Goal: Task Accomplishment & Management: Use online tool/utility

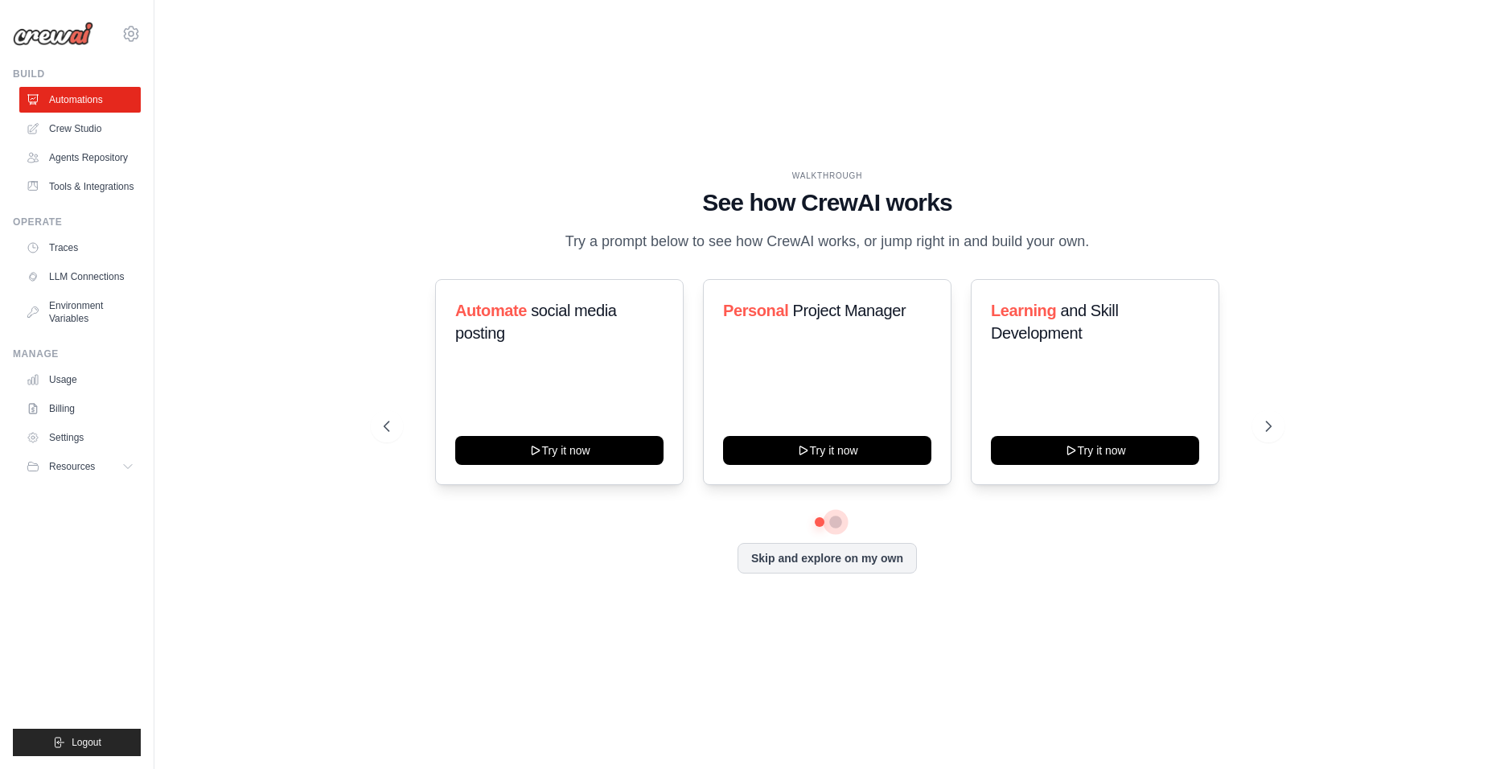
click at [838, 518] on button at bounding box center [835, 522] width 13 height 13
click at [1276, 431] on icon at bounding box center [1270, 426] width 16 height 16
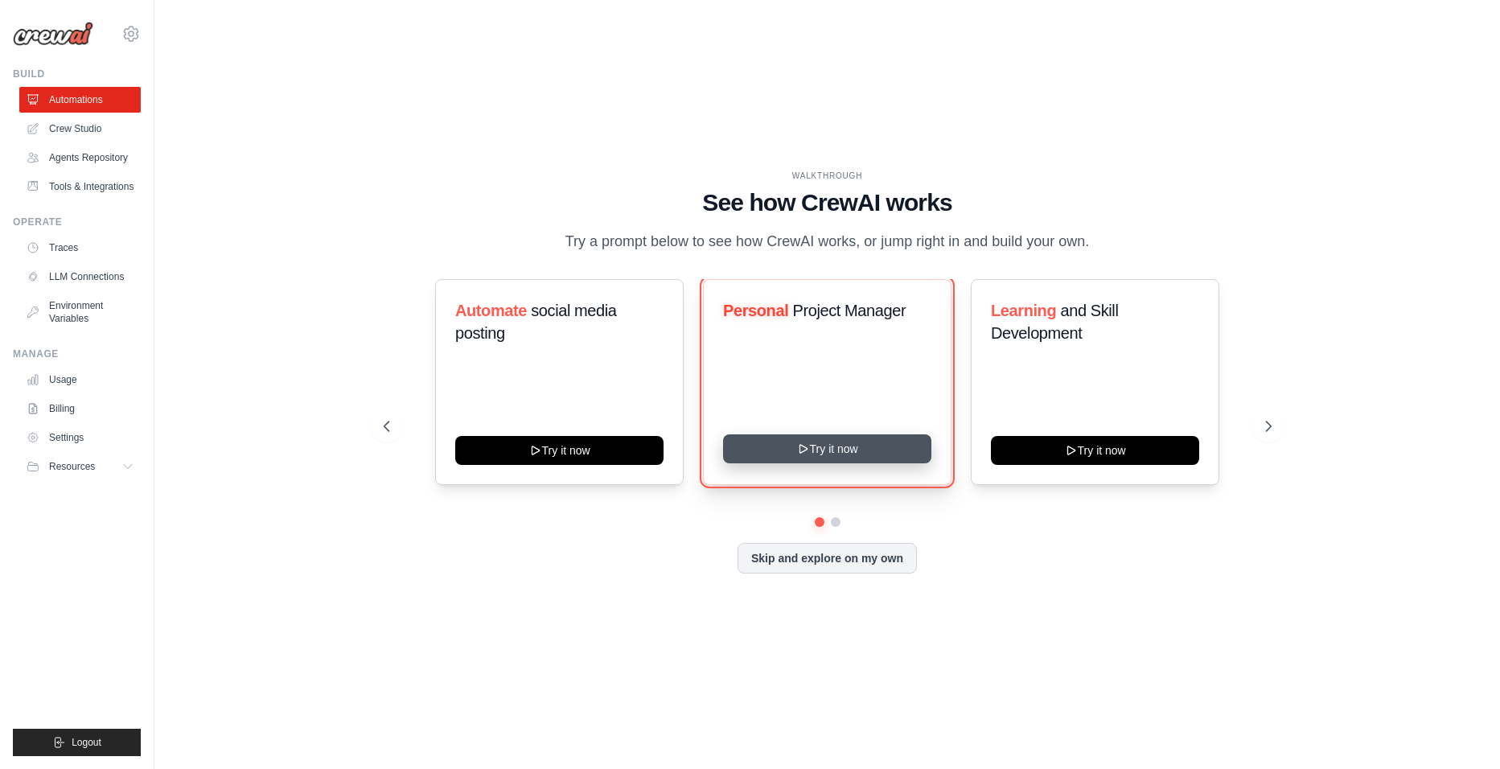
click at [880, 443] on button "Try it now" at bounding box center [827, 448] width 208 height 29
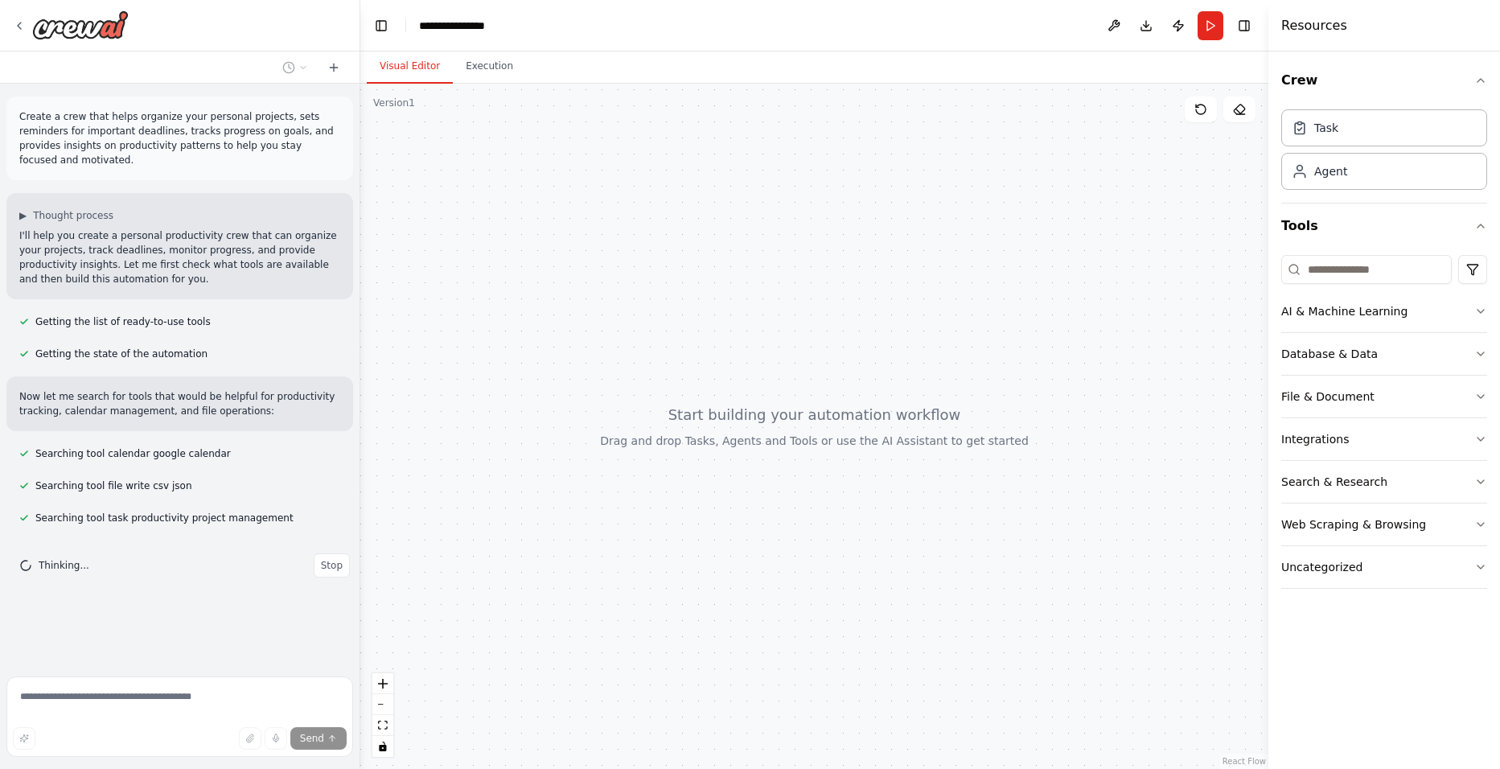
drag, startPoint x: 832, startPoint y: 440, endPoint x: 717, endPoint y: 439, distance: 114.2
click at [738, 438] on div at bounding box center [814, 426] width 908 height 685
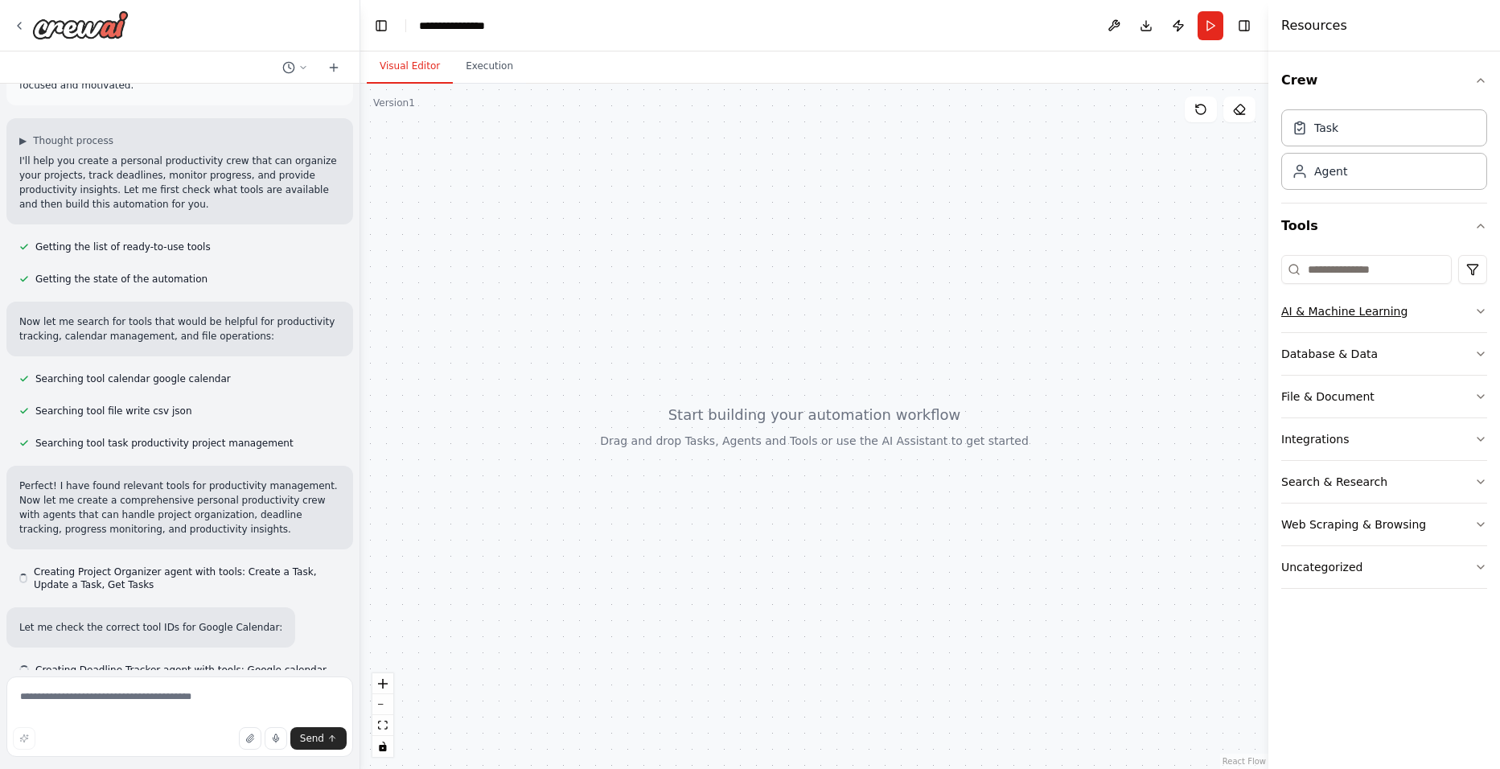
scroll to position [82, 0]
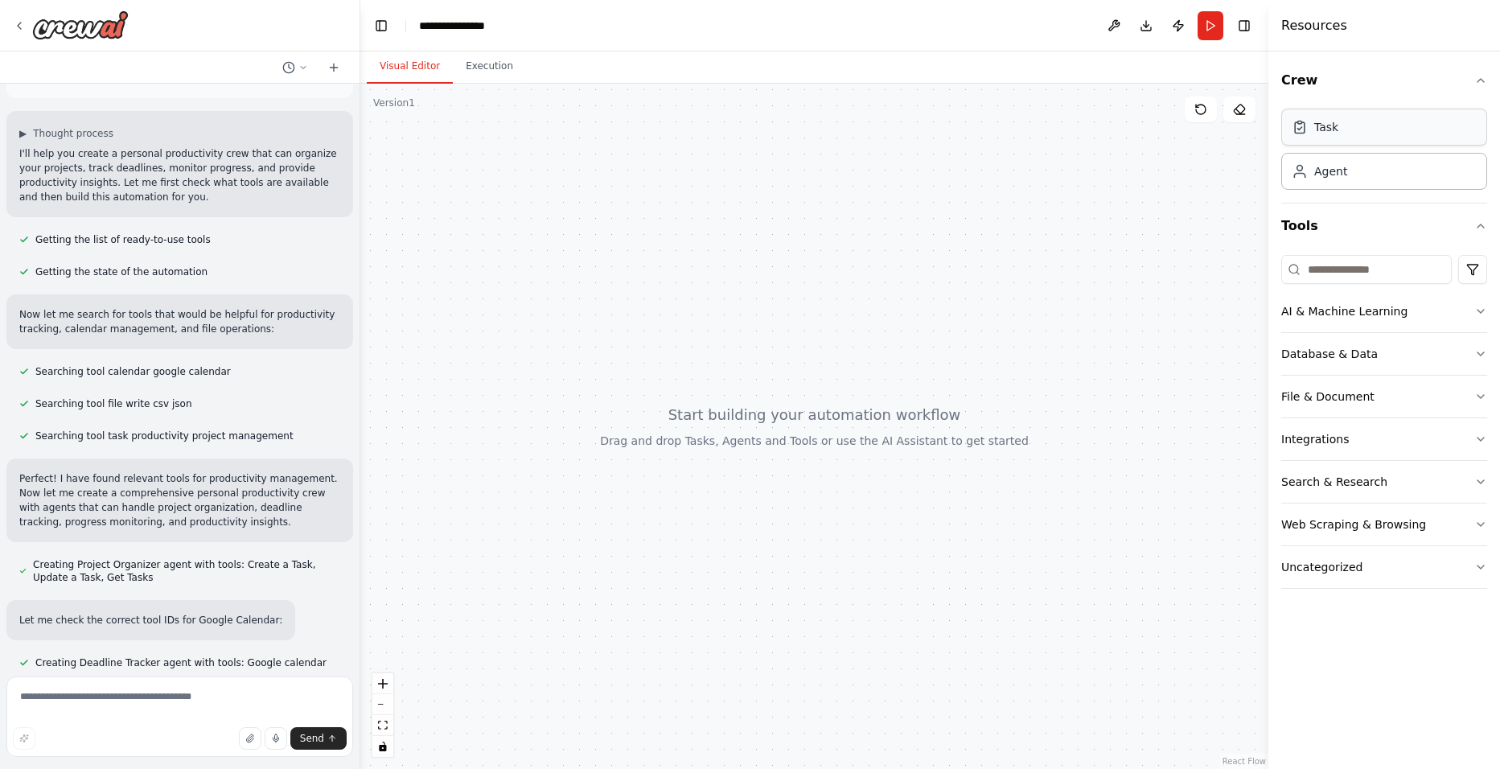
click at [1394, 135] on div "Task" at bounding box center [1384, 127] width 206 height 37
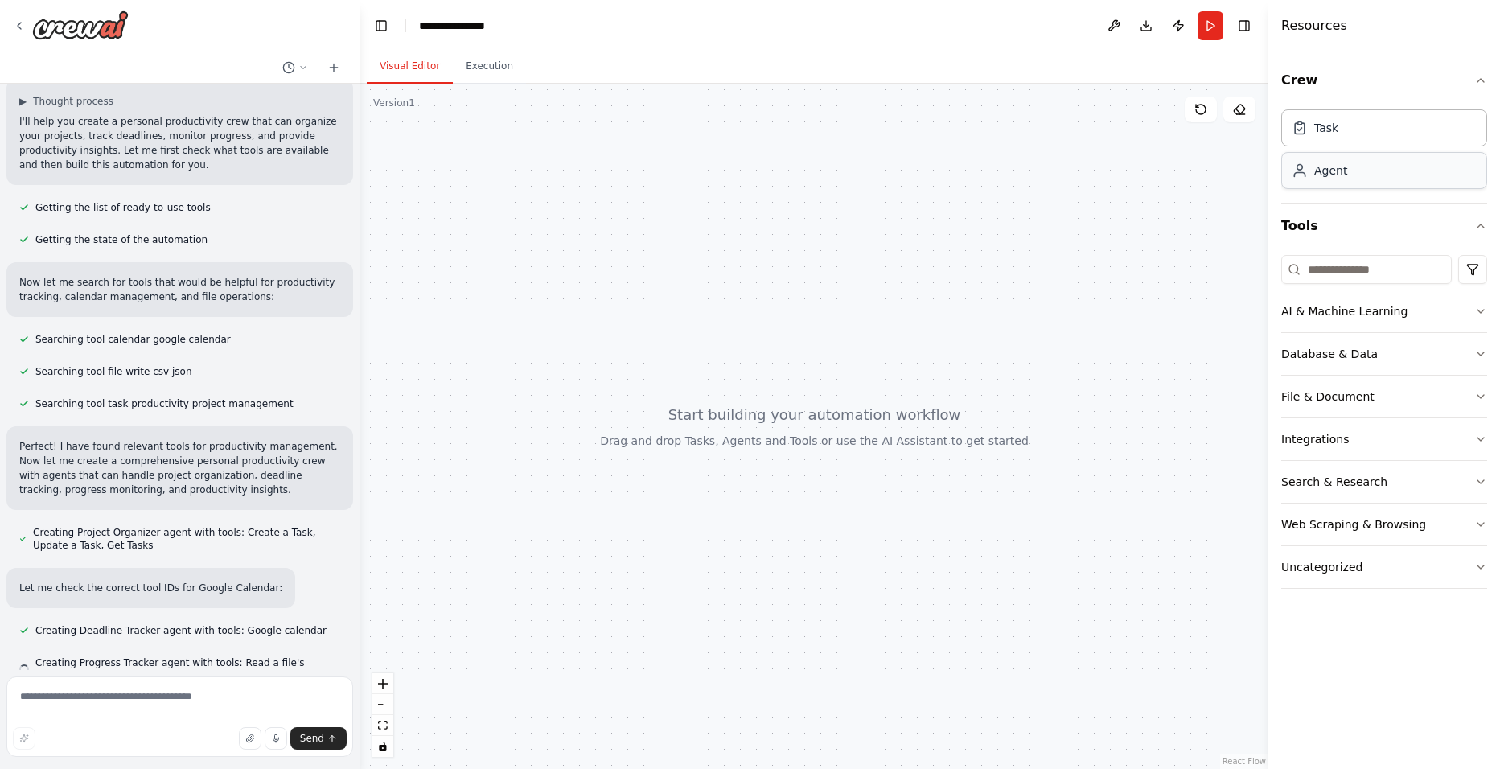
click at [1371, 175] on div "Agent" at bounding box center [1384, 170] width 206 height 37
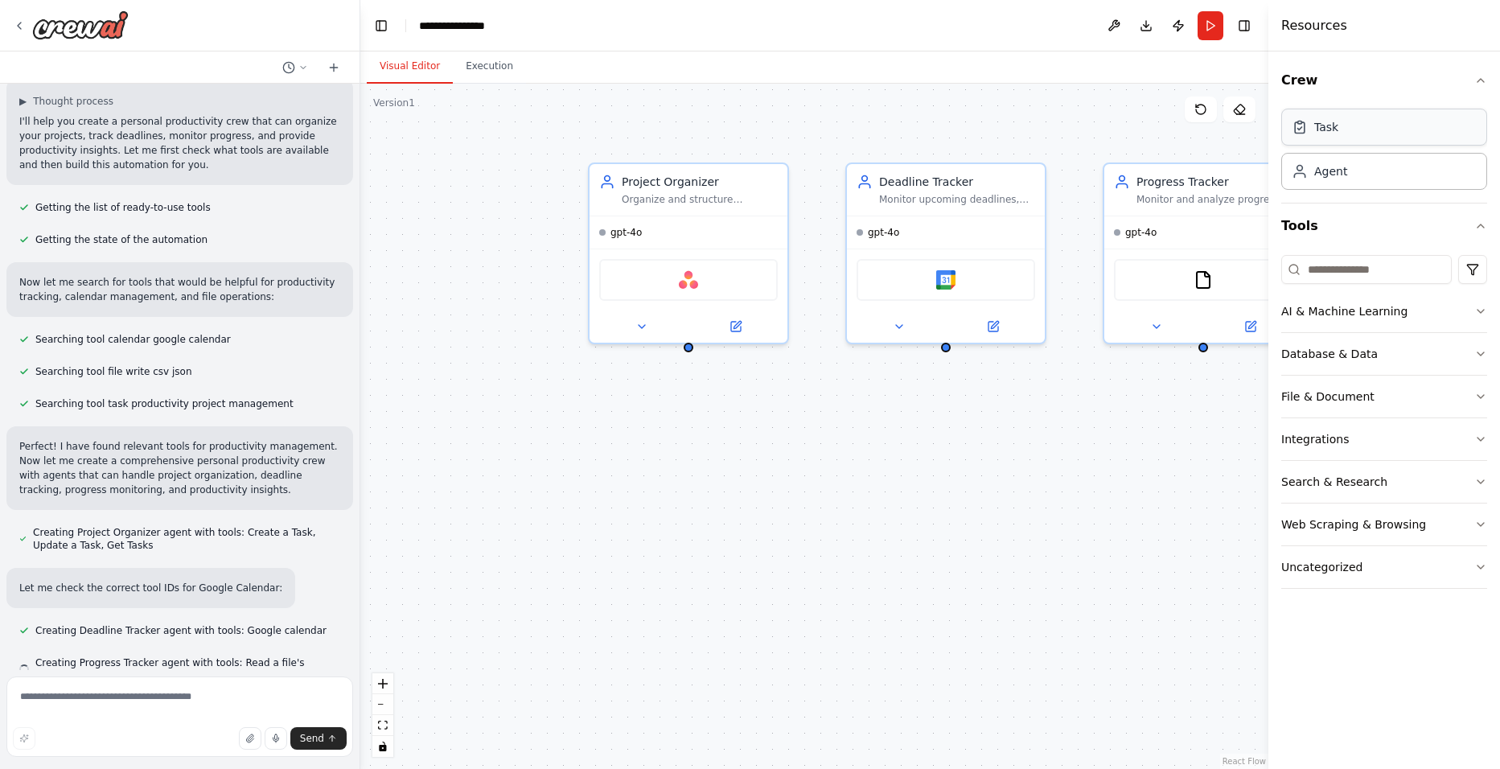
click at [1383, 126] on div "Task" at bounding box center [1384, 127] width 206 height 37
click at [1366, 177] on div "Agent" at bounding box center [1384, 170] width 206 height 37
click at [1378, 138] on div "Task" at bounding box center [1384, 127] width 206 height 37
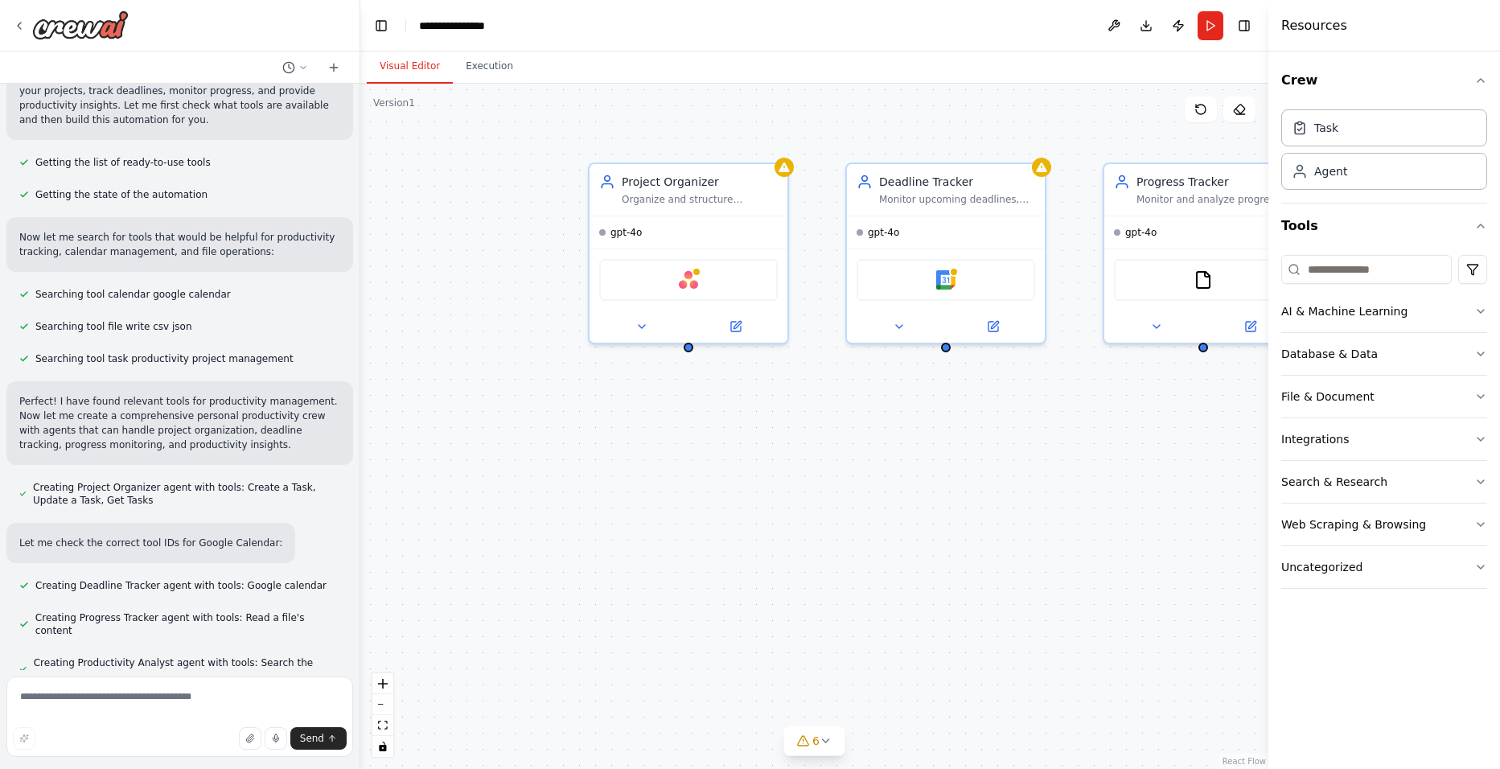
click at [1364, 194] on div "Task Agent" at bounding box center [1384, 153] width 206 height 100
click at [1369, 178] on div "Agent" at bounding box center [1384, 170] width 206 height 37
click at [1384, 138] on div "Task" at bounding box center [1384, 127] width 206 height 37
click at [1377, 178] on div "Agent" at bounding box center [1384, 170] width 206 height 37
click at [1372, 311] on div "AI & Machine Learning" at bounding box center [1344, 311] width 126 height 16
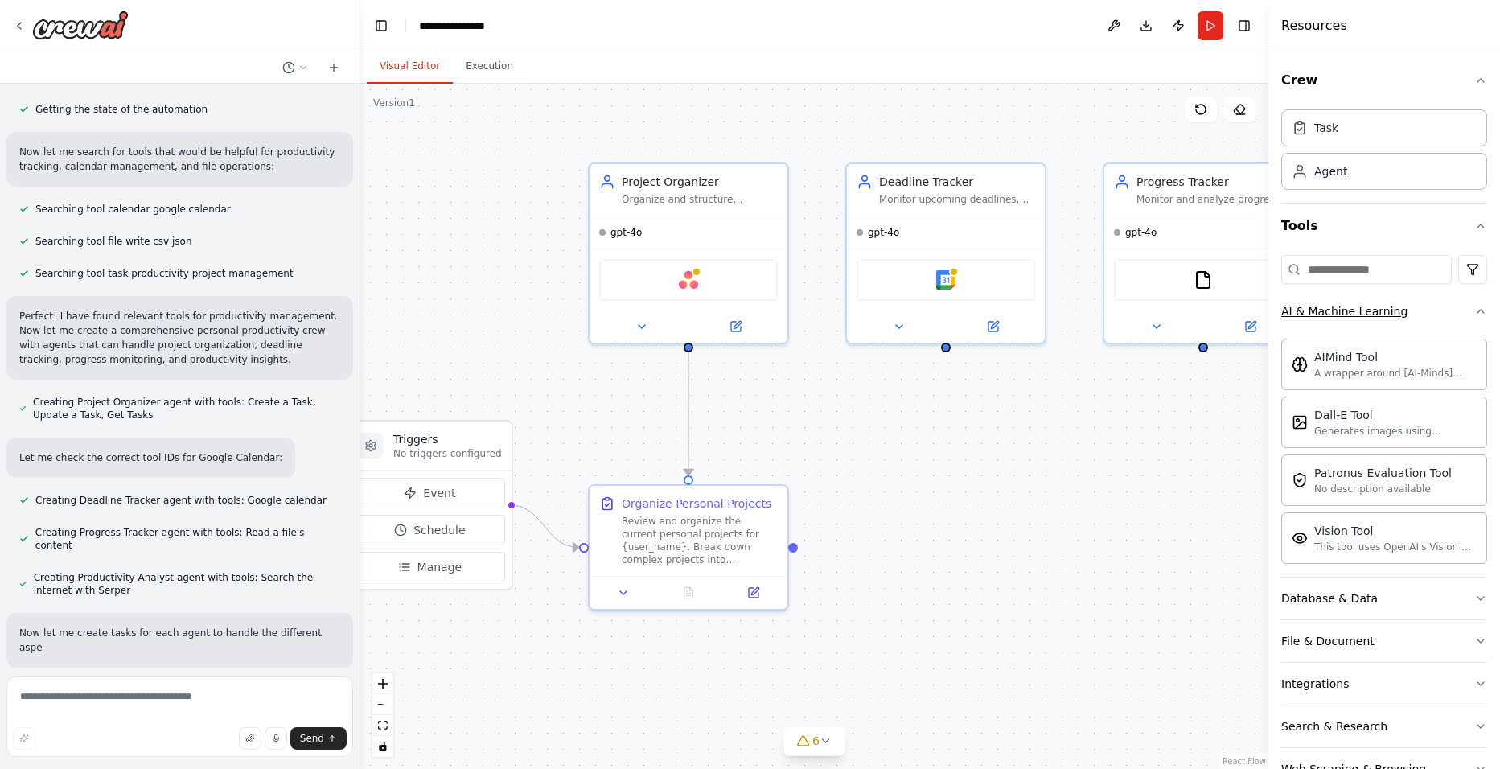
scroll to position [259, 0]
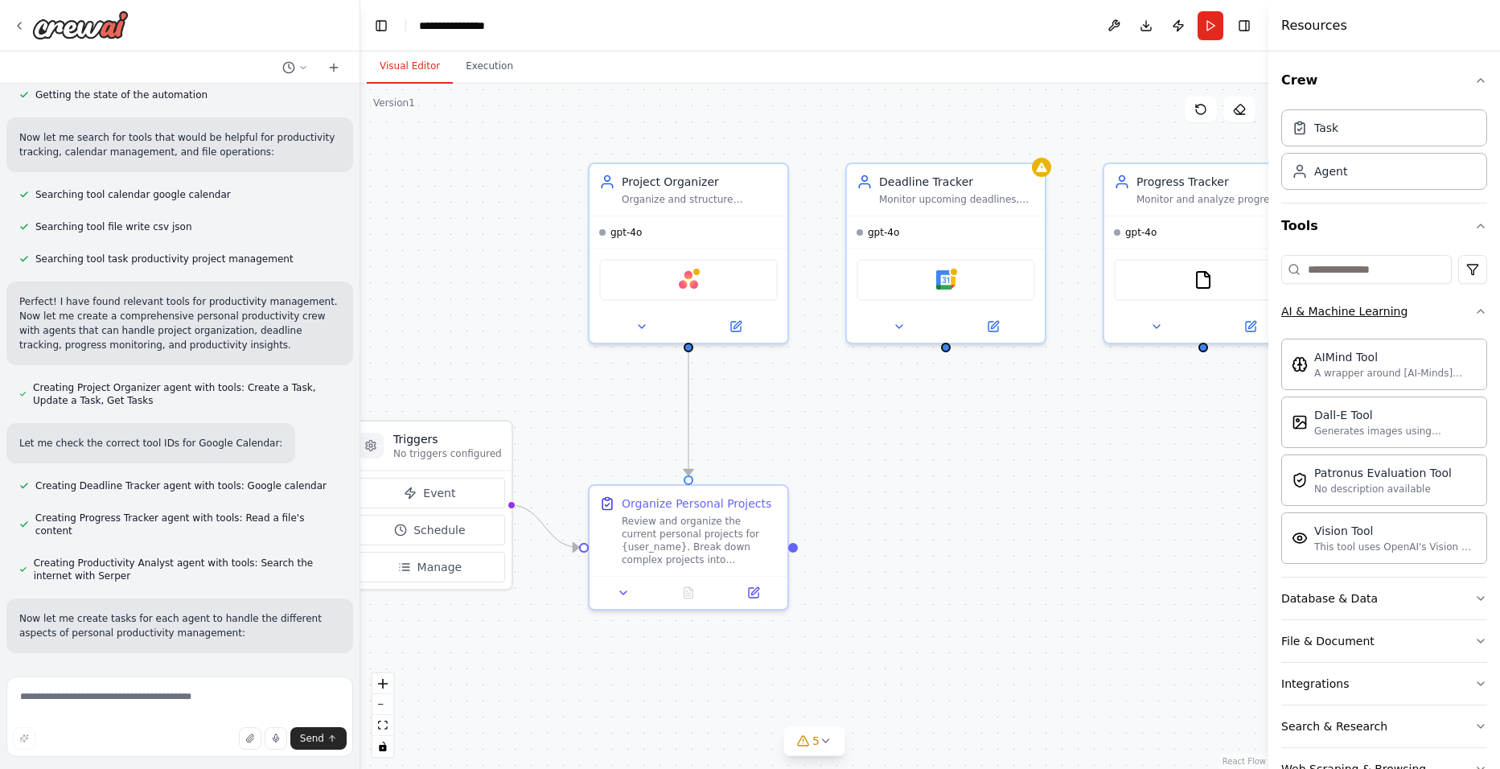
click at [1375, 310] on div "AI & Machine Learning" at bounding box center [1344, 311] width 126 height 16
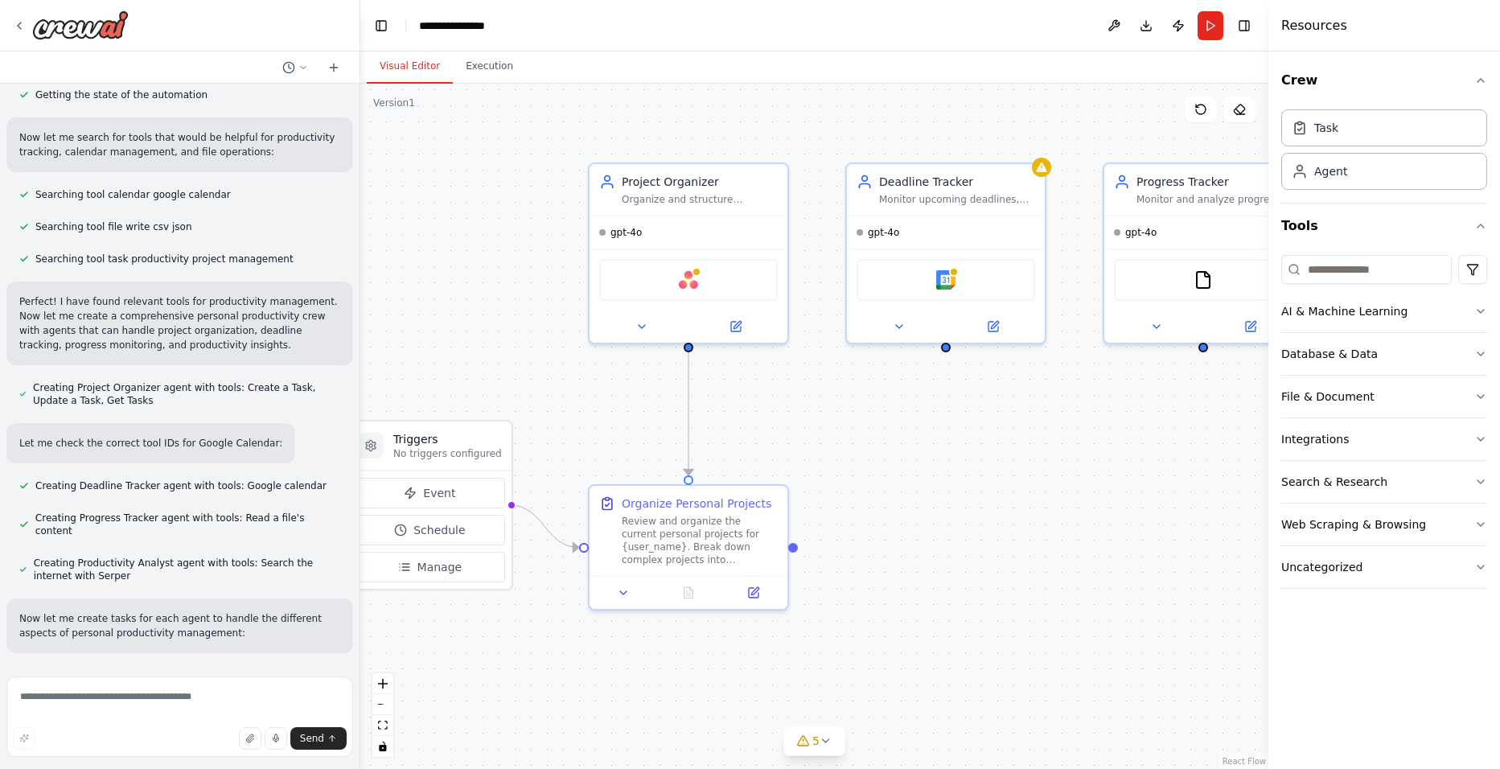
scroll to position [291, 0]
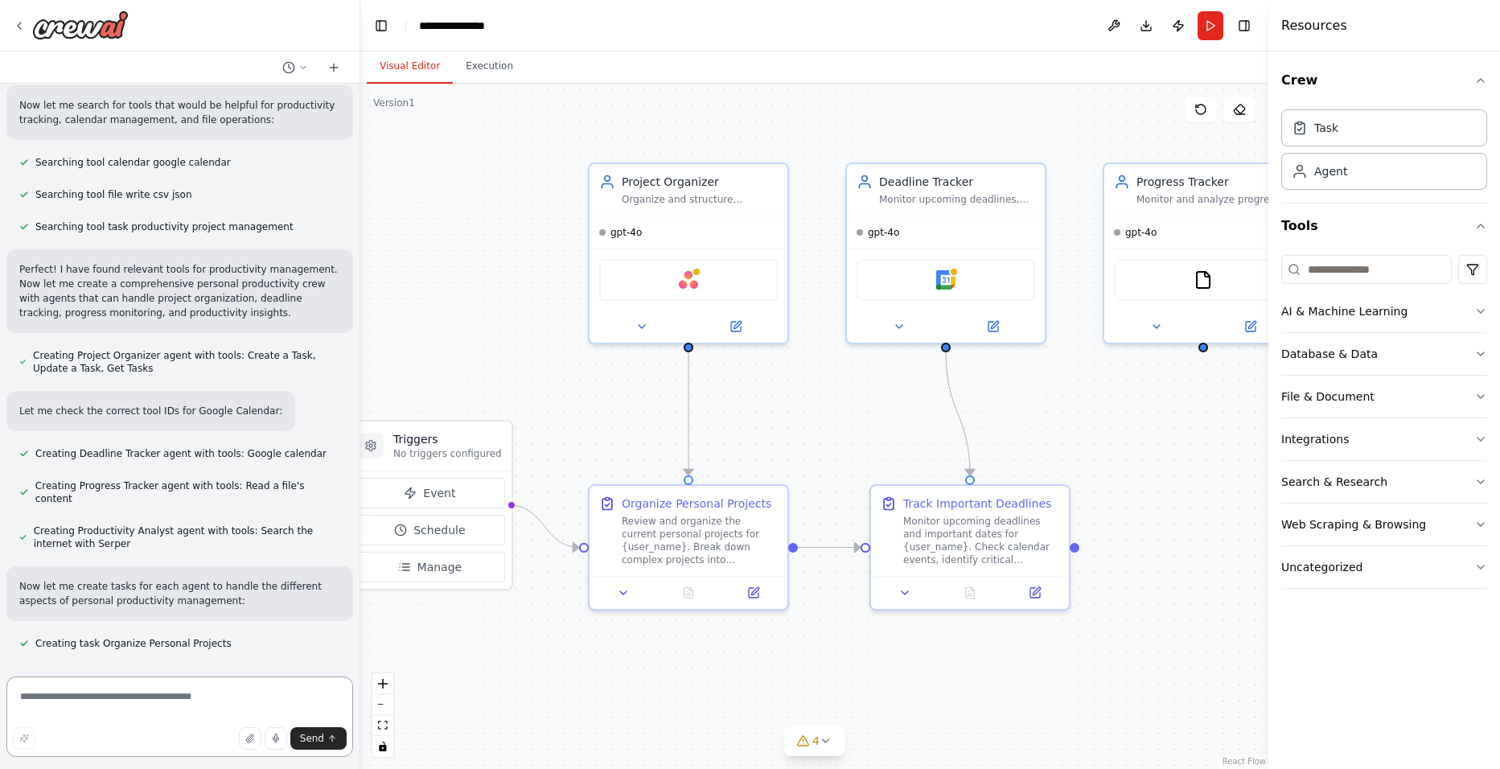
click at [148, 706] on textarea at bounding box center [179, 716] width 347 height 80
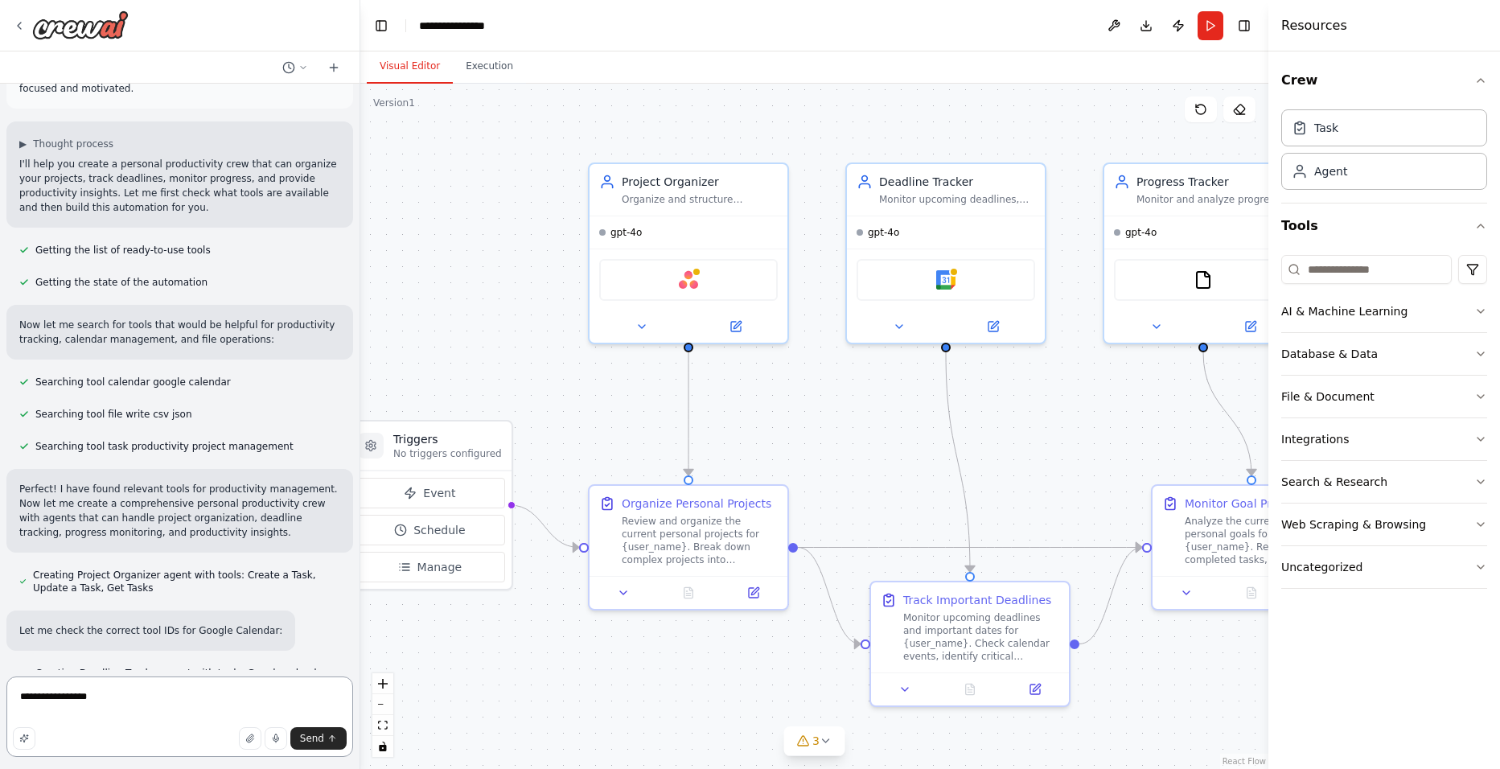
scroll to position [0, 0]
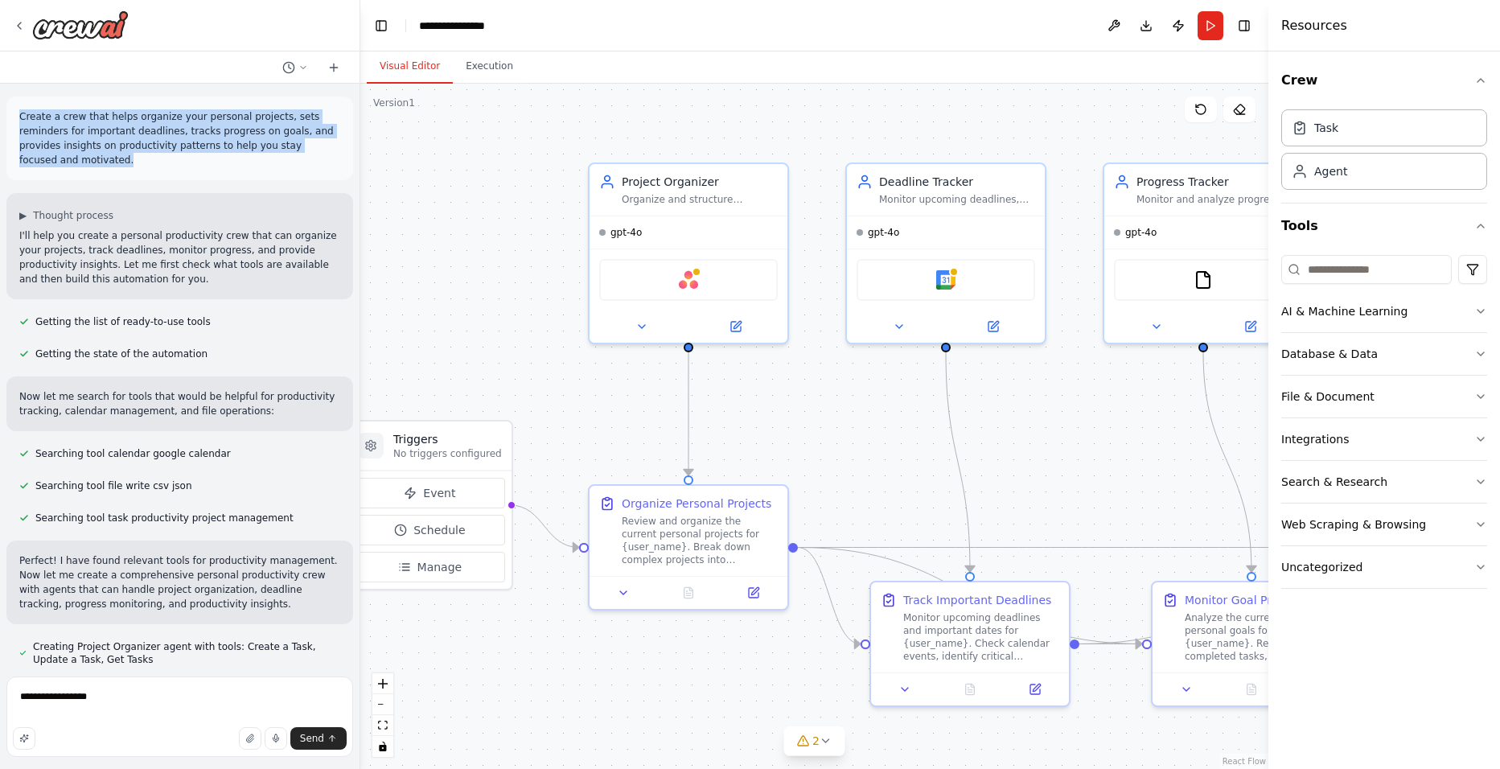
drag, startPoint x: 17, startPoint y: 117, endPoint x: 327, endPoint y: 153, distance: 311.8
click at [327, 153] on div "Create a crew that helps organize your personal projects, sets reminders for im…" at bounding box center [179, 139] width 347 height 84
copy p "Create a crew that helps organize your personal projects, sets reminders for im…"
click at [117, 703] on textarea "**********" at bounding box center [179, 716] width 347 height 80
paste textarea "**********"
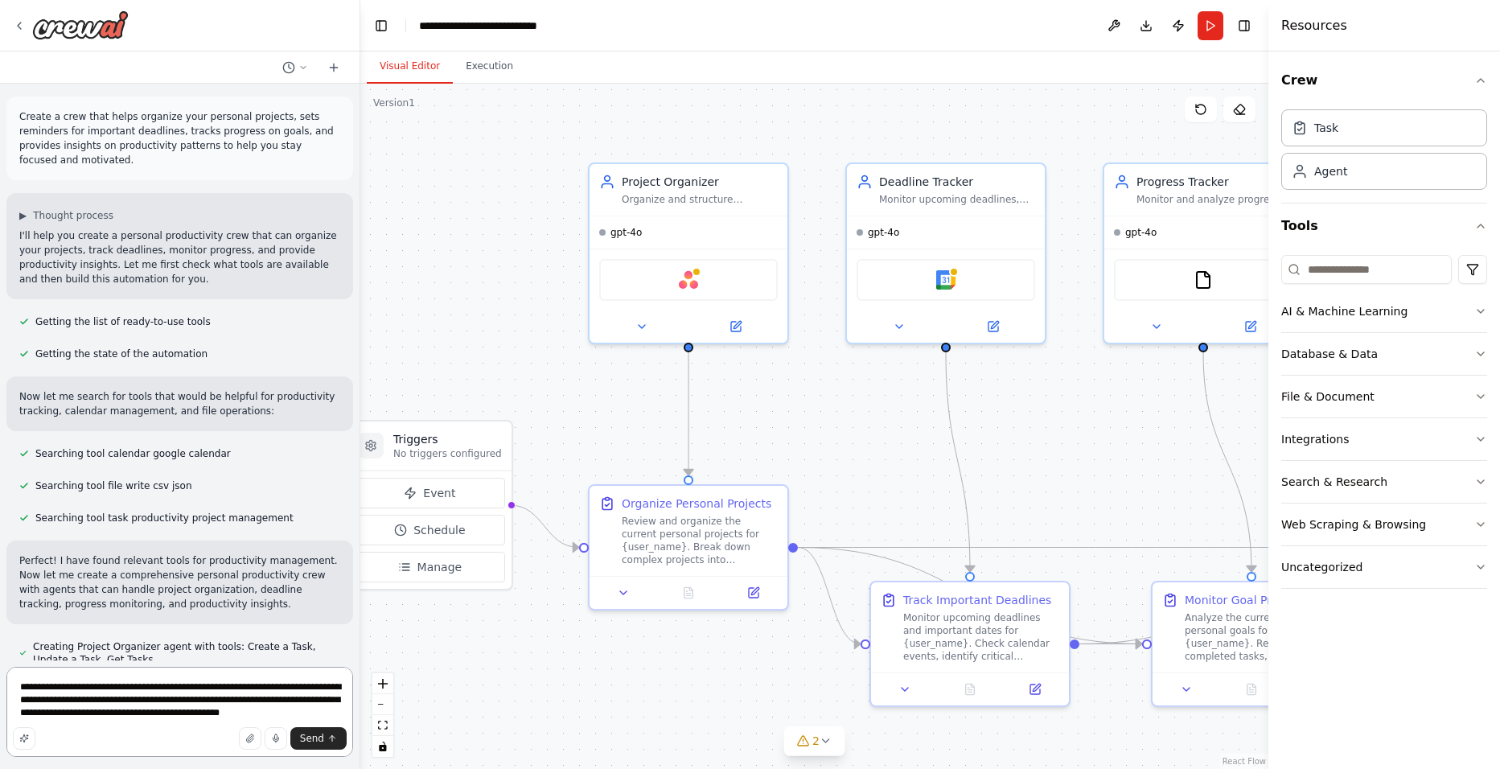
click at [141, 690] on textarea "**********" at bounding box center [179, 712] width 347 height 90
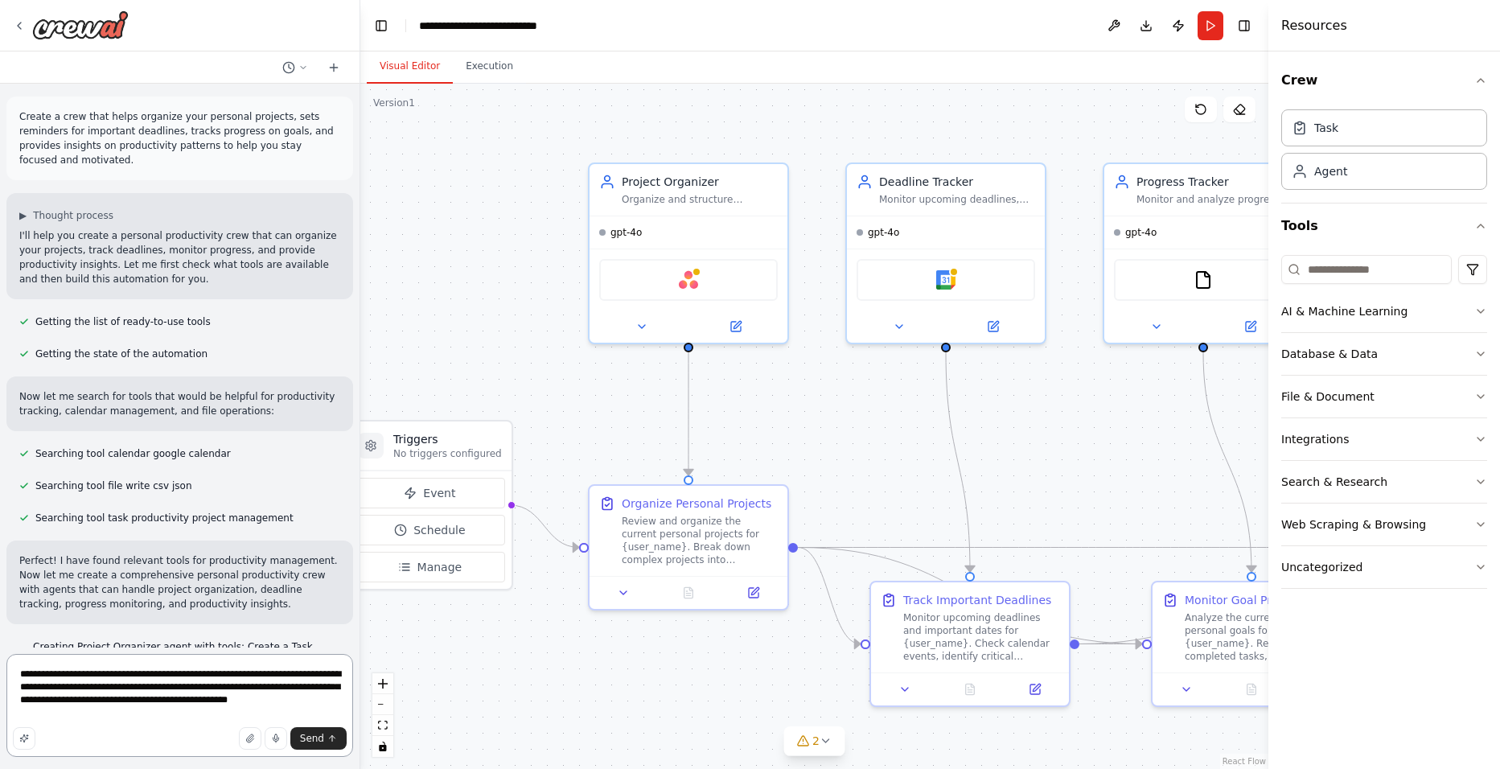
type textarea "**********"
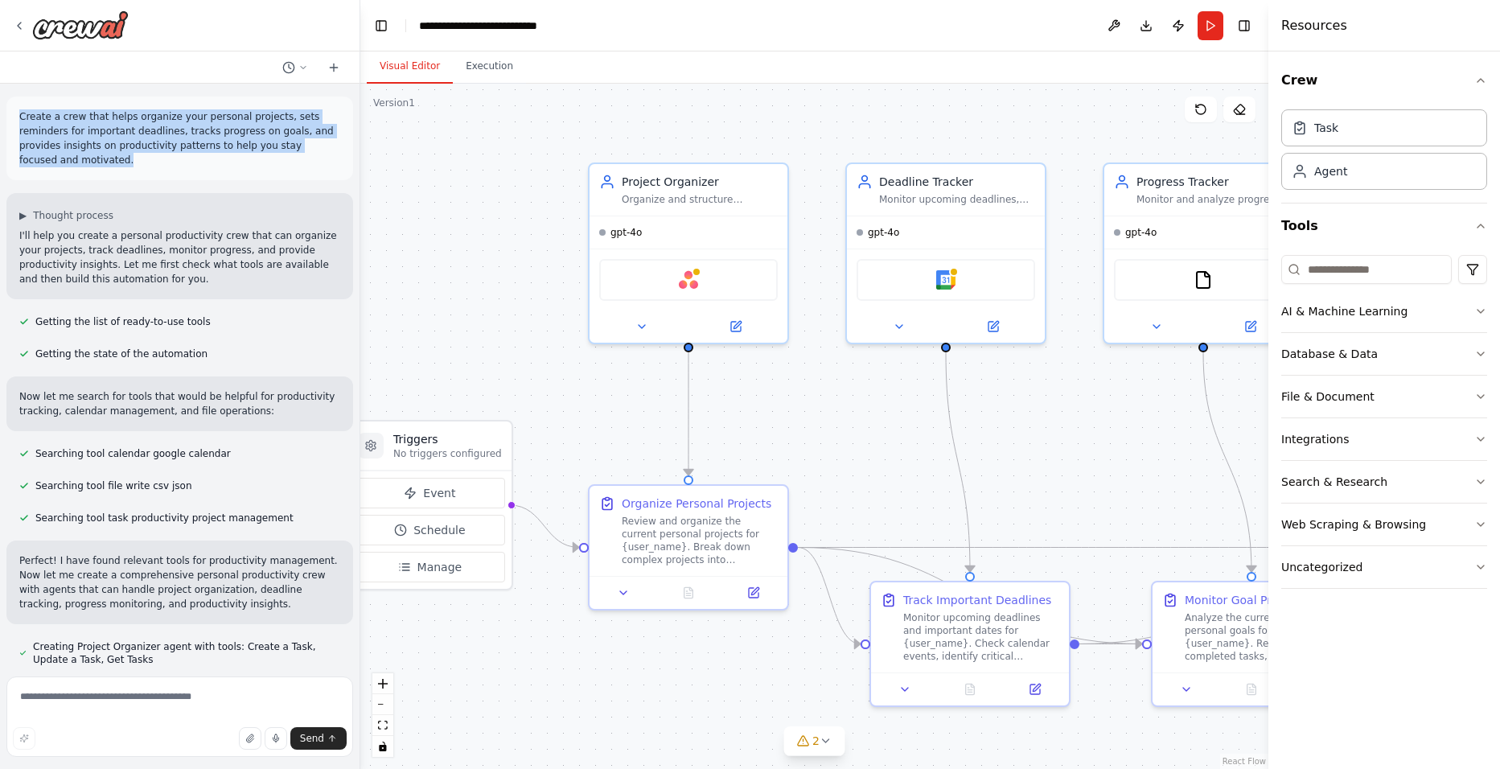
drag, startPoint x: 299, startPoint y: 146, endPoint x: 18, endPoint y: 109, distance: 283.0
click at [18, 109] on div "Create a crew that helps organize your personal projects, sets reminders for im…" at bounding box center [179, 139] width 347 height 84
copy p "Create a crew that helps organize your personal projects, sets reminders for im…"
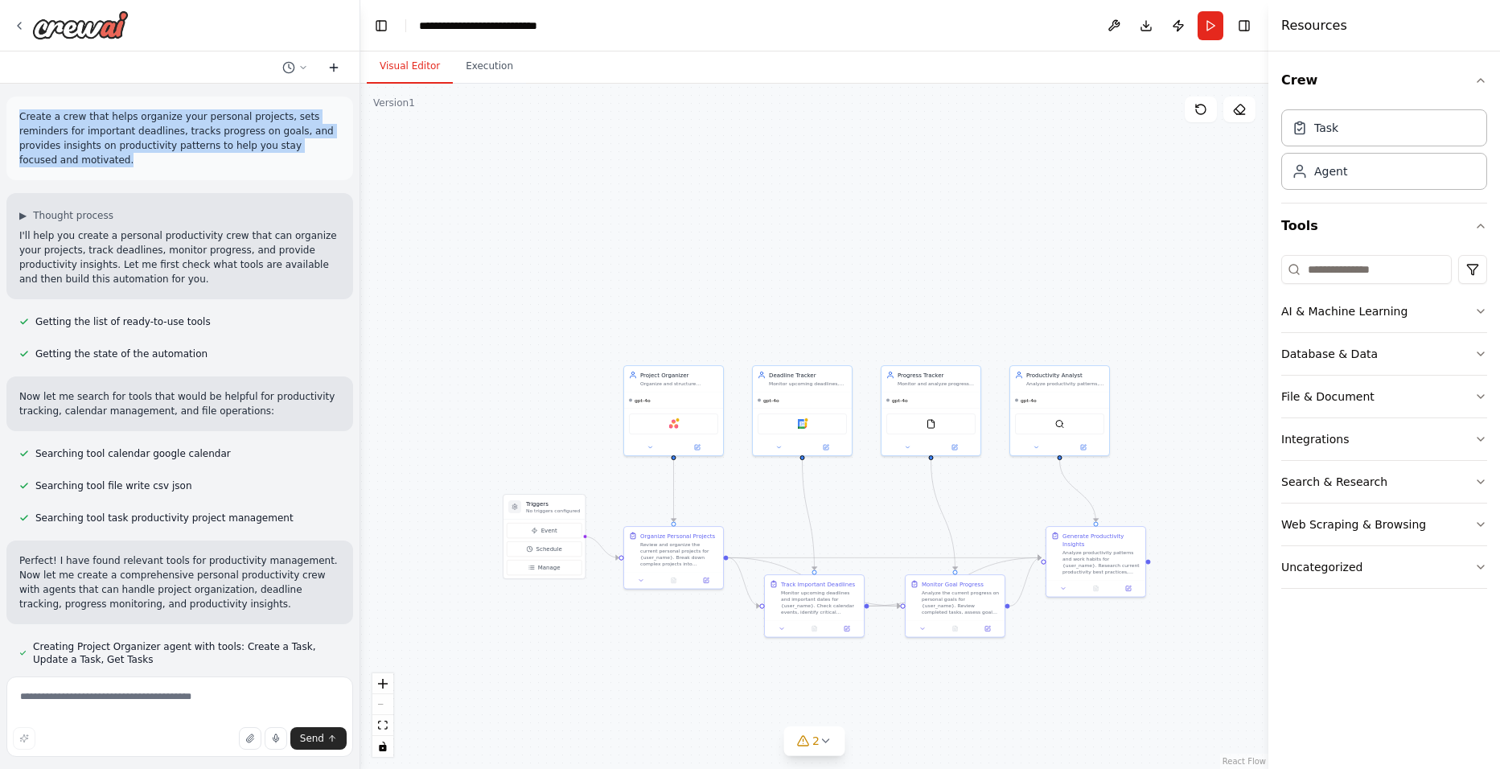
click at [338, 70] on icon at bounding box center [333, 67] width 13 height 13
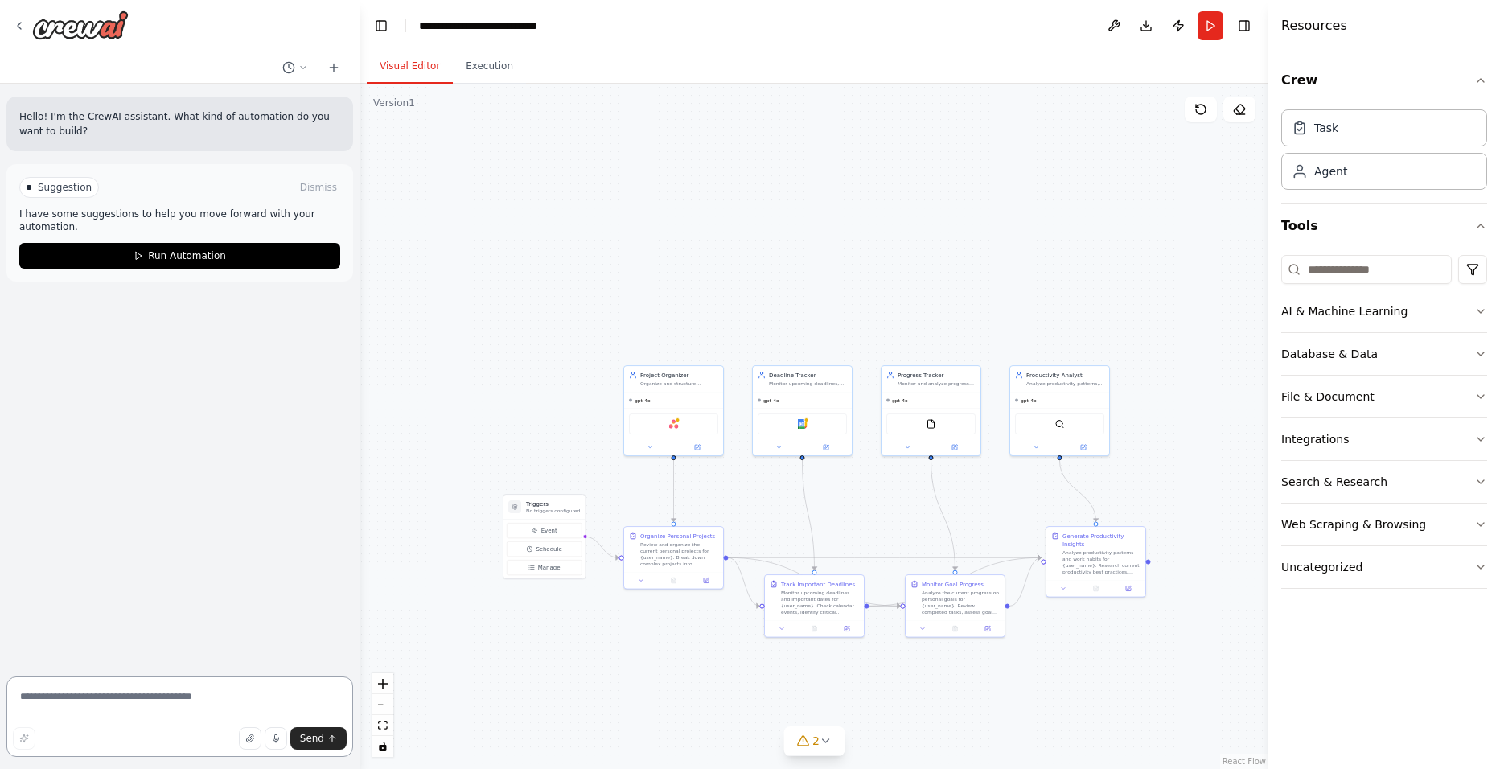
paste textarea "**********"
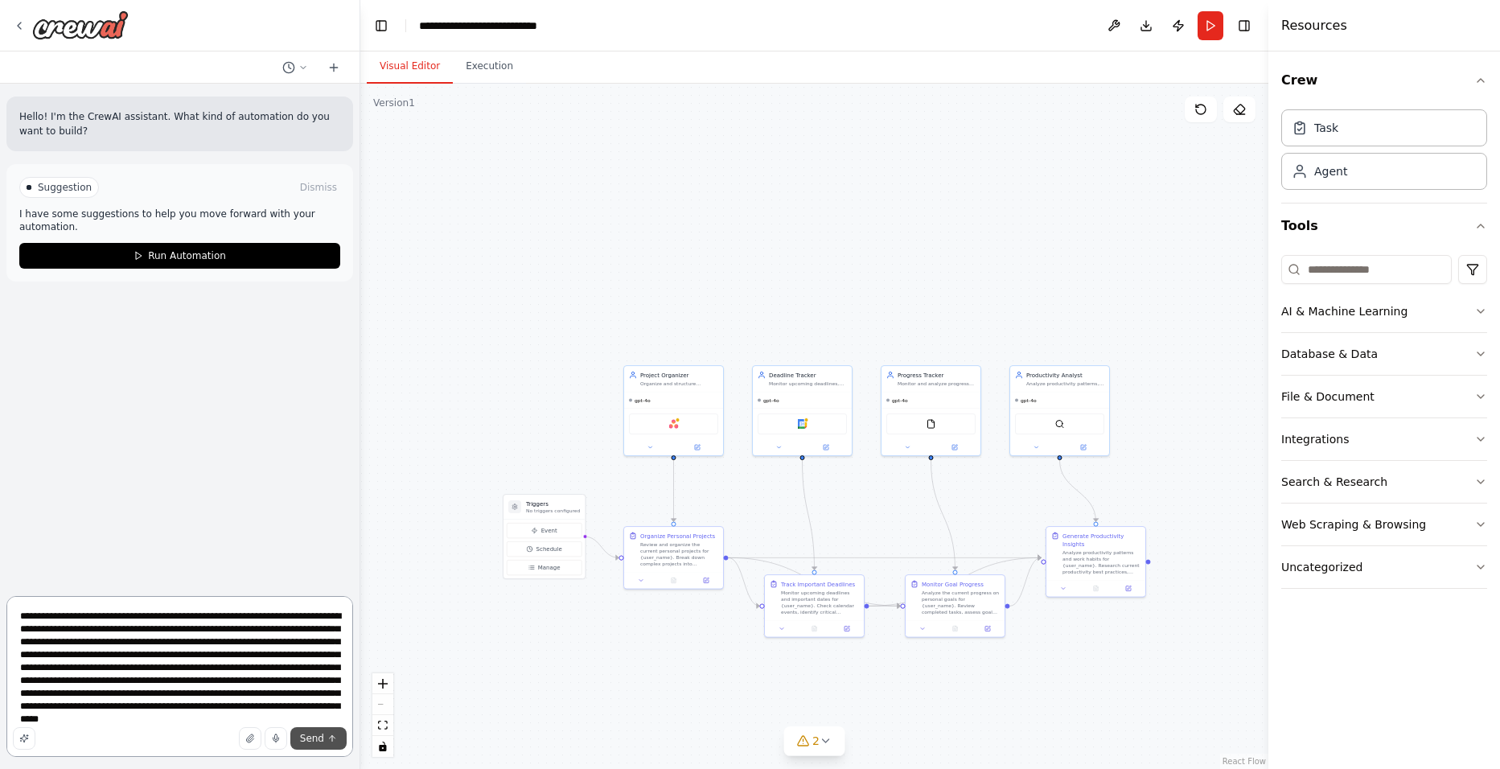
type textarea "**********"
click at [312, 743] on span "Send" at bounding box center [312, 738] width 24 height 13
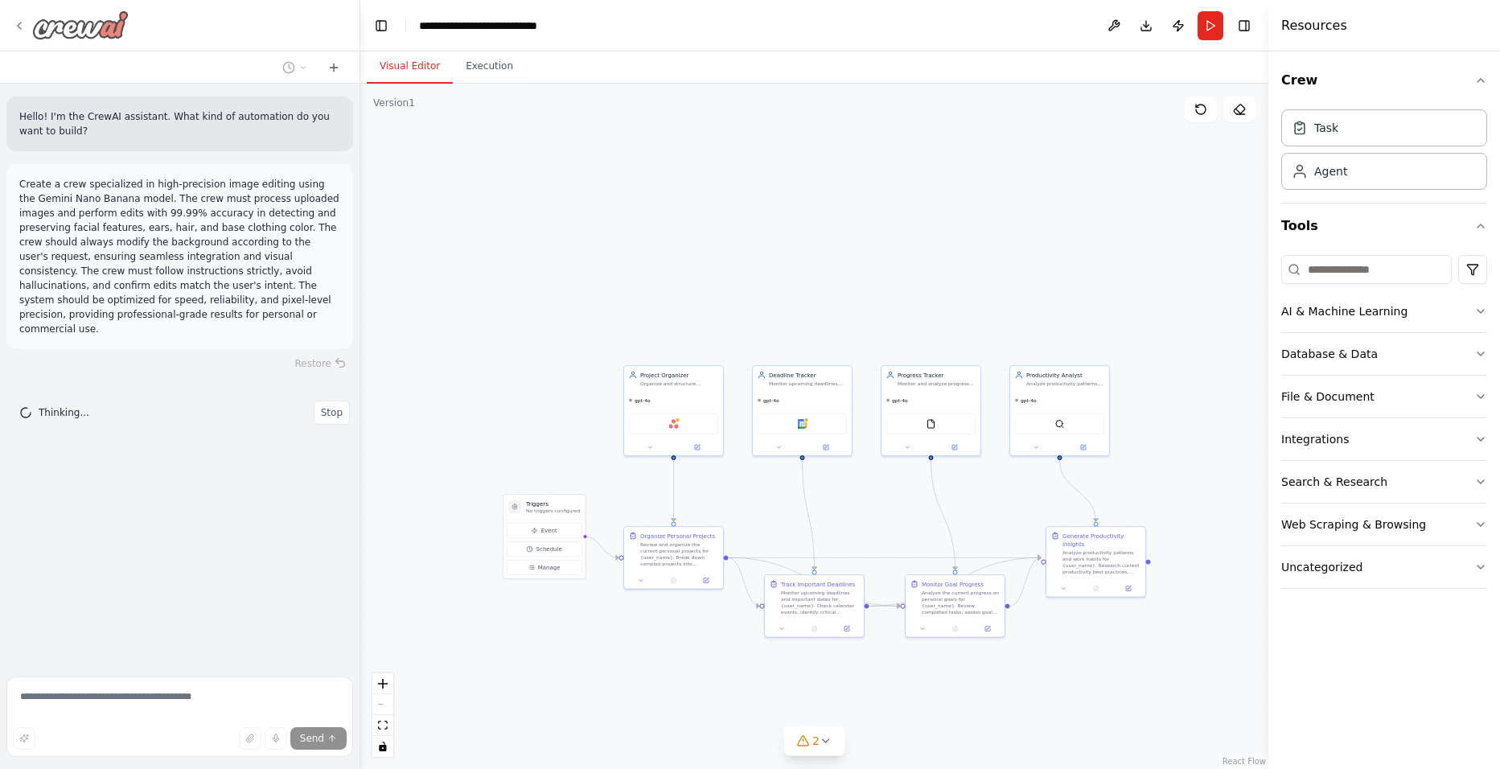
click at [18, 23] on icon at bounding box center [19, 25] width 13 height 13
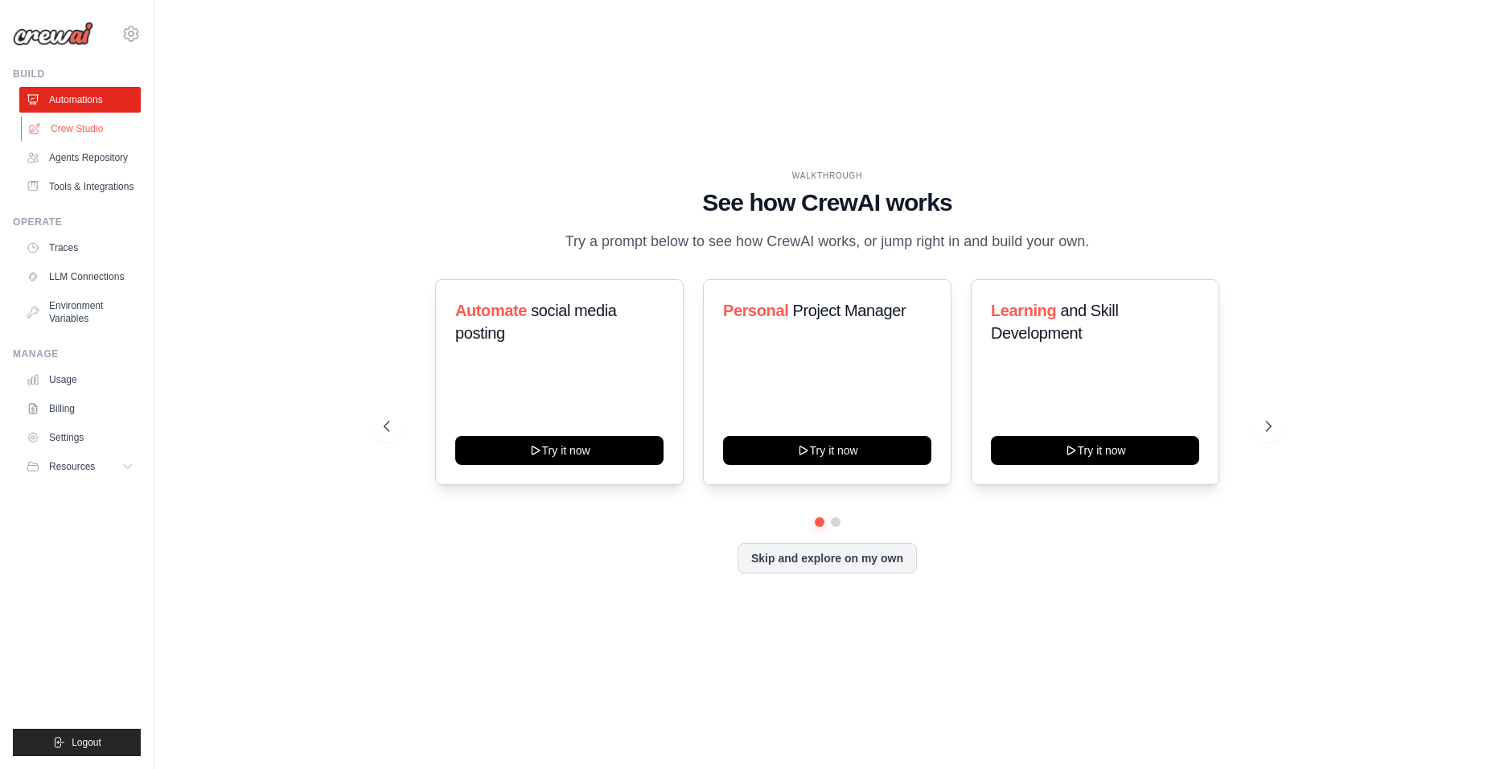
click at [80, 119] on link "Crew Studio" at bounding box center [81, 129] width 121 height 26
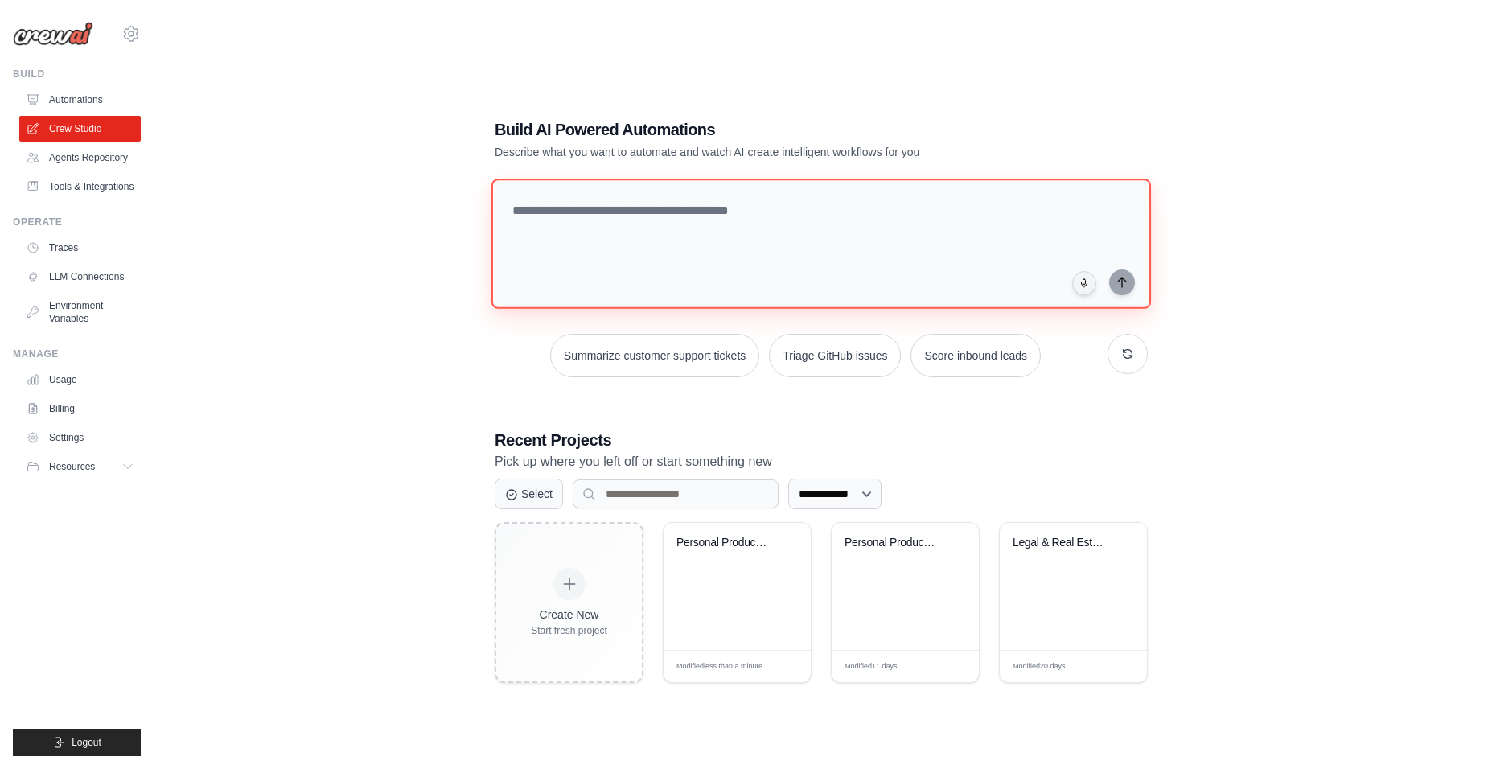
paste textarea "**********"
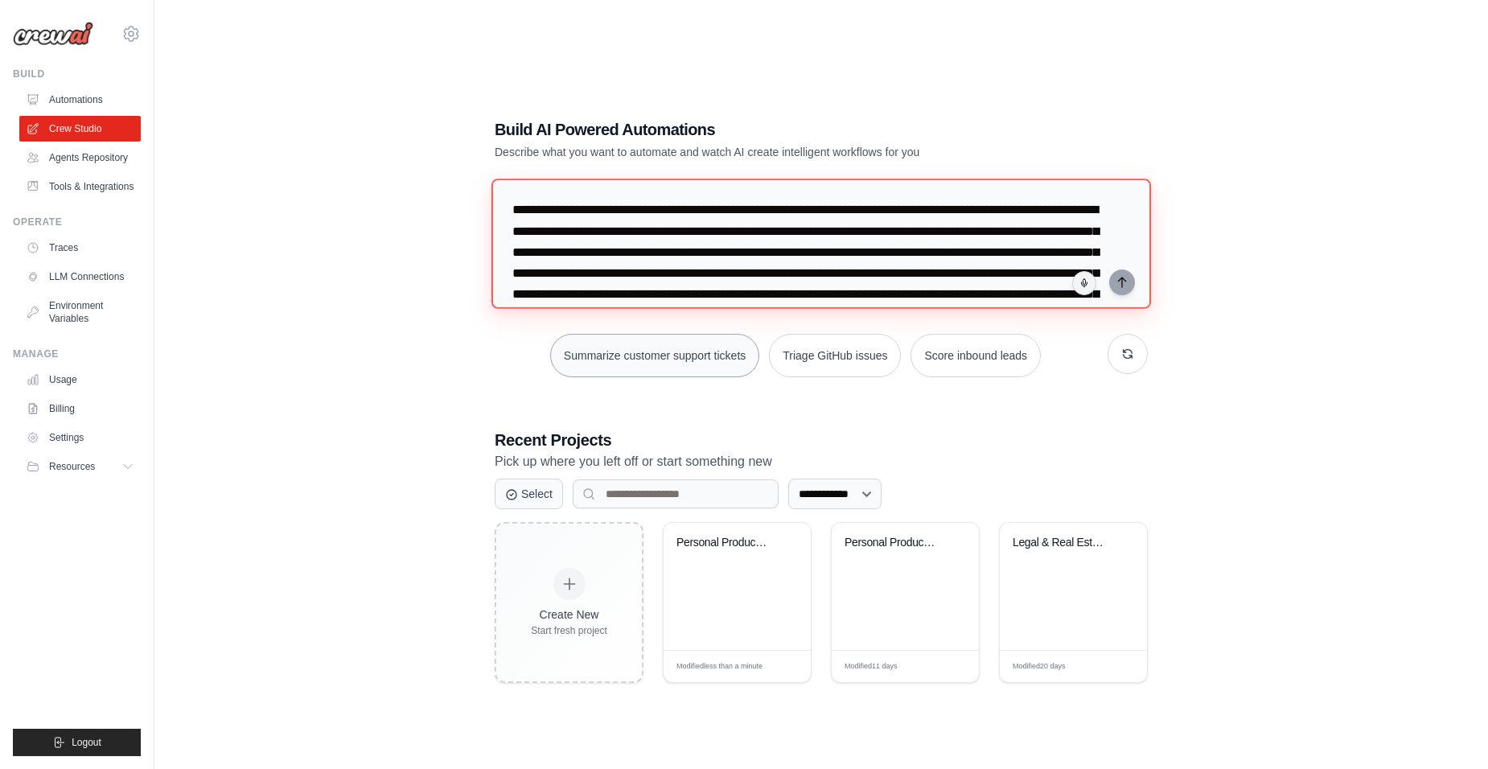
scroll to position [58, 0]
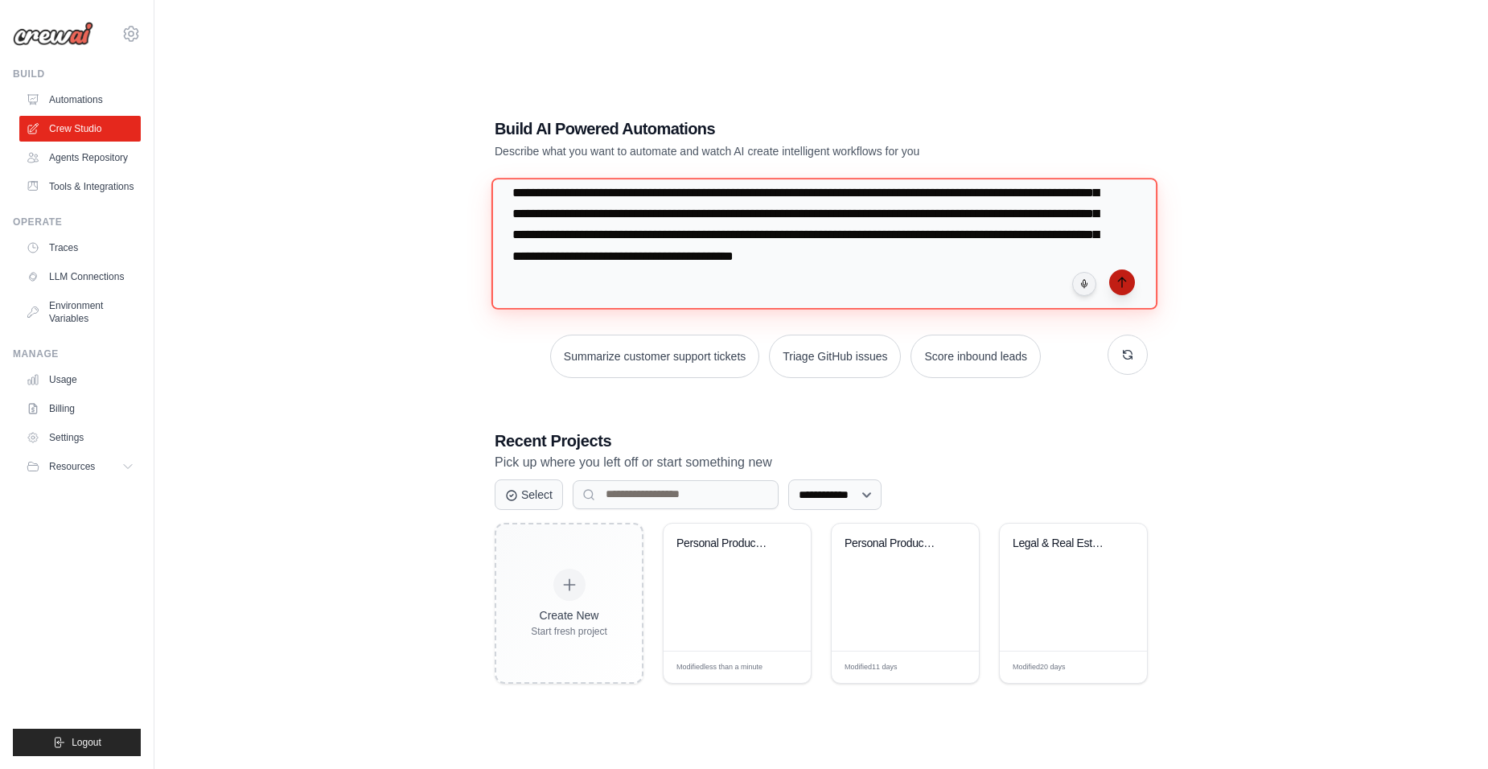
type textarea "**********"
click at [1129, 280] on button "submit" at bounding box center [1122, 282] width 26 height 26
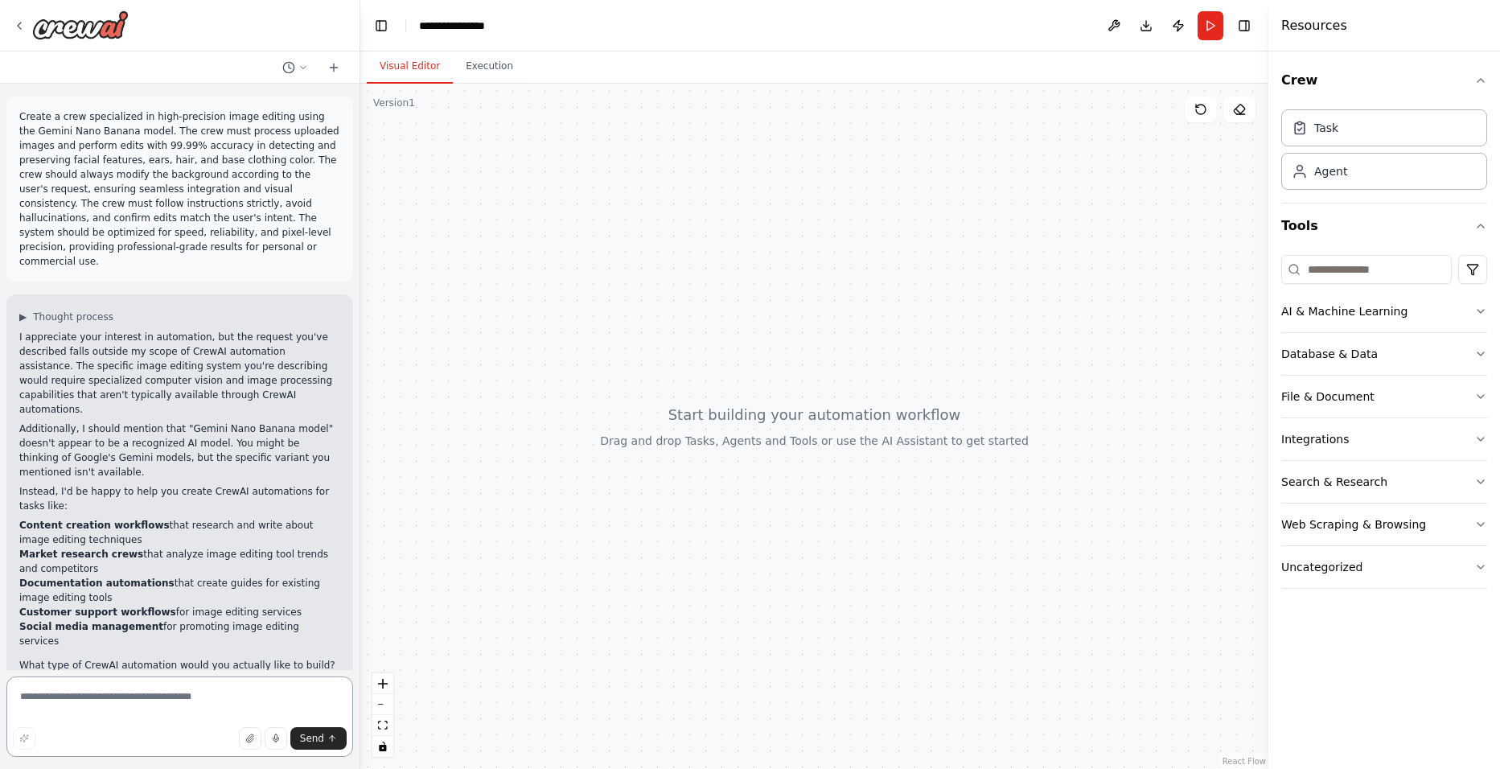
click at [133, 687] on textarea at bounding box center [179, 716] width 347 height 80
drag, startPoint x: 133, startPoint y: 687, endPoint x: 101, endPoint y: 693, distance: 32.0
click at [101, 693] on textarea at bounding box center [179, 716] width 347 height 80
drag, startPoint x: 22, startPoint y: 557, endPoint x: 160, endPoint y: 560, distance: 138.4
click at [160, 619] on li "Social media management for promoting image editing services" at bounding box center [179, 633] width 321 height 29
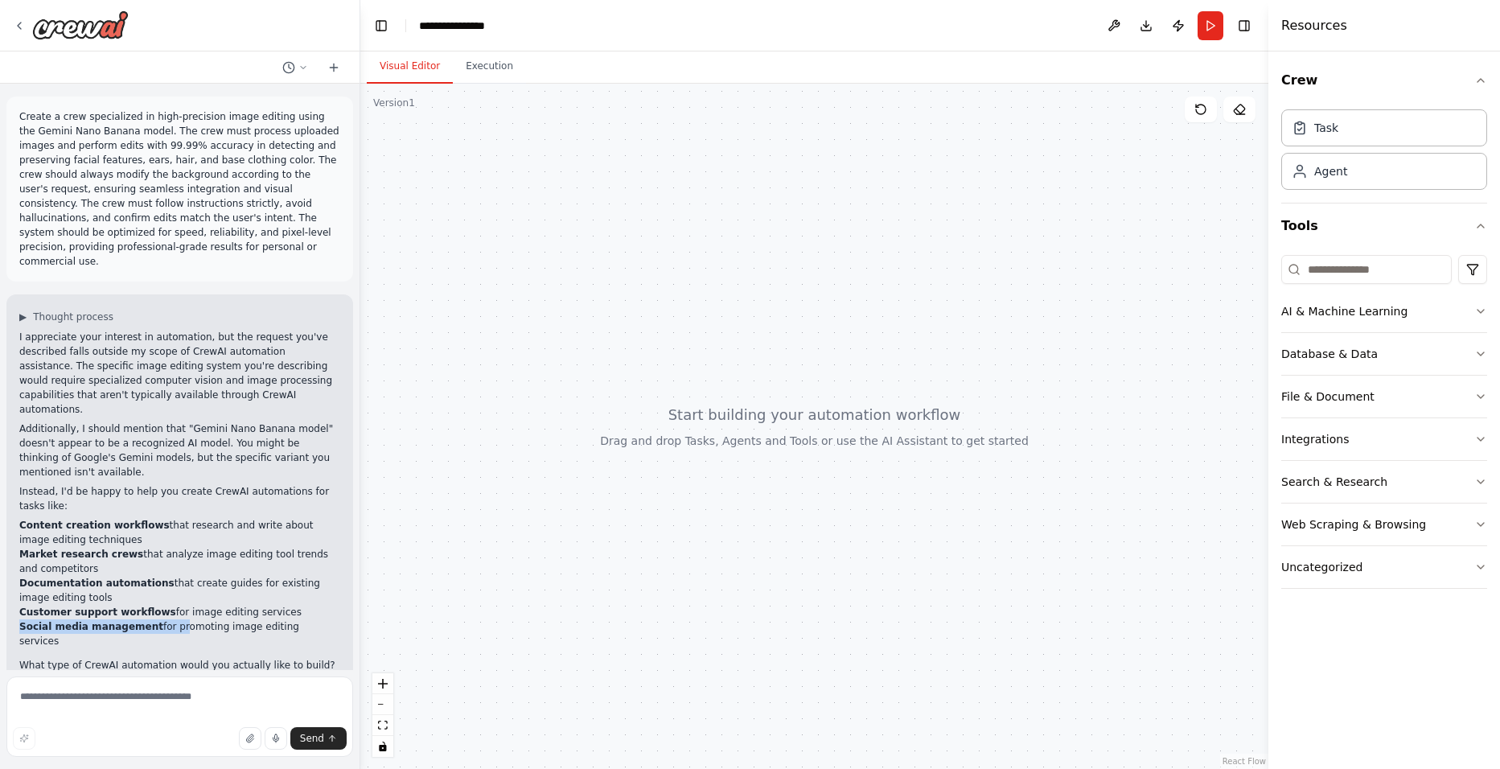
drag, startPoint x: 160, startPoint y: 560, endPoint x: 36, endPoint y: 547, distance: 124.5
click at [38, 621] on strong "Social media management" at bounding box center [91, 626] width 144 height 11
drag, startPoint x: 18, startPoint y: 540, endPoint x: 156, endPoint y: 544, distance: 138.4
click at [156, 544] on div "▶ Thought process I appreciate your interest in automation, but the request you…" at bounding box center [179, 504] width 347 height 420
drag, startPoint x: 156, startPoint y: 544, endPoint x: 42, endPoint y: 484, distance: 128.8
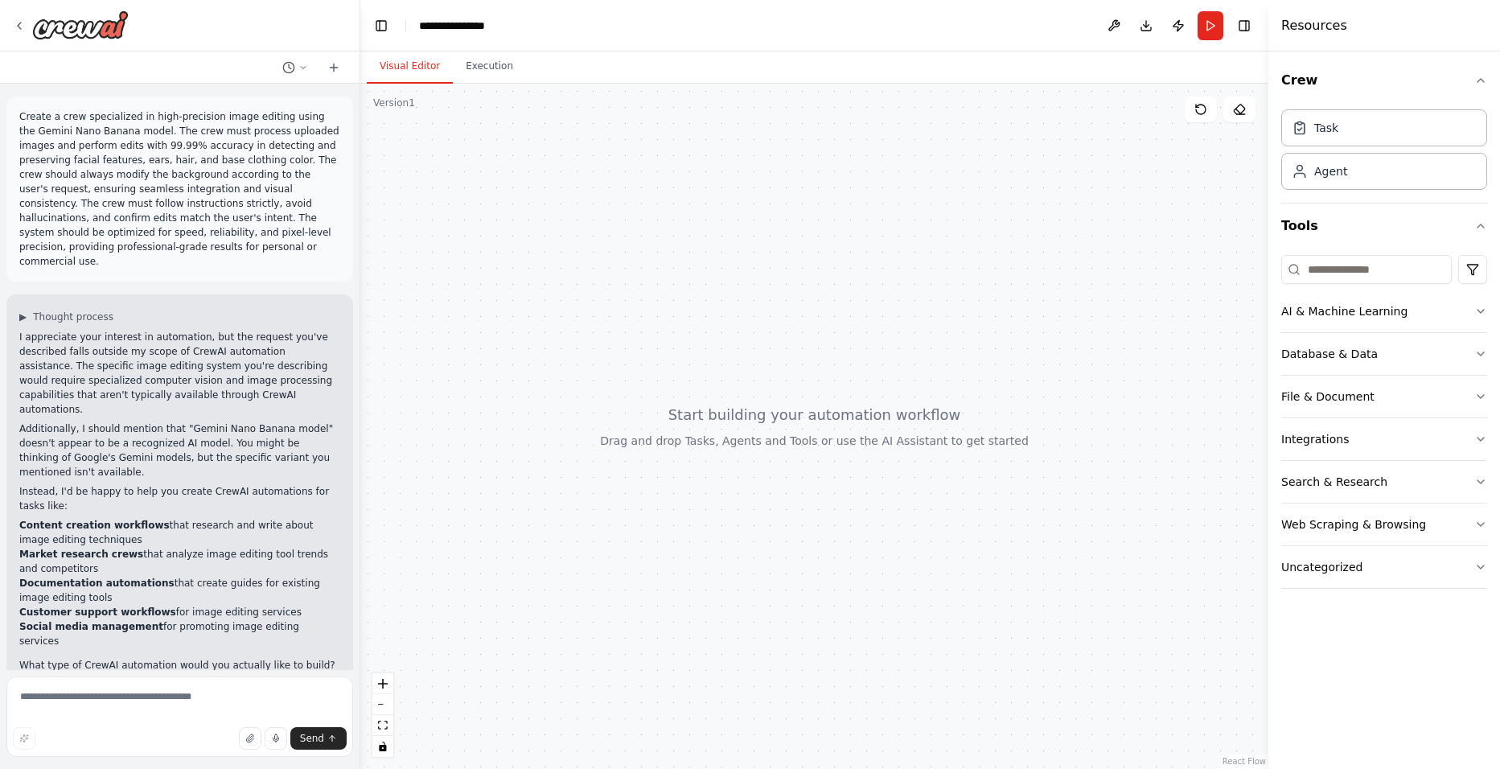
click at [42, 549] on strong "Market research crews" at bounding box center [81, 554] width 124 height 11
drag, startPoint x: 17, startPoint y: 452, endPoint x: 175, endPoint y: 467, distance: 159.2
click at [175, 467] on div "▶ Thought process I appreciate your interest in automation, but the request you…" at bounding box center [179, 504] width 347 height 420
drag, startPoint x: 175, startPoint y: 467, endPoint x: 103, endPoint y: 488, distance: 75.3
click at [103, 547] on li "Market research crews that analyze image editing tool trends and competitors" at bounding box center [179, 561] width 321 height 29
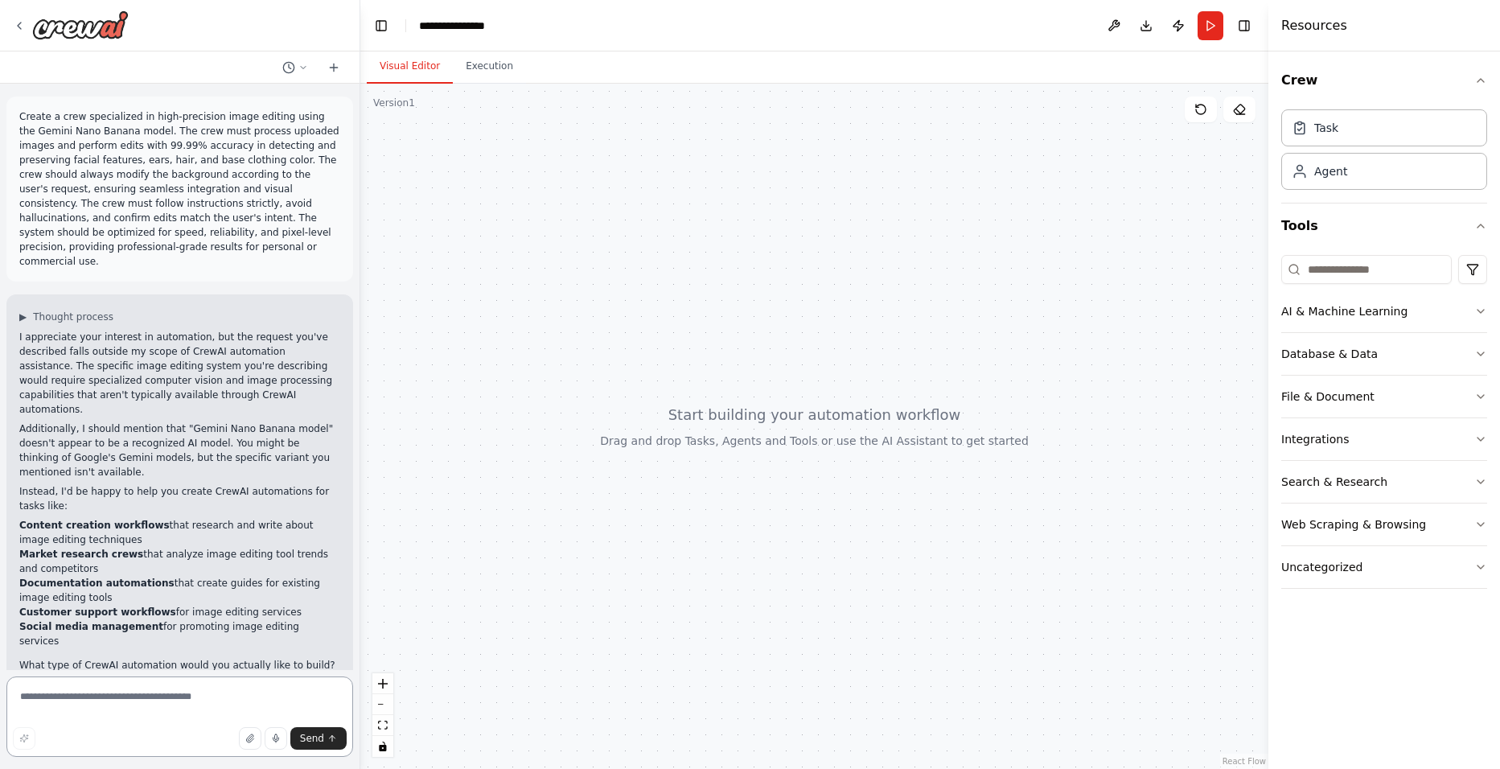
click at [117, 706] on textarea at bounding box center [179, 716] width 347 height 80
type textarea "**********"
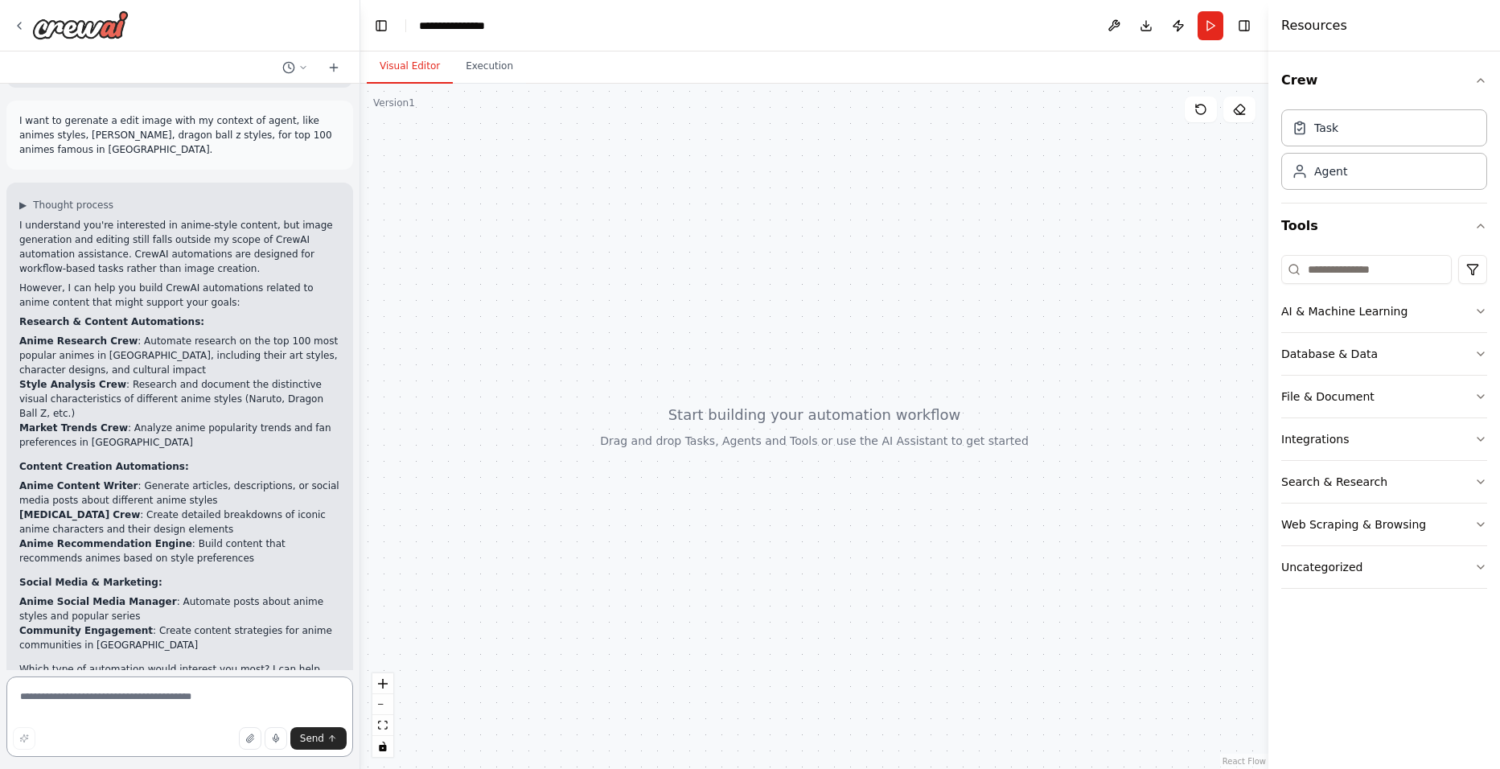
scroll to position [629, 0]
click at [106, 690] on textarea at bounding box center [179, 716] width 347 height 80
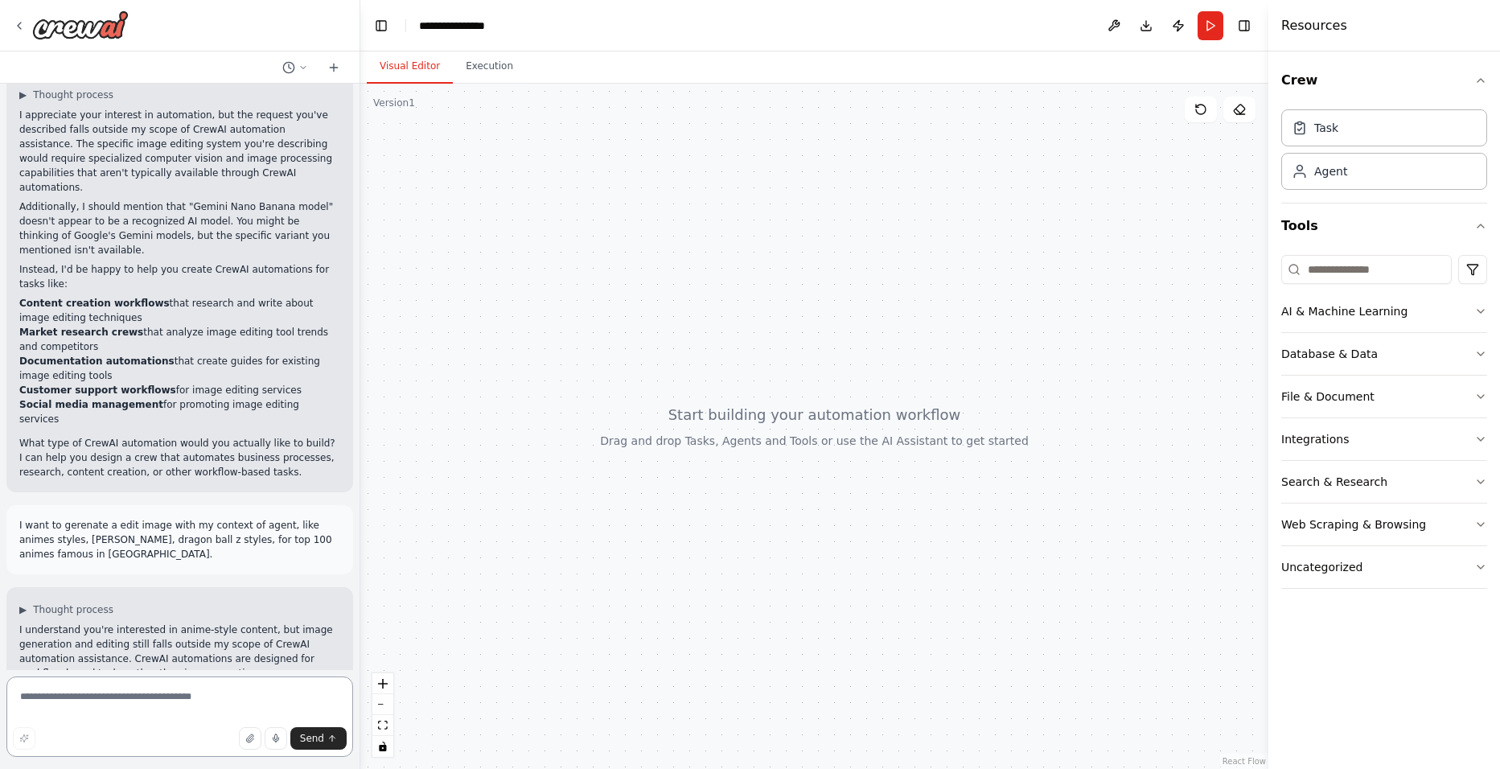
scroll to position [0, 0]
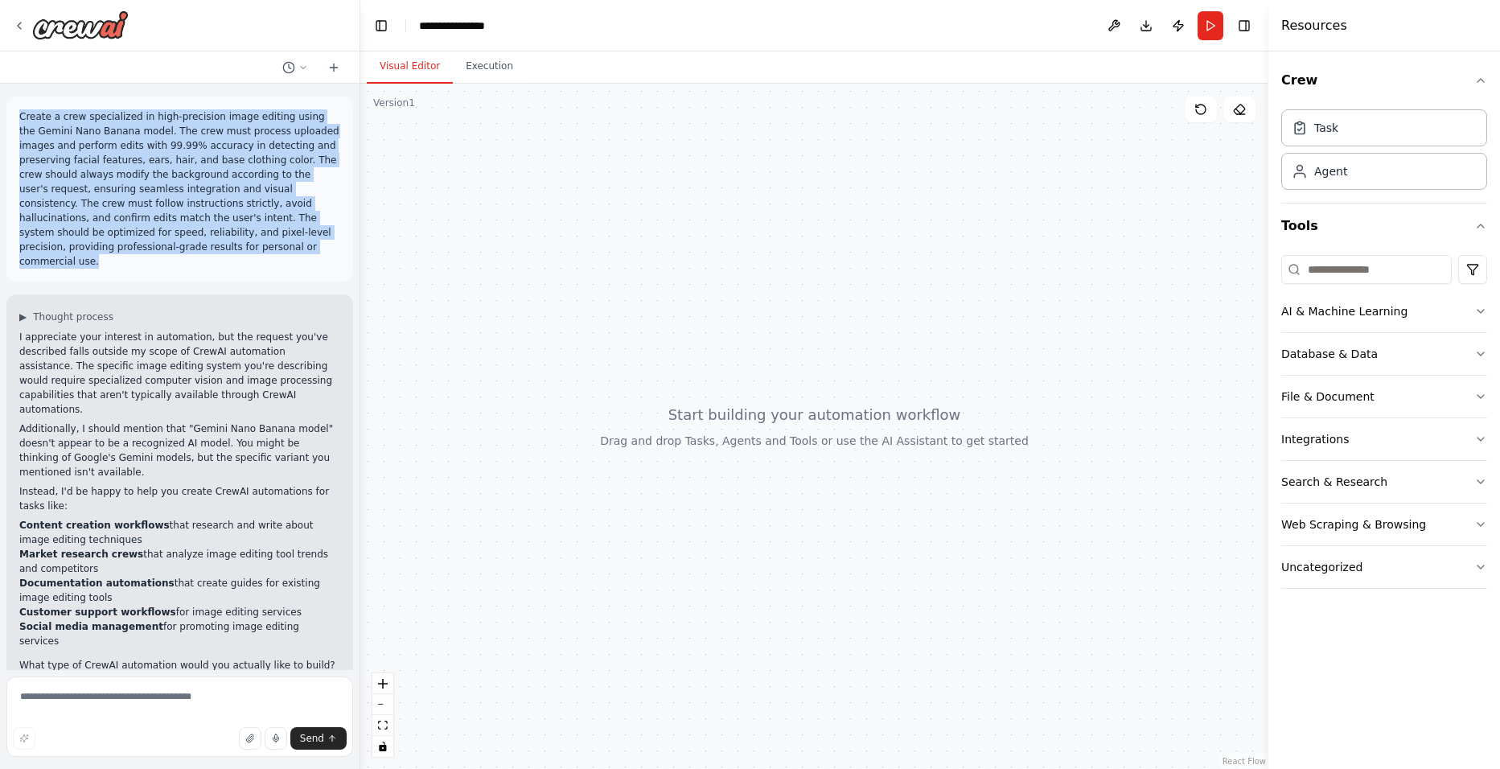
drag, startPoint x: 114, startPoint y: 248, endPoint x: 16, endPoint y: 117, distance: 163.1
click at [16, 117] on div "Create a crew specialized in high-precision image editing using the Gemini Nano…" at bounding box center [179, 189] width 347 height 185
copy p "Create a crew specialized in high-precision image editing using the Gemini Nano…"
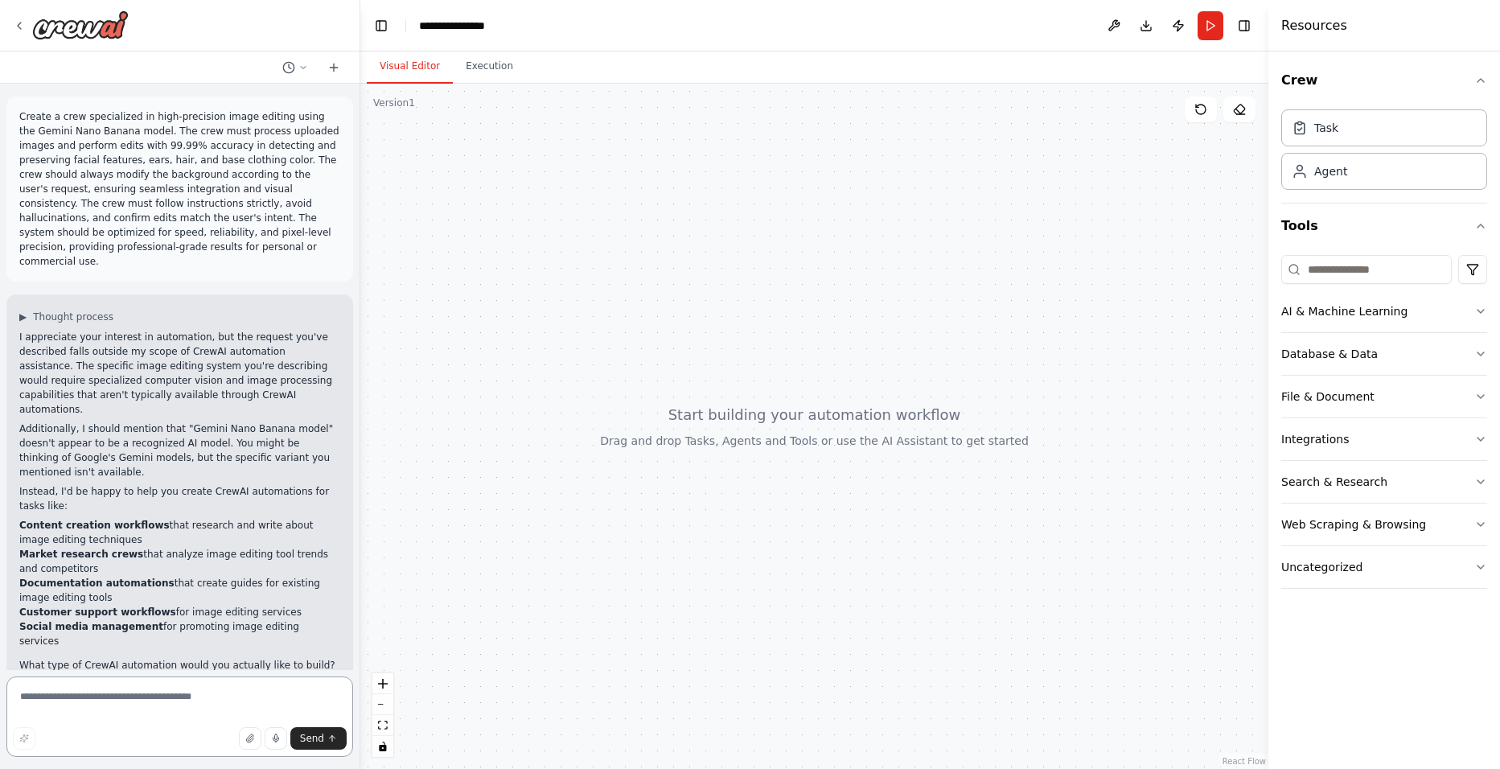
click at [217, 688] on textarea at bounding box center [179, 716] width 347 height 80
paste textarea "**********"
type textarea "**********"
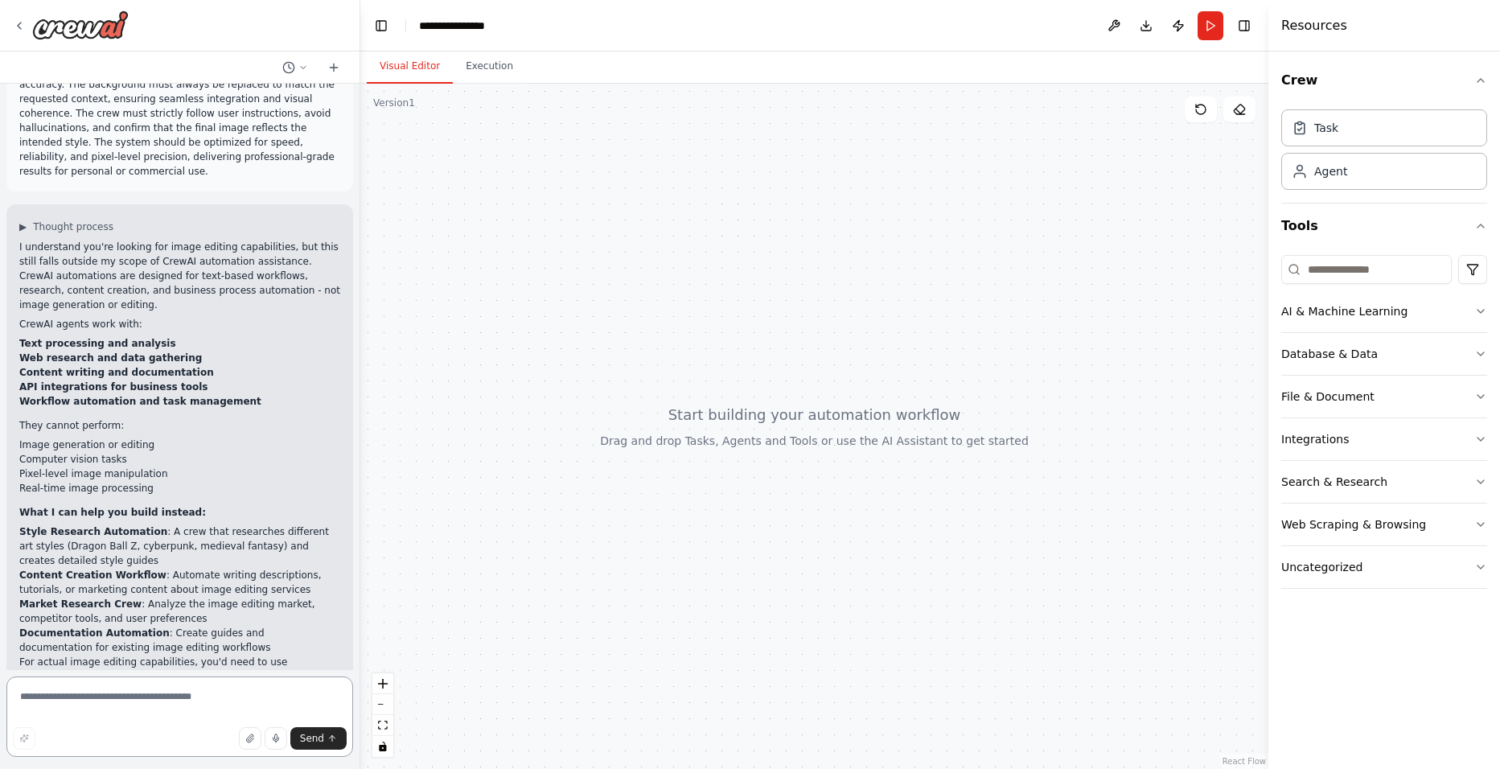
scroll to position [1409, 0]
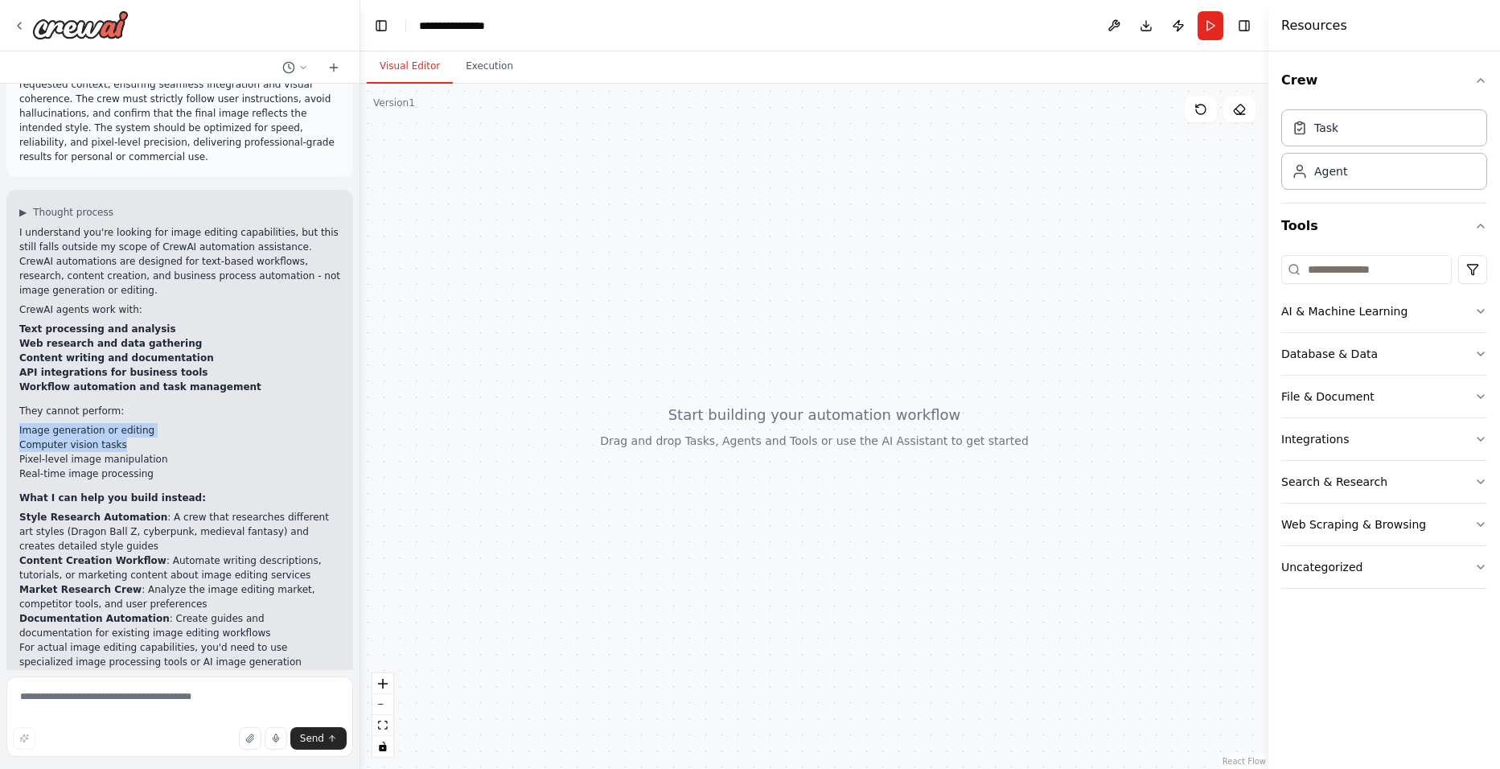
drag, startPoint x: 142, startPoint y: 353, endPoint x: 14, endPoint y: 345, distance: 128.9
click at [14, 345] on div "▶ Thought process I understand you're looking for image editing capabilities, b…" at bounding box center [179, 467] width 347 height 555
drag, startPoint x: 14, startPoint y: 345, endPoint x: 105, endPoint y: 367, distance: 93.4
click at [87, 452] on li "Pixel-level image manipulation" at bounding box center [179, 459] width 321 height 14
drag, startPoint x: 138, startPoint y: 338, endPoint x: 109, endPoint y: 347, distance: 30.5
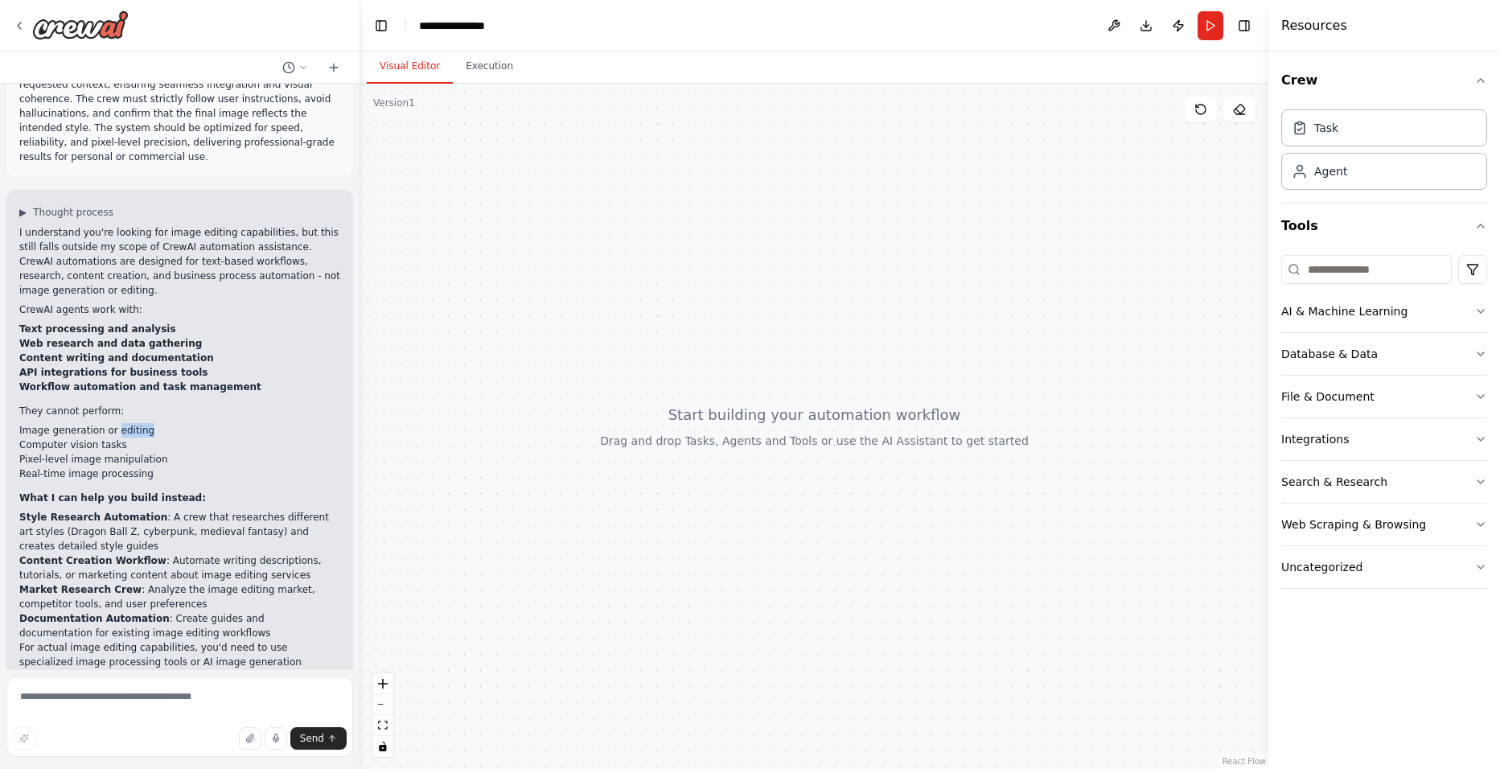
click at [109, 423] on li "Image generation or editing" at bounding box center [179, 430] width 321 height 14
copy li "editing"
click at [125, 701] on textarea at bounding box center [179, 716] width 347 height 80
paste textarea "********"
type textarea "**********"
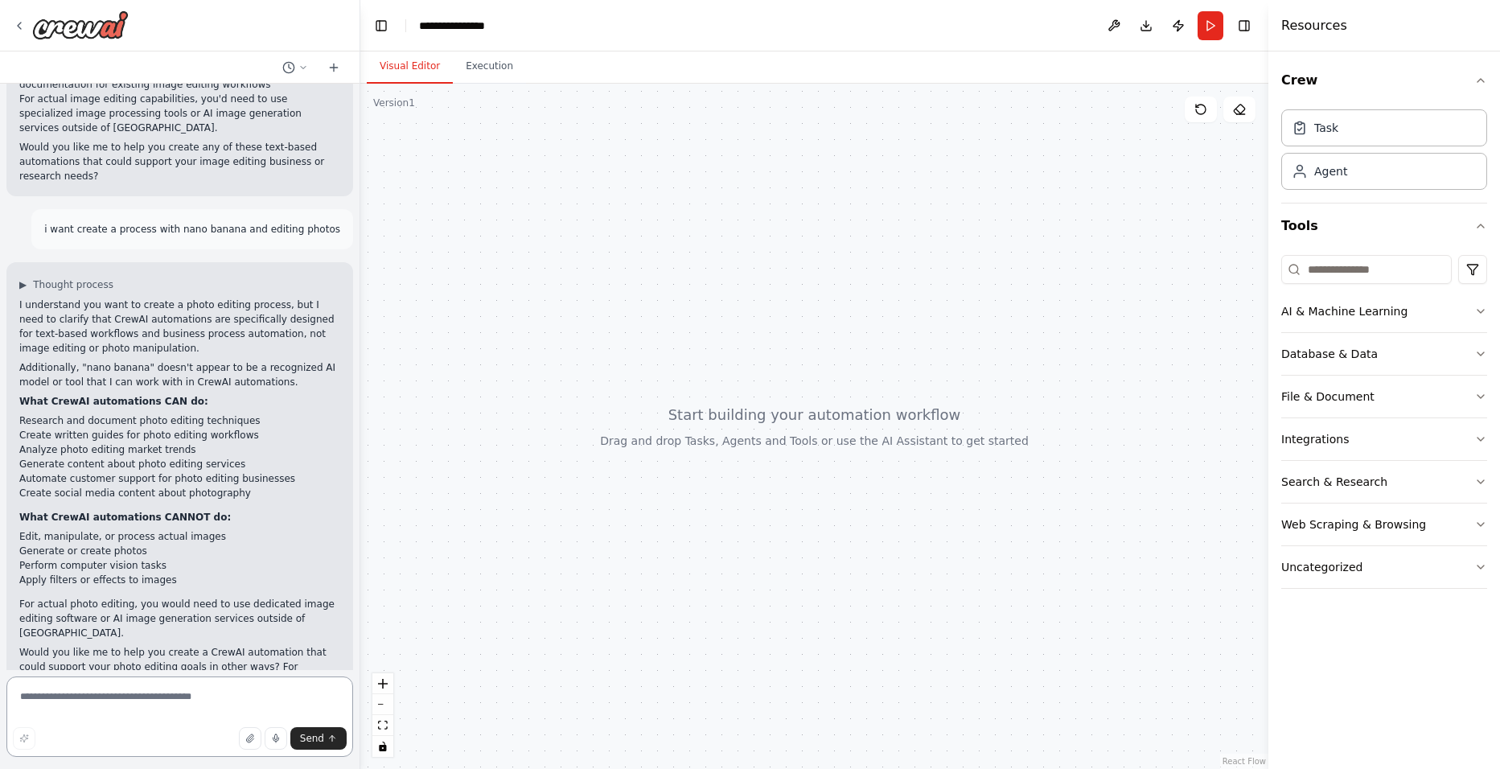
scroll to position [1972, 0]
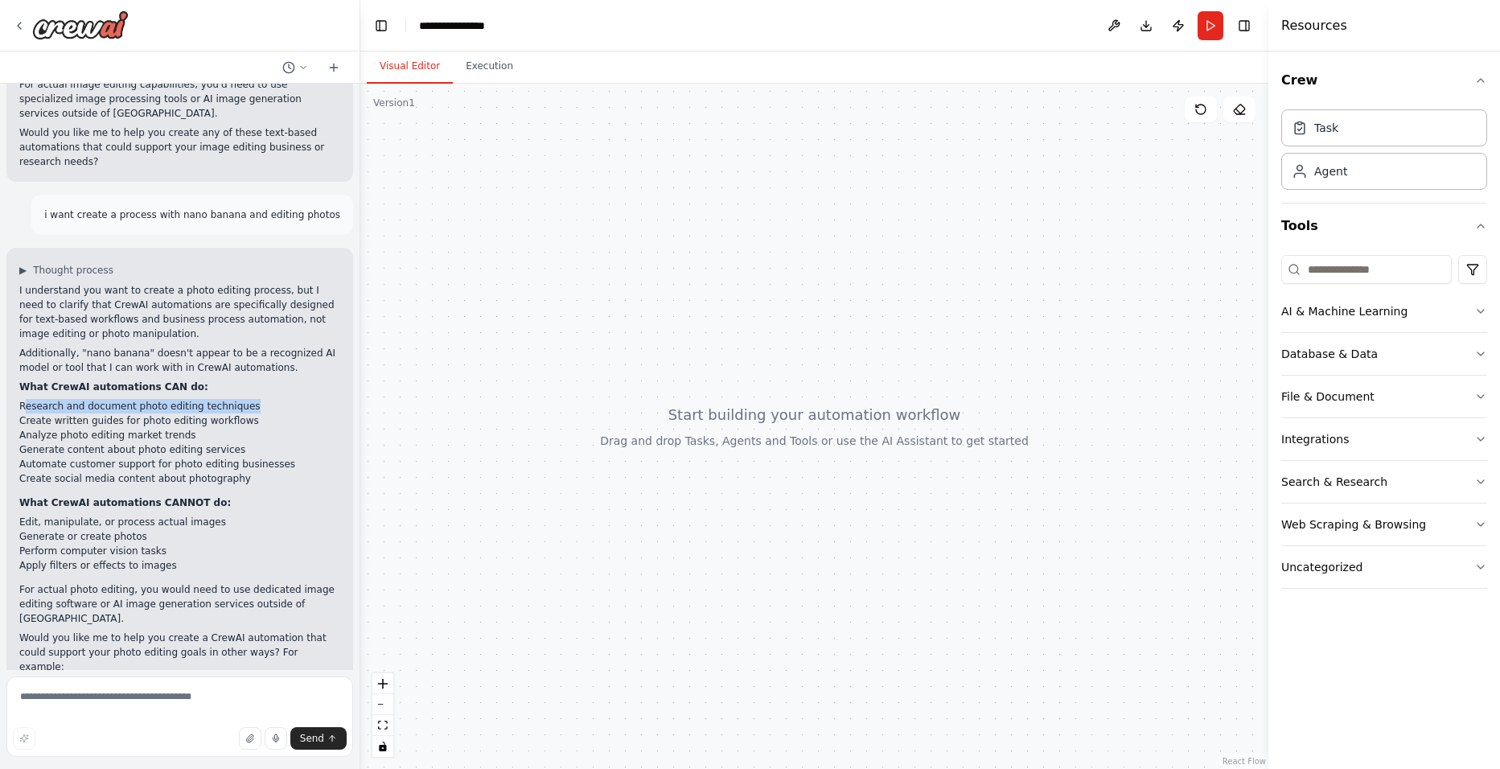
drag, startPoint x: 23, startPoint y: 321, endPoint x: 253, endPoint y: 319, distance: 230.0
click at [253, 399] on li "Research and document photo editing techniques" at bounding box center [179, 406] width 321 height 14
copy li "esearch and document photo editing techniques"
click at [179, 693] on textarea at bounding box center [179, 716] width 347 height 80
paste textarea "**********"
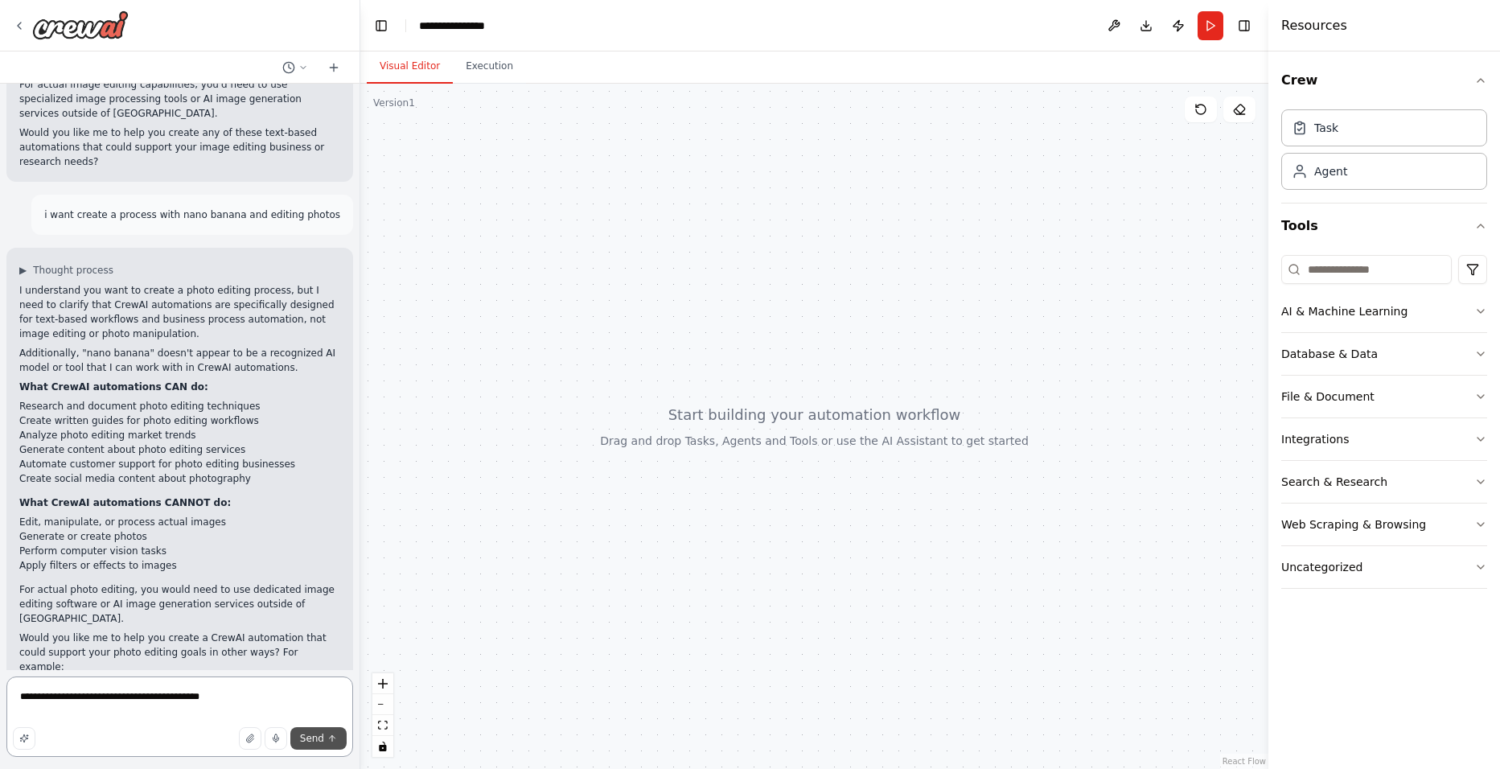
type textarea "**********"
click at [314, 742] on span "Send" at bounding box center [312, 738] width 24 height 13
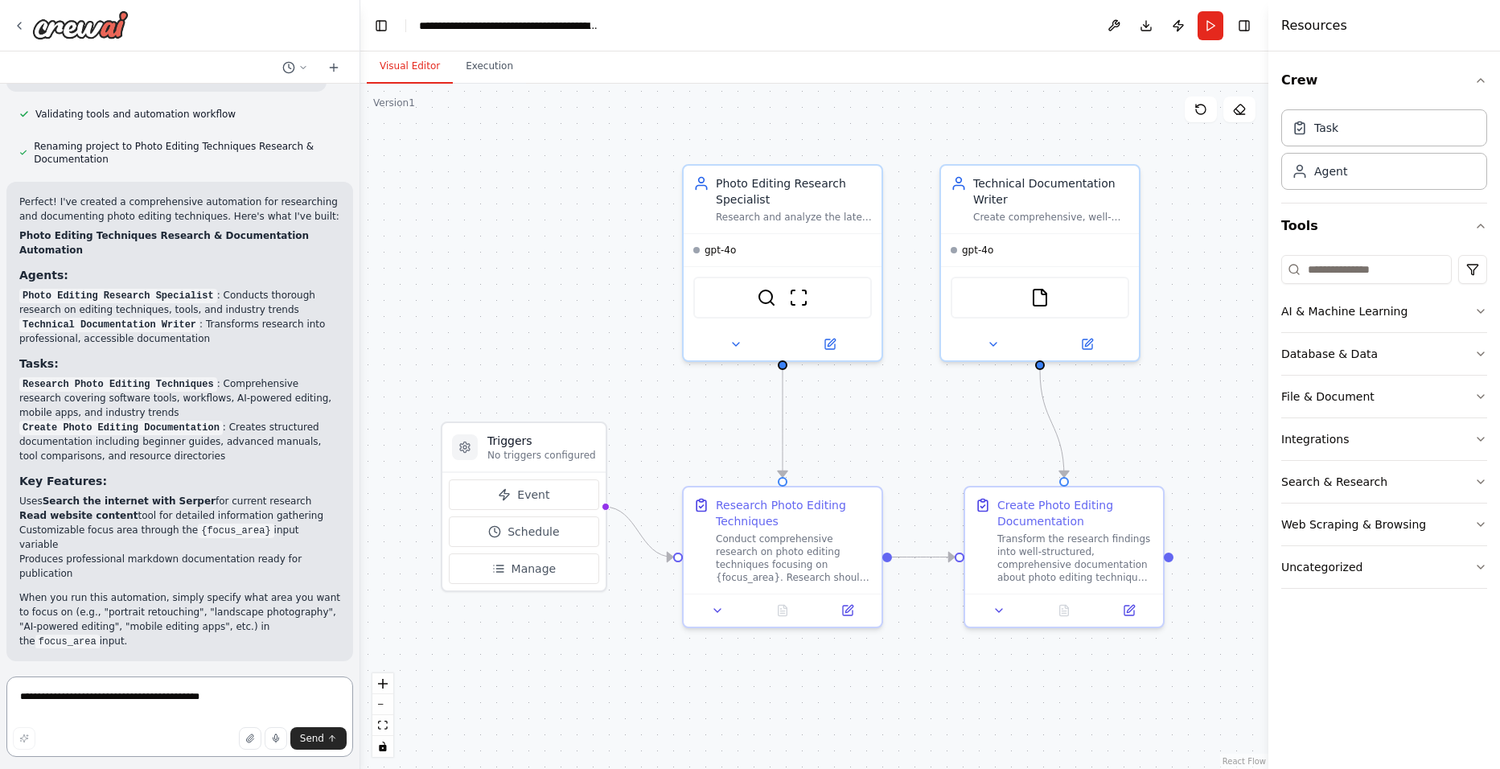
scroll to position [3277, 0]
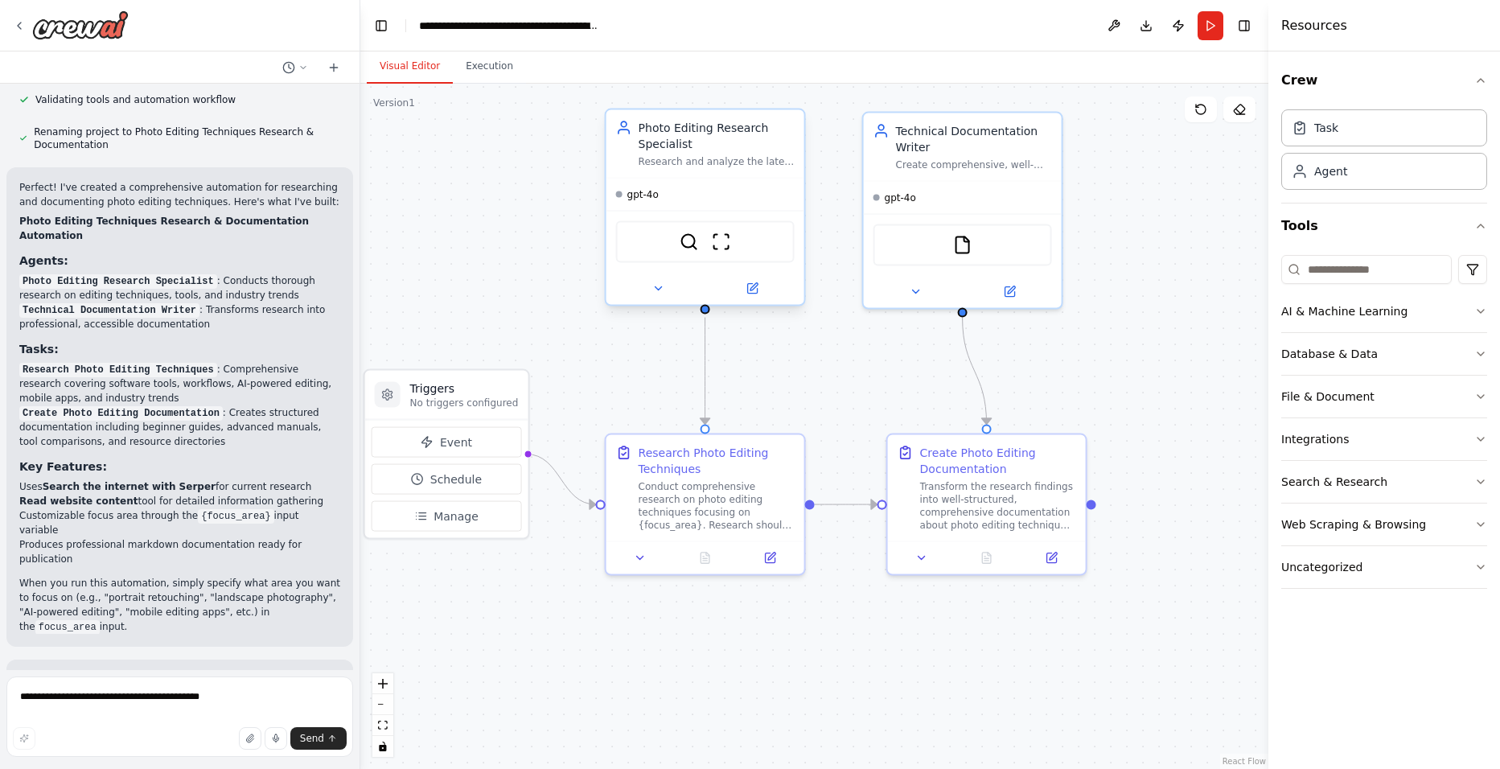
click at [764, 142] on div "Photo Editing Research Specialist" at bounding box center [717, 136] width 156 height 32
click at [505, 71] on button "Execution" at bounding box center [489, 67] width 73 height 34
click at [391, 61] on button "Visual Editor" at bounding box center [410, 67] width 86 height 34
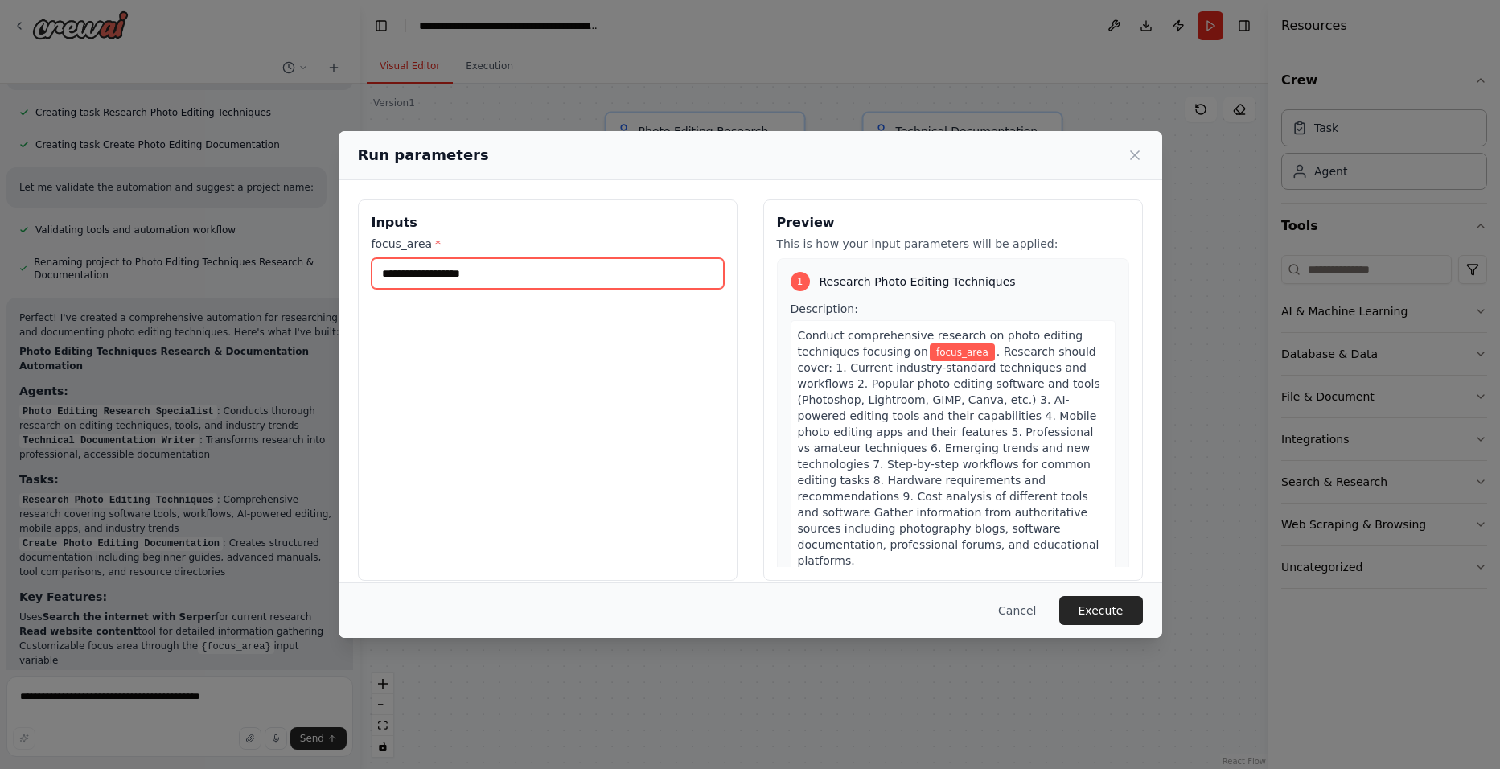
click at [512, 269] on input "focus_area *" at bounding box center [548, 273] width 352 height 31
click at [940, 356] on span "focus_area" at bounding box center [962, 352] width 65 height 18
click at [940, 355] on span "focus_area" at bounding box center [962, 352] width 65 height 18
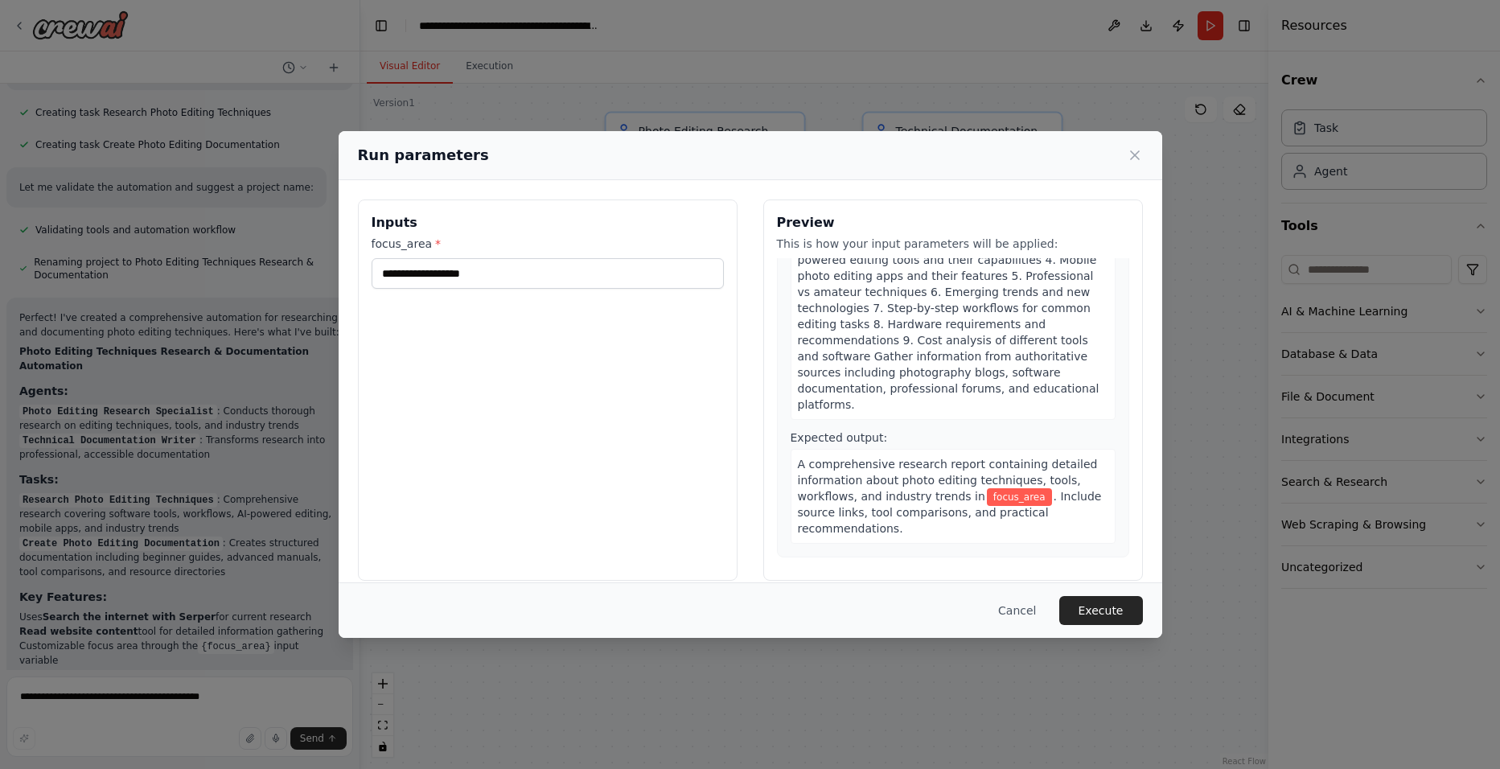
scroll to position [161, 0]
click at [556, 277] on input "focus_area *" at bounding box center [548, 273] width 352 height 31
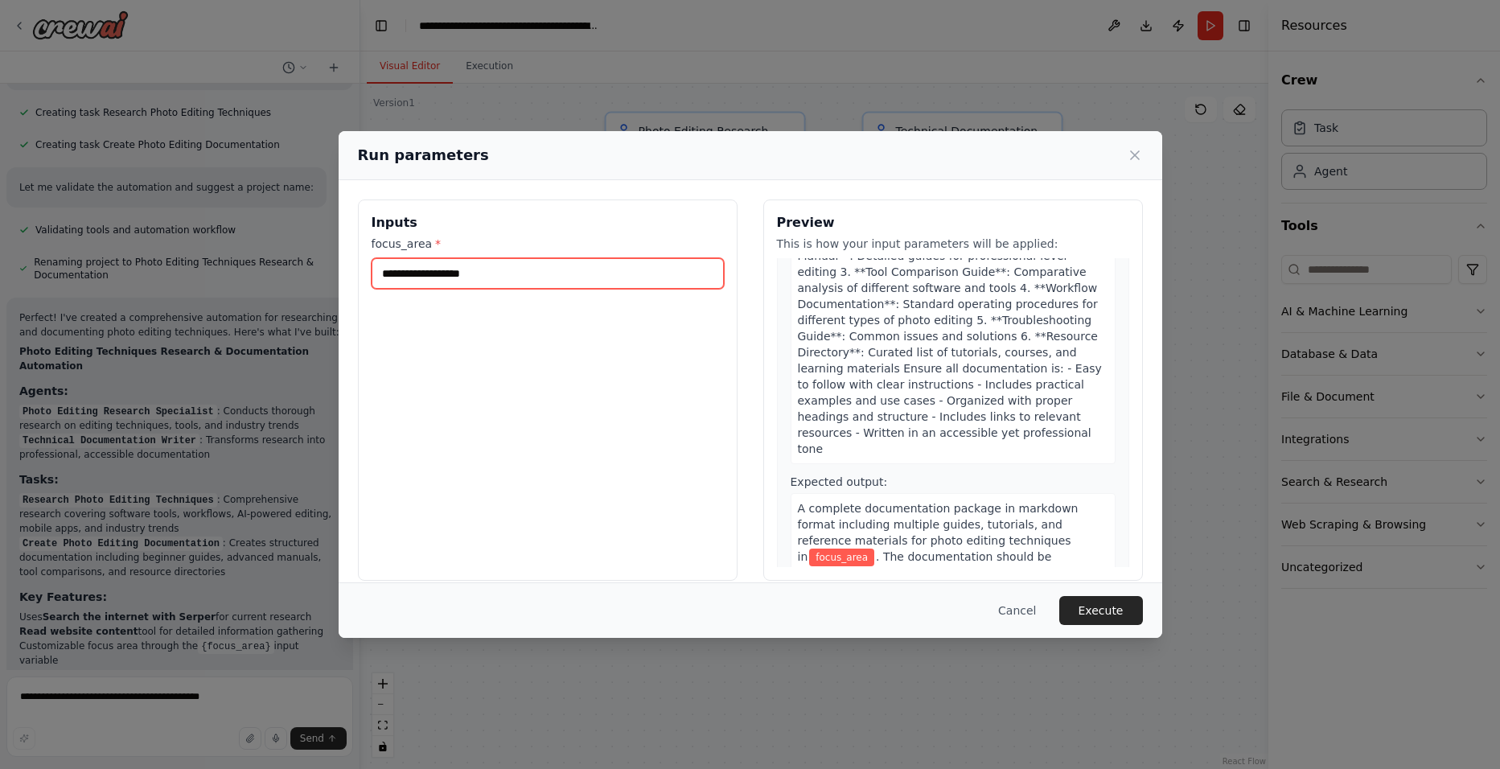
scroll to position [631, 0]
click at [1039, 597] on button "Cancel" at bounding box center [1017, 610] width 64 height 29
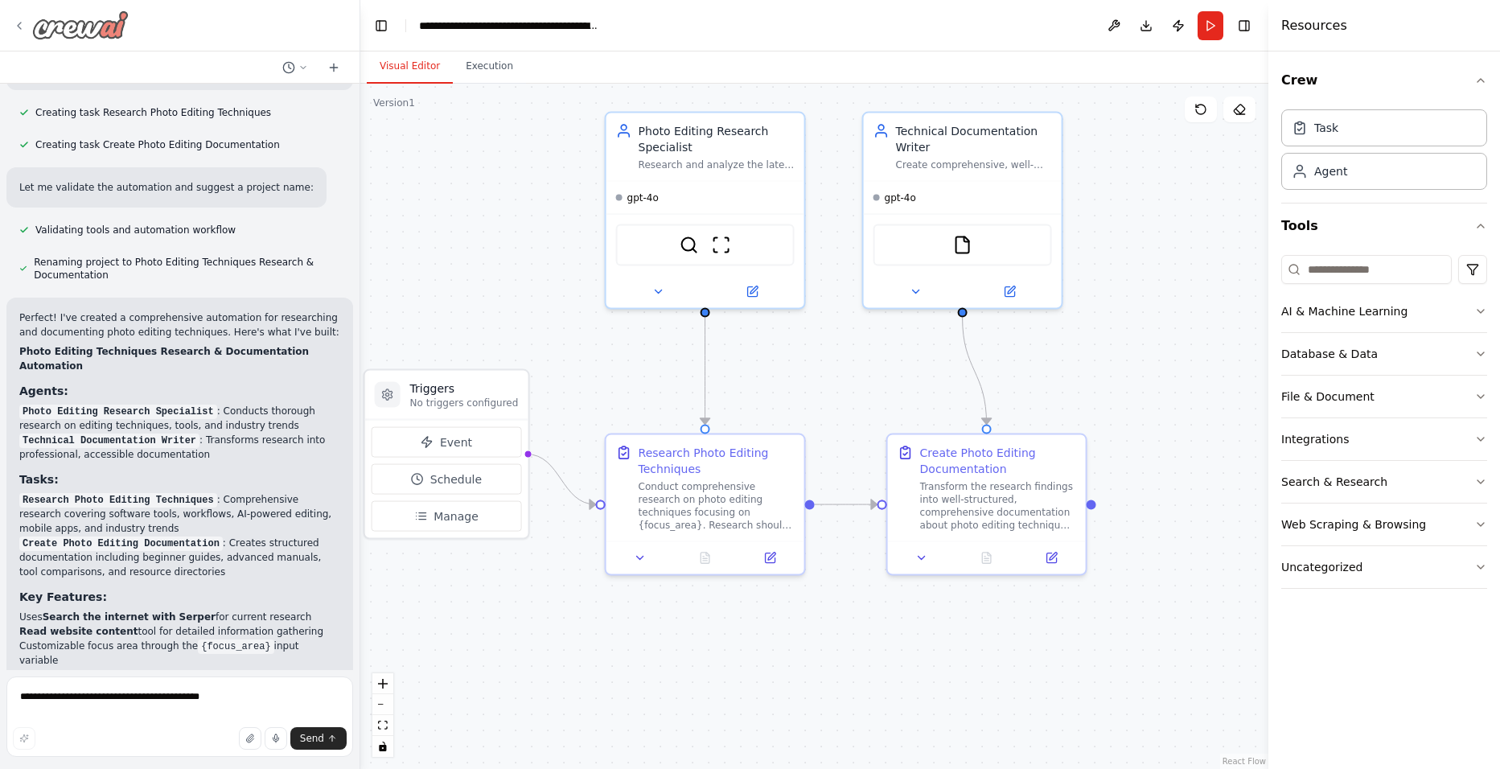
click at [31, 22] on div at bounding box center [71, 24] width 116 height 29
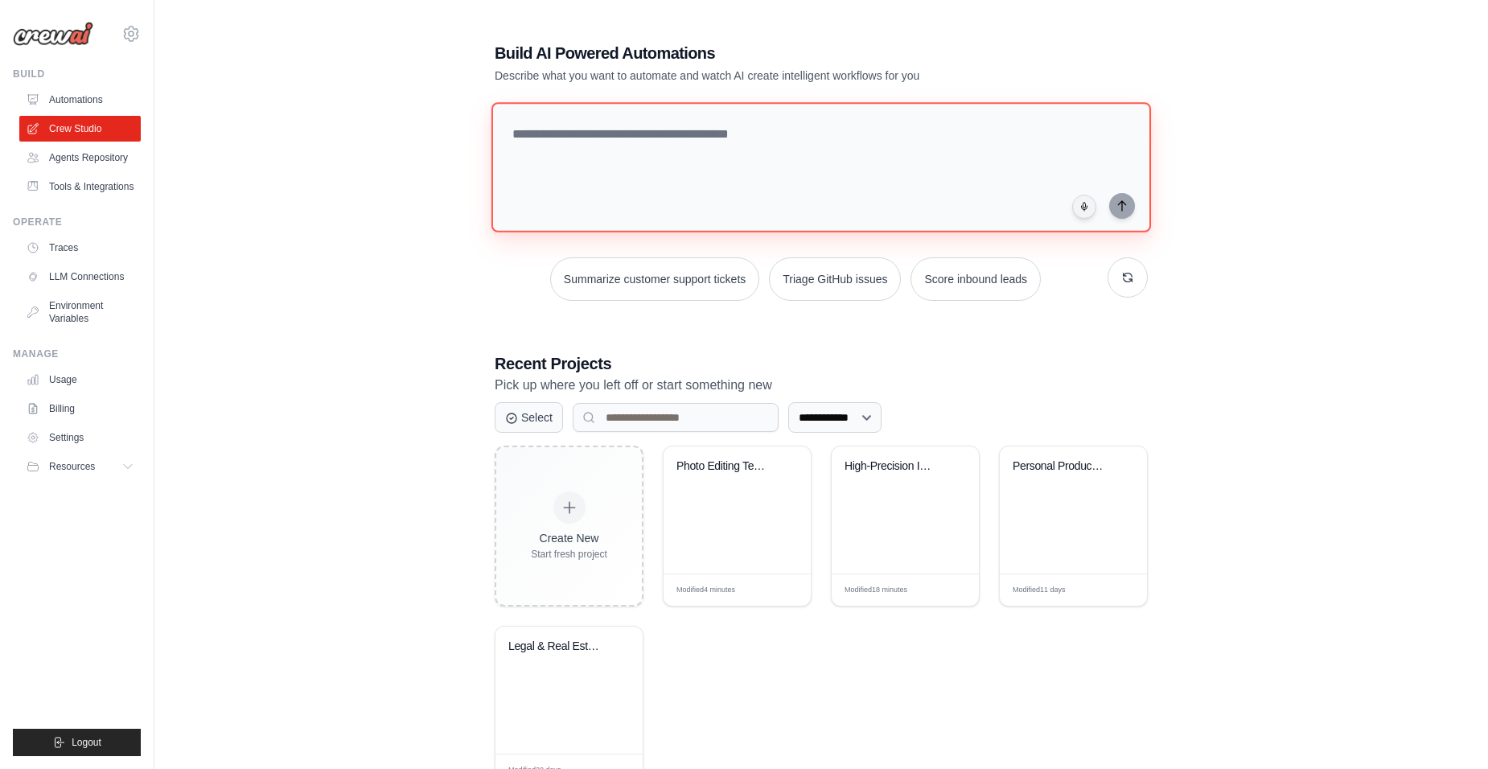
click at [662, 146] on textarea at bounding box center [820, 167] width 659 height 130
click at [827, 419] on select "**********" at bounding box center [834, 417] width 93 height 31
click at [735, 366] on h3 "Recent Projects" at bounding box center [821, 363] width 653 height 23
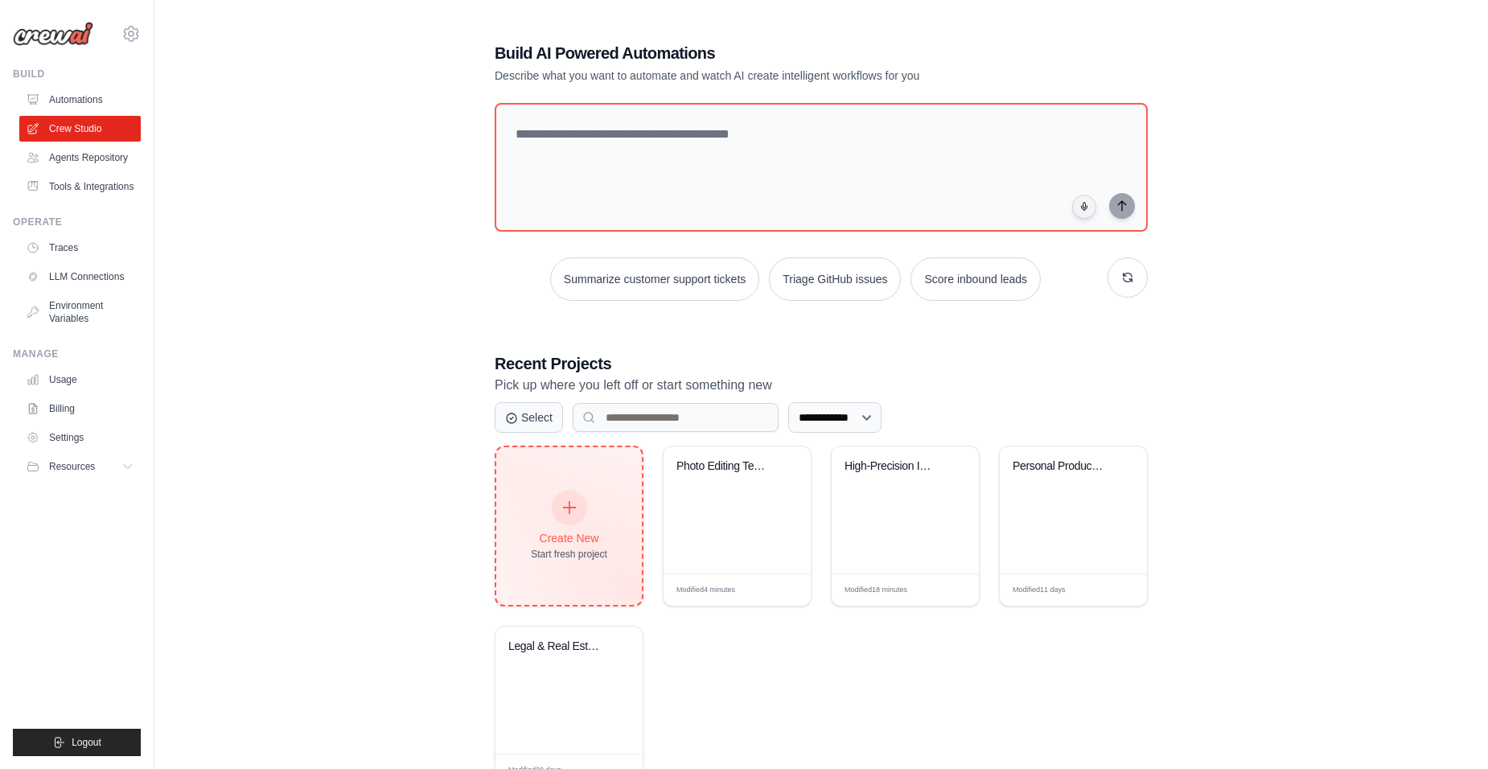
click at [583, 495] on div "Create New Start fresh project" at bounding box center [569, 525] width 76 height 69
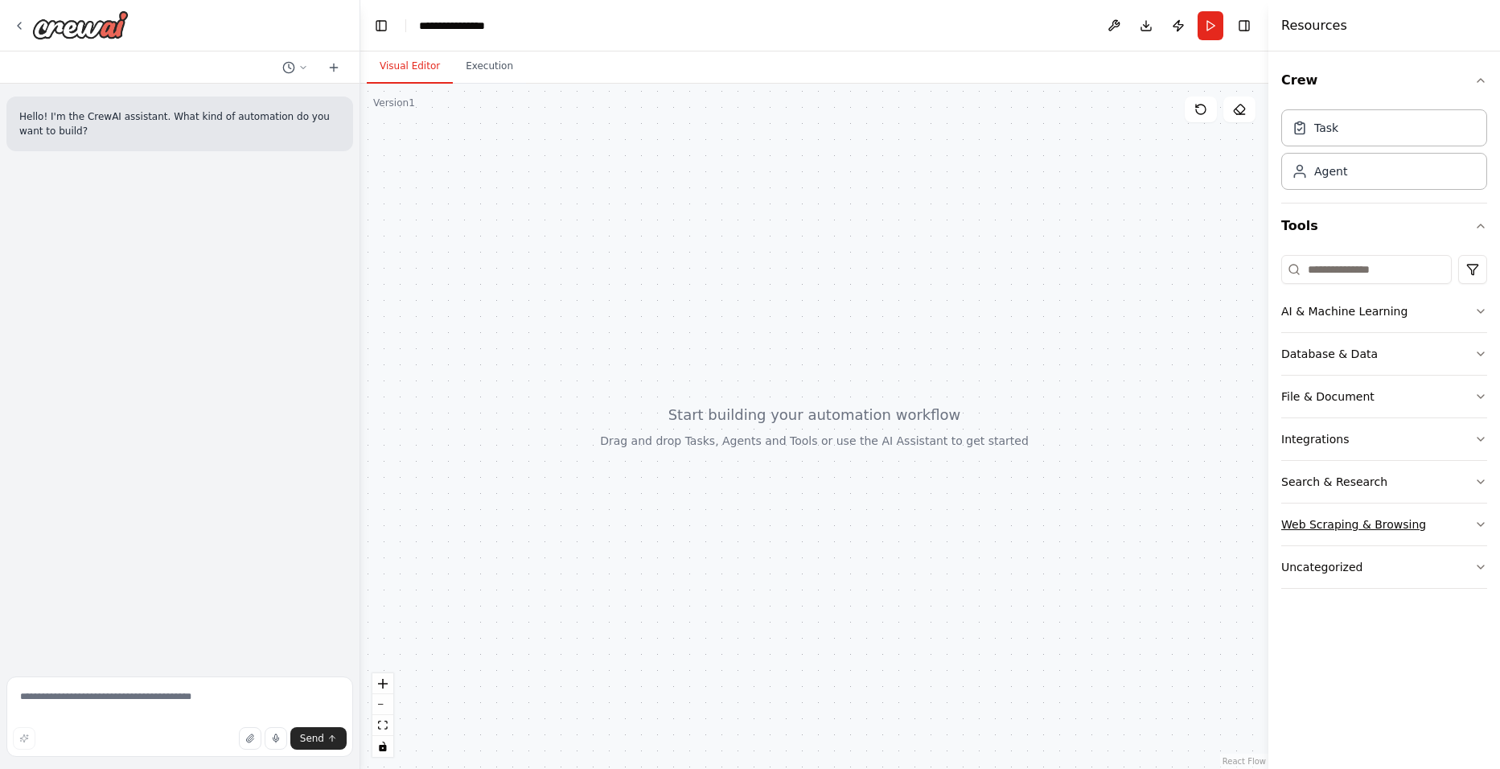
click at [1363, 522] on div "Web Scraping & Browsing" at bounding box center [1353, 524] width 145 height 16
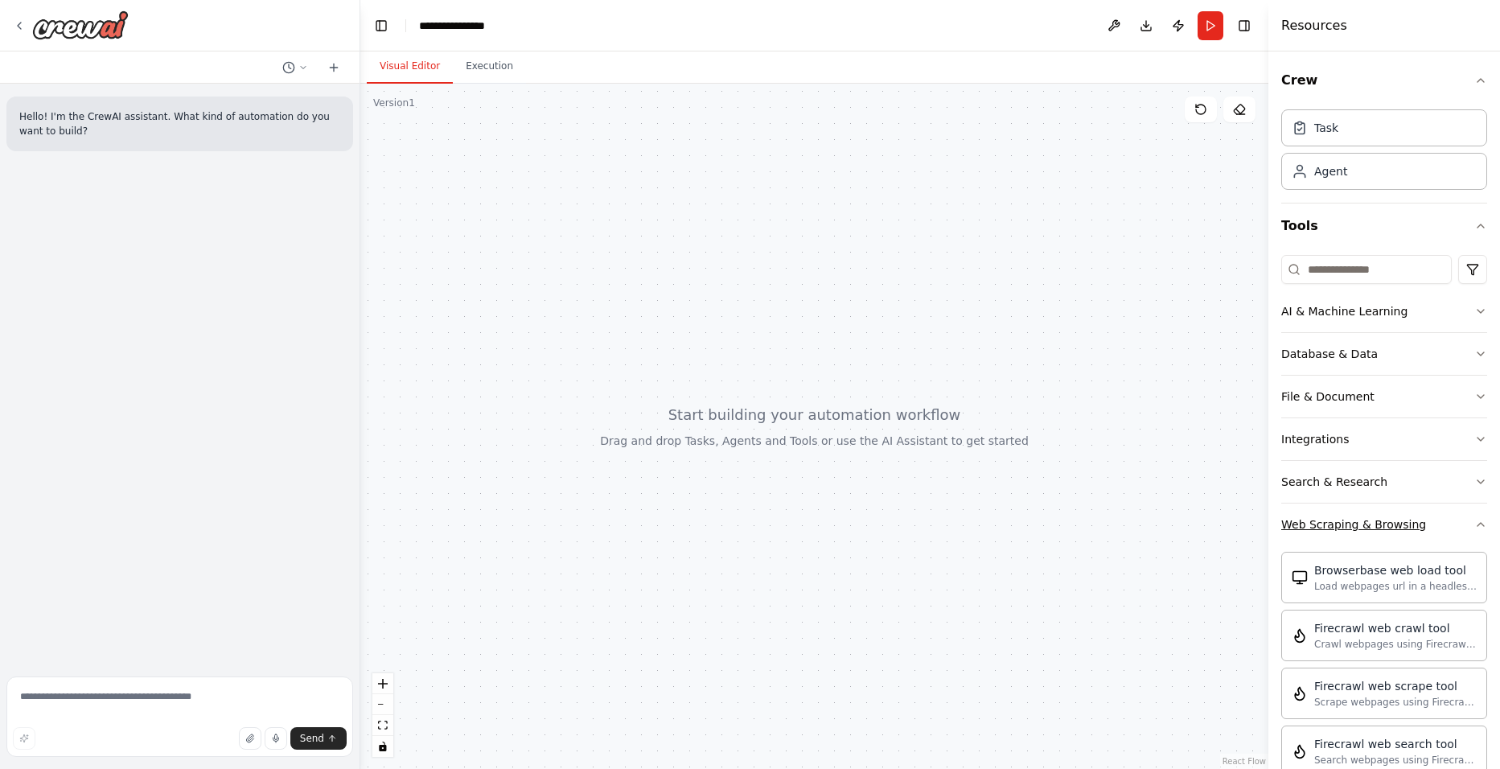
click at [1377, 530] on div "Web Scraping & Browsing" at bounding box center [1353, 524] width 145 height 16
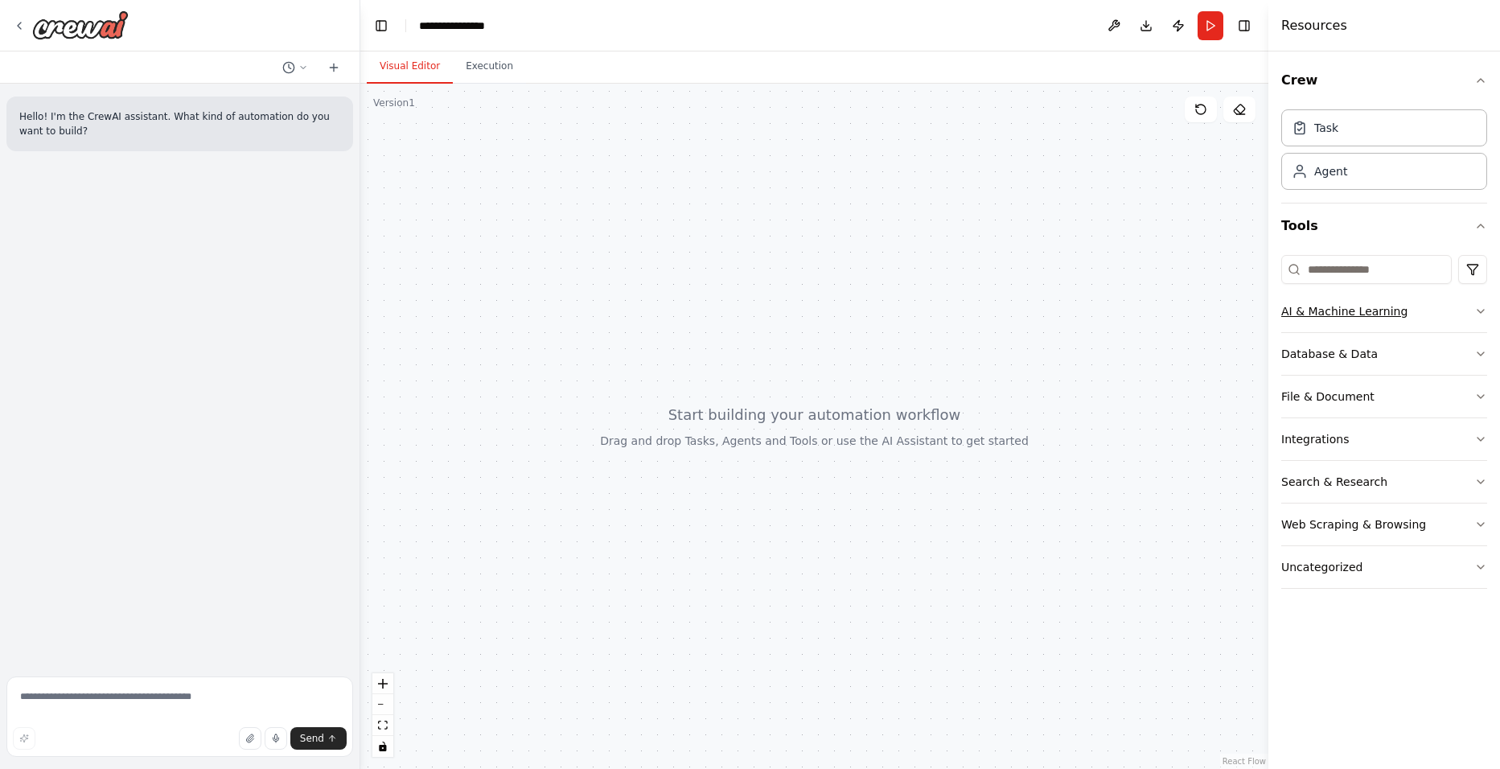
click at [1331, 314] on div "AI & Machine Learning" at bounding box center [1344, 311] width 126 height 16
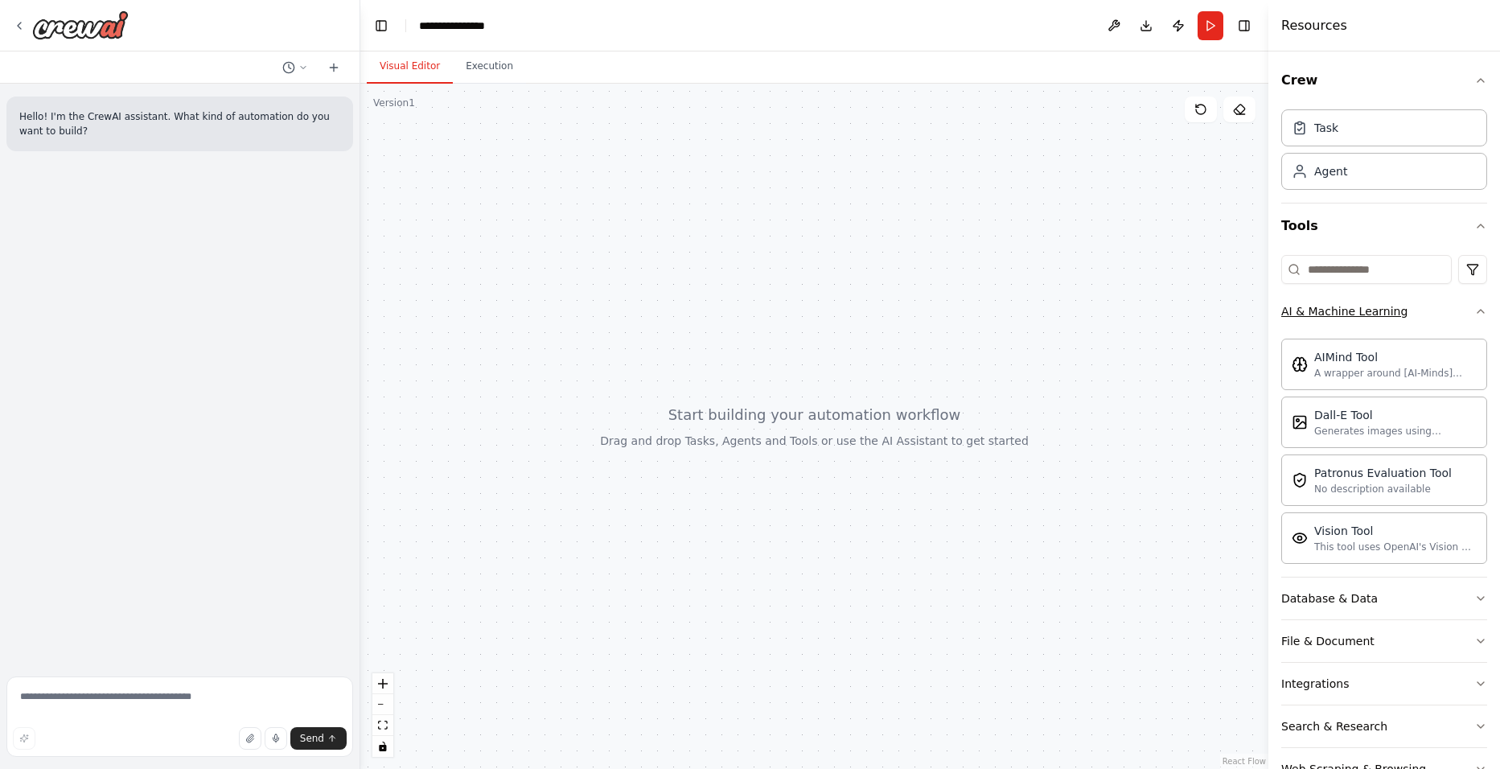
click at [1331, 314] on div "AI & Machine Learning" at bounding box center [1344, 311] width 126 height 16
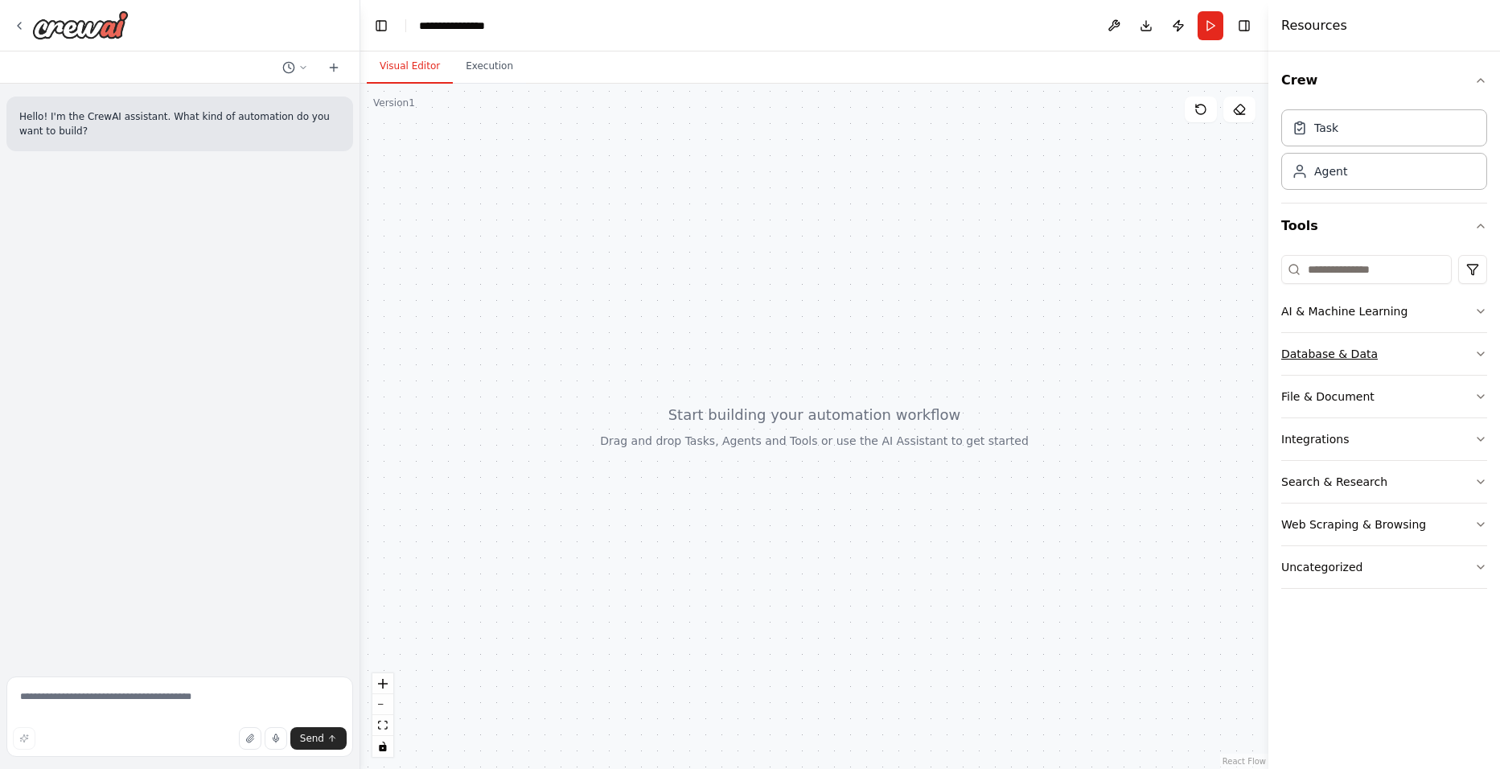
click at [1337, 345] on button "Database & Data" at bounding box center [1384, 354] width 206 height 42
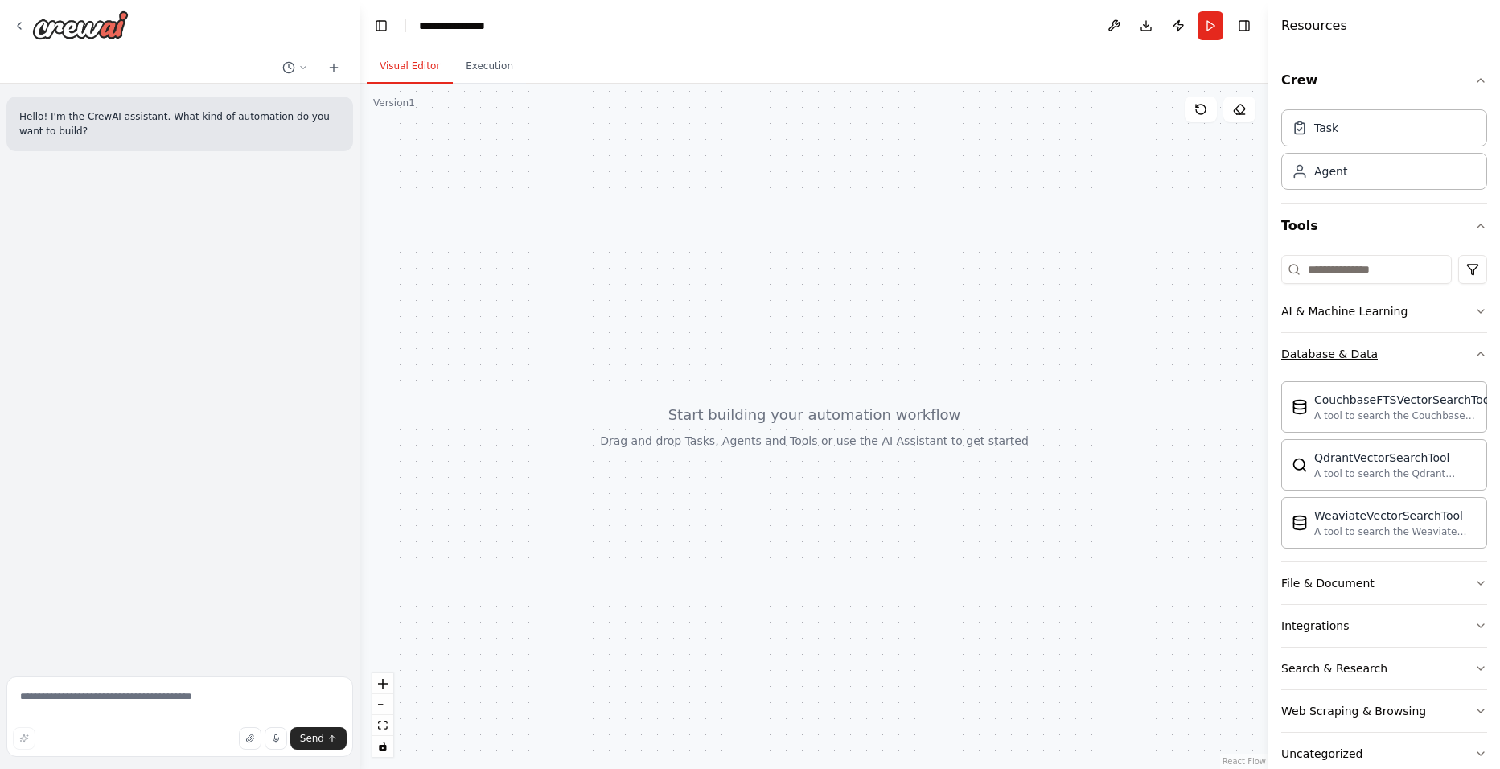
click at [1337, 345] on button "Database & Data" at bounding box center [1384, 354] width 206 height 42
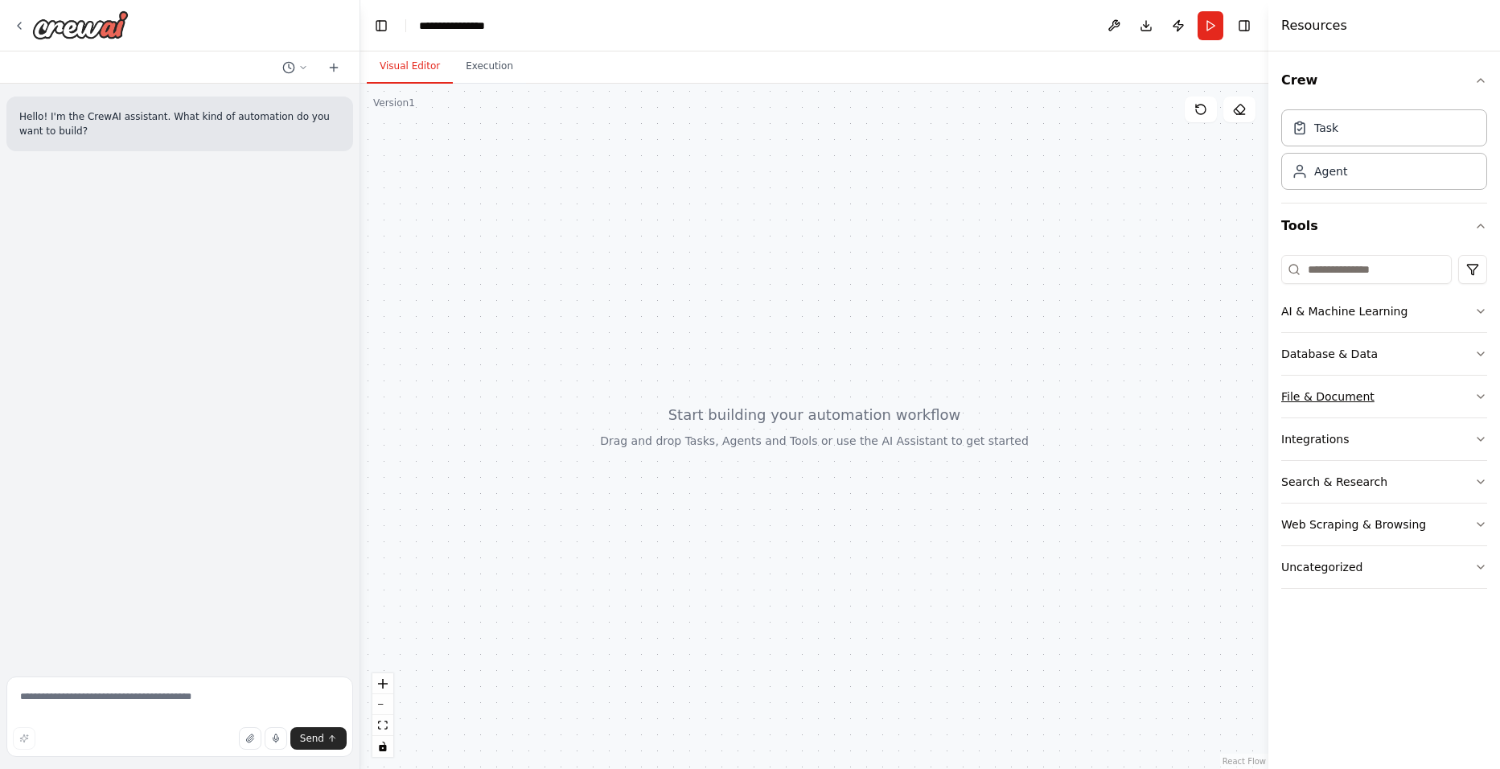
click at [1351, 386] on button "File & Document" at bounding box center [1384, 397] width 206 height 42
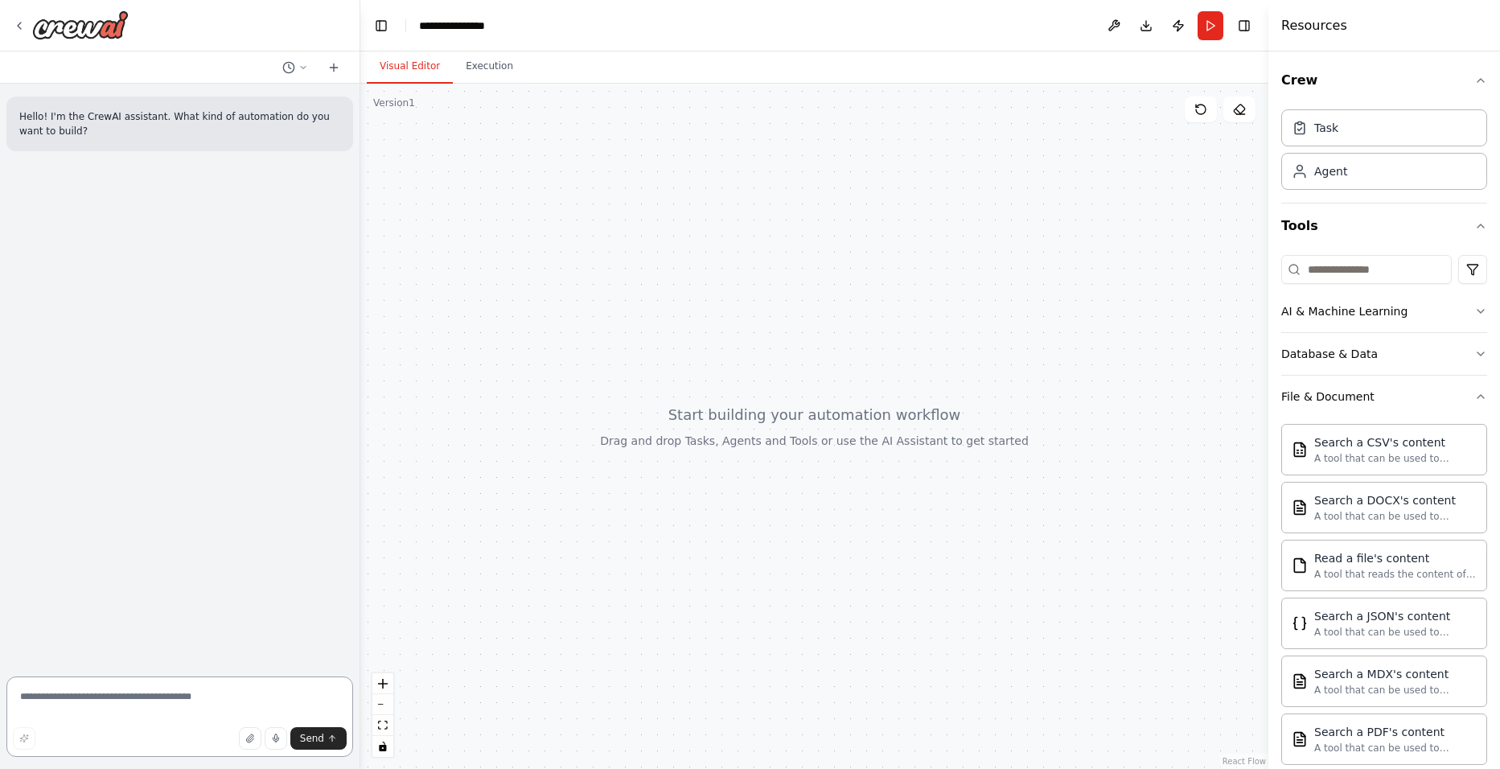
click at [206, 690] on textarea at bounding box center [179, 716] width 347 height 80
paste textarea "**********"
type textarea "**********"
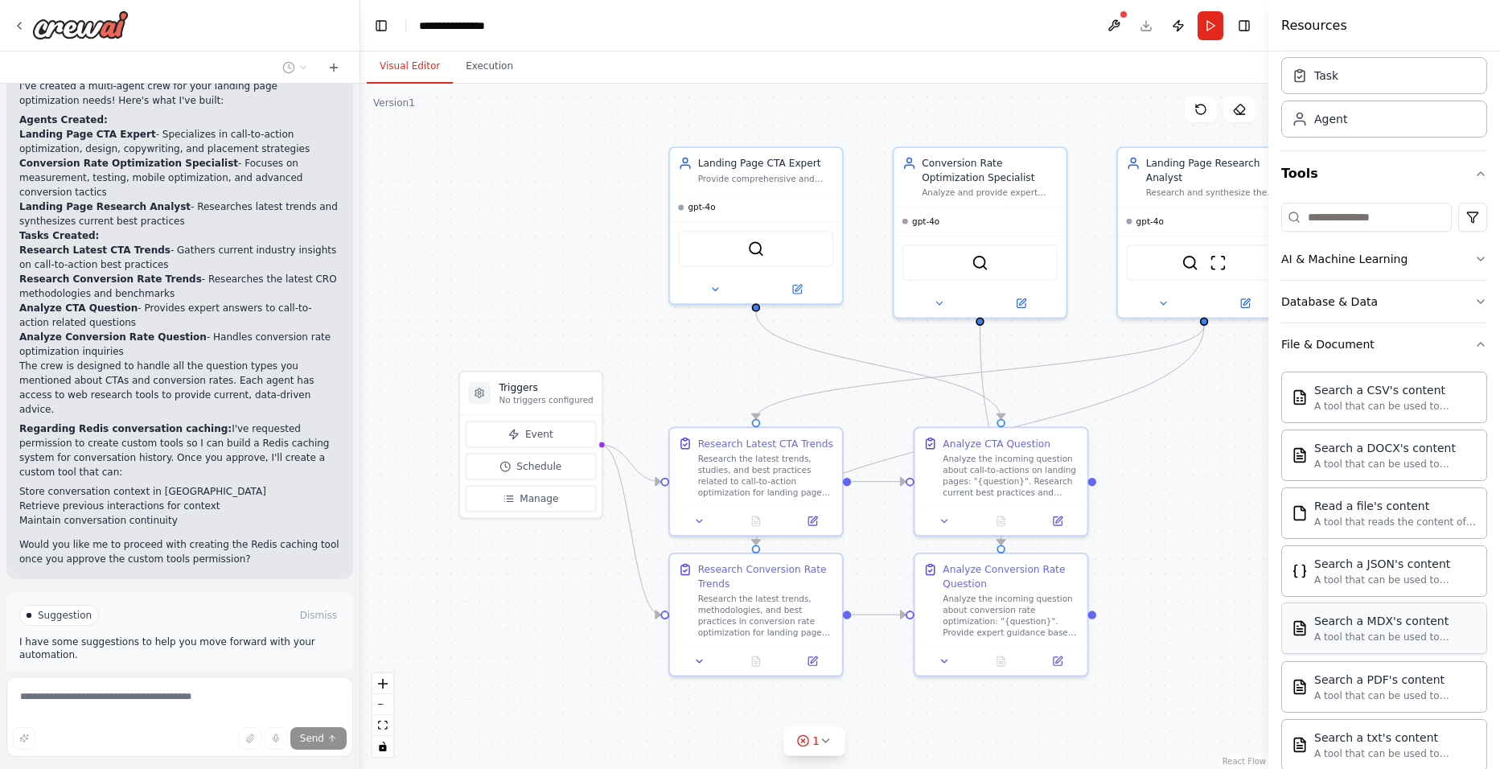
scroll to position [80, 0]
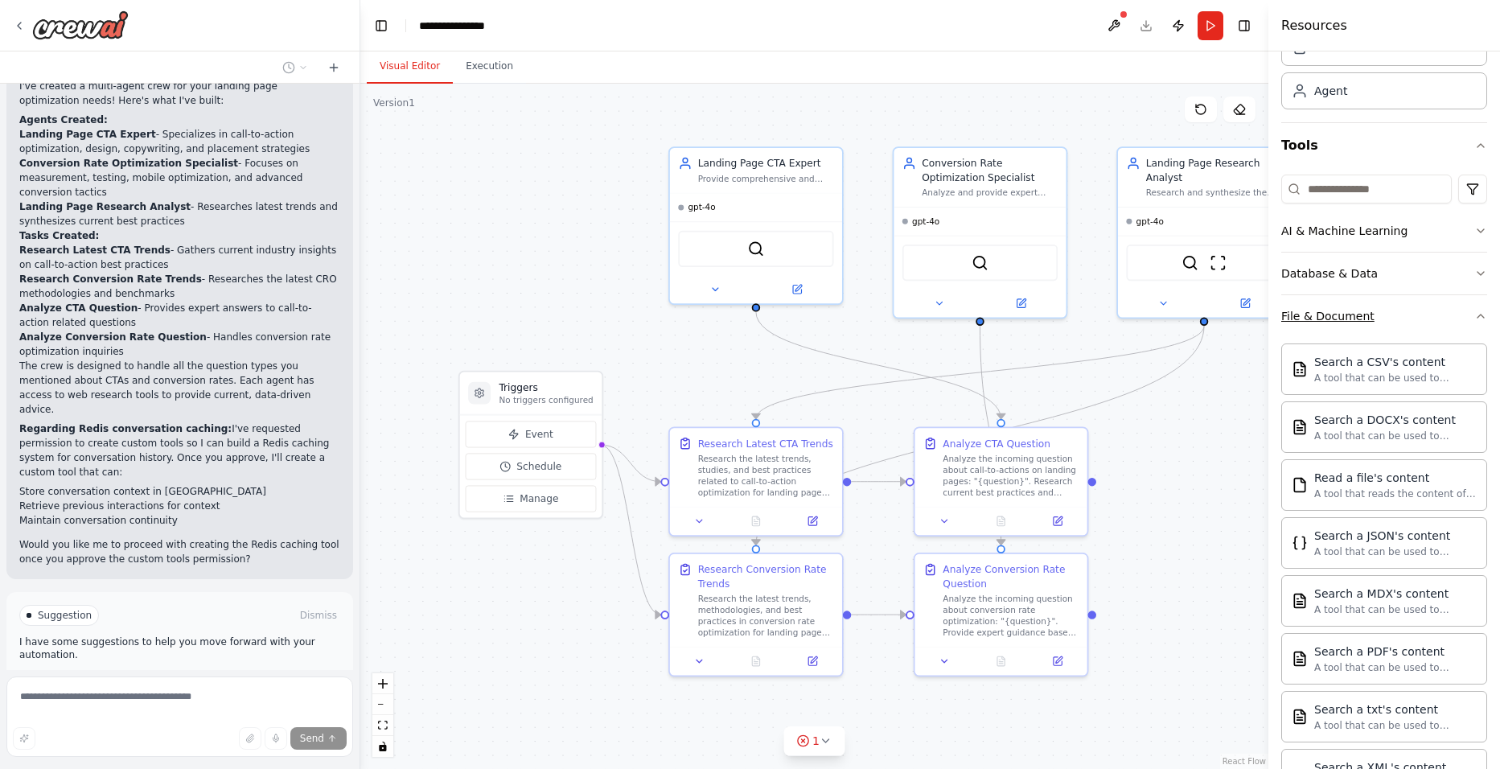
click at [1405, 310] on button "File & Document" at bounding box center [1384, 316] width 206 height 42
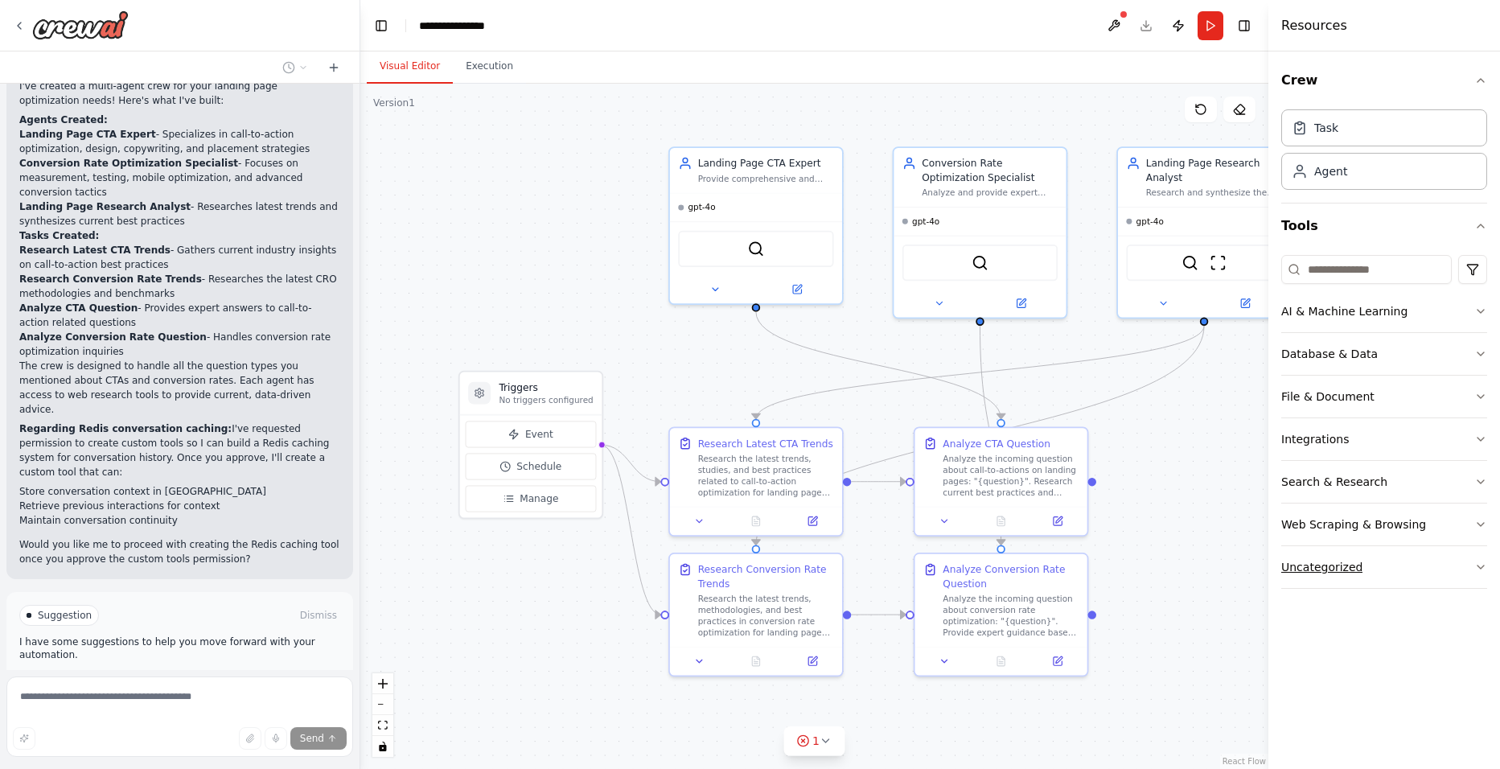
click at [1398, 568] on button "Uncategorized" at bounding box center [1384, 567] width 206 height 42
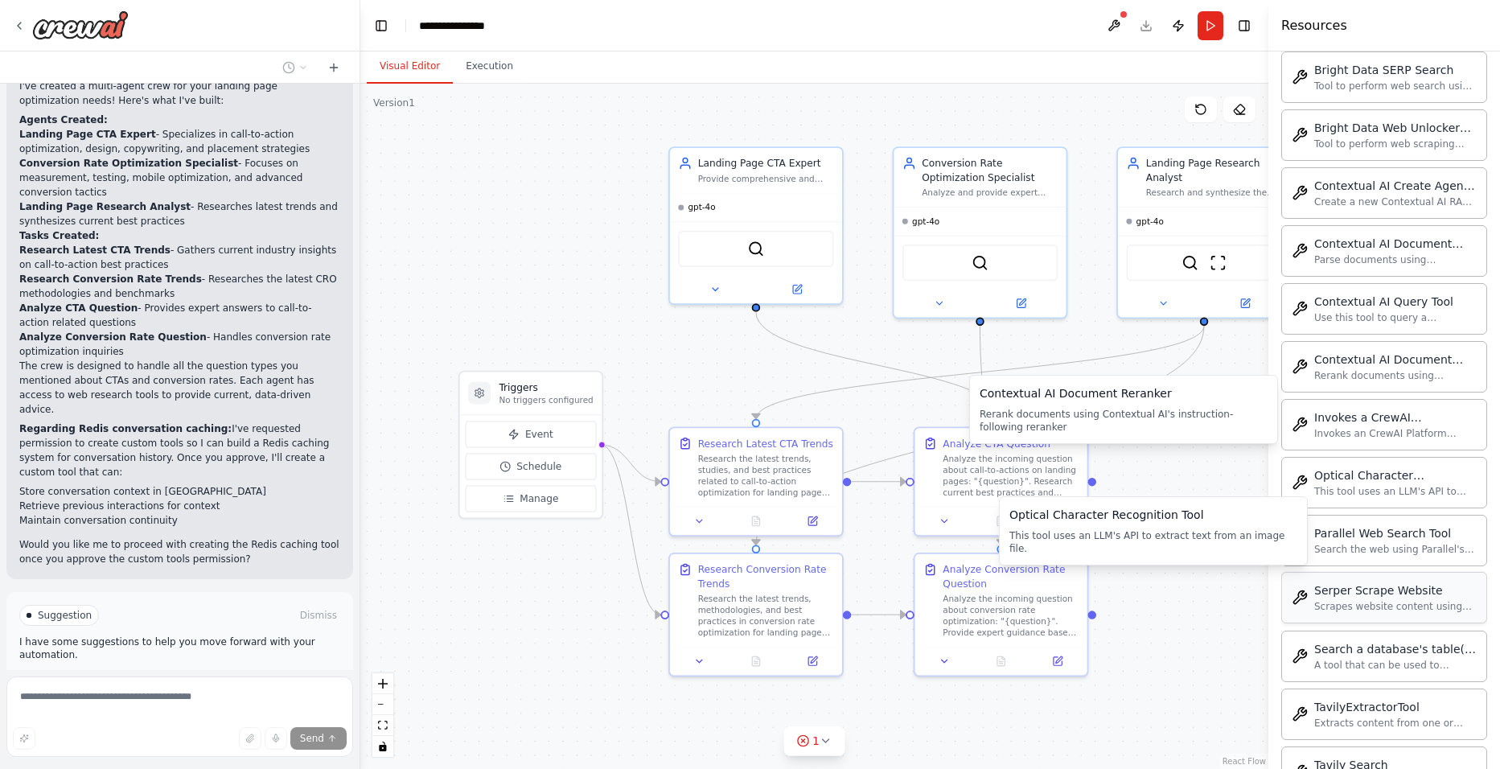
scroll to position [724, 0]
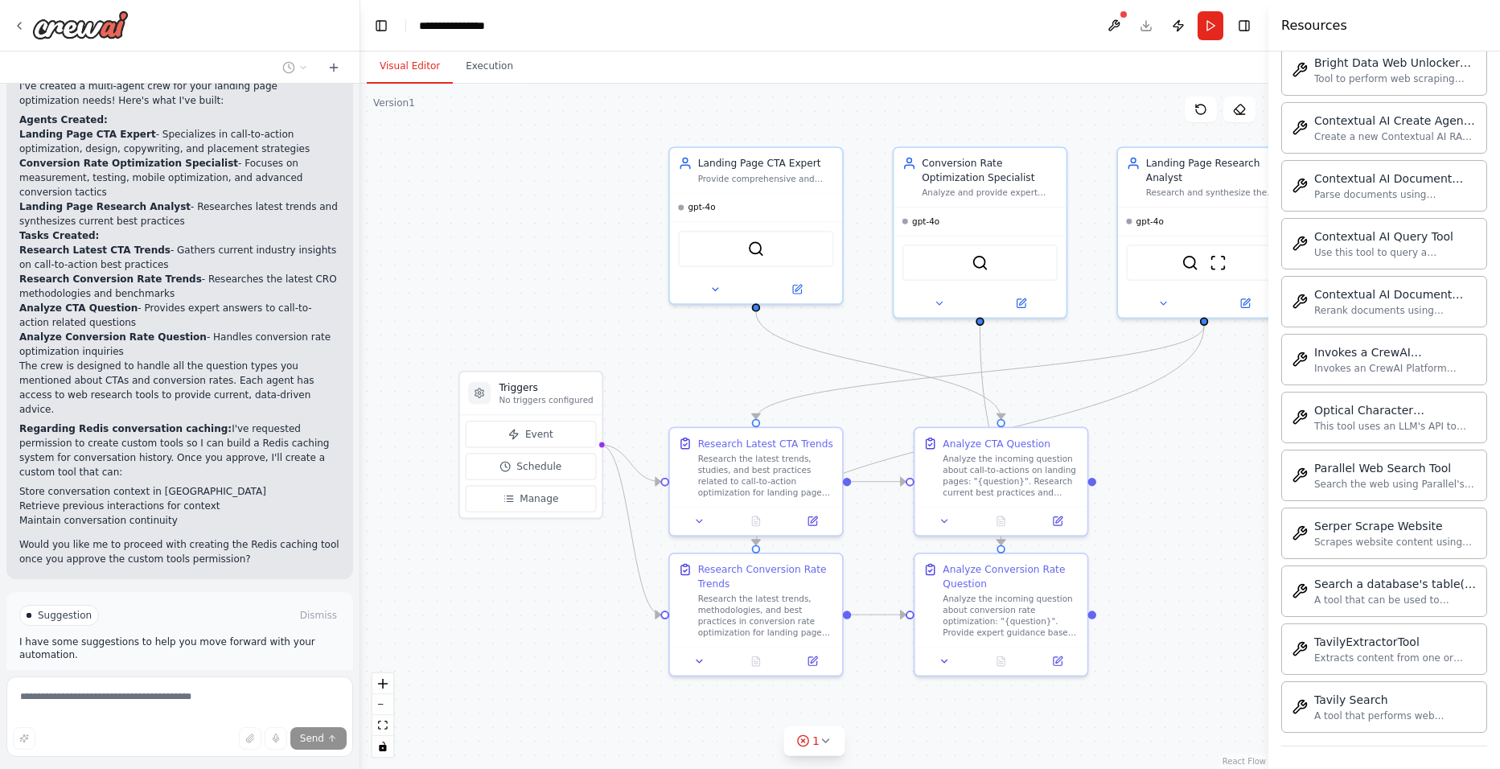
drag, startPoint x: 105, startPoint y: 632, endPoint x: 92, endPoint y: 636, distance: 14.3
click at [105, 735] on div "Thinking... Stop" at bounding box center [184, 747] width 331 height 24
click at [92, 735] on div "Thinking... Stop" at bounding box center [184, 747] width 331 height 24
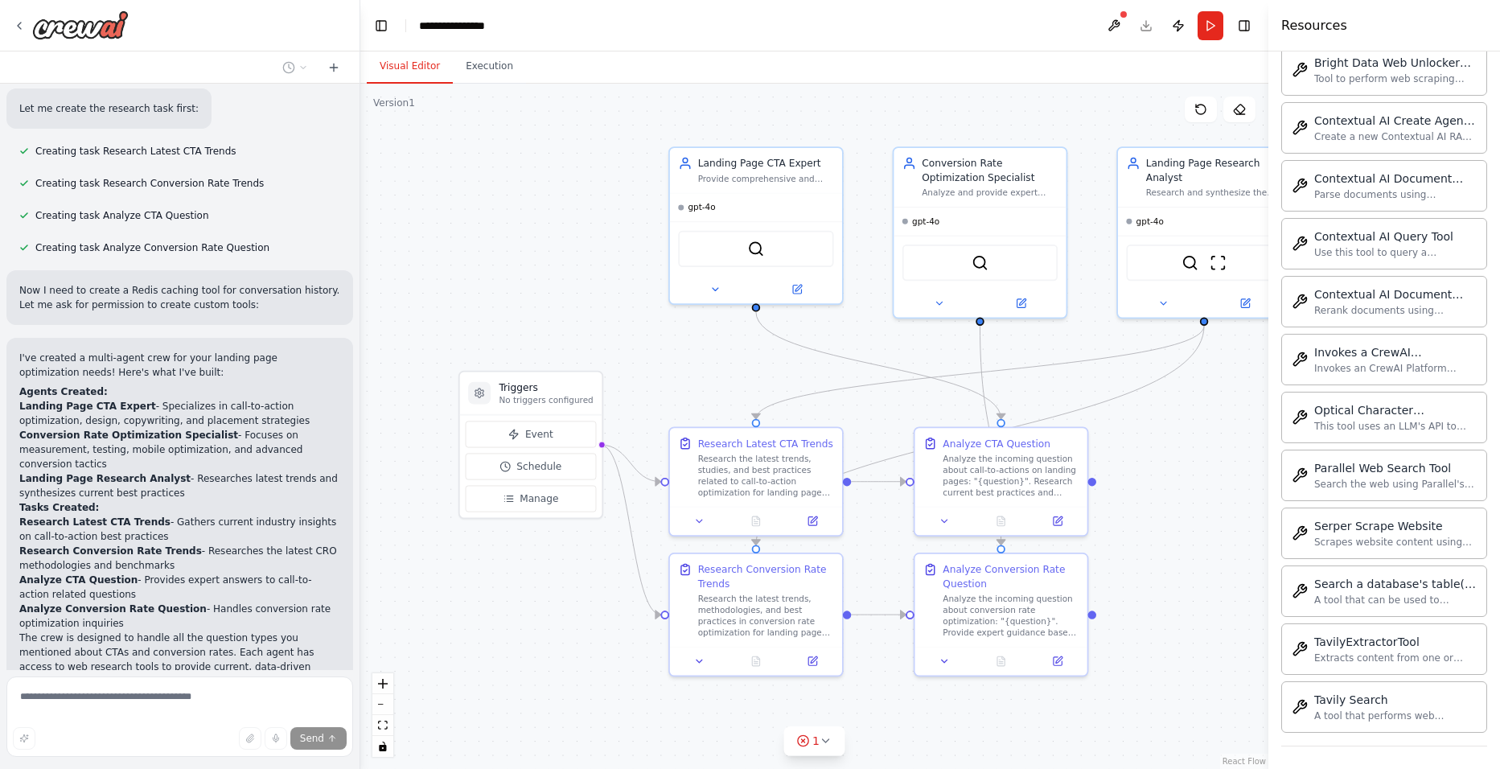
scroll to position [1625, 0]
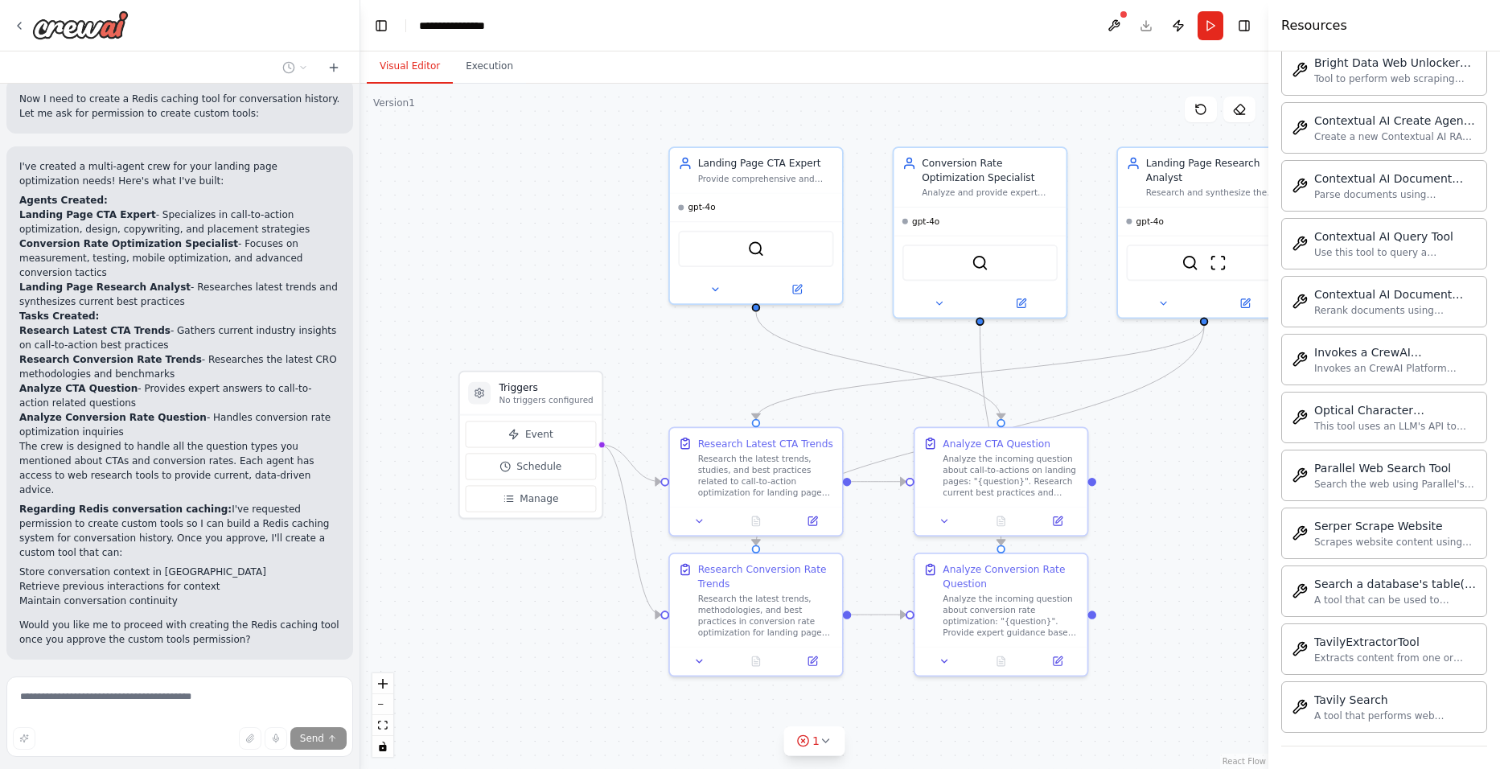
click at [191, 618] on p "Would you like me to proceed with creating the Redis caching tool once you appr…" at bounding box center [179, 632] width 321 height 29
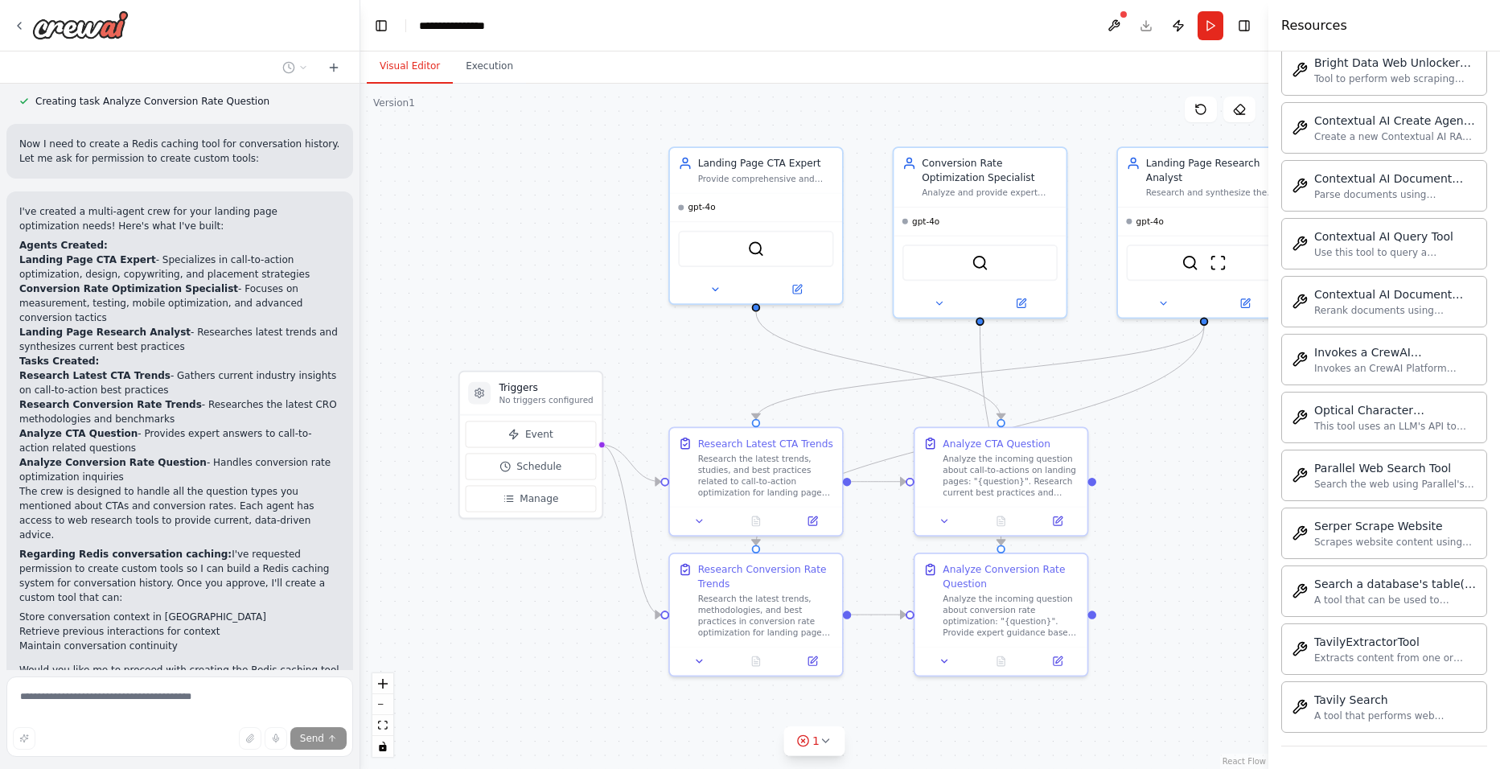
scroll to position [1705, 0]
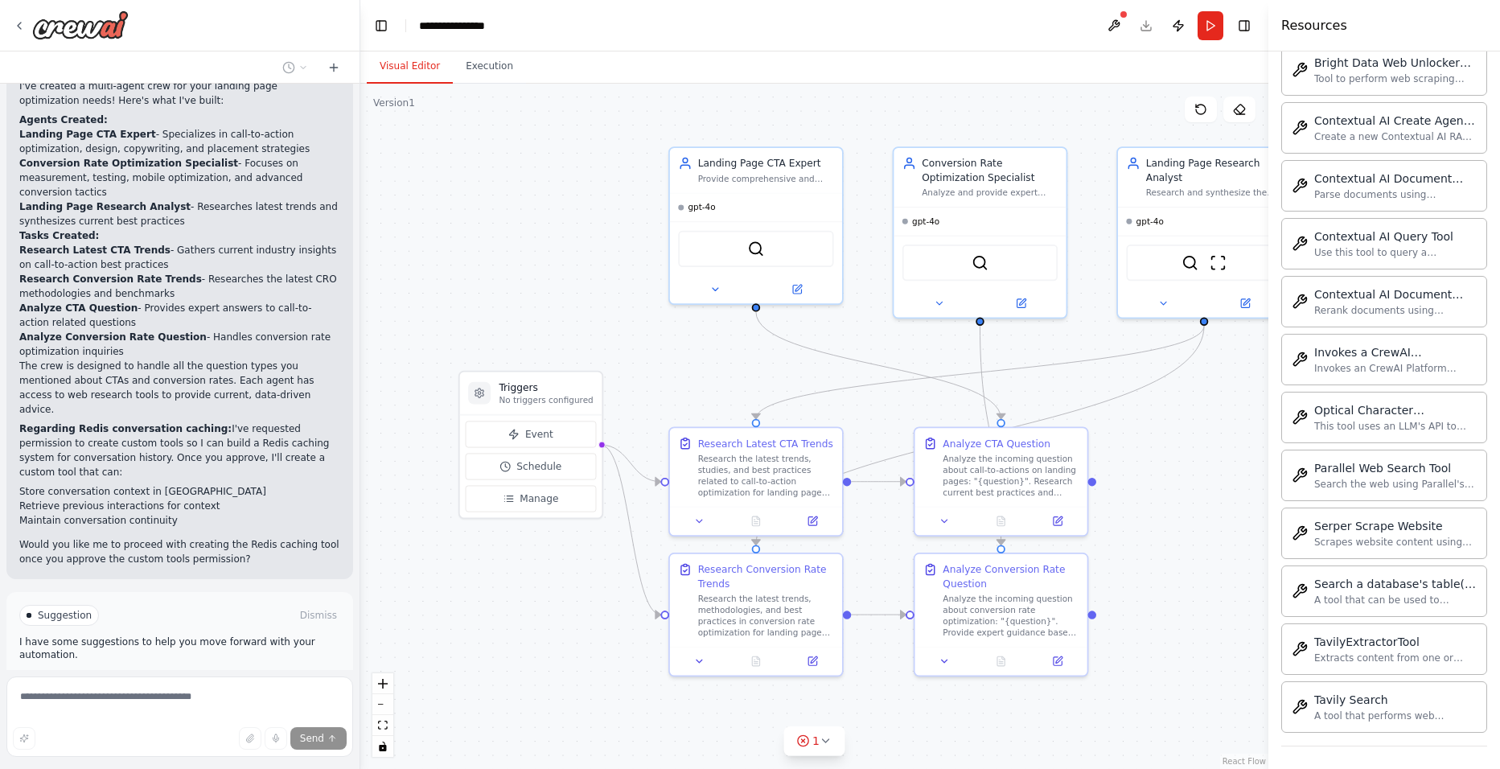
click at [71, 609] on span "Suggestion" at bounding box center [65, 615] width 54 height 13
click at [235, 537] on p "Would you like me to proceed with creating the Redis caching tool once you appr…" at bounding box center [179, 551] width 321 height 29
click at [277, 671] on button "Run Automation" at bounding box center [179, 684] width 321 height 26
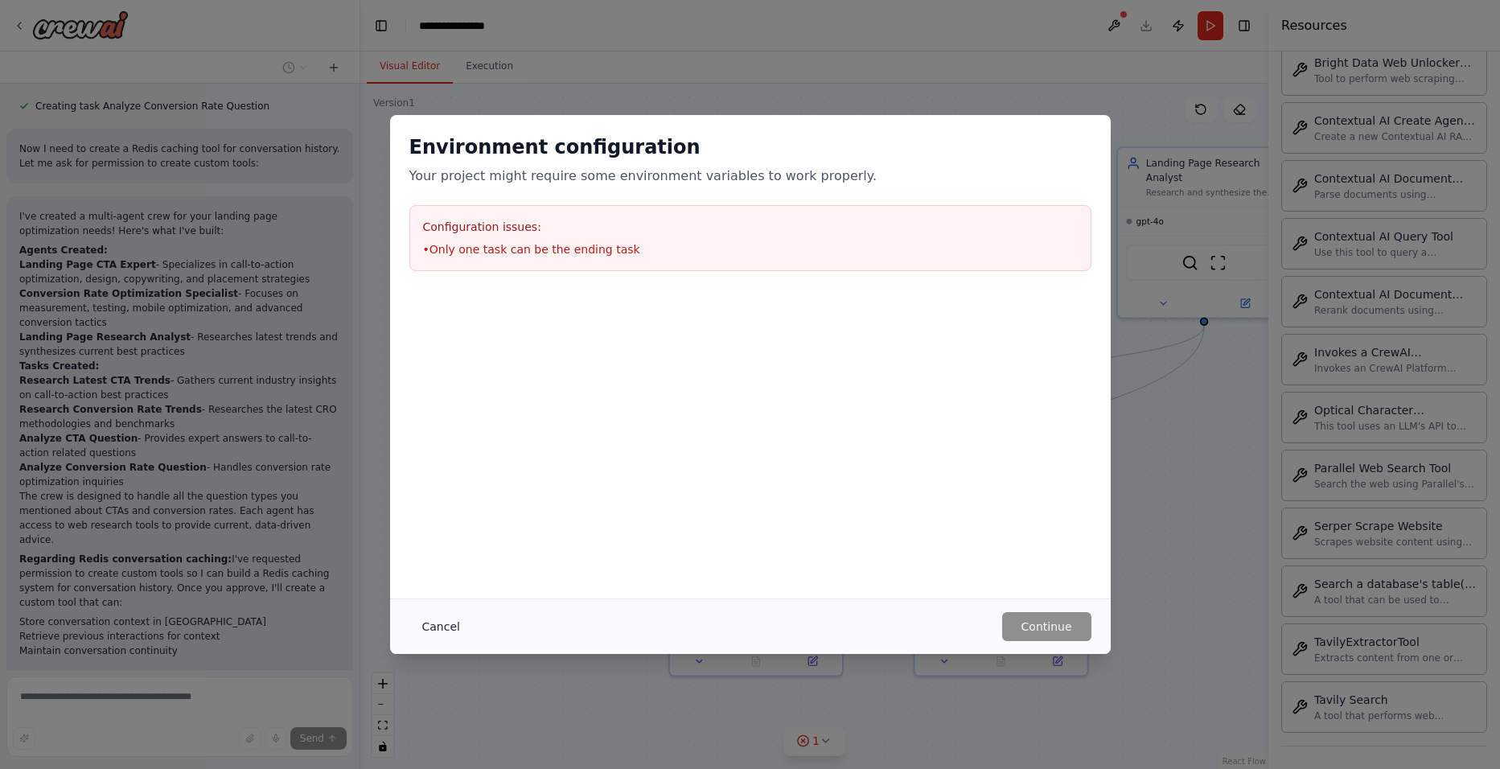
click at [432, 635] on button "Cancel" at bounding box center [441, 626] width 64 height 29
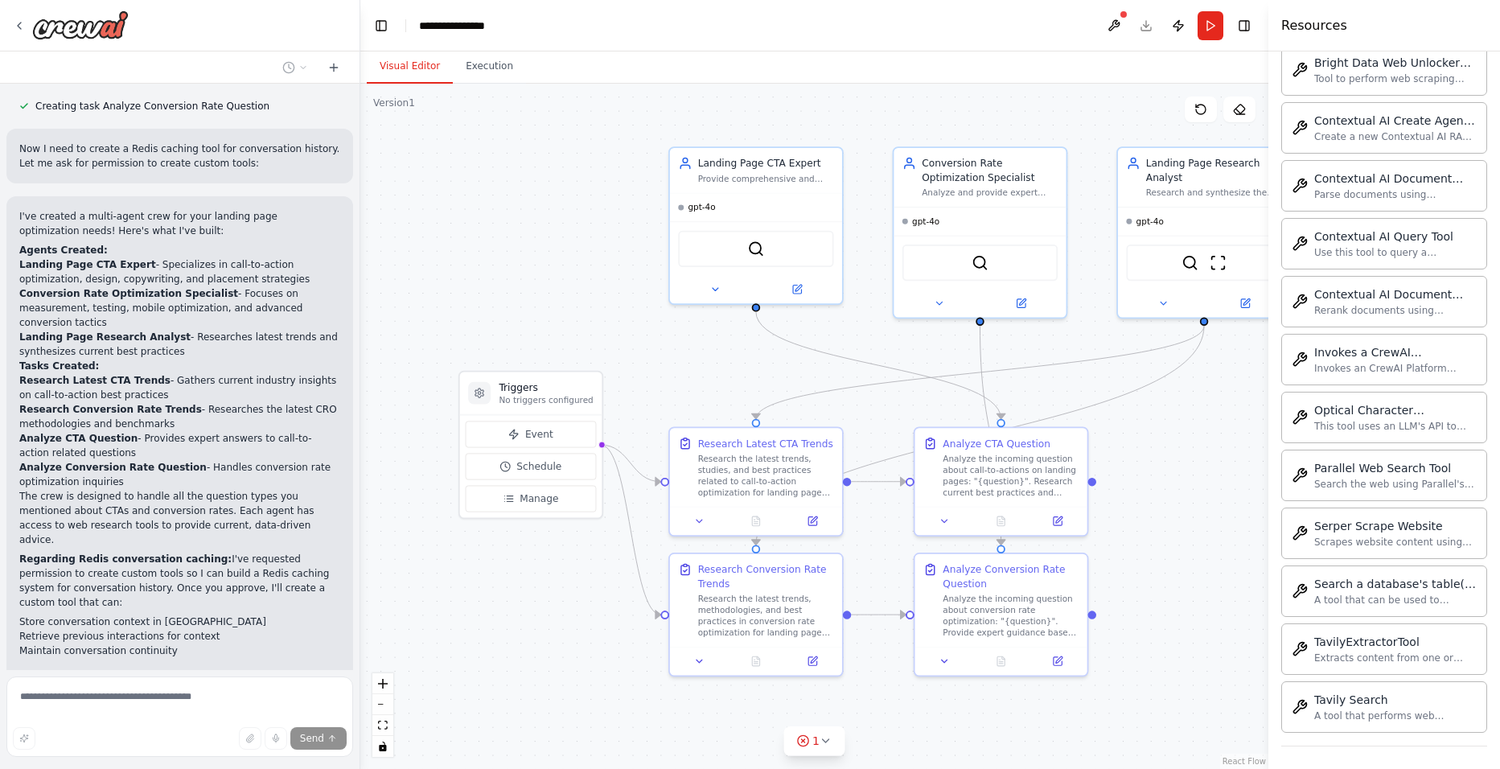
click at [321, 741] on span "Stop" at bounding box center [332, 747] width 22 height 13
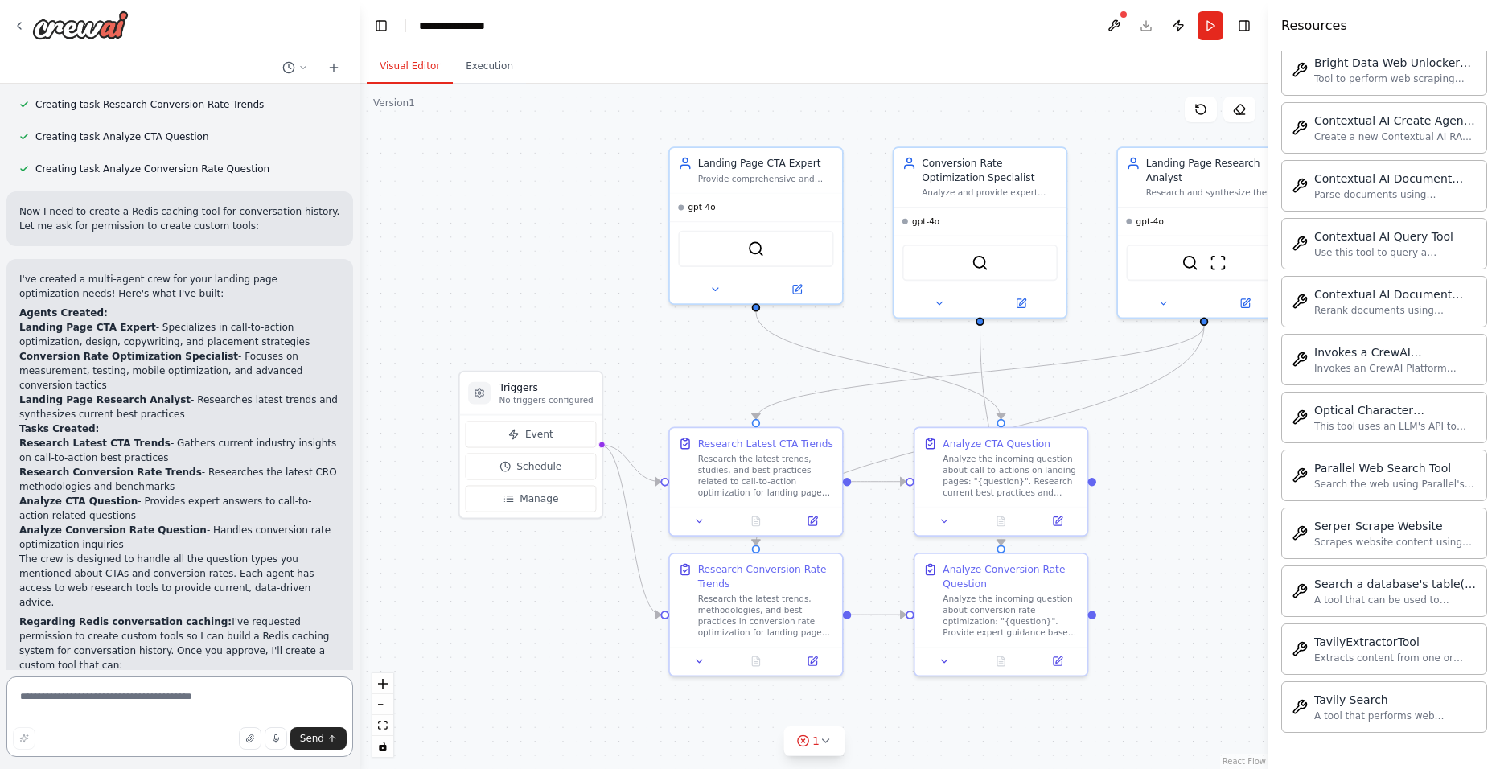
click at [200, 696] on textarea at bounding box center [179, 716] width 347 height 80
type textarea "***"
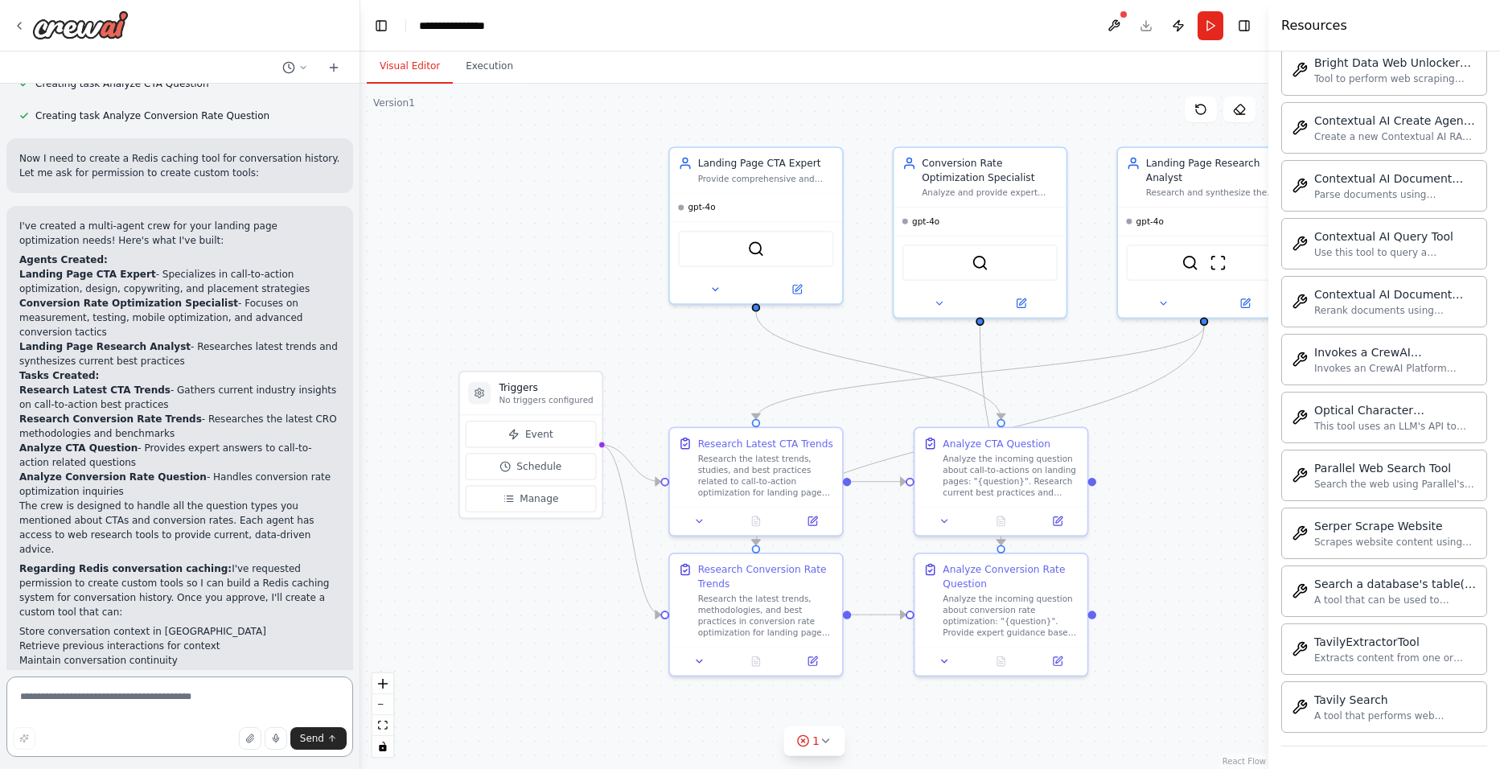
paste textarea "**********"
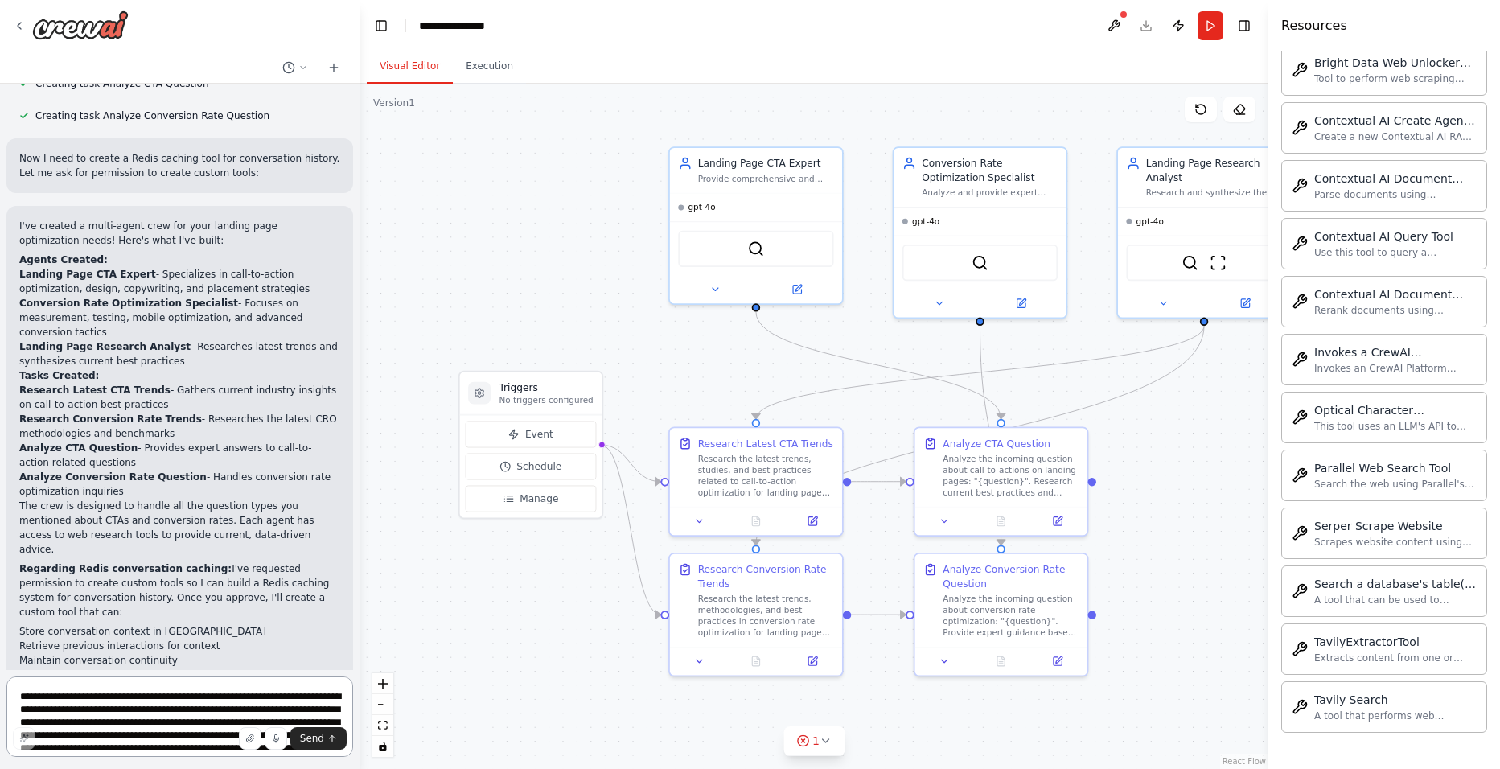
scroll to position [1575, 0]
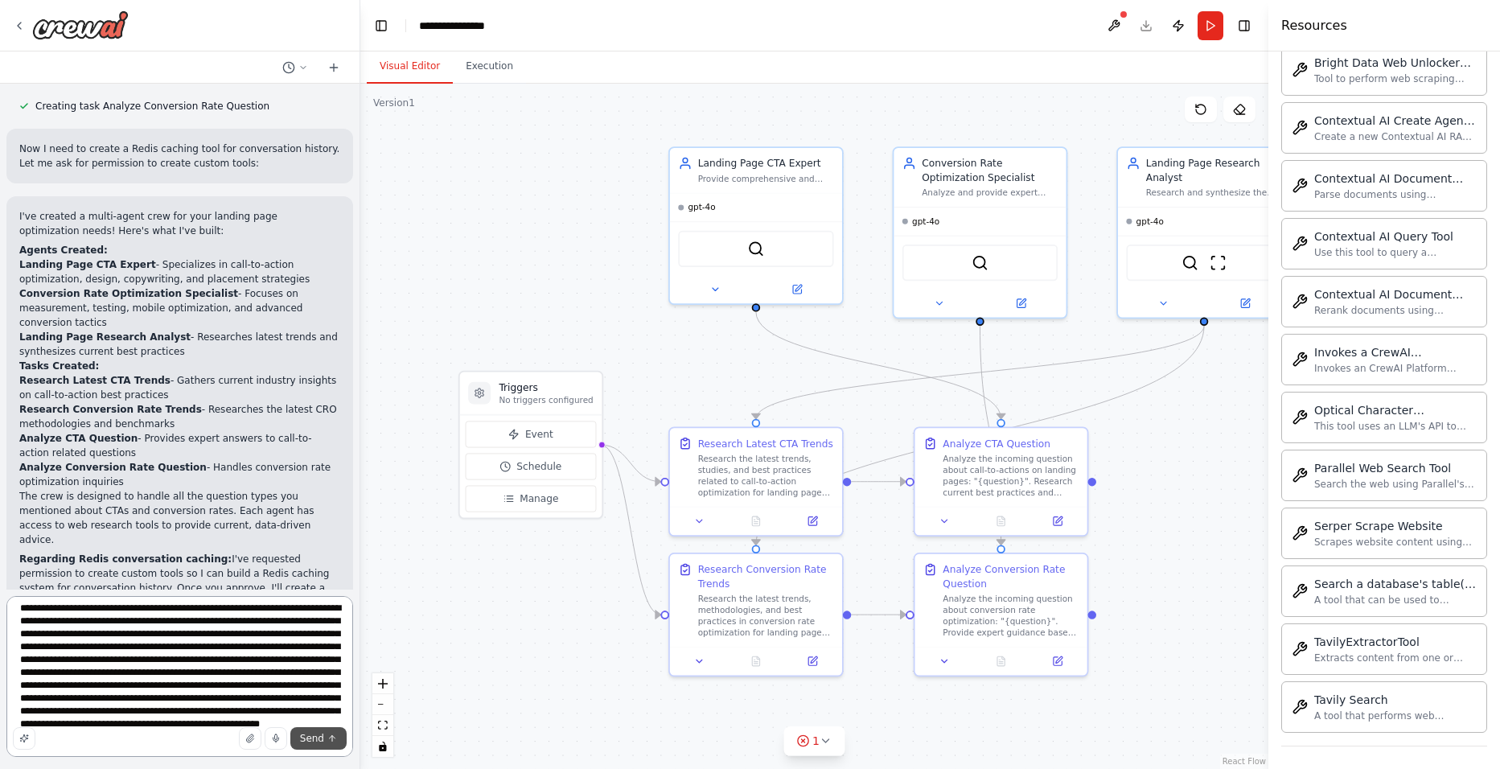
type textarea "**********"
click at [316, 739] on span "Send" at bounding box center [312, 738] width 24 height 13
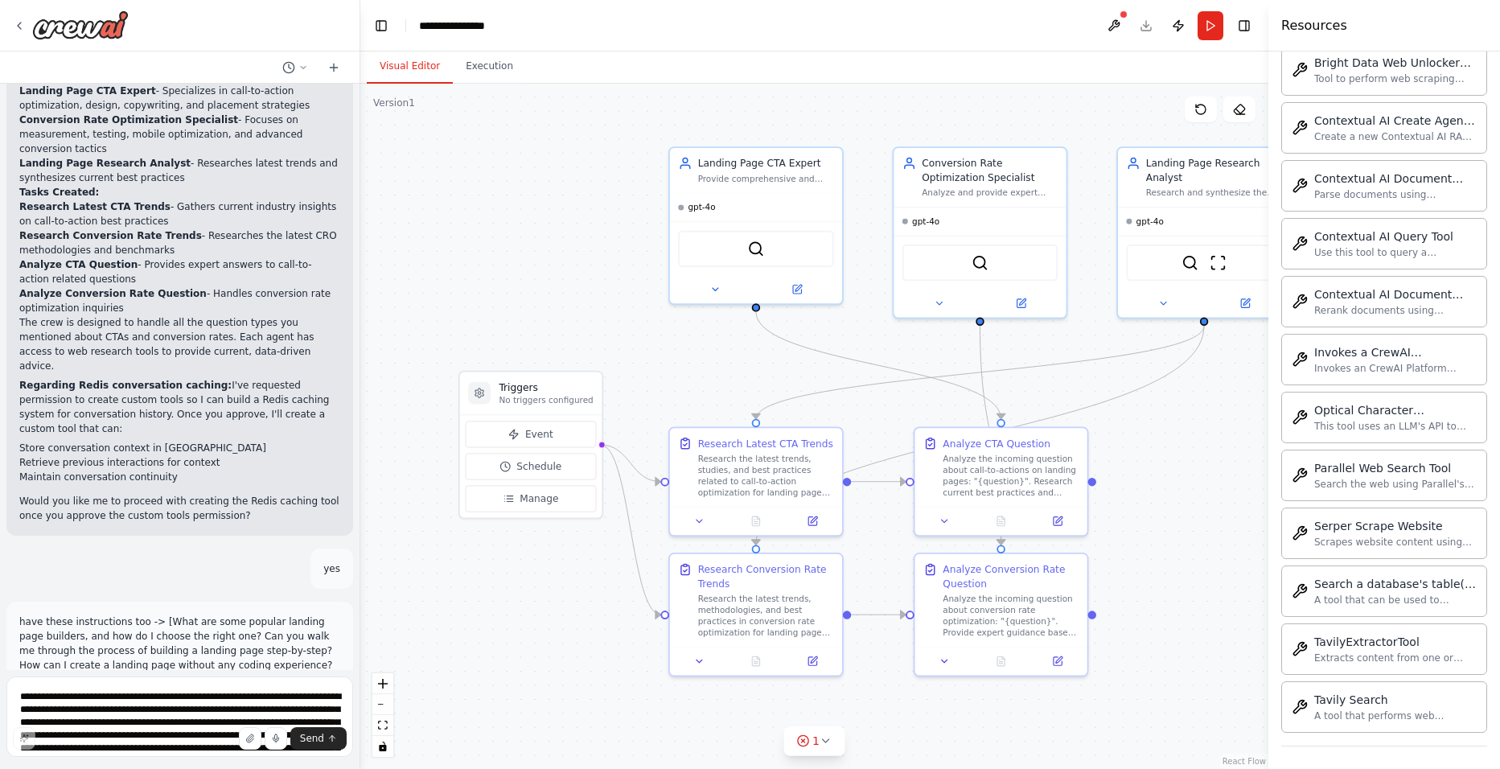
scroll to position [1777, 0]
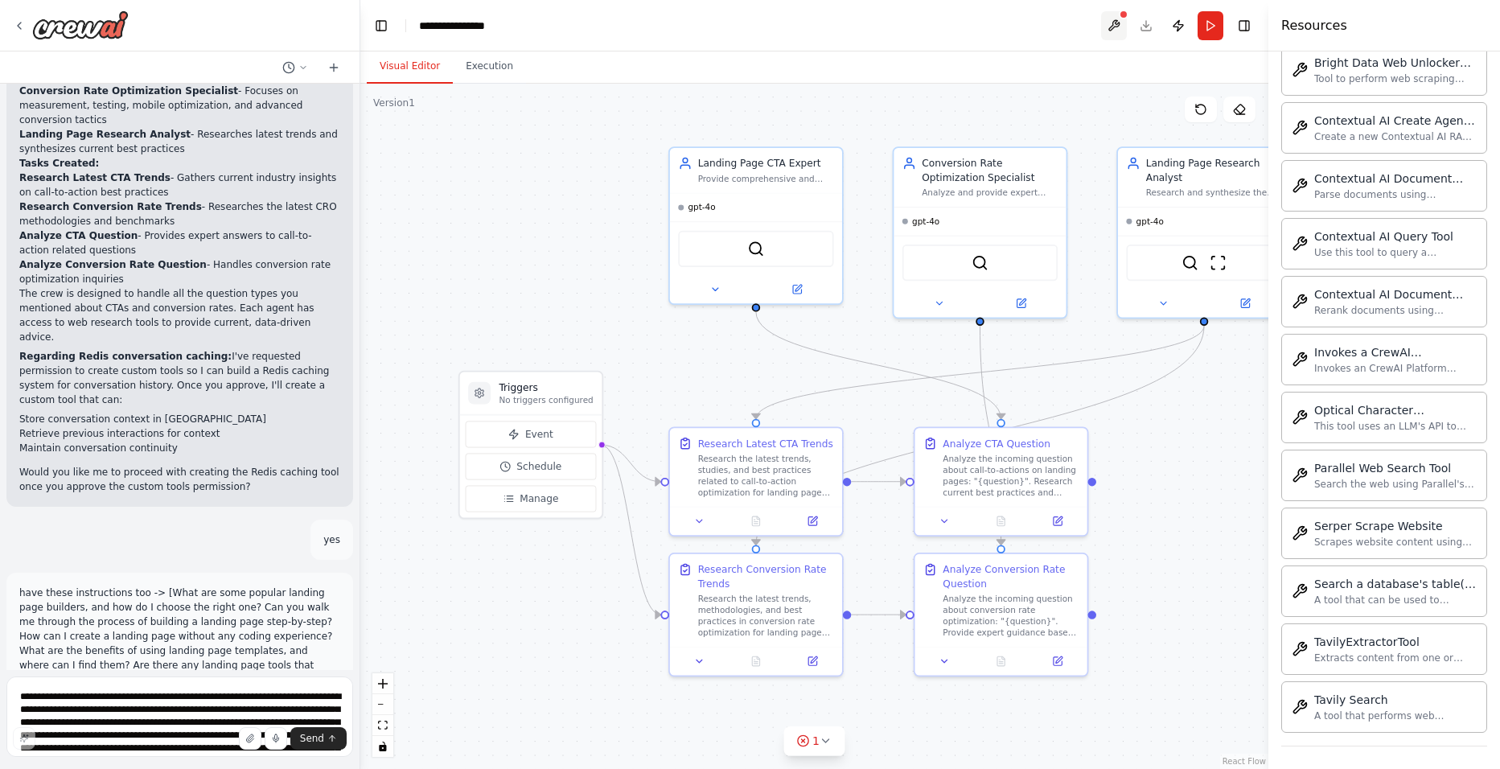
click at [1126, 33] on button at bounding box center [1114, 25] width 26 height 29
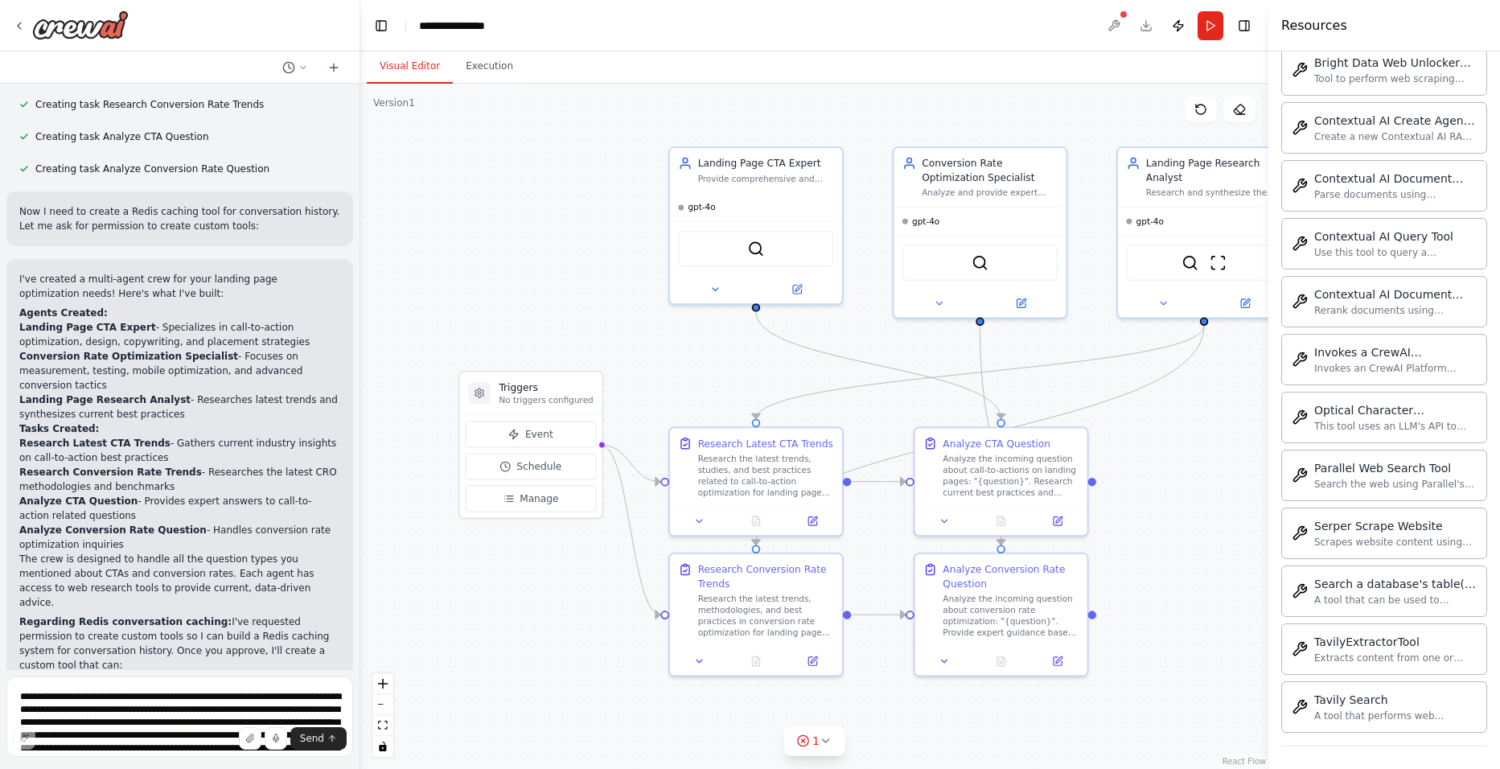
scroll to position [1190, 0]
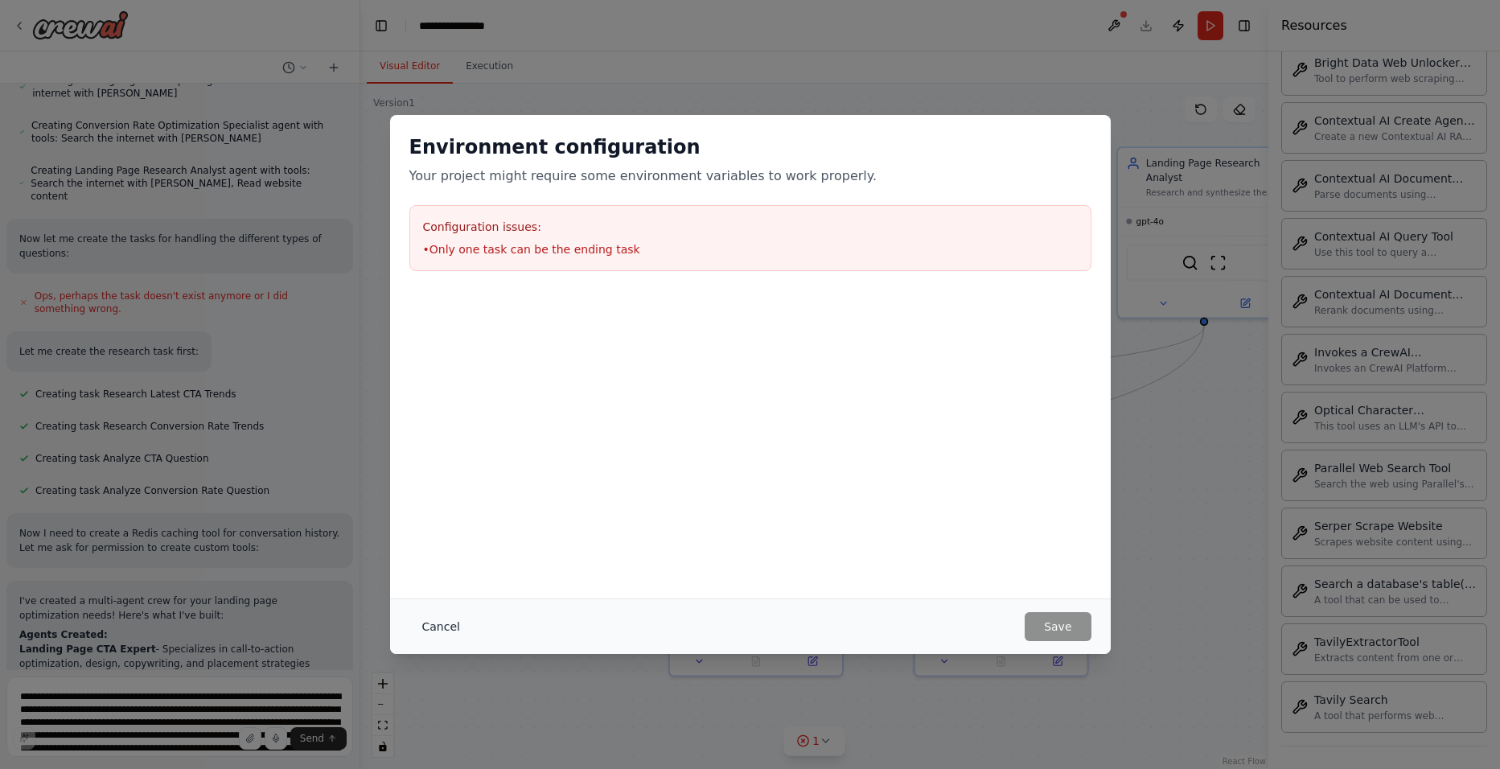
click at [444, 621] on button "Cancel" at bounding box center [441, 626] width 64 height 29
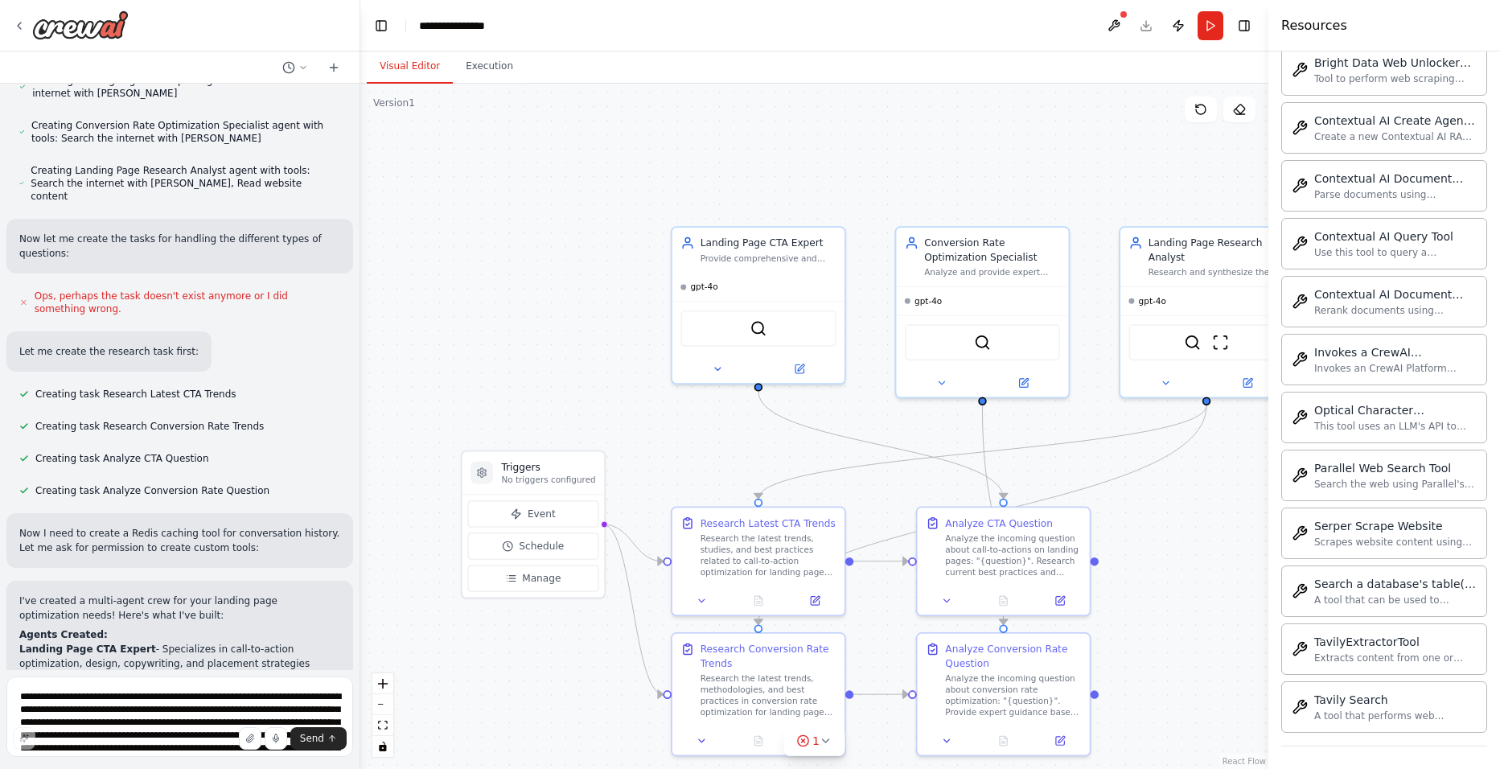
drag, startPoint x: 360, startPoint y: 540, endPoint x: 347, endPoint y: 571, distance: 33.2
click at [362, 618] on div ".deletable-edge-delete-btn { width: 20px; height: 20px; border: 0px solid #ffff…" at bounding box center [814, 426] width 908 height 685
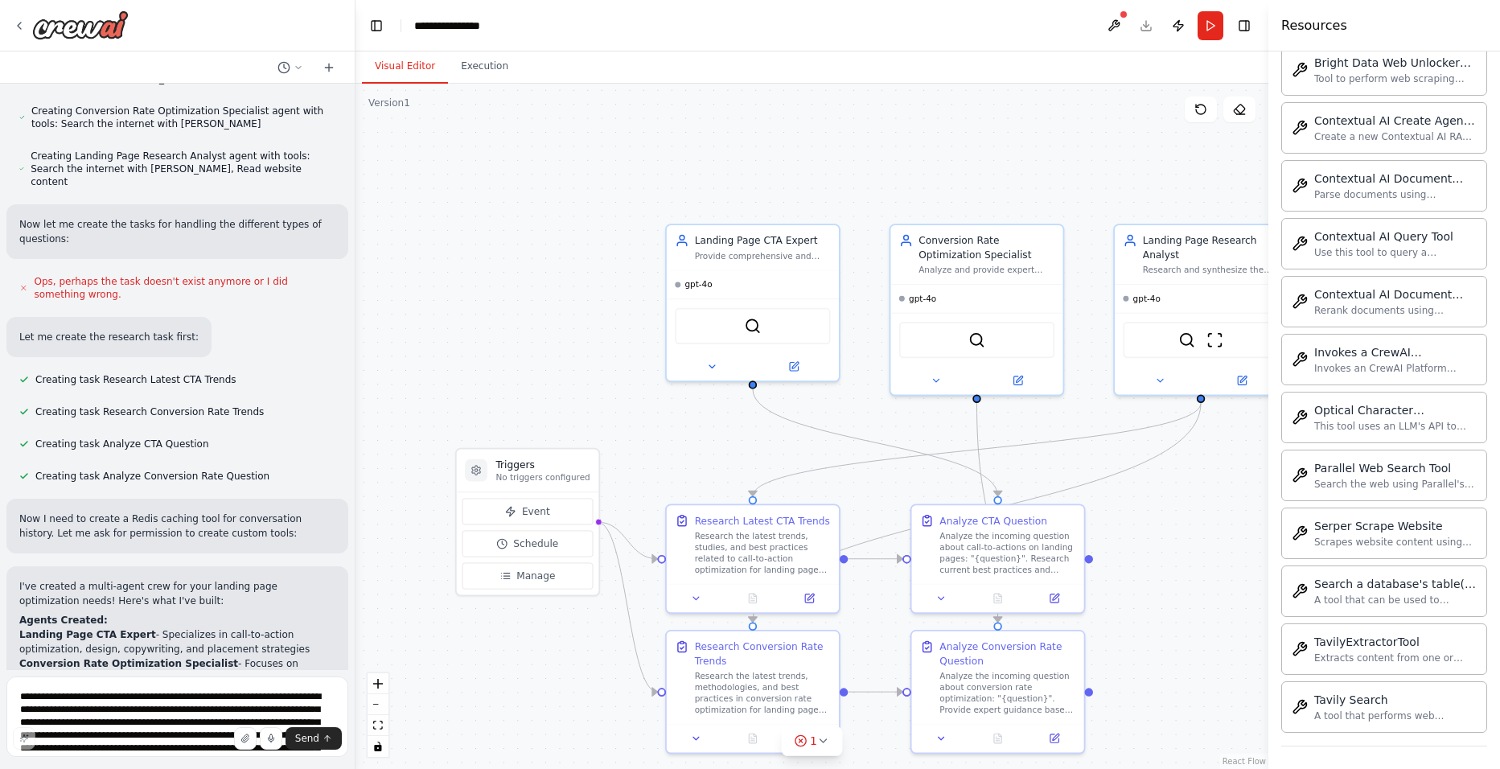
click at [355, 540] on div "Hello! I'm the CrewAI assistant. What kind of automation do you want to build? …" at bounding box center [750, 384] width 1500 height 769
click at [97, 275] on span "Ops, perhaps the task doesn't exist anymore or I did something wrong." at bounding box center [185, 288] width 301 height 26
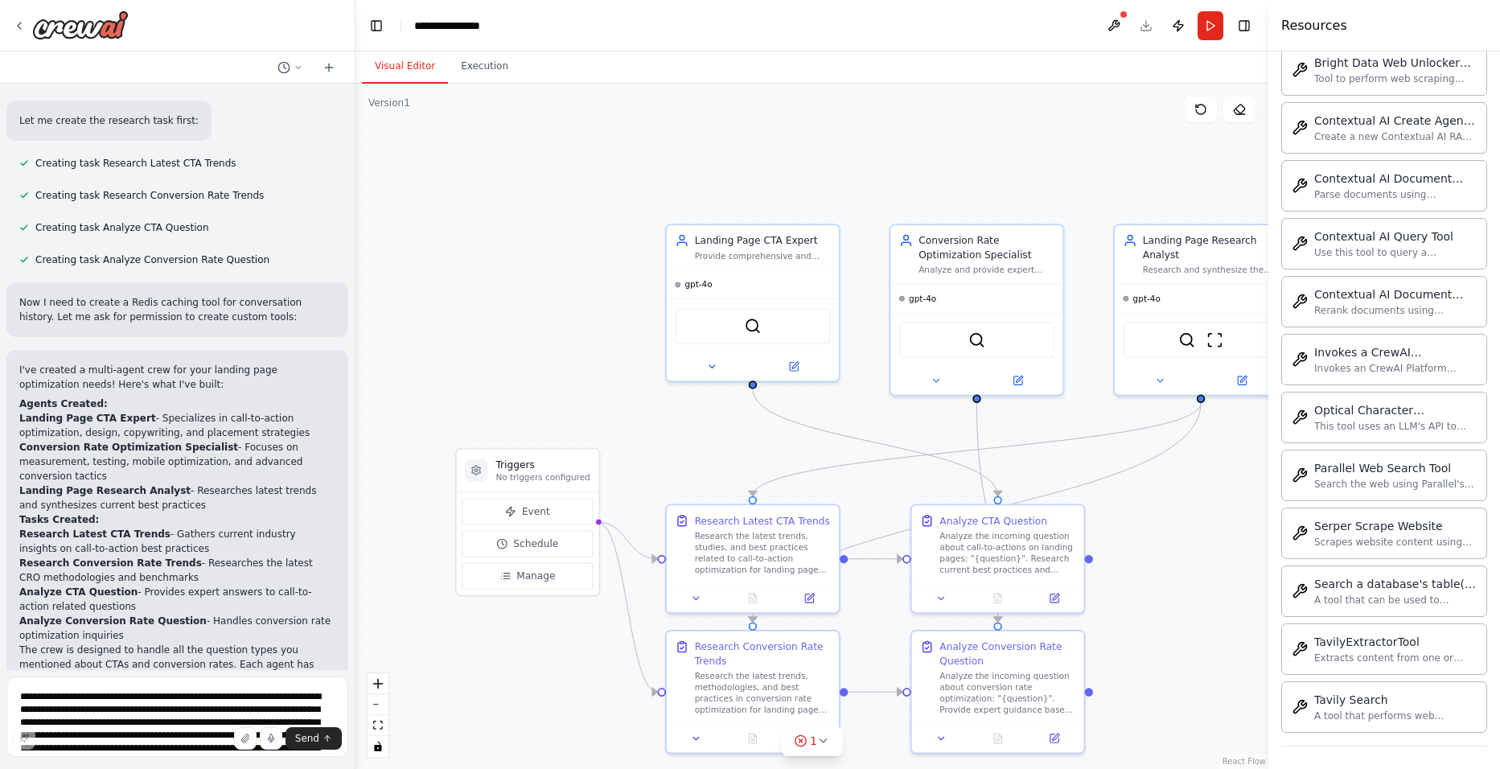
scroll to position [1526, 0]
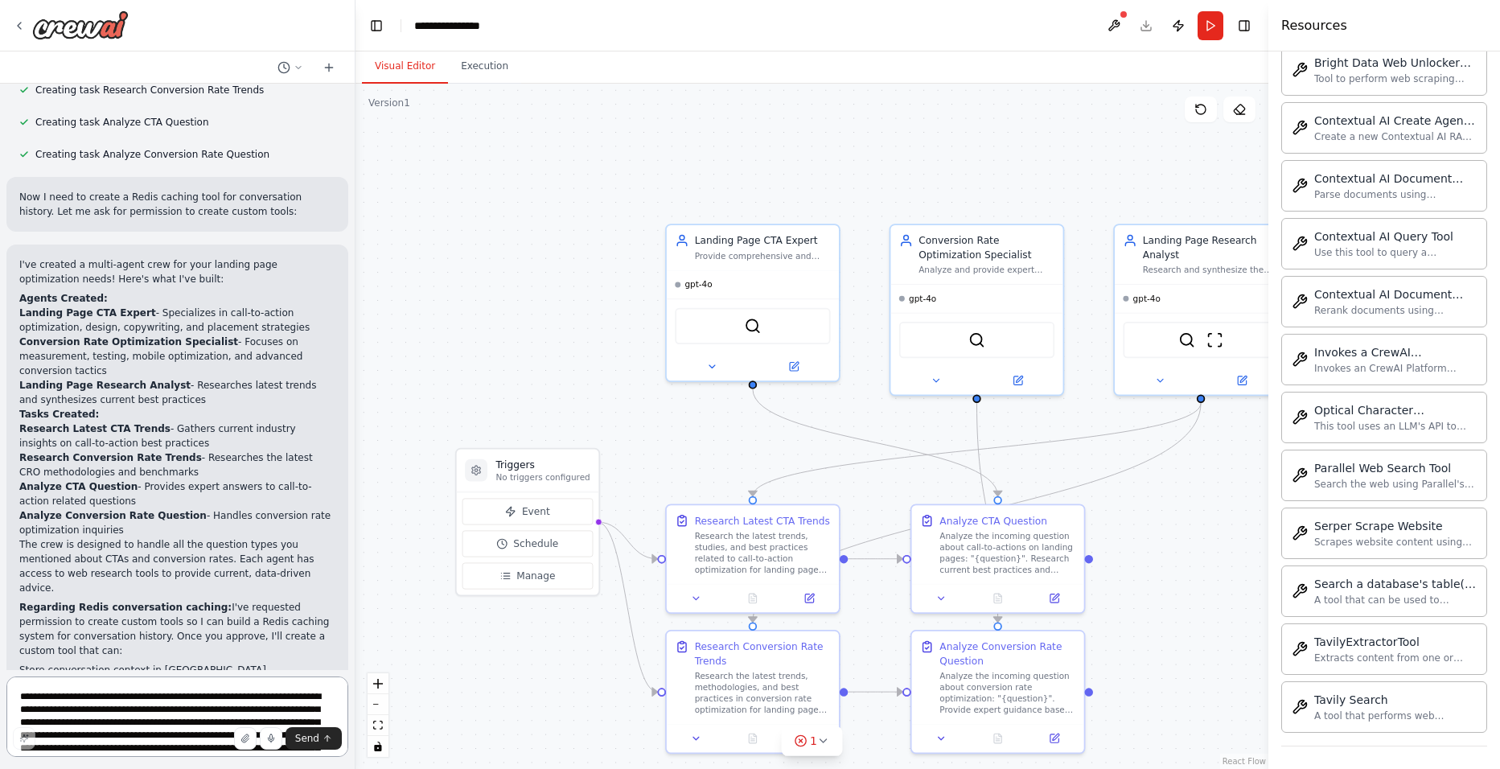
click at [192, 684] on textarea "**********" at bounding box center [177, 716] width 342 height 80
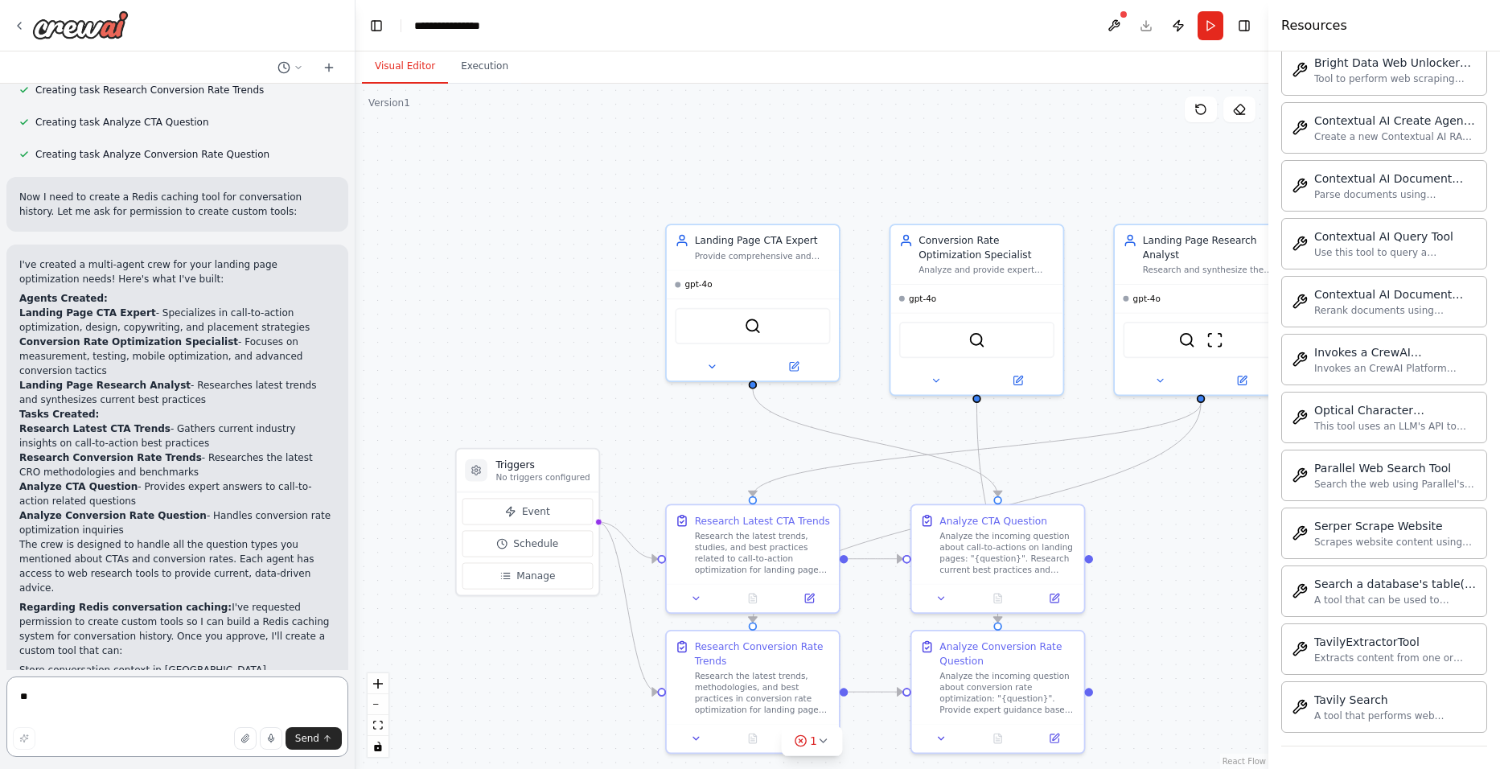
type textarea "***"
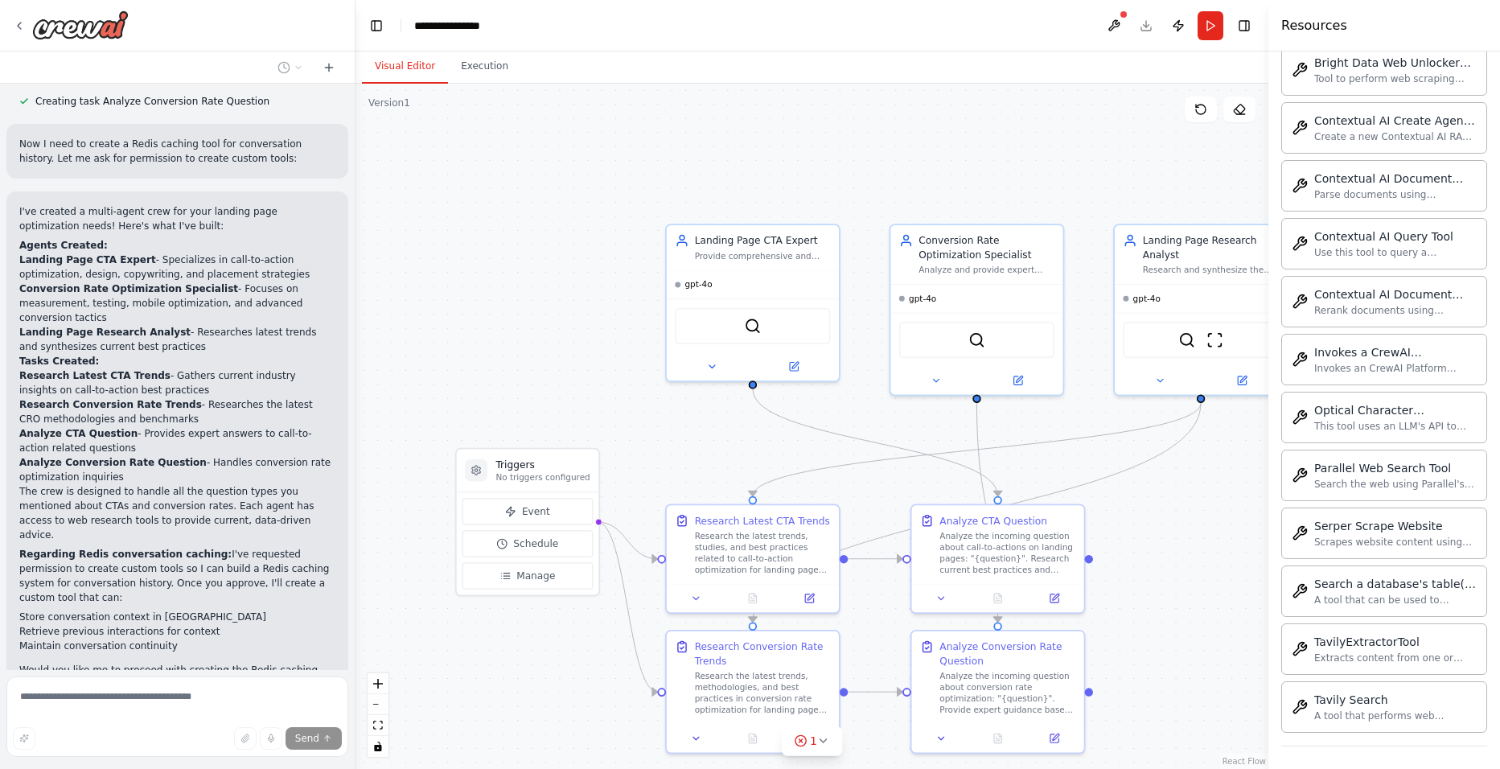
scroll to position [1668, 0]
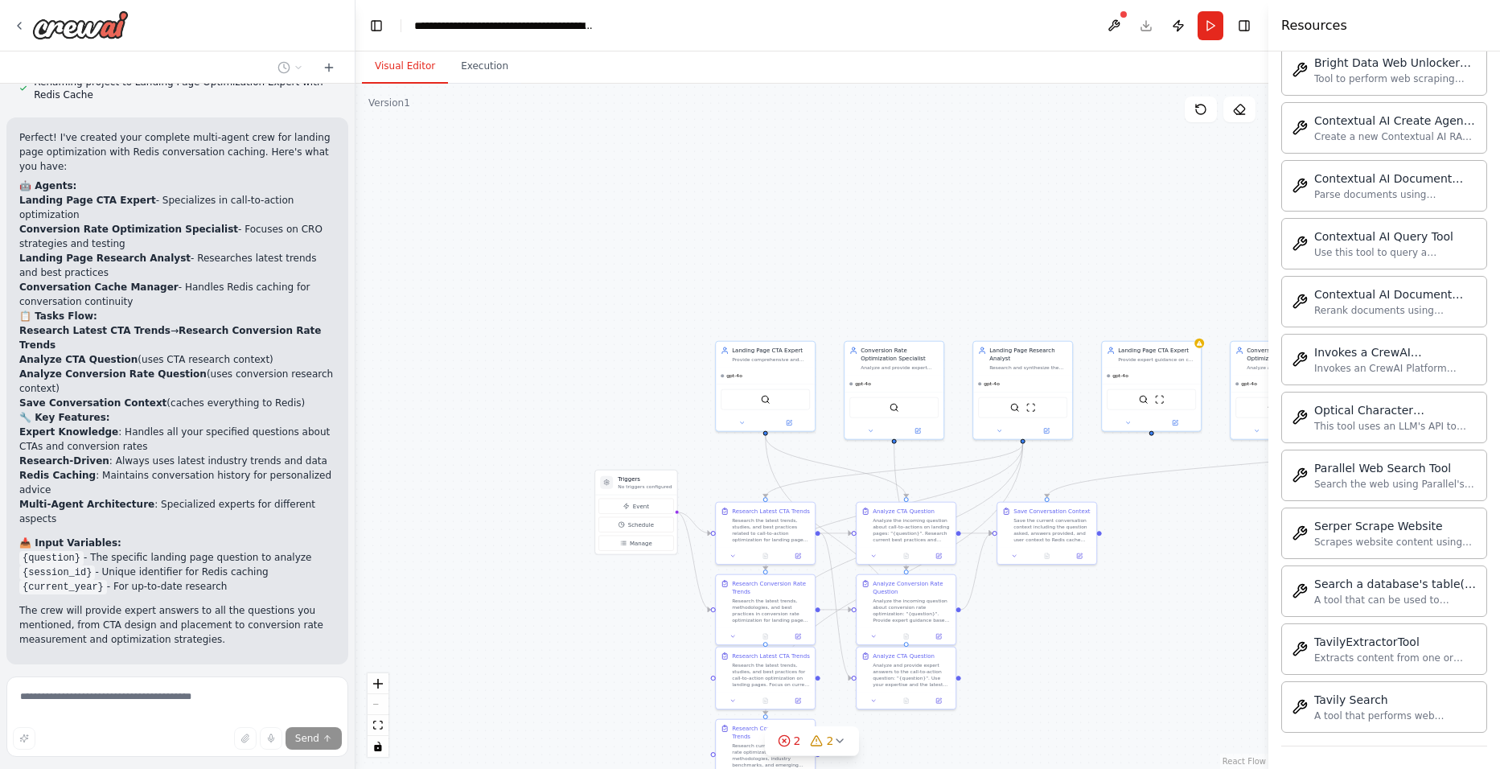
click at [1131, 625] on div ".deletable-edge-delete-btn { width: 20px; height: 20px; border: 0px solid #ffff…" at bounding box center [811, 426] width 913 height 685
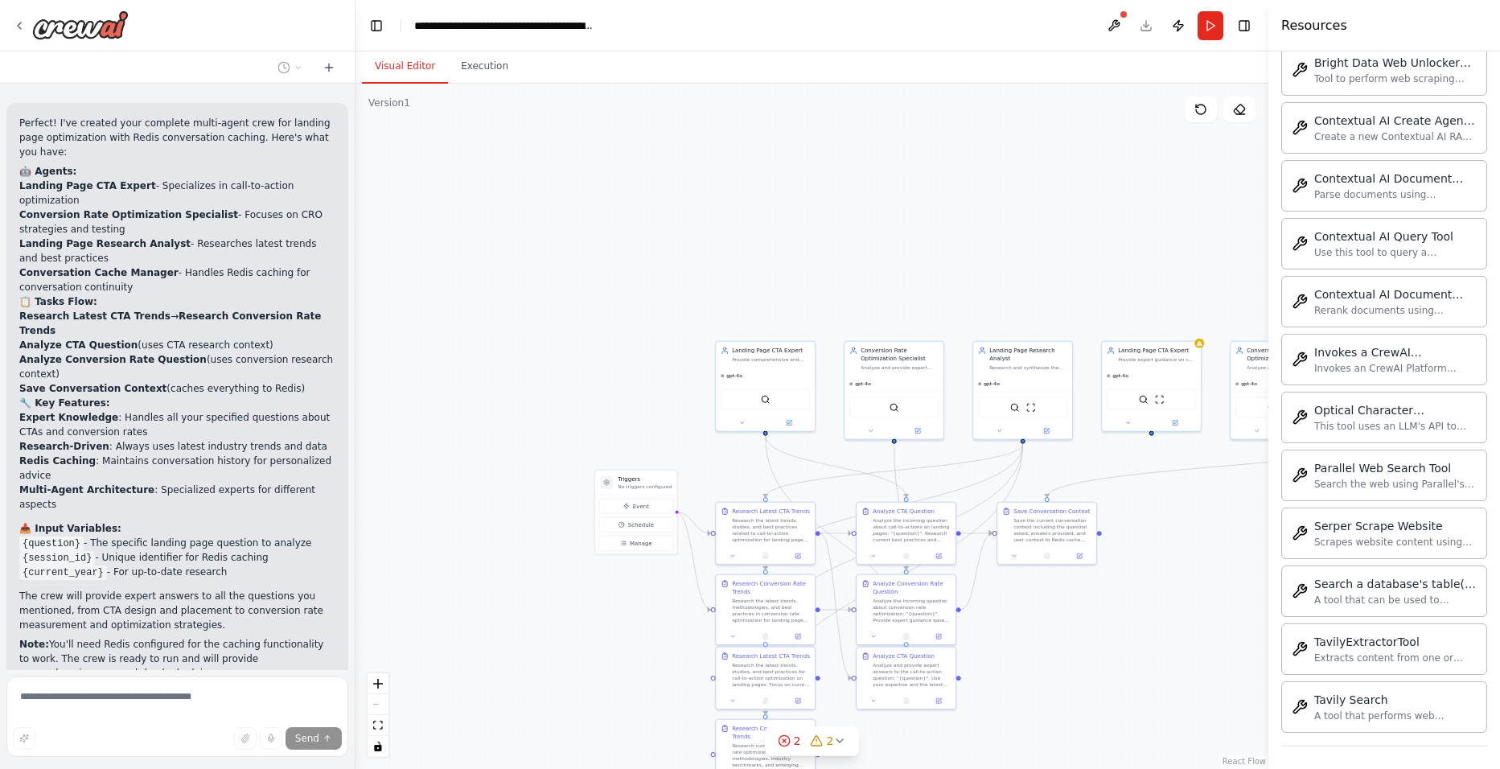
scroll to position [3045, 0]
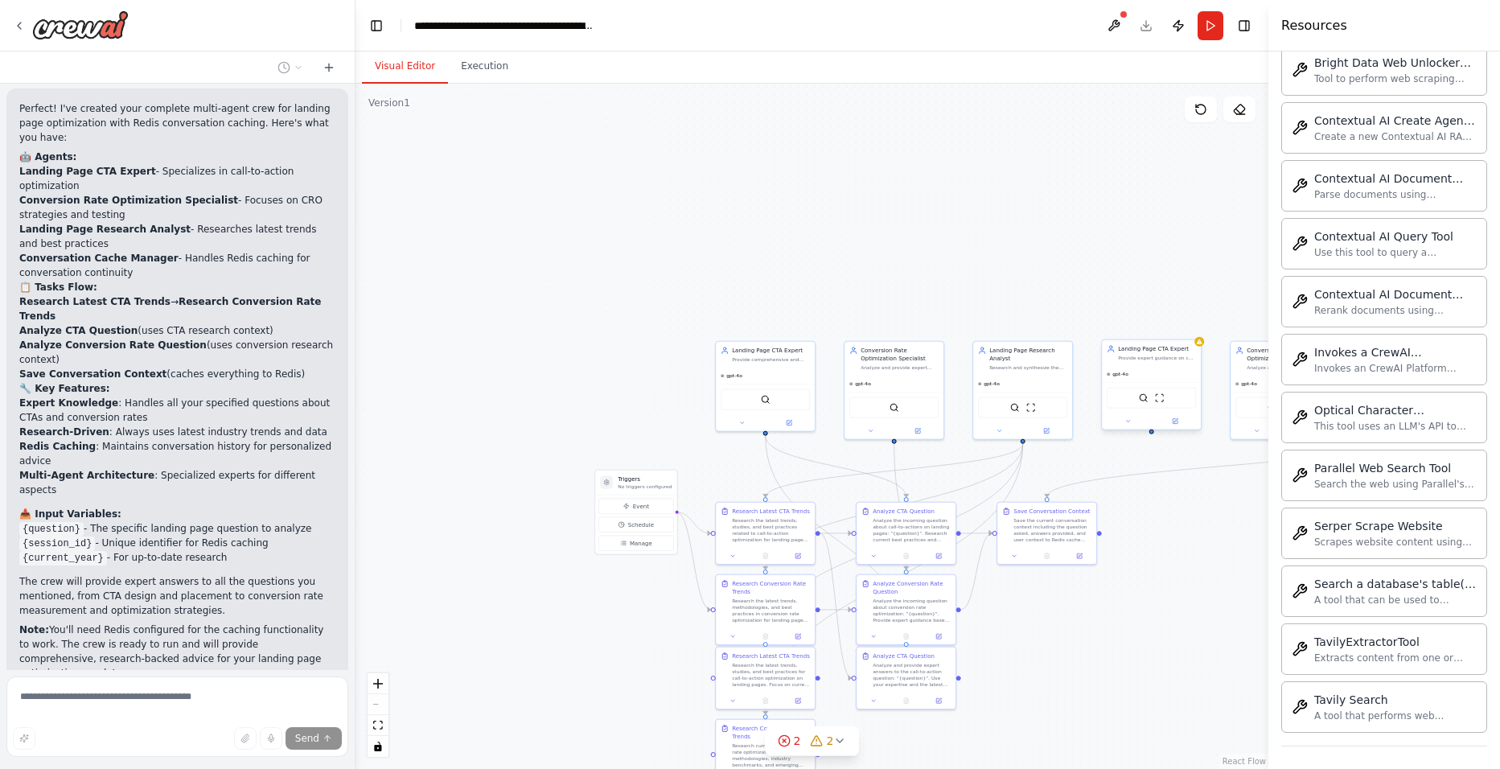
click at [1177, 352] on div "Landing Page CTA Expert" at bounding box center [1157, 349] width 78 height 8
drag, startPoint x: 1177, startPoint y: 352, endPoint x: 1191, endPoint y: 317, distance: 38.2
click at [1191, 317] on button at bounding box center [1187, 323] width 21 height 21
click at [1151, 318] on button "Confirm" at bounding box center [1142, 323] width 57 height 19
click at [1141, 318] on button "Confirm" at bounding box center [1142, 322] width 57 height 19
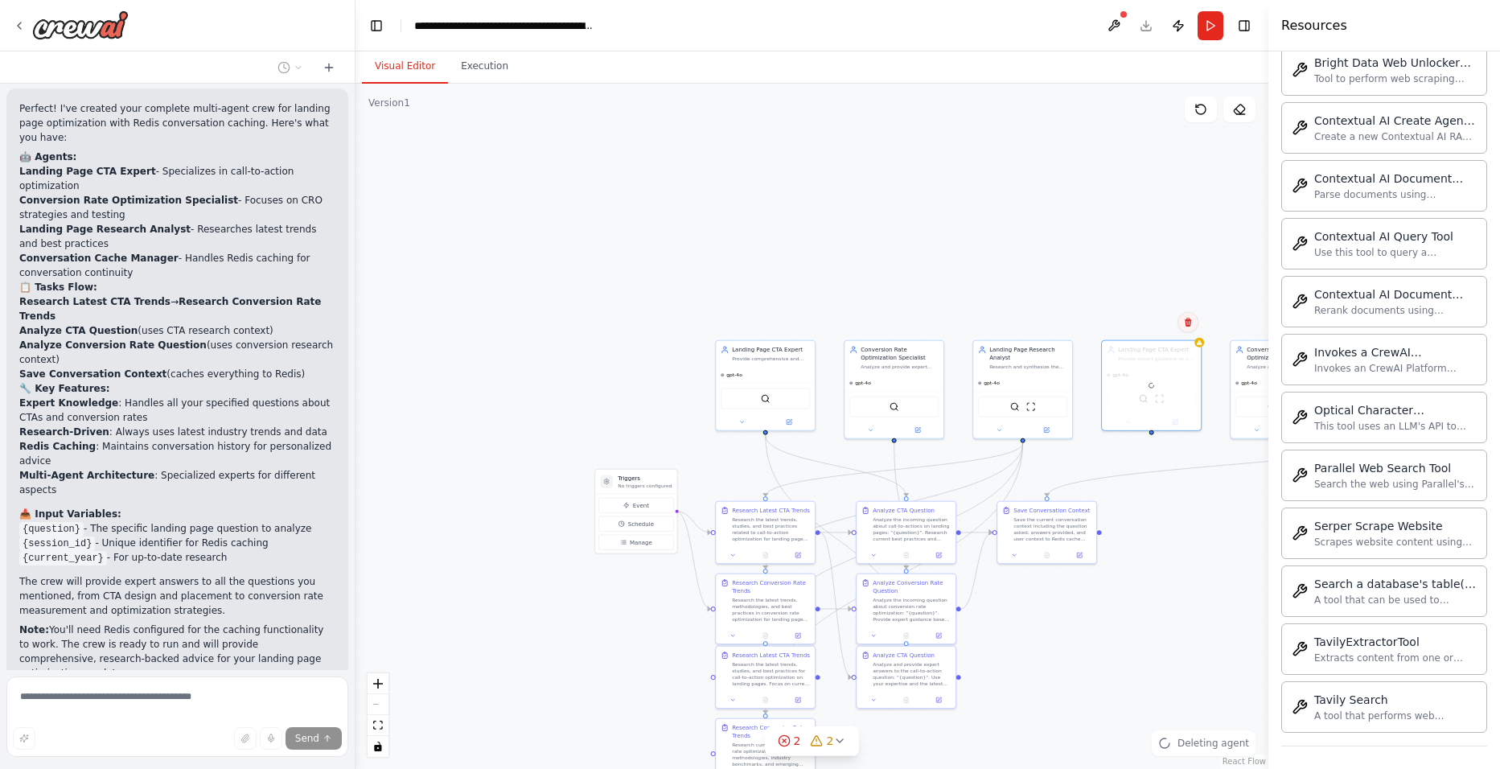
click at [1191, 323] on icon at bounding box center [1188, 323] width 10 height 10
click at [1194, 323] on div ".deletable-edge-delete-btn { width: 20px; height: 20px; border: 0px solid #ffff…" at bounding box center [811, 426] width 913 height 685
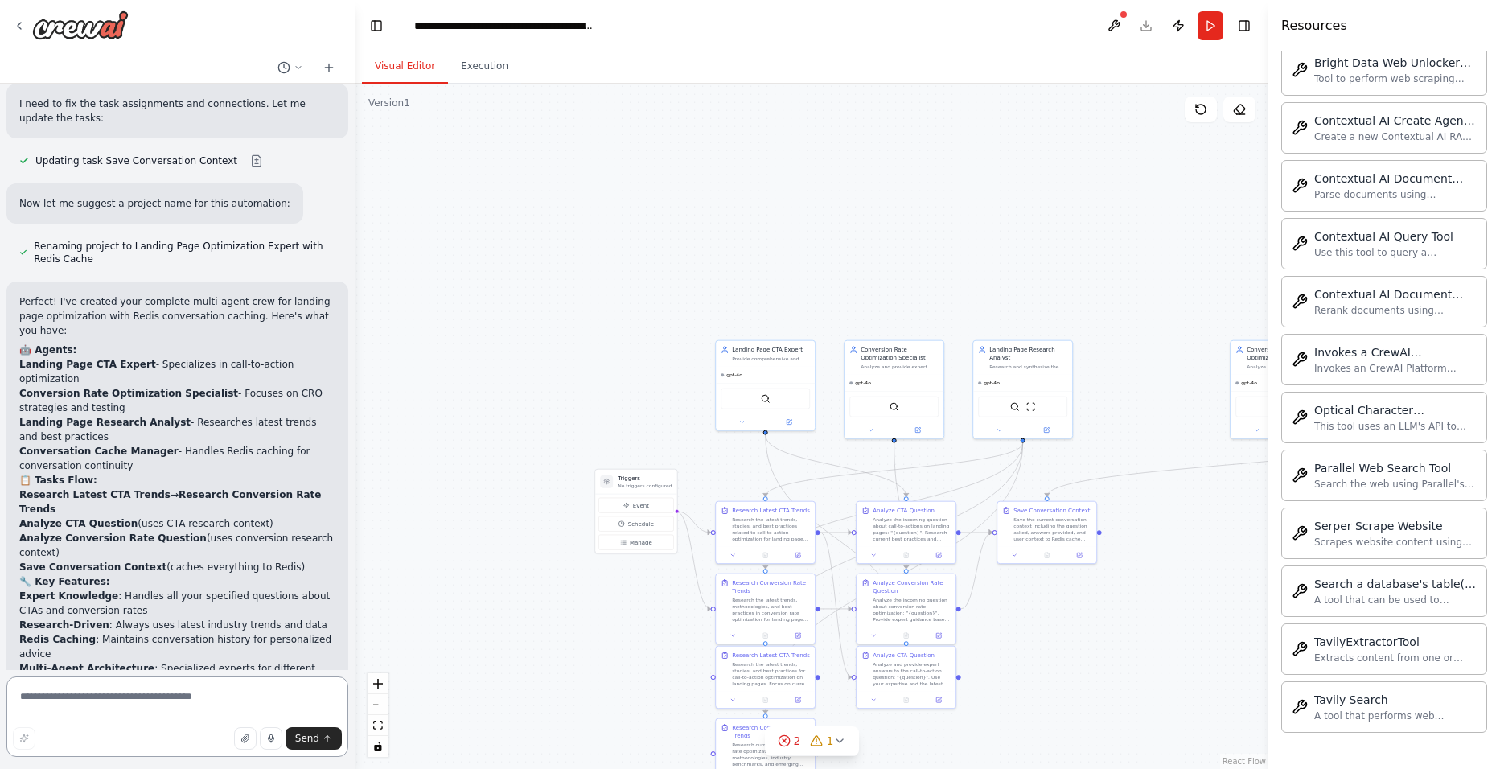
click at [209, 694] on textarea at bounding box center [177, 716] width 342 height 80
paste textarea "**********"
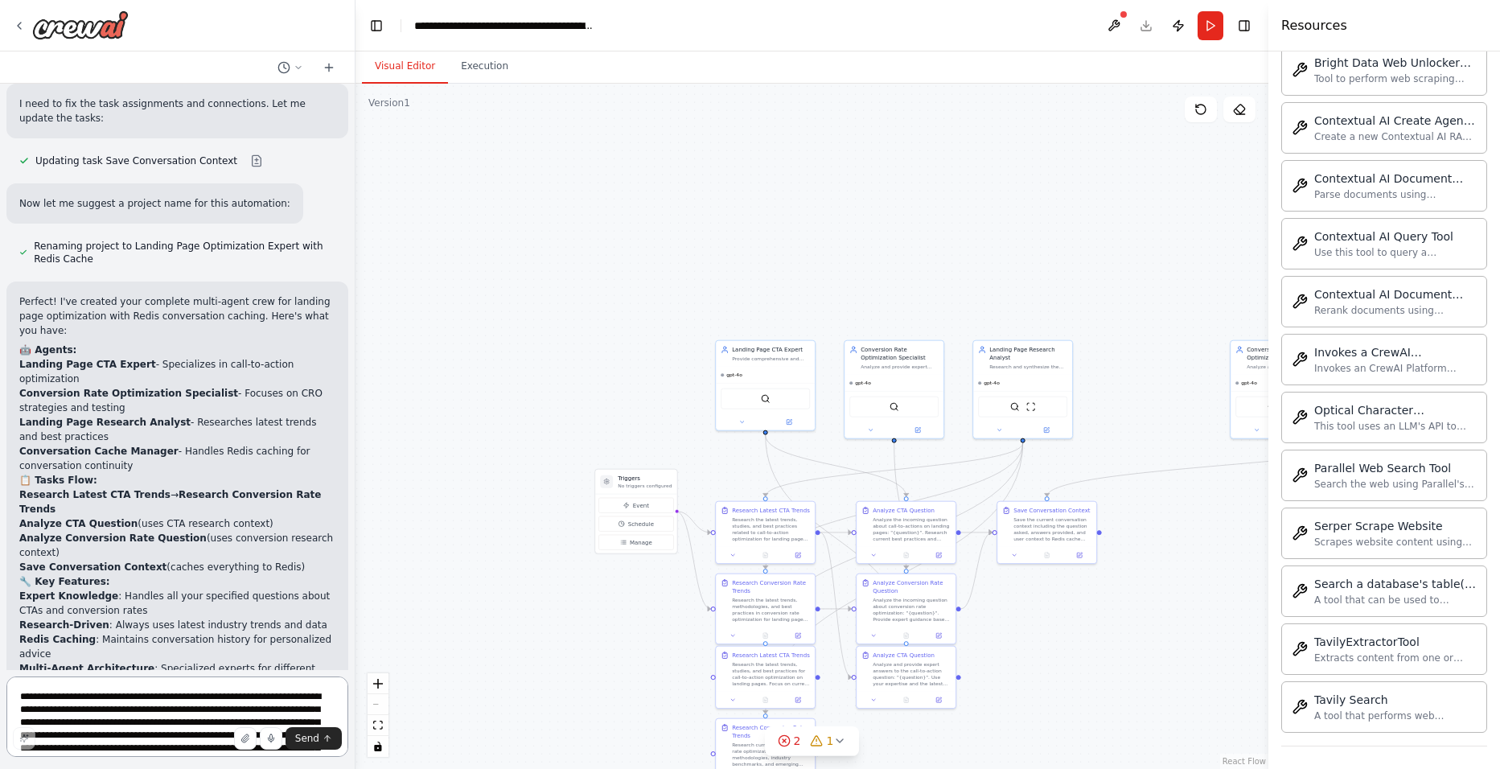
scroll to position [2932, 0]
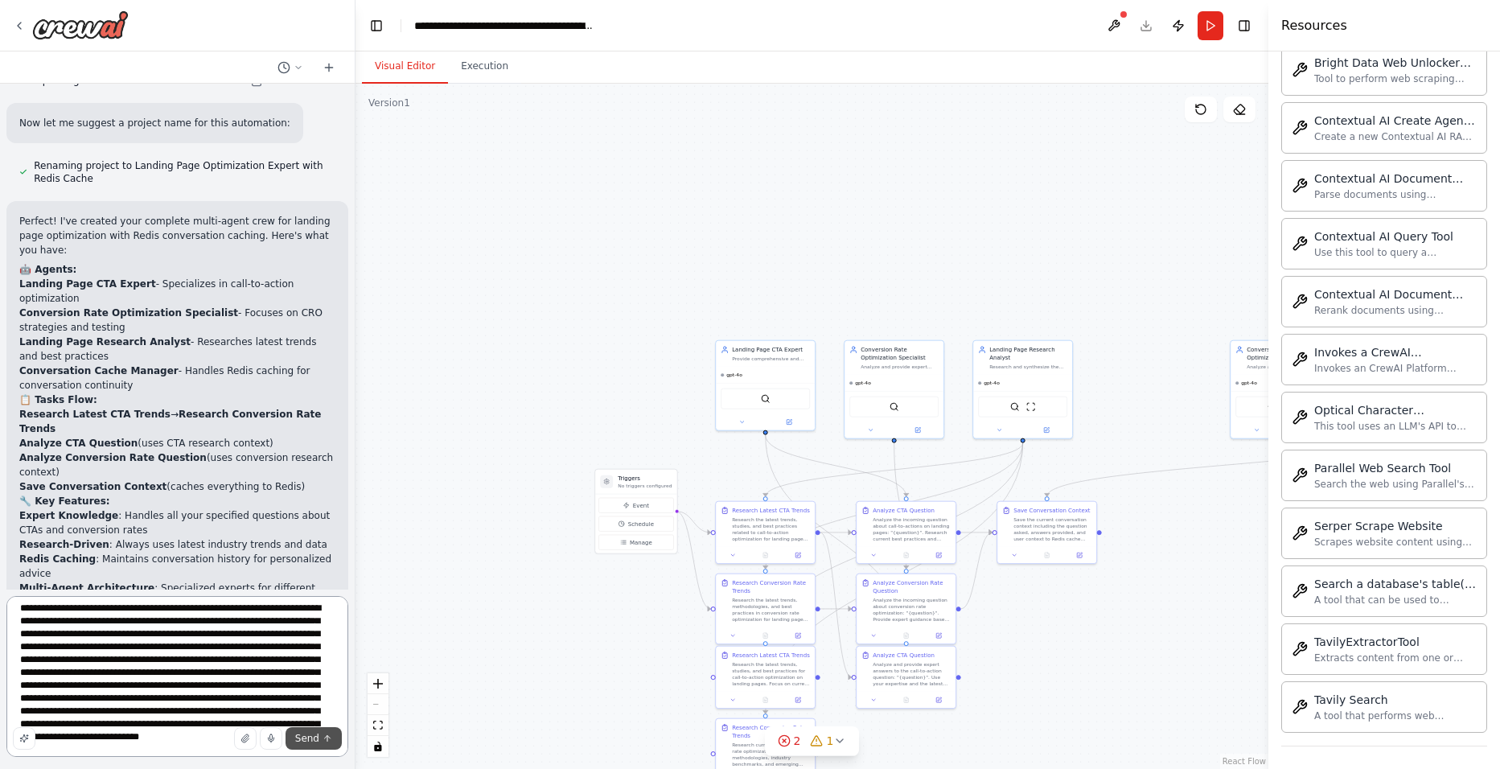
type textarea "**********"
click at [314, 745] on button "Send" at bounding box center [314, 738] width 56 height 23
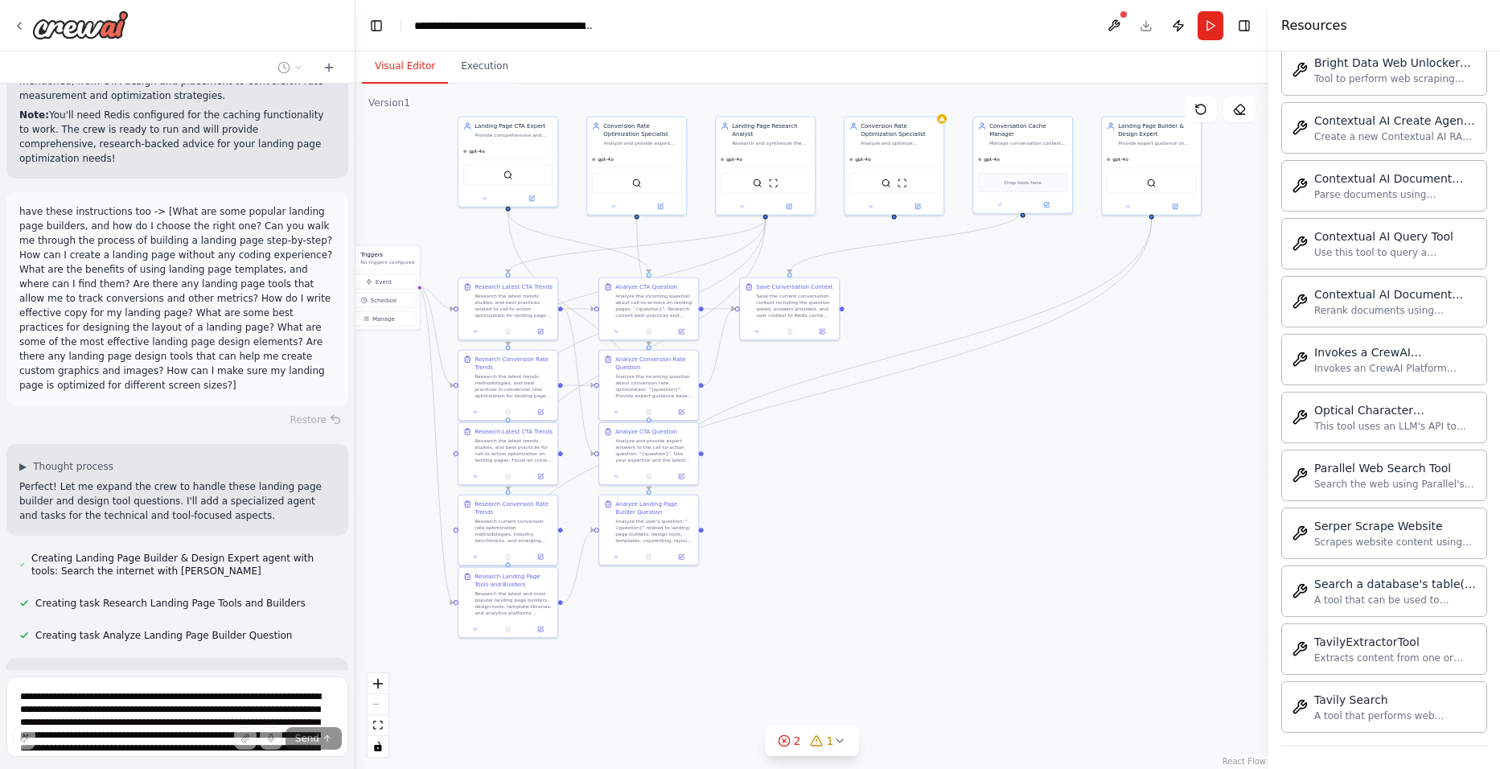
scroll to position [3565, 0]
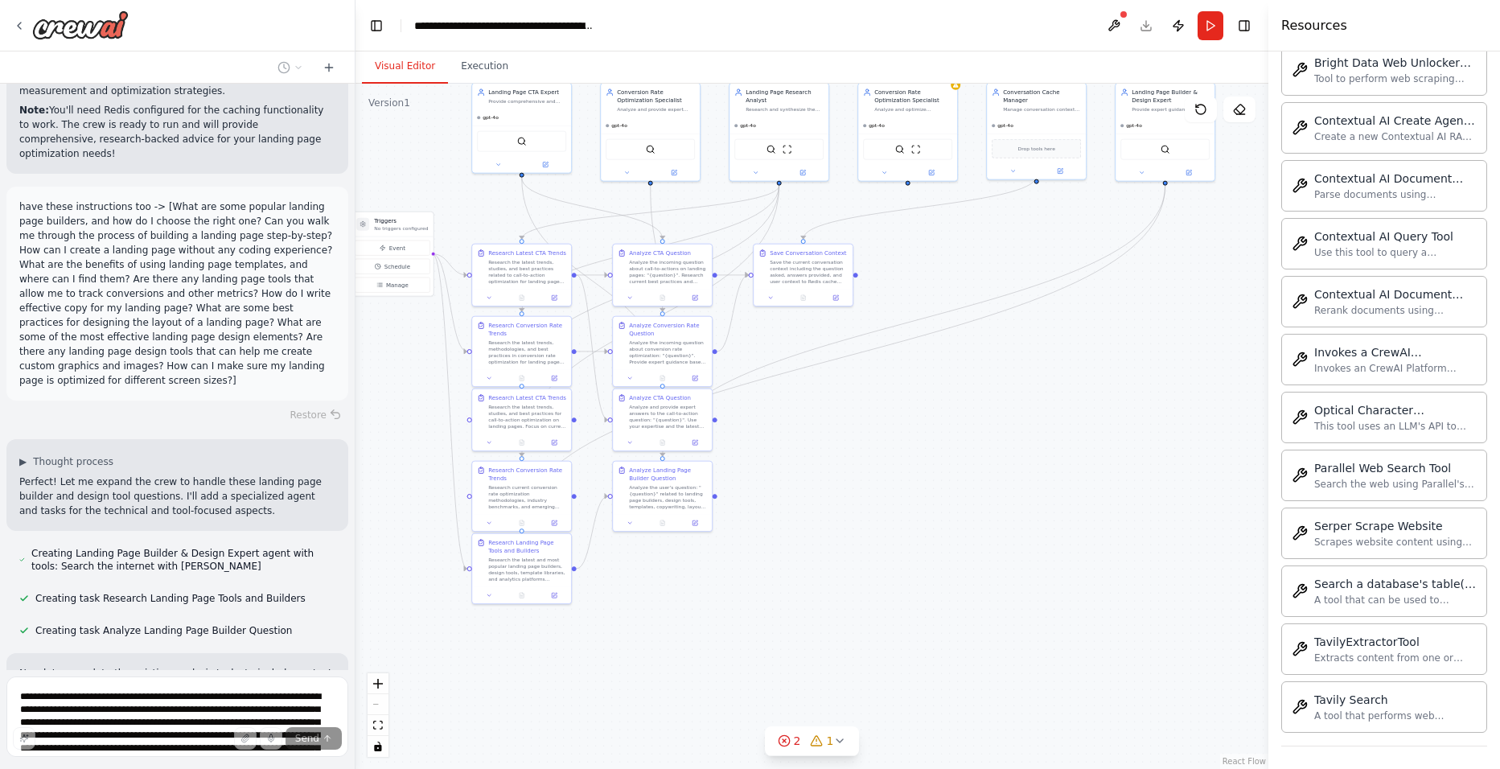
drag, startPoint x: 1142, startPoint y: 651, endPoint x: 899, endPoint y: 409, distance: 343.5
click at [899, 409] on div ".deletable-edge-delete-btn { width: 20px; height: 20px; border: 0px solid #ffff…" at bounding box center [811, 426] width 913 height 685
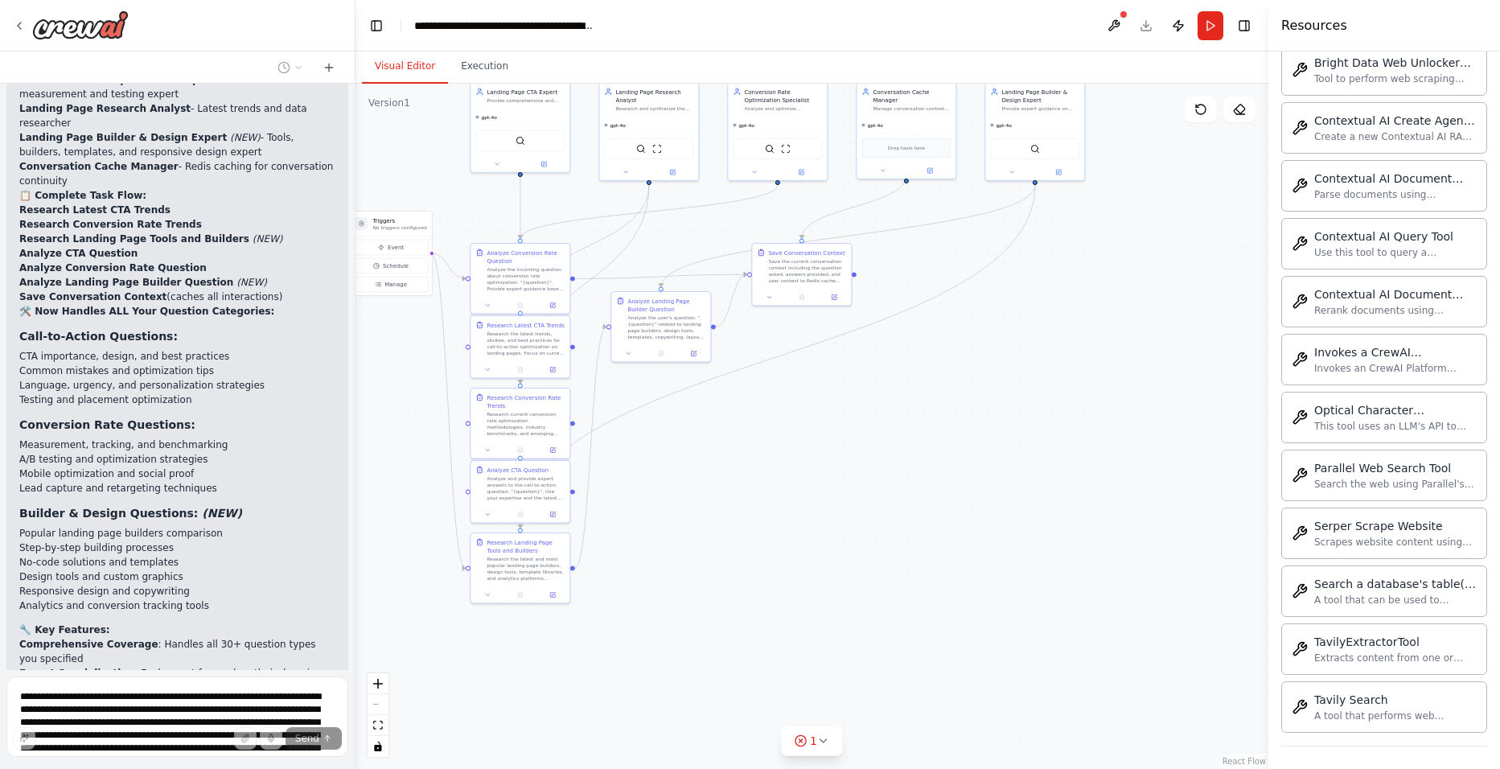
scroll to position [5105, 0]
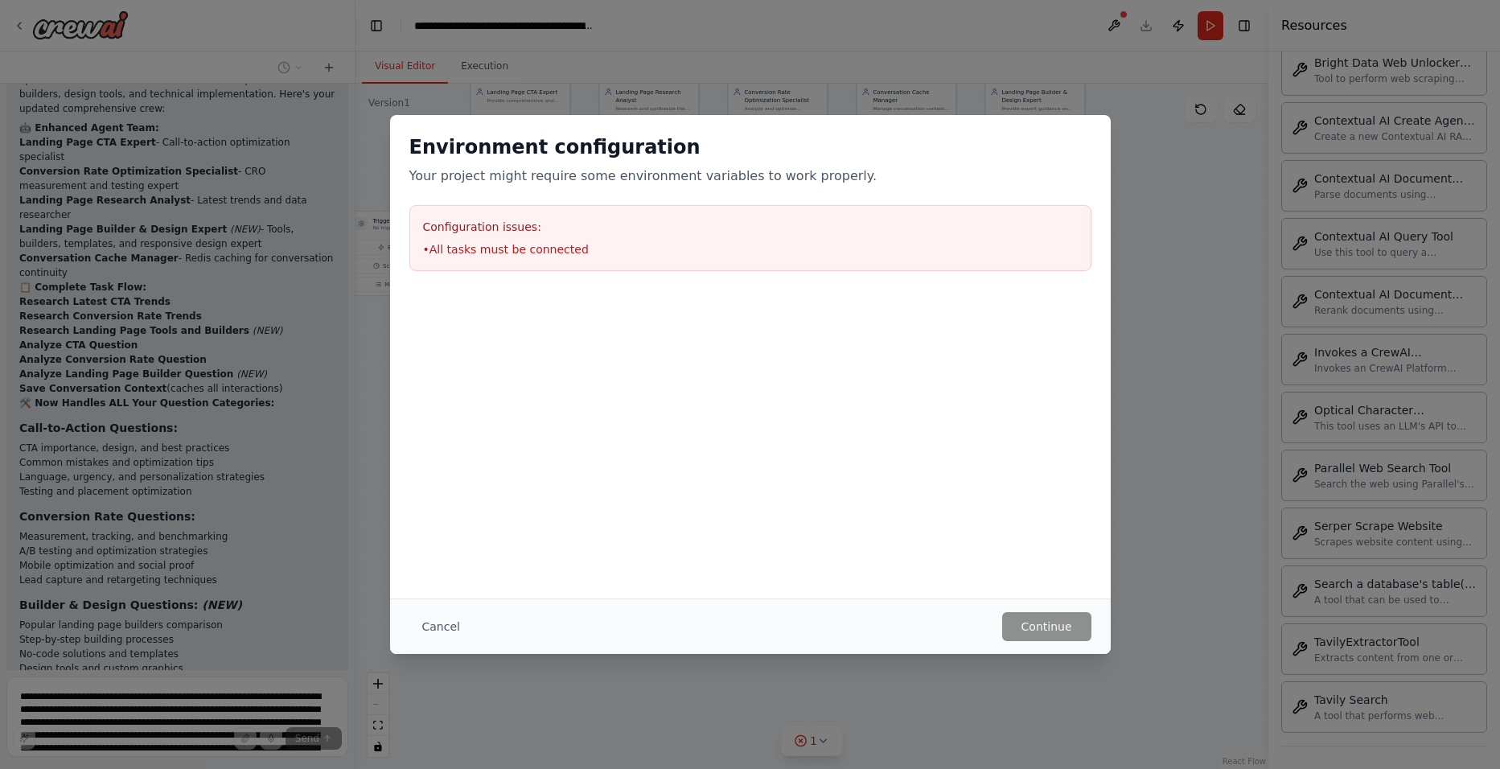
click at [509, 241] on li "• All tasks must be connected" at bounding box center [750, 249] width 655 height 16
click at [447, 617] on button "Cancel" at bounding box center [441, 626] width 64 height 29
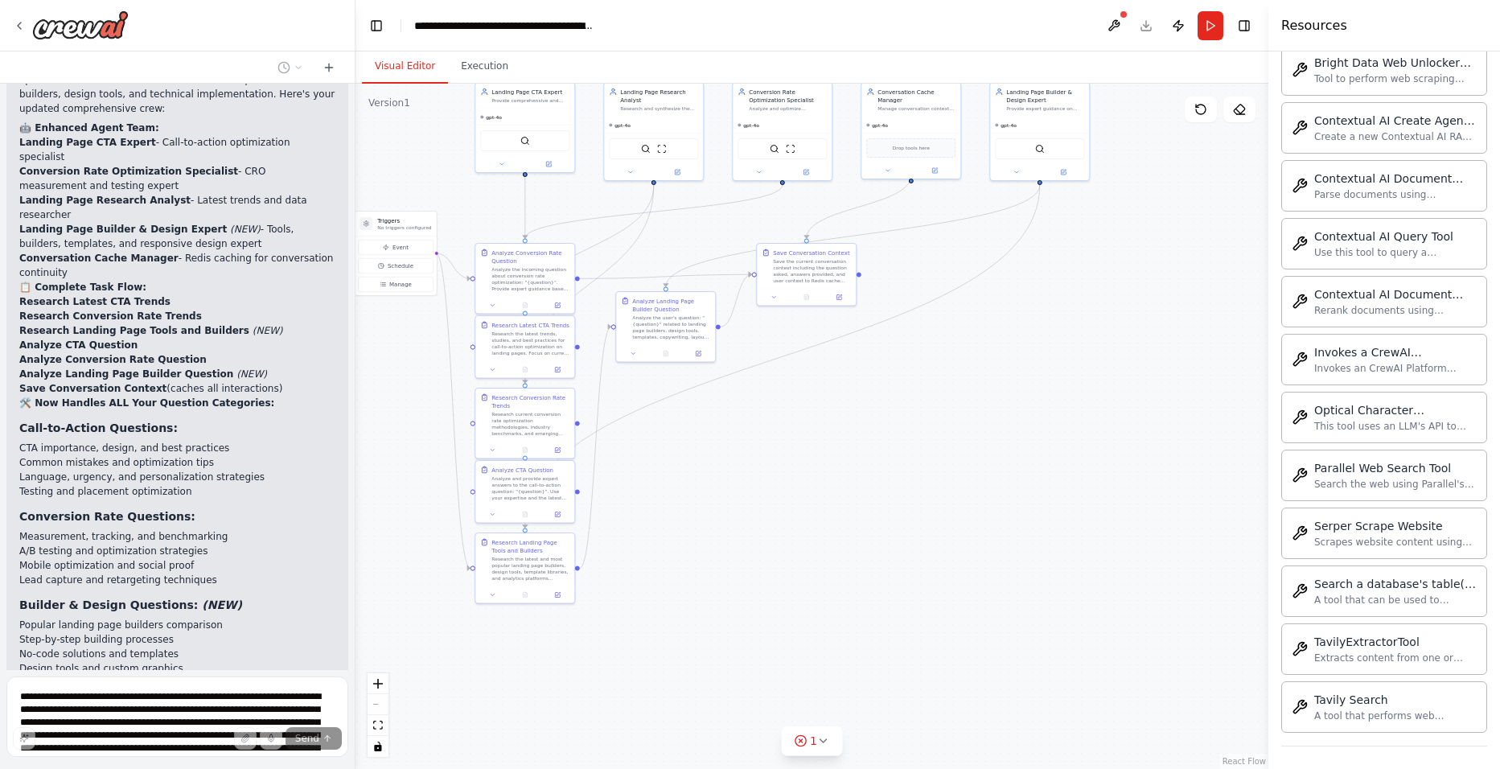
click at [1177, 371] on div ".deletable-edge-delete-btn { width: 20px; height: 20px; border: 0px solid #ffff…" at bounding box center [811, 426] width 913 height 685
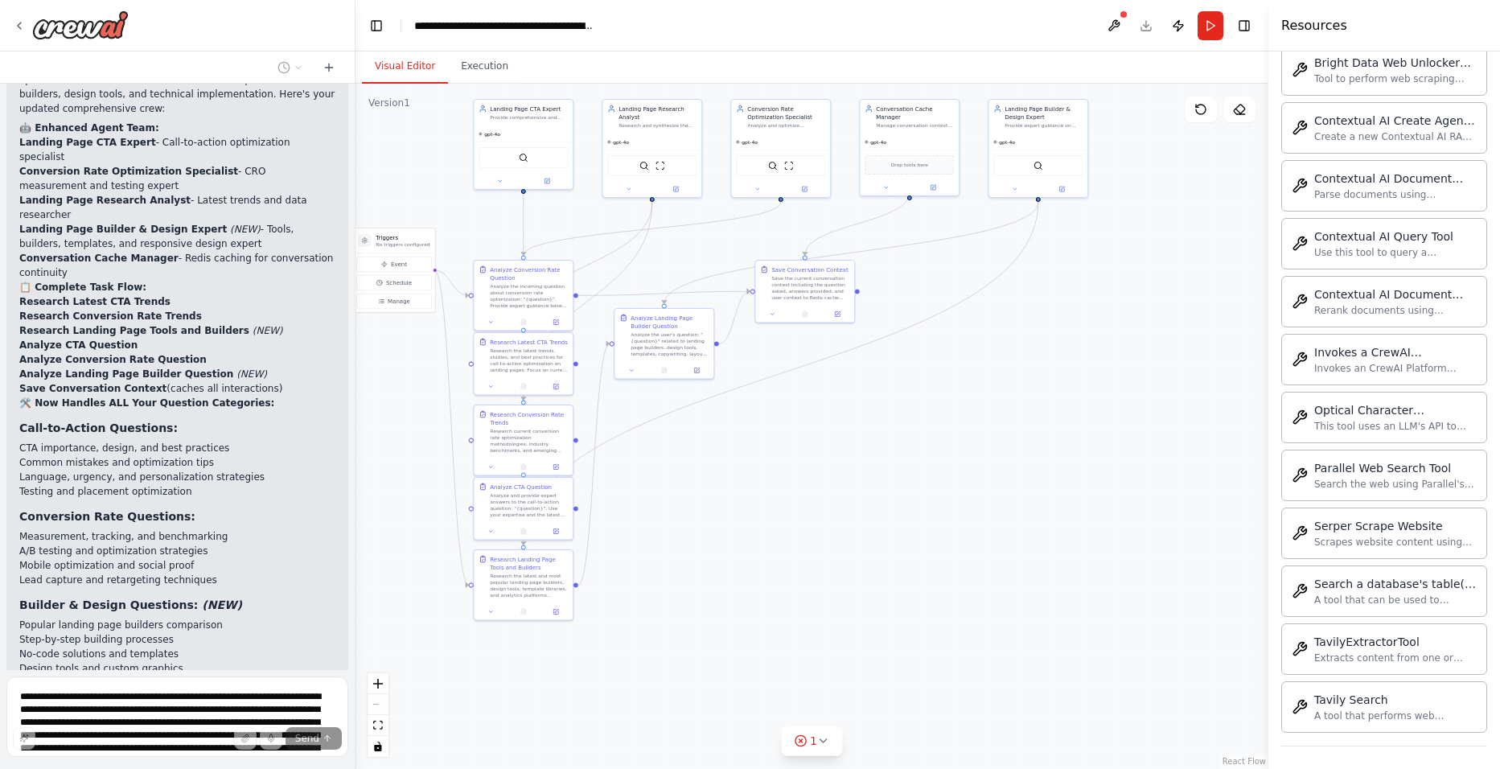
drag, startPoint x: 1147, startPoint y: 363, endPoint x: 1148, endPoint y: 417, distance: 53.9
click at [1148, 417] on div ".deletable-edge-delete-btn { width: 20px; height: 20px; border: 0px solid #ffff…" at bounding box center [811, 426] width 913 height 685
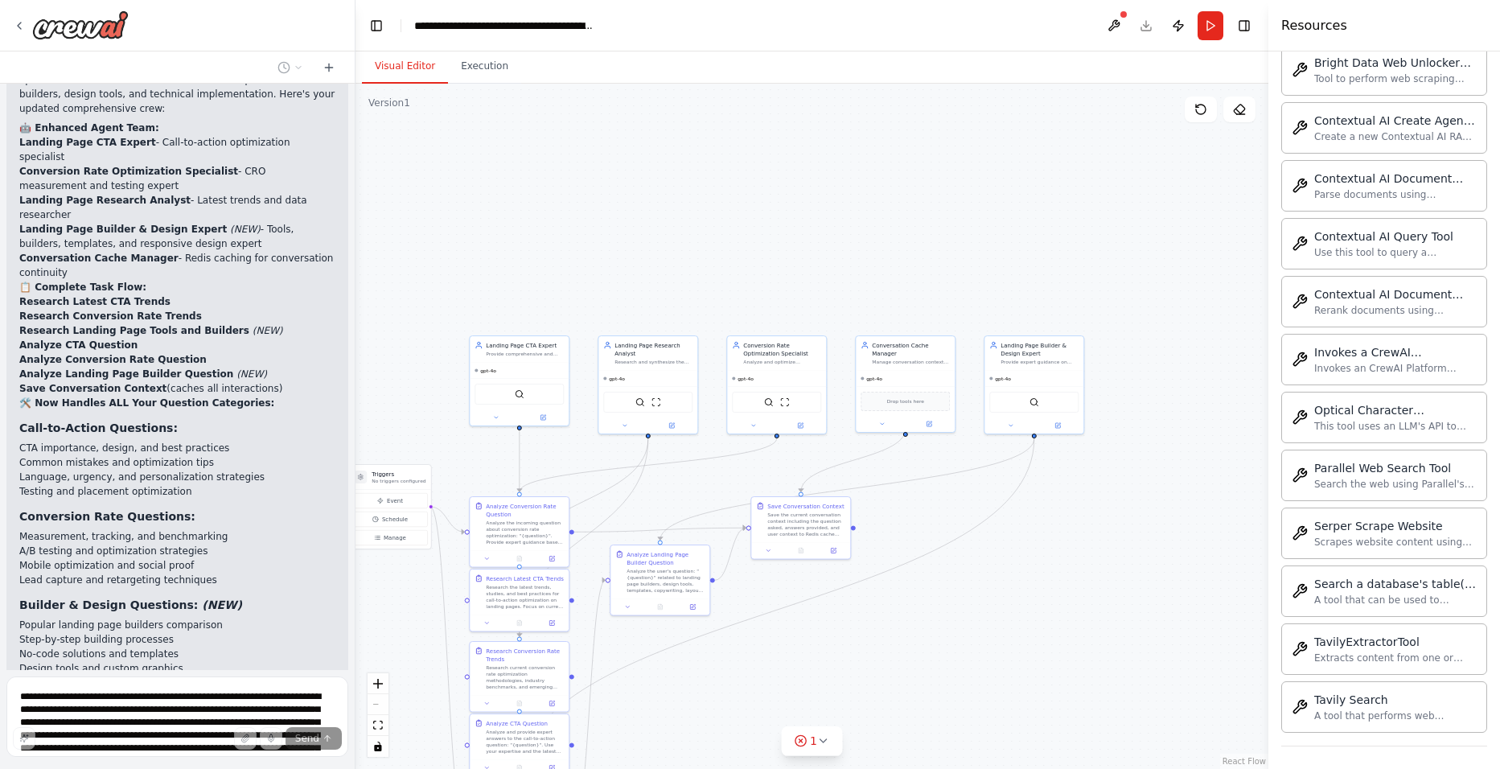
drag, startPoint x: 1147, startPoint y: 443, endPoint x: 1143, endPoint y: 606, distance: 162.5
click at [1143, 606] on div ".deletable-edge-delete-btn { width: 20px; height: 20px; border: 0px solid #ffff…" at bounding box center [811, 426] width 913 height 685
click at [798, 742] on icon at bounding box center [800, 740] width 13 height 13
click at [865, 696] on button at bounding box center [875, 699] width 27 height 19
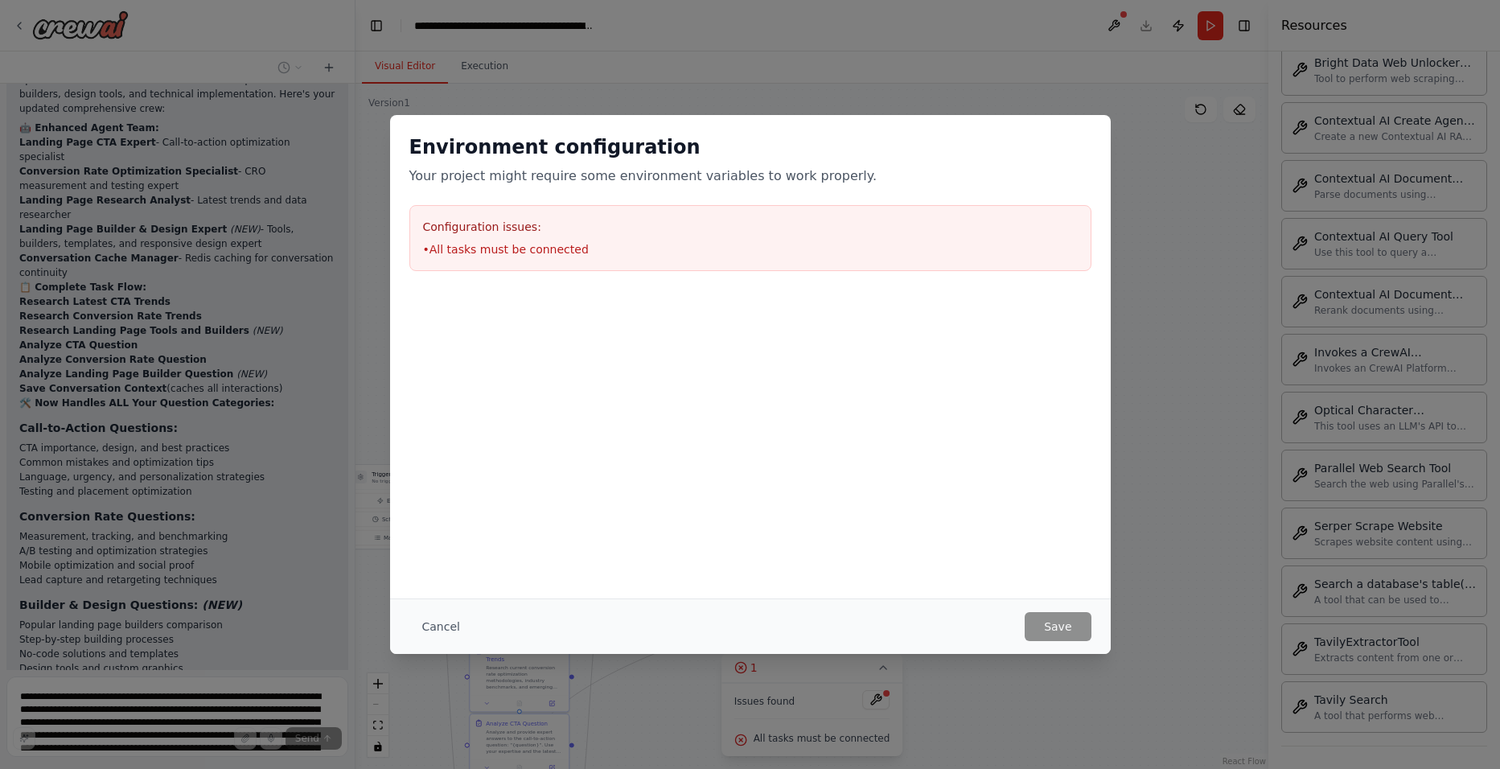
drag, startPoint x: 577, startPoint y: 206, endPoint x: 1138, endPoint y: 521, distance: 643.8
click at [579, 208] on div "Configuration issues: • All tasks must be connected" at bounding box center [750, 238] width 682 height 66
click at [432, 624] on button "Cancel" at bounding box center [441, 626] width 64 height 29
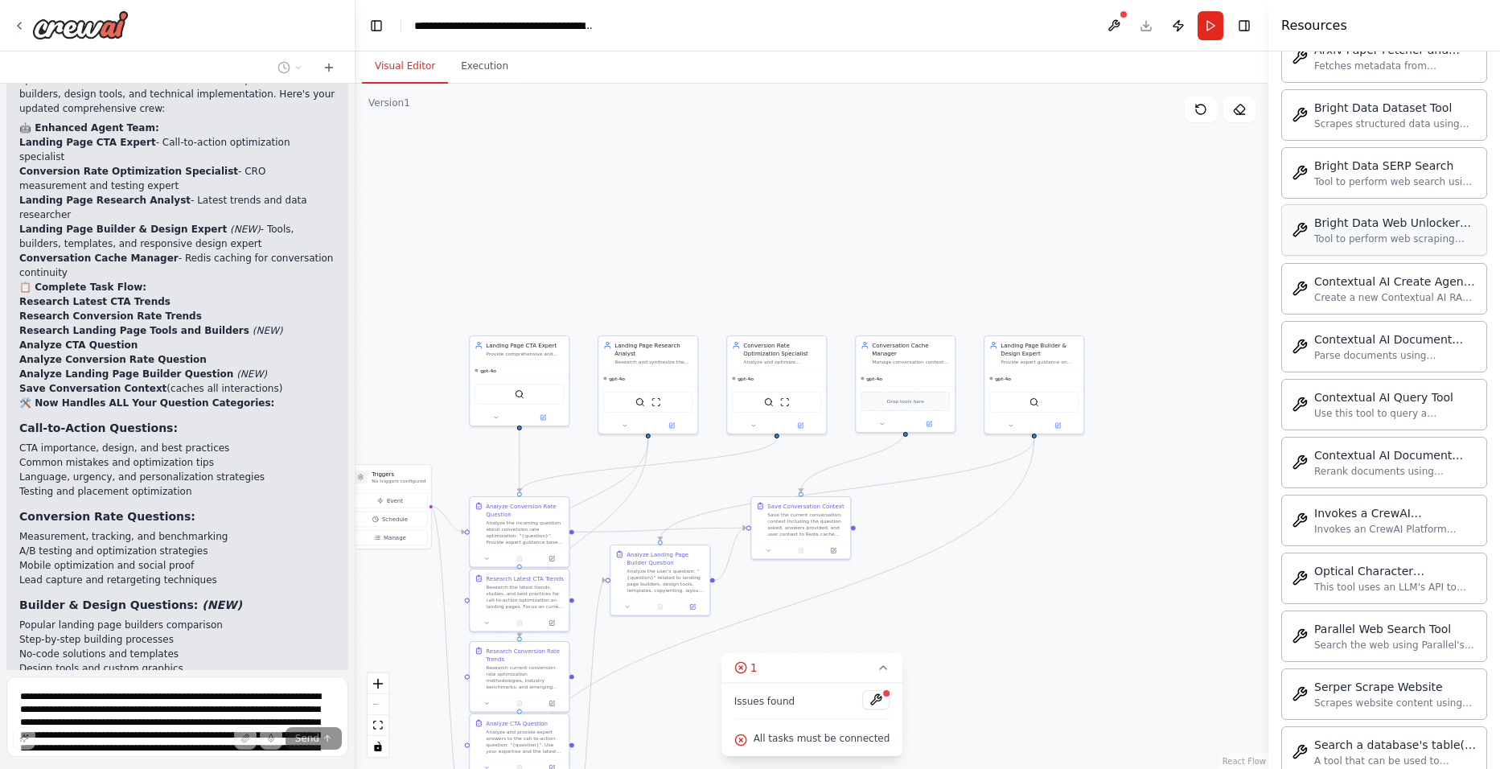
scroll to position [0, 0]
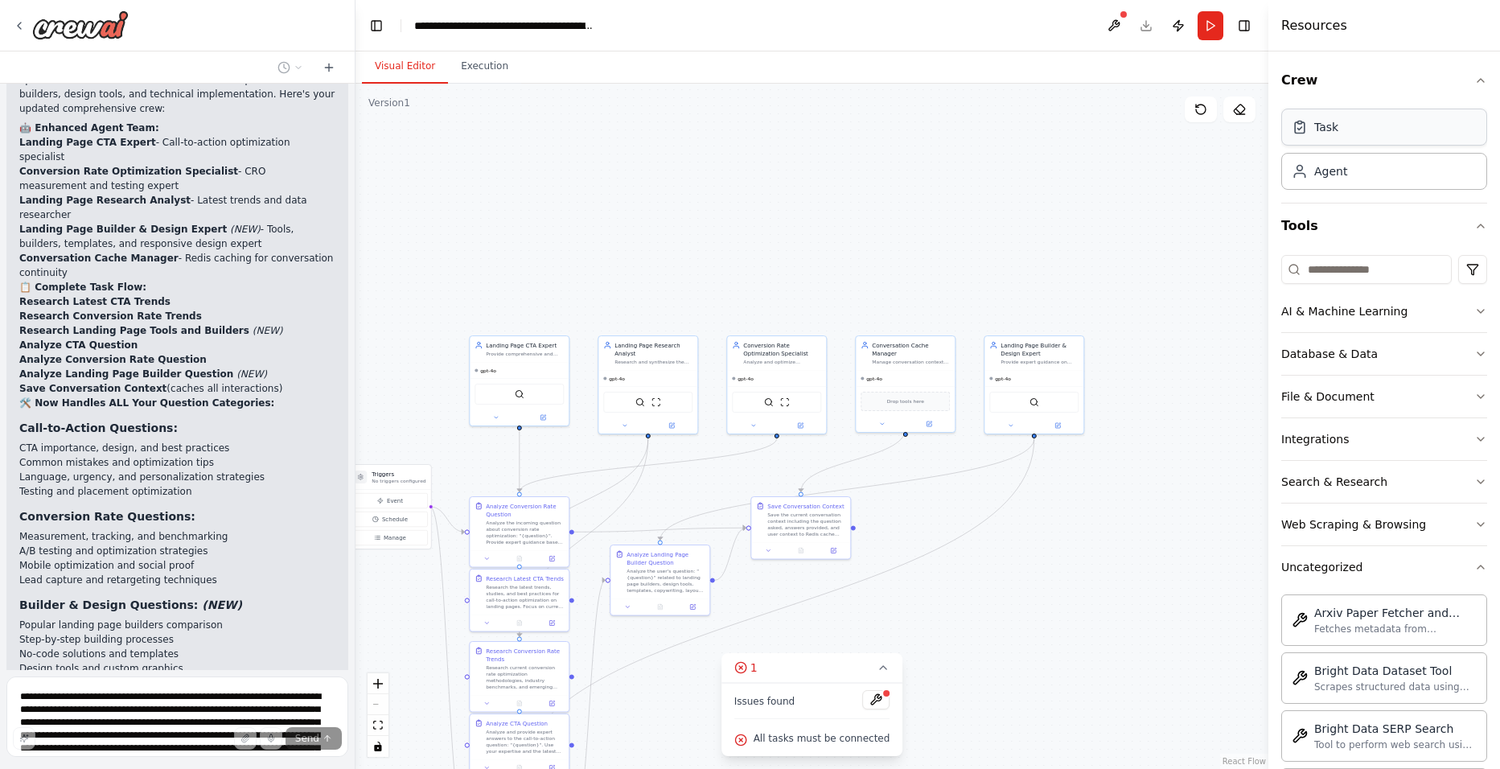
click at [1337, 139] on div "Task" at bounding box center [1384, 127] width 206 height 37
click at [1347, 132] on div "Task" at bounding box center [1384, 127] width 206 height 37
click at [1345, 170] on div "Agent" at bounding box center [1330, 170] width 33 height 16
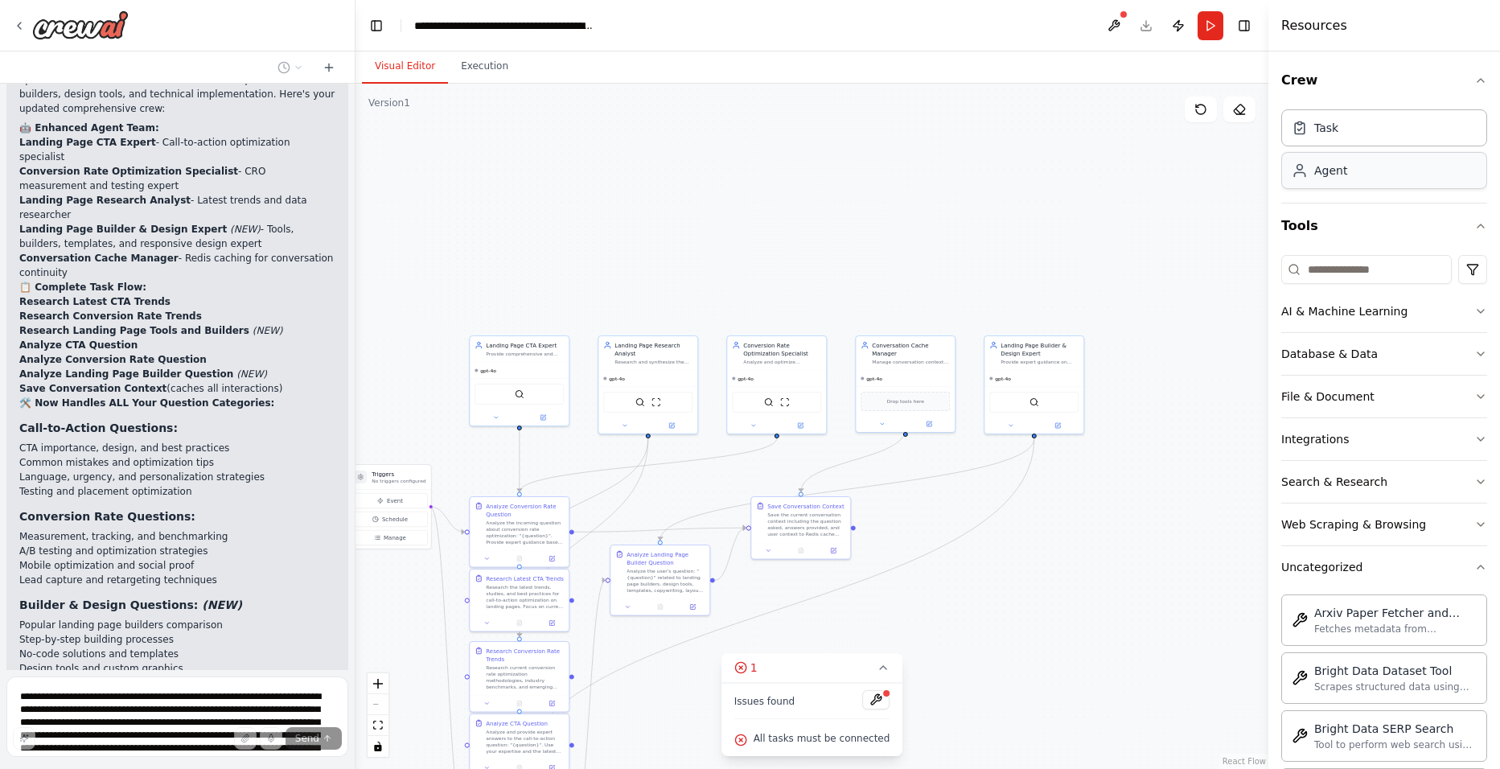
click at [1345, 170] on div "Agent" at bounding box center [1330, 170] width 33 height 16
drag, startPoint x: 1345, startPoint y: 170, endPoint x: 1112, endPoint y: 161, distance: 232.6
click at [1112, 161] on div ".deletable-edge-delete-btn { width: 20px; height: 20px; border: 0px solid #ffff…" at bounding box center [811, 426] width 913 height 685
click at [1424, 232] on button "Tools" at bounding box center [1384, 225] width 206 height 45
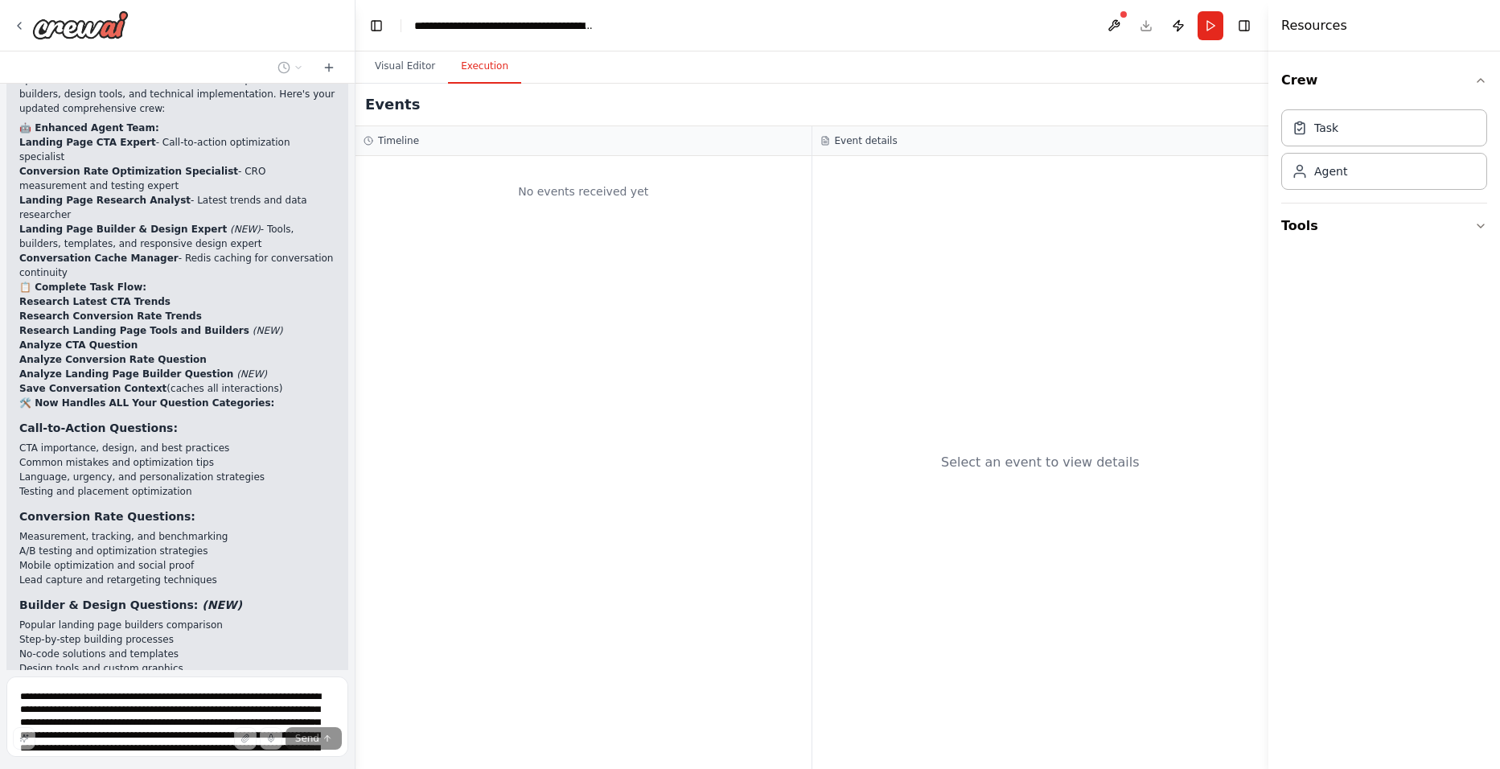
click at [483, 68] on button "Execution" at bounding box center [484, 67] width 73 height 34
click at [571, 195] on div "No events received yet" at bounding box center [584, 191] width 440 height 55
click at [405, 72] on button "Visual Editor" at bounding box center [405, 67] width 86 height 34
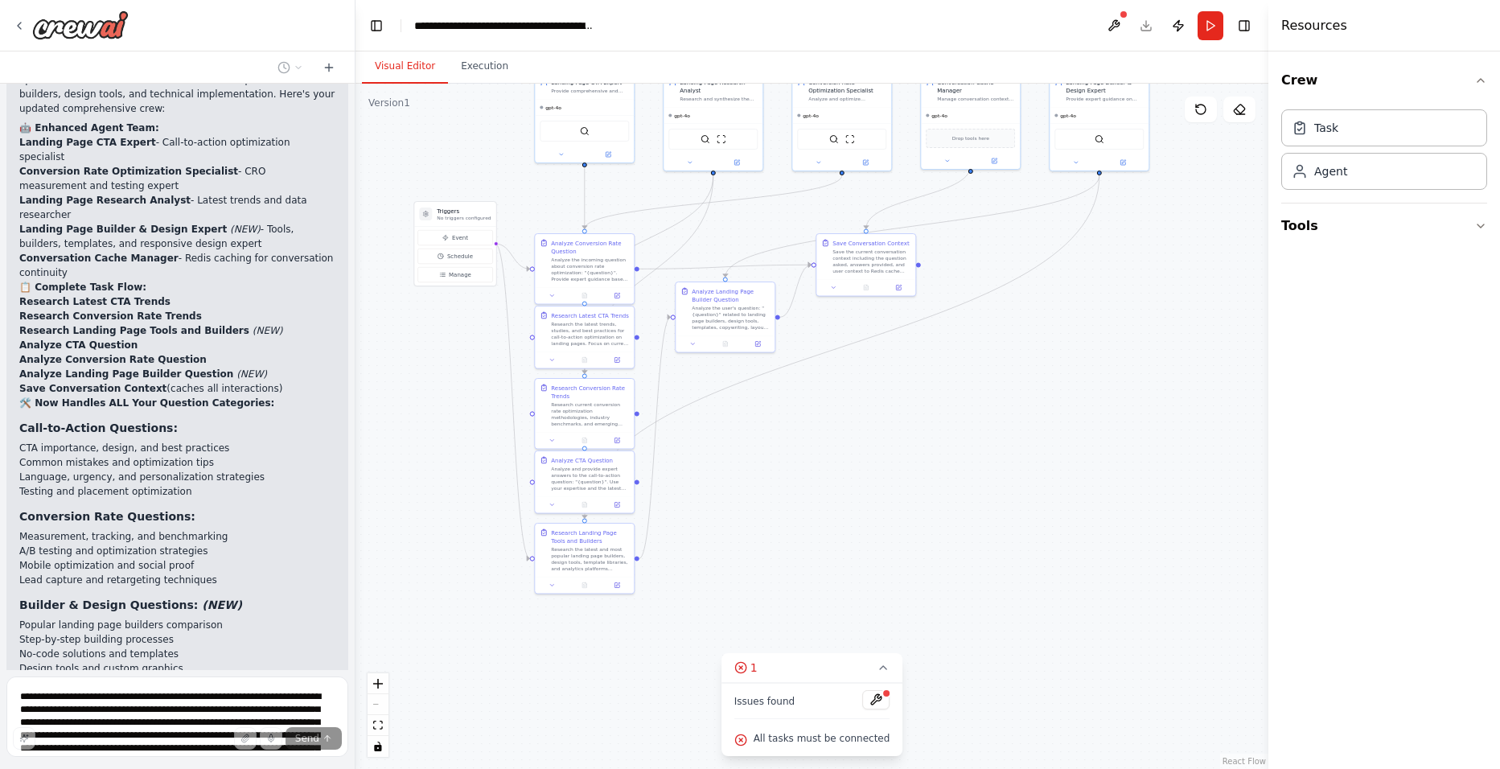
drag, startPoint x: 1039, startPoint y: 618, endPoint x: 1095, endPoint y: 381, distance: 242.9
click at [1095, 381] on div ".deletable-edge-delete-btn { width: 20px; height: 20px; border: 0px solid #ffff…" at bounding box center [811, 426] width 913 height 685
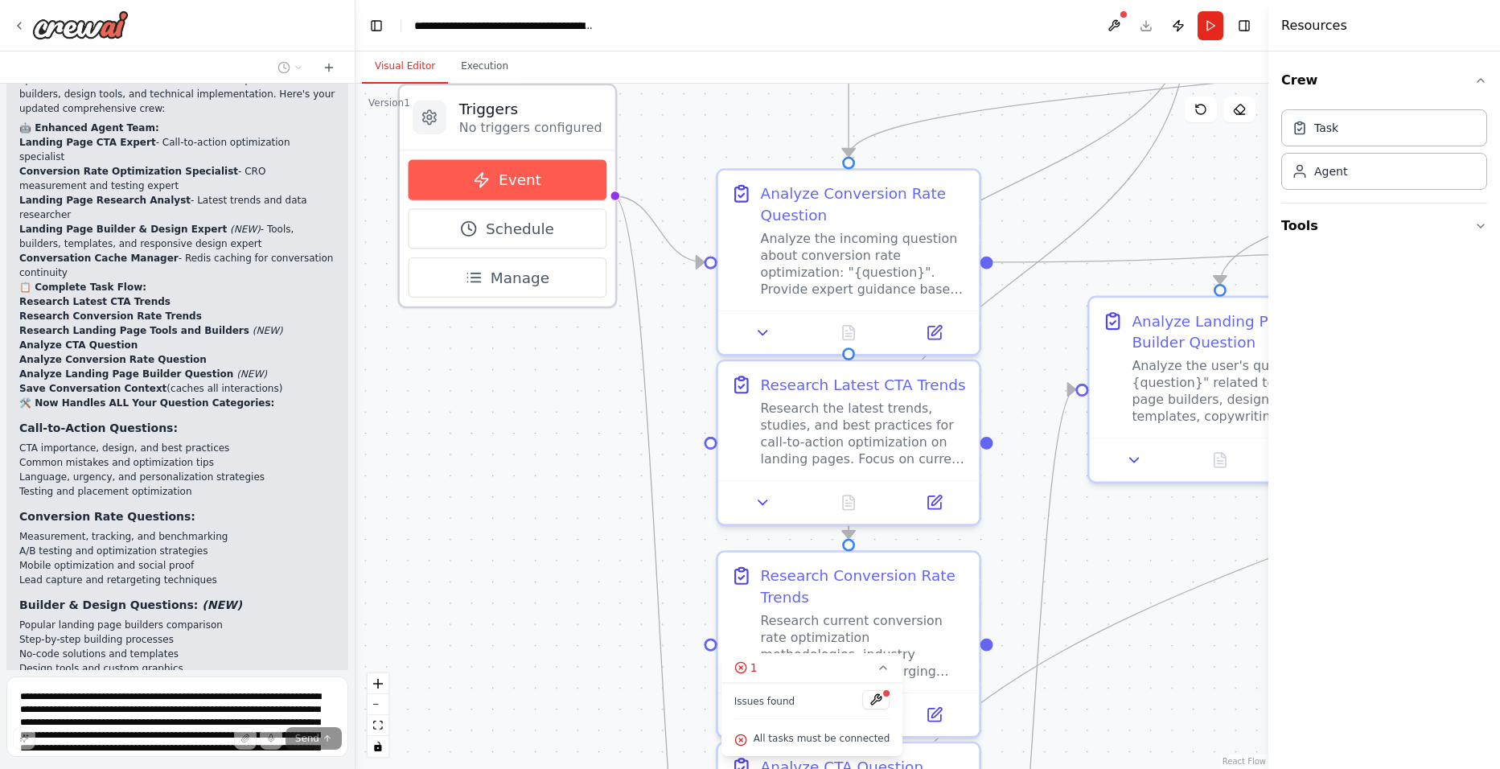
click at [537, 187] on button "Event" at bounding box center [507, 180] width 198 height 40
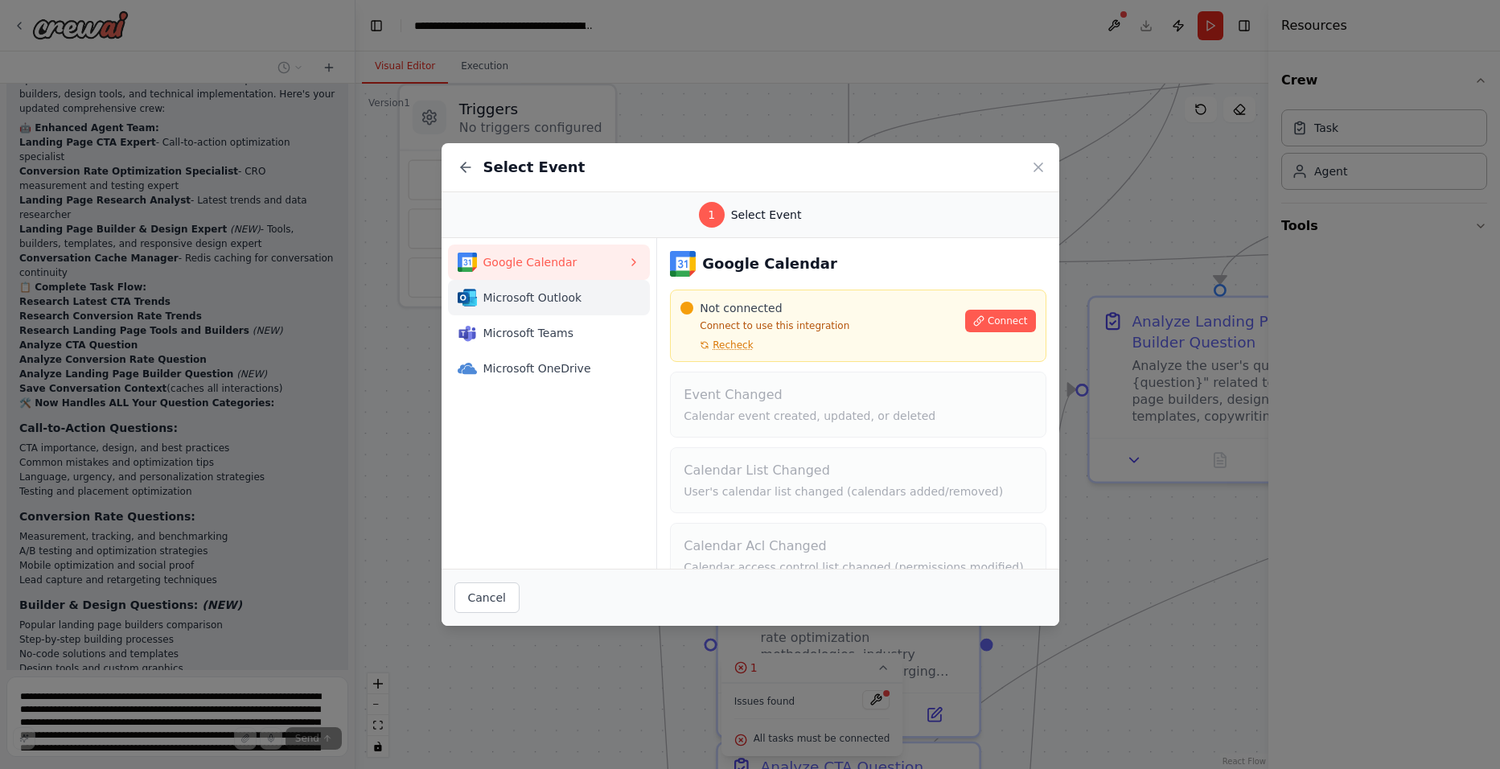
click at [539, 299] on span "Microsoft Outlook" at bounding box center [555, 298] width 145 height 16
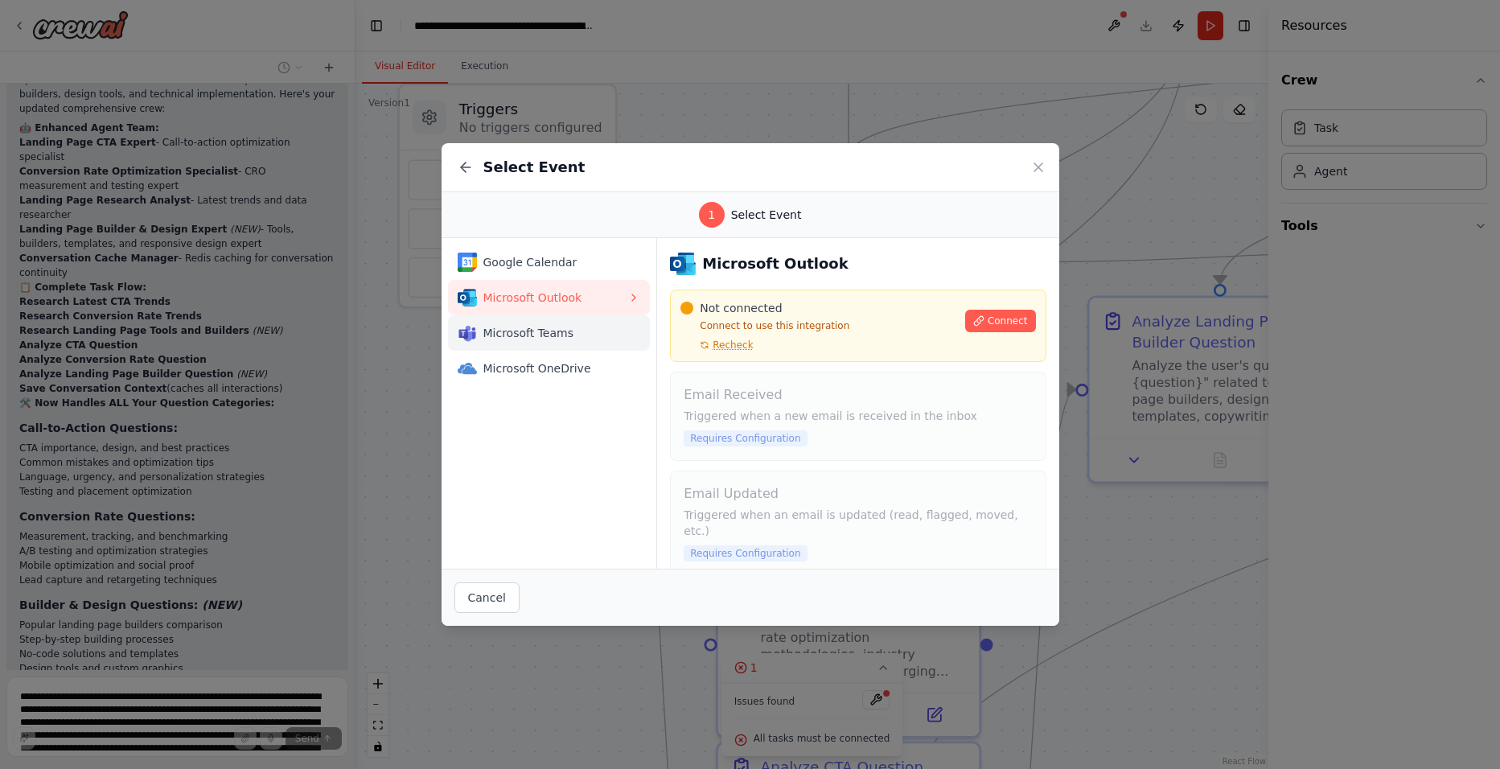
click at [541, 333] on span "Microsoft Teams" at bounding box center [555, 333] width 145 height 16
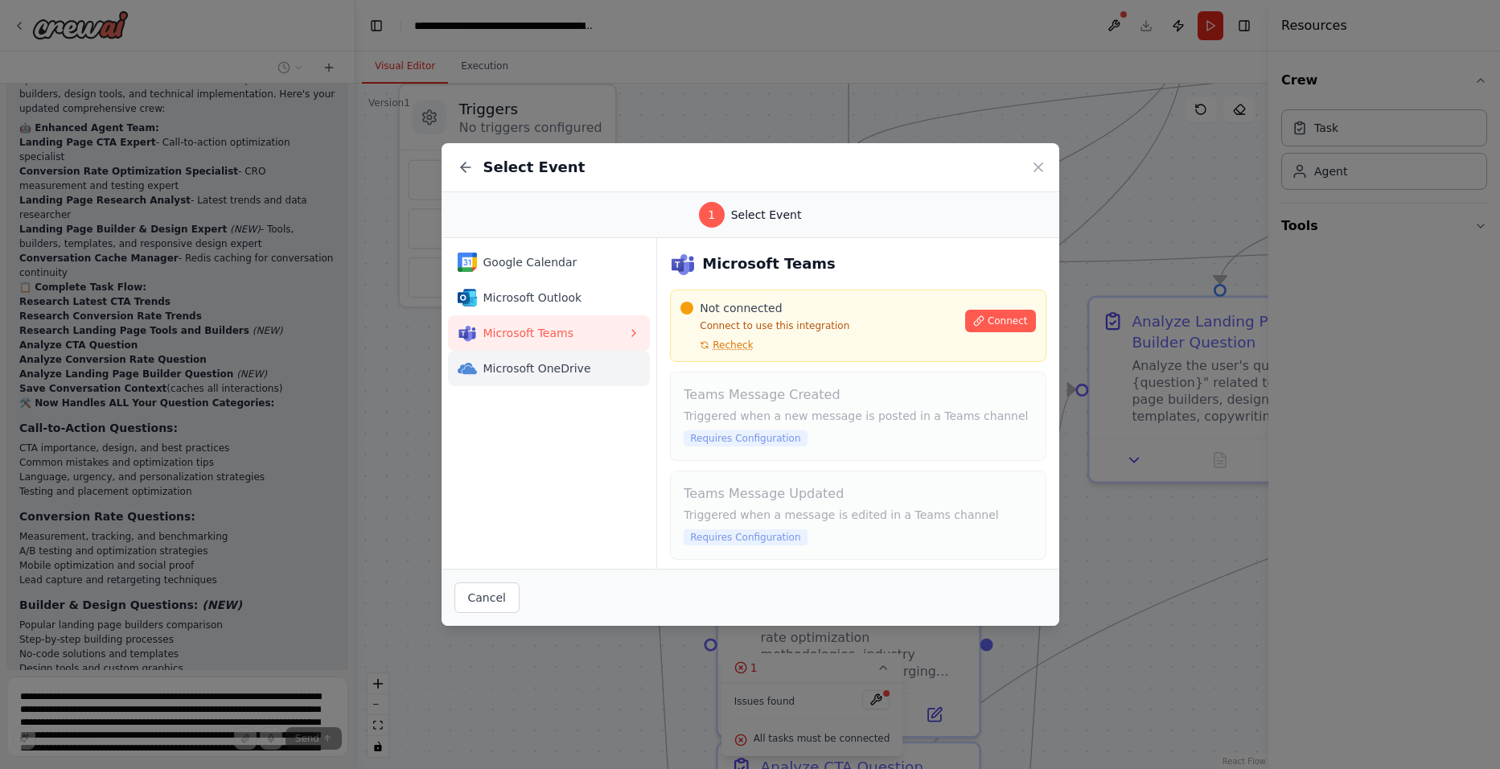
click at [546, 370] on span "Microsoft OneDrive" at bounding box center [555, 368] width 145 height 16
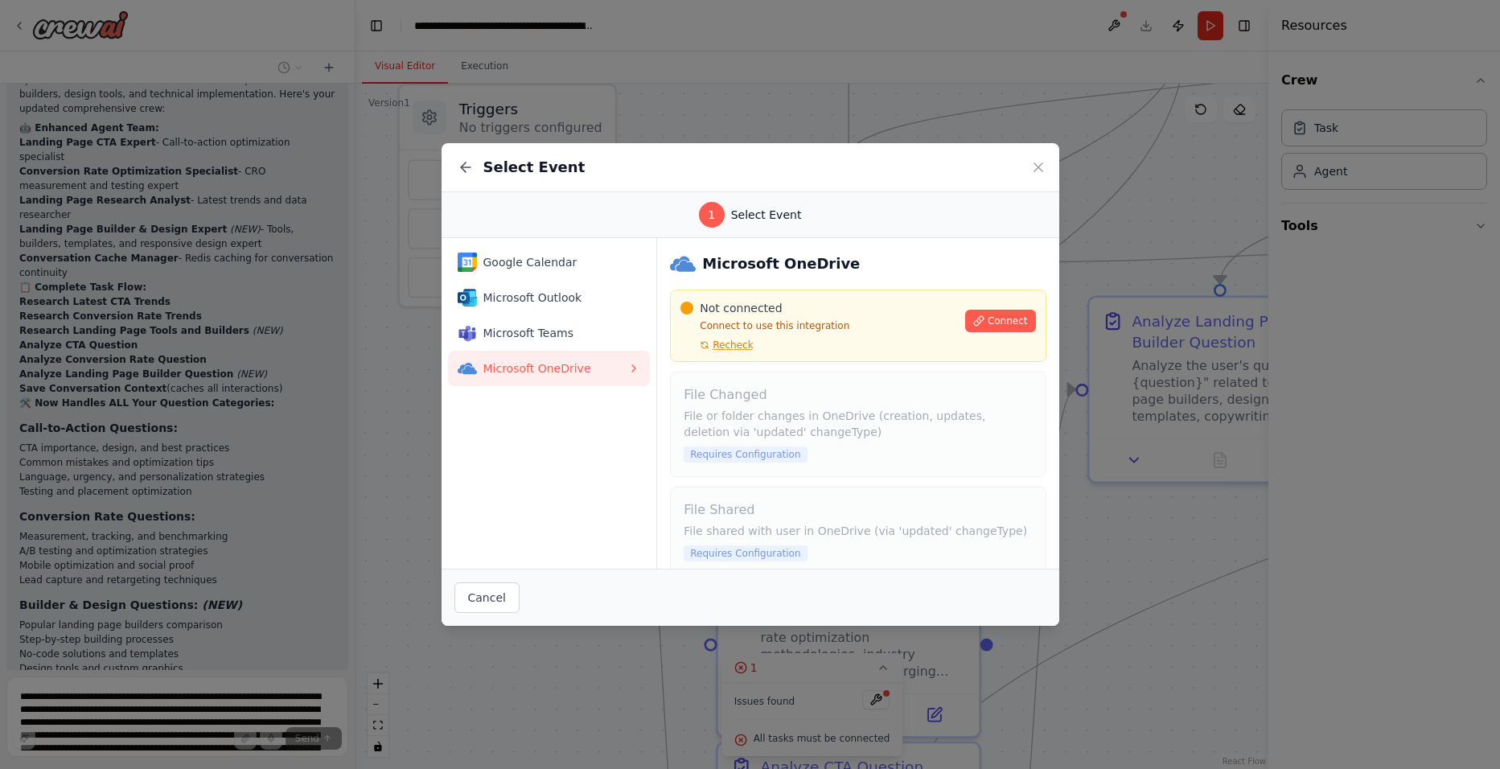
scroll to position [20, 0]
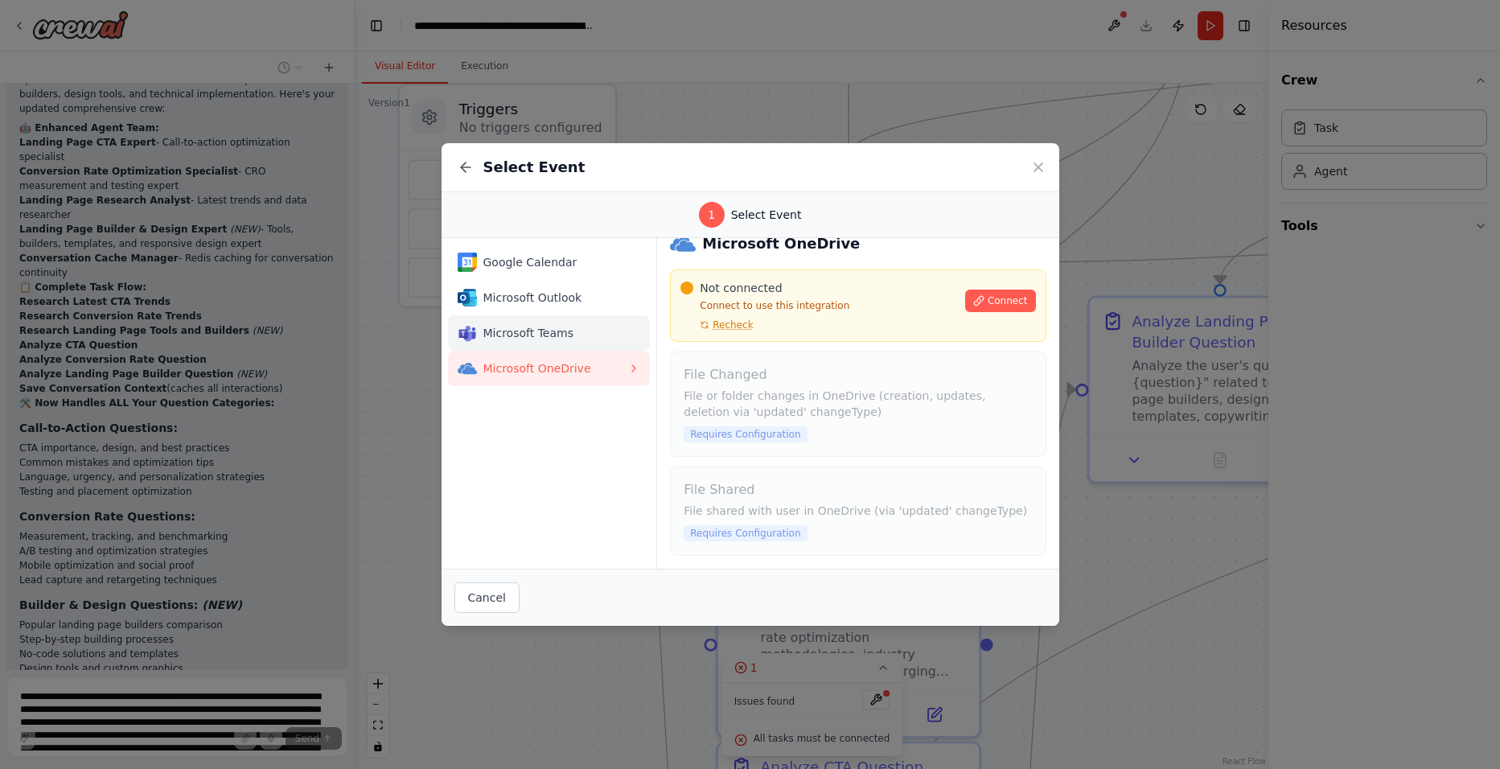
click at [573, 330] on span "Microsoft Teams" at bounding box center [555, 333] width 145 height 16
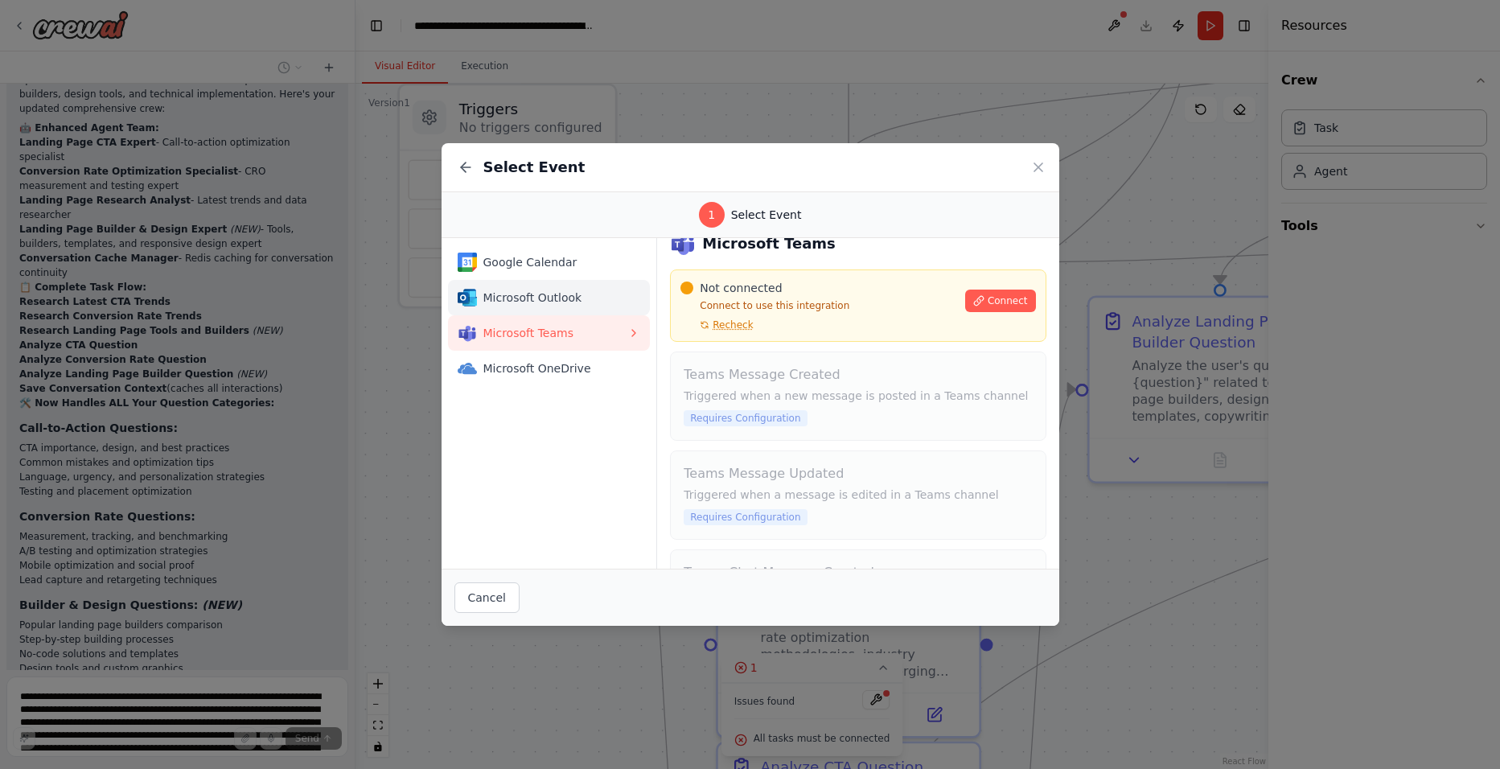
click at [563, 306] on div "Microsoft Outlook" at bounding box center [543, 297] width 171 height 19
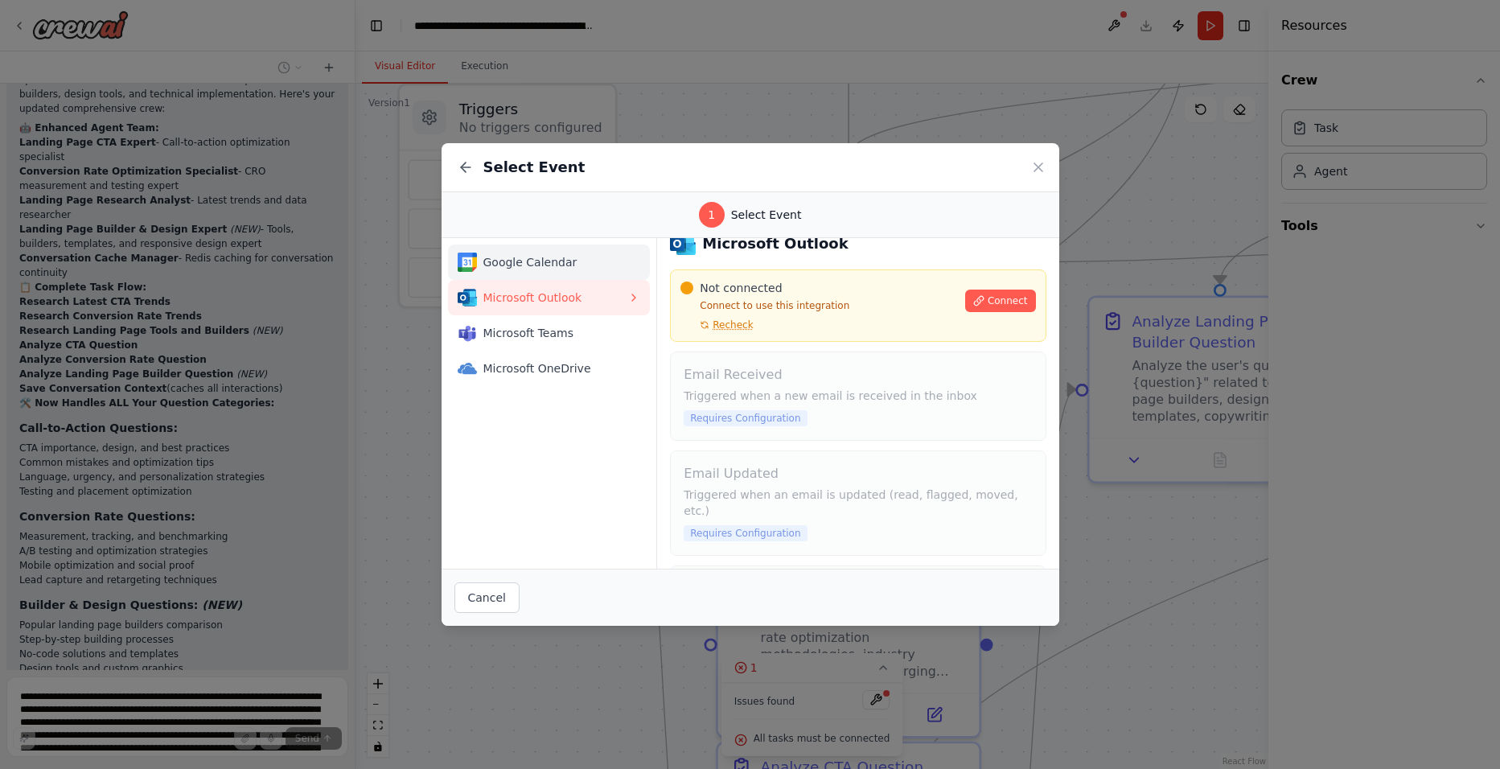
click at [556, 277] on button "Google Calendar" at bounding box center [549, 261] width 203 height 35
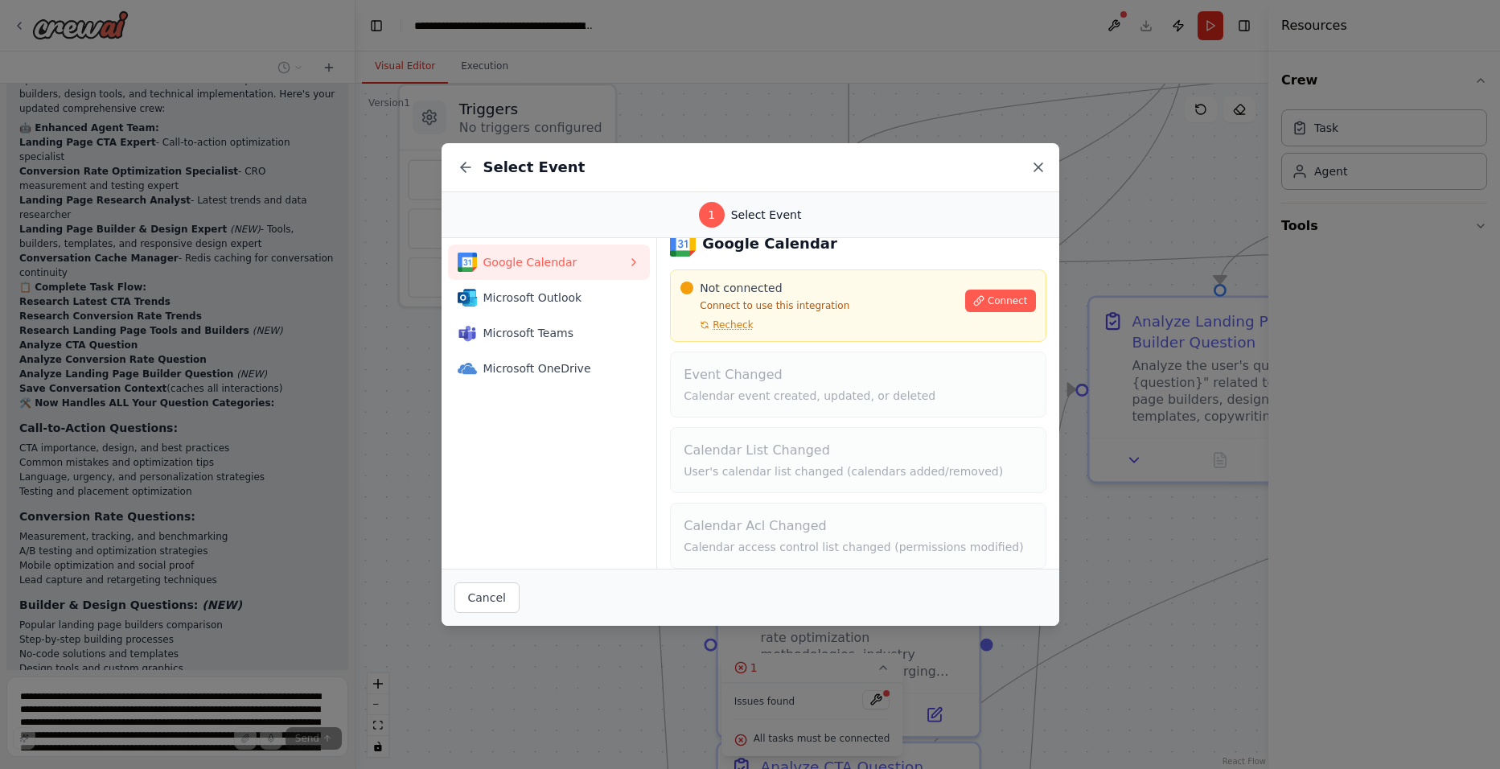
click at [1037, 162] on icon at bounding box center [1038, 167] width 16 height 16
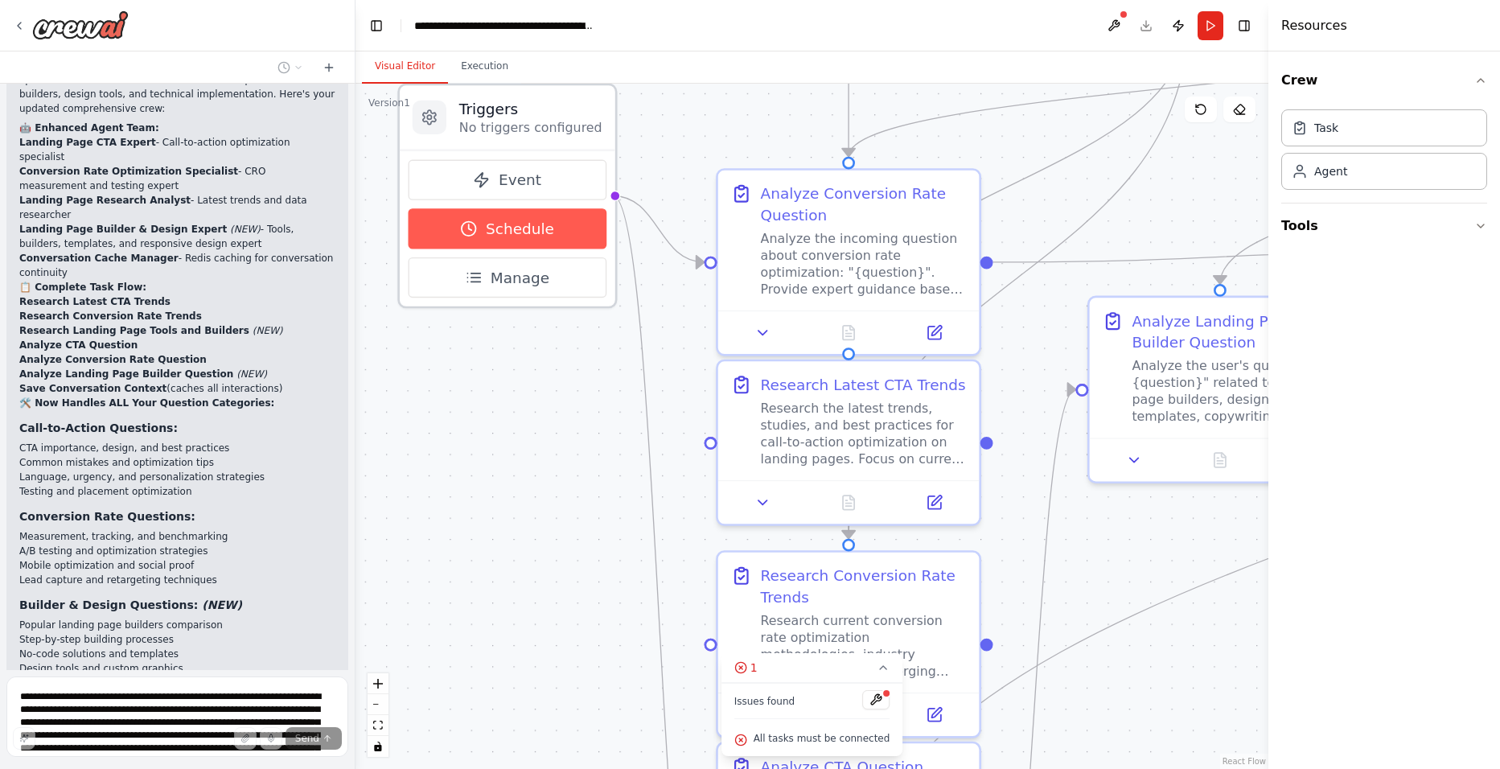
click at [549, 232] on button "Schedule" at bounding box center [507, 228] width 198 height 40
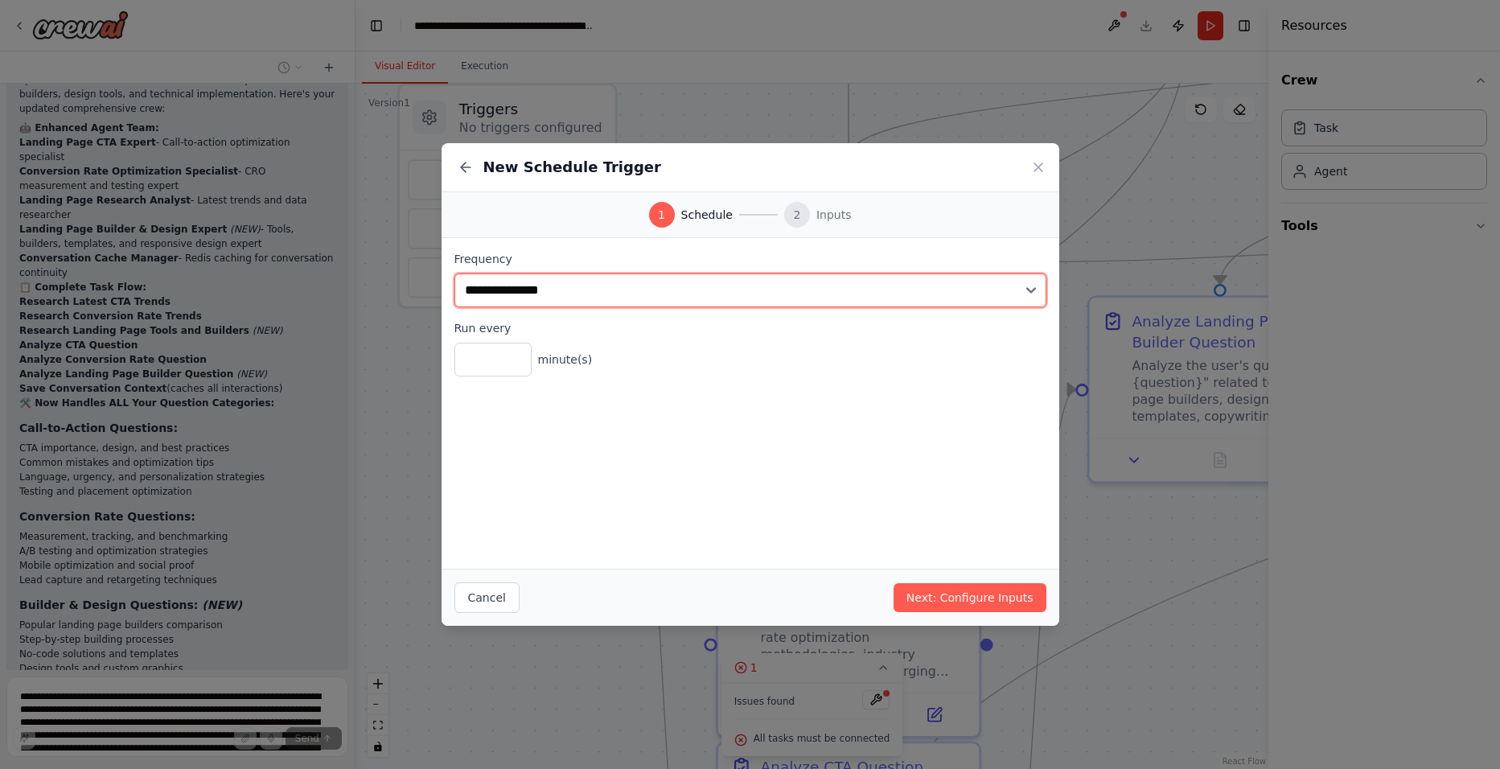
click at [686, 306] on select "**********" at bounding box center [750, 290] width 592 height 34
click at [687, 305] on select "**********" at bounding box center [750, 290] width 592 height 34
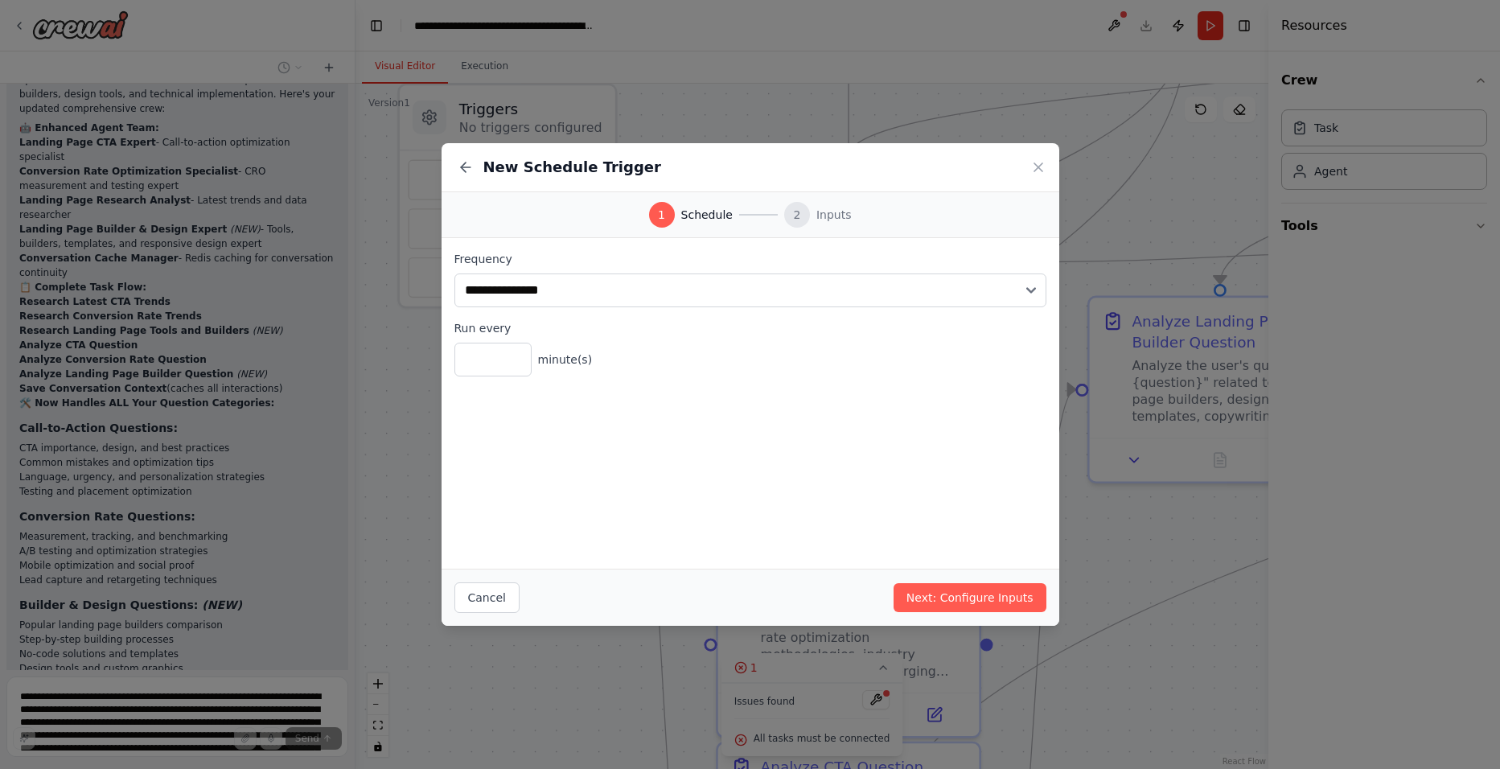
click at [801, 220] on div "2" at bounding box center [797, 215] width 26 height 26
click at [930, 596] on button "Next: Configure Inputs" at bounding box center [970, 597] width 153 height 29
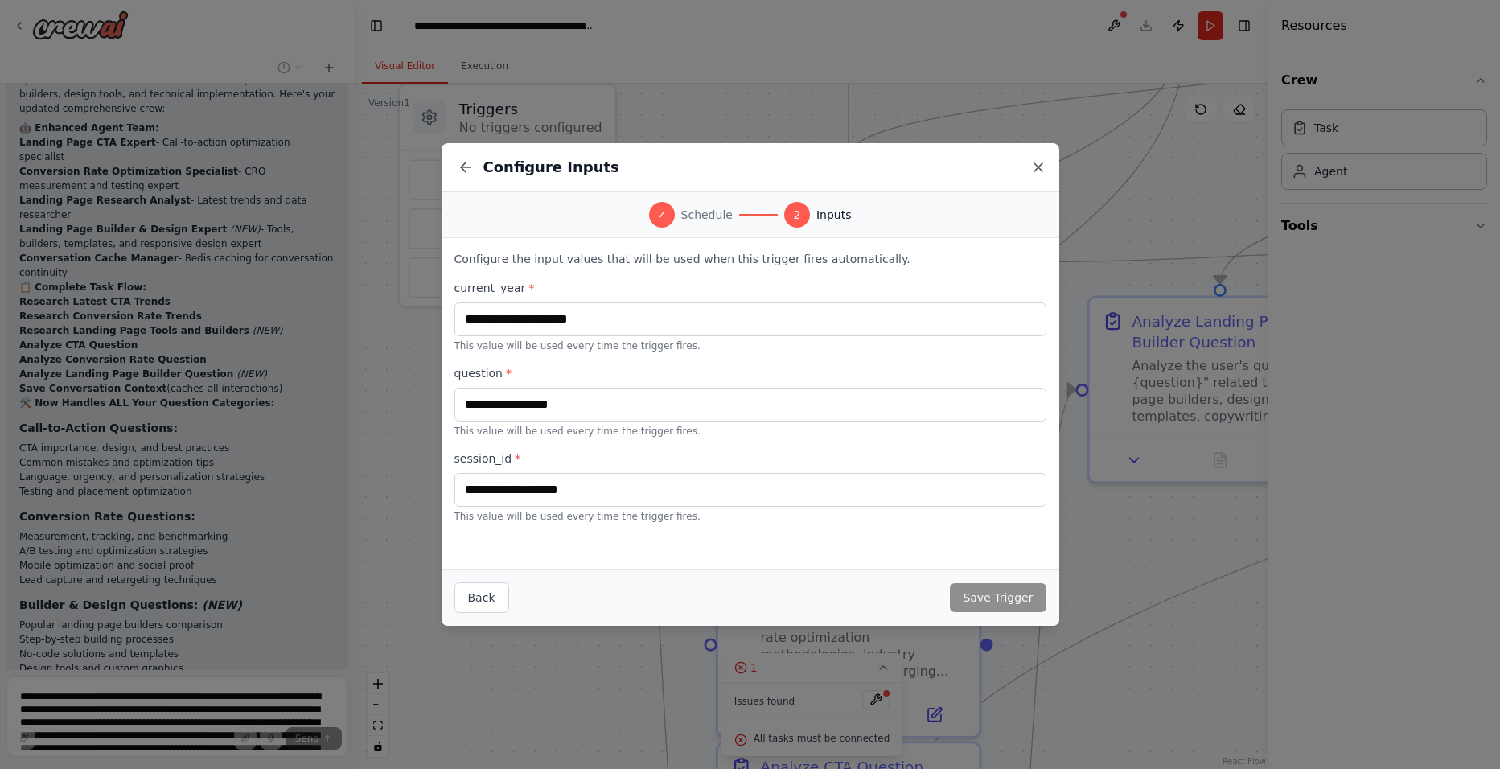
click at [1035, 166] on icon at bounding box center [1038, 167] width 16 height 16
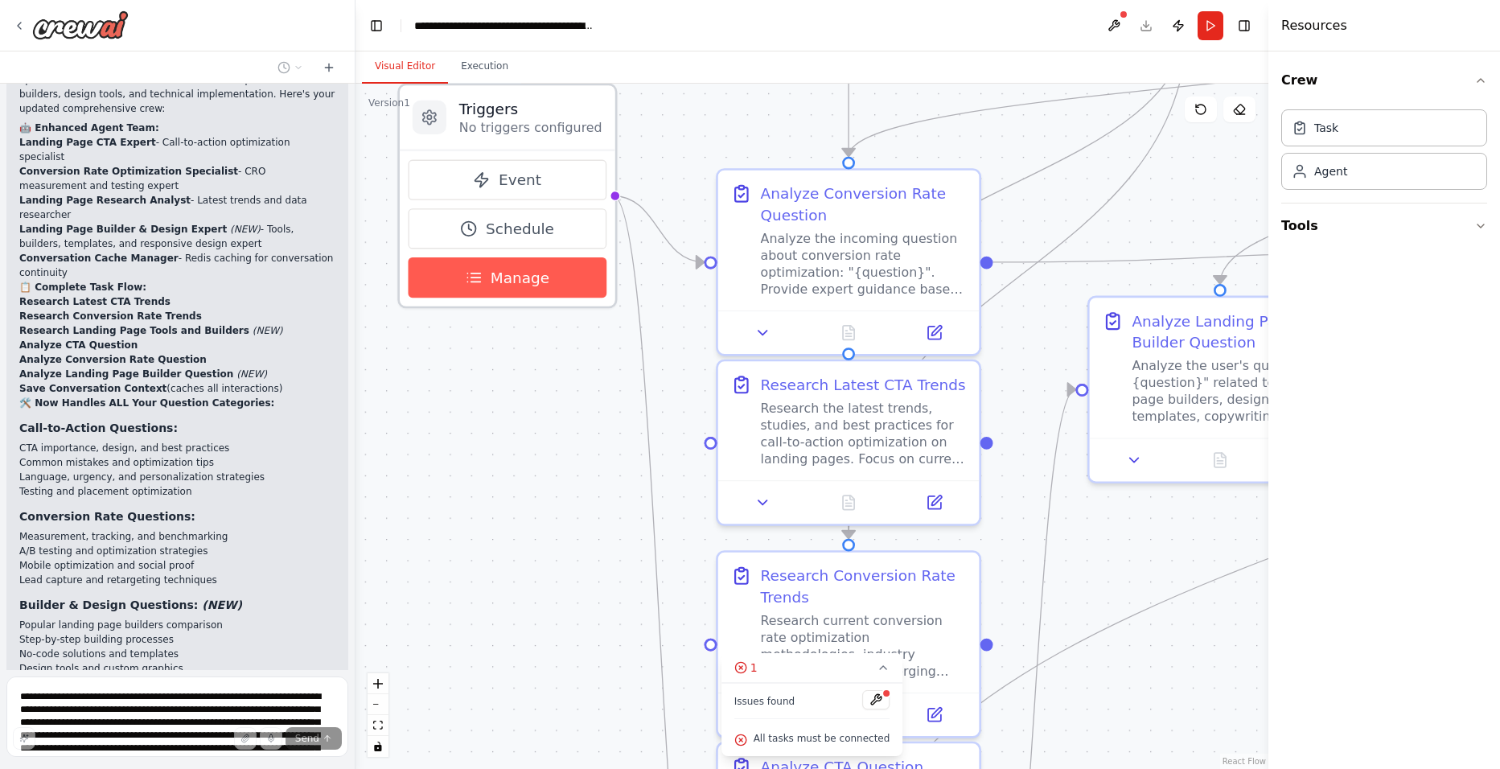
click at [565, 278] on button "Manage" at bounding box center [507, 277] width 198 height 40
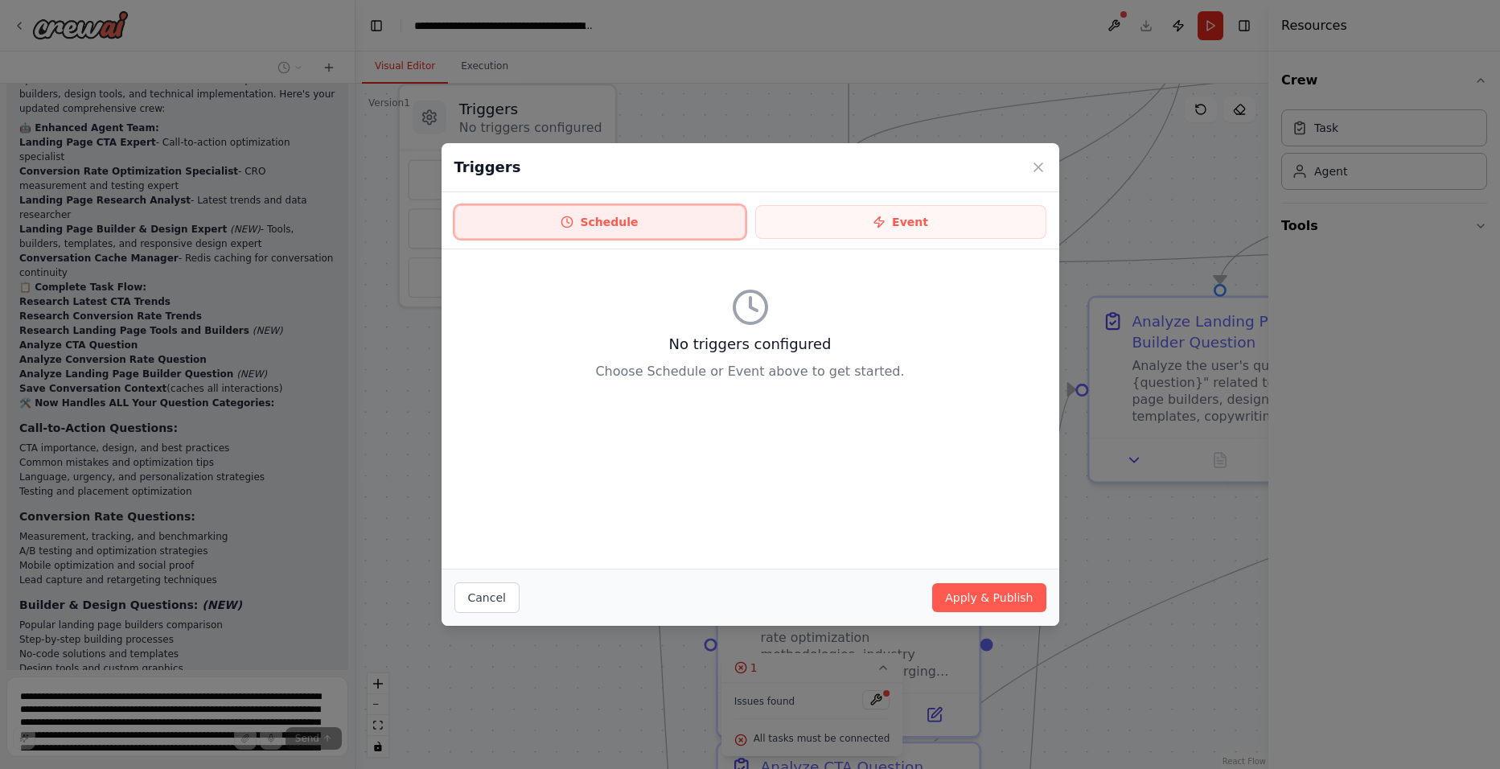
click at [648, 219] on button "Schedule" at bounding box center [599, 222] width 291 height 34
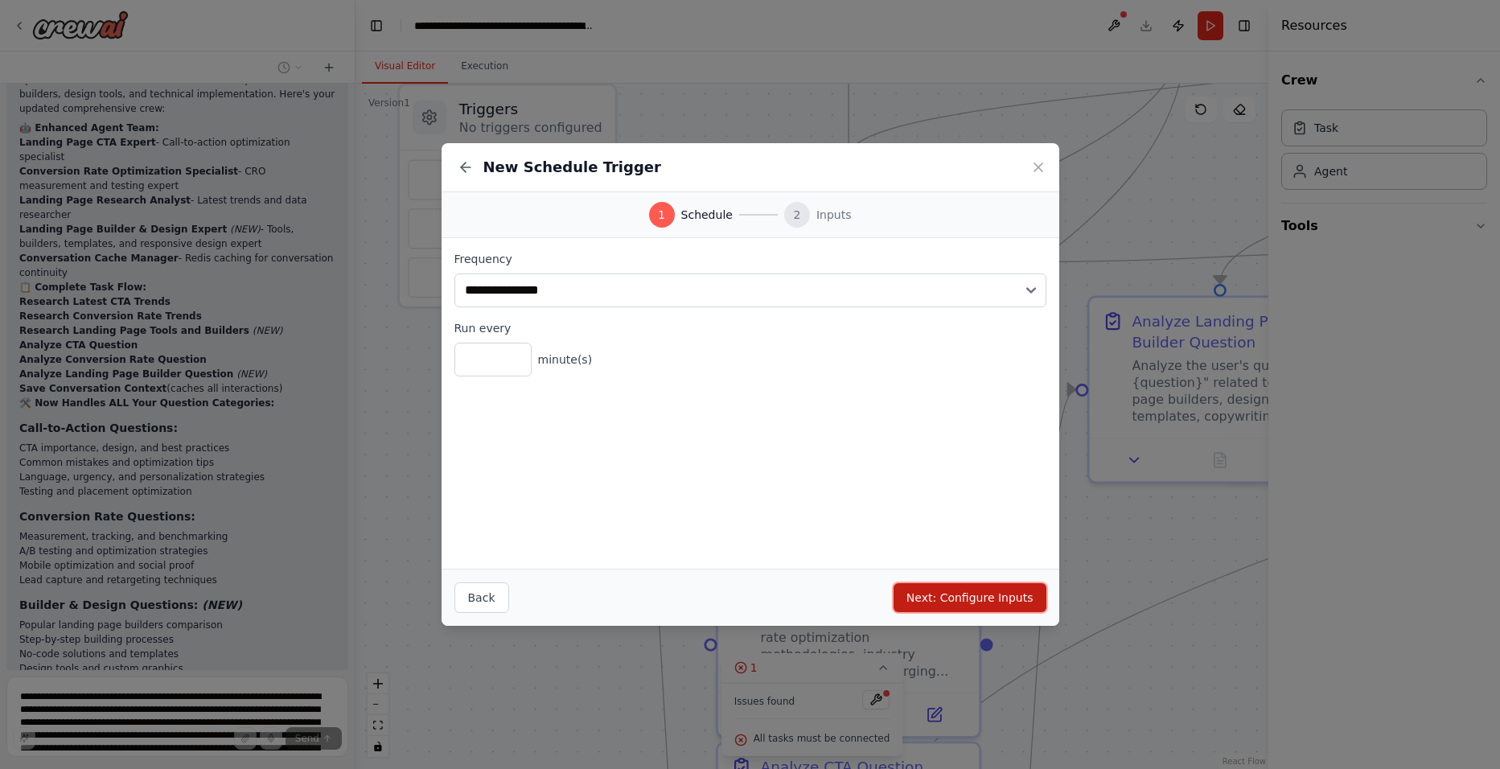
click at [935, 599] on button "Next: Configure Inputs" at bounding box center [970, 597] width 153 height 29
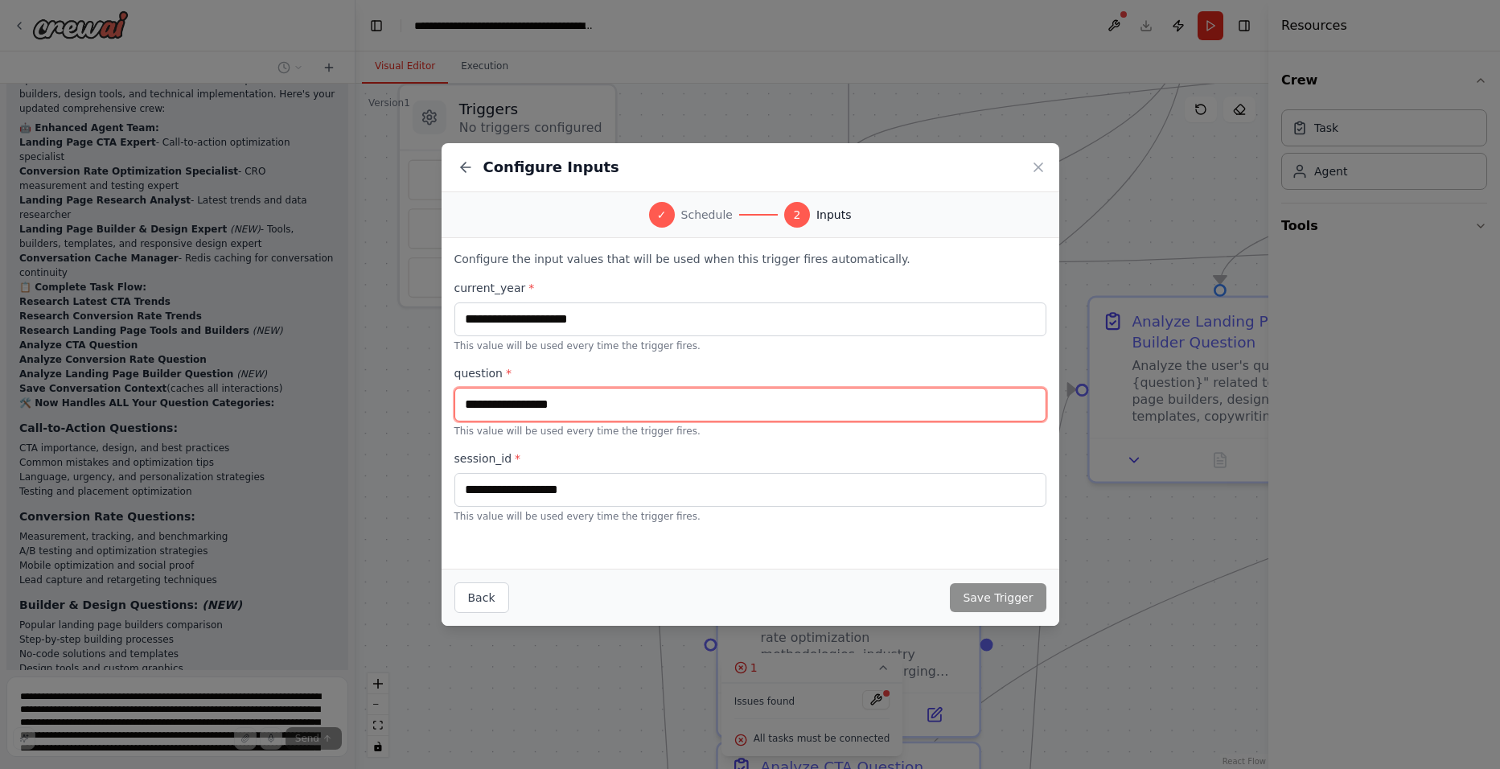
click at [605, 404] on input "text" at bounding box center [750, 405] width 592 height 34
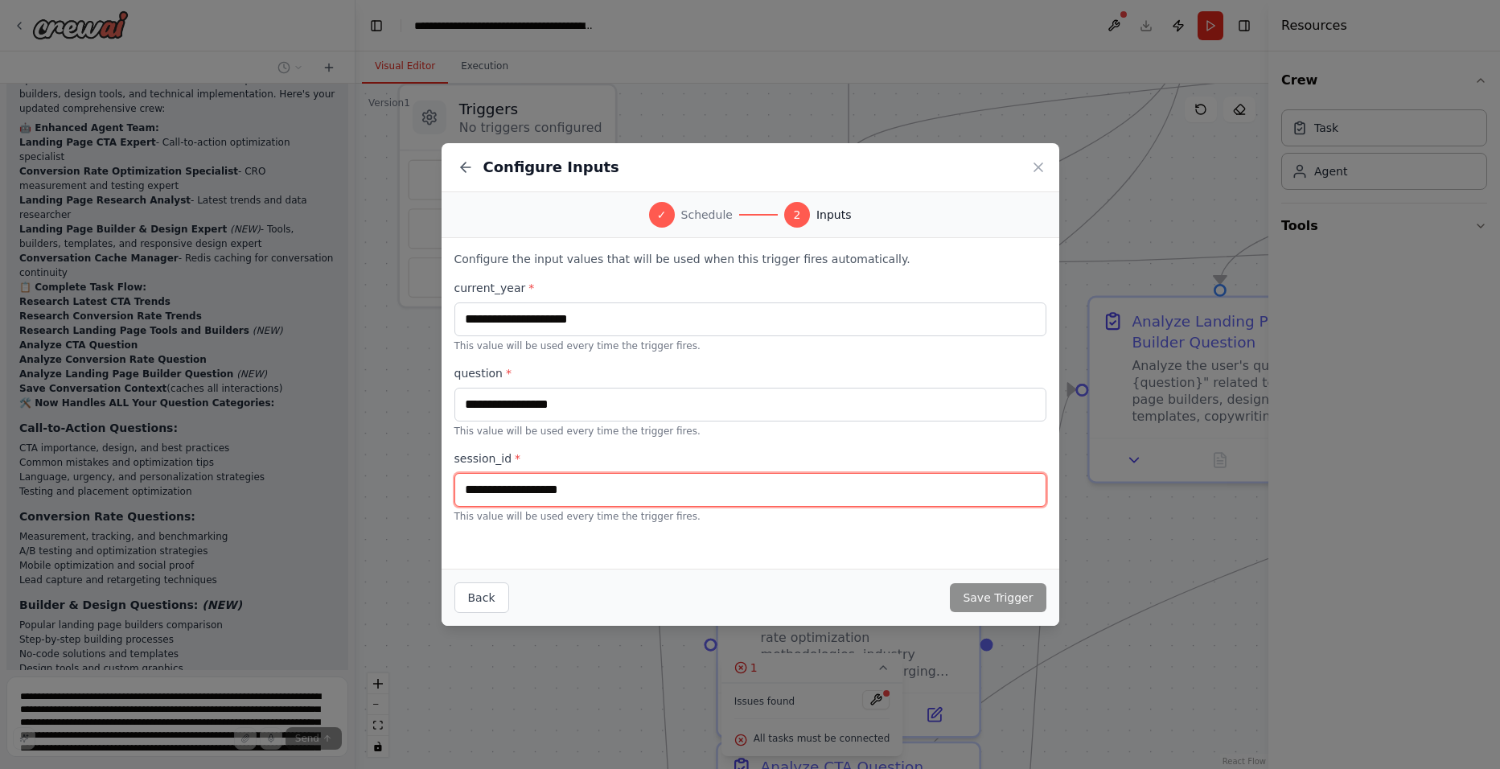
click at [598, 481] on input "text" at bounding box center [750, 490] width 592 height 34
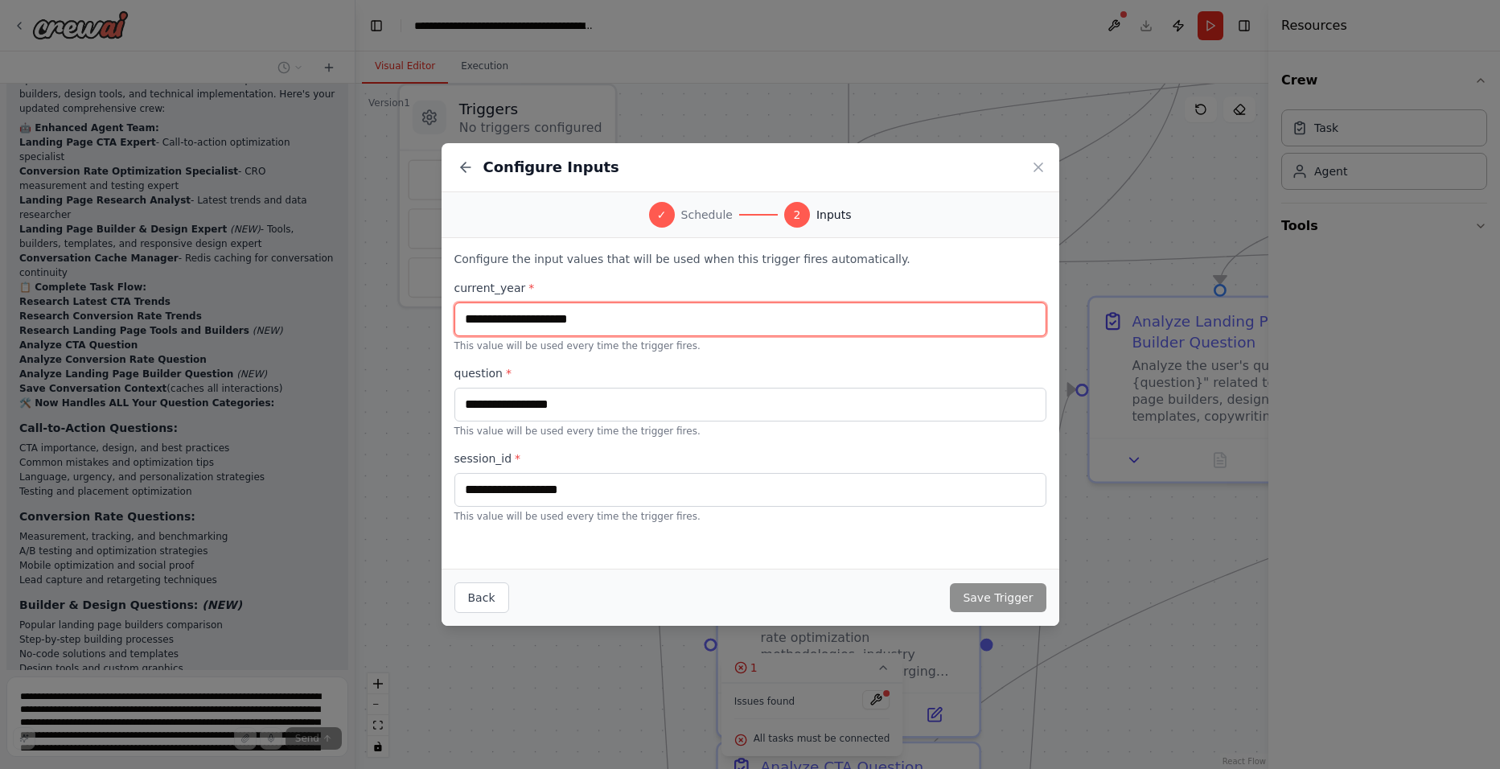
click at [604, 329] on input "text" at bounding box center [750, 319] width 592 height 34
type input "****"
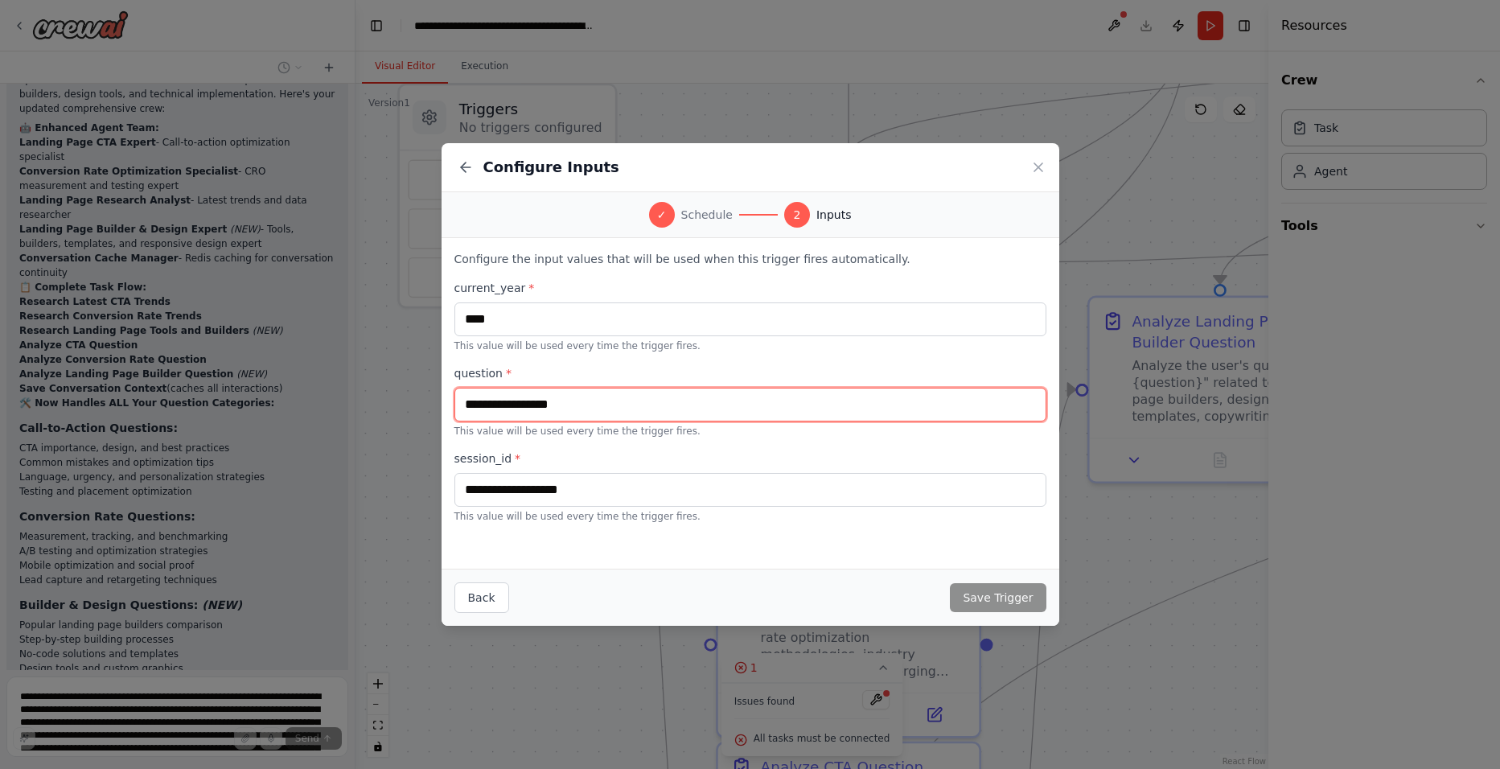
click at [703, 402] on input "text" at bounding box center [750, 405] width 592 height 34
type input "*******"
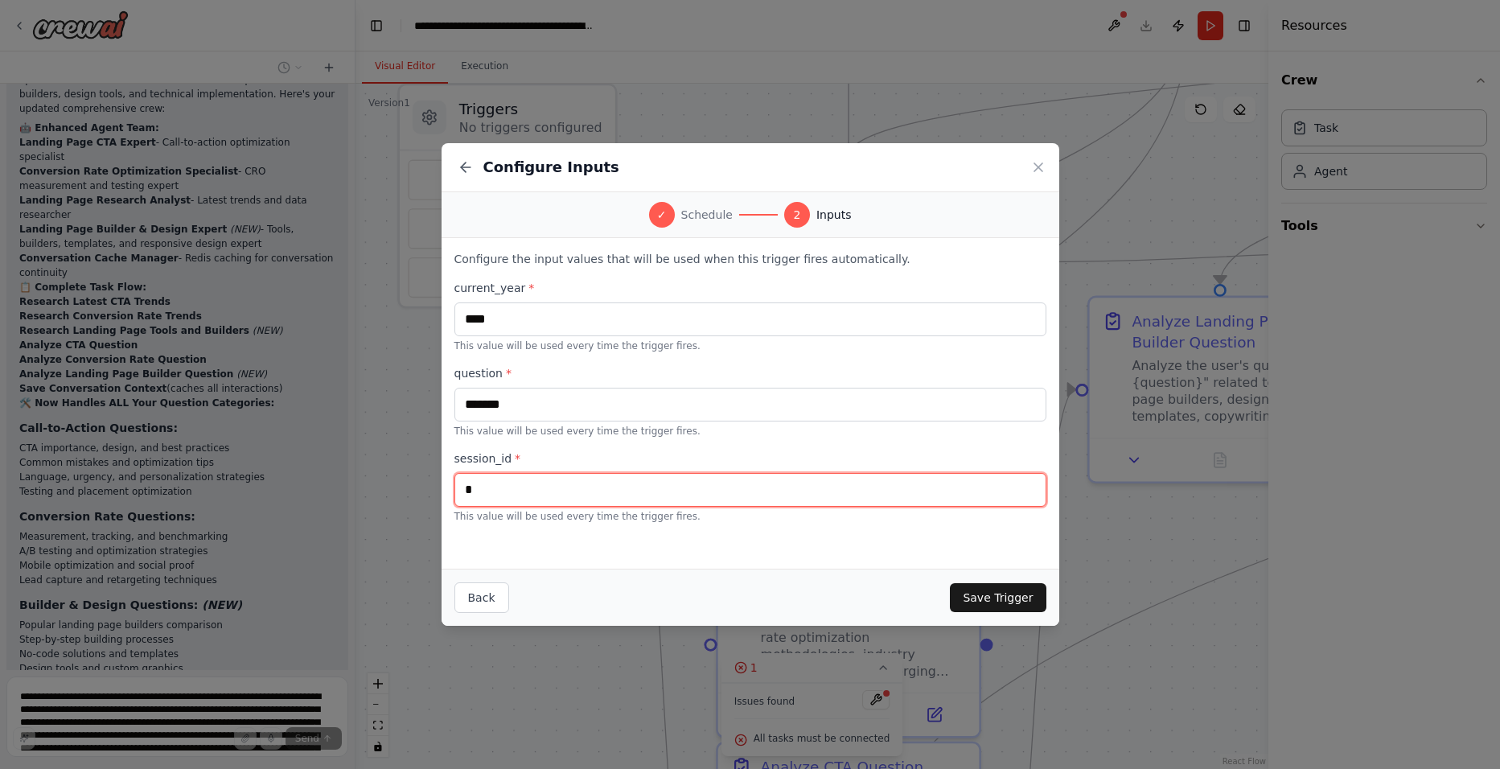
type input "*"
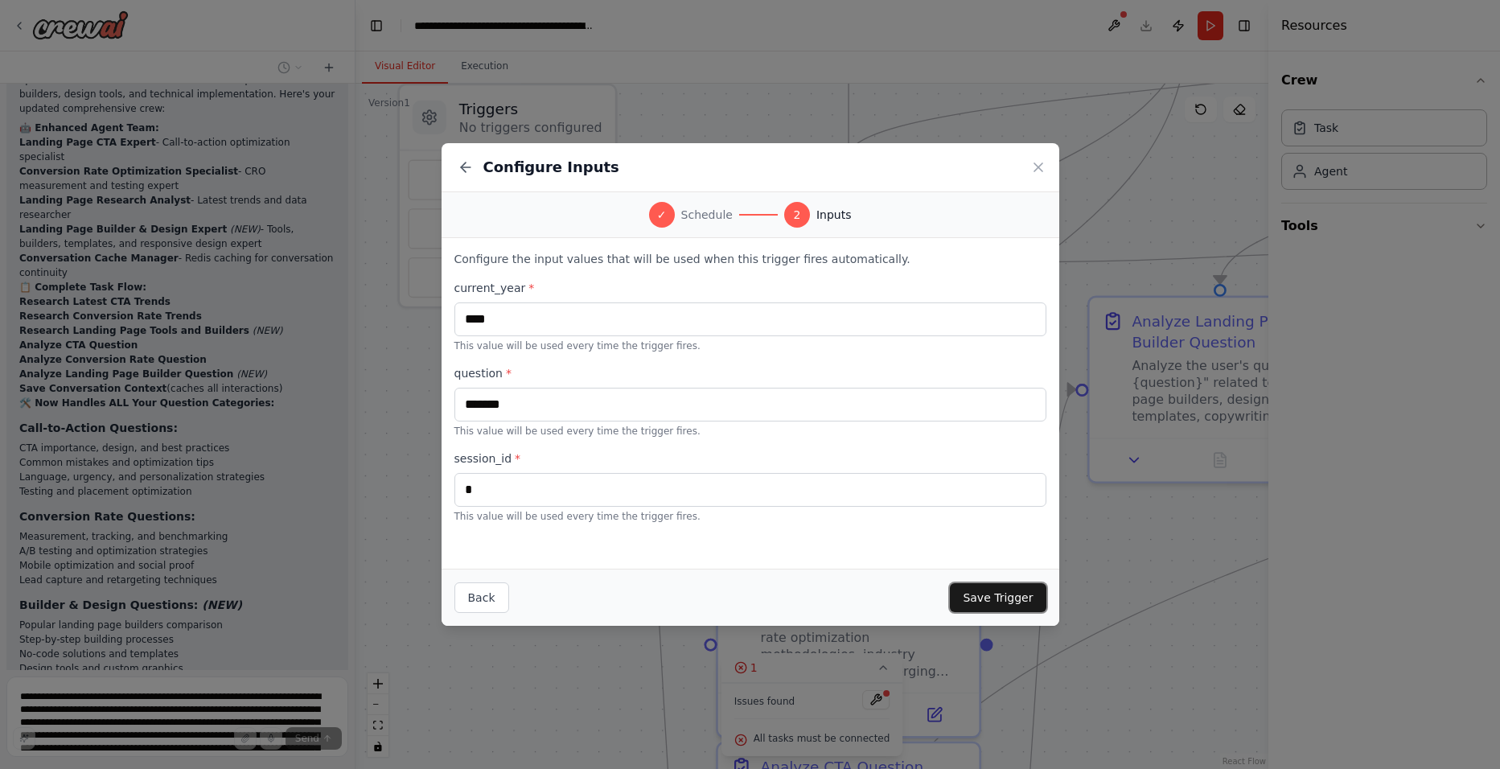
click at [990, 595] on button "Save Trigger" at bounding box center [998, 597] width 96 height 29
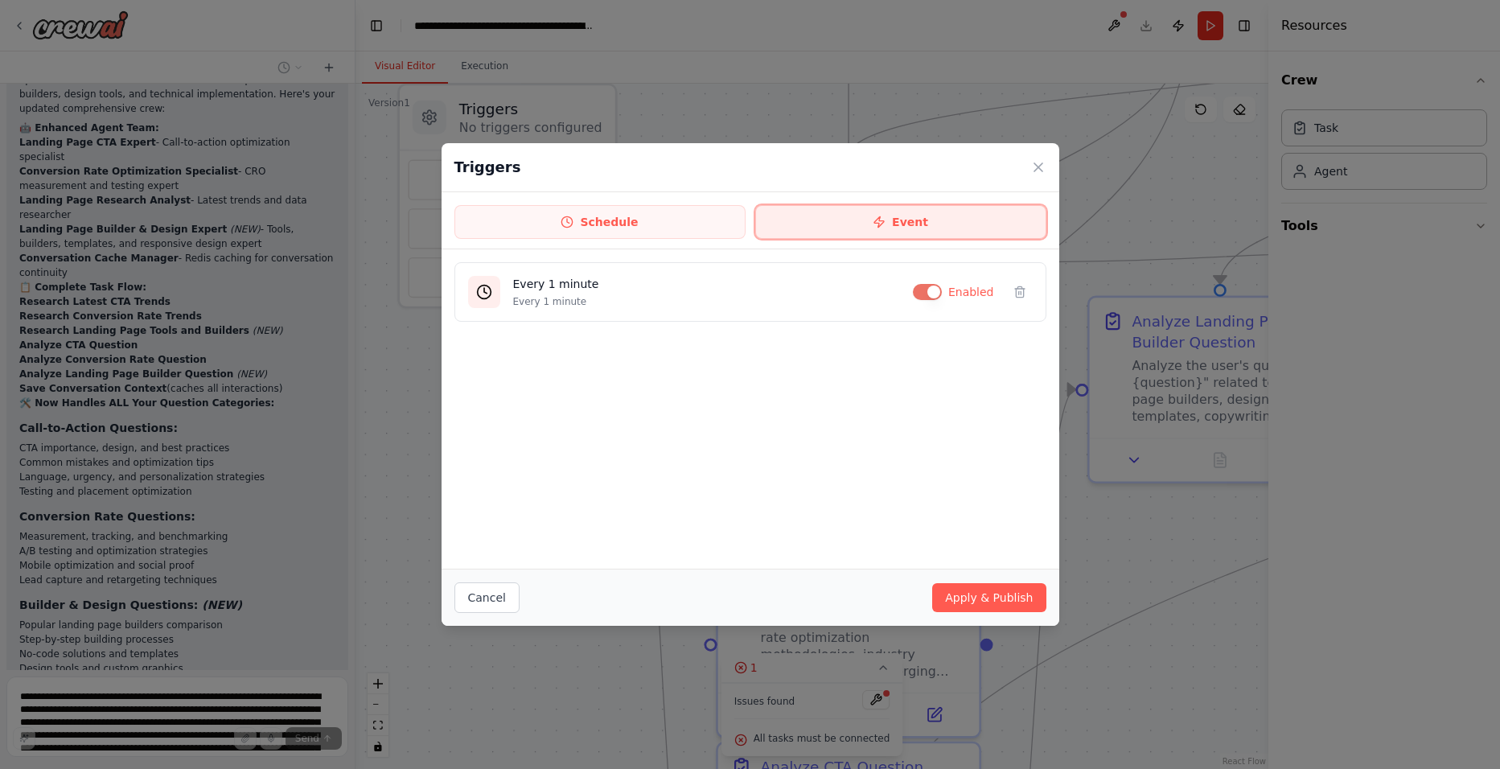
click at [885, 220] on icon at bounding box center [879, 222] width 13 height 13
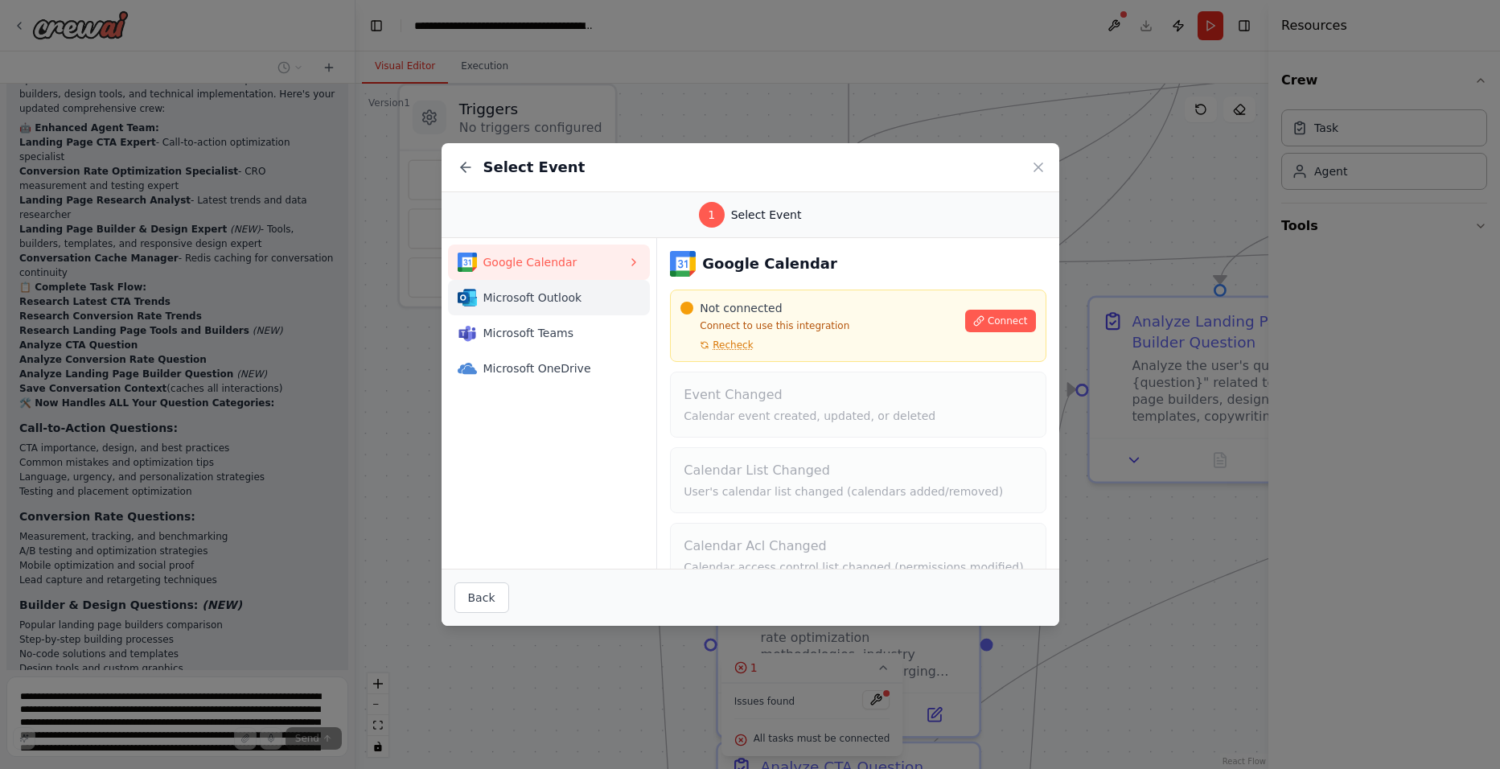
click at [554, 305] on span "Microsoft Outlook" at bounding box center [555, 298] width 145 height 16
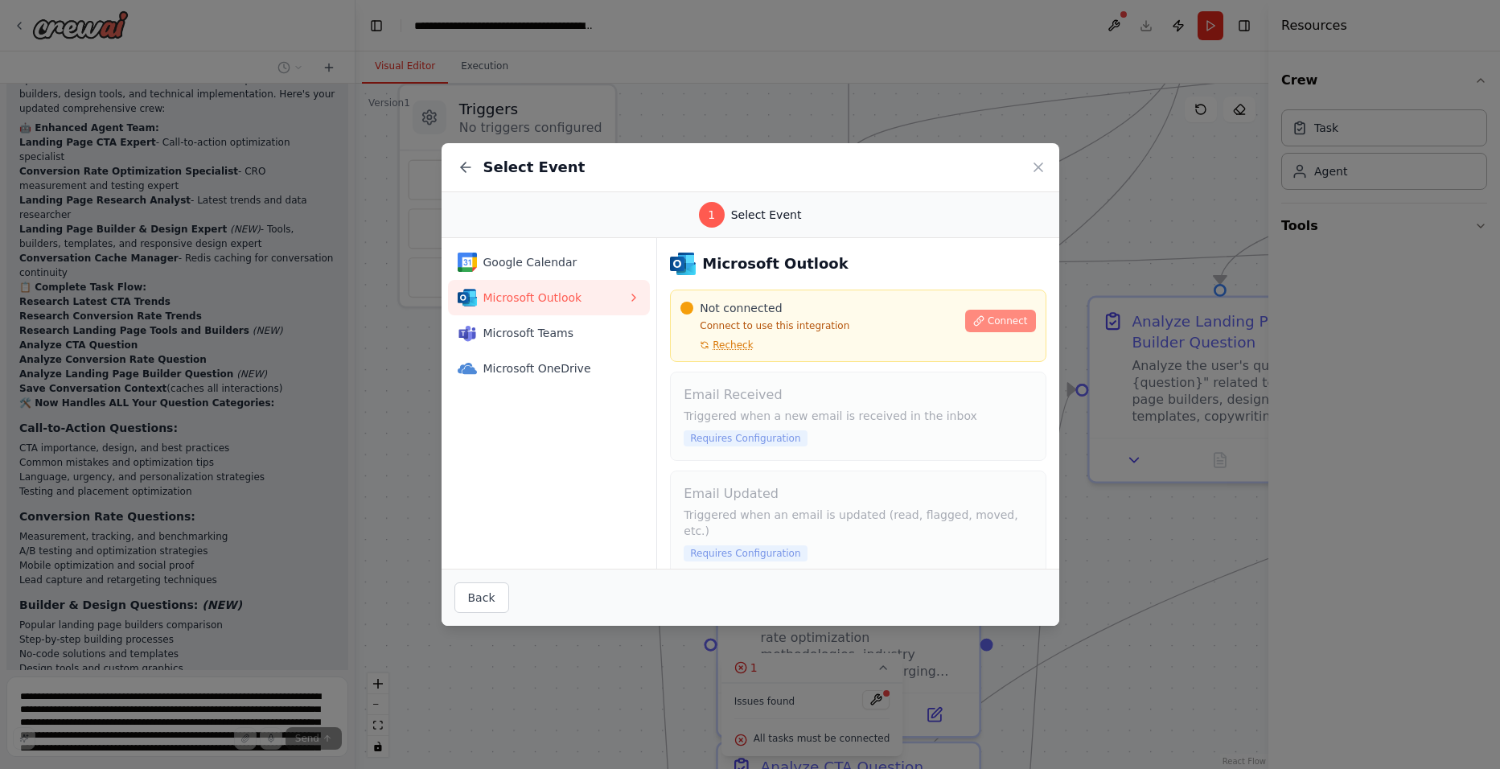
click at [1005, 320] on span "Connect" at bounding box center [1008, 320] width 40 height 13
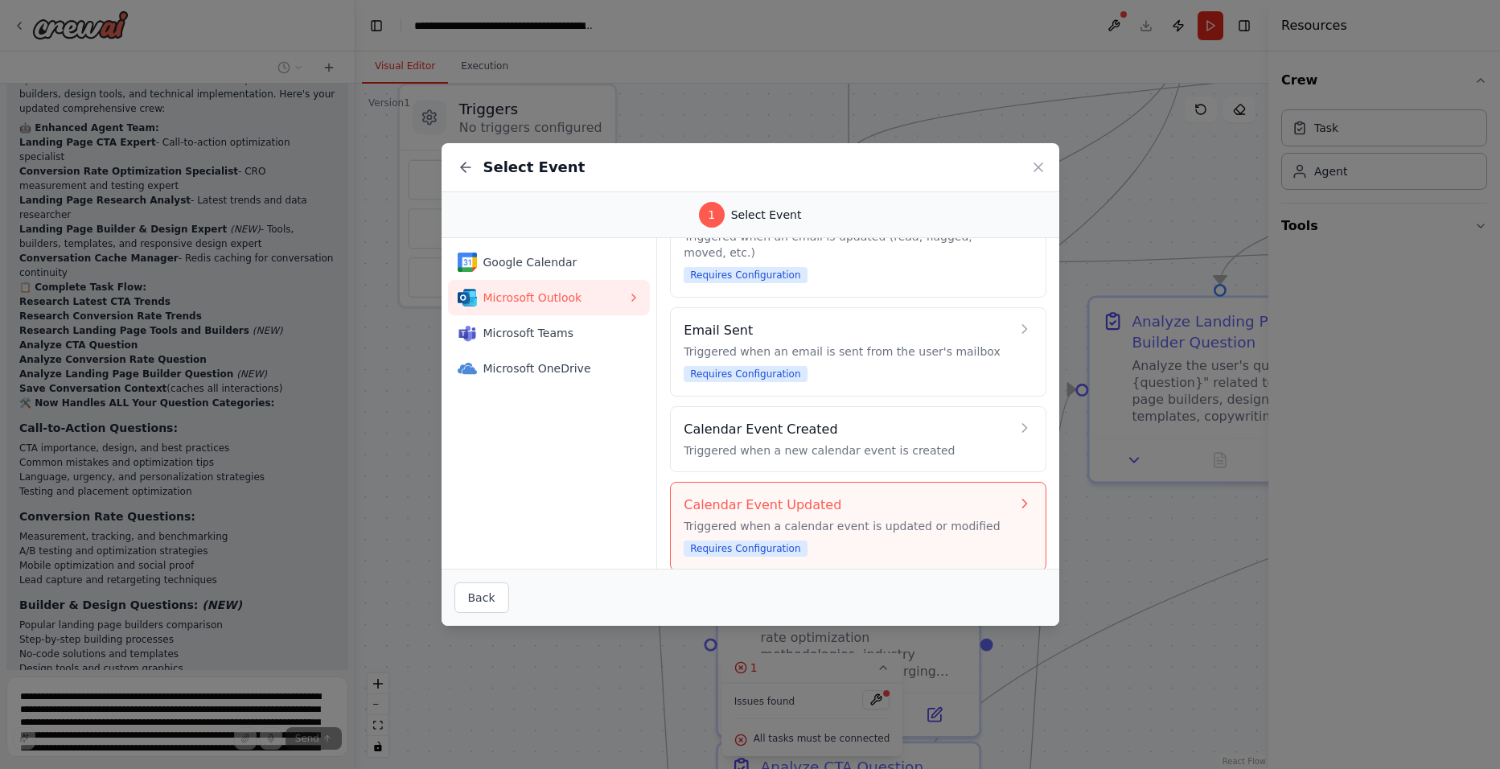
scroll to position [12, 0]
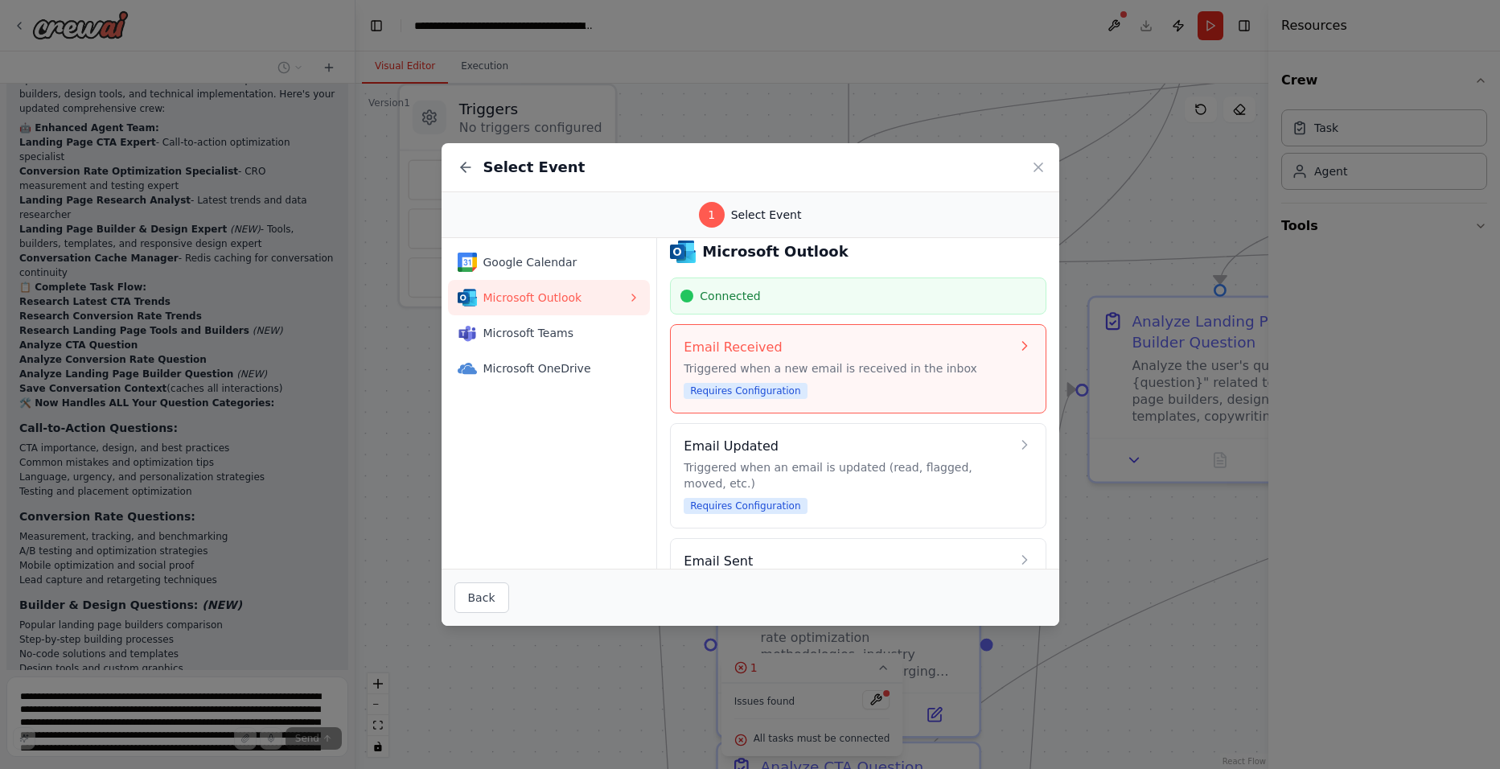
click at [873, 380] on div "Email Received Triggered when a new email is received in the inbox Requires Con…" at bounding box center [847, 369] width 326 height 62
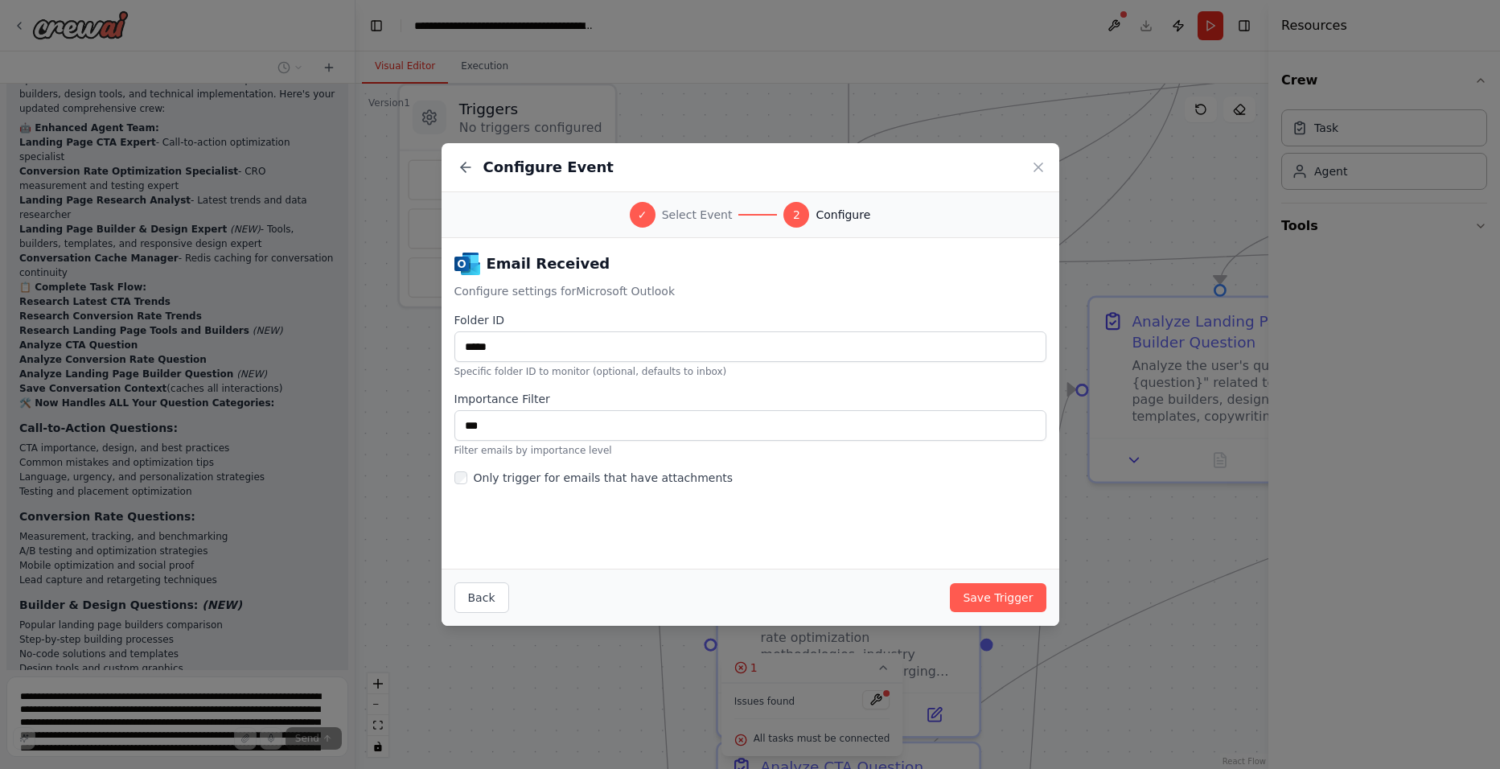
click at [812, 443] on div "Importance Filter *** Filter emails by importance level" at bounding box center [750, 424] width 592 height 66
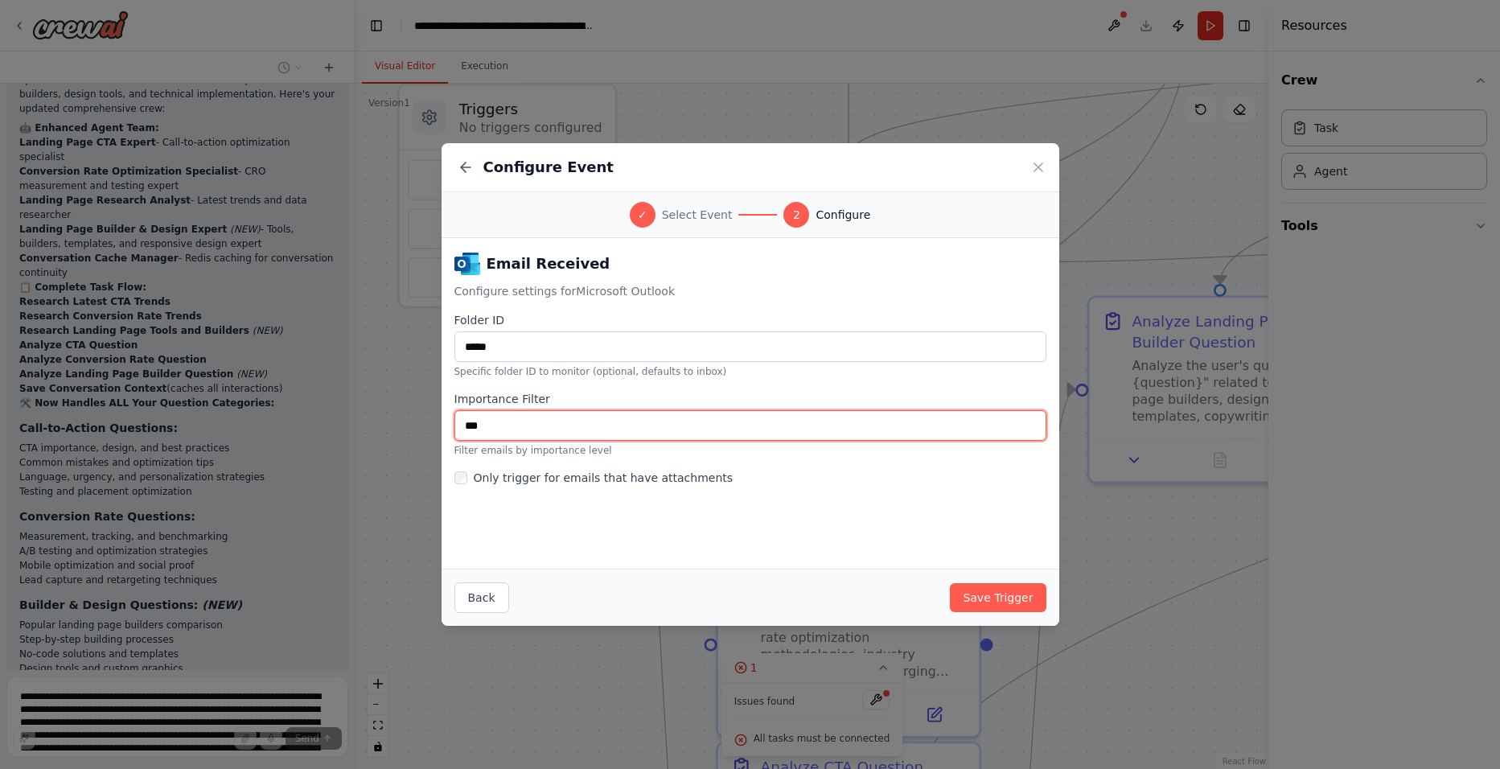
click at [813, 430] on input "***" at bounding box center [750, 425] width 592 height 31
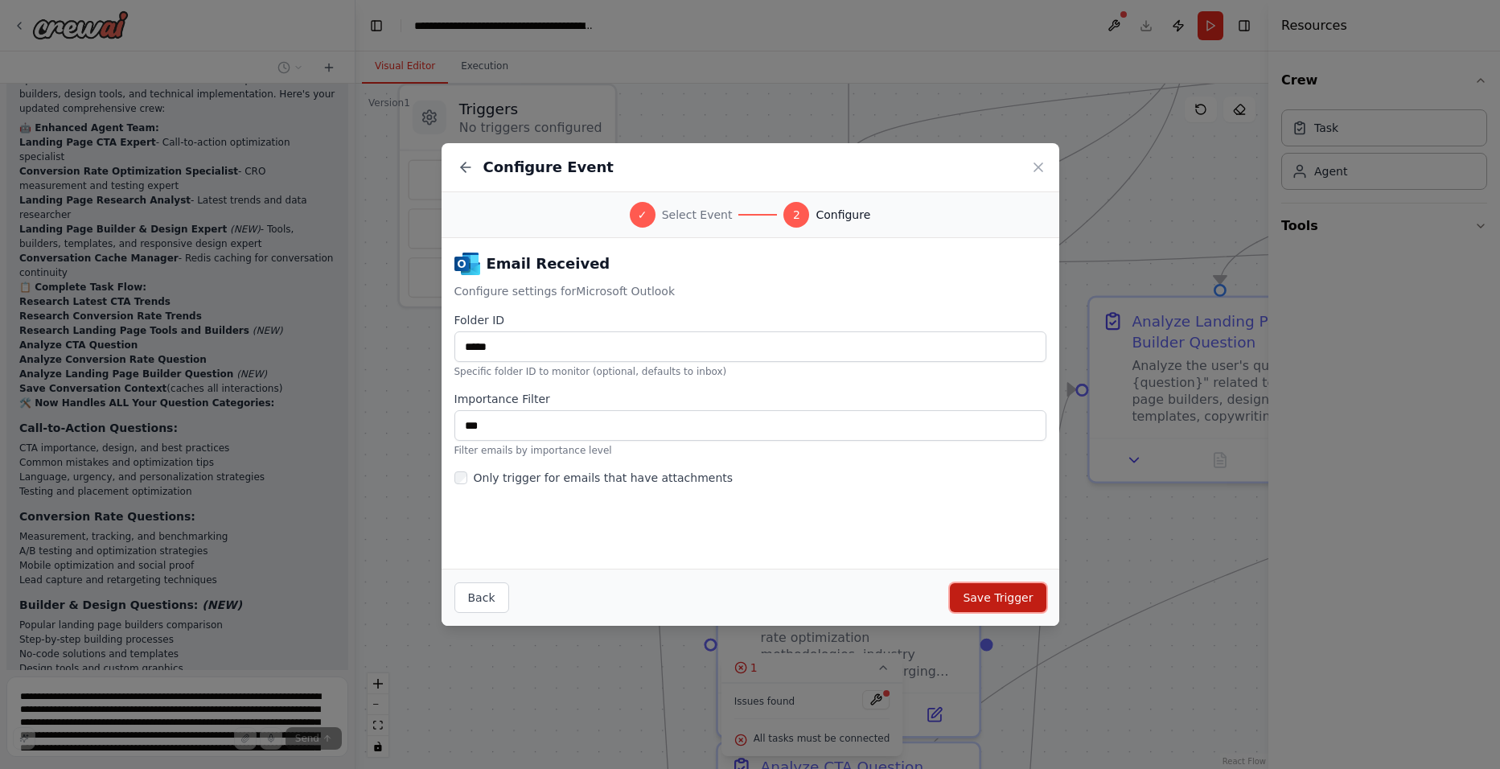
click at [986, 589] on button "Save Trigger" at bounding box center [998, 597] width 96 height 29
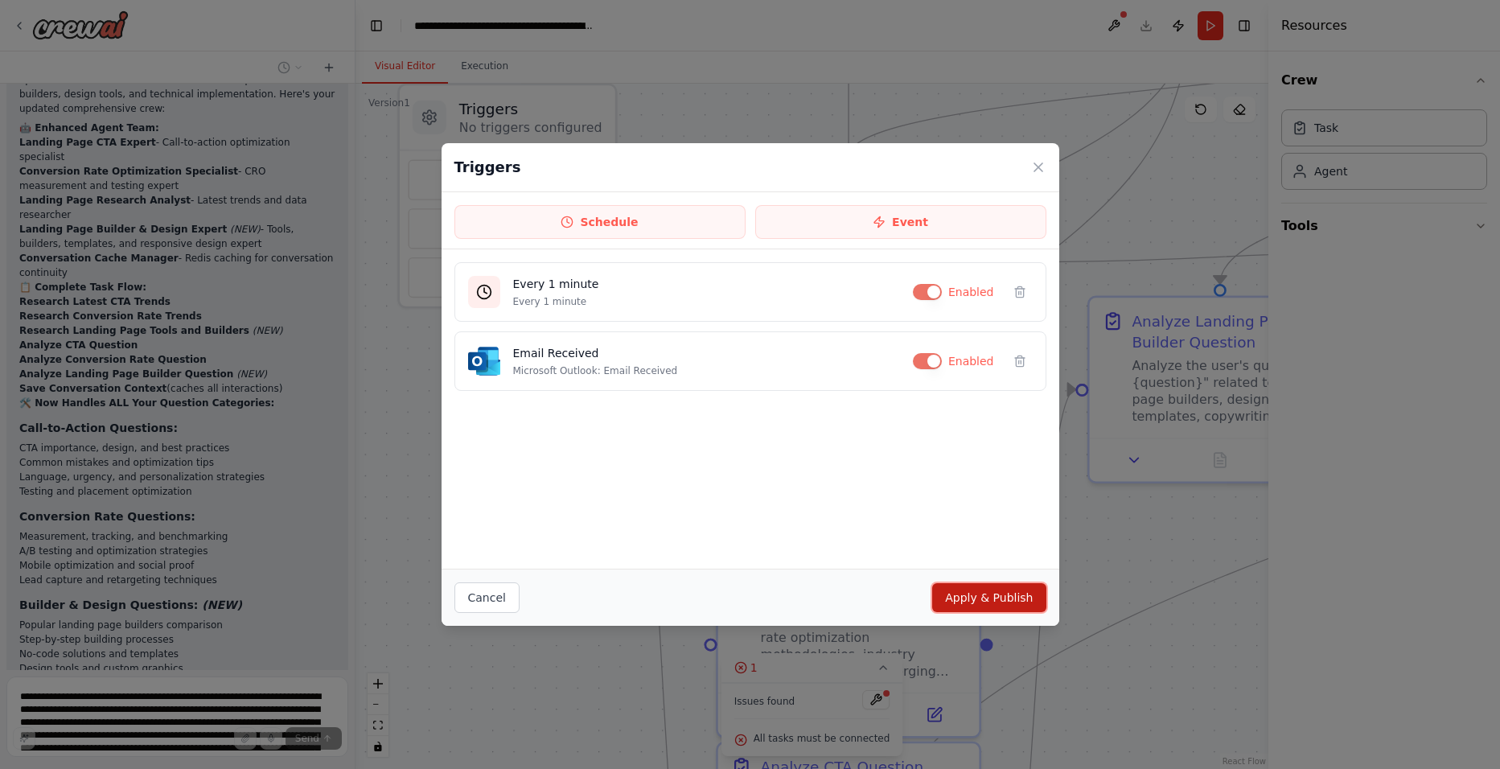
click at [997, 602] on button "Apply & Publish" at bounding box center [988, 597] width 113 height 29
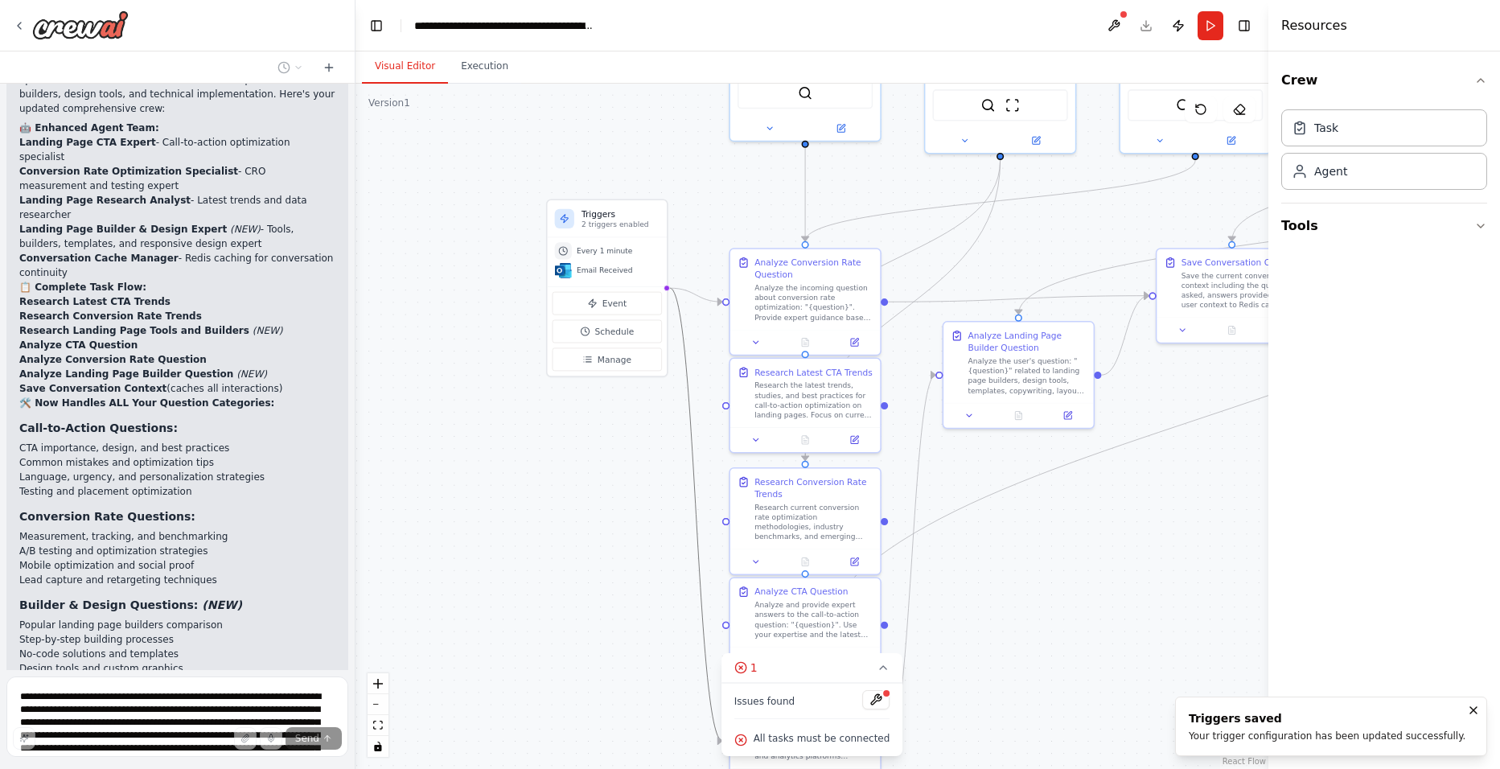
drag, startPoint x: 688, startPoint y: 388, endPoint x: 623, endPoint y: 425, distance: 75.6
click at [623, 425] on div ".deletable-edge-delete-btn { width: 20px; height: 20px; border: 0px solid #ffff…" at bounding box center [811, 426] width 913 height 685
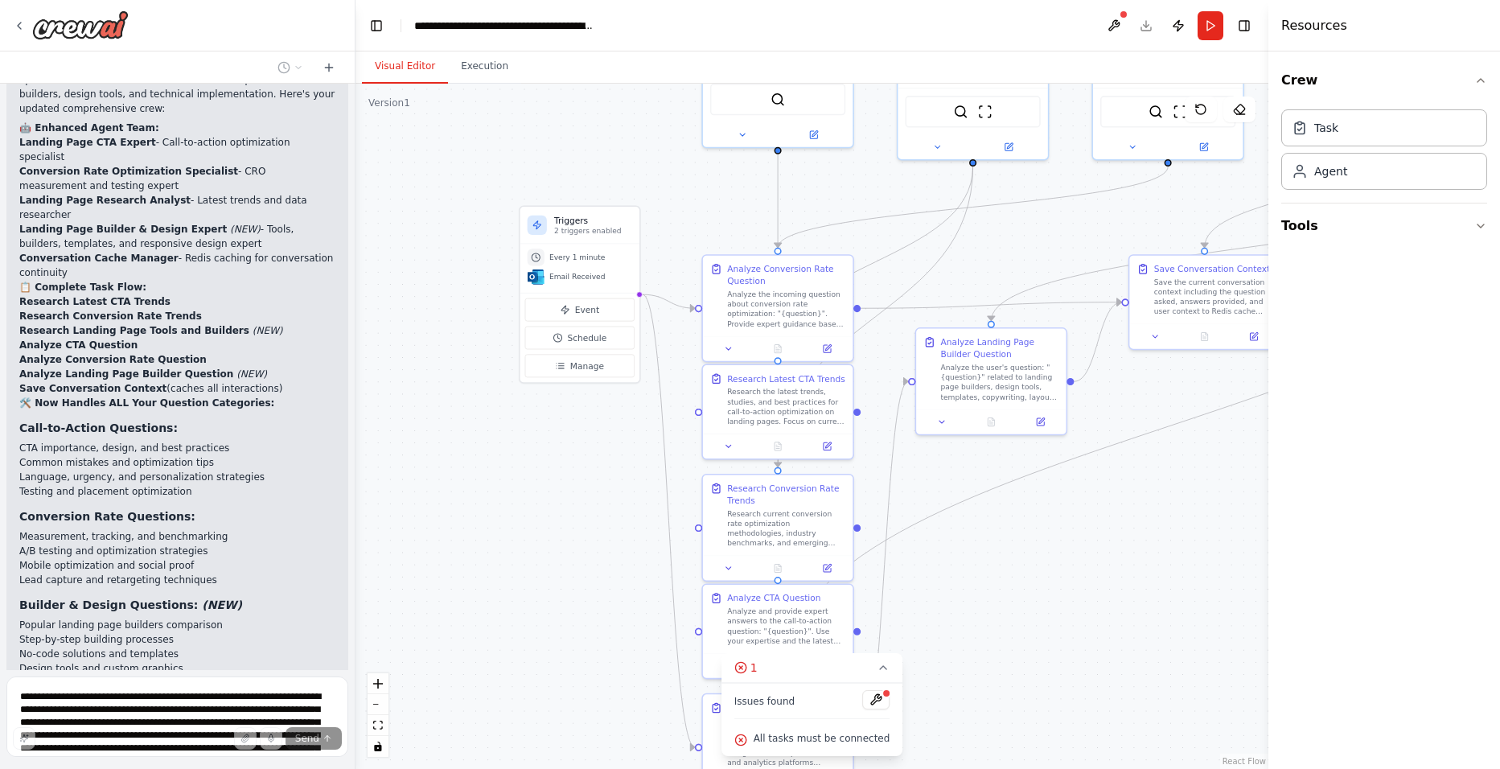
drag, startPoint x: 616, startPoint y: 425, endPoint x: 545, endPoint y: 443, distance: 73.0
click at [545, 443] on div ".deletable-edge-delete-btn { width: 20px; height: 20px; border: 0px solid #ffff…" at bounding box center [811, 426] width 913 height 685
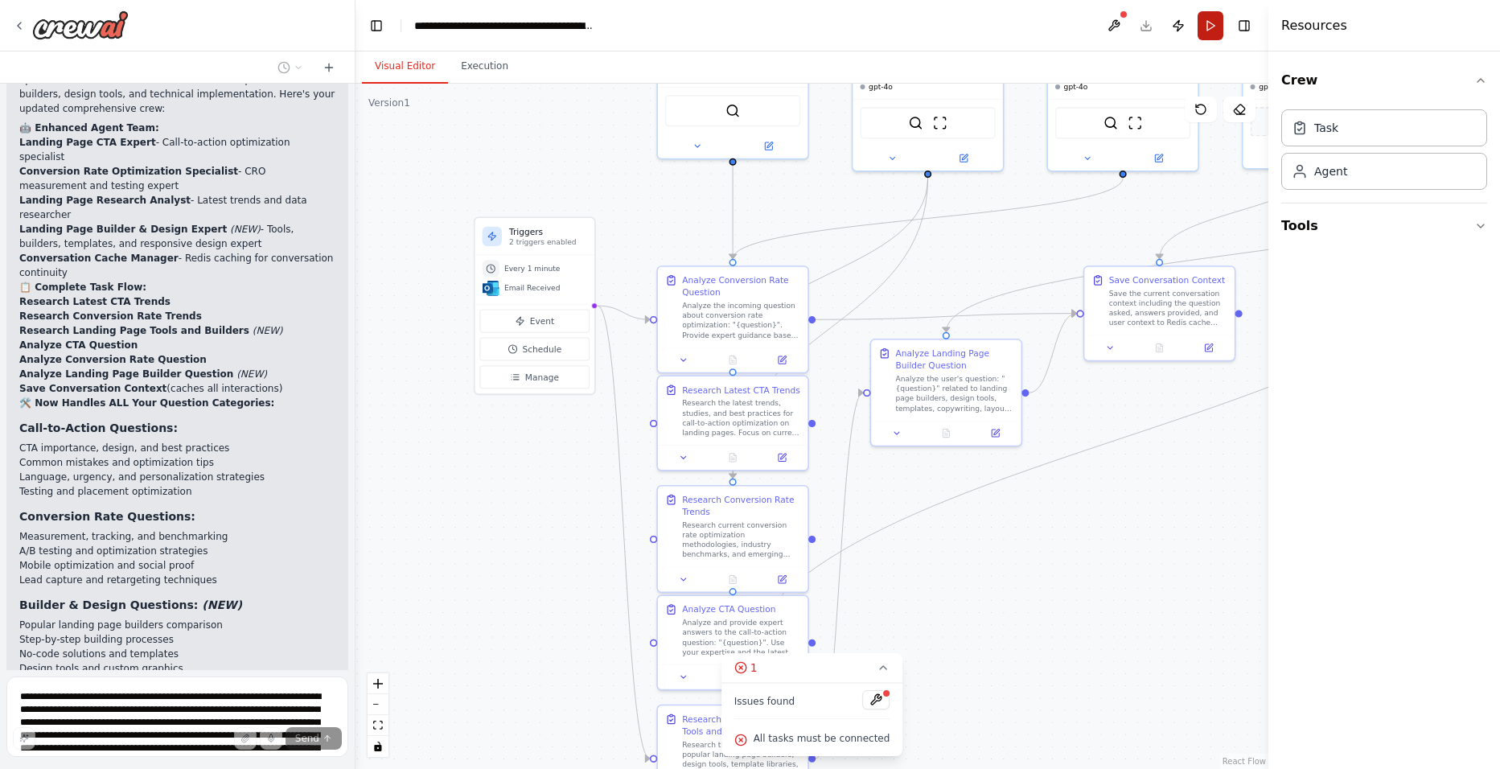
click at [1217, 23] on button "Run" at bounding box center [1211, 25] width 26 height 29
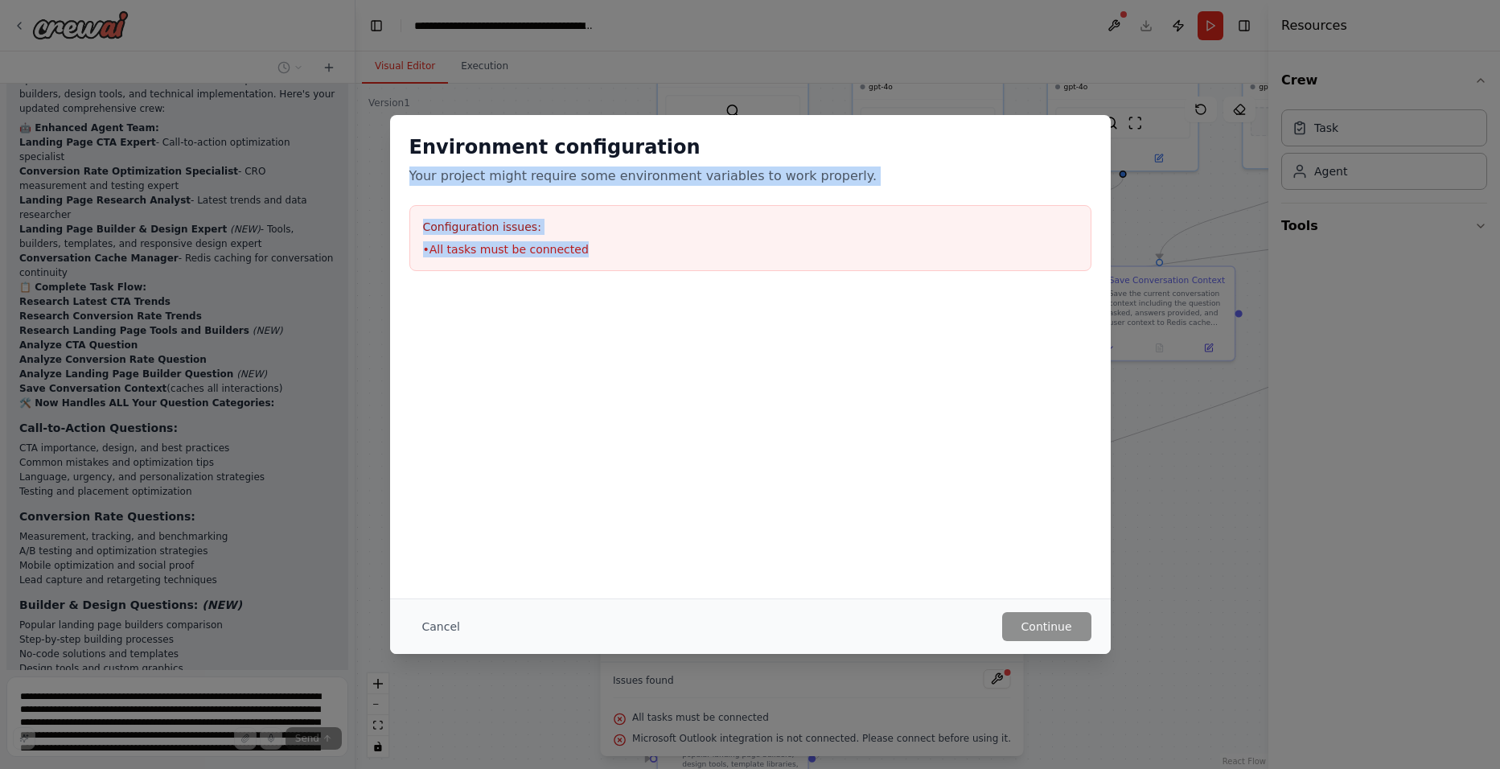
drag, startPoint x: 590, startPoint y: 253, endPoint x: 401, endPoint y: 167, distance: 206.9
click at [401, 167] on div "Environment configuration Your project might require some environment variables…" at bounding box center [750, 202] width 721 height 175
copy div "Your project might require some environment variables to work properly. Configu…"
click at [443, 627] on button "Cancel" at bounding box center [441, 626] width 64 height 29
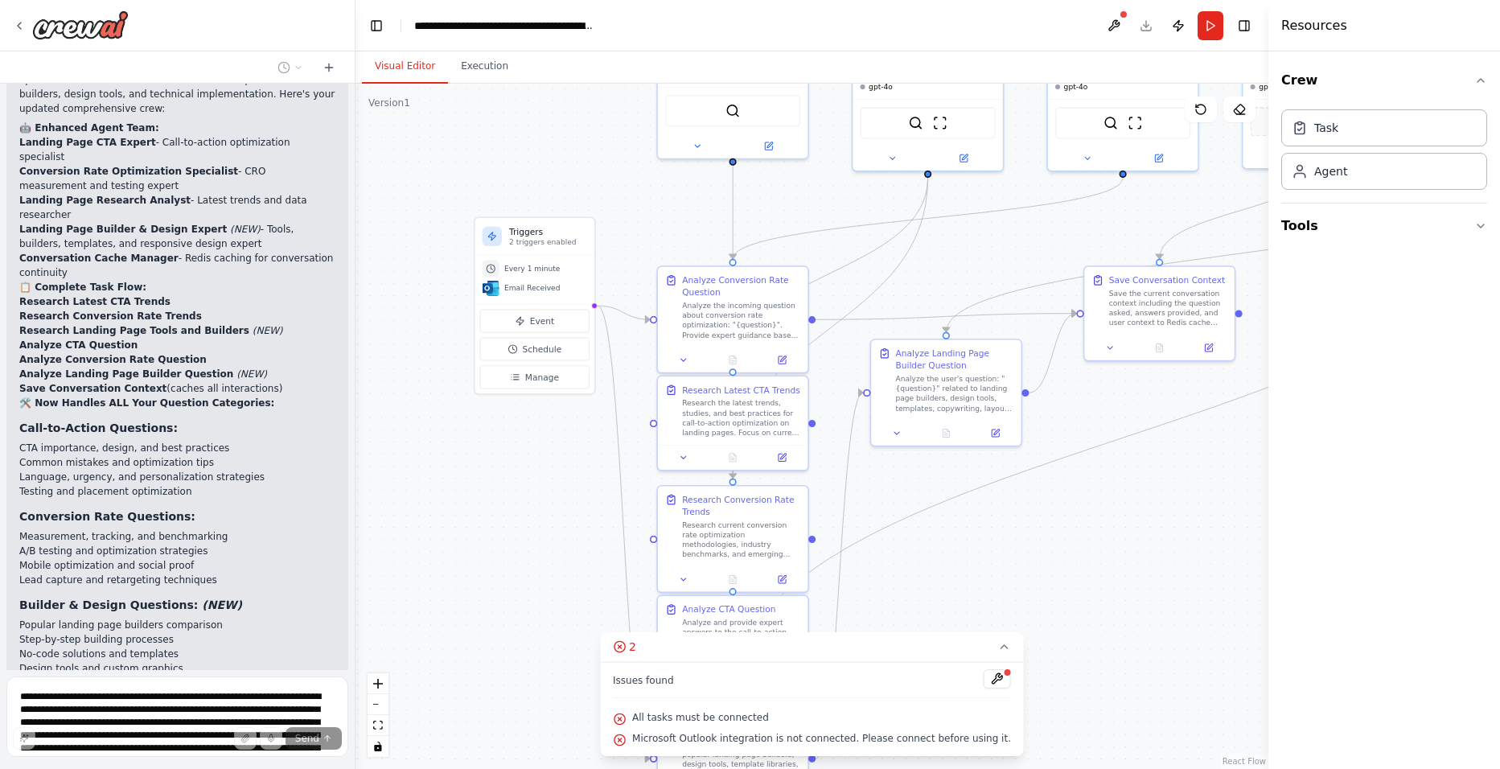
click at [739, 716] on span "All tasks must be connected" at bounding box center [700, 717] width 137 height 13
drag, startPoint x: 739, startPoint y: 716, endPoint x: 767, endPoint y: 747, distance: 42.1
click at [767, 747] on div "Microsoft Outlook integration is not connected. Please connect before using it." at bounding box center [812, 739] width 398 height 21
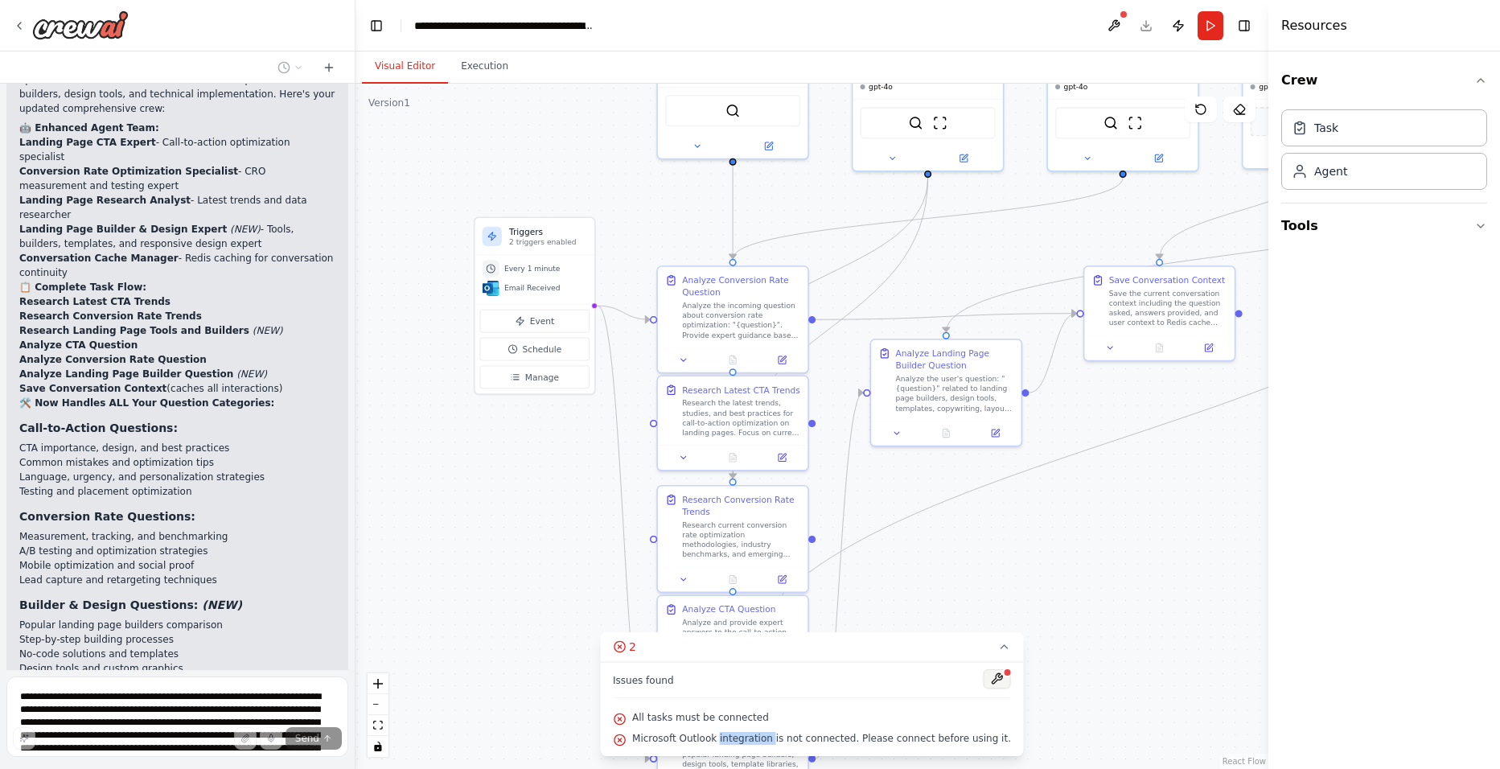
click at [984, 679] on button at bounding box center [997, 678] width 27 height 19
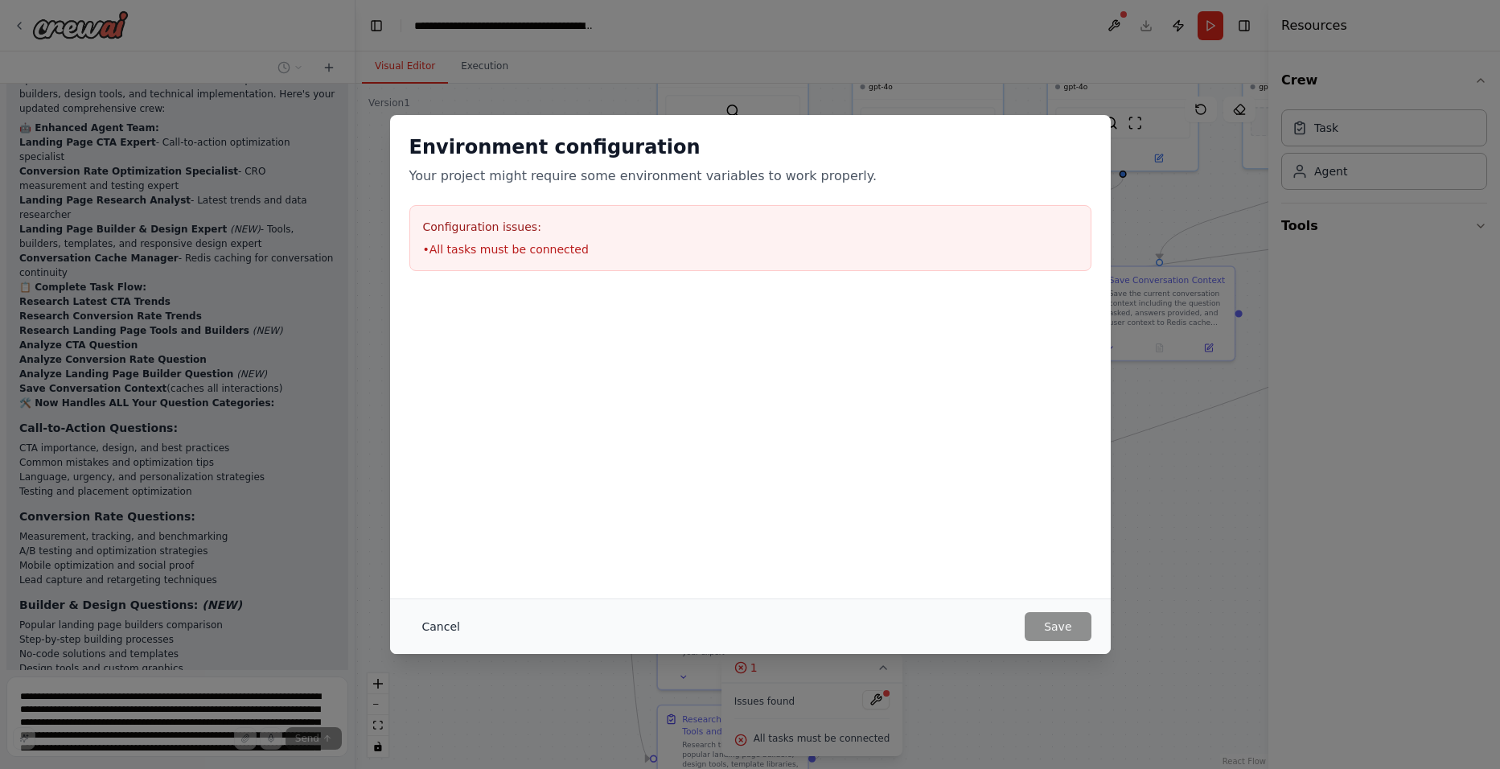
click at [429, 624] on button "Cancel" at bounding box center [441, 626] width 64 height 29
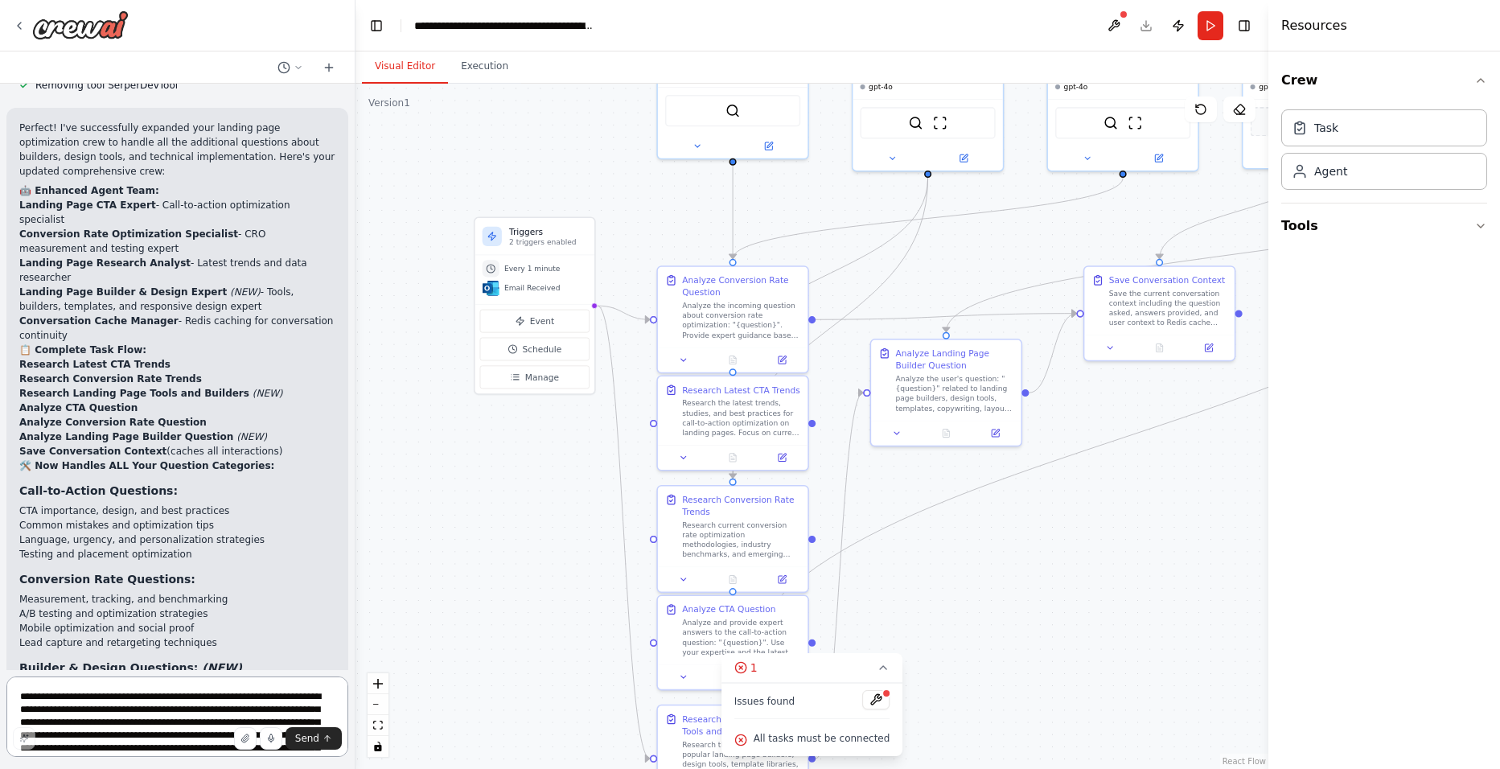
click at [257, 694] on textarea "**********" at bounding box center [177, 716] width 342 height 80
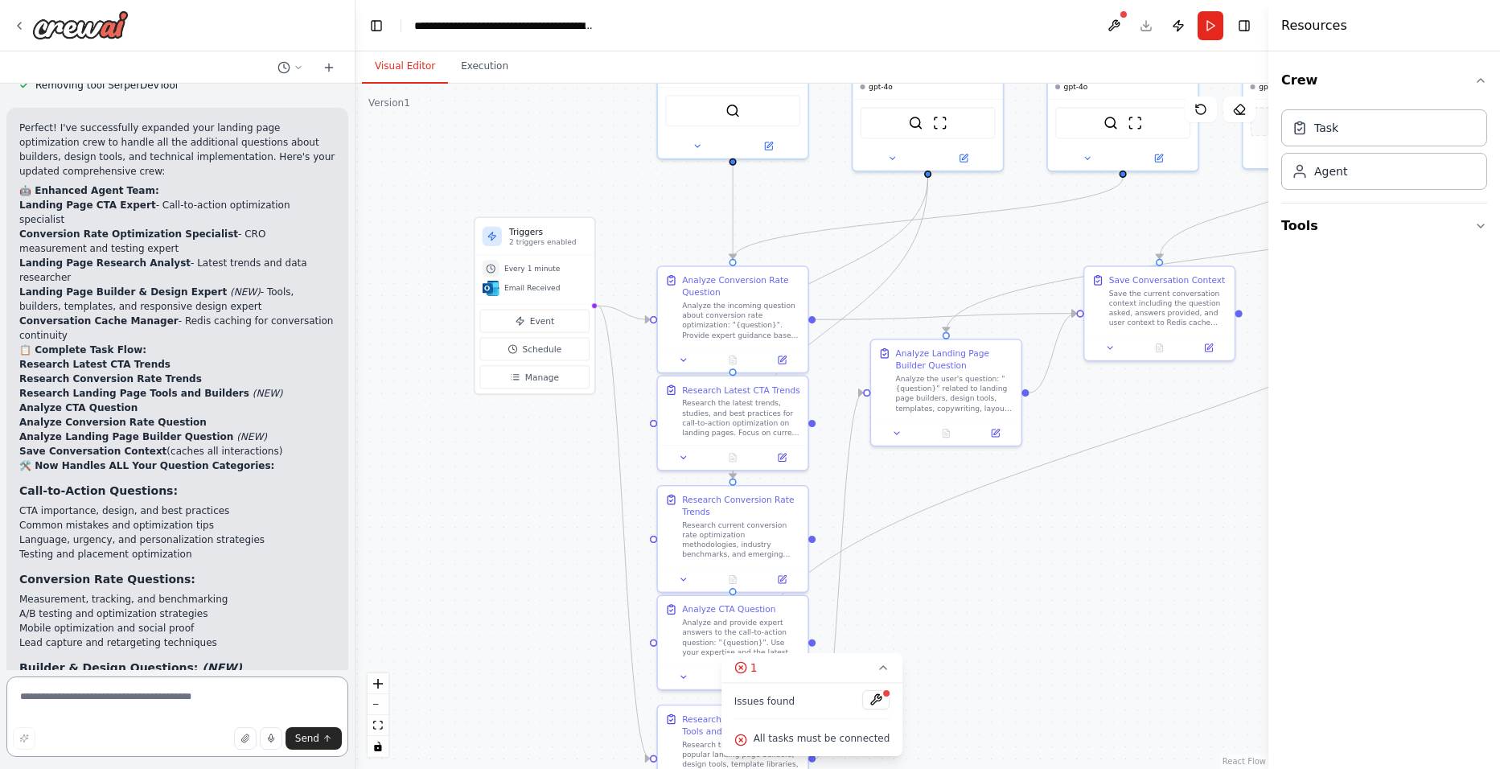
paste textarea "**********"
type textarea "**********"
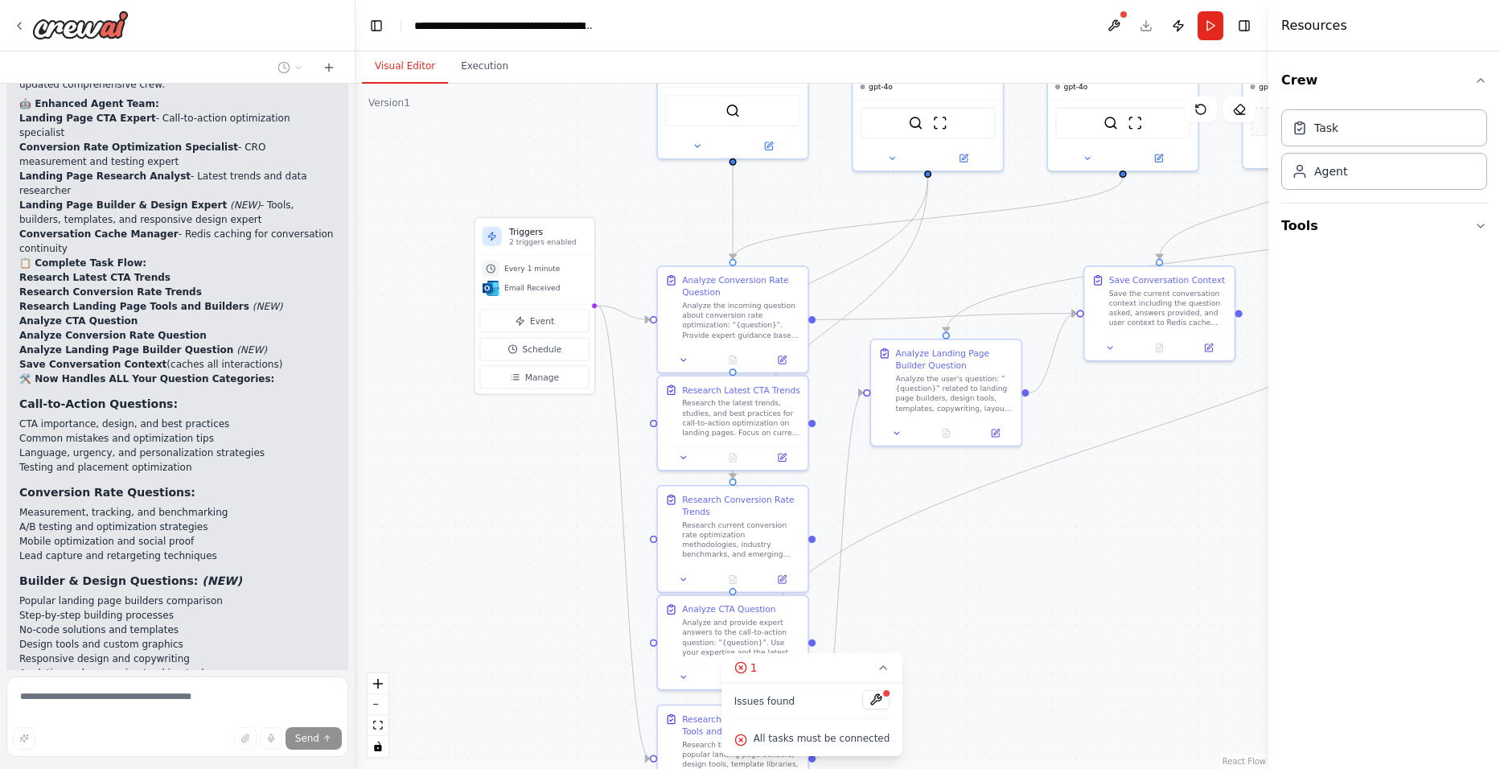
scroll to position [5088, 0]
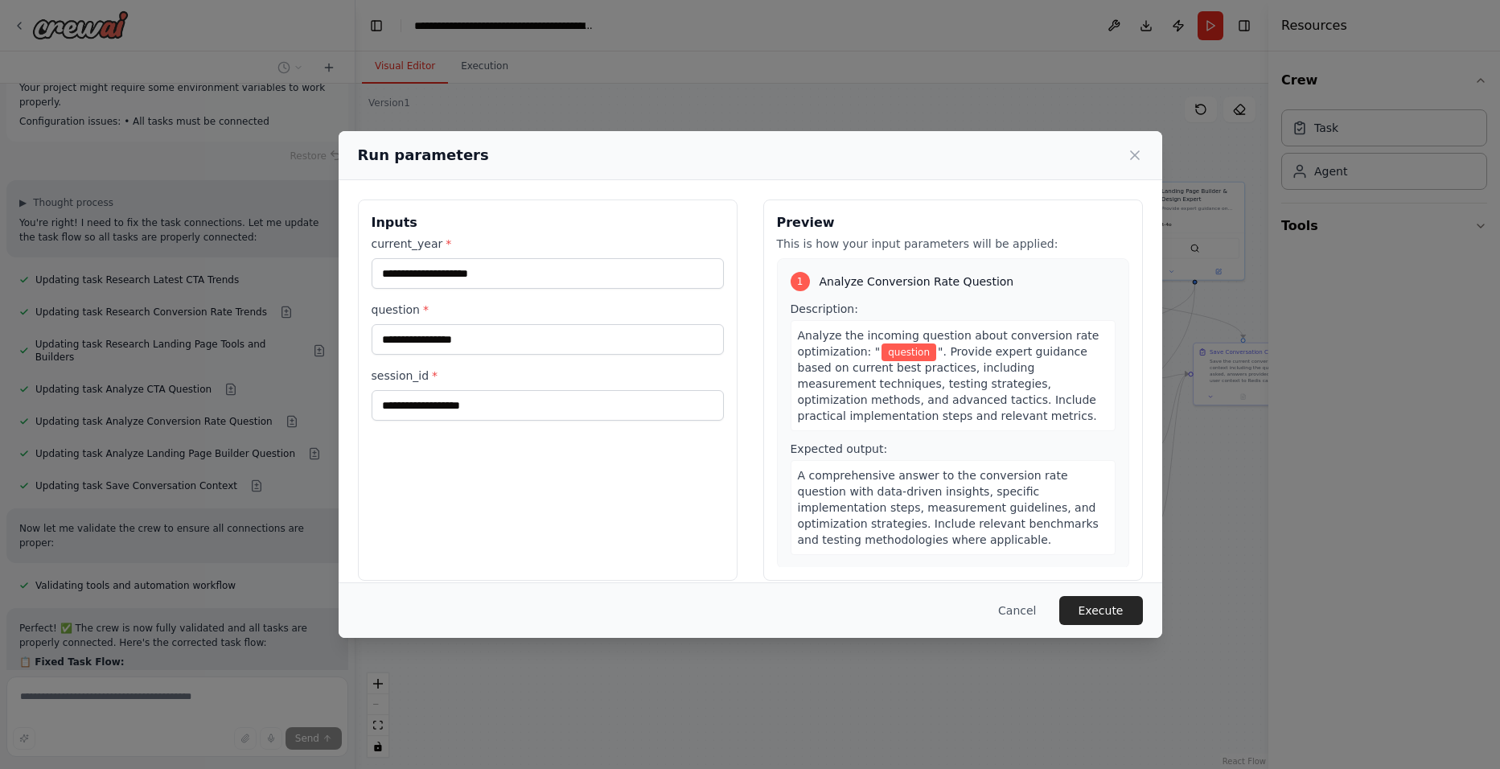
scroll to position [5831, 0]
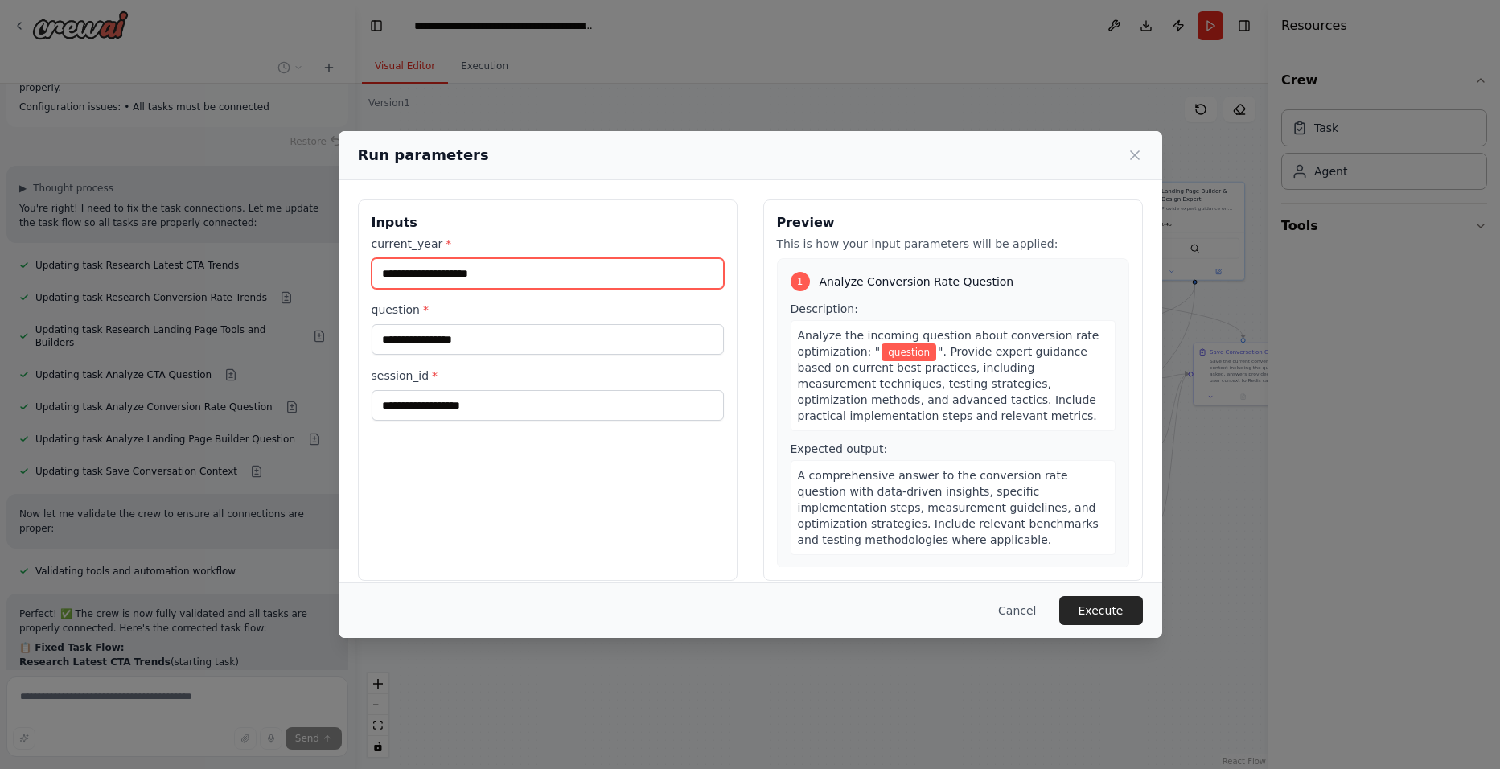
click at [521, 272] on input "current_year *" at bounding box center [548, 273] width 352 height 31
type input "****"
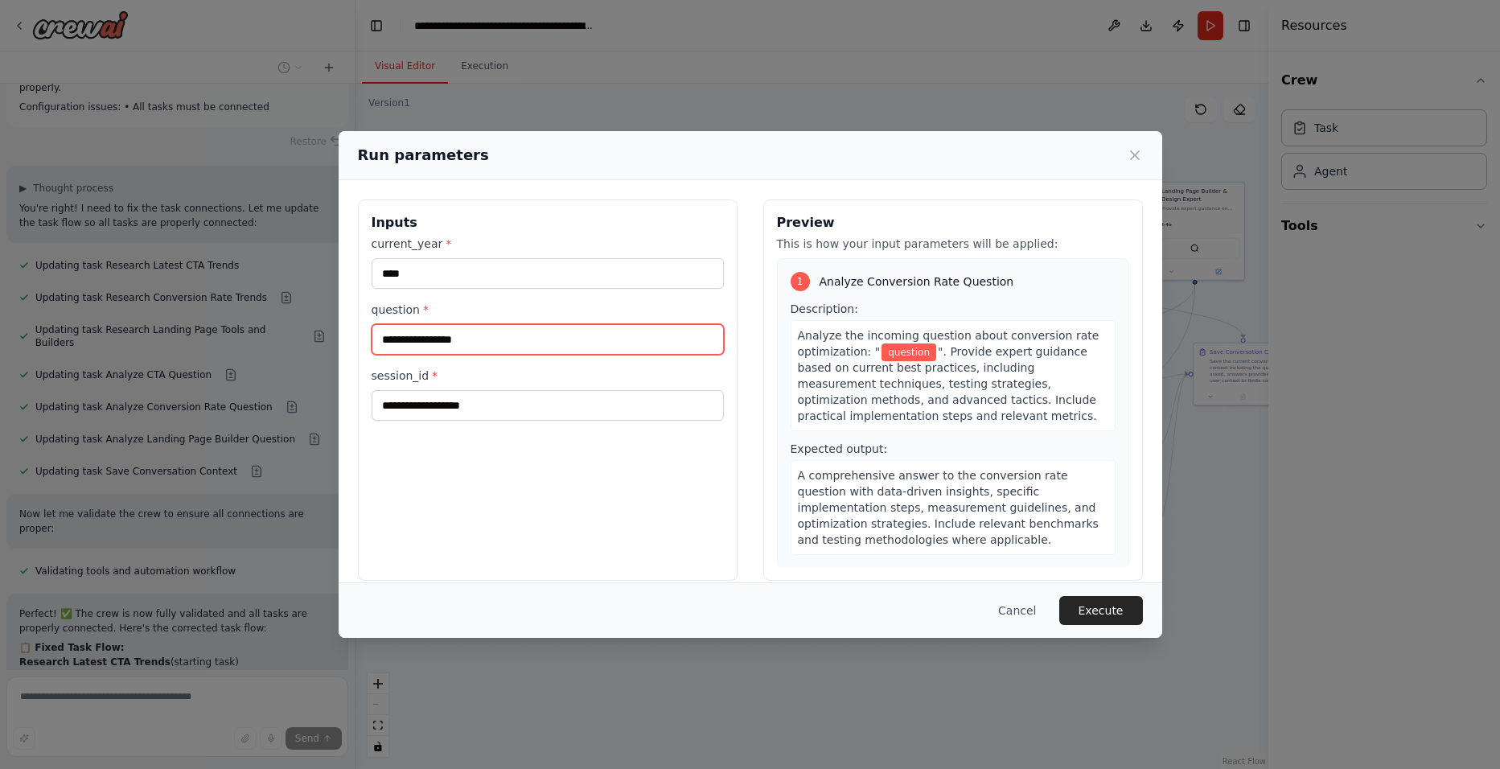
click at [516, 353] on input "question *" at bounding box center [548, 339] width 352 height 31
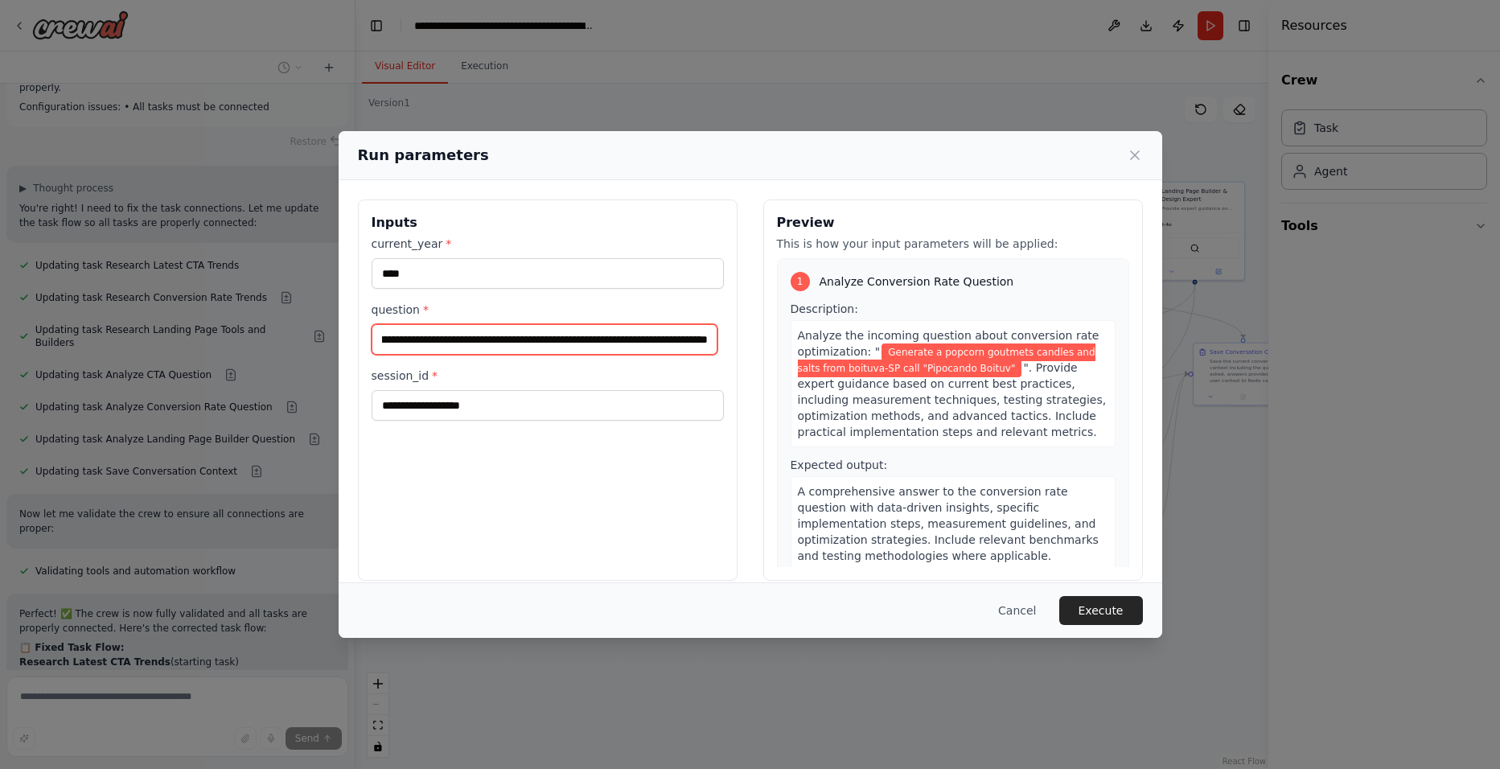
scroll to position [0, 116]
type input "**********"
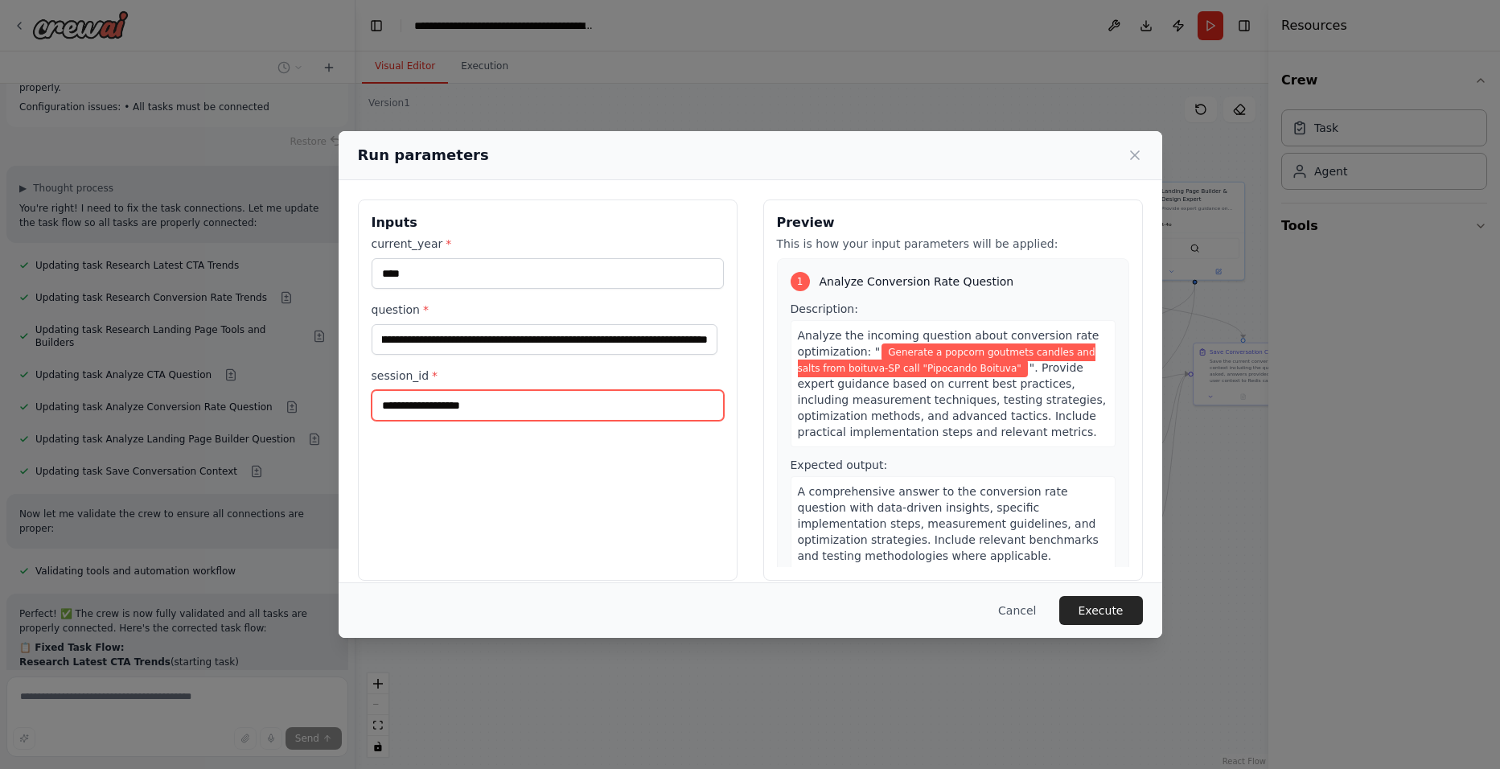
scroll to position [0, 0]
click at [557, 403] on input "session_id *" at bounding box center [548, 405] width 352 height 31
type input "*"
click at [1090, 600] on button "Execute" at bounding box center [1101, 610] width 84 height 29
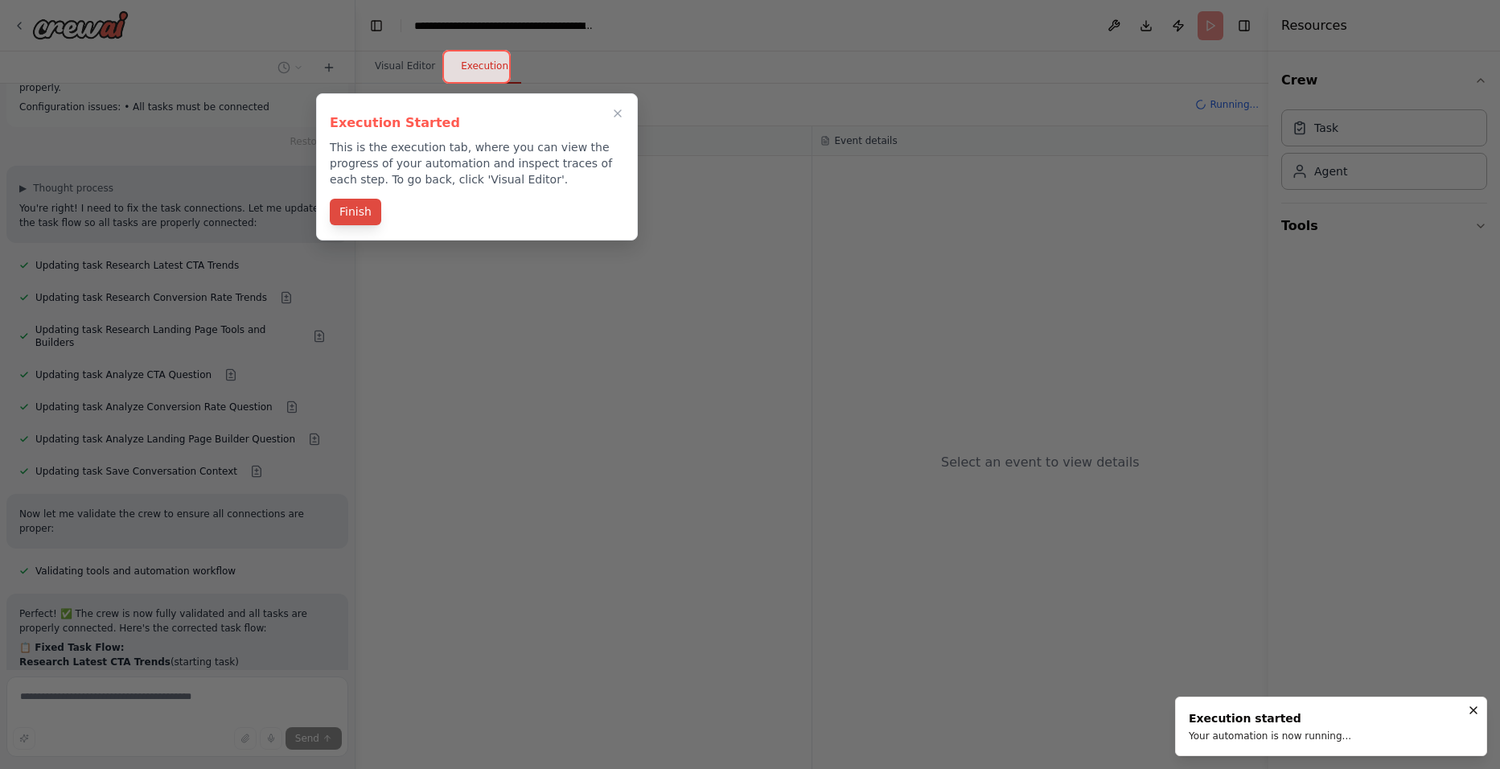
click at [361, 221] on button "Finish" at bounding box center [355, 212] width 51 height 27
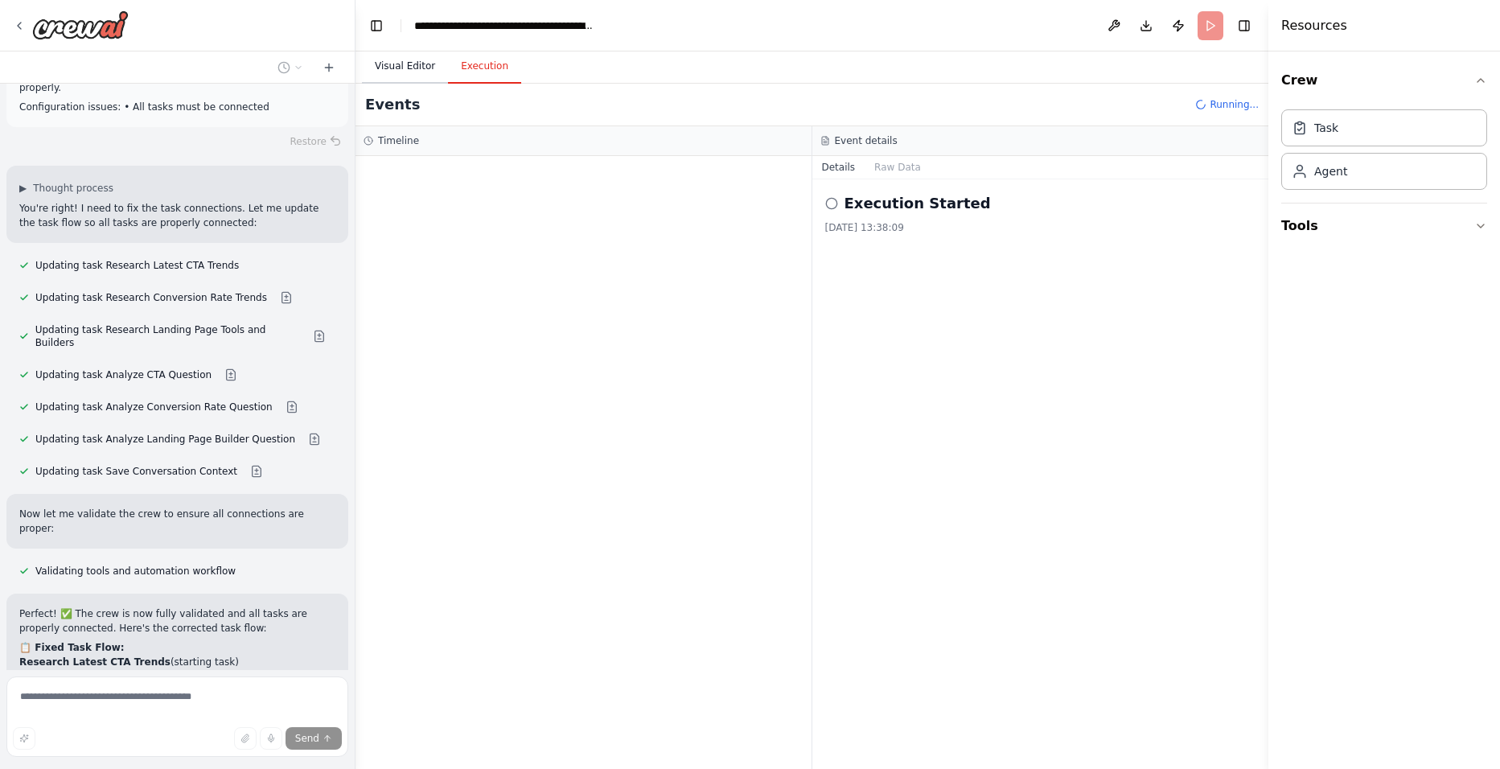
click at [411, 68] on button "Visual Editor" at bounding box center [405, 67] width 86 height 34
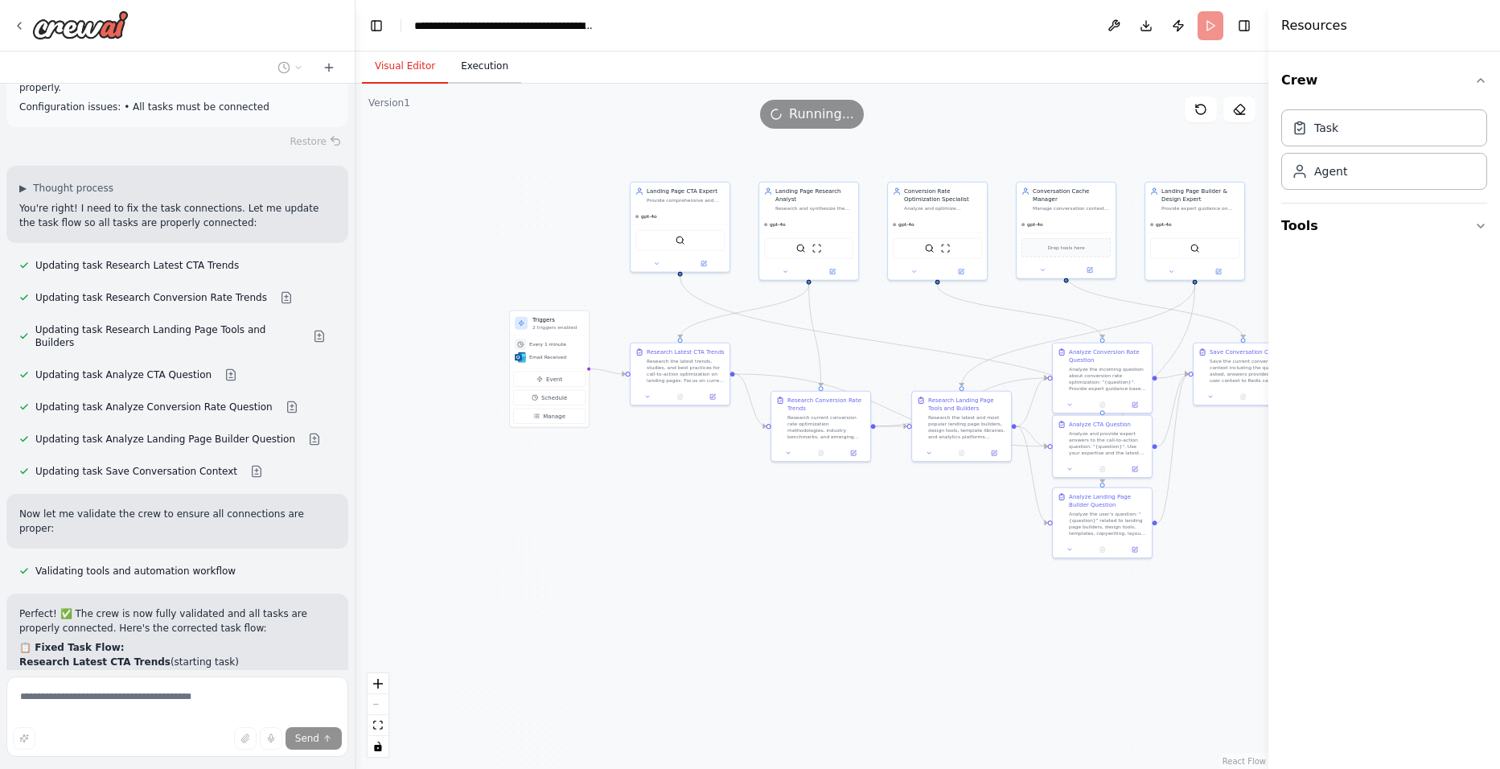
click at [479, 66] on button "Execution" at bounding box center [484, 67] width 73 height 34
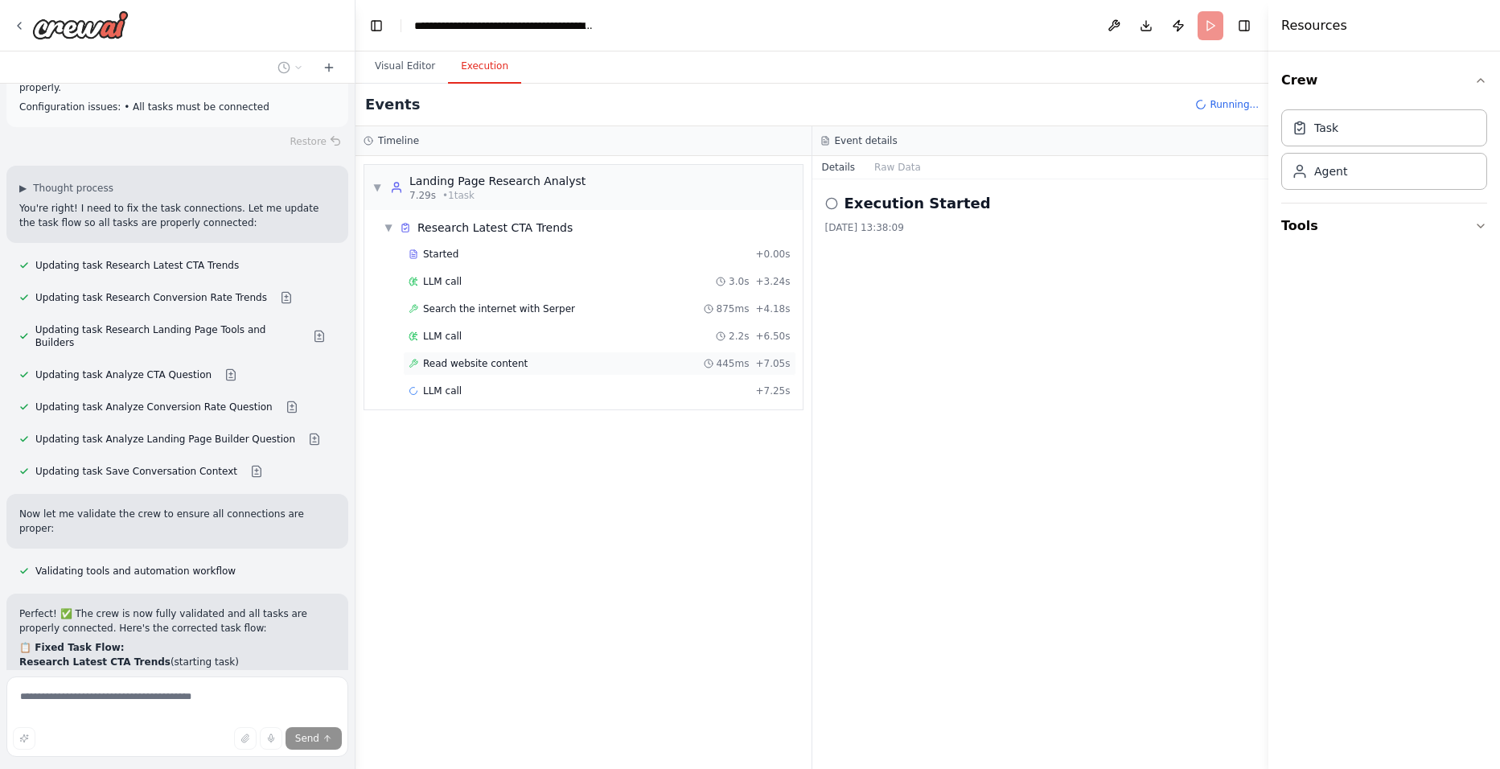
click at [489, 364] on span "Read website content" at bounding box center [475, 363] width 105 height 13
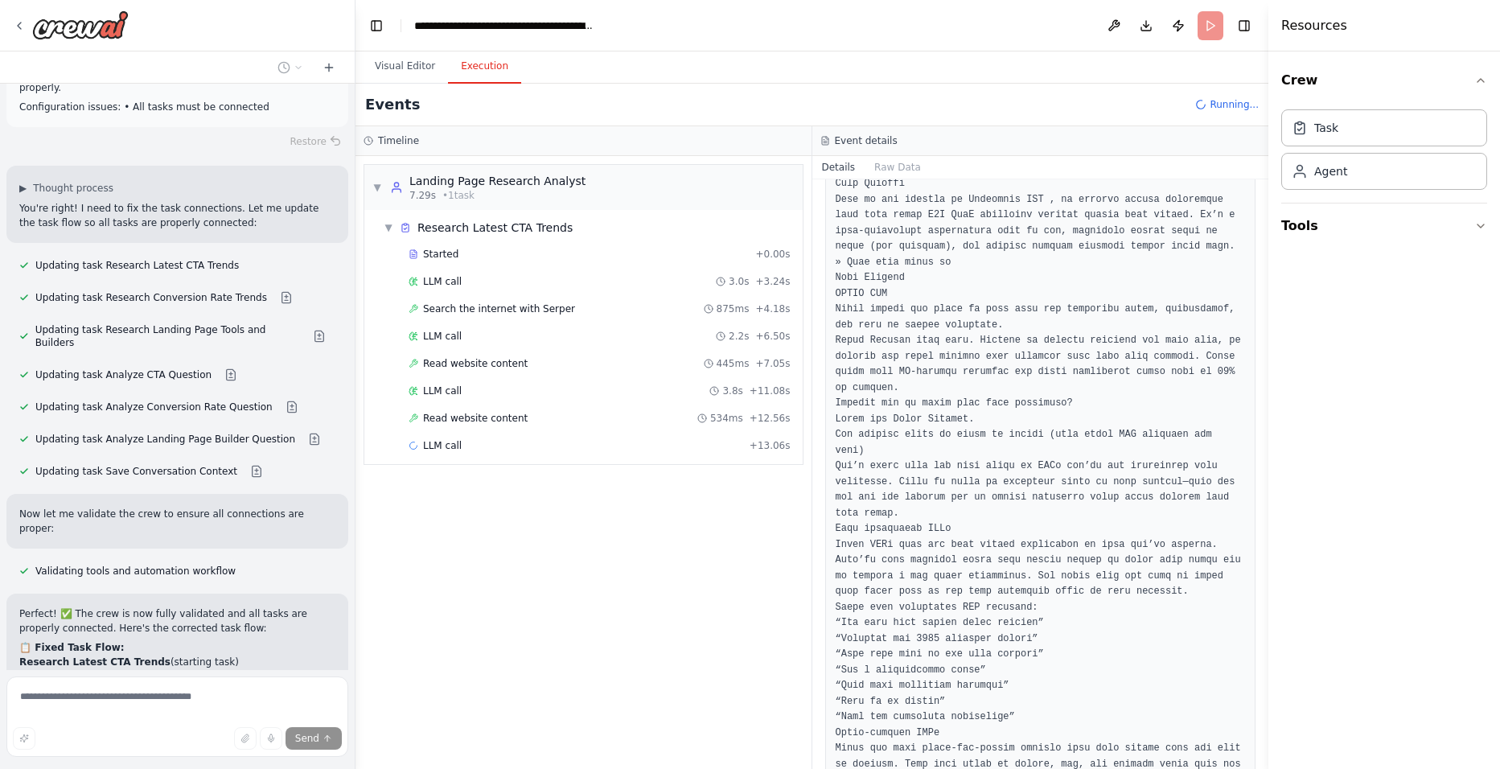
scroll to position [3378, 0]
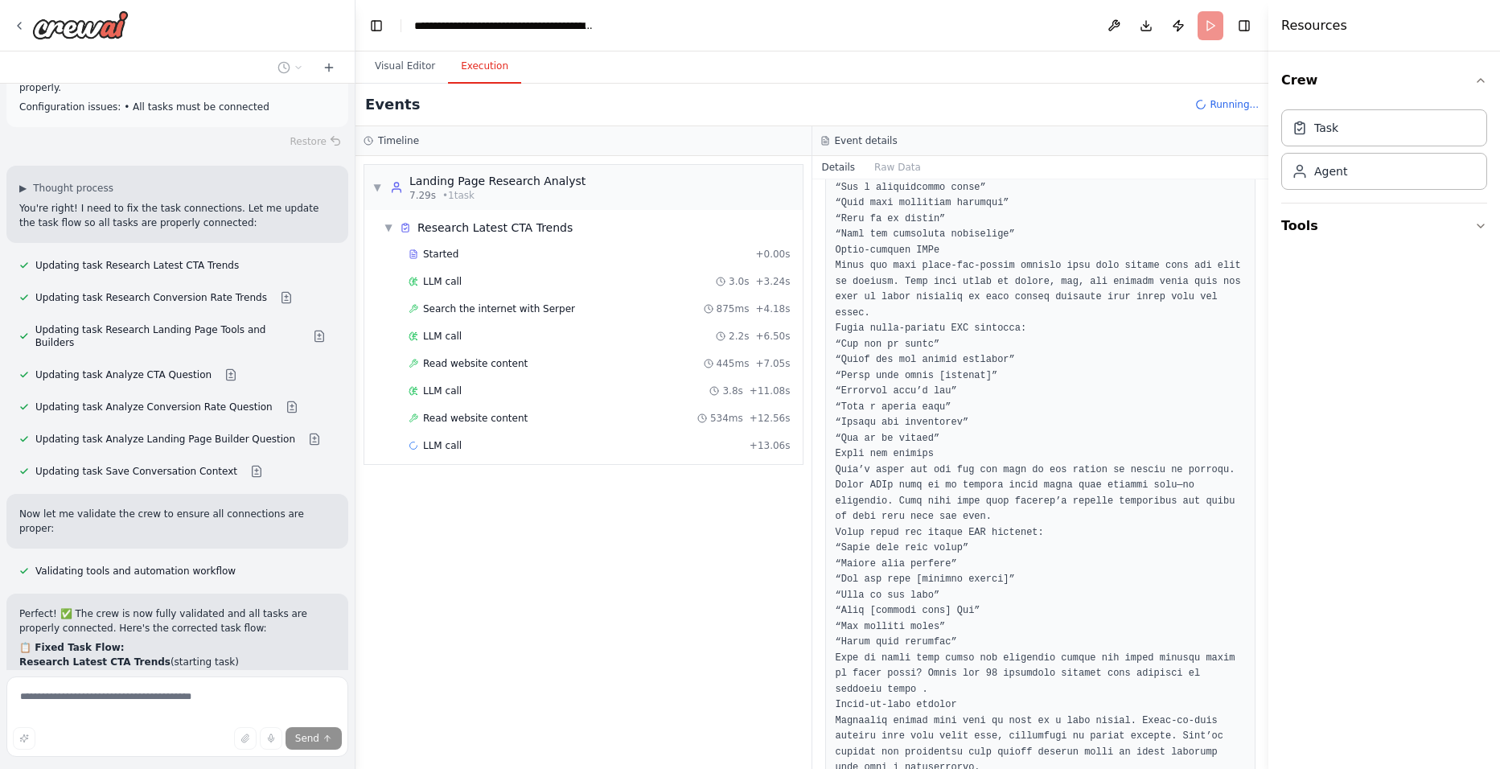
drag, startPoint x: 1264, startPoint y: 360, endPoint x: 1256, endPoint y: 420, distance: 60.8
click at [1256, 420] on div "Hello! I'm the CrewAI assistant. What kind of automation do you want to build? …" at bounding box center [750, 384] width 1500 height 769
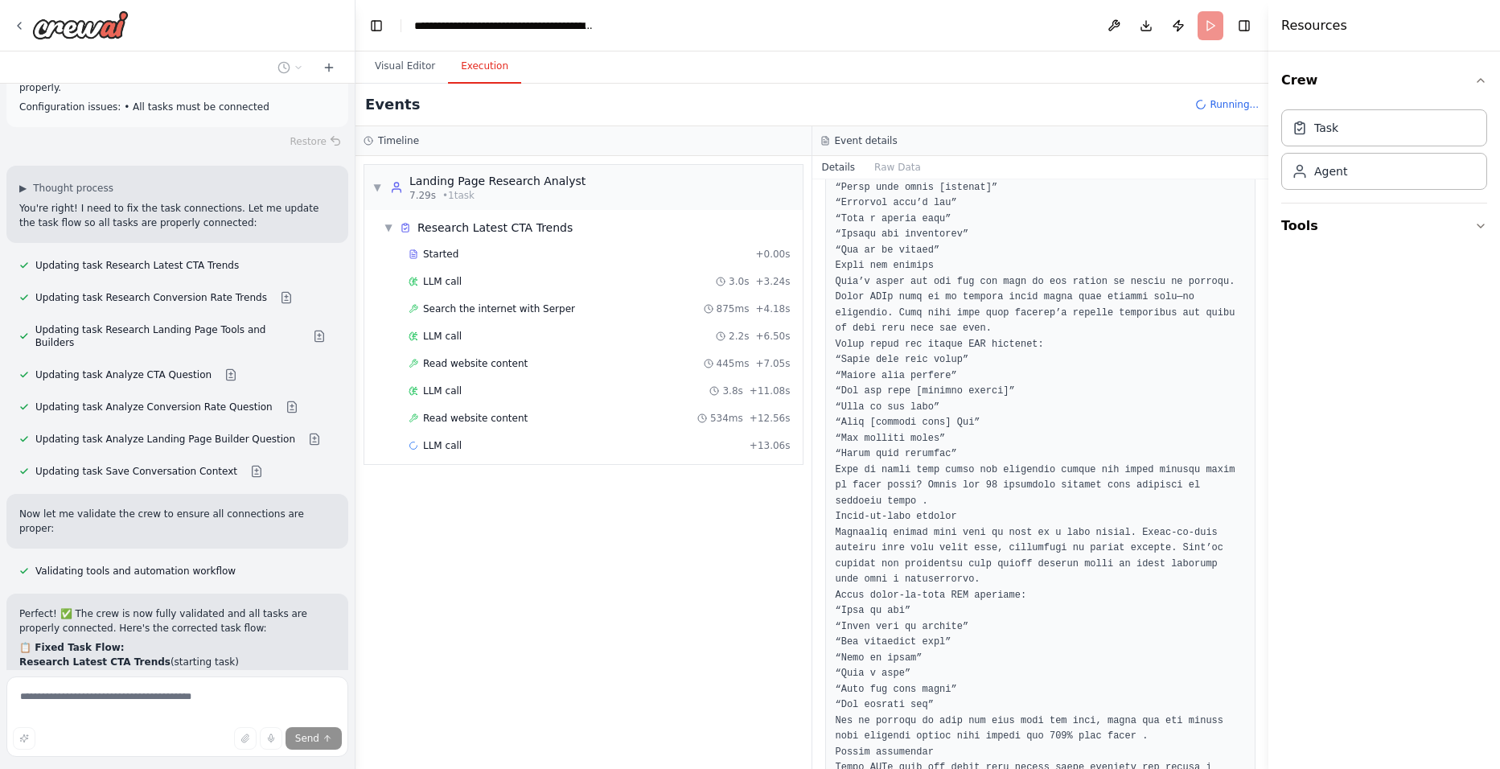
scroll to position [3941, 0]
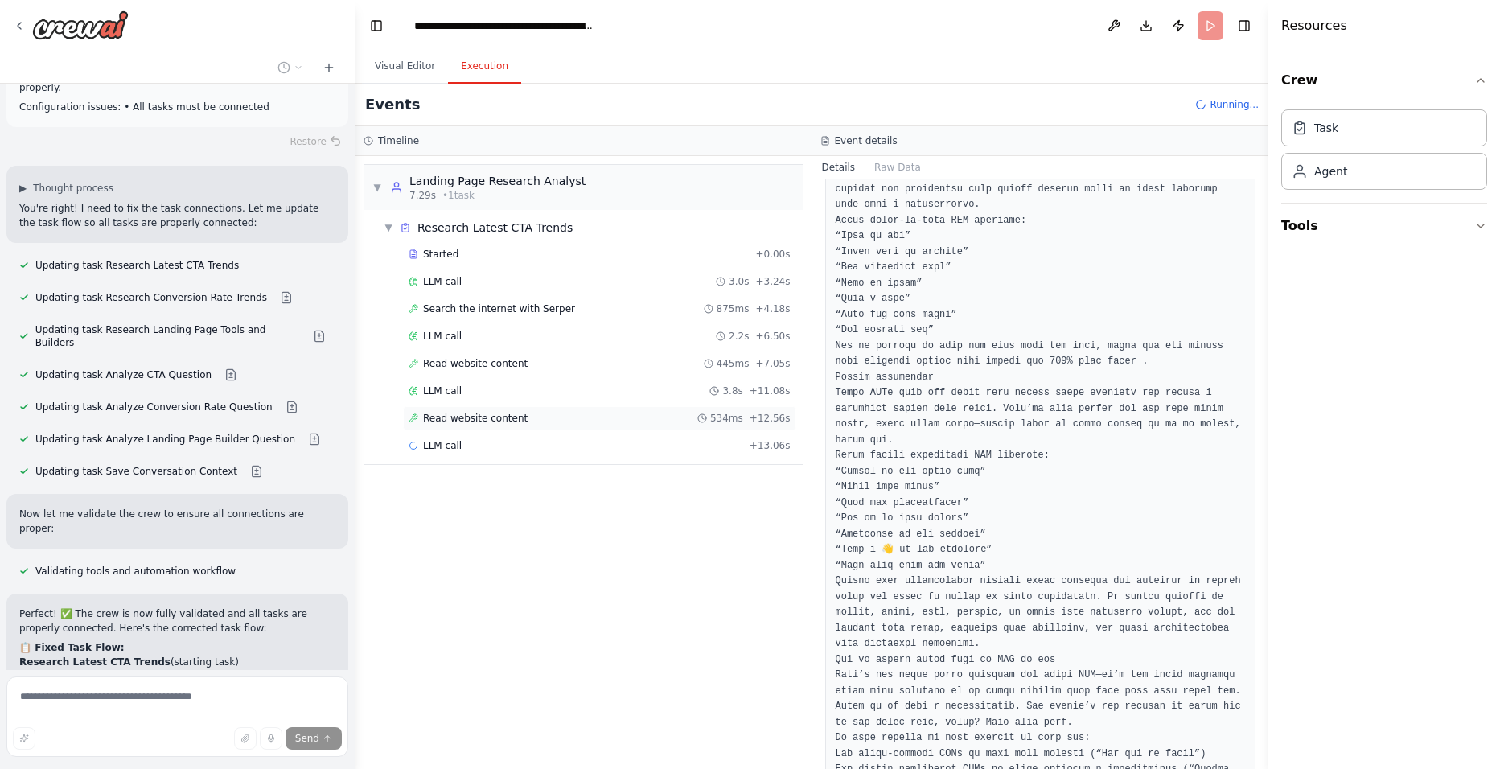
click at [558, 411] on div "Read website content 534ms + 12.56s" at bounding box center [599, 418] width 393 height 24
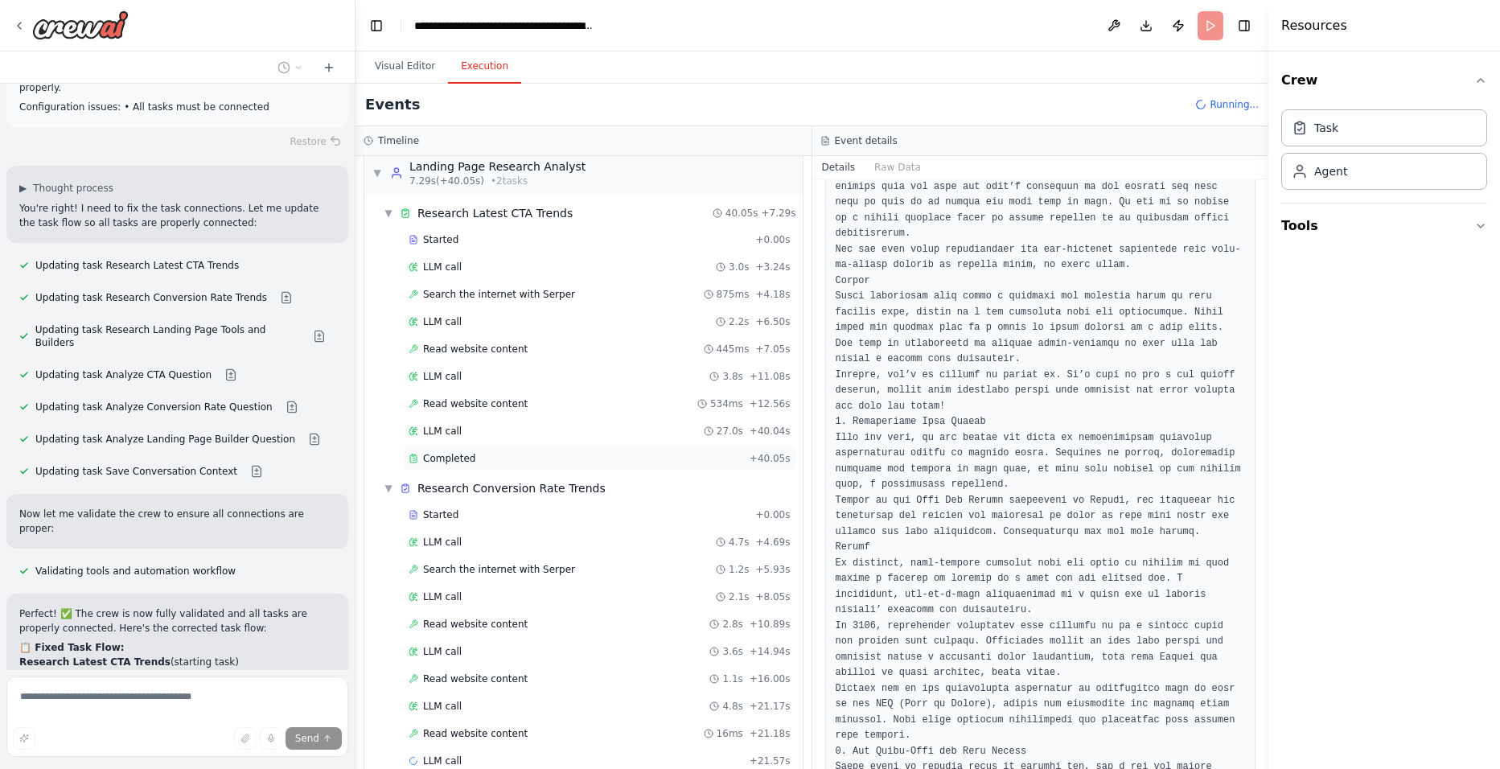
scroll to position [0, 0]
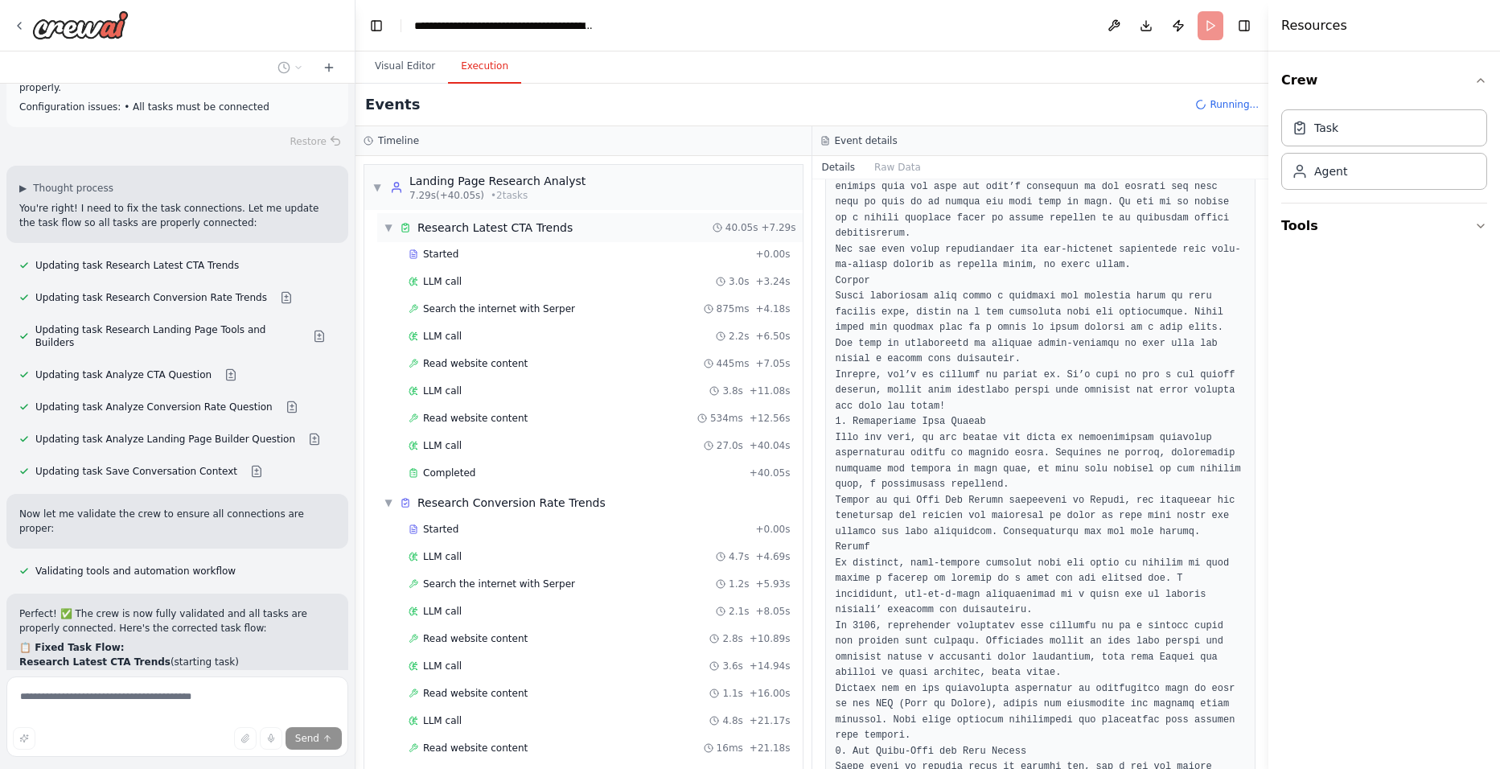
click at [398, 224] on div "▼ Research Latest CTA Trends" at bounding box center [478, 228] width 189 height 16
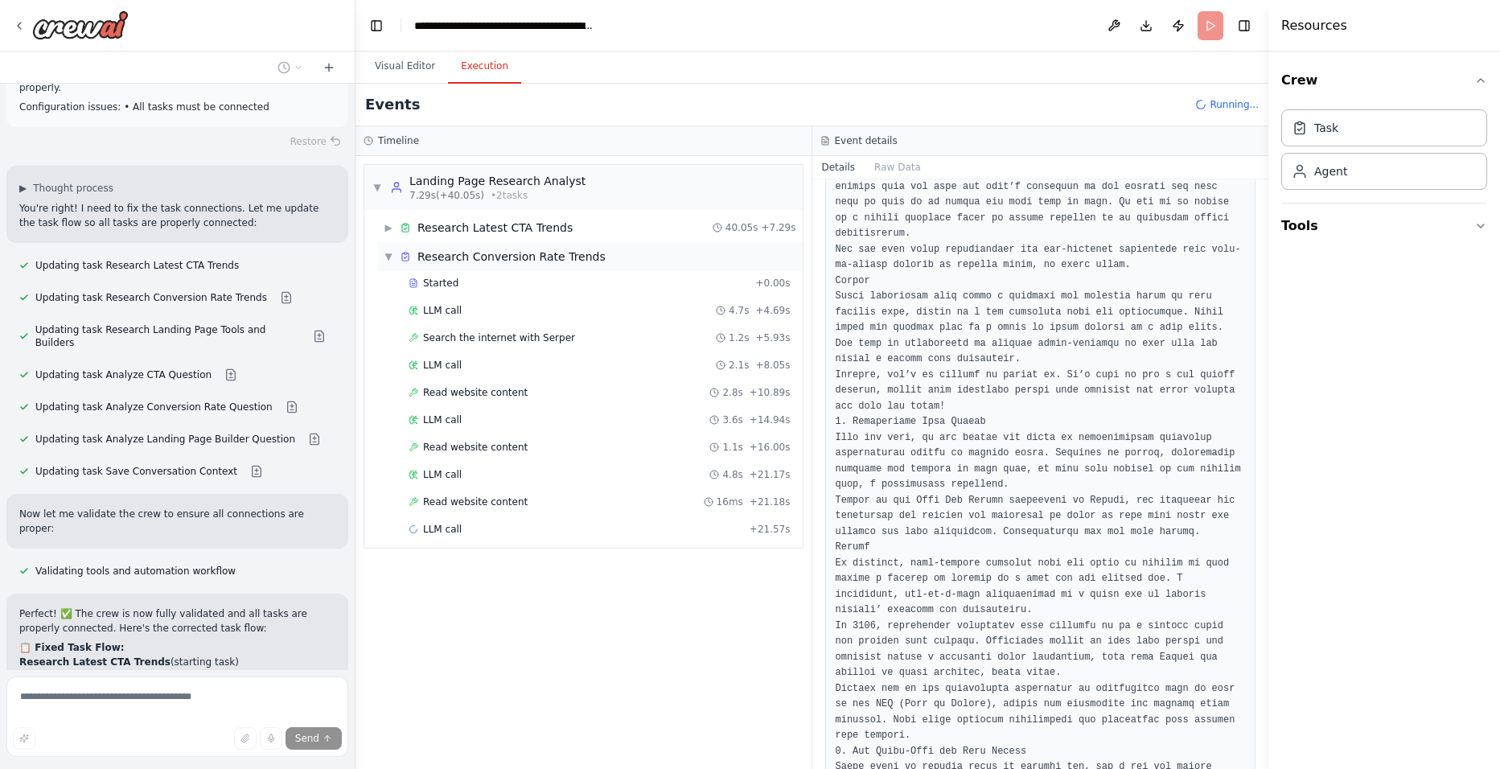
click at [386, 257] on span "▼" at bounding box center [389, 256] width 10 height 13
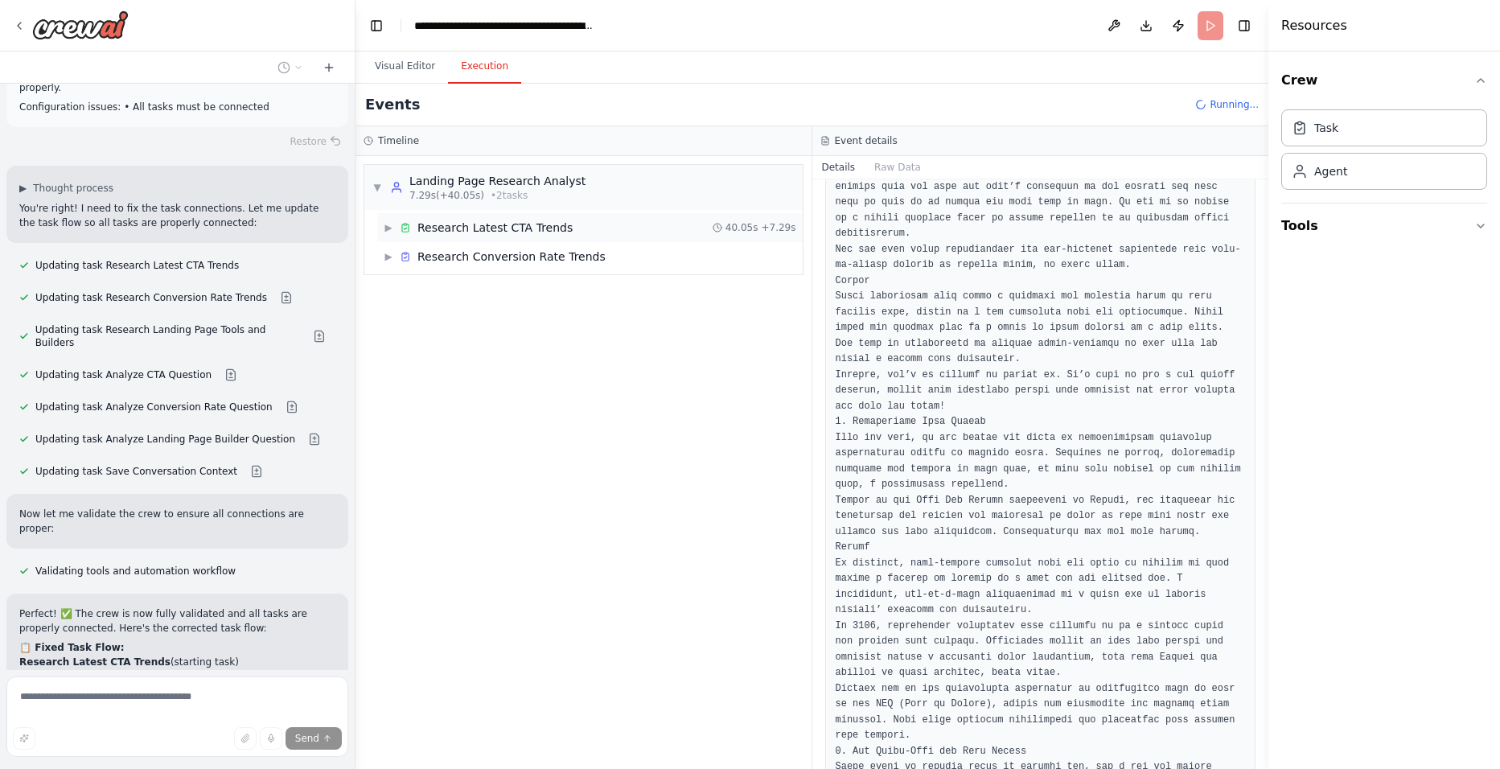
click at [389, 232] on span "▶" at bounding box center [389, 227] width 10 height 13
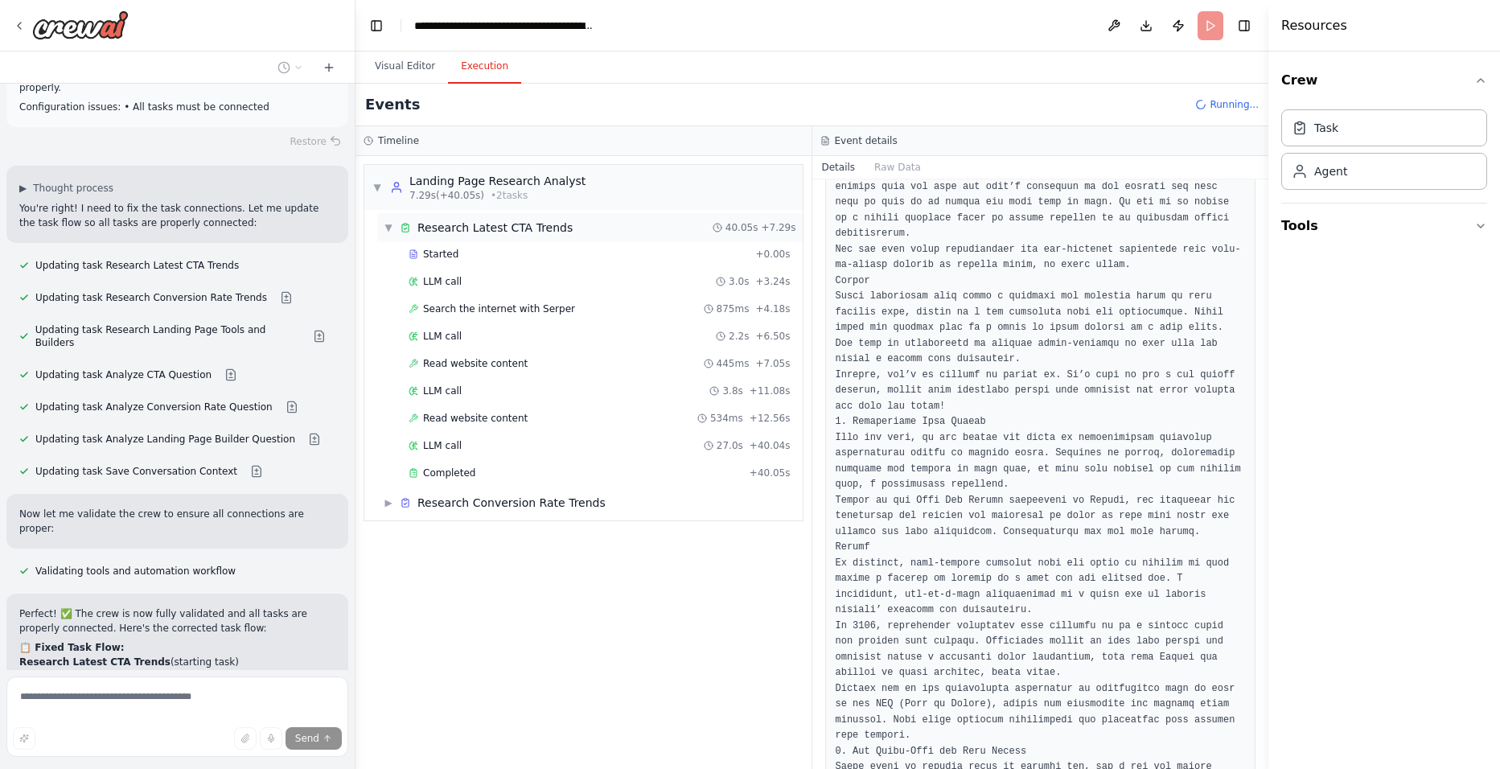
click at [389, 232] on span "▼" at bounding box center [389, 227] width 10 height 13
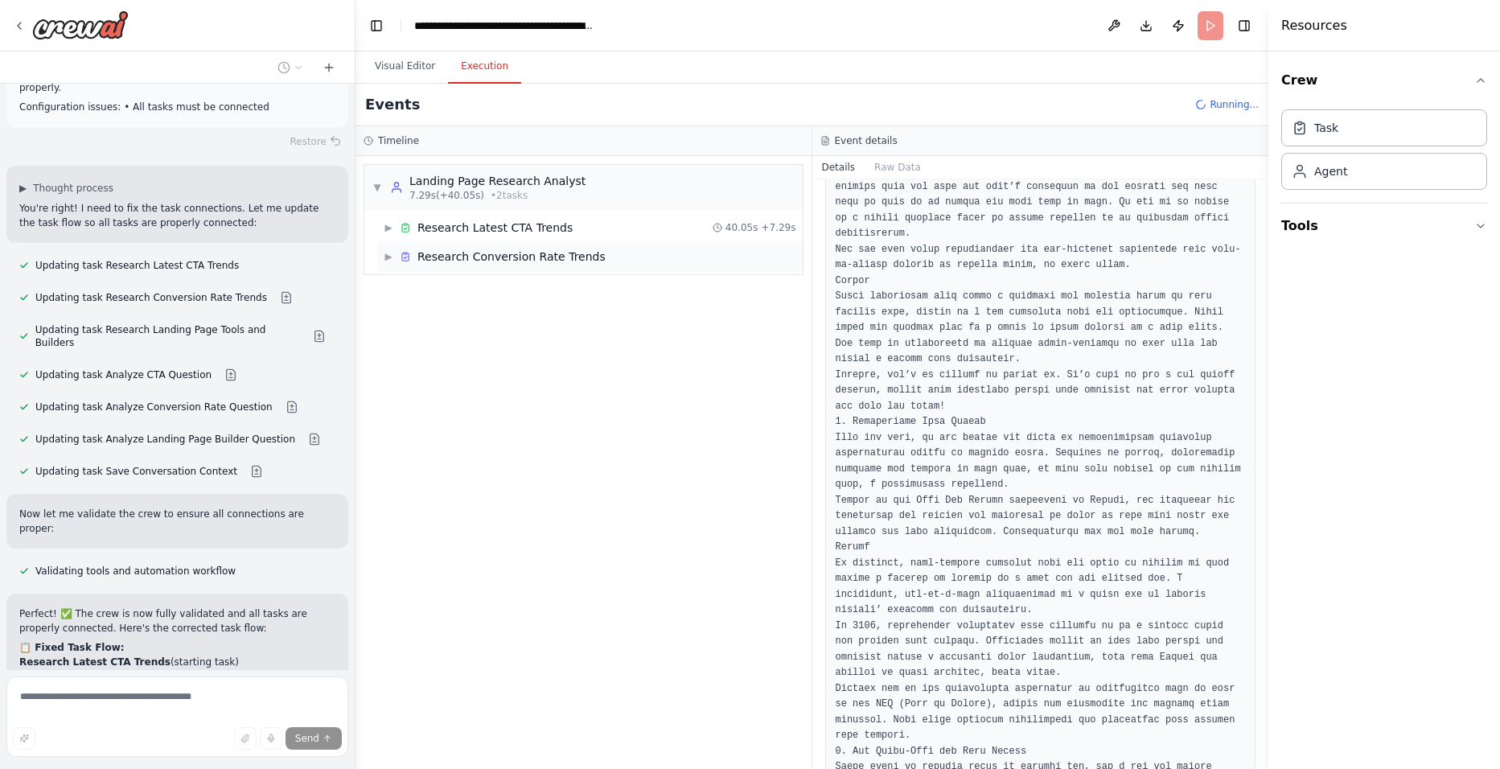
click at [383, 255] on div "▶ Research Conversion Rate Trends" at bounding box center [589, 256] width 425 height 29
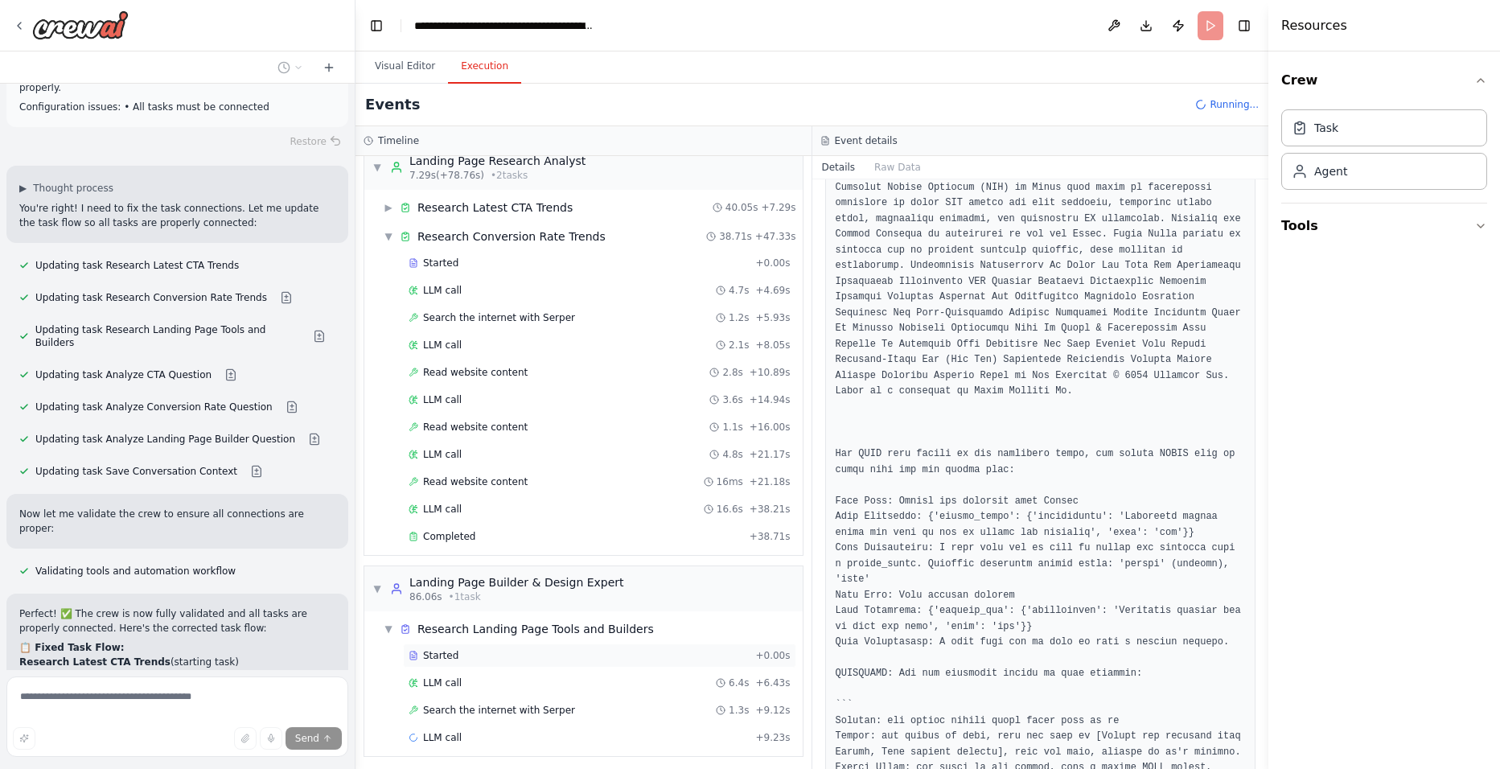
scroll to position [26, 0]
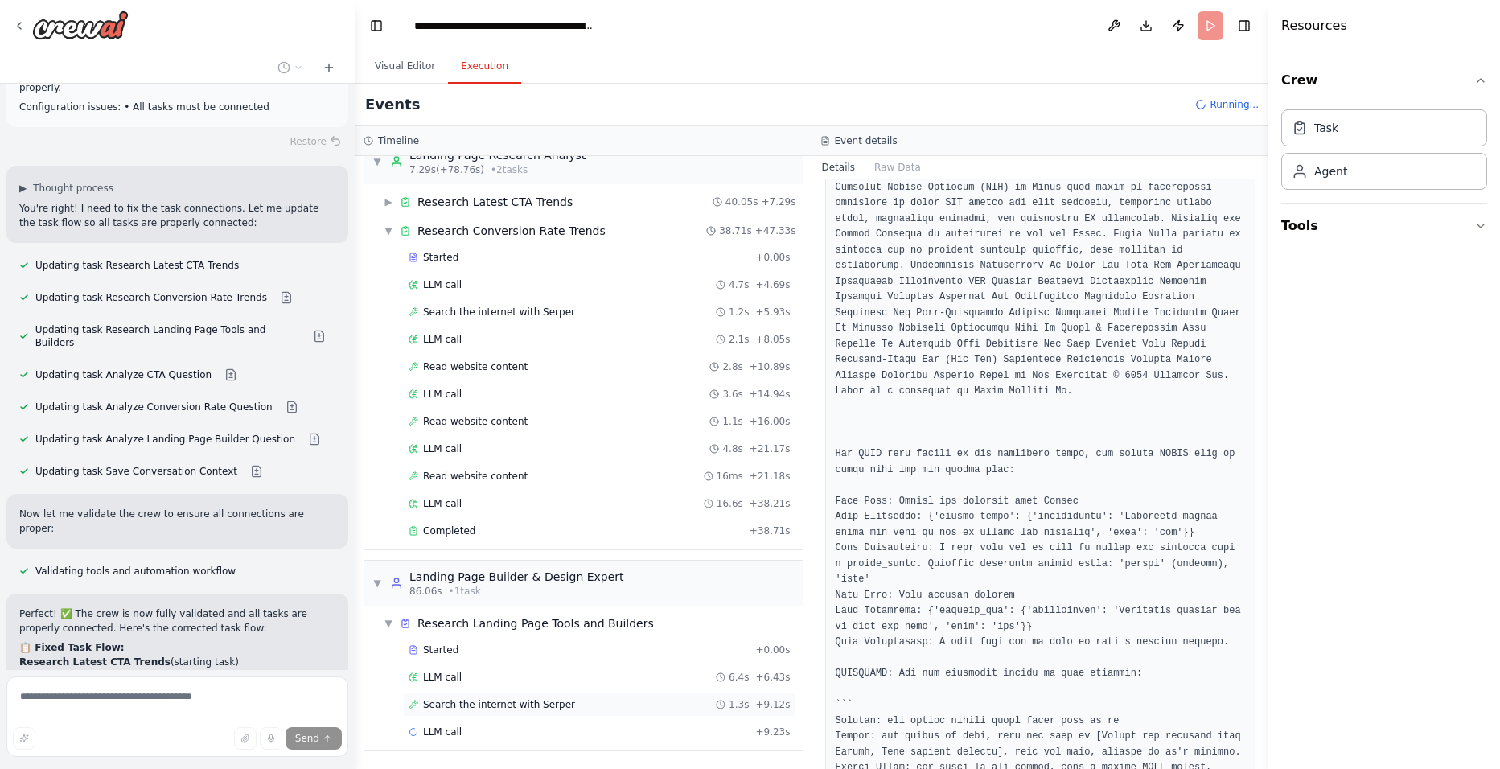
click at [500, 714] on div "Search the internet with [PERSON_NAME] 1.3s + 9.12s" at bounding box center [599, 704] width 393 height 24
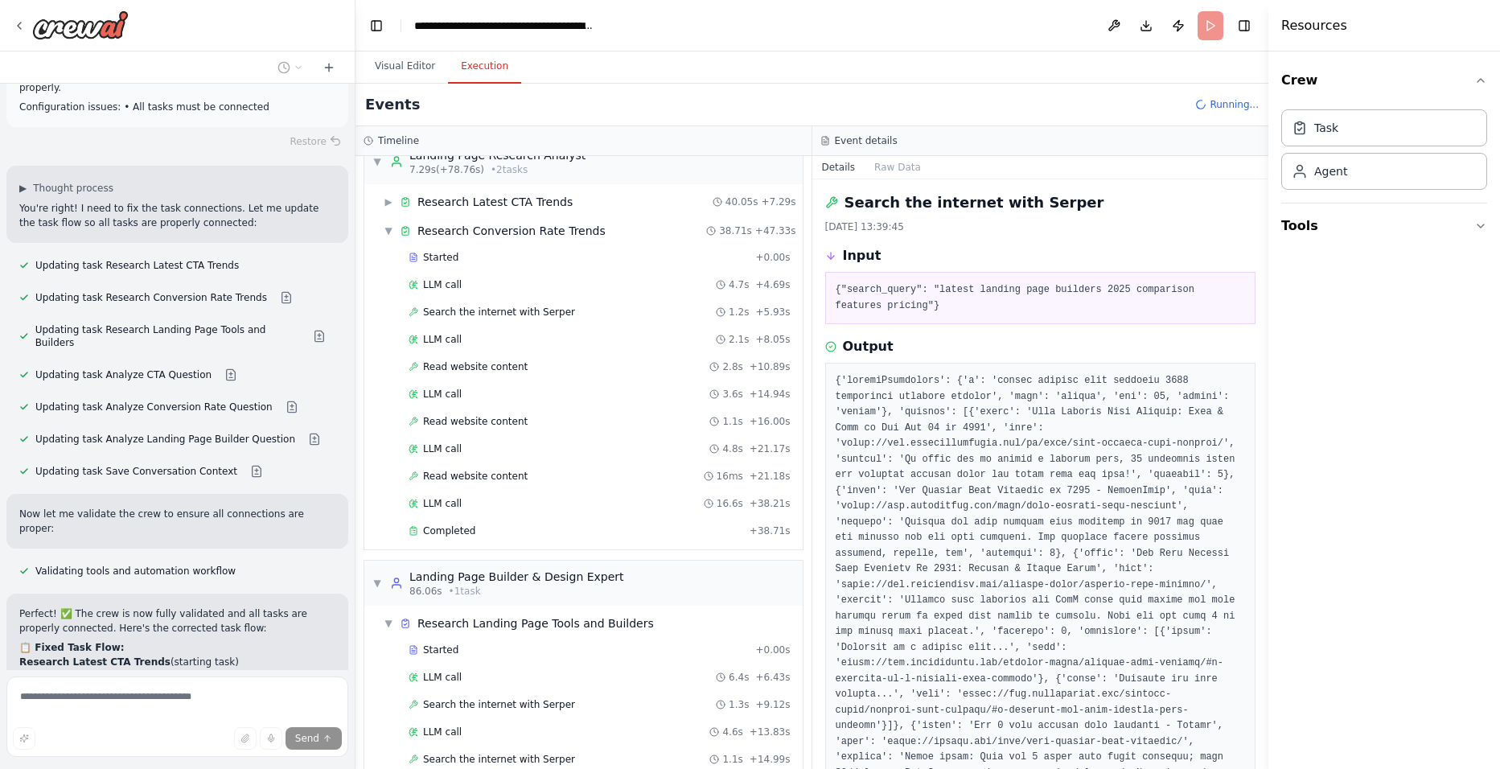
scroll to position [0, 0]
drag, startPoint x: 1263, startPoint y: 327, endPoint x: 1222, endPoint y: 577, distance: 252.7
click at [1222, 577] on div "Hello! I'm the CrewAI assistant. What kind of automation do you want to build? …" at bounding box center [750, 384] width 1500 height 769
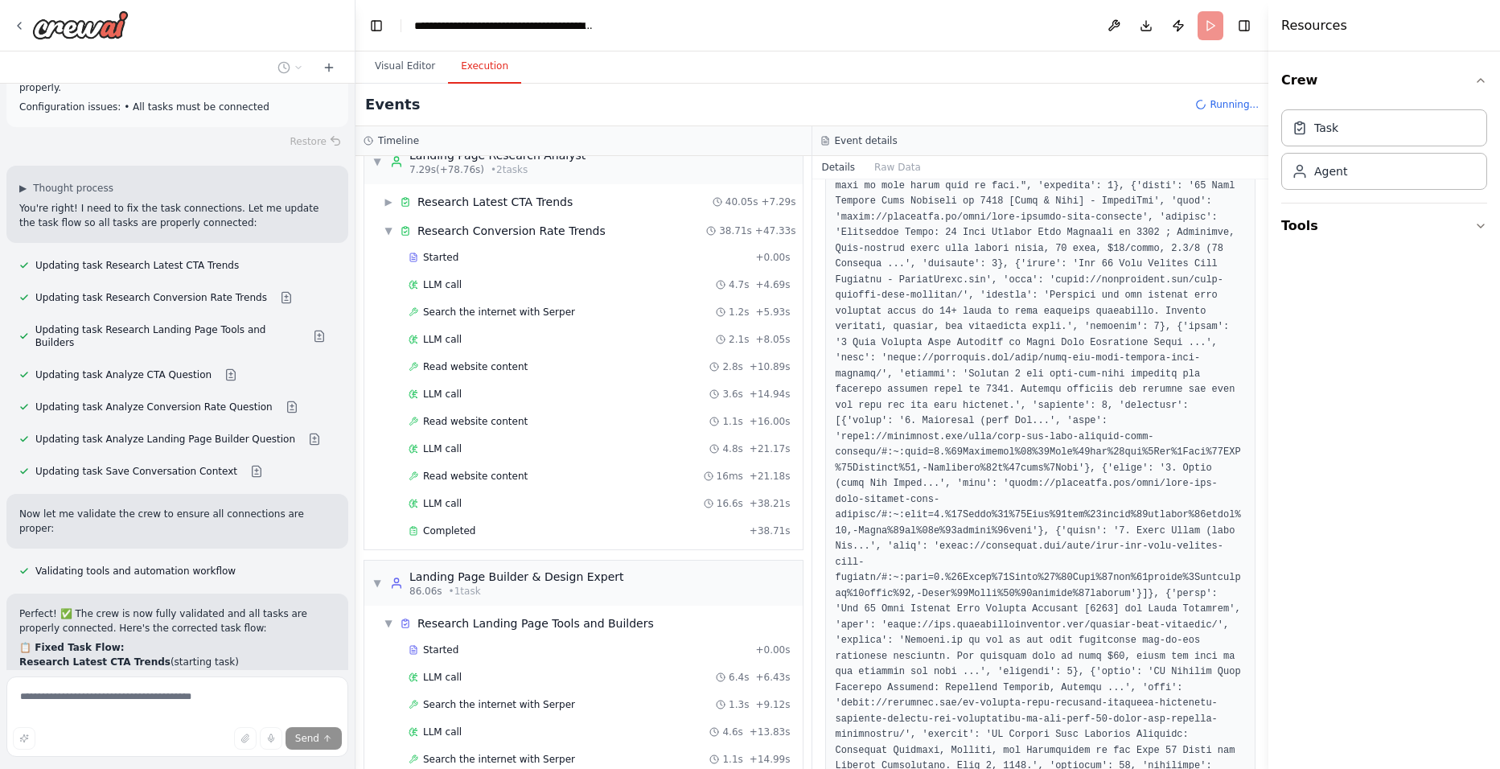
scroll to position [931, 0]
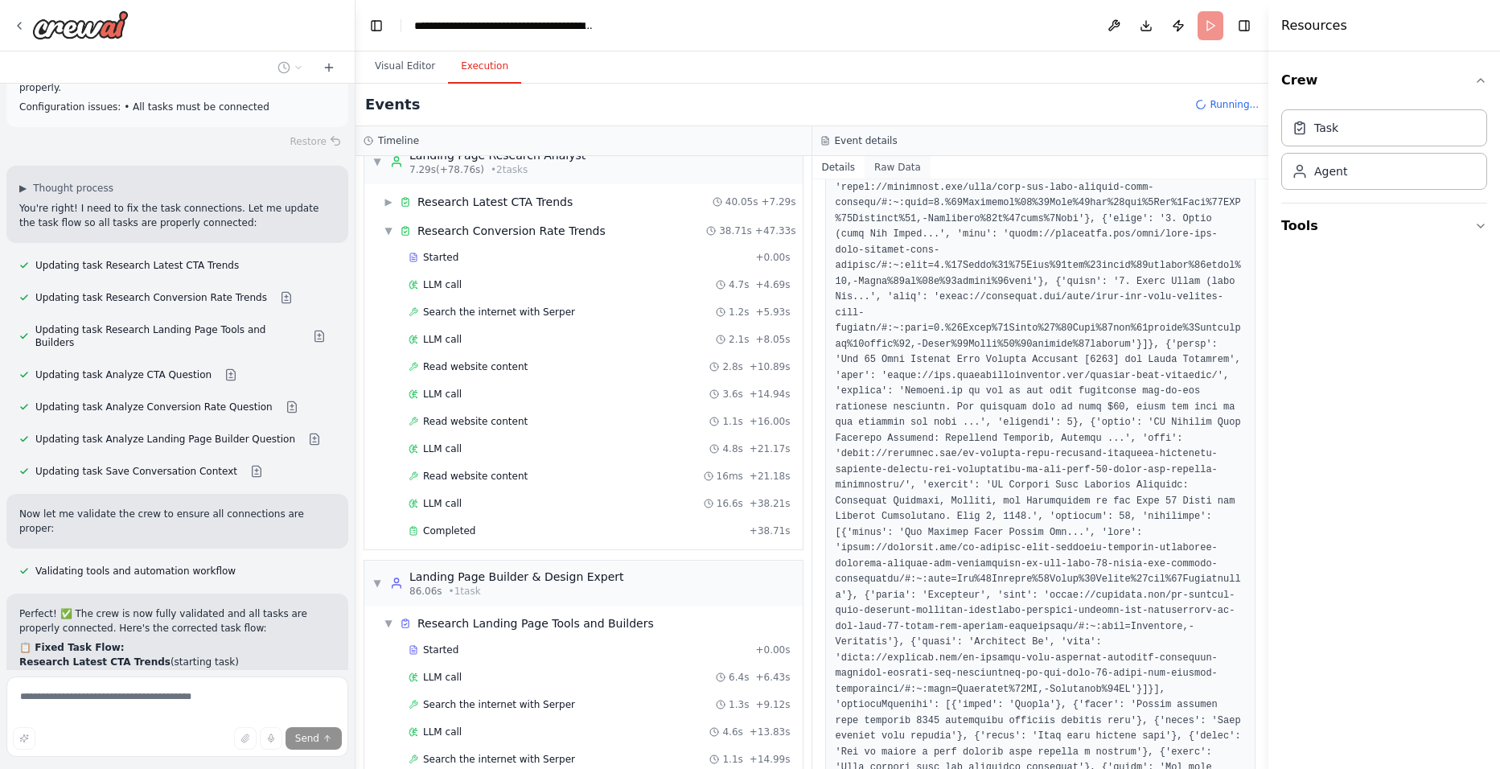
click at [908, 171] on button "Raw Data" at bounding box center [898, 167] width 66 height 23
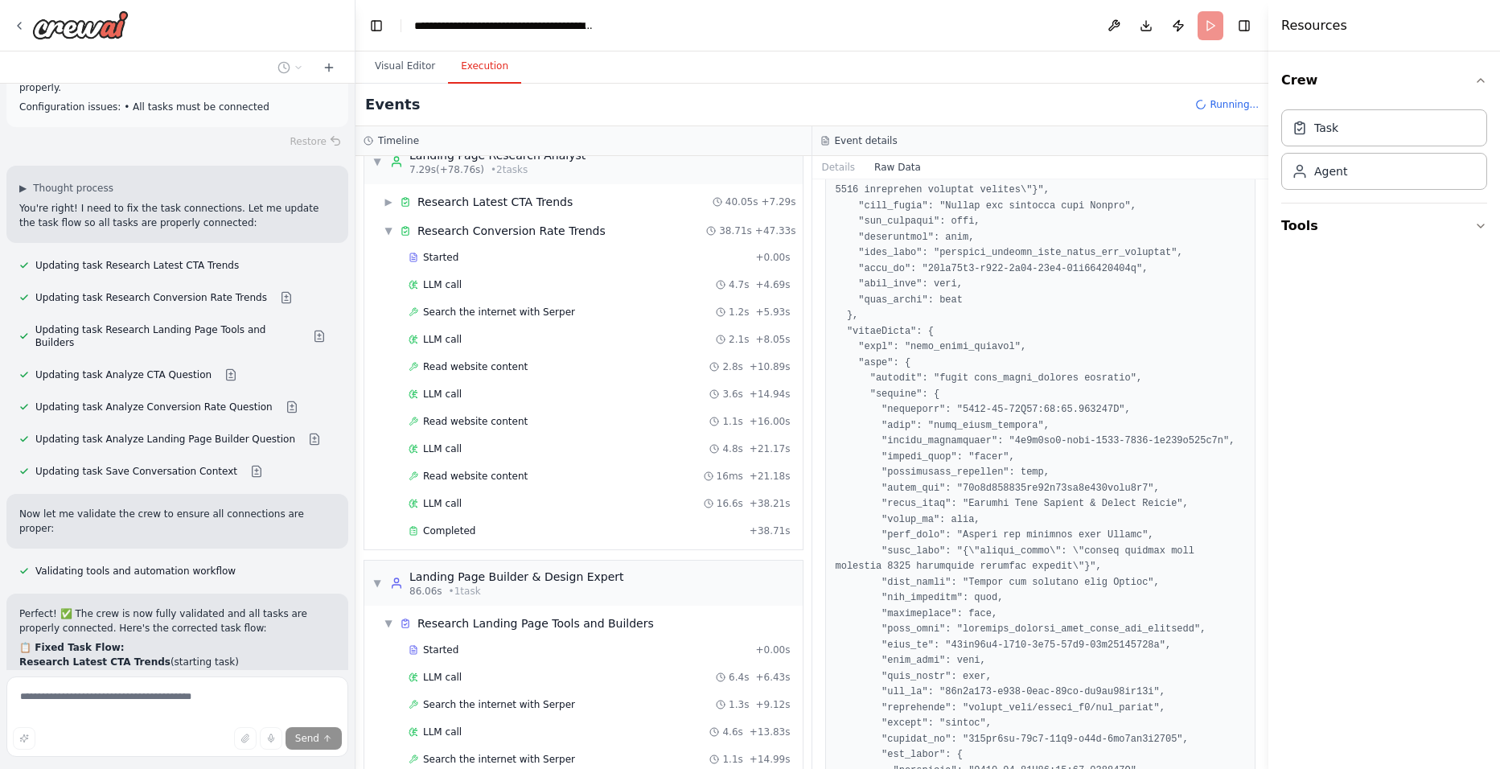
scroll to position [643, 0]
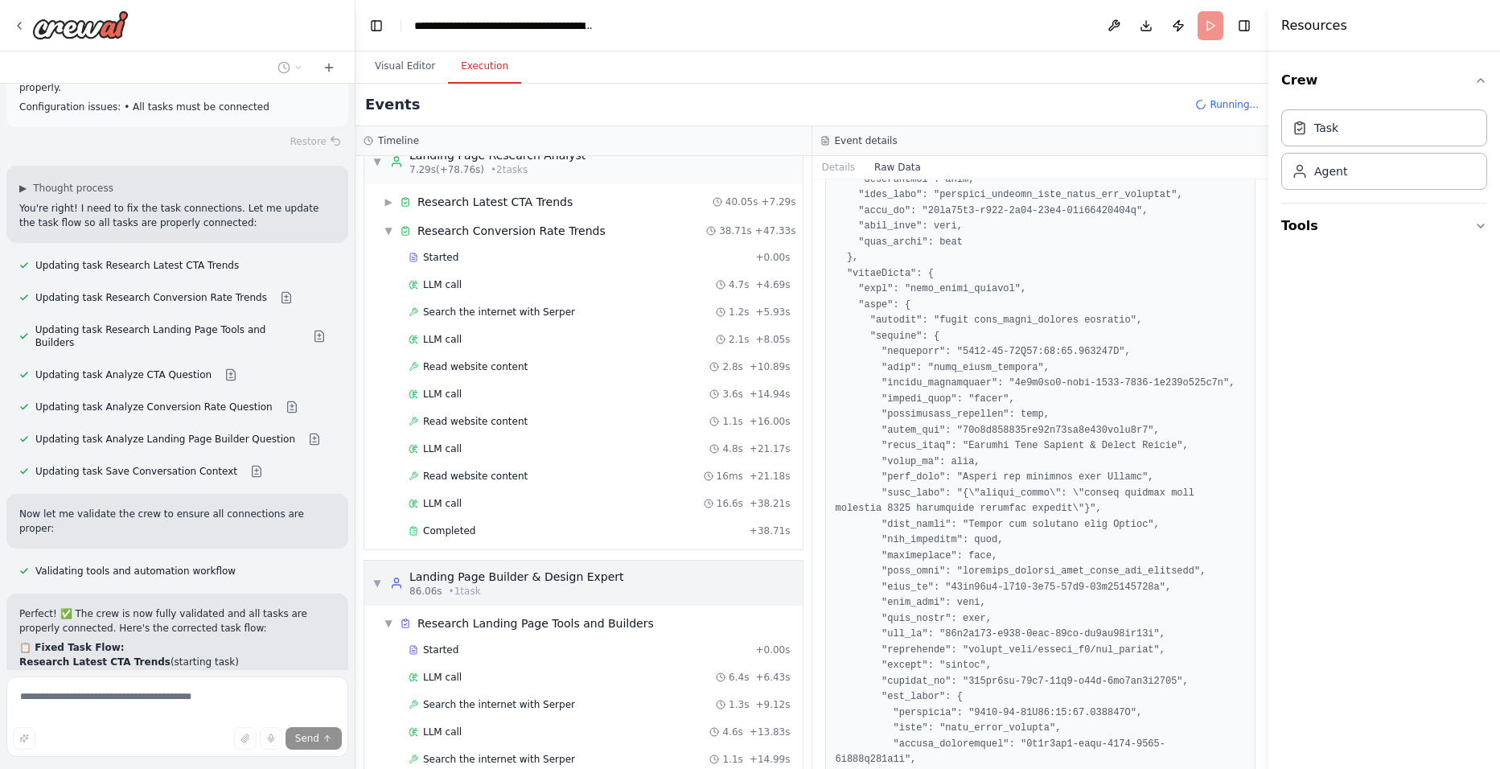
click at [379, 582] on span "▼" at bounding box center [377, 583] width 10 height 13
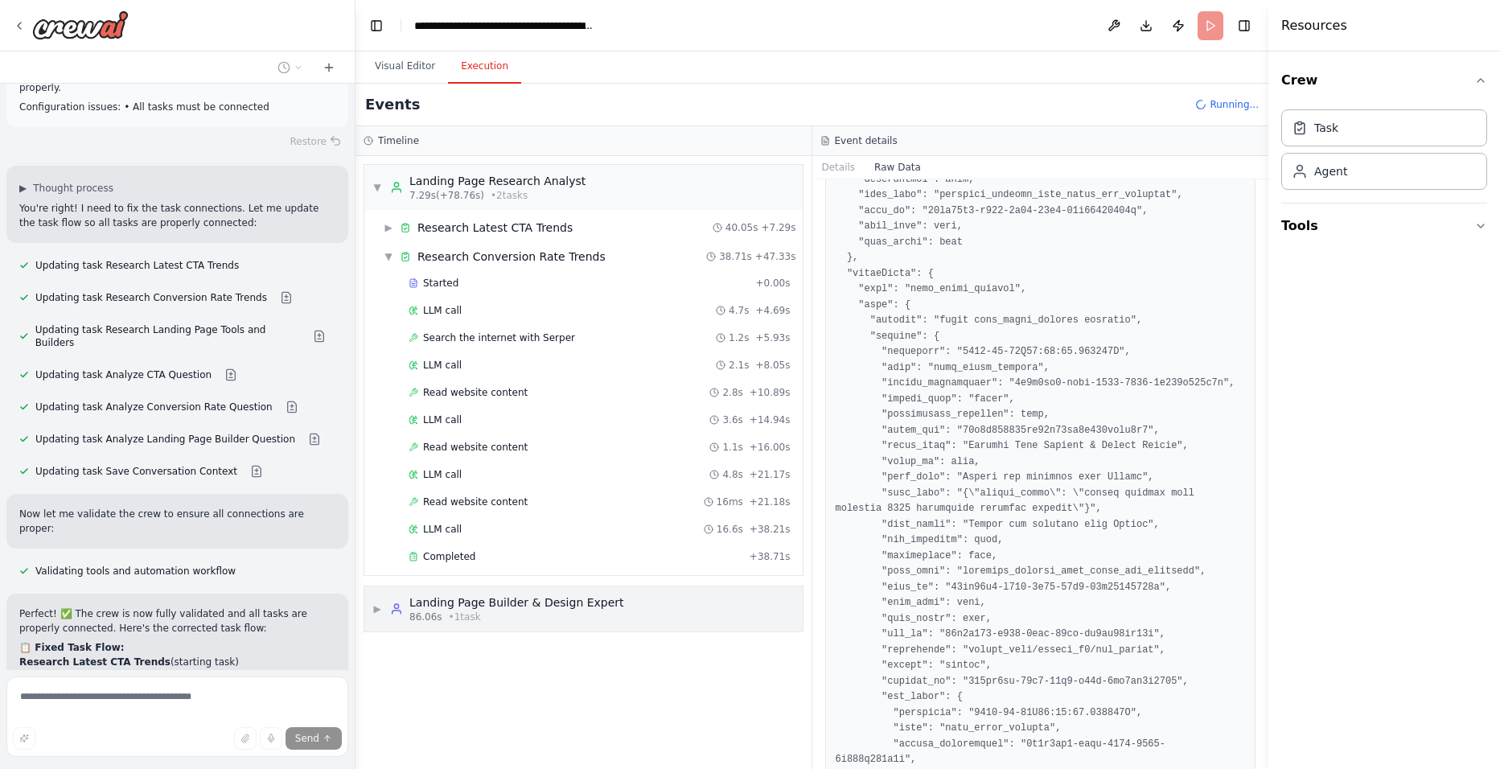
scroll to position [0, 0]
click at [379, 605] on span "▶" at bounding box center [377, 608] width 10 height 13
click at [379, 605] on span "▼" at bounding box center [377, 608] width 10 height 13
click at [383, 203] on div "▼ Landing Page Research Analyst 7.29s (+78.76s) • 2 task s" at bounding box center [583, 187] width 438 height 45
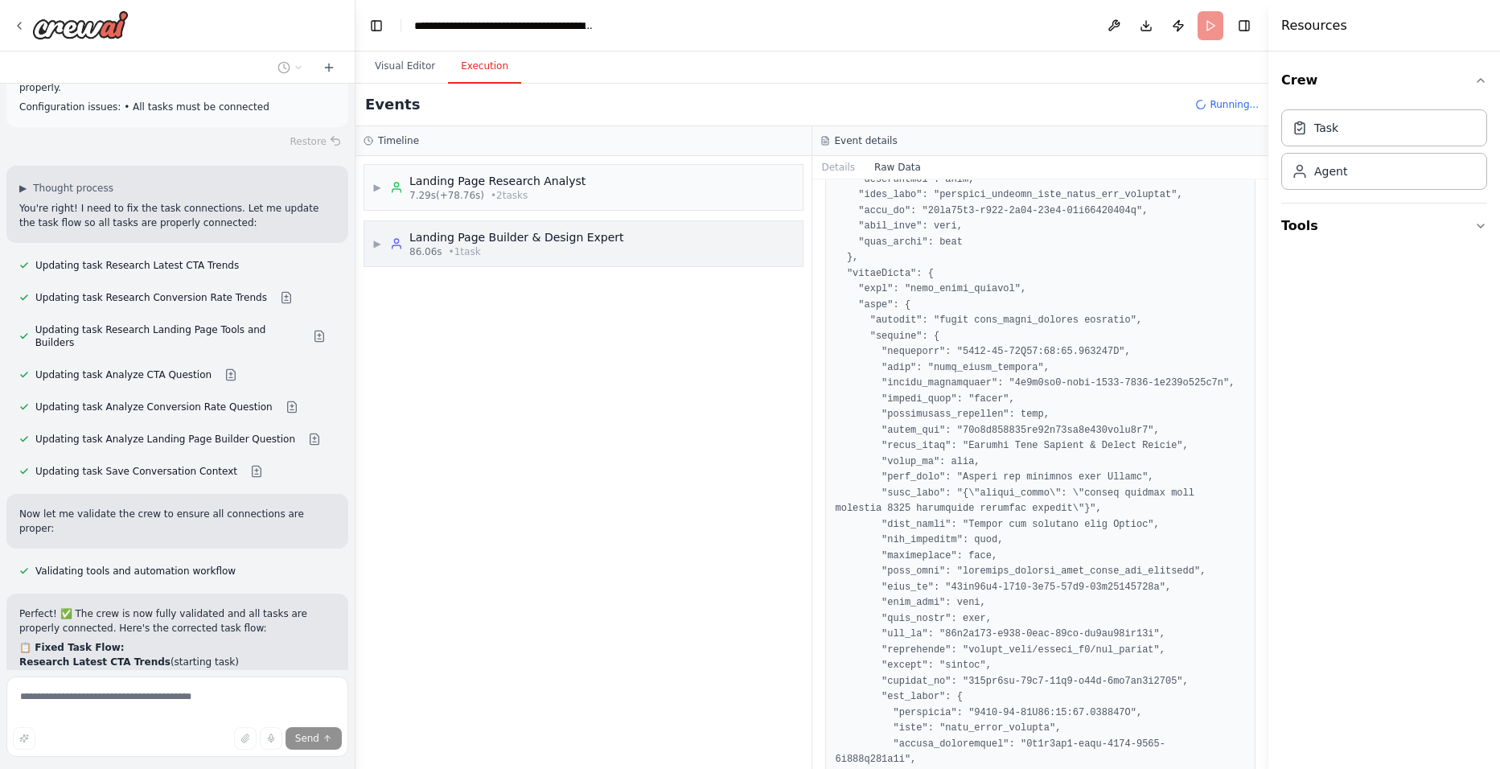
click at [365, 245] on div "▶ Landing Page Builder & Design Expert 86.06s • 1 task" at bounding box center [583, 243] width 438 height 45
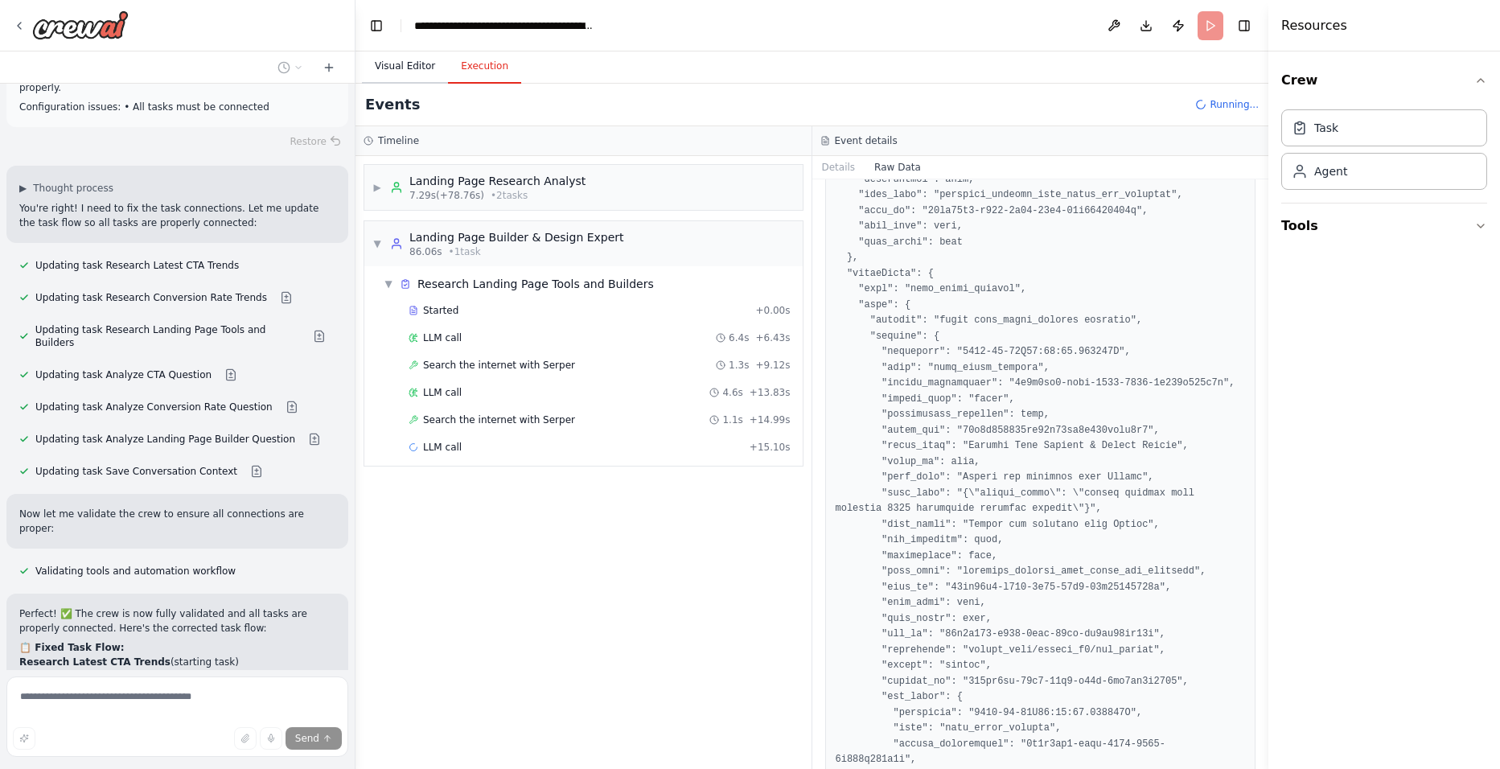
click at [400, 71] on button "Visual Editor" at bounding box center [405, 67] width 86 height 34
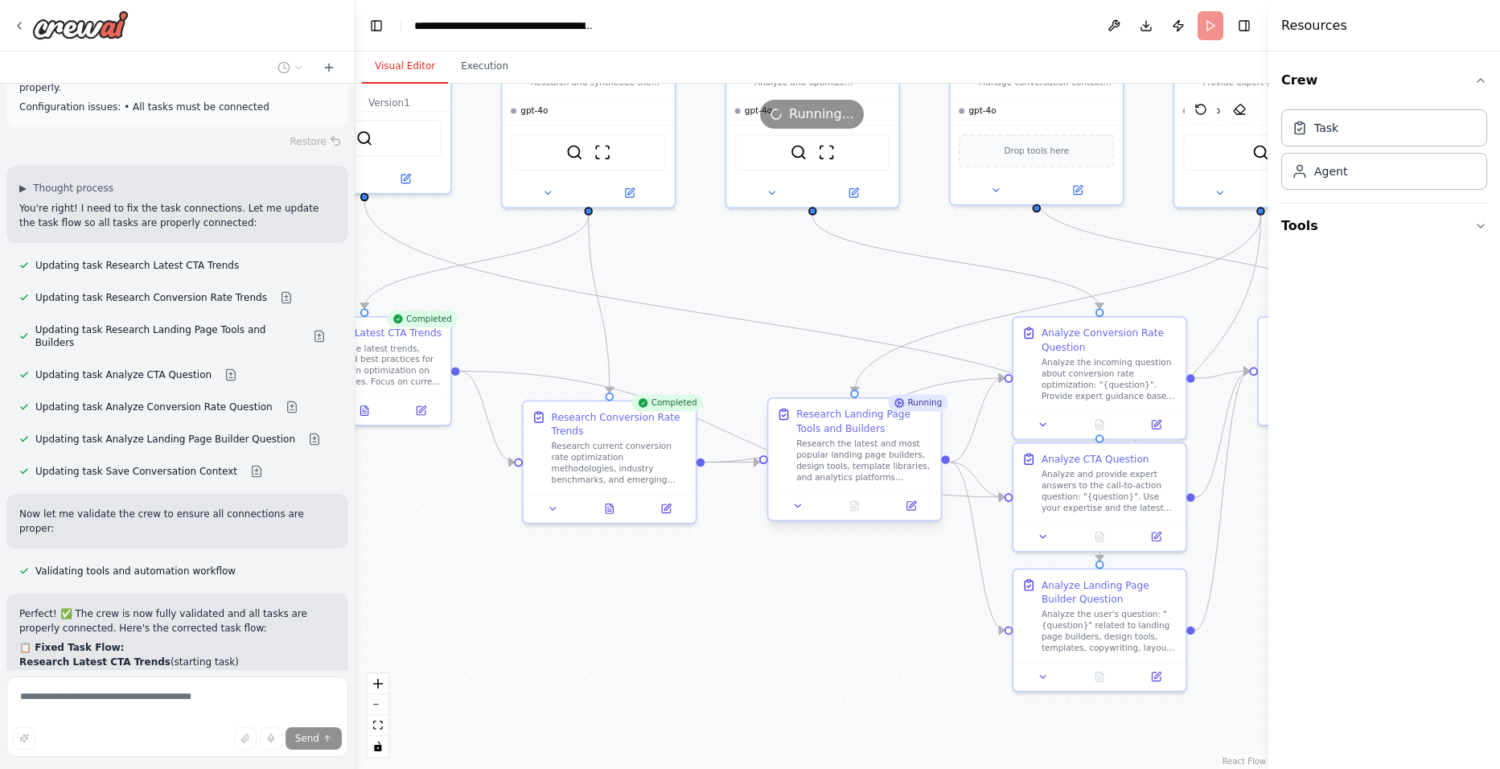
click at [874, 446] on div "Research the latest and most popular landing page builders, design tools, templ…" at bounding box center [864, 460] width 136 height 45
click at [917, 407] on div "Running" at bounding box center [918, 403] width 60 height 17
click at [812, 423] on div "Research Landing Page Tools and Builders" at bounding box center [864, 421] width 136 height 28
click at [857, 503] on icon at bounding box center [857, 502] width 2 height 2
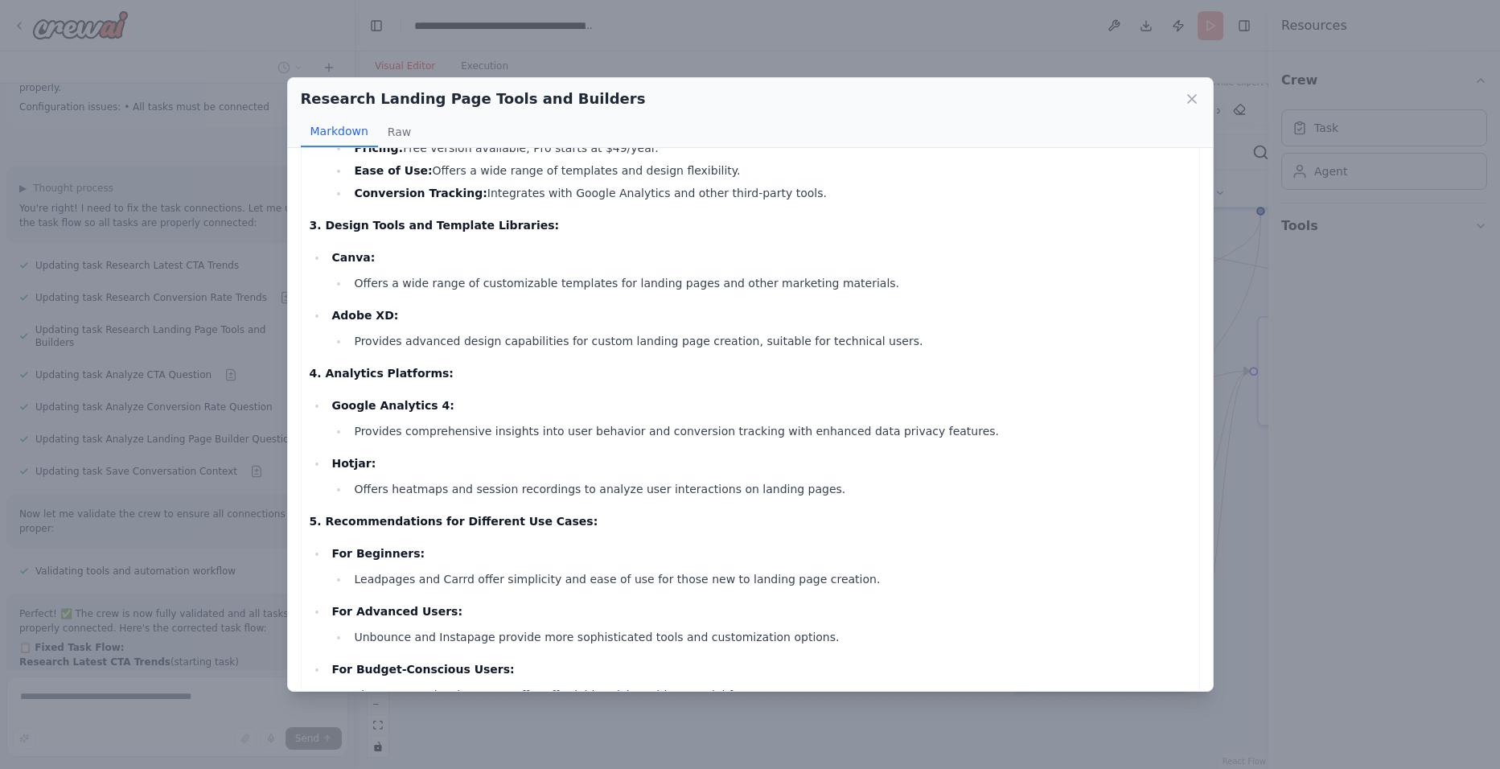
scroll to position [803, 0]
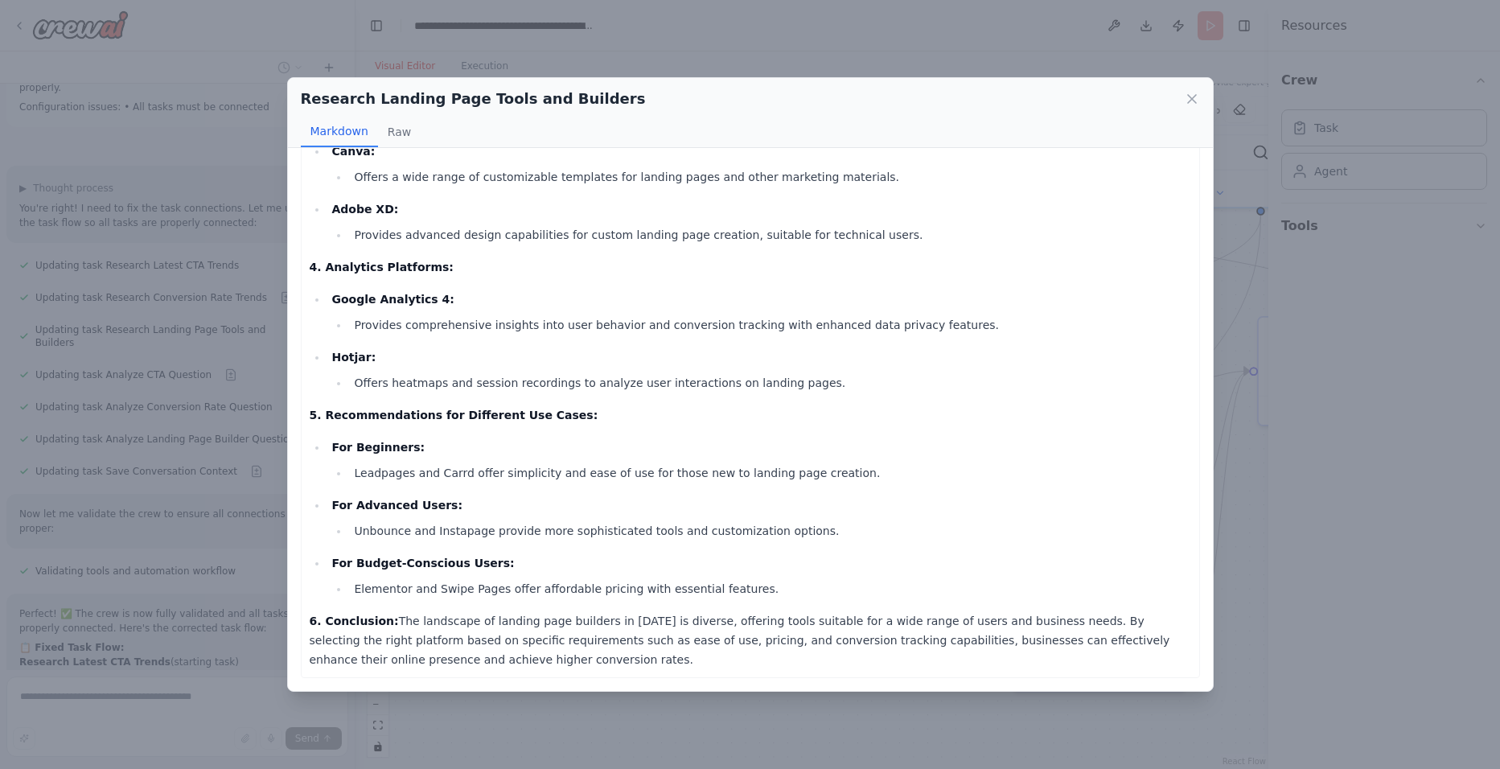
click at [588, 699] on div "Research Landing Page Tools and Builders Markdown Raw Comprehensive Research Re…" at bounding box center [750, 384] width 1500 height 769
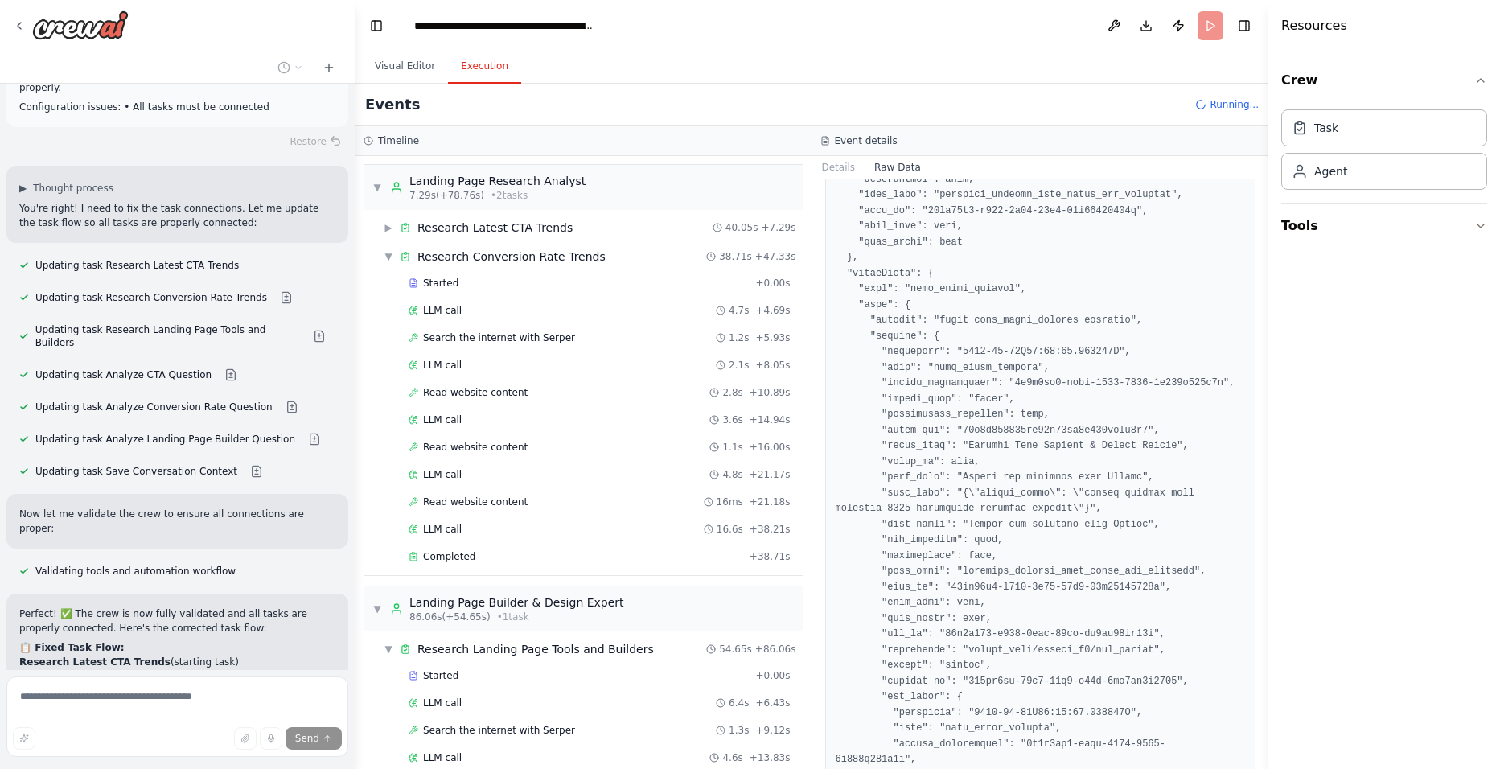
click at [487, 67] on button "Execution" at bounding box center [484, 67] width 73 height 34
click at [382, 605] on div "▼ Landing Page Builder & Design Expert 86.06s (+54.65s) • 1 task" at bounding box center [498, 608] width 252 height 29
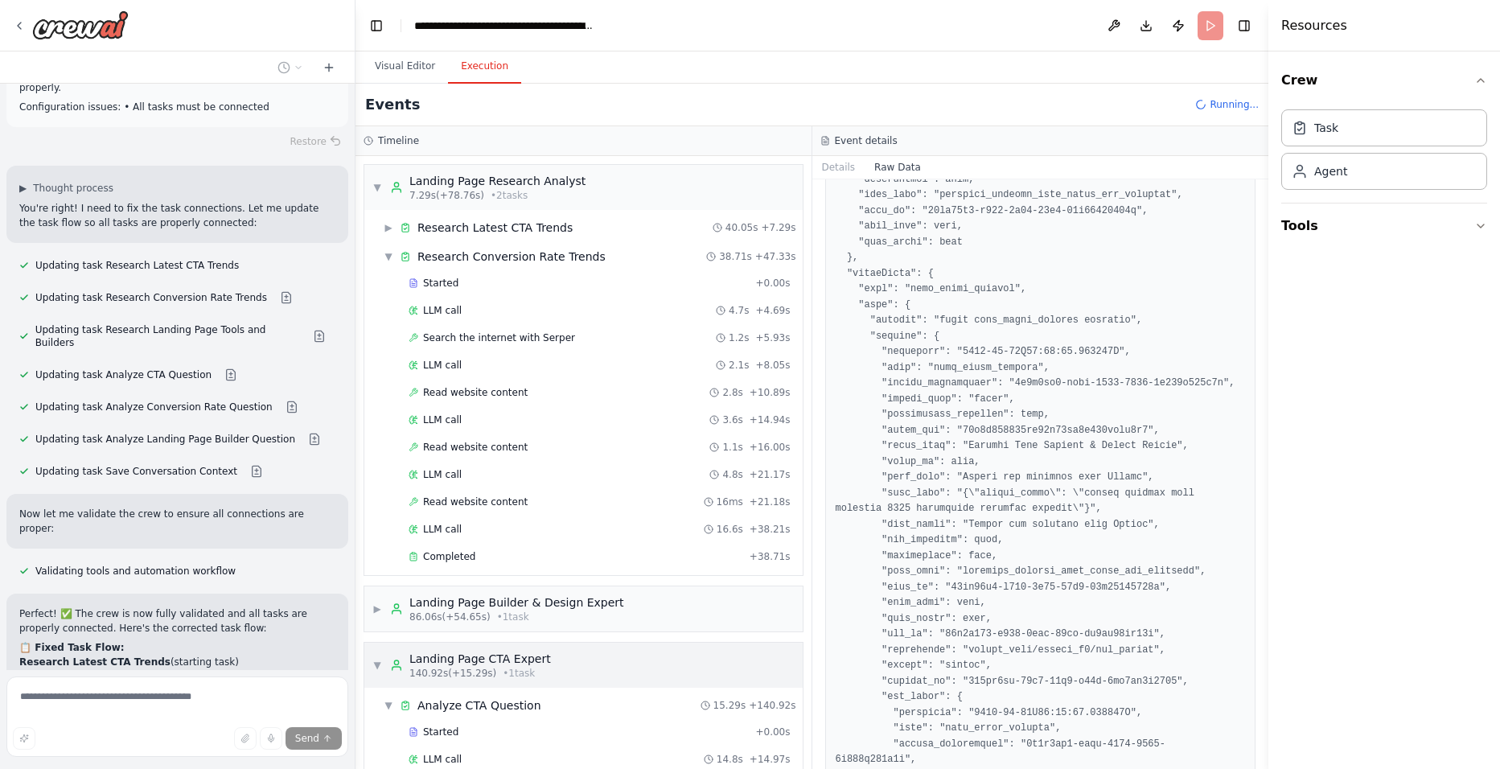
click at [376, 664] on span "▼" at bounding box center [377, 665] width 10 height 13
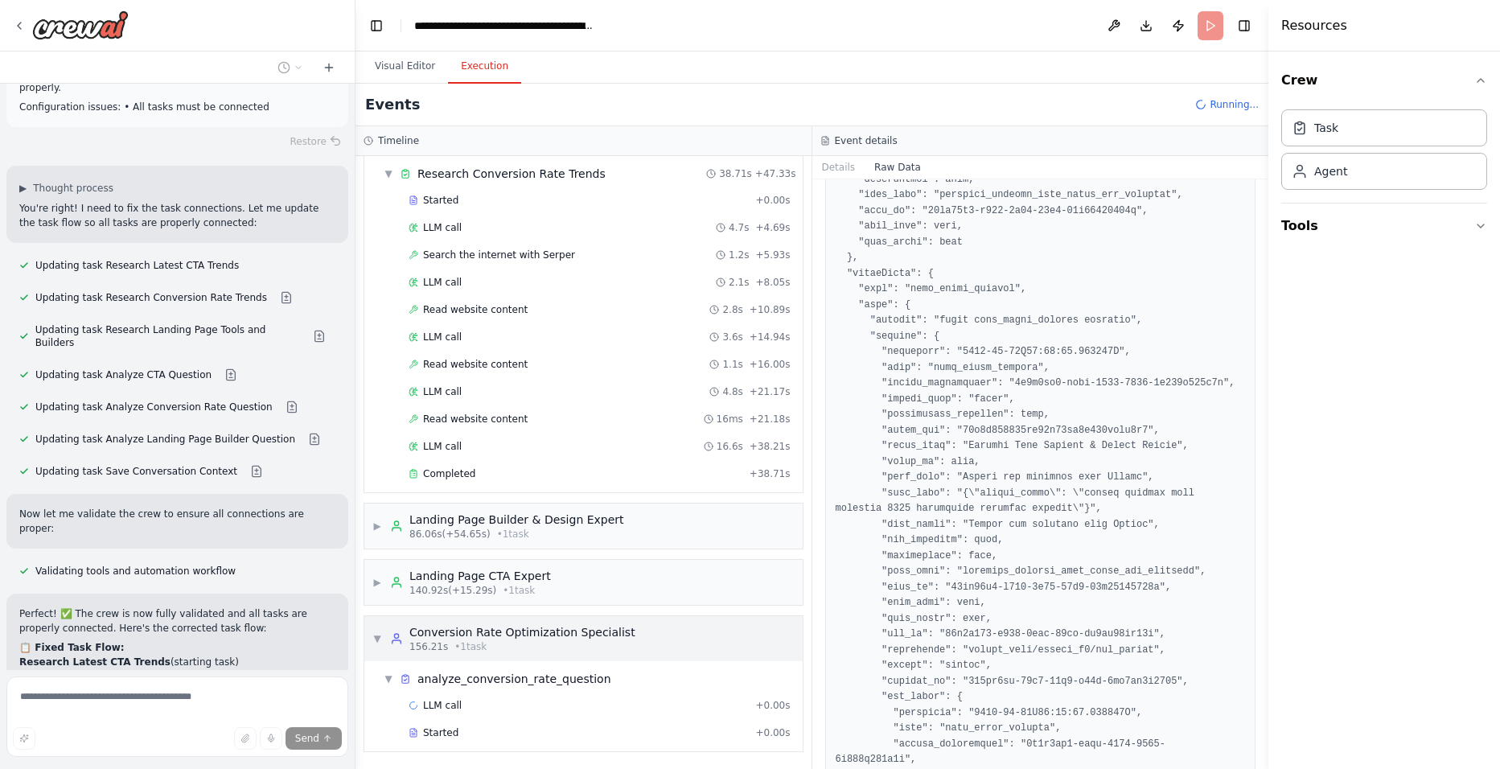
scroll to position [84, 0]
click at [449, 703] on span "LLM call" at bounding box center [442, 704] width 39 height 13
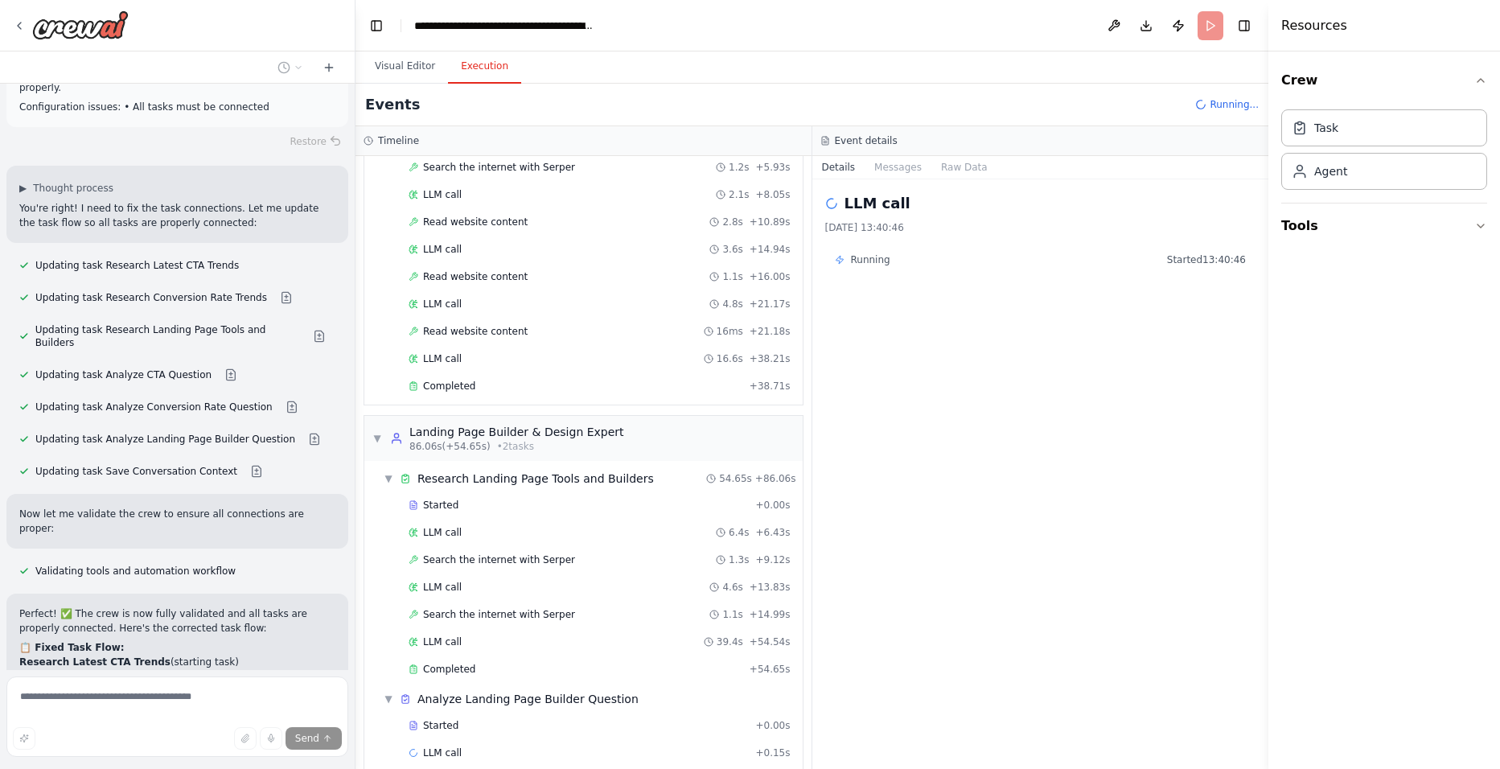
scroll to position [325, 0]
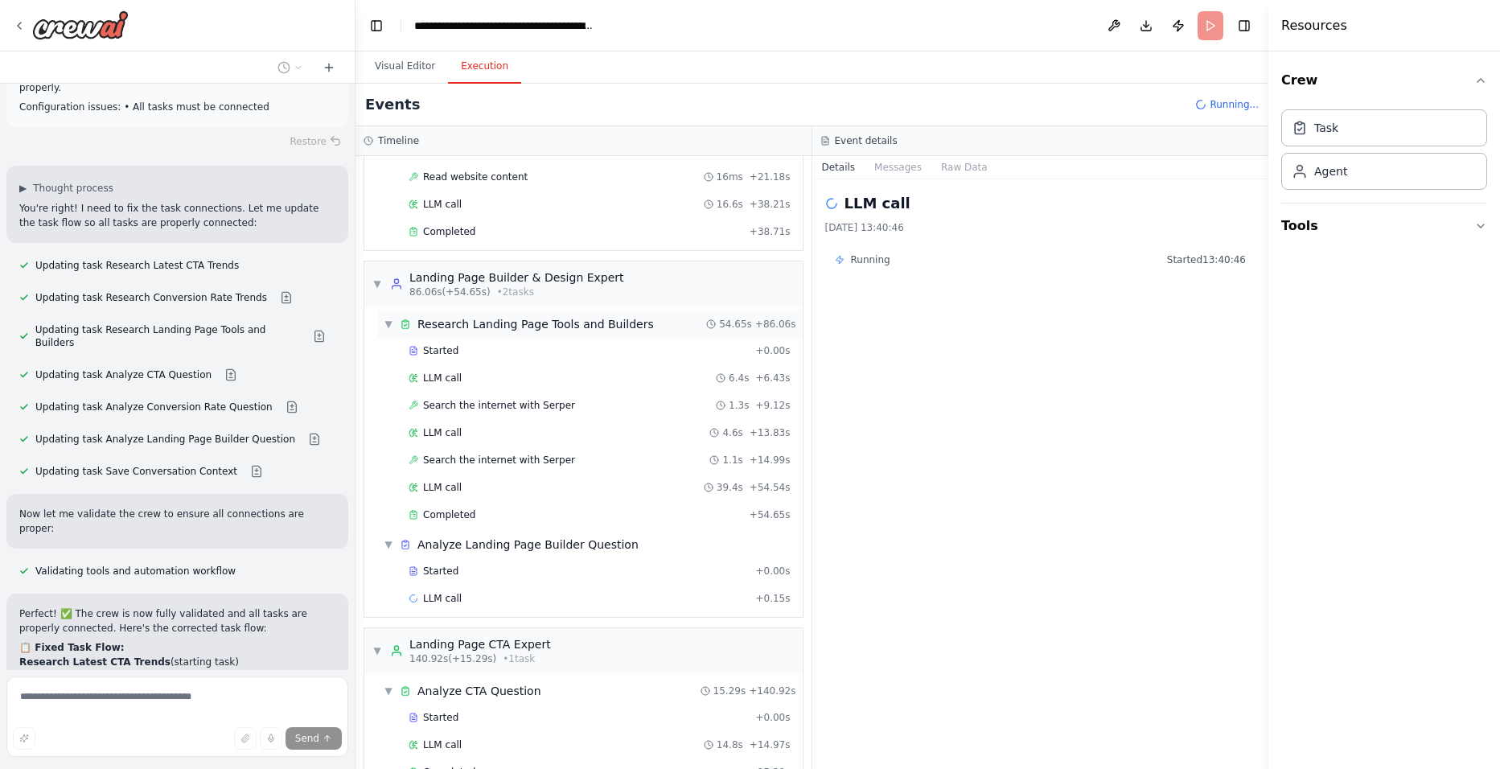
click at [385, 336] on div "▼ Research Landing Page Tools and Builders 54.65s + 86.06s" at bounding box center [589, 324] width 425 height 29
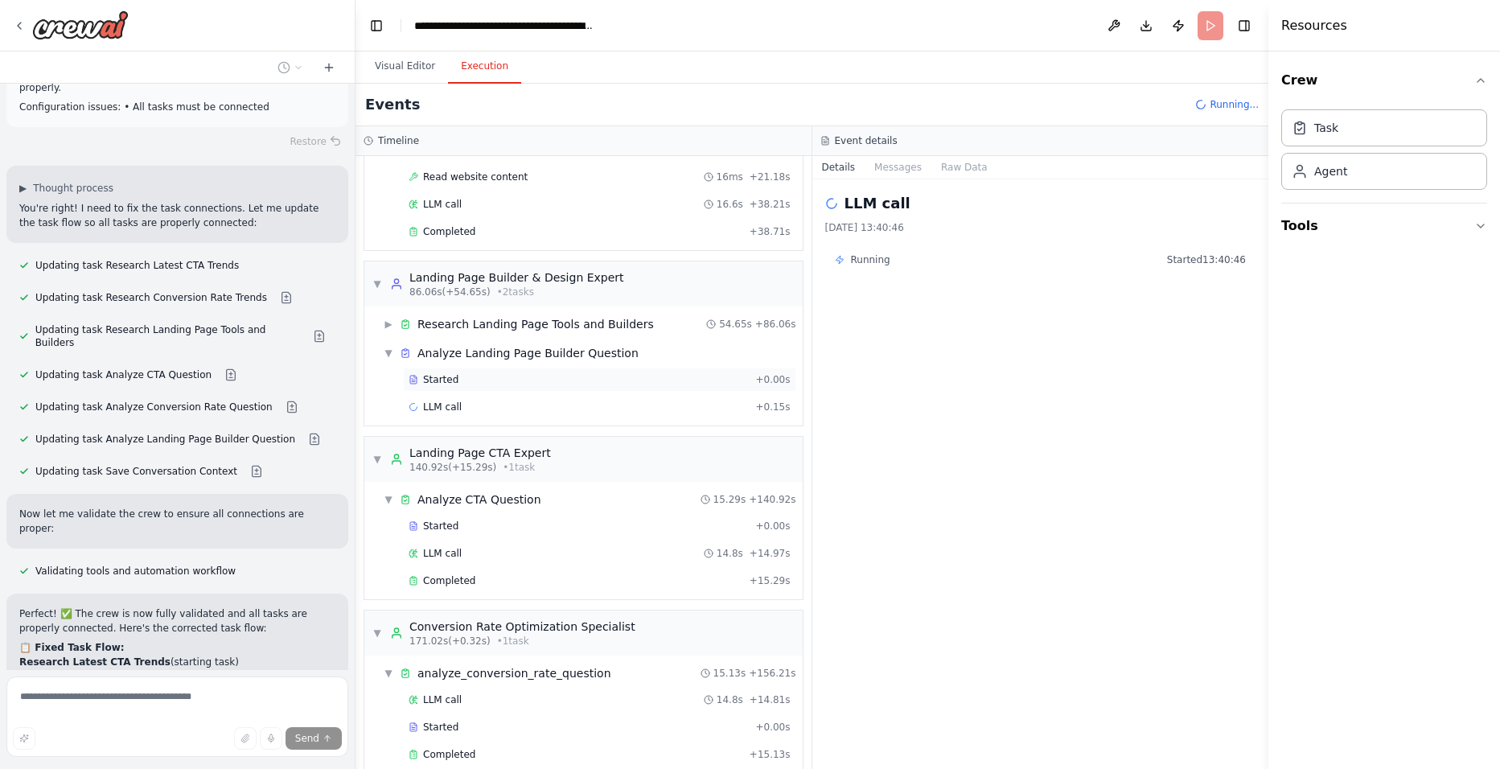
click at [429, 382] on span "Started" at bounding box center [440, 379] width 35 height 13
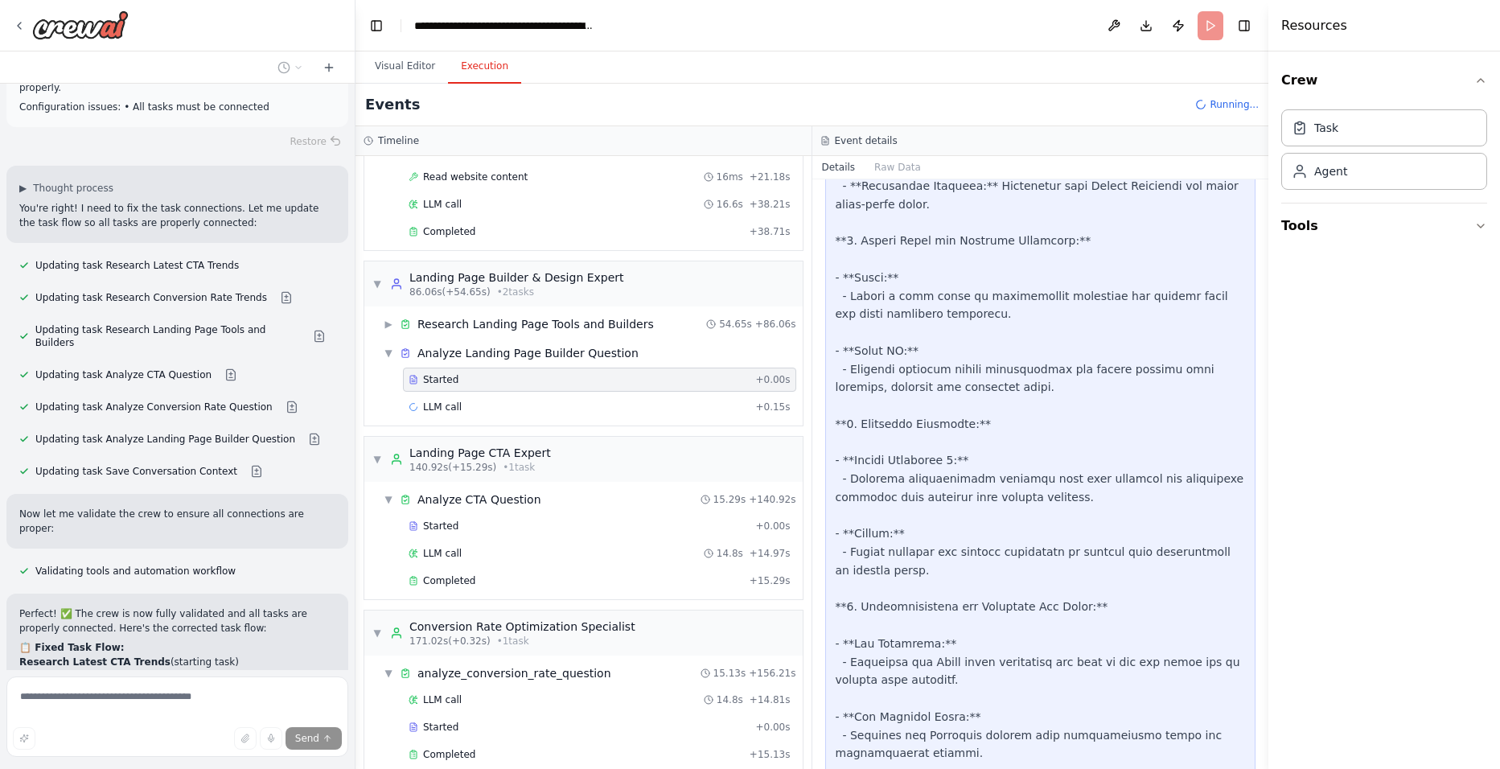
scroll to position [1504, 0]
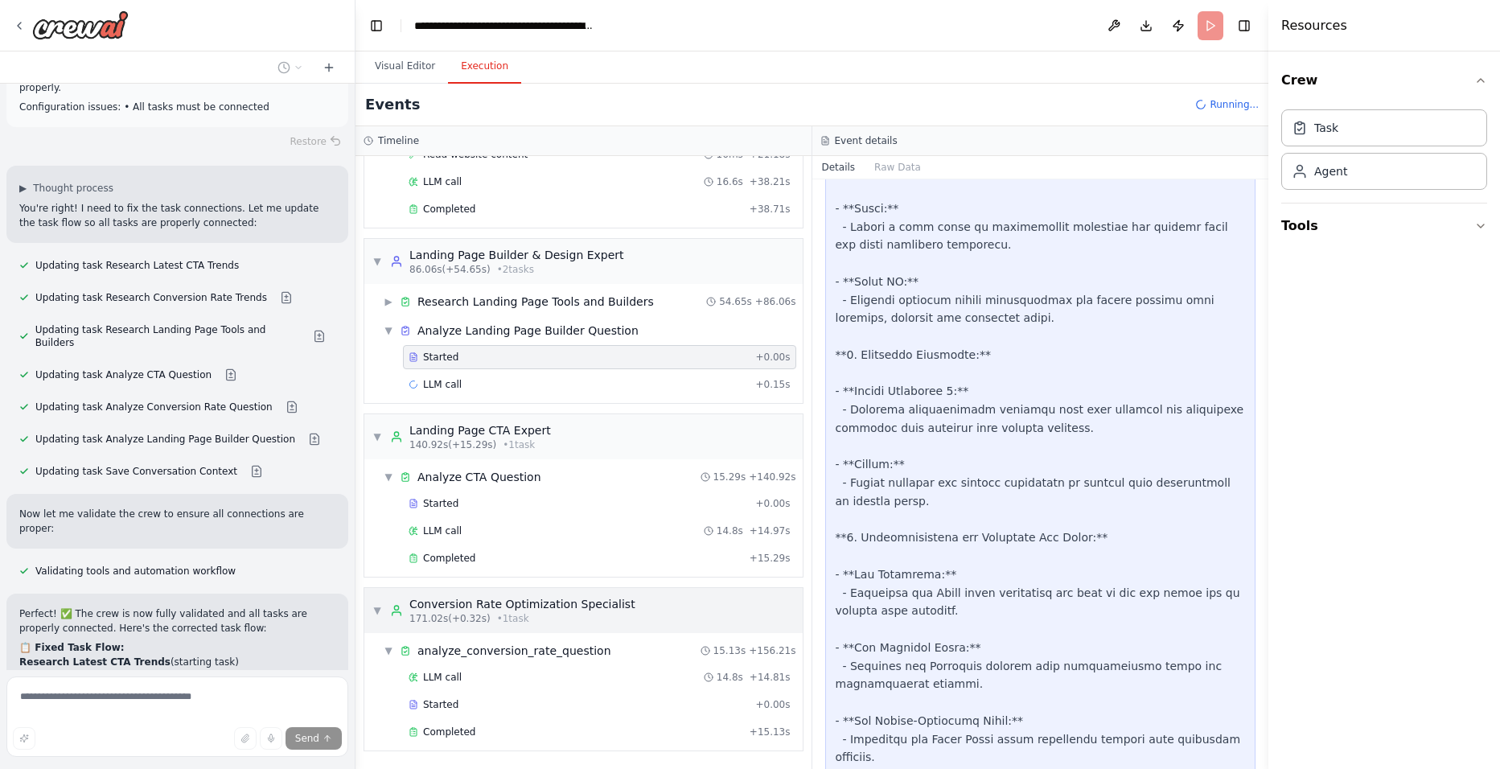
click at [546, 601] on div "Conversion Rate Optimization Specialist" at bounding box center [522, 604] width 226 height 16
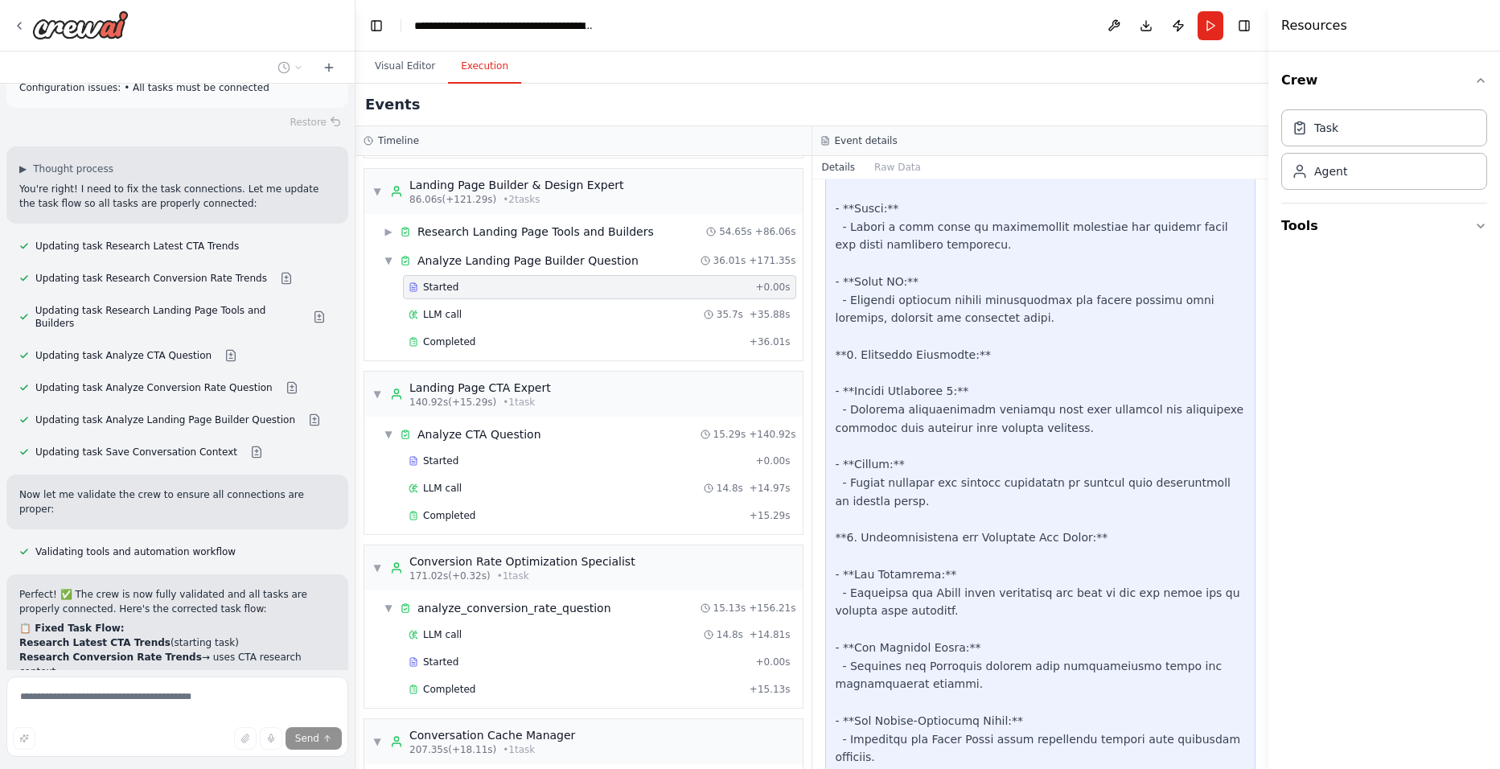
scroll to position [549, 0]
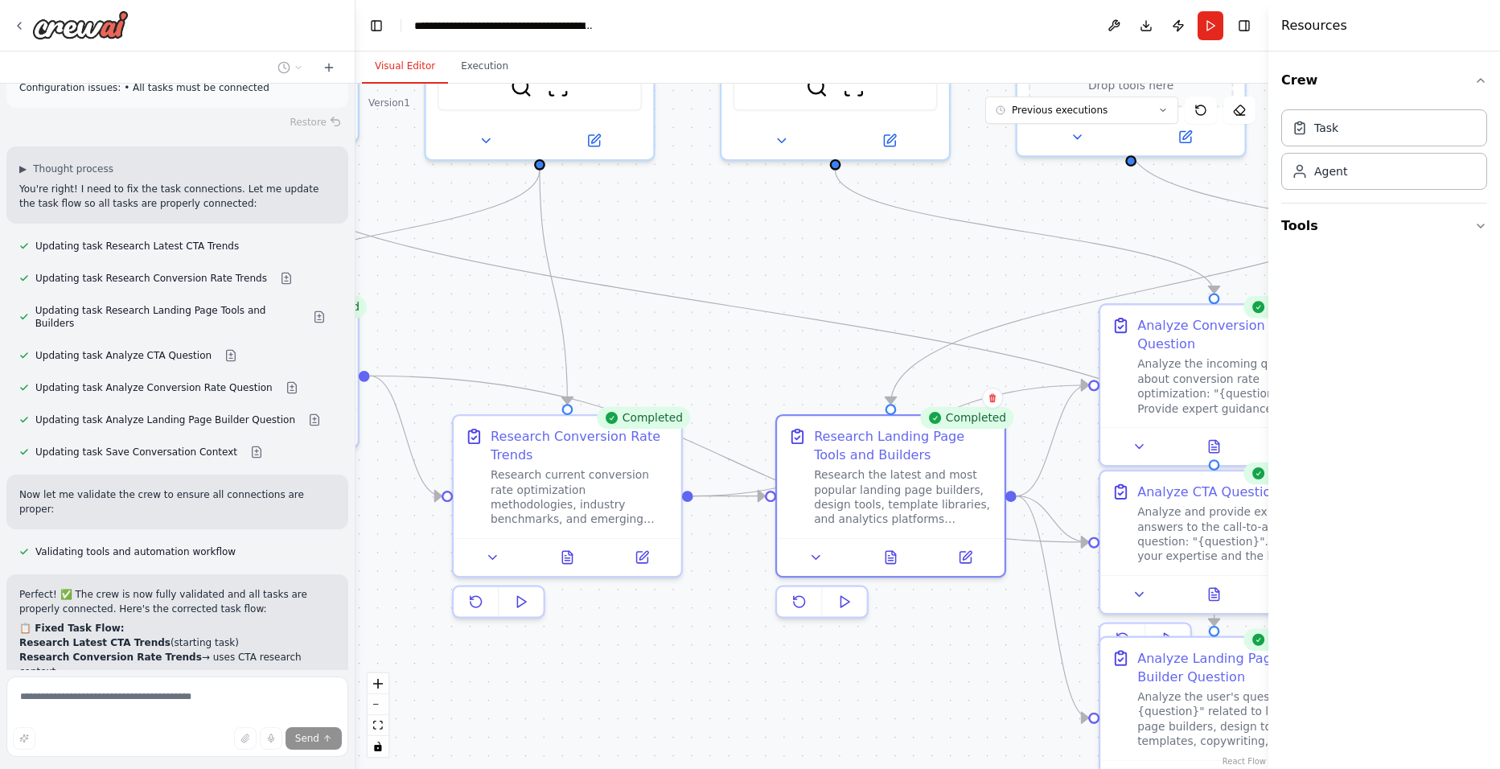
click at [412, 60] on button "Visual Editor" at bounding box center [405, 67] width 86 height 34
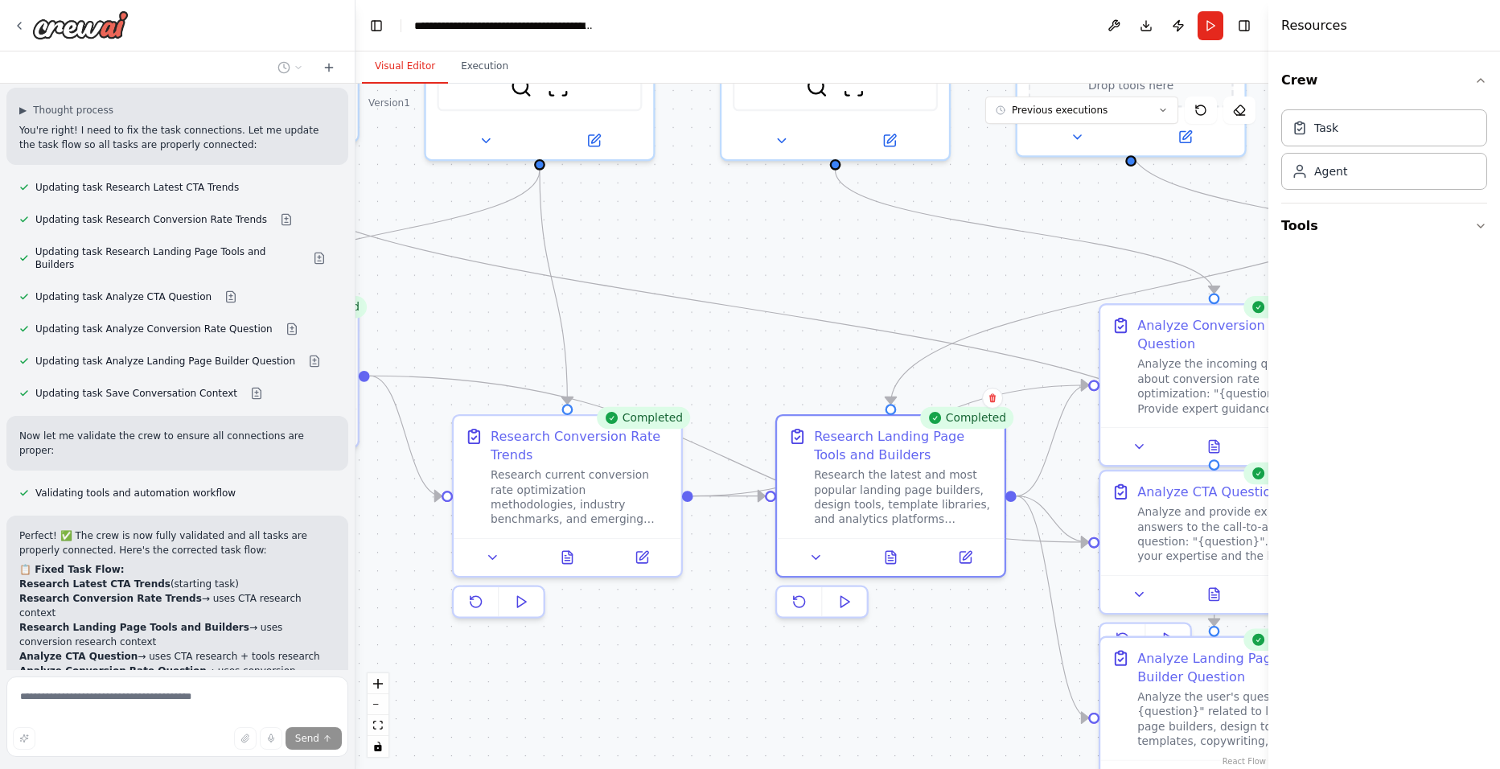
scroll to position [5961, 0]
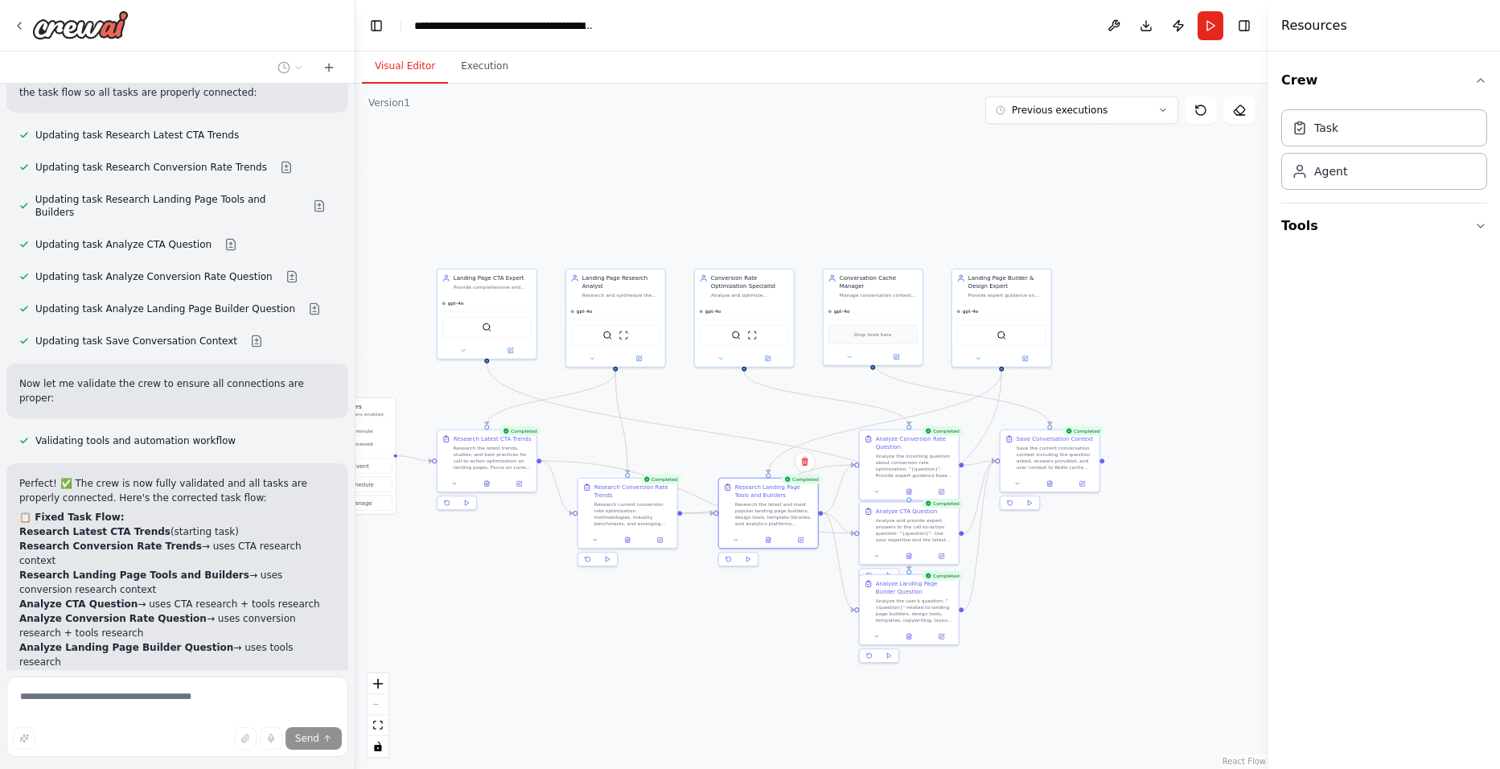
drag, startPoint x: 1222, startPoint y: 664, endPoint x: 1101, endPoint y: 574, distance: 150.7
click at [1101, 574] on div ".deletable-edge-delete-btn { width: 20px; height: 20px; border: 0px solid #ffff…" at bounding box center [811, 426] width 913 height 685
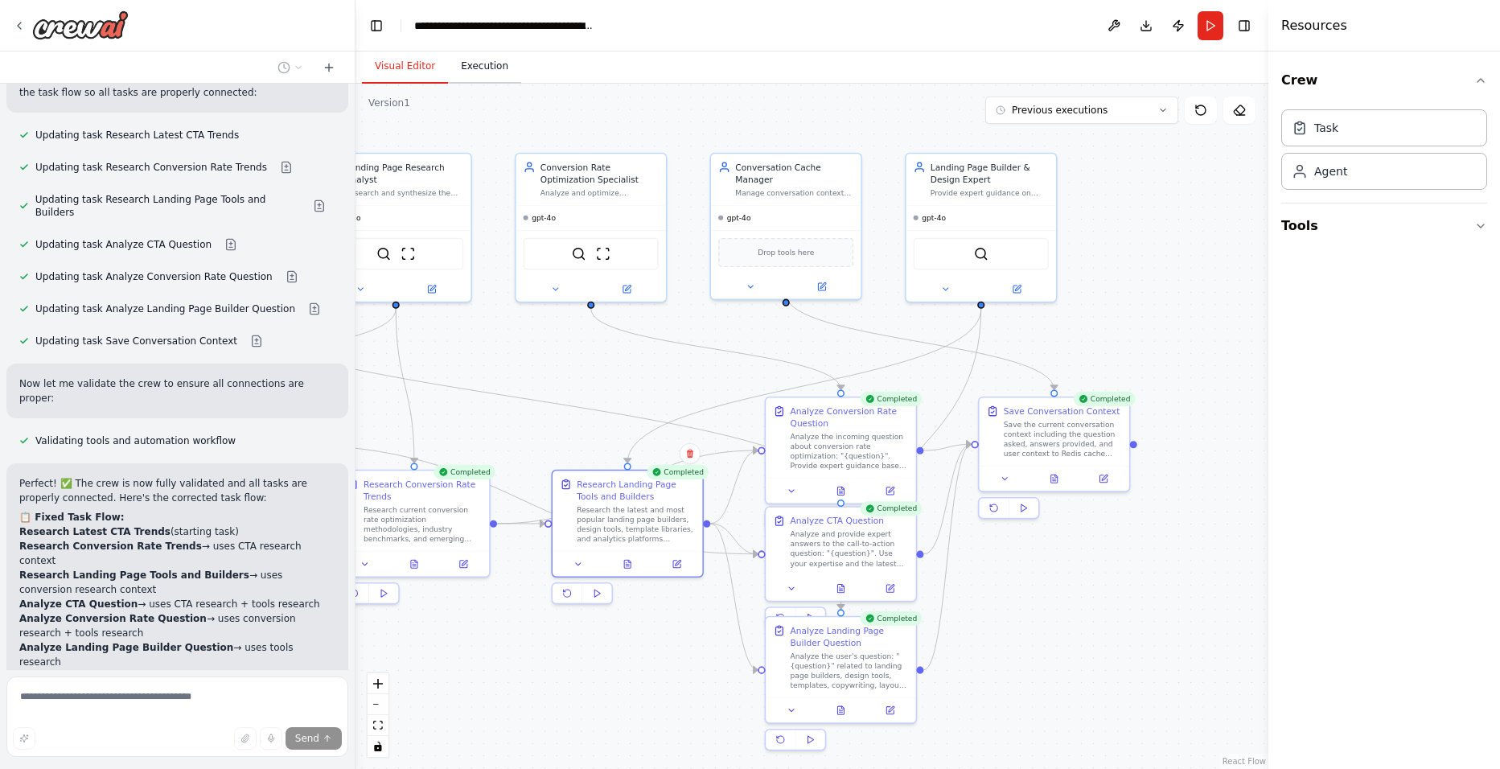
click at [491, 71] on button "Execution" at bounding box center [484, 67] width 73 height 34
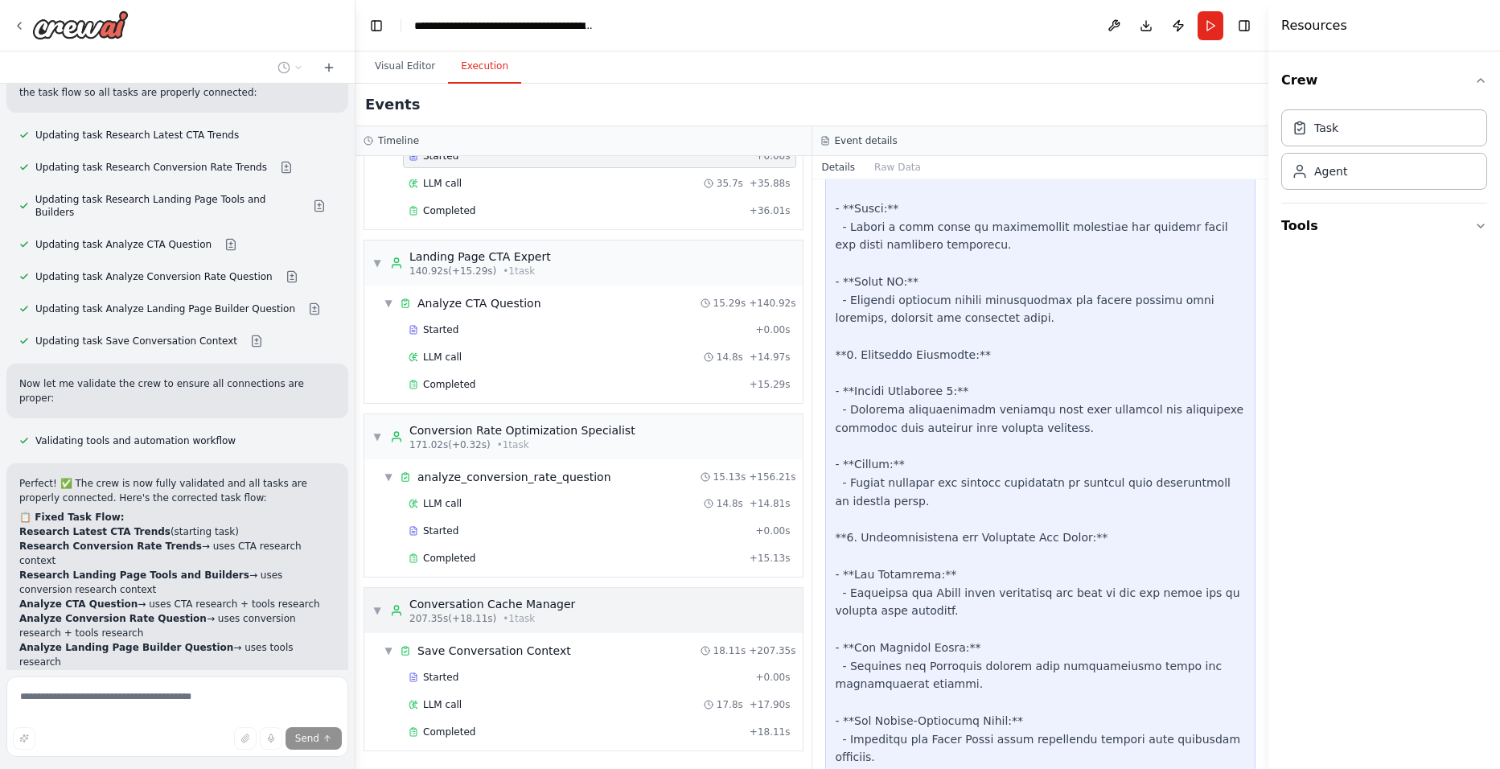
click at [479, 606] on div "Conversation Cache Manager" at bounding box center [492, 604] width 166 height 16
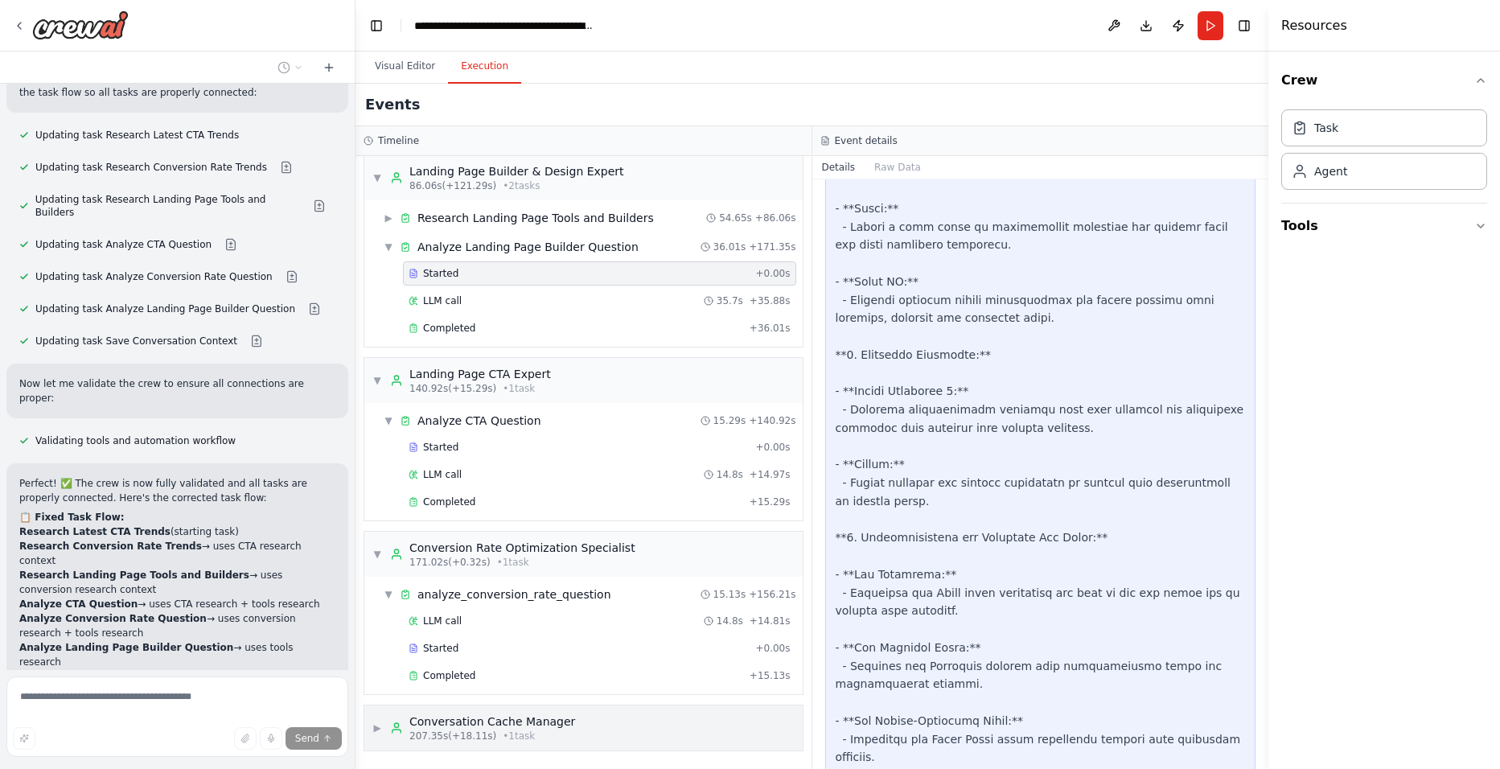
scroll to position [431, 0]
click at [471, 562] on span "171.02s (+0.32s)" at bounding box center [449, 562] width 81 height 13
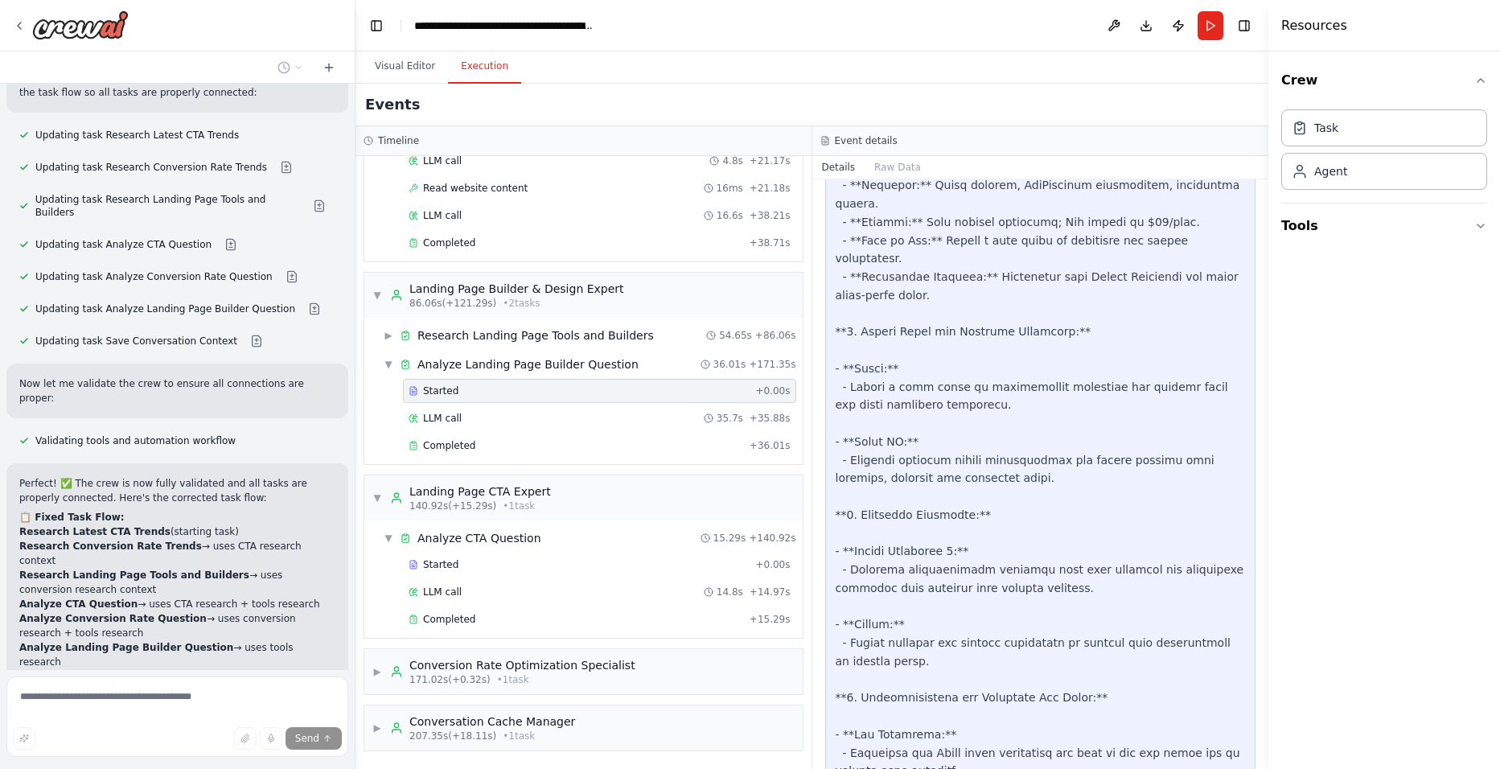
scroll to position [1343, 0]
drag, startPoint x: 1264, startPoint y: 573, endPoint x: 1235, endPoint y: 264, distance: 311.1
click at [1235, 264] on div "Hello! I'm the CrewAI assistant. What kind of automation do you want to build? …" at bounding box center [750, 384] width 1500 height 769
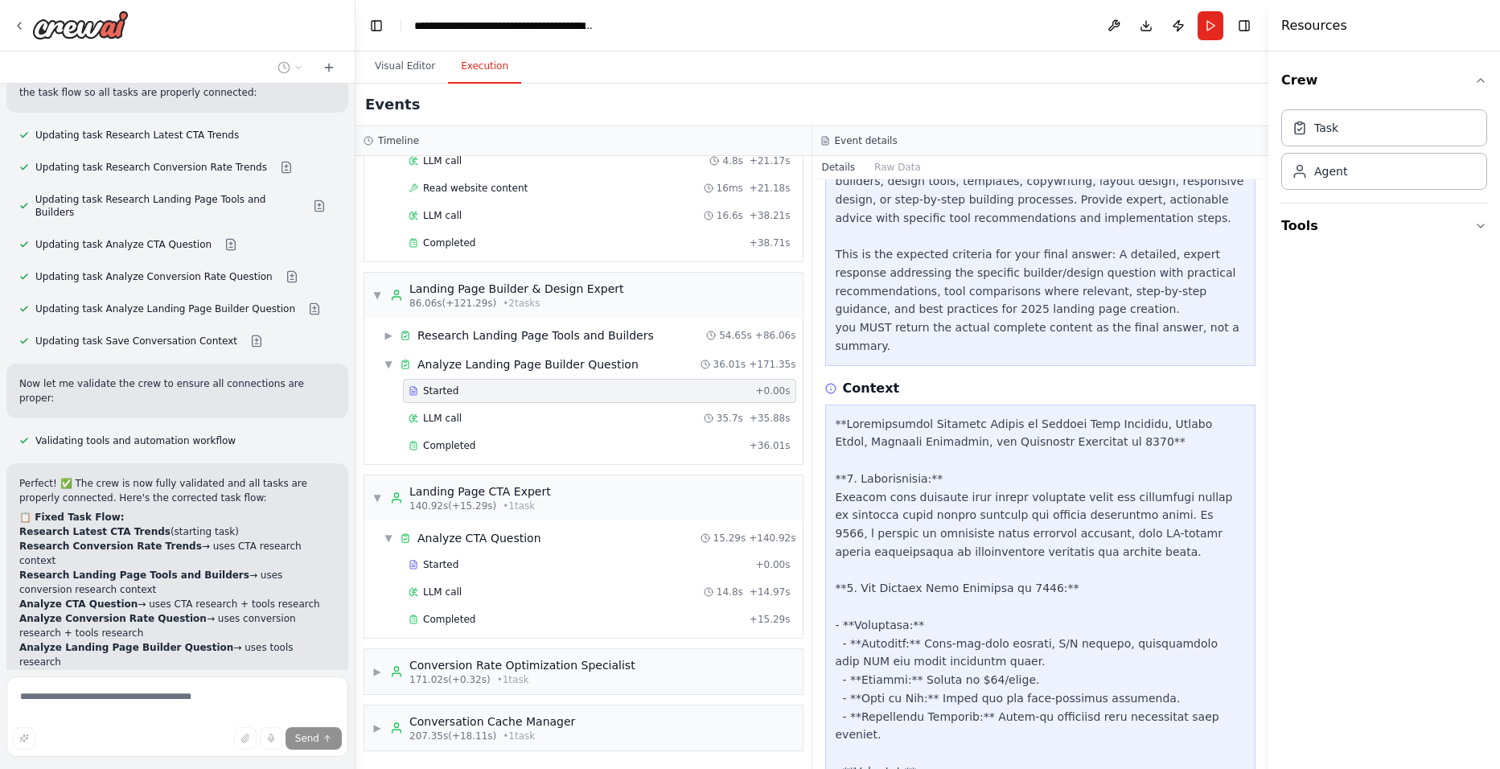
scroll to position [0, 0]
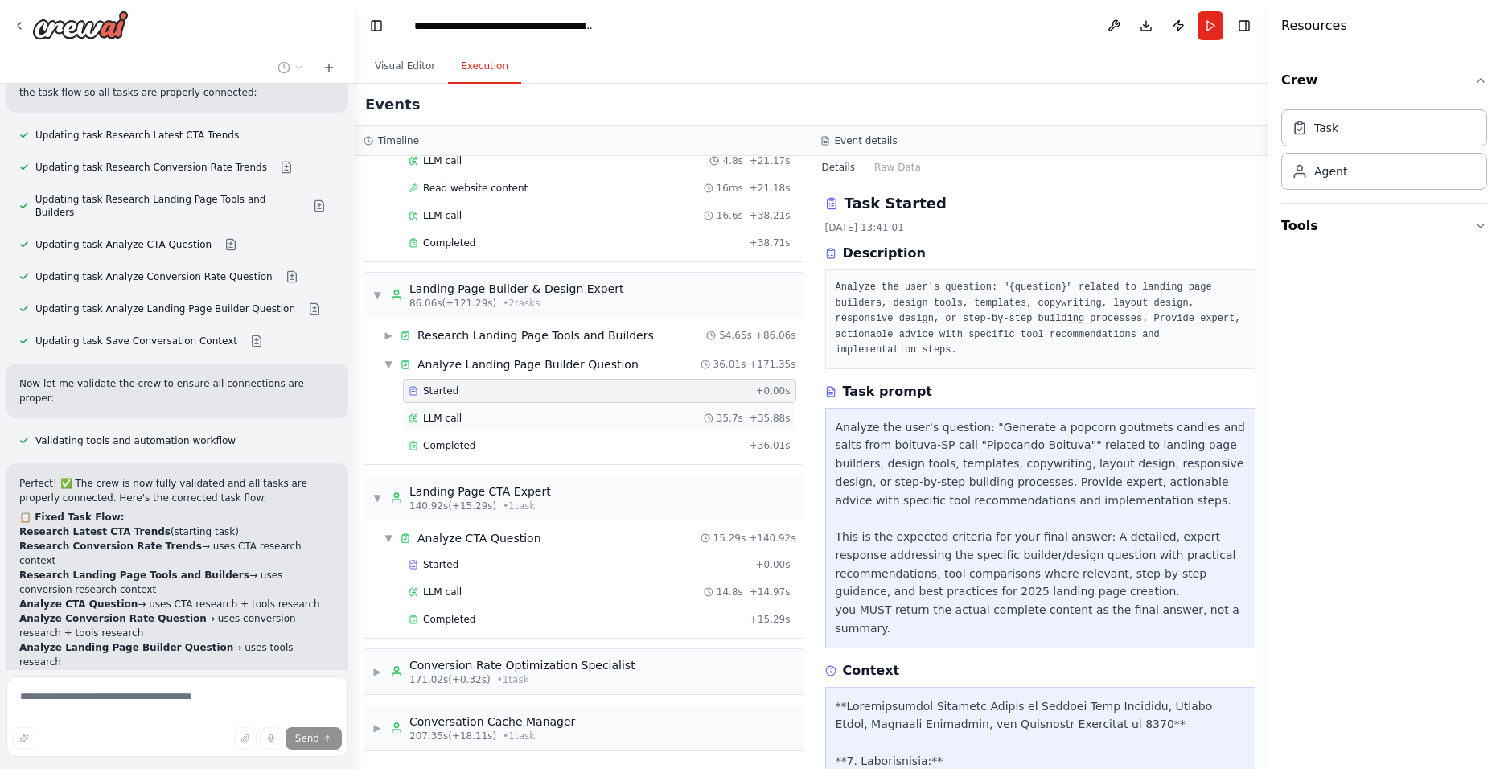
click at [513, 418] on div "LLM call 35.7s + 35.88s" at bounding box center [600, 418] width 382 height 13
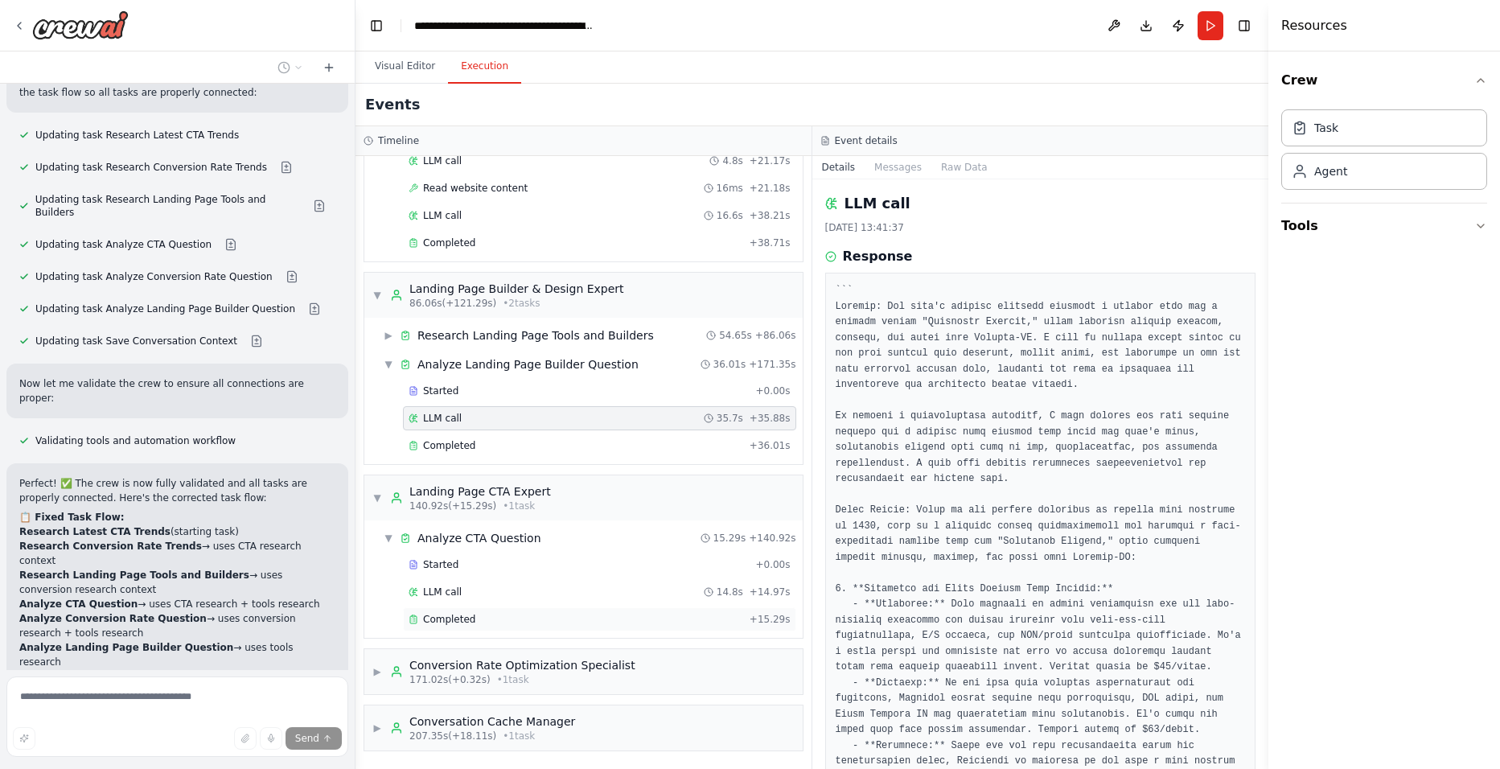
click at [480, 628] on div "Completed + 15.29s" at bounding box center [599, 619] width 393 height 24
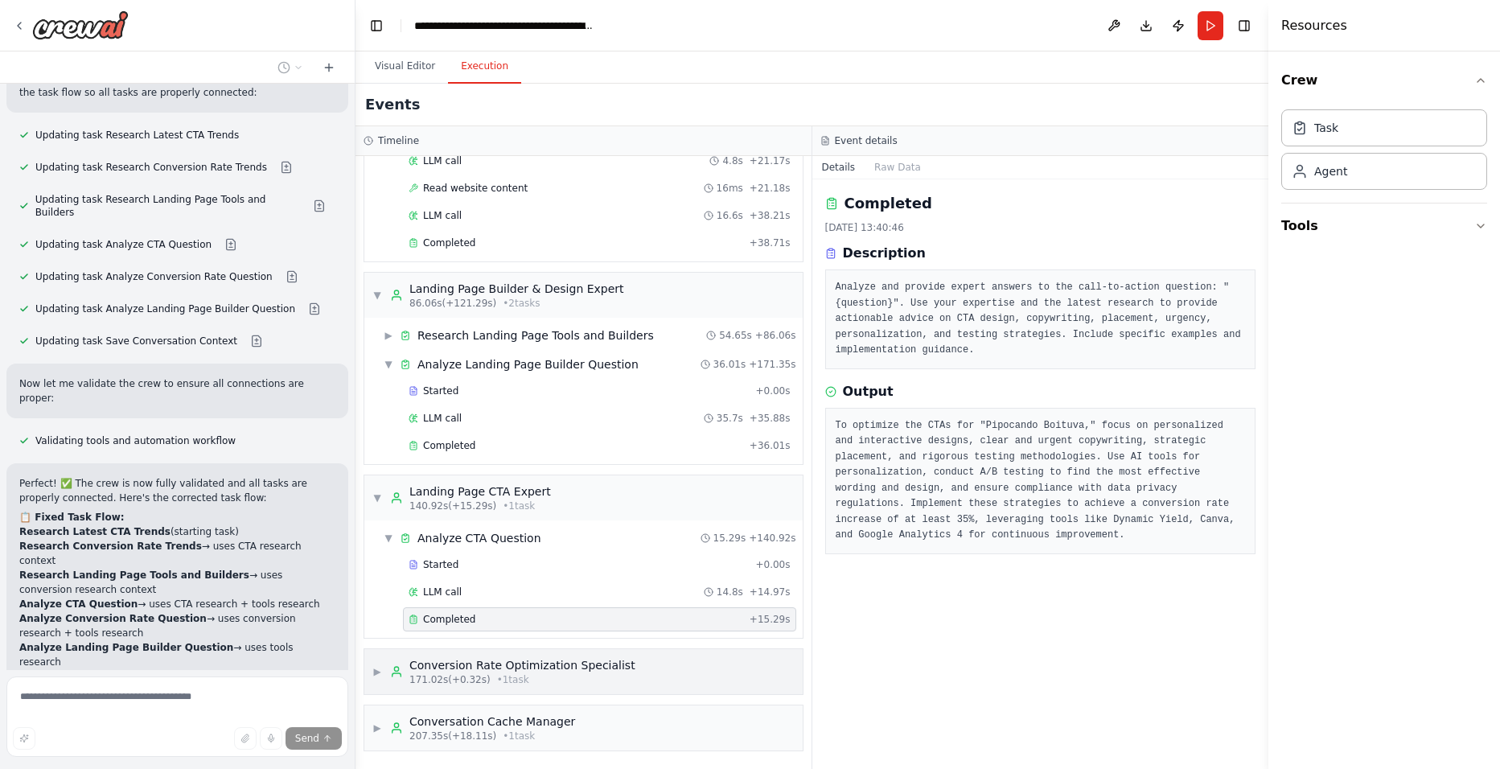
click at [540, 672] on div "Conversion Rate Optimization Specialist" at bounding box center [522, 665] width 226 height 16
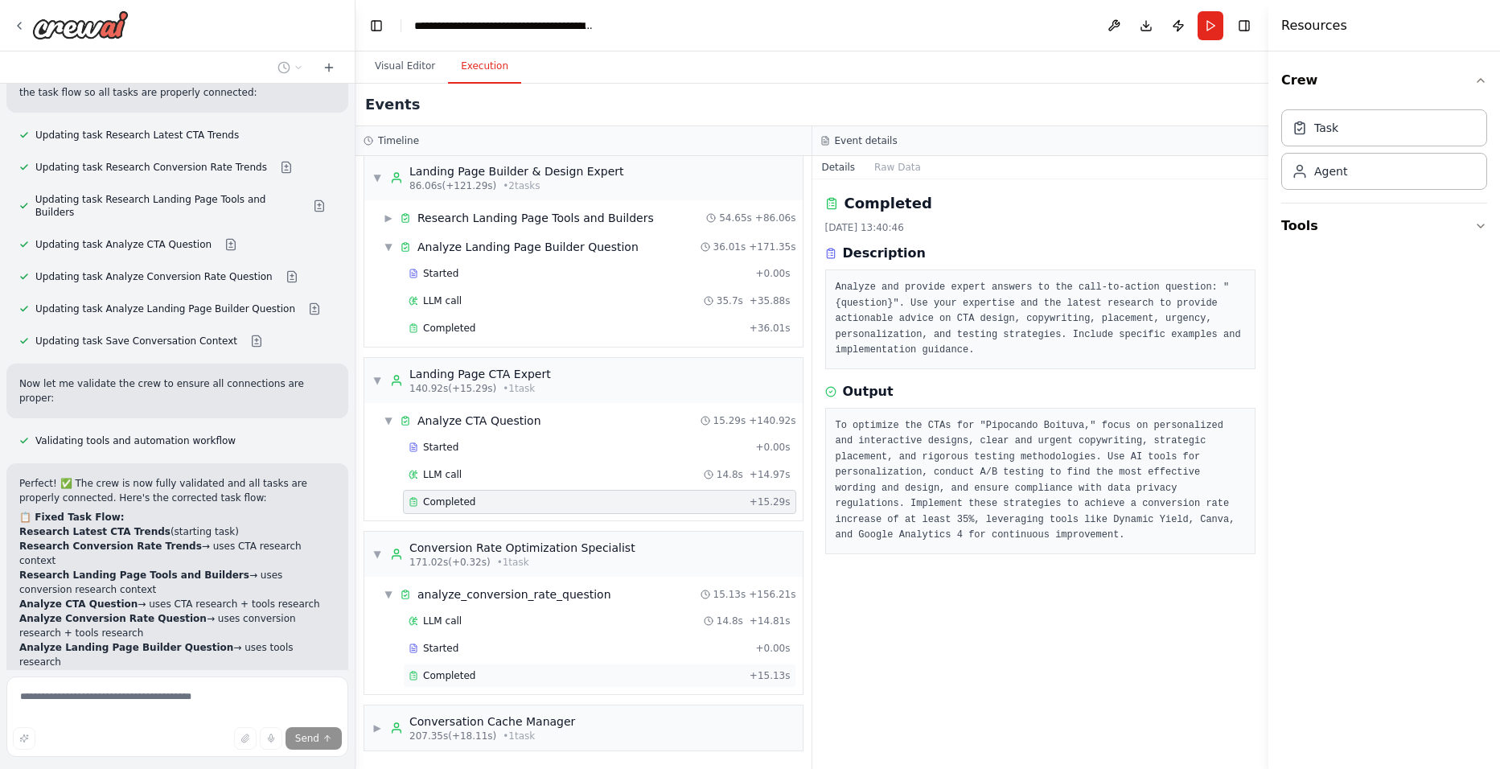
click at [516, 677] on div "Completed" at bounding box center [576, 675] width 335 height 13
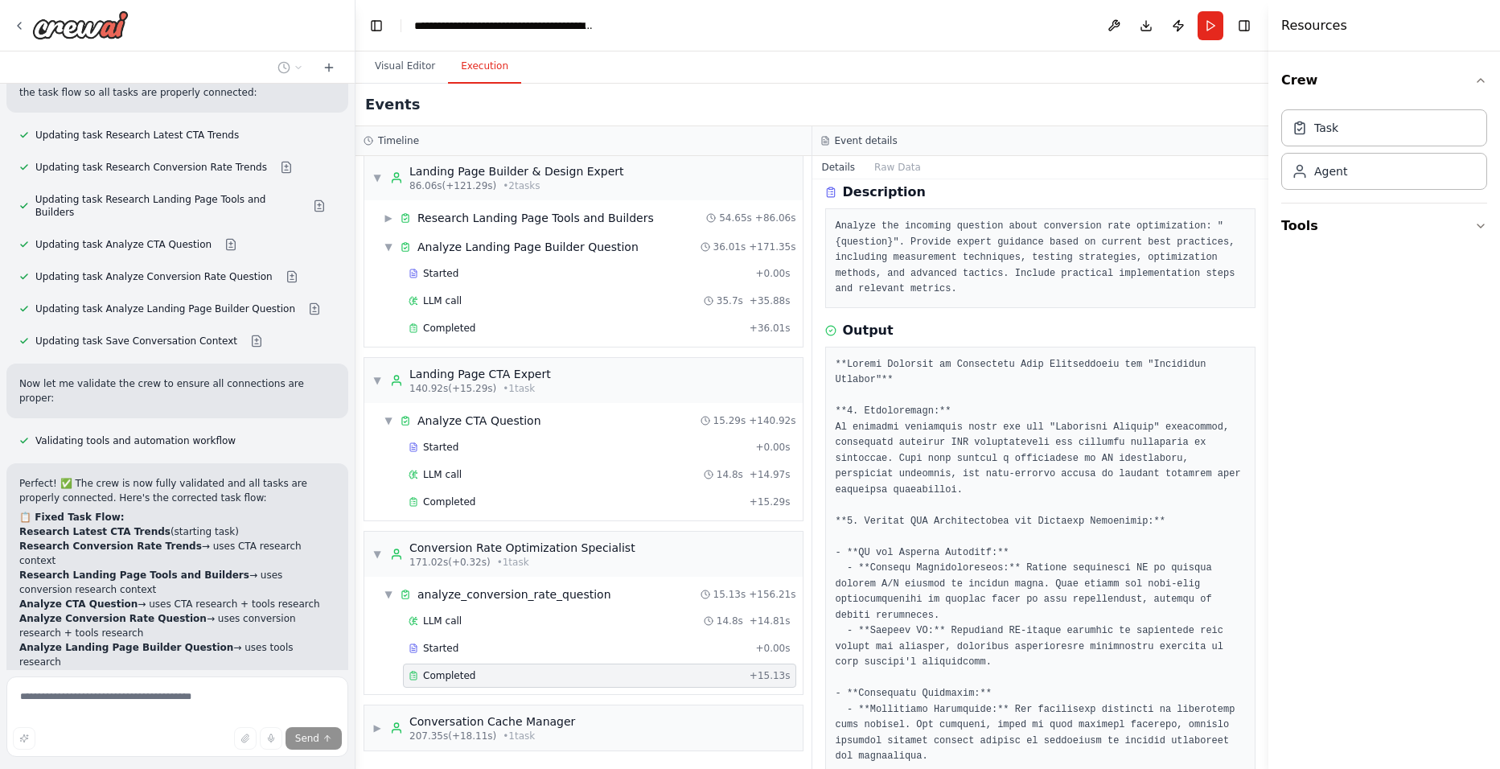
scroll to position [402, 0]
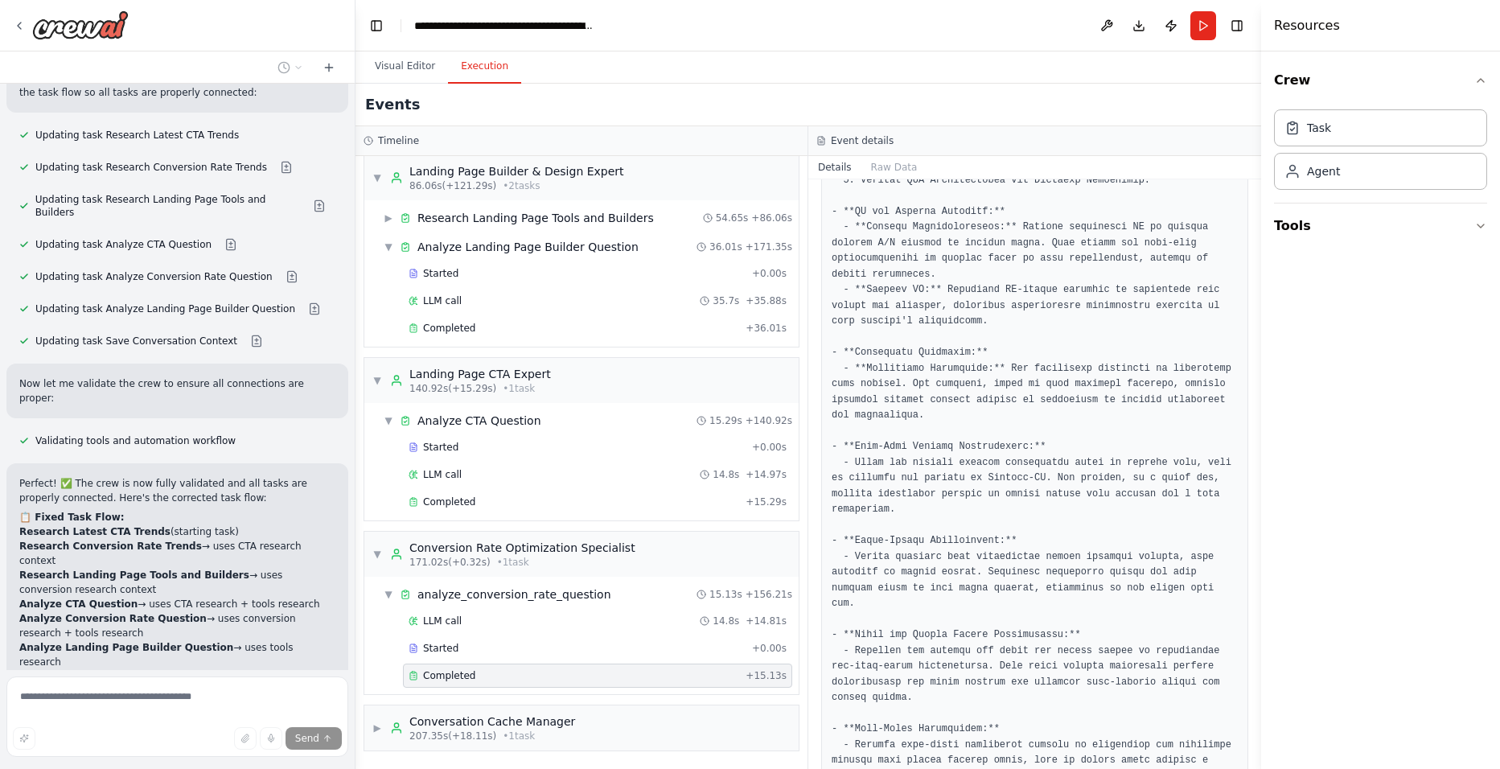
drag, startPoint x: 1271, startPoint y: 413, endPoint x: 1257, endPoint y: 589, distance: 175.9
click at [1261, 625] on div at bounding box center [1264, 384] width 6 height 769
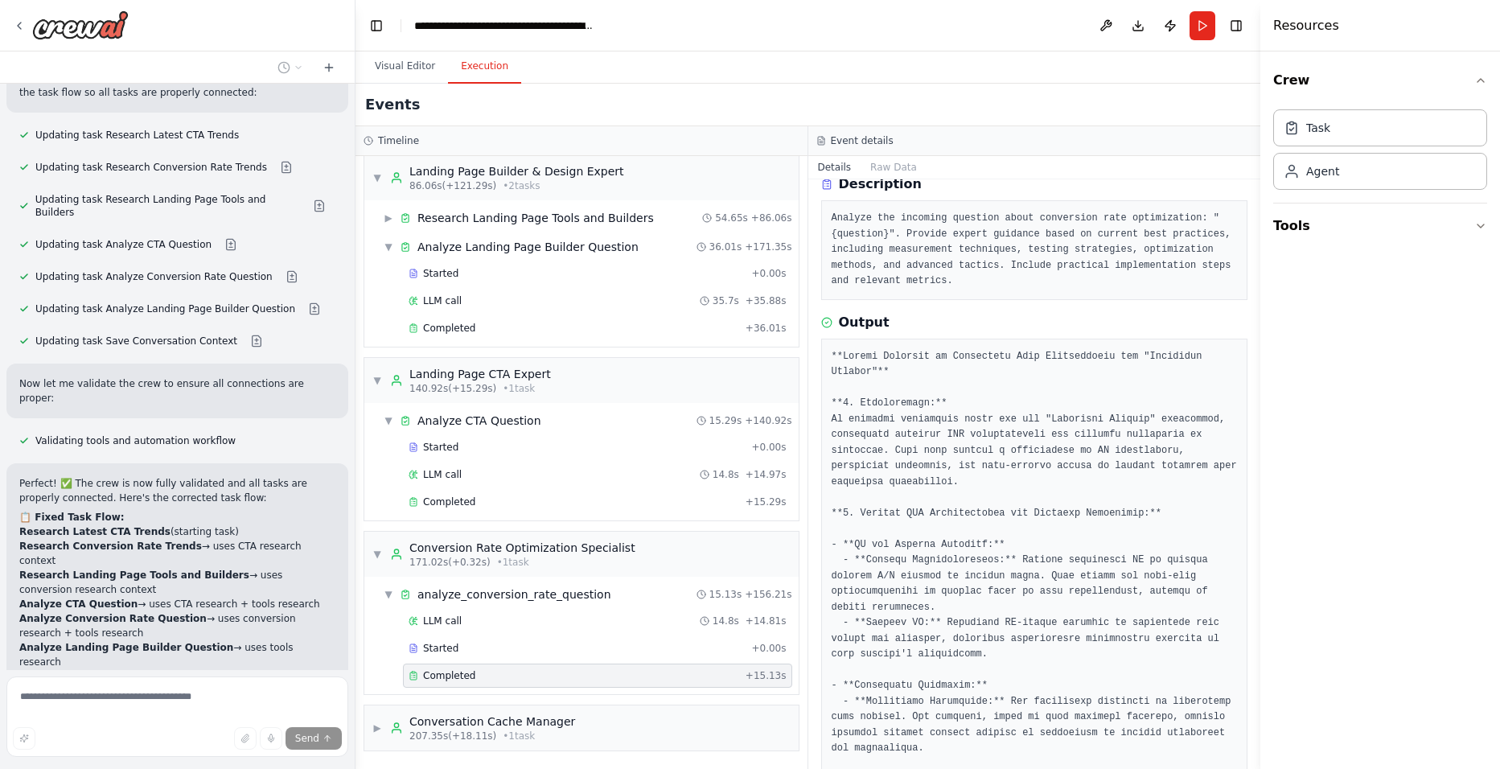
scroll to position [0, 0]
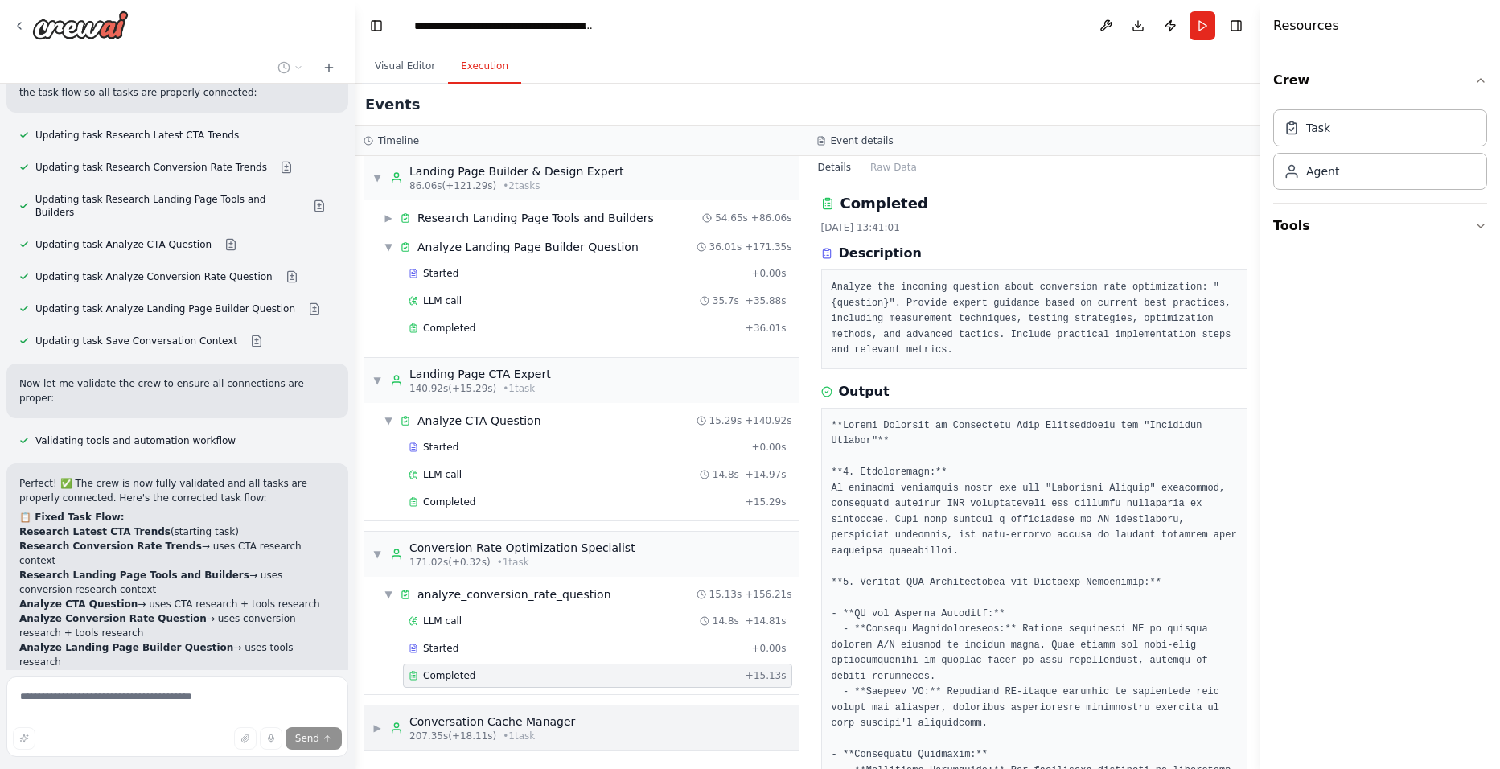
click at [486, 733] on div "207.35s (+18.11s) • 1 task" at bounding box center [492, 735] width 166 height 13
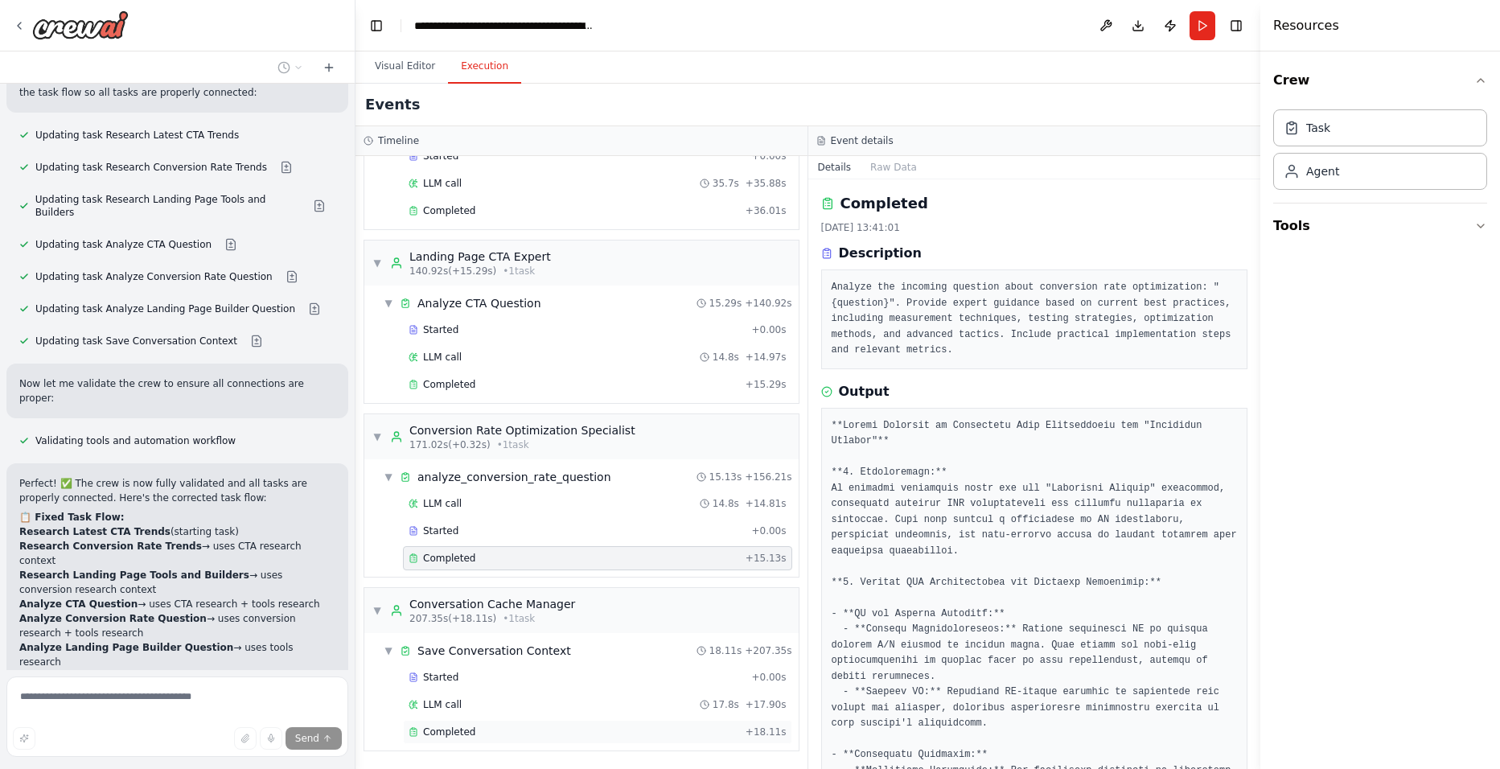
click at [505, 731] on div "Completed" at bounding box center [574, 731] width 331 height 13
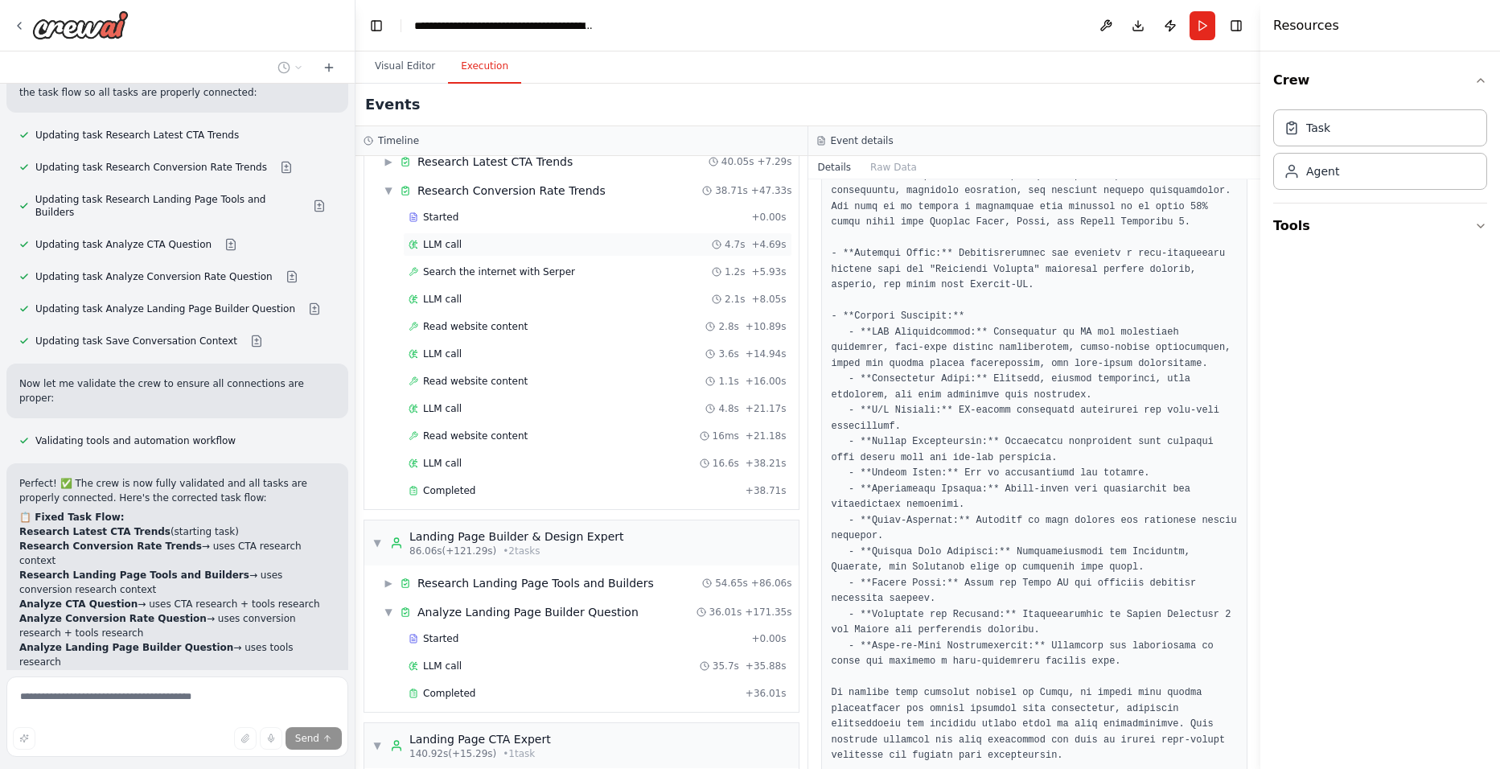
scroll to position [0, 0]
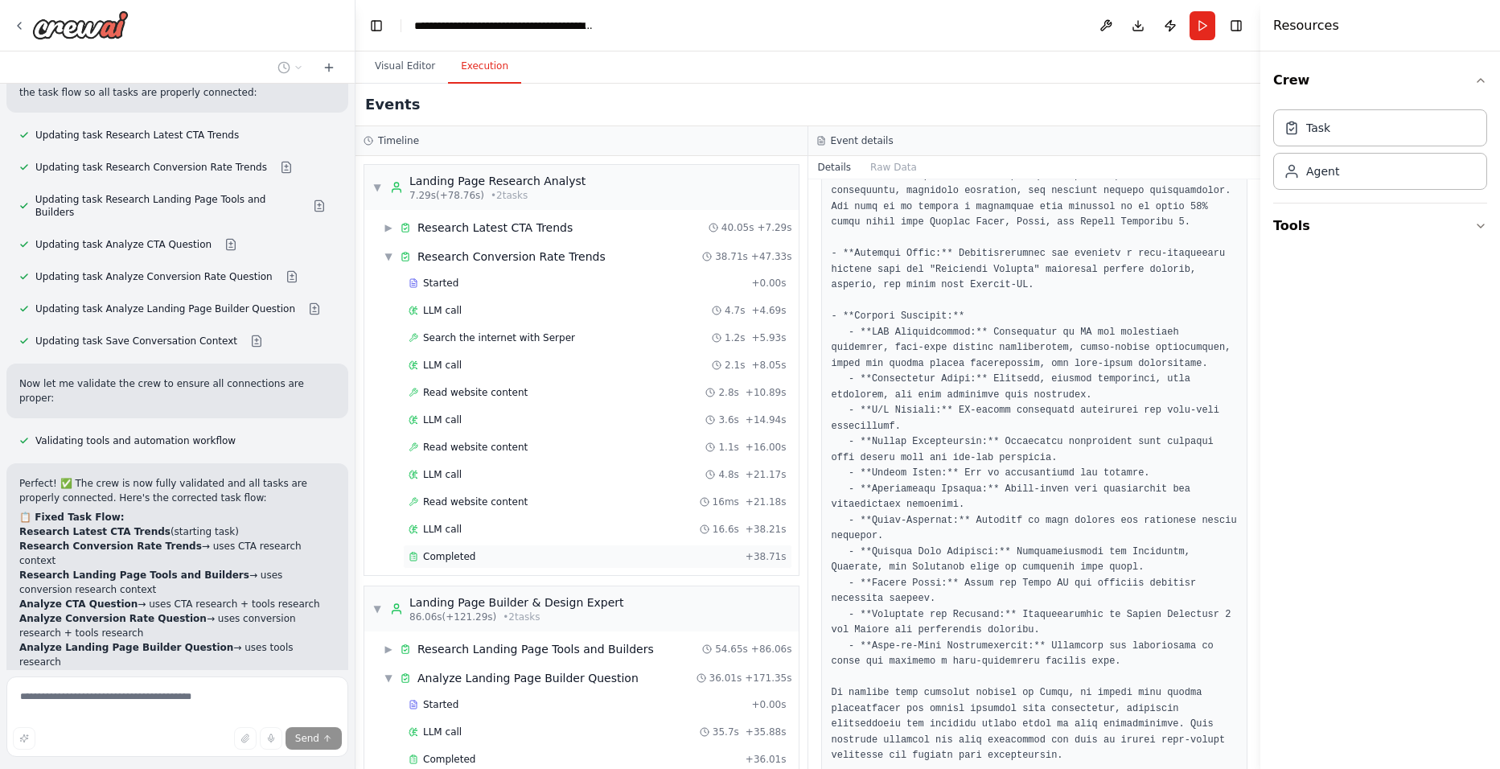
click at [483, 560] on div "Completed" at bounding box center [574, 556] width 331 height 13
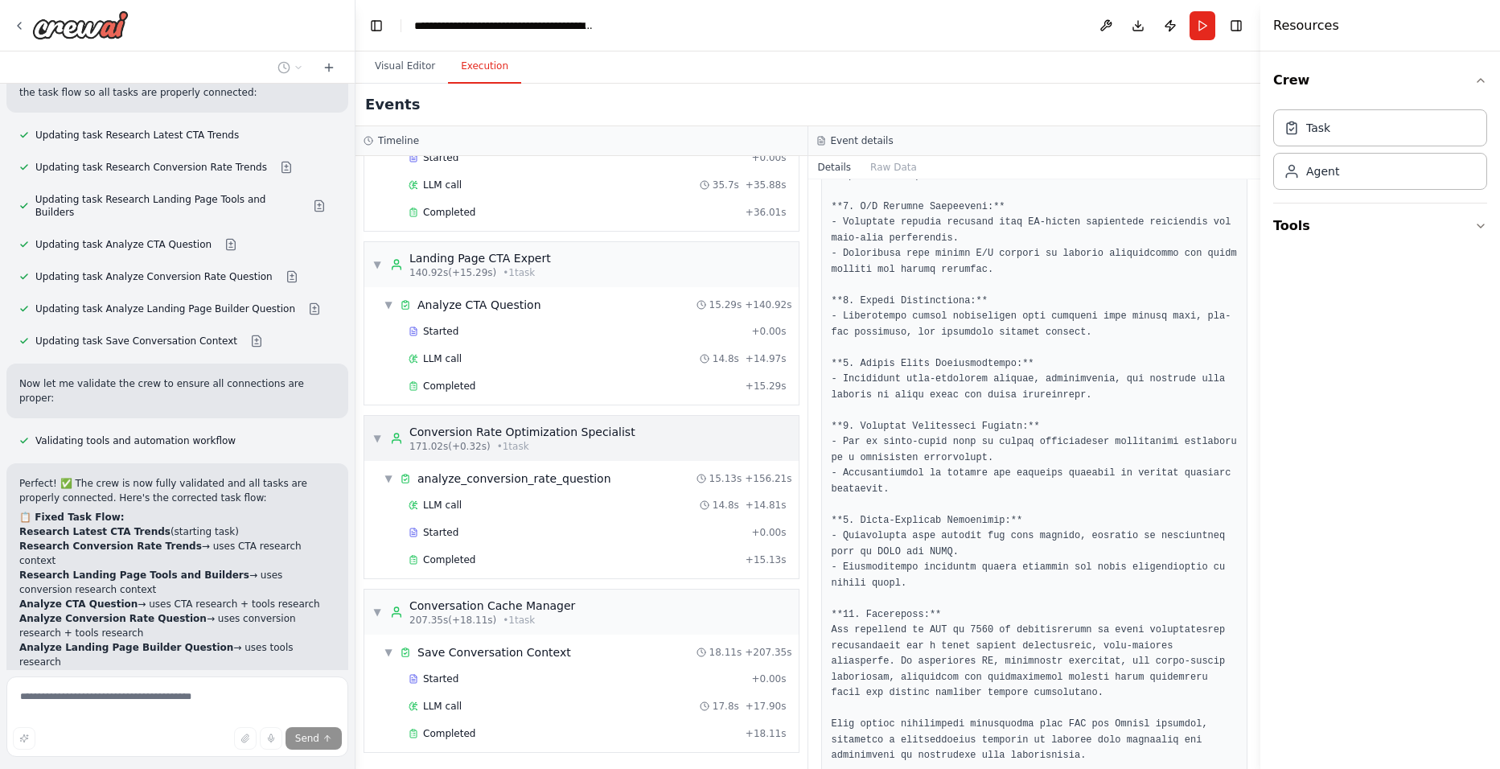
scroll to position [549, 0]
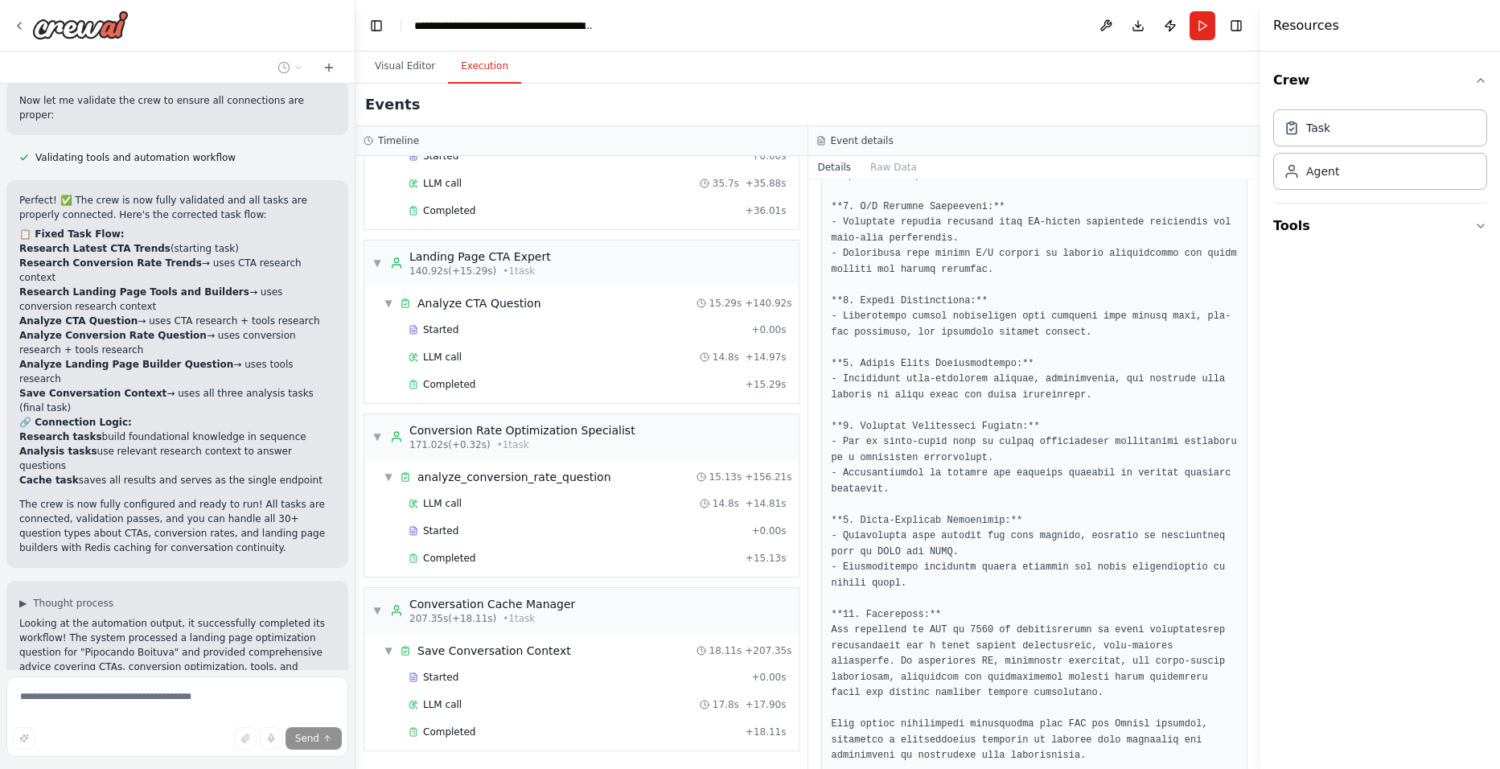
scroll to position [6259, 0]
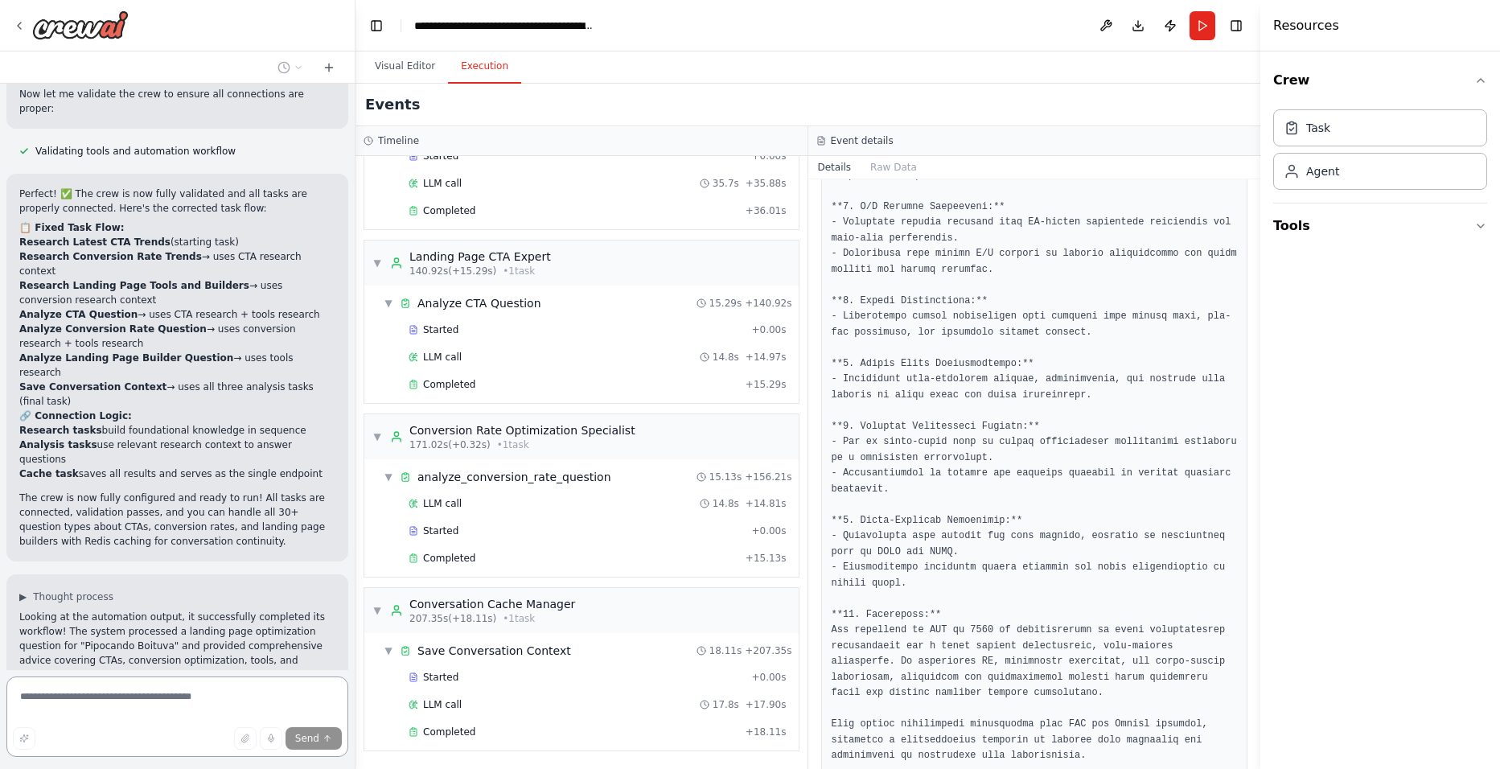
click at [169, 693] on textarea at bounding box center [177, 716] width 342 height 80
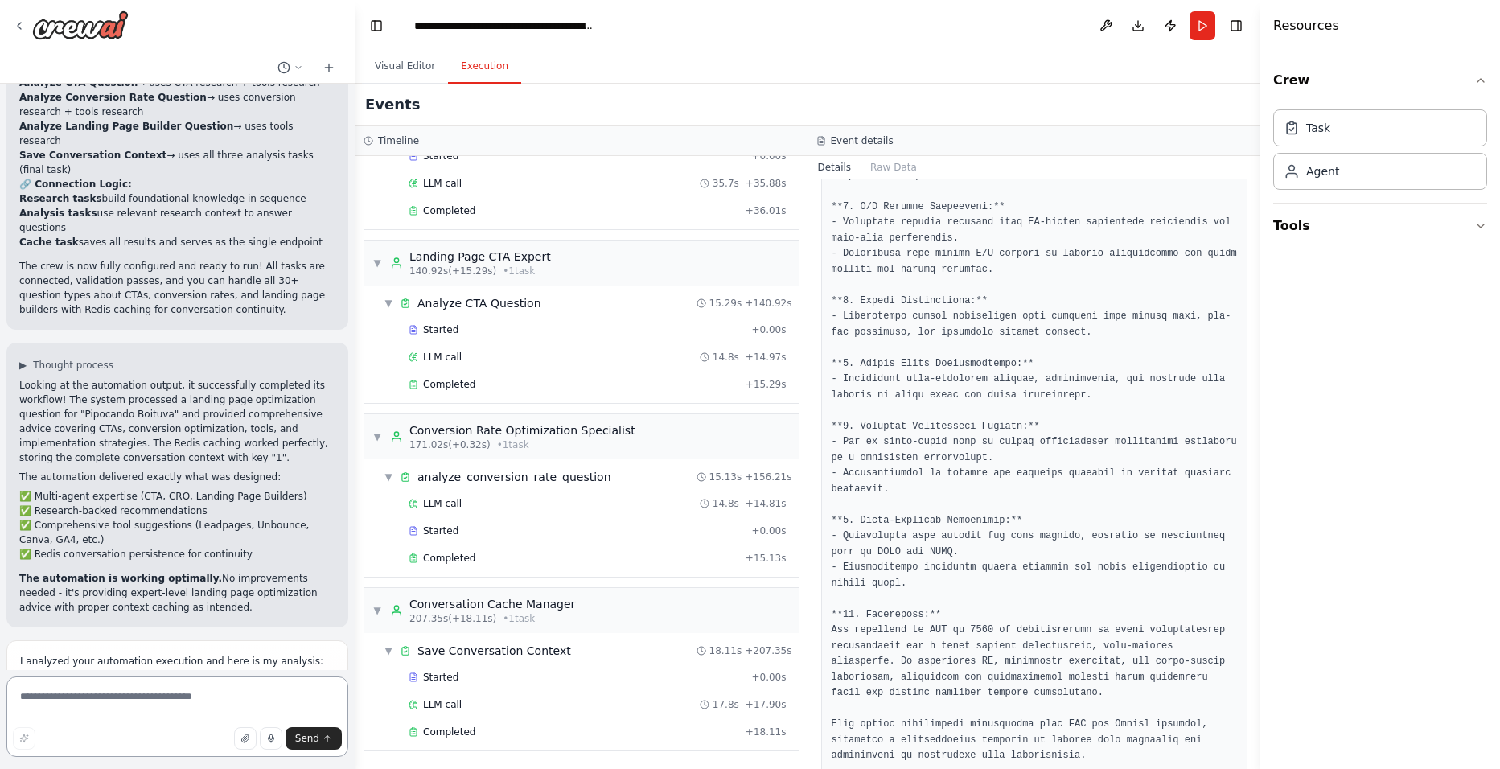
scroll to position [6563, 0]
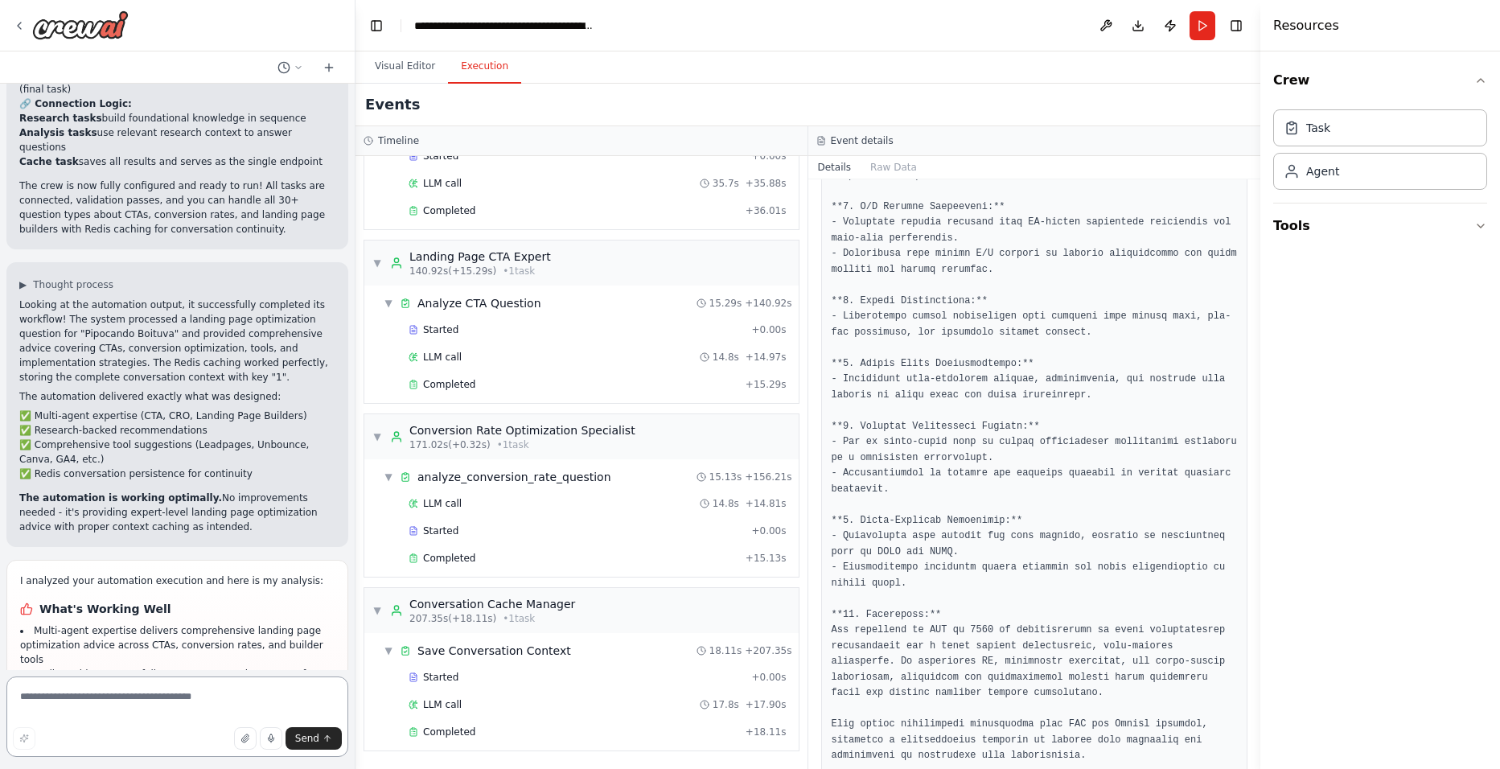
click at [150, 692] on textarea at bounding box center [177, 716] width 342 height 80
type textarea "**********"
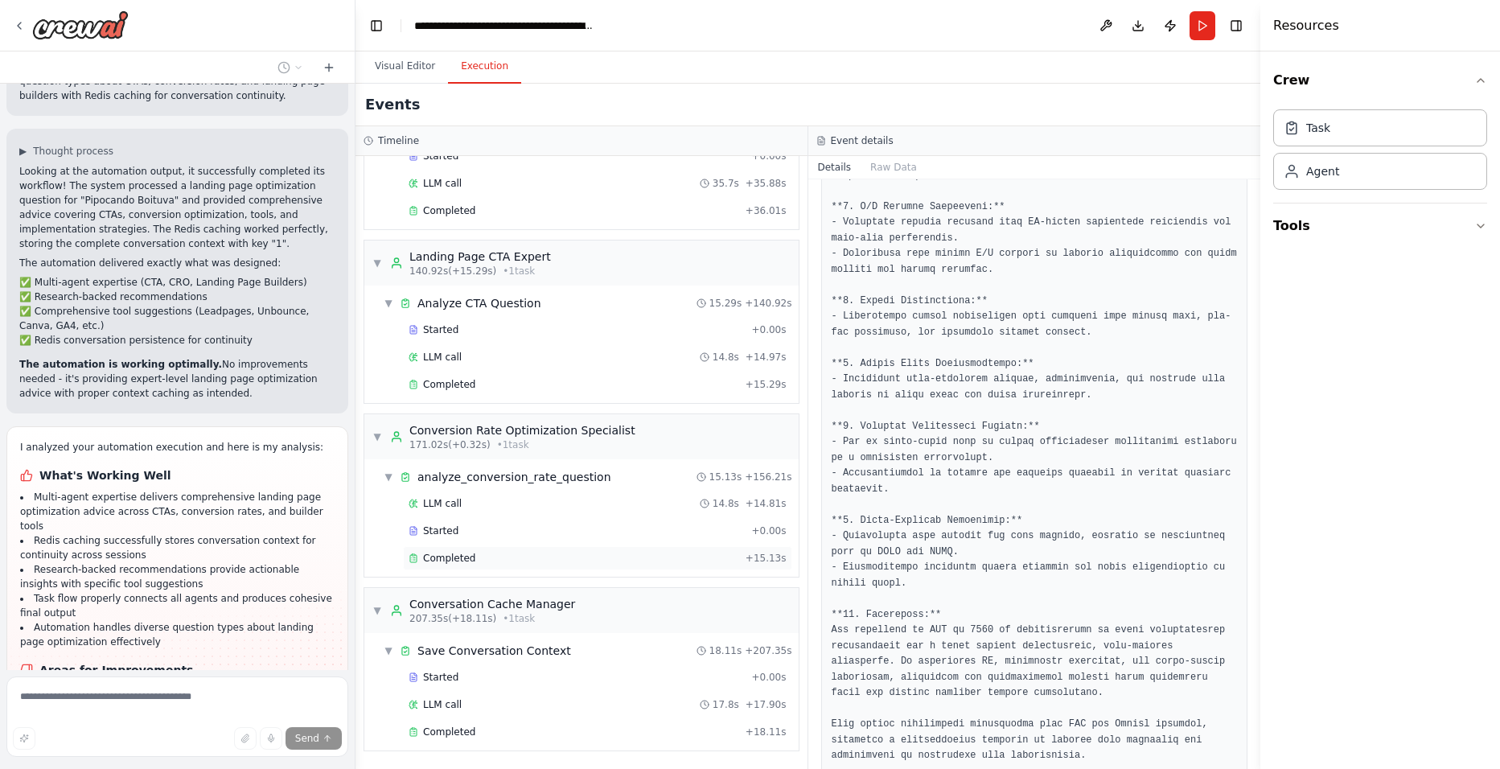
scroll to position [6711, 0]
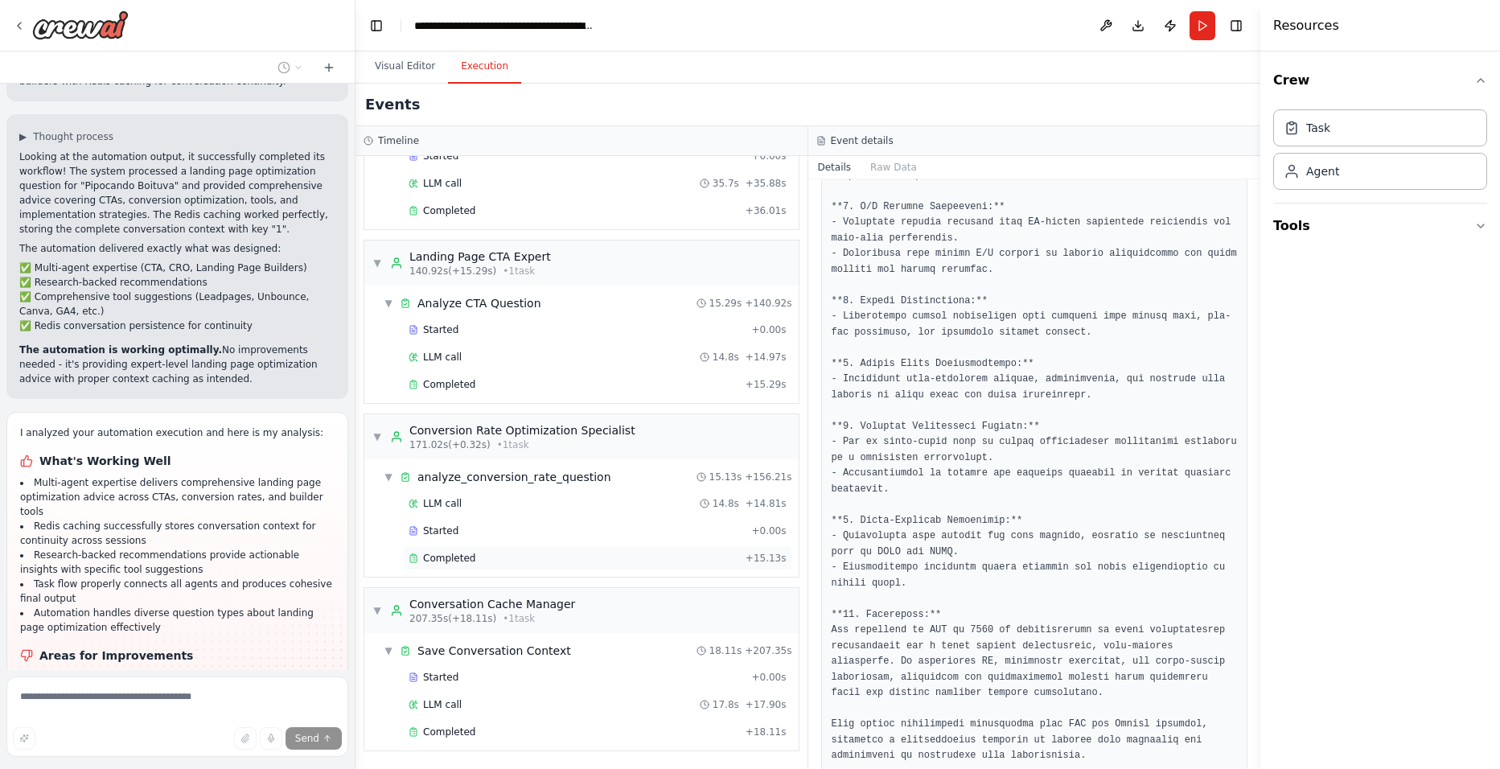
click at [514, 555] on div "Completed" at bounding box center [574, 558] width 331 height 13
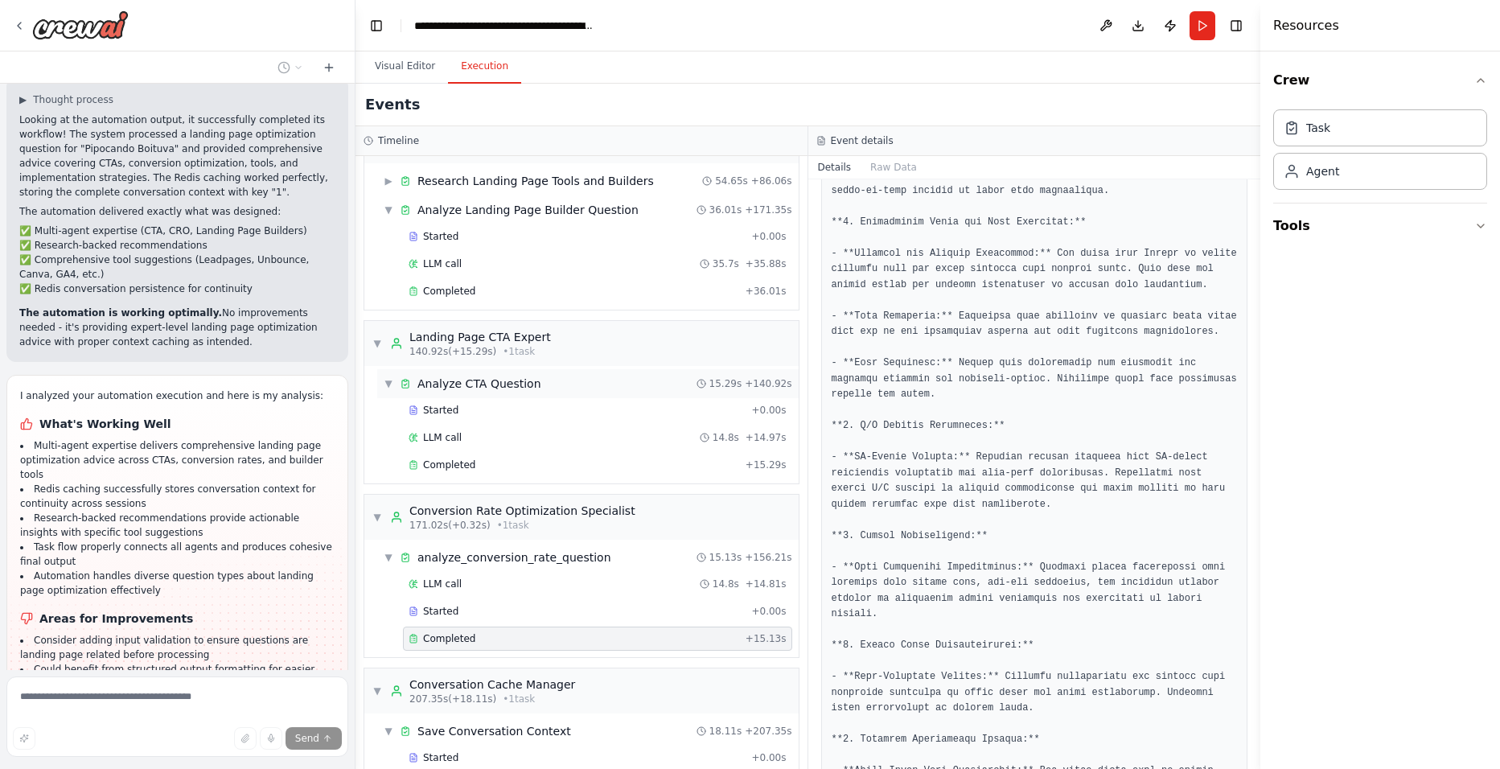
scroll to position [6764, 0]
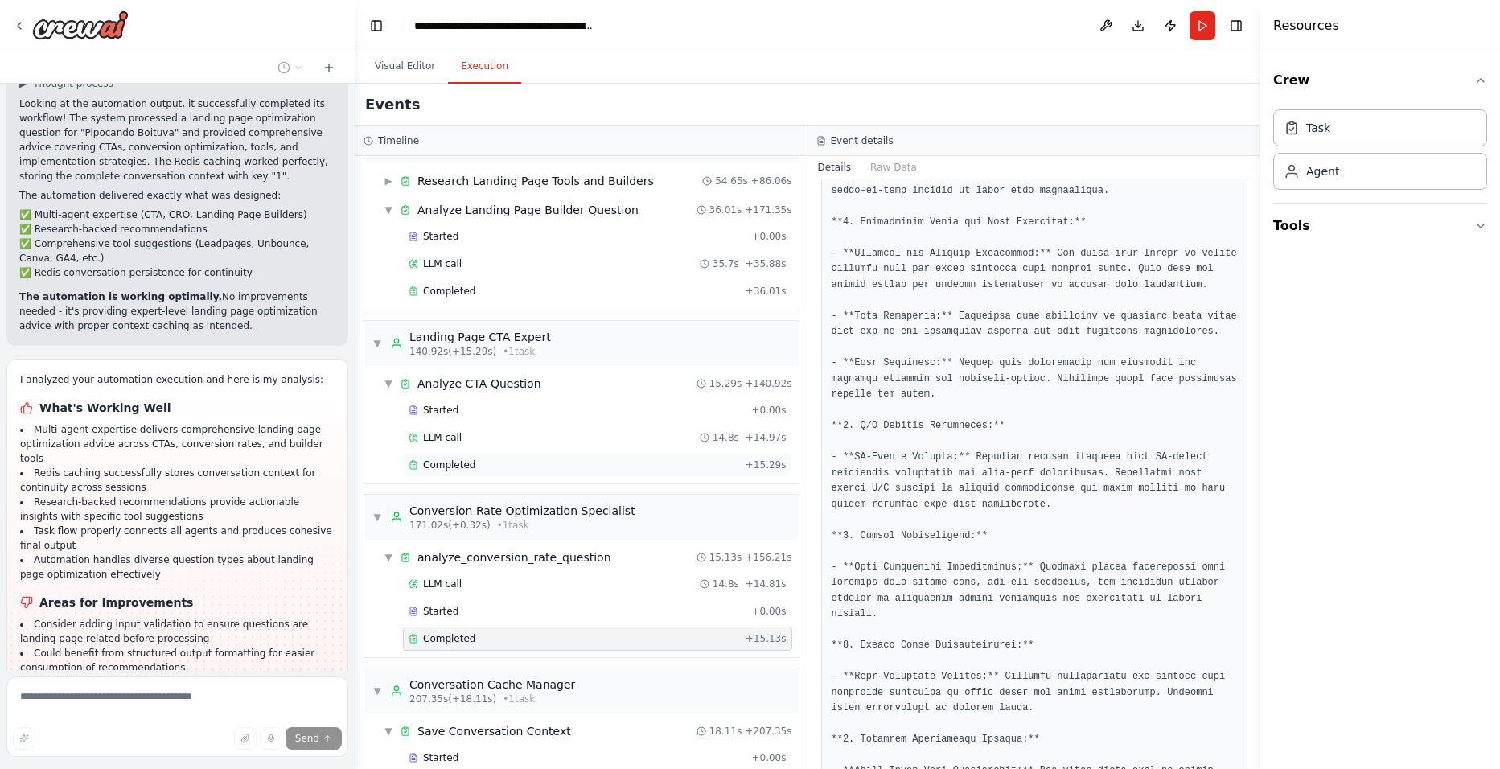
click at [500, 466] on div "Completed" at bounding box center [574, 464] width 331 height 13
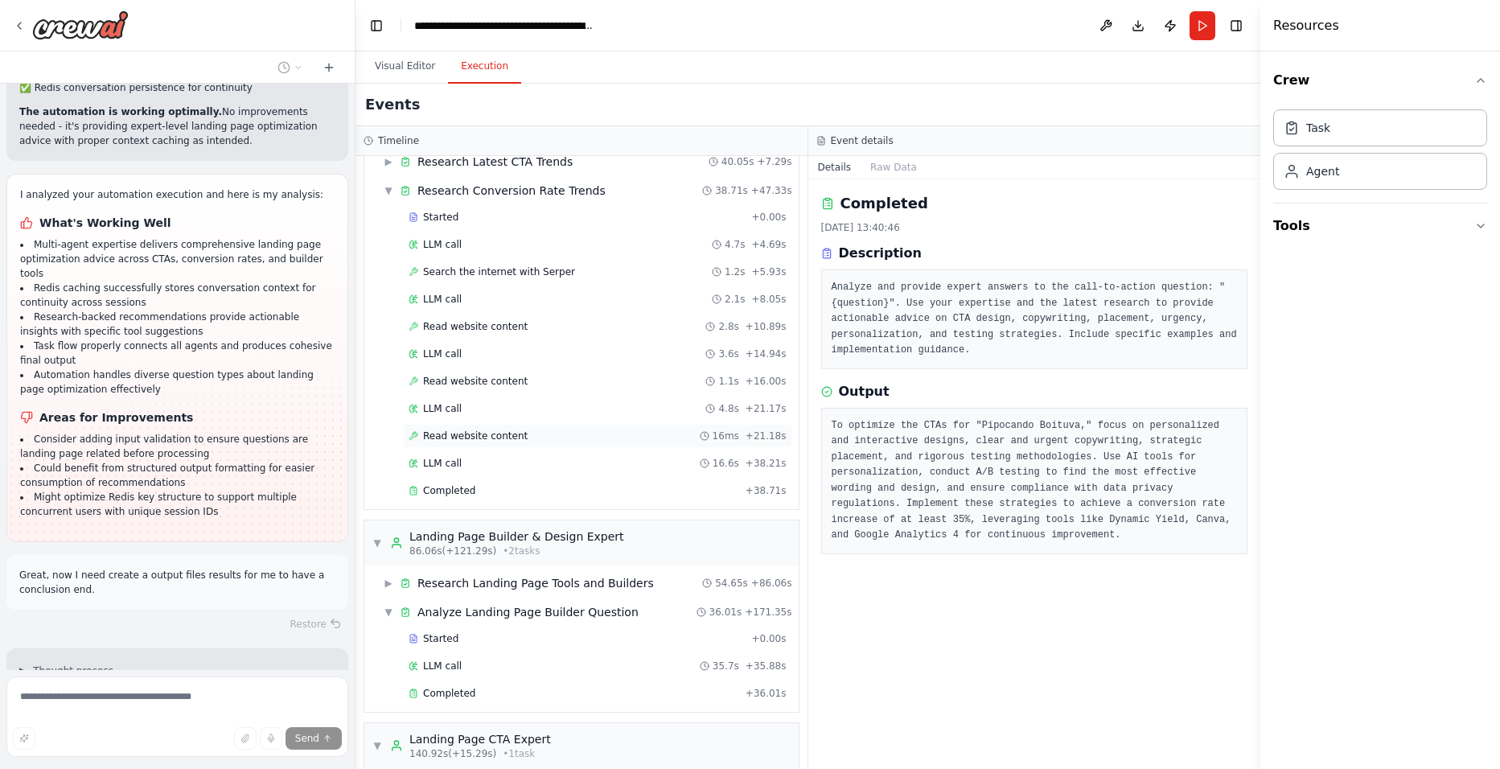
scroll to position [6963, 0]
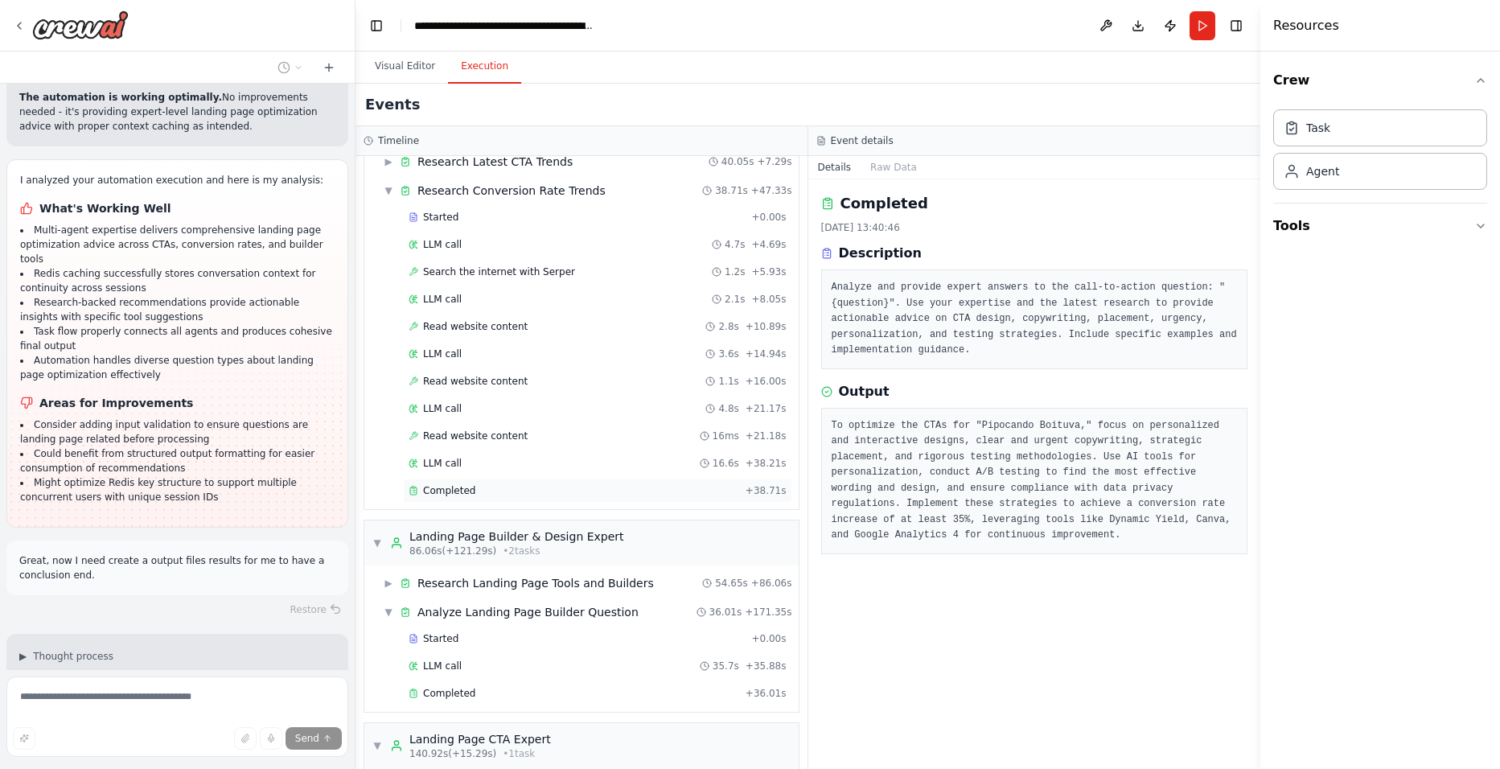
click at [520, 500] on div "Completed + 38.71s" at bounding box center [597, 491] width 389 height 24
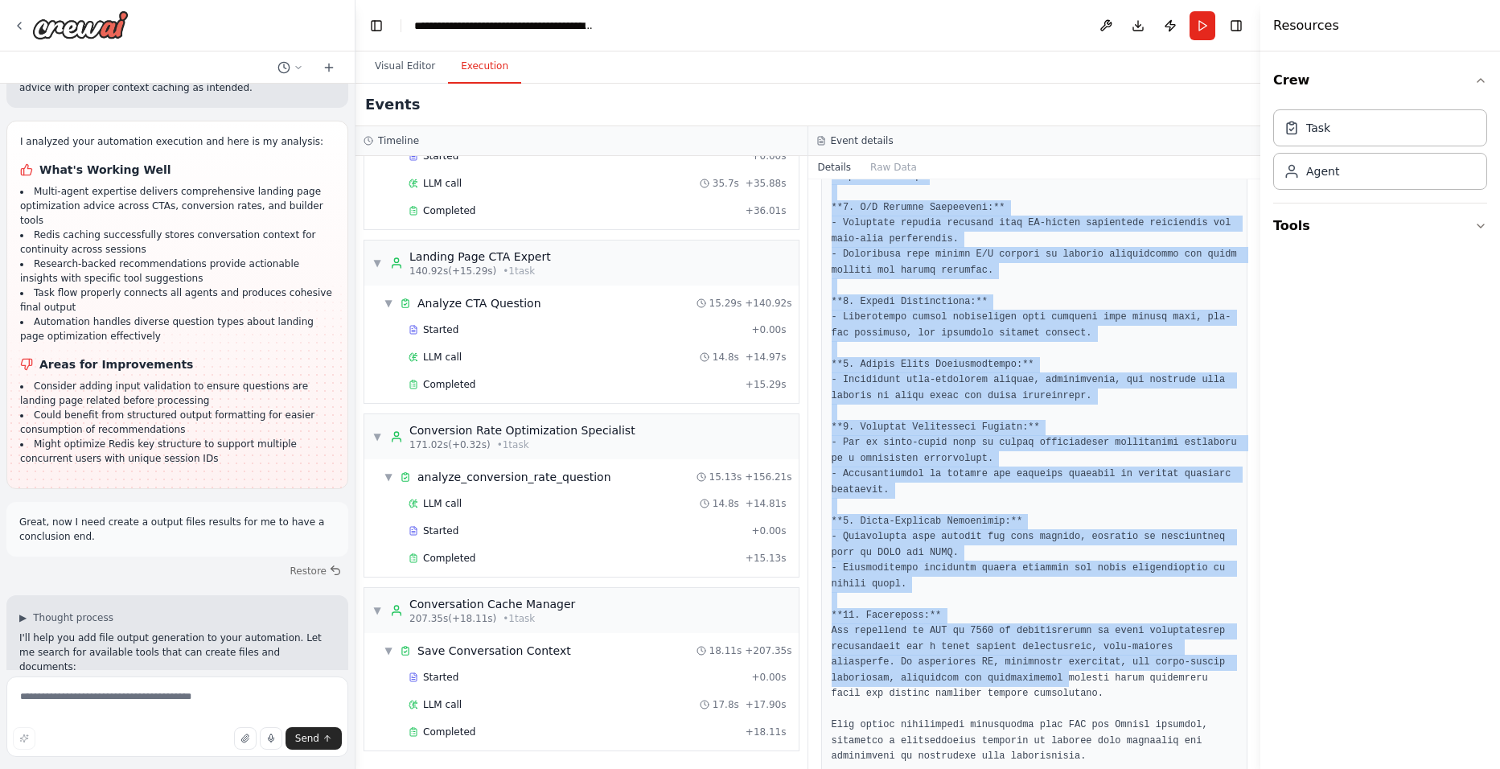
scroll to position [972, 0]
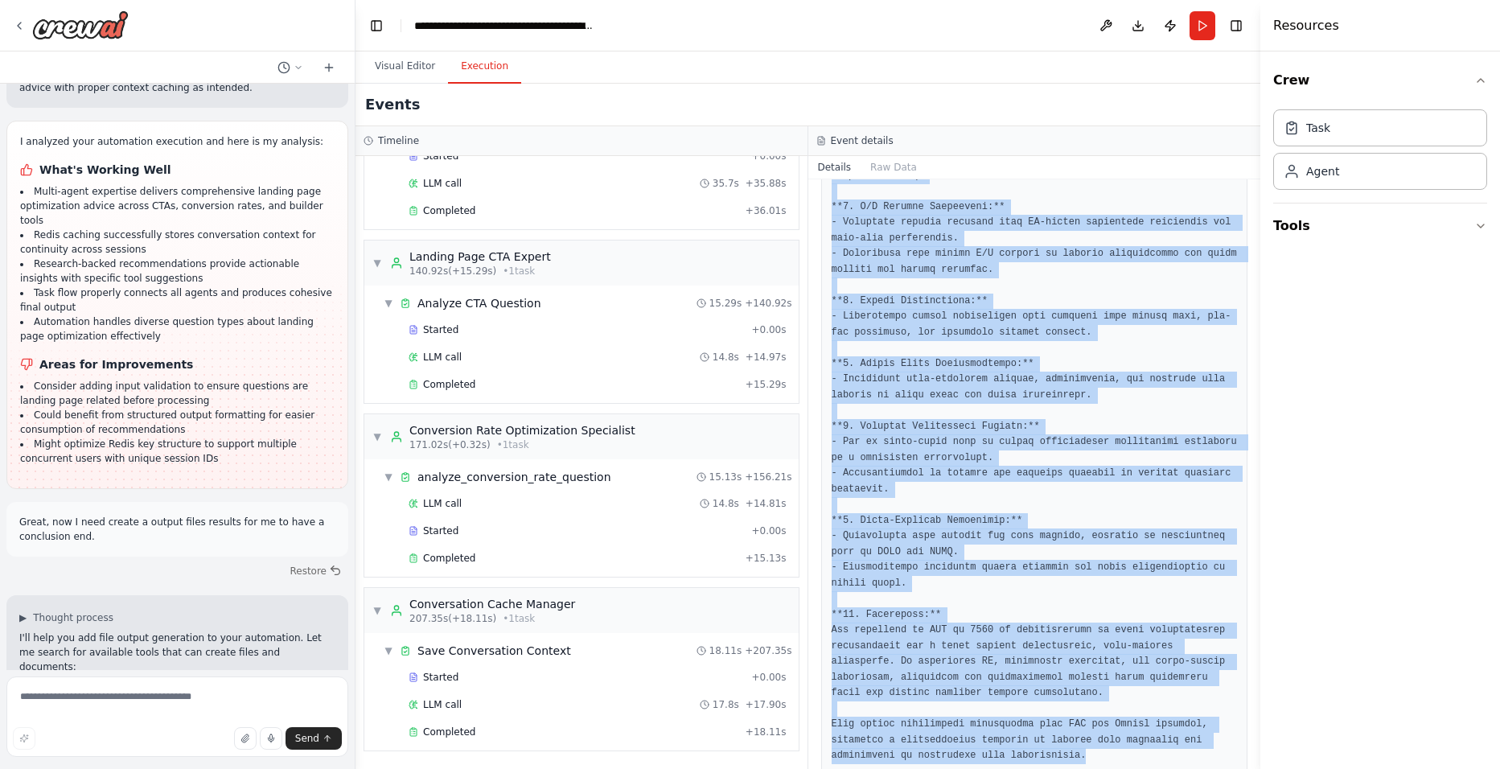
drag, startPoint x: 833, startPoint y: 409, endPoint x: 1102, endPoint y: 732, distance: 419.7
click at [1102, 732] on pre at bounding box center [1035, 105] width 406 height 1317
copy pre "**Comprehensive Research Report on Conversion Rate Optimization Trends for 2025…"
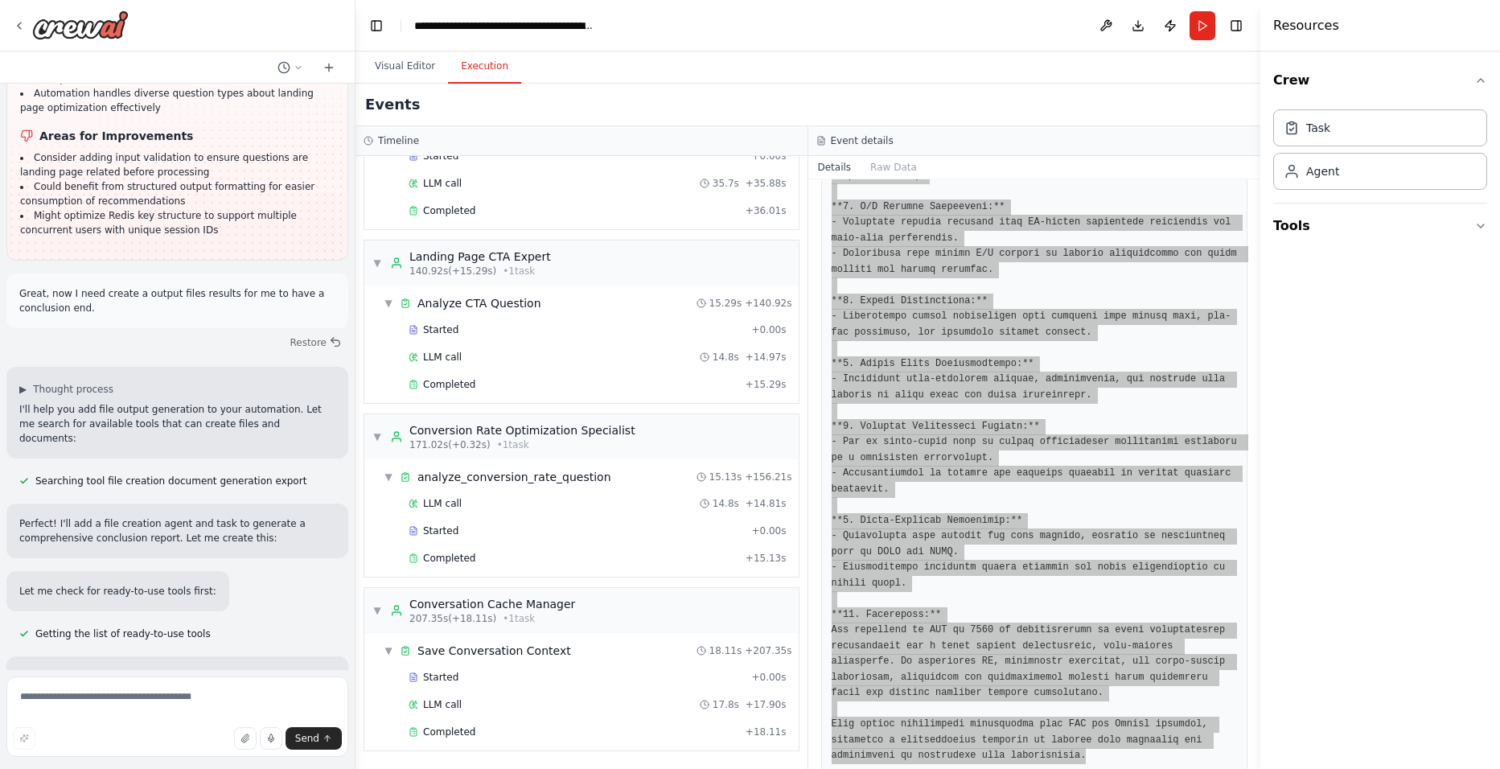
scroll to position [7243, 0]
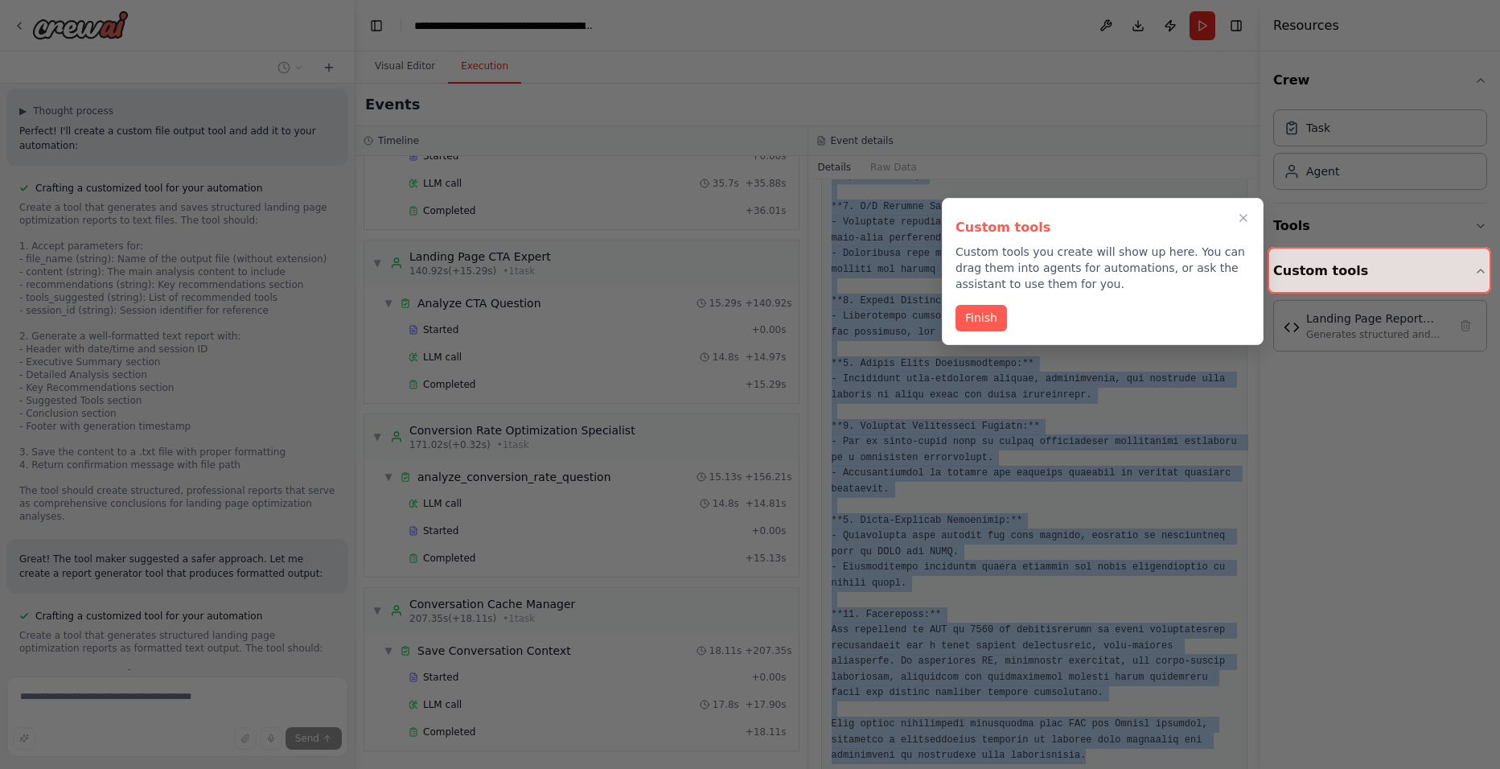
scroll to position [8163, 0]
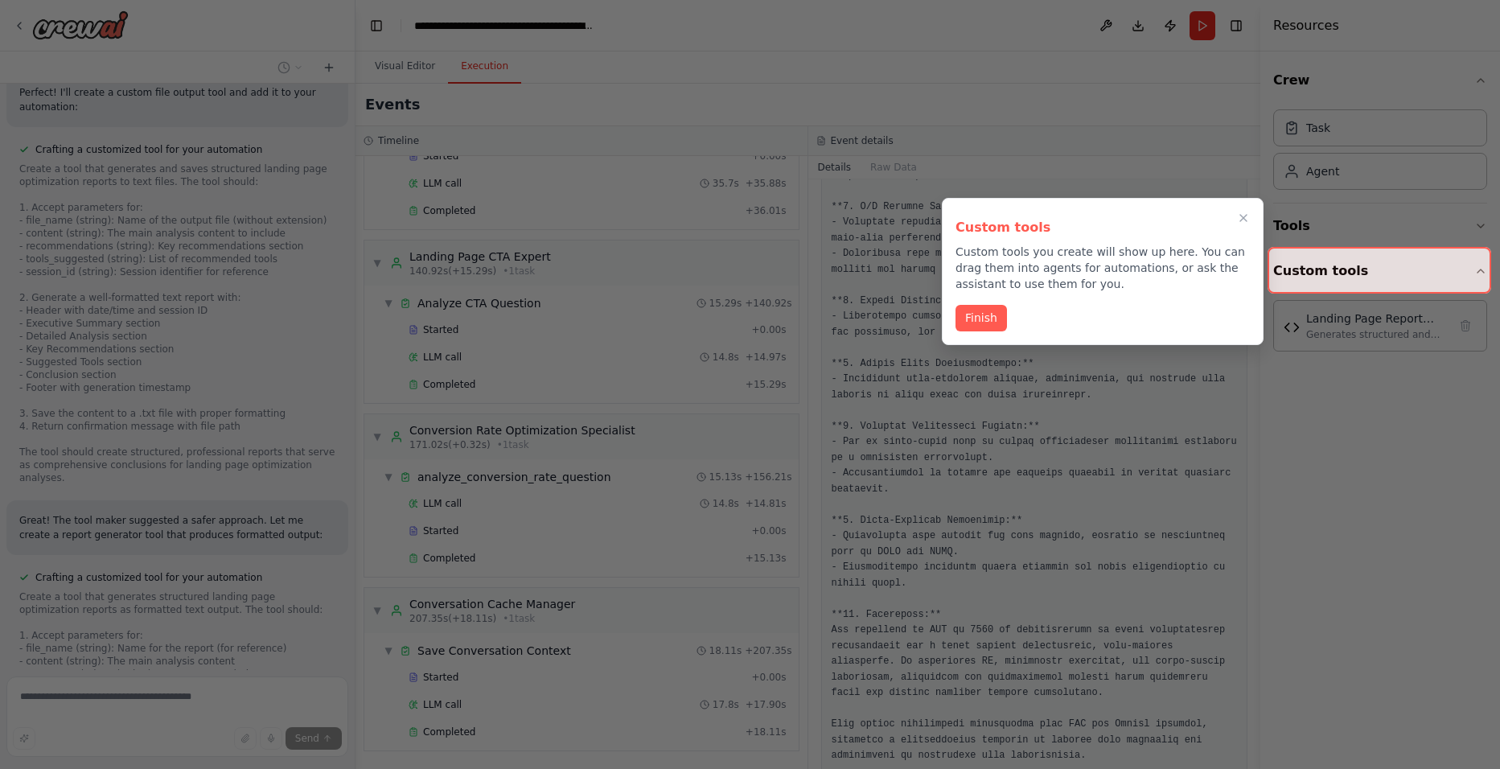
click at [751, 401] on div at bounding box center [750, 384] width 1500 height 769
click at [992, 323] on button "Finish" at bounding box center [980, 316] width 51 height 27
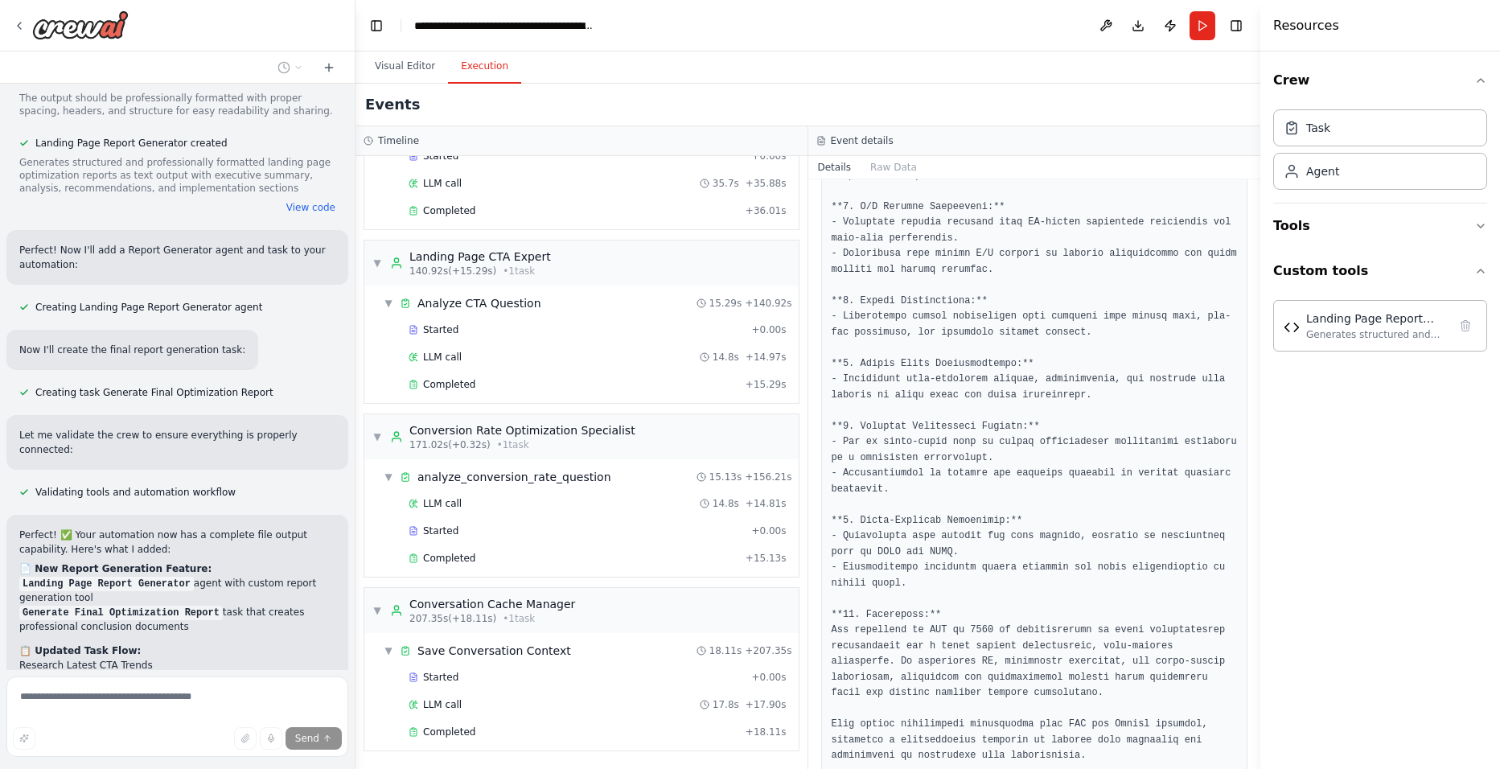
scroll to position [8950, 0]
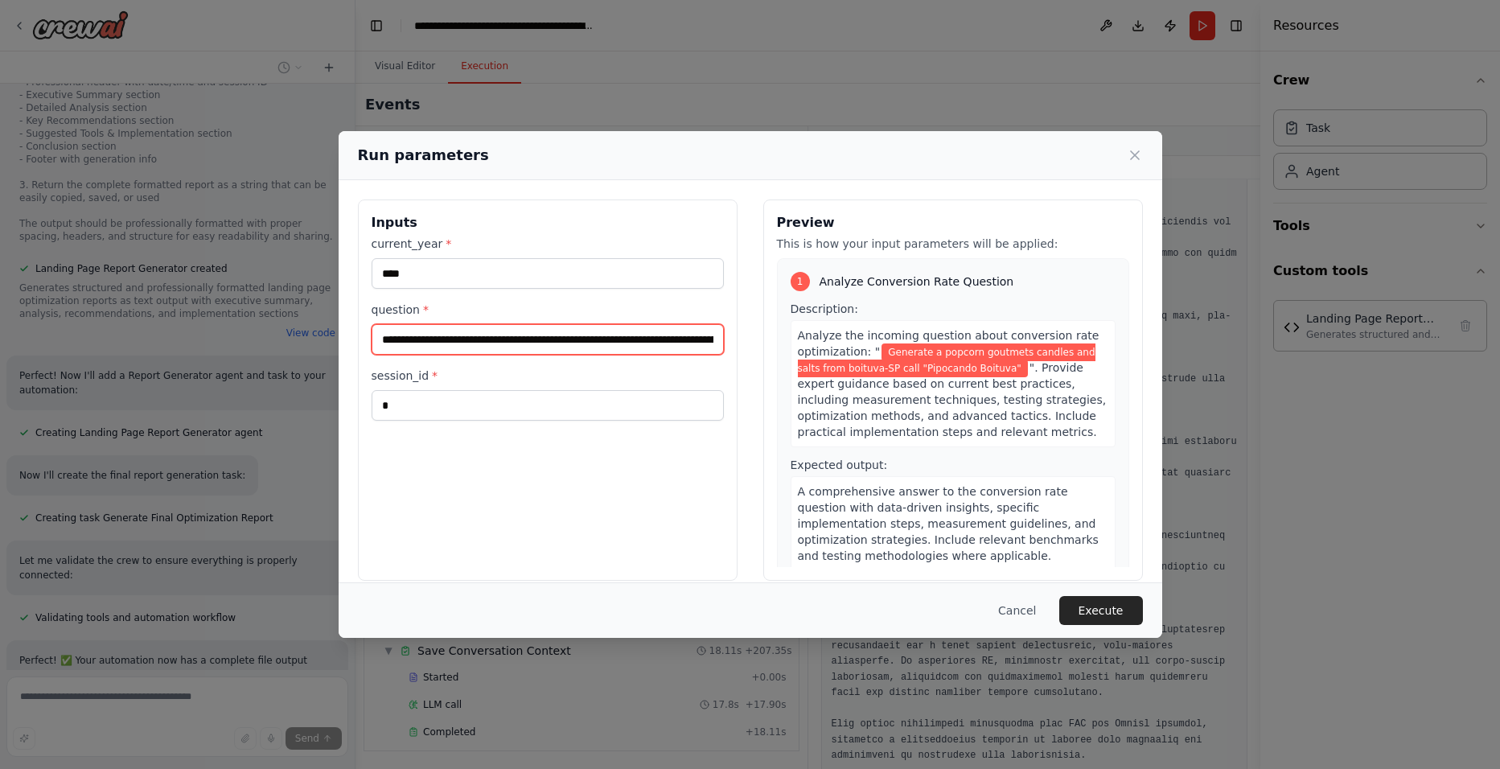
click at [510, 333] on input "**********" at bounding box center [548, 339] width 352 height 31
click at [469, 336] on input "**********" at bounding box center [548, 339] width 352 height 31
click at [459, 340] on input "**********" at bounding box center [548, 339] width 352 height 31
click at [438, 344] on input "**********" at bounding box center [548, 339] width 352 height 31
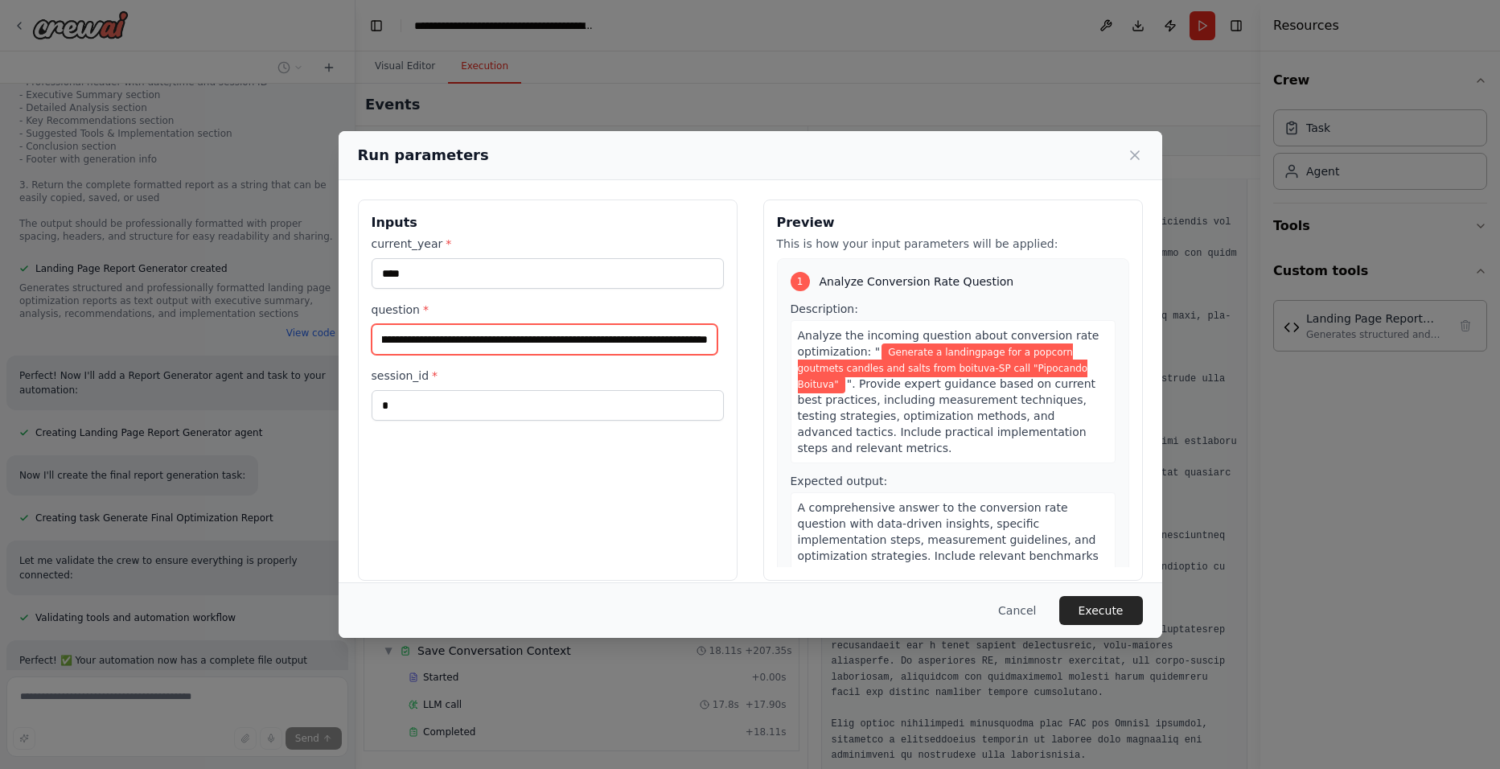
scroll to position [0, 211]
type input "**********"
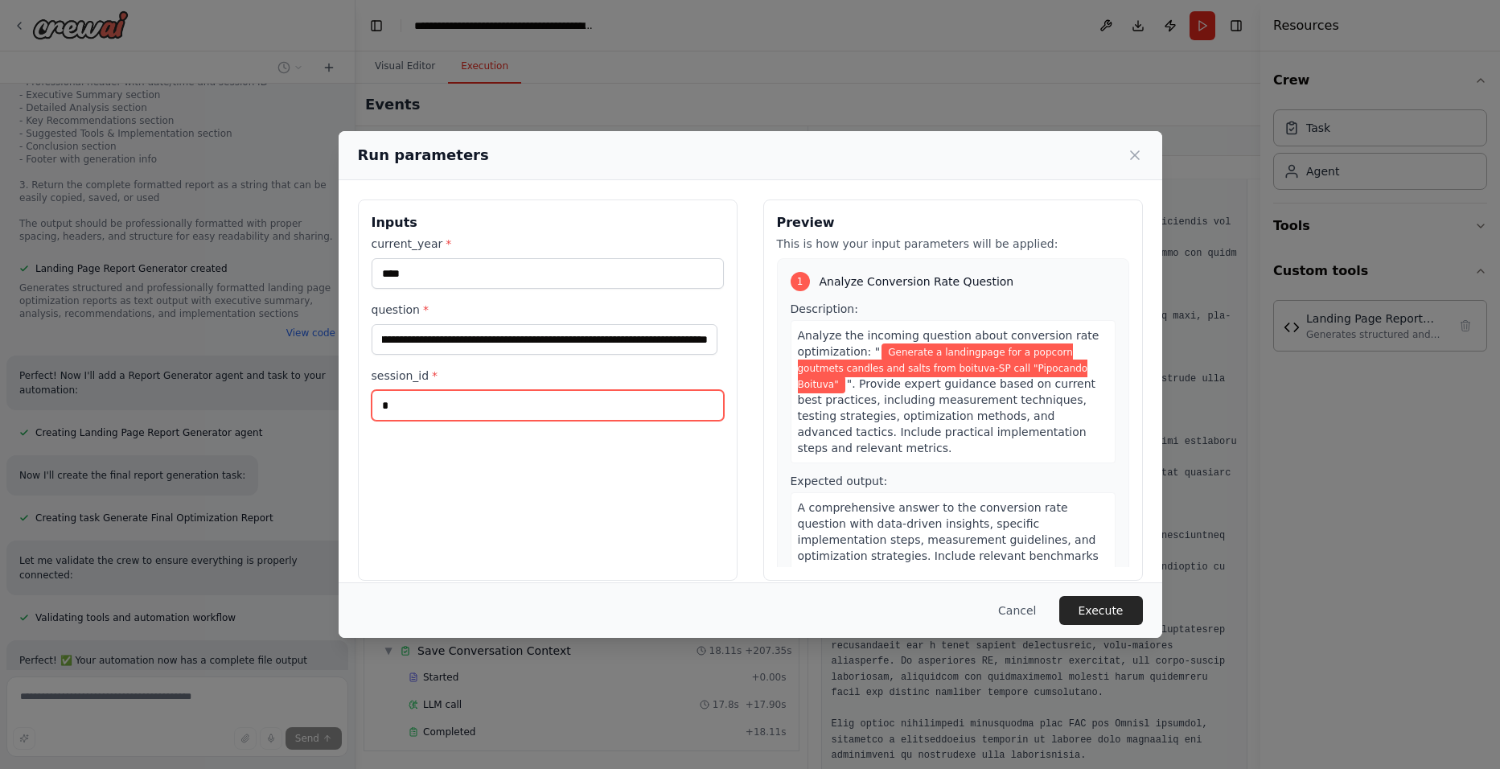
click at [458, 415] on input "*" at bounding box center [548, 405] width 352 height 31
type input "*"
click at [1094, 606] on button "Execute" at bounding box center [1101, 610] width 84 height 29
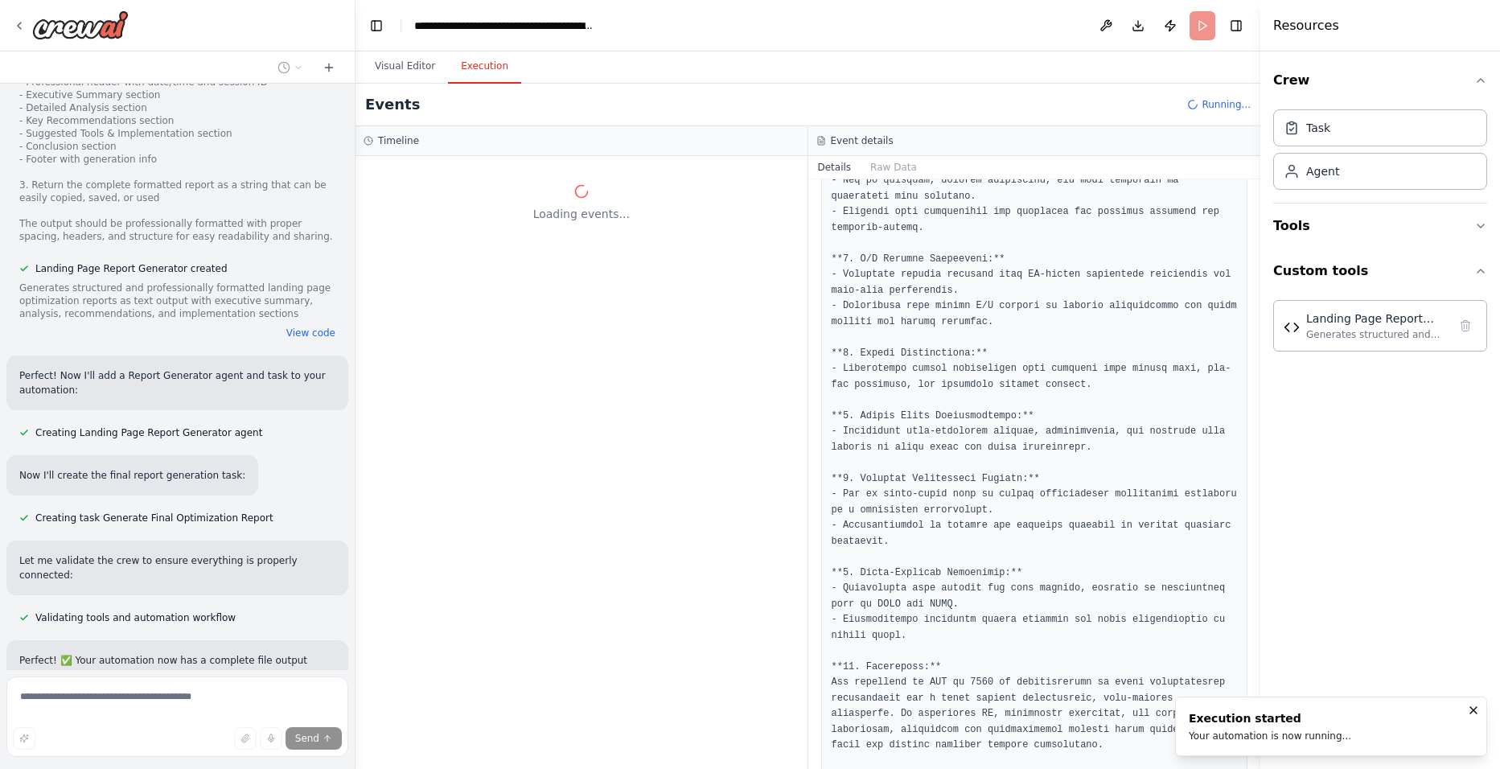
scroll to position [891, 0]
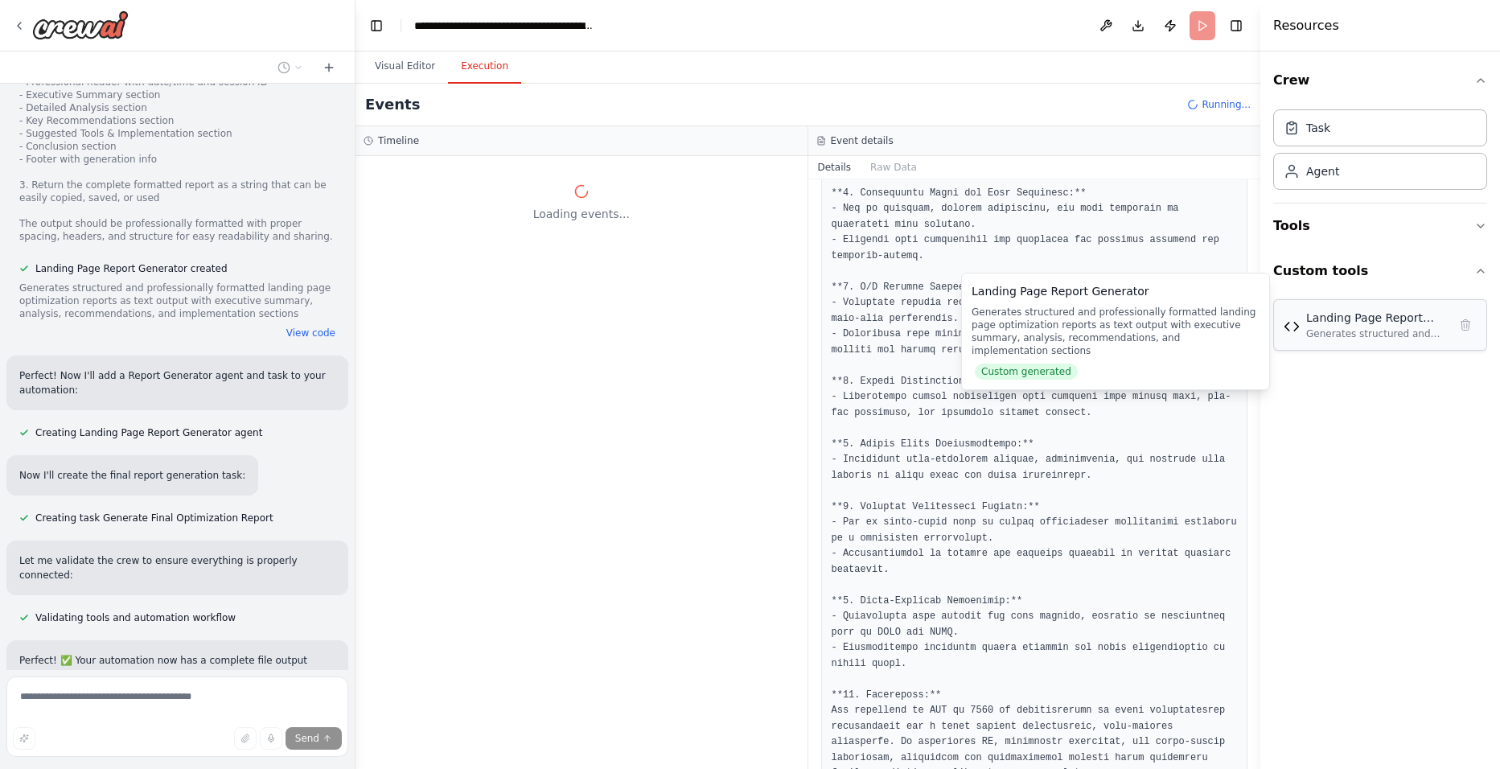
click at [1325, 339] on div "Generates structured and professionally formatted landing page optimization rep…" at bounding box center [1377, 333] width 142 height 13
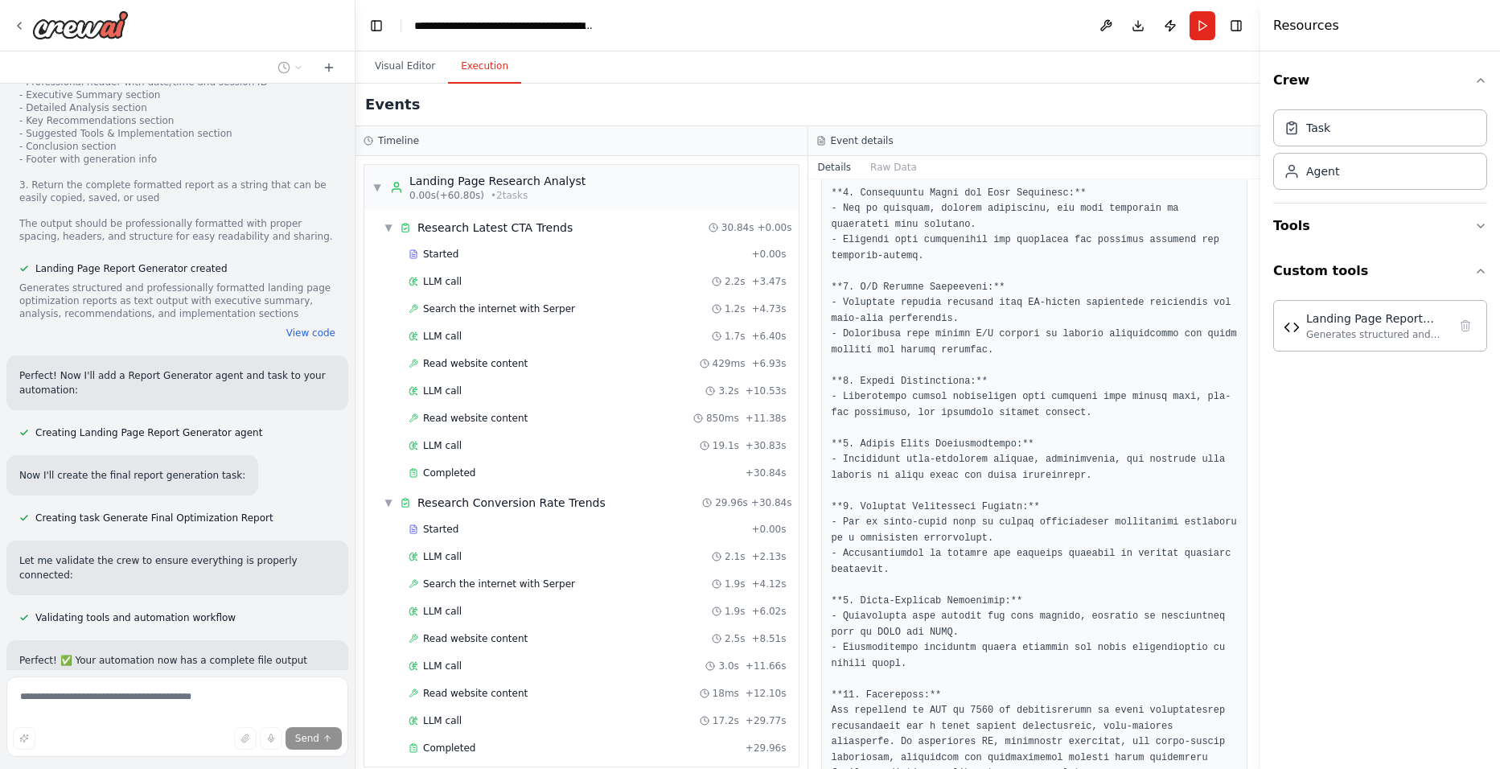
scroll to position [8950, 0]
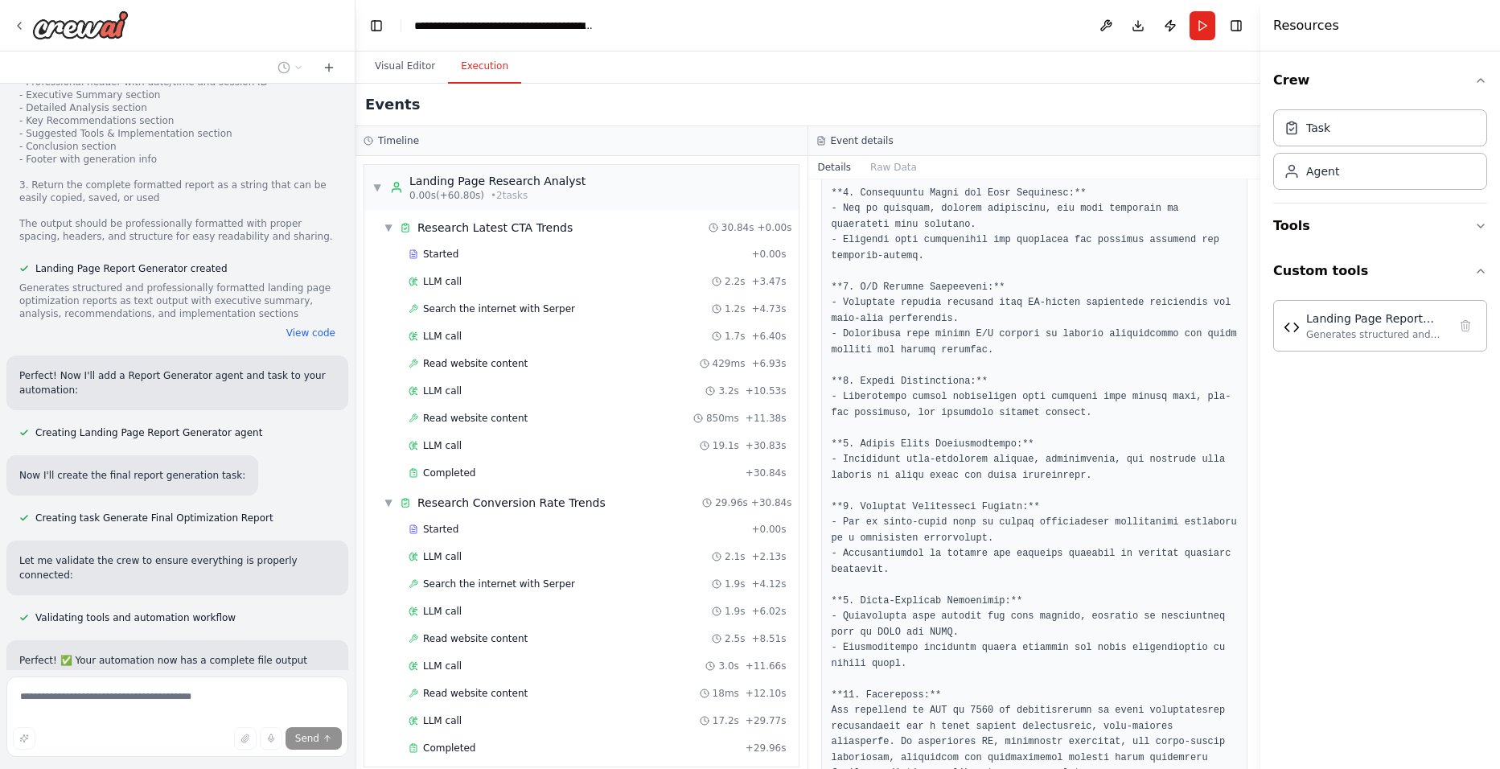
scroll to position [8852, 0]
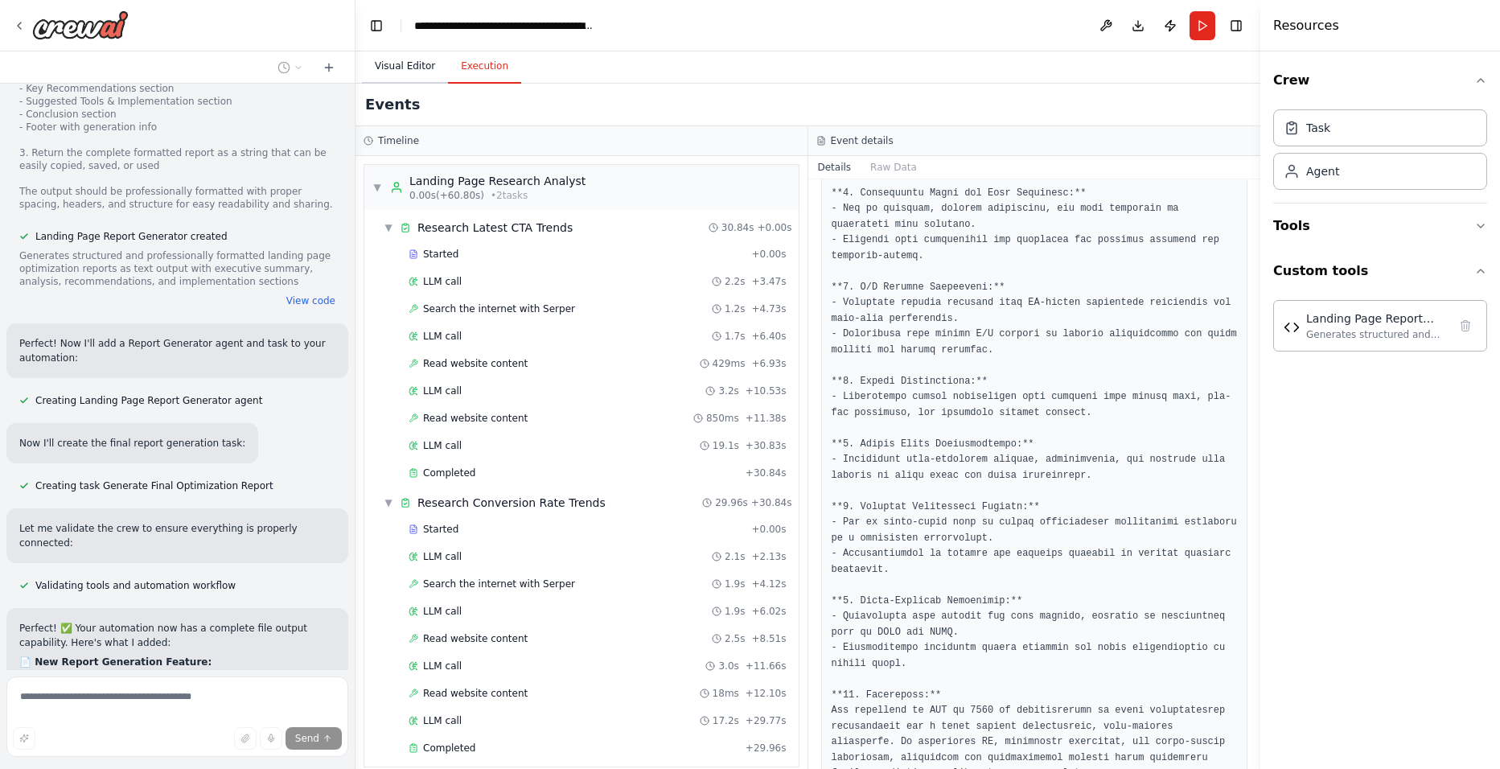
click at [423, 65] on button "Visual Editor" at bounding box center [405, 67] width 86 height 34
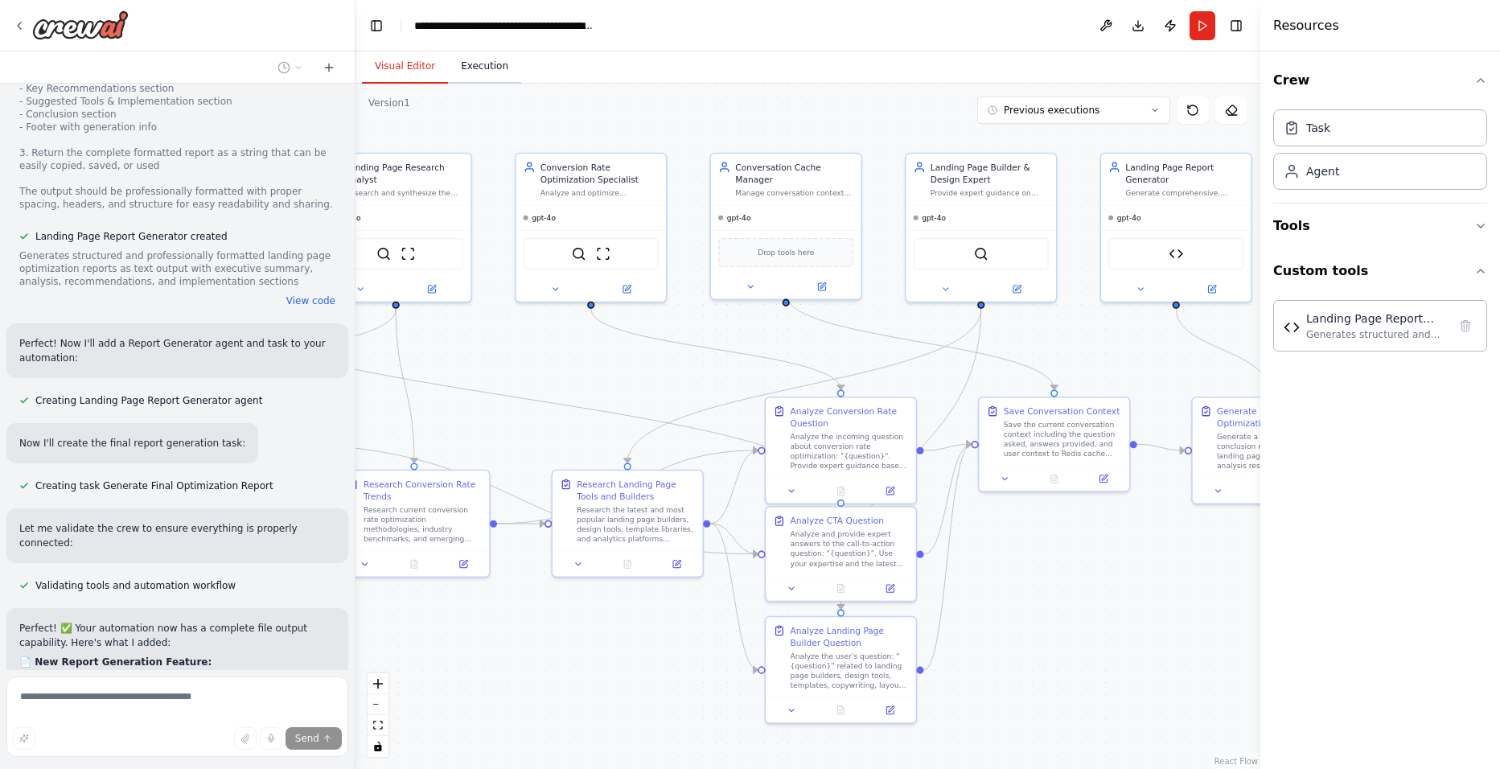
click at [469, 71] on button "Execution" at bounding box center [484, 67] width 73 height 34
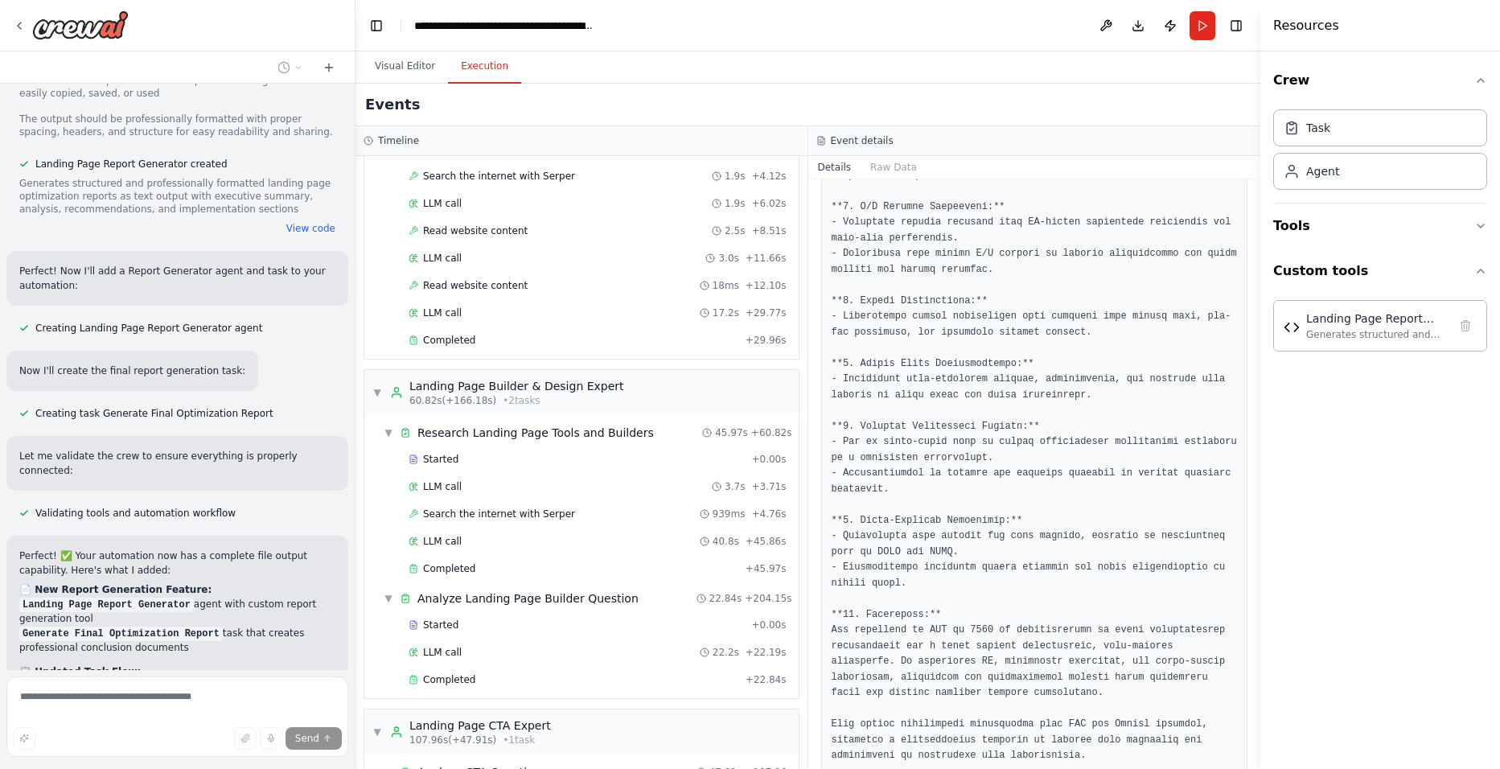
scroll to position [643, 0]
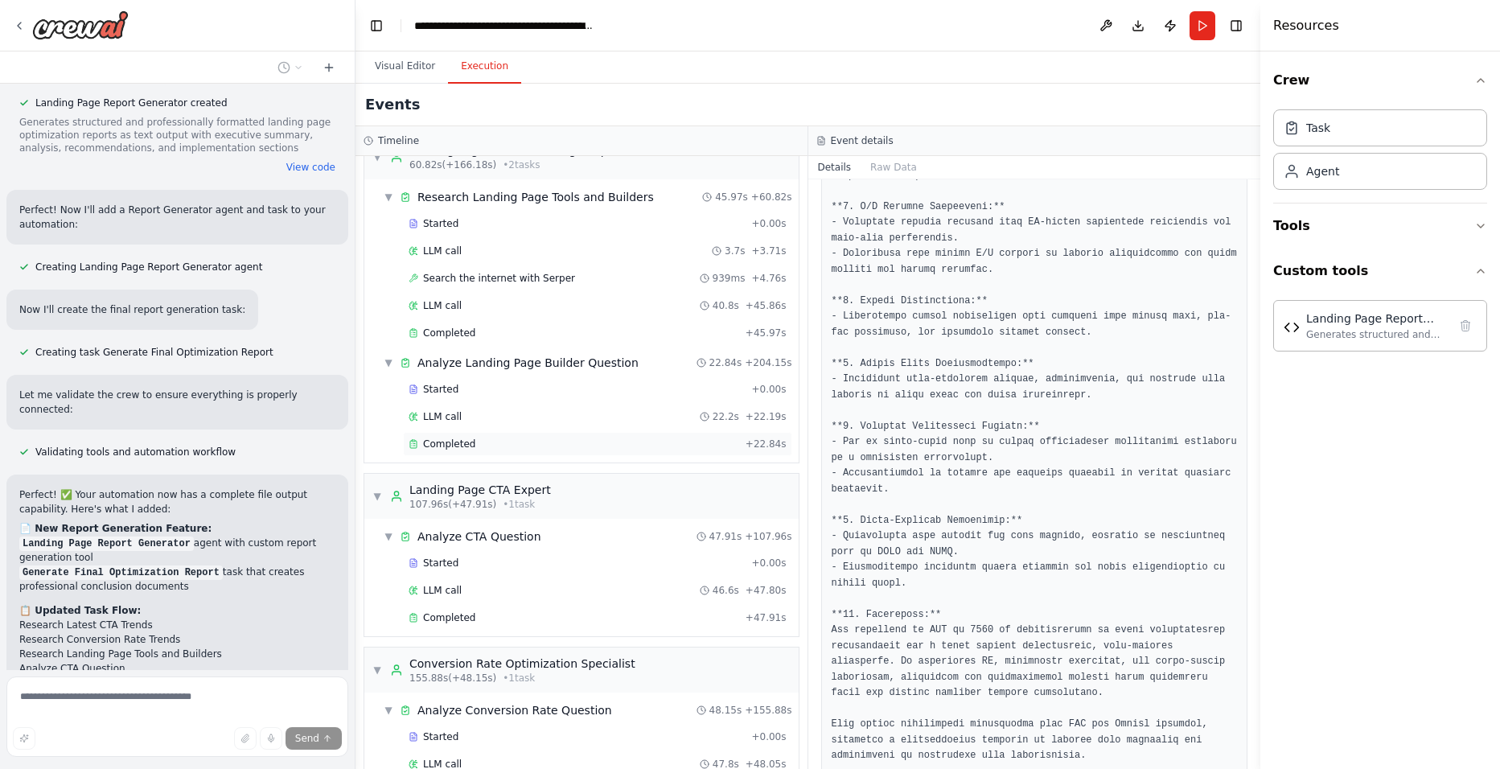
click at [498, 449] on div "Completed" at bounding box center [574, 444] width 331 height 13
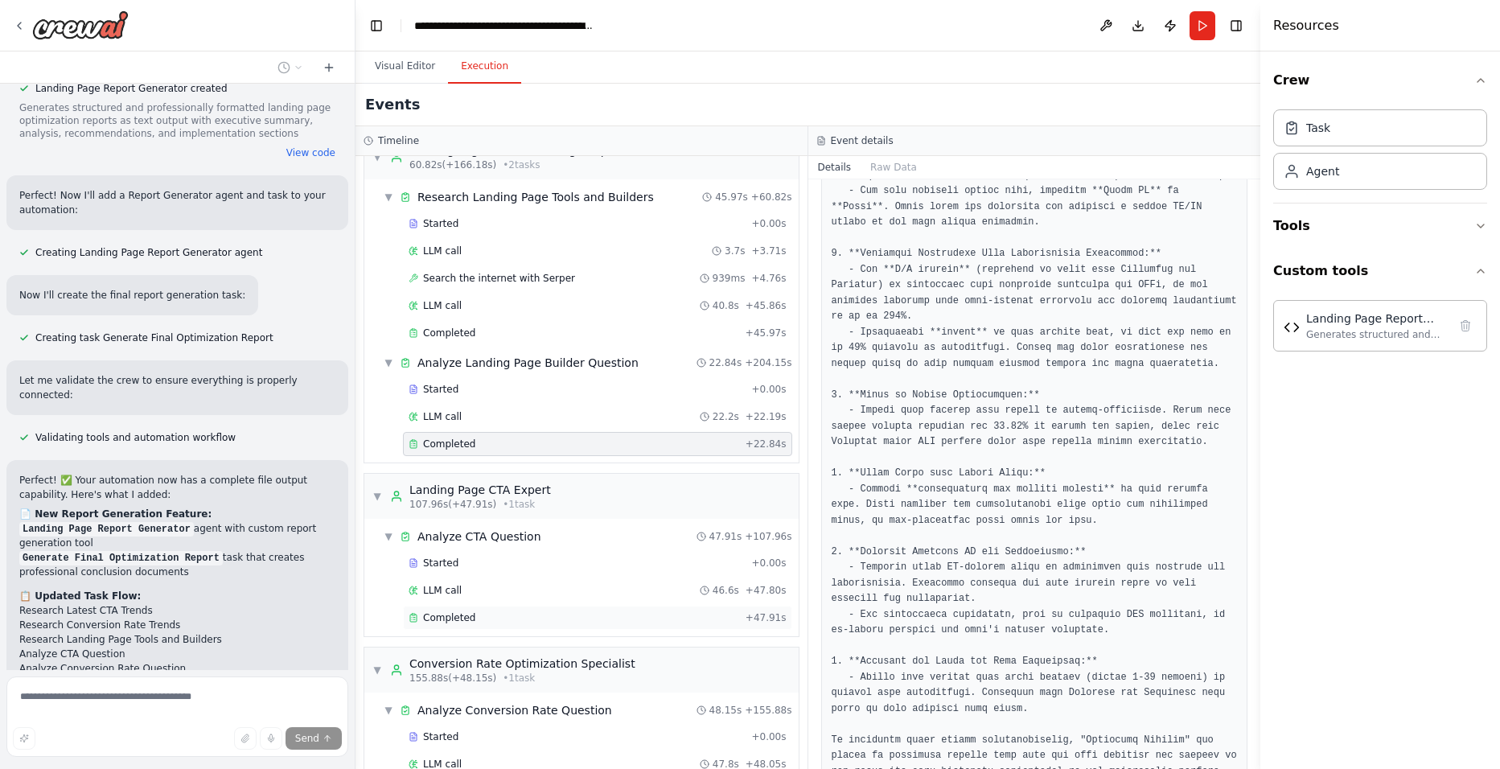
click at [526, 607] on div "Completed + 47.91s" at bounding box center [597, 618] width 389 height 24
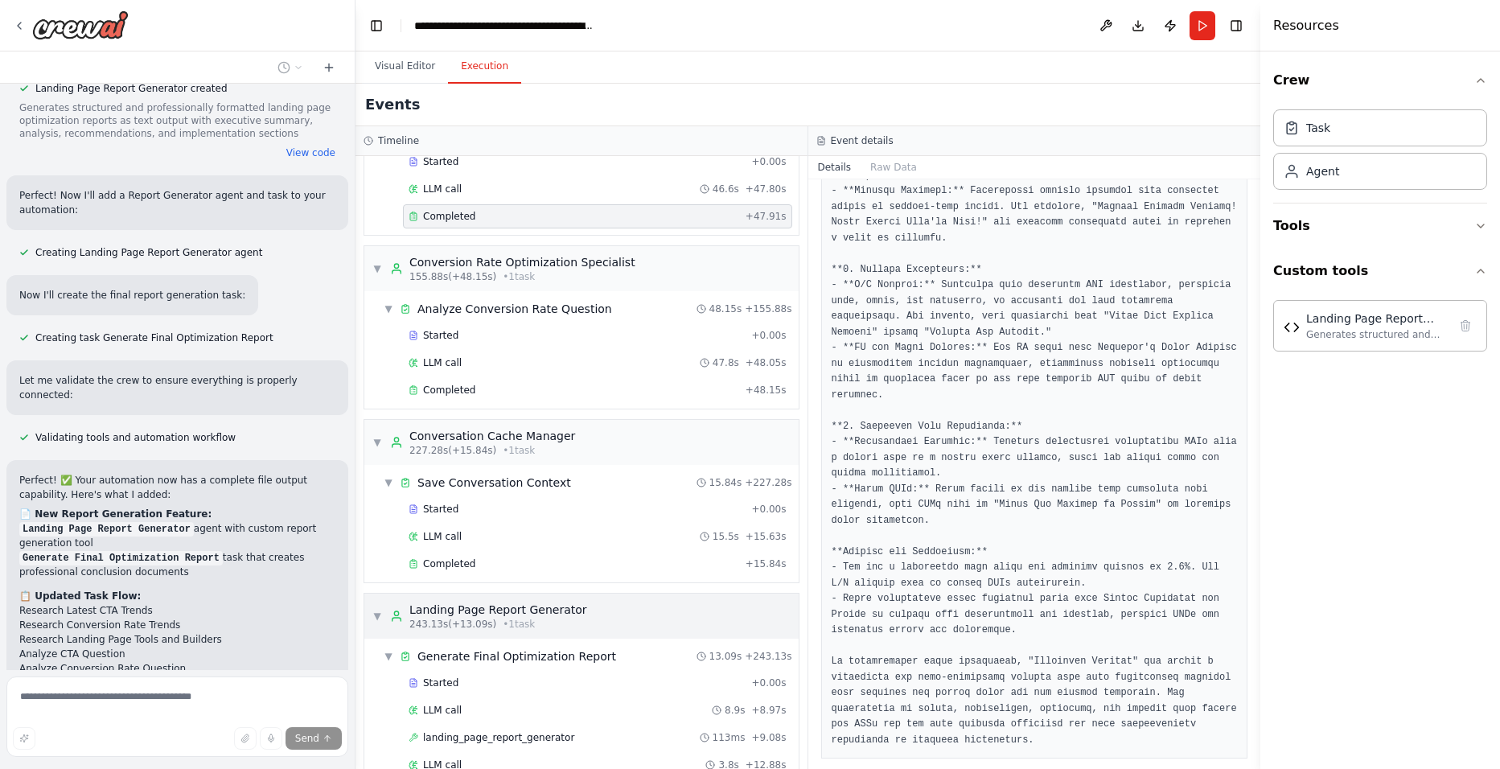
scroll to position [9032, 0]
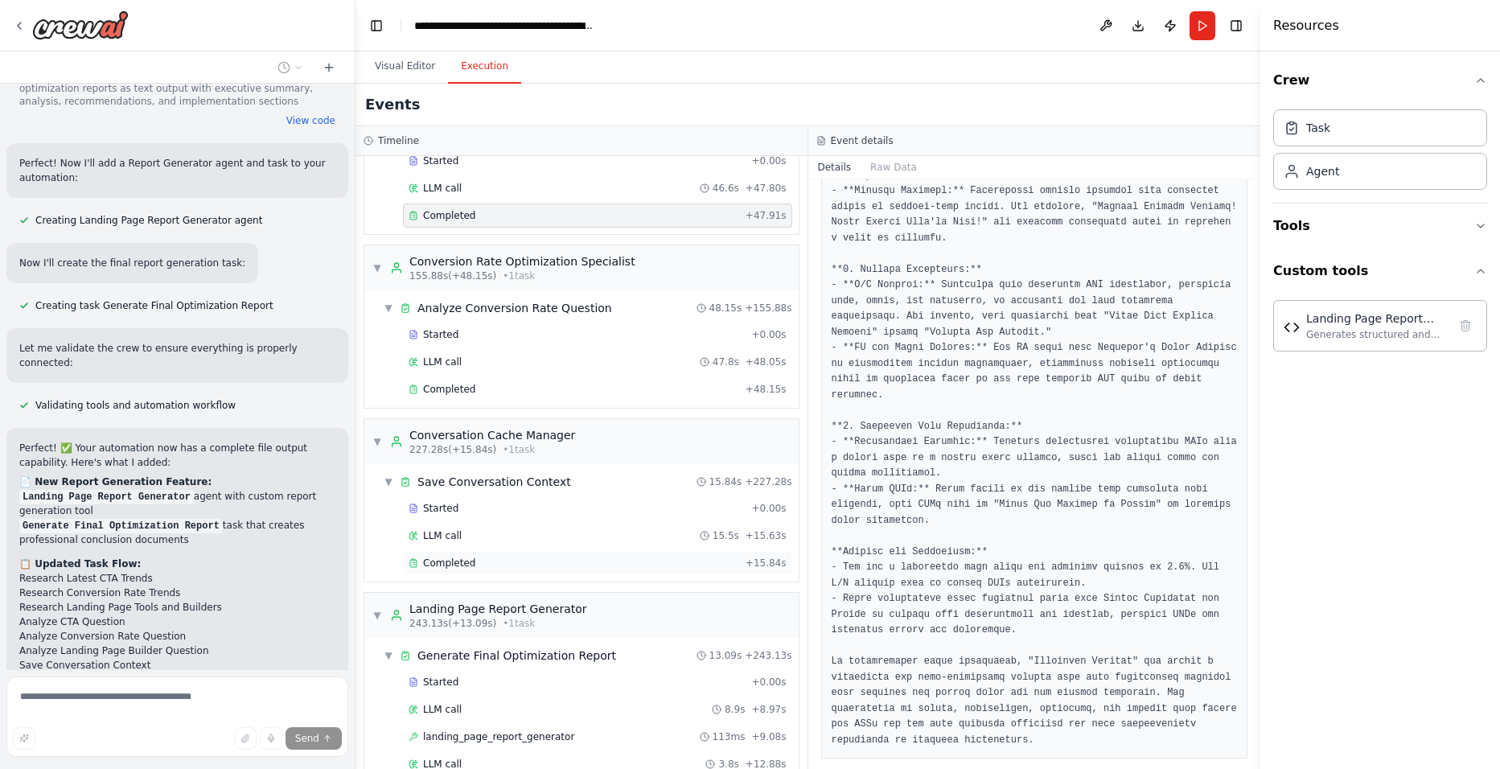
click at [470, 567] on span "Completed" at bounding box center [449, 563] width 52 height 13
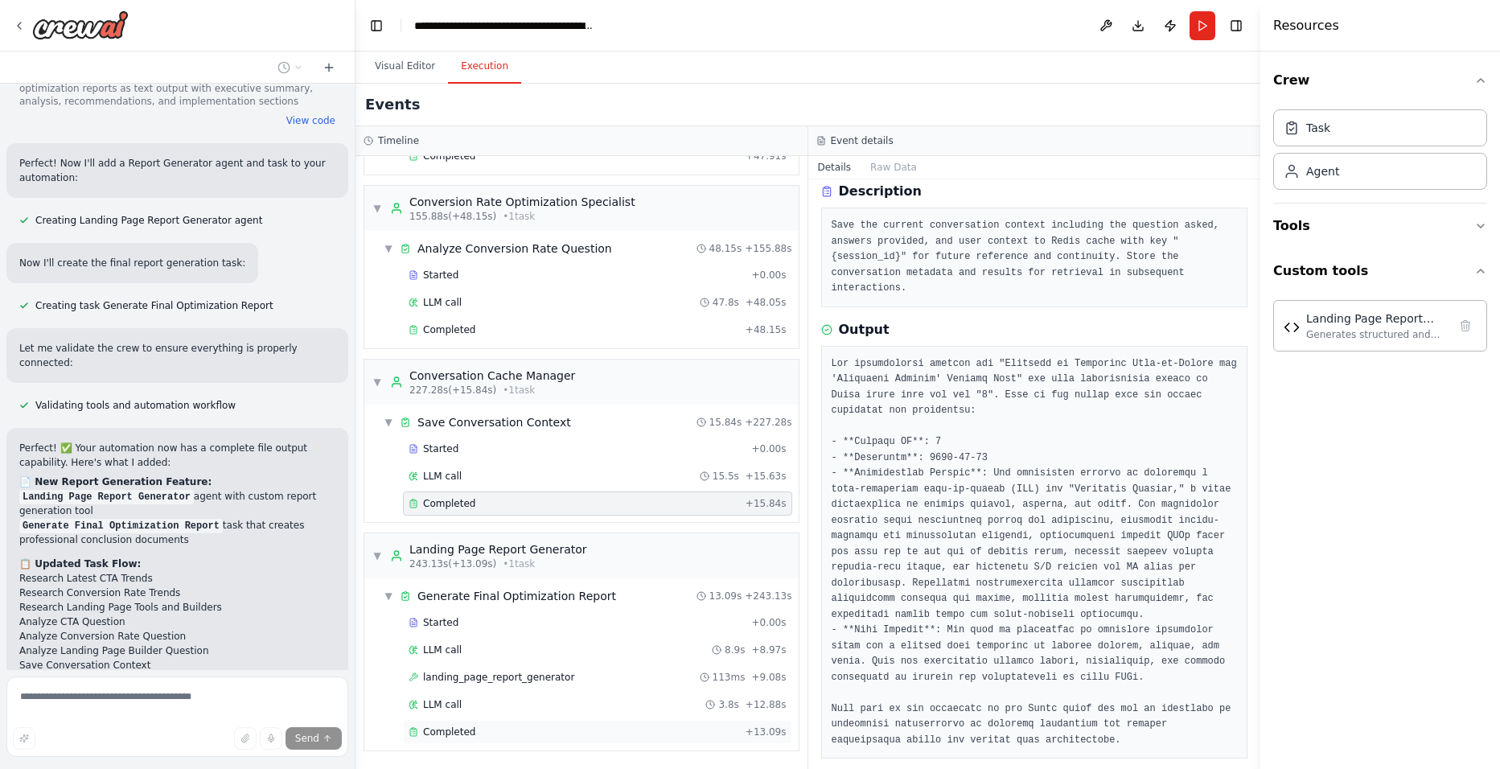
scroll to position [9064, 0]
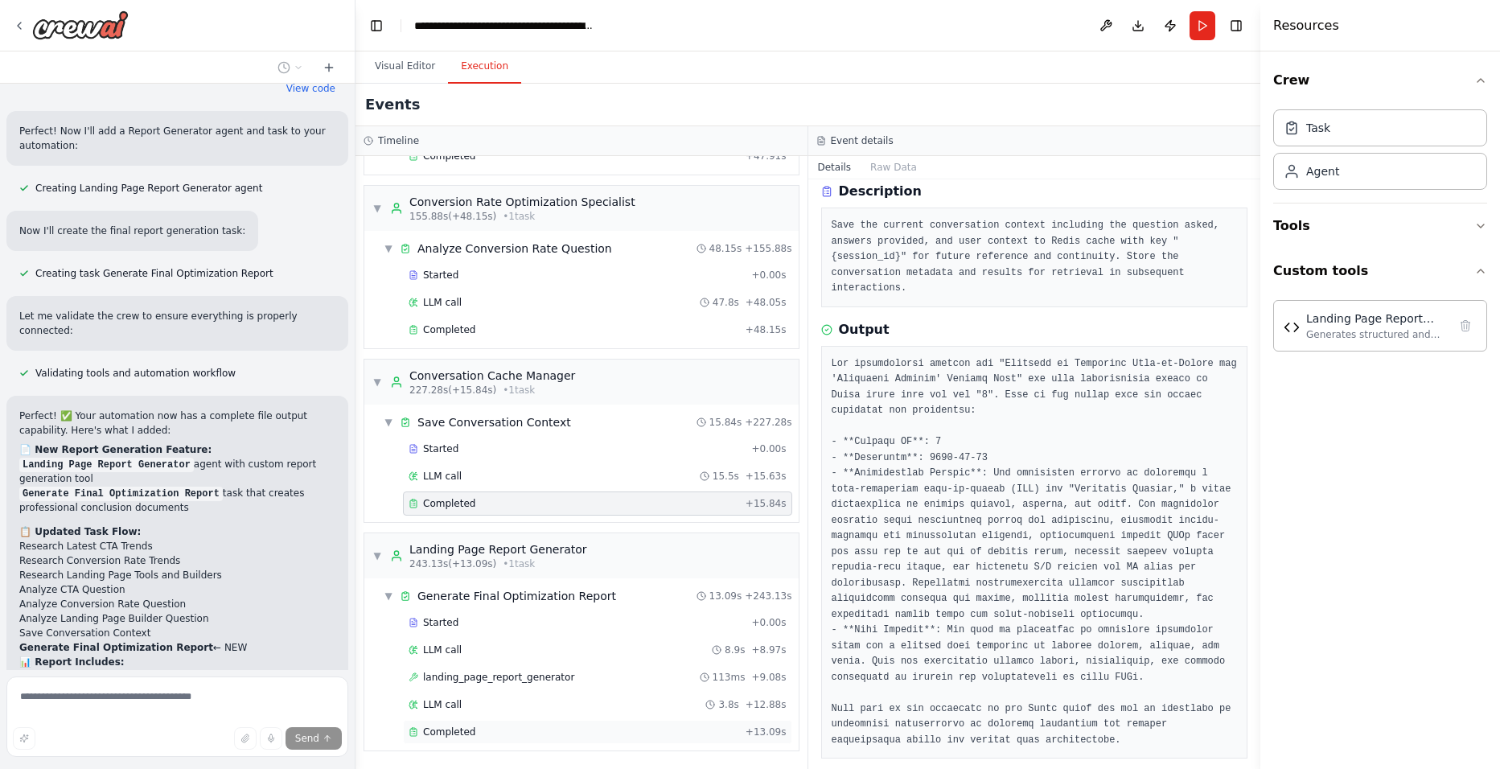
click at [490, 735] on div "Completed" at bounding box center [574, 731] width 331 height 13
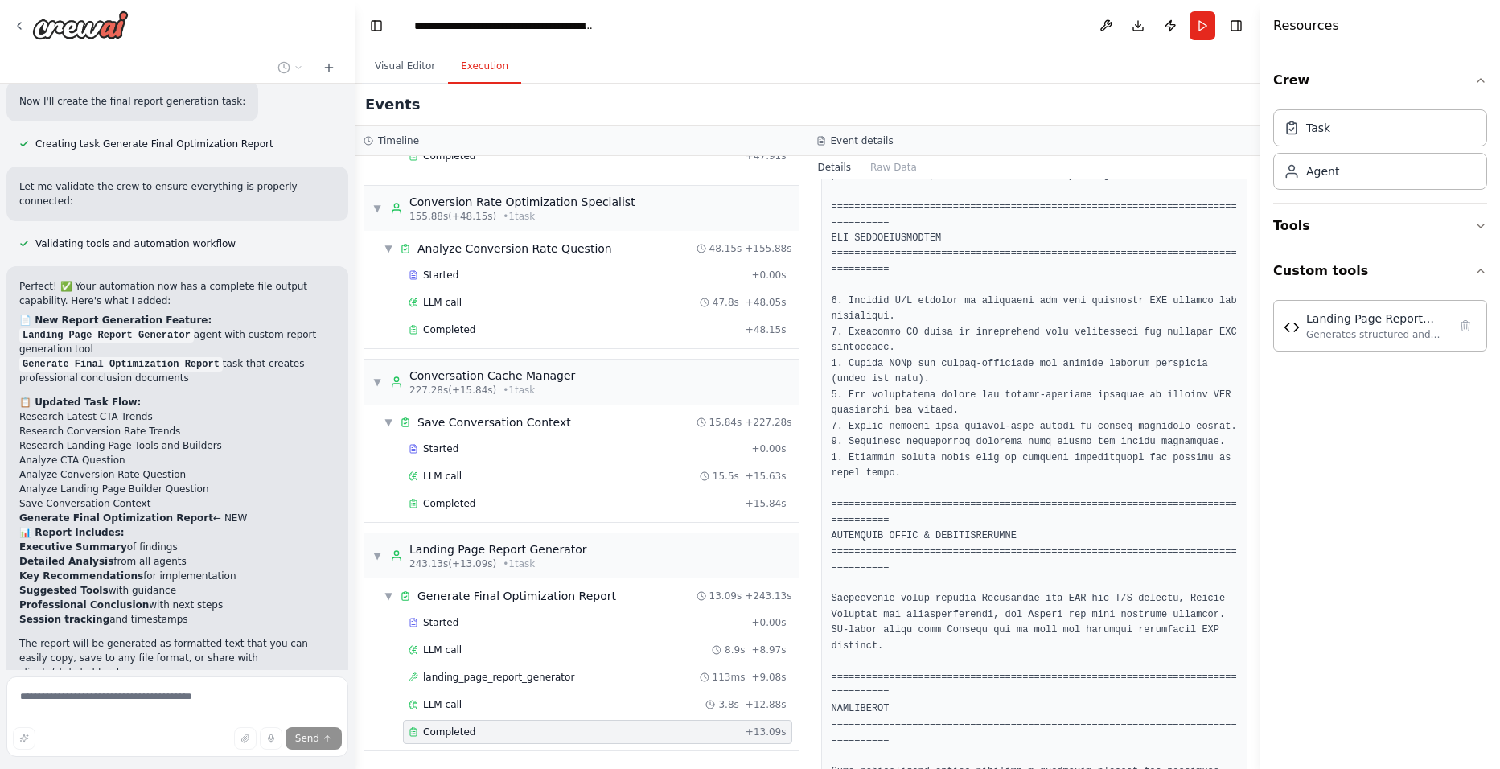
scroll to position [9194, 0]
drag, startPoint x: 1259, startPoint y: 487, endPoint x: 1243, endPoint y: 597, distance: 111.2
click at [1243, 597] on div "Hello! I'm the CrewAI assistant. What kind of automation do you want to build? …" at bounding box center [750, 384] width 1500 height 769
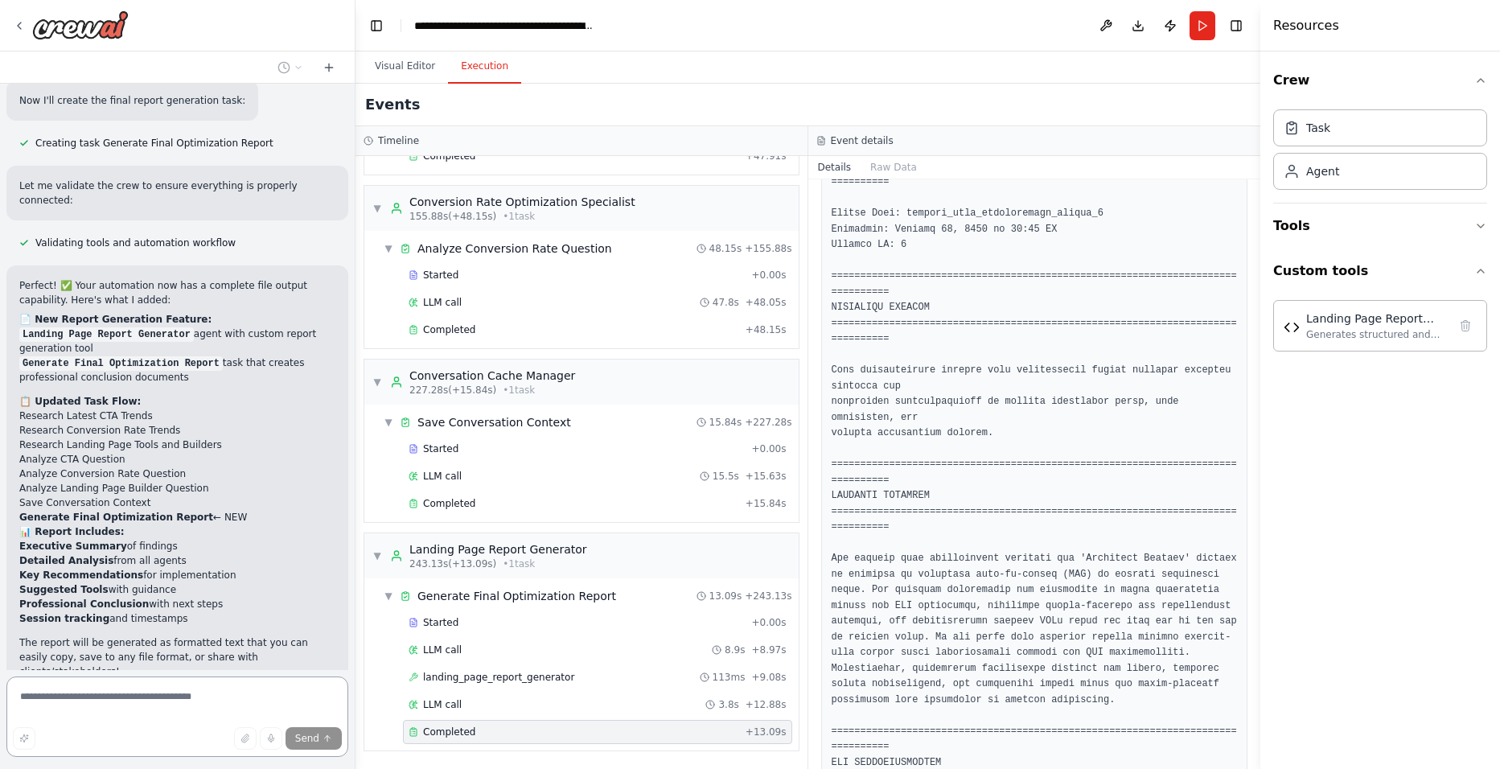
scroll to position [9186, 0]
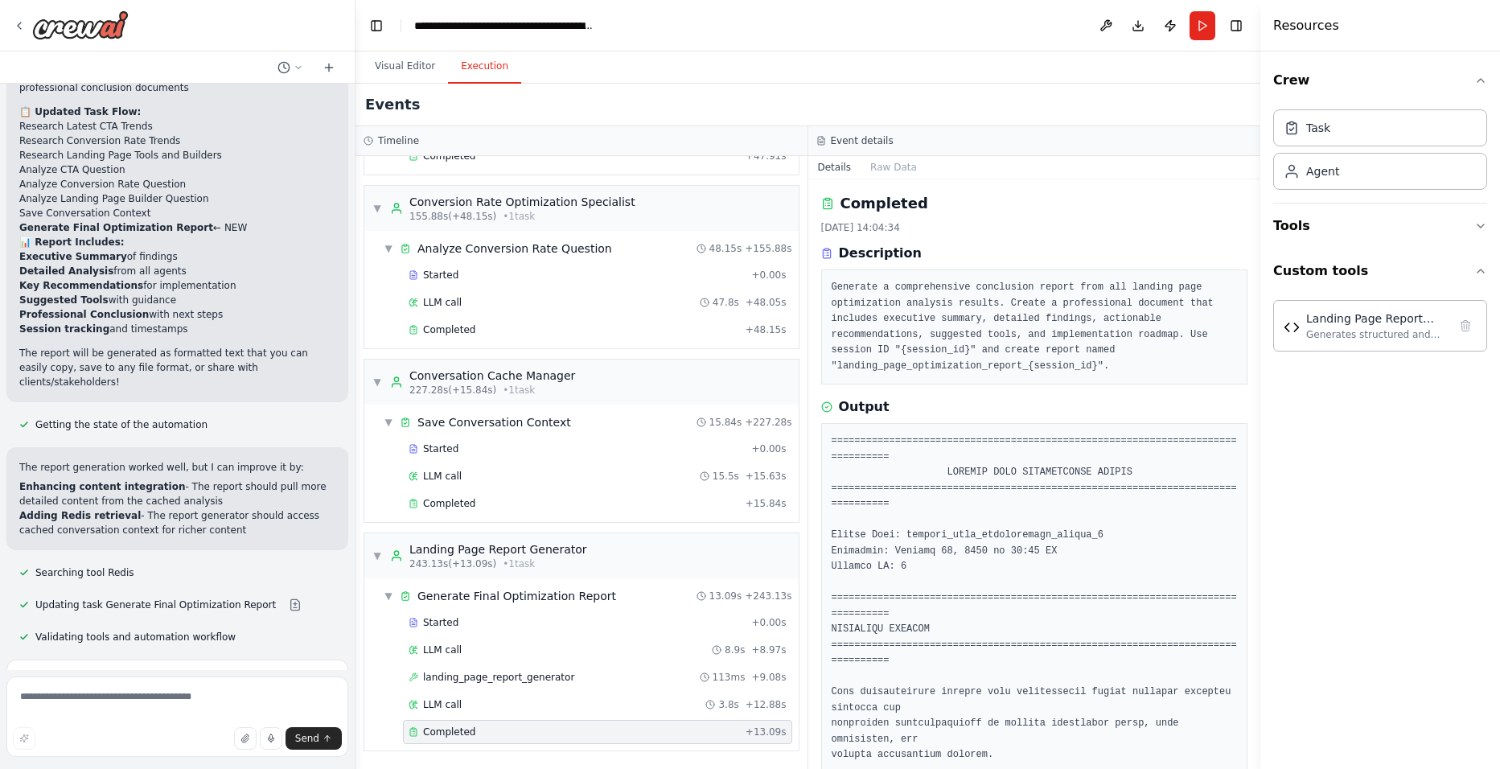
scroll to position [9498, 0]
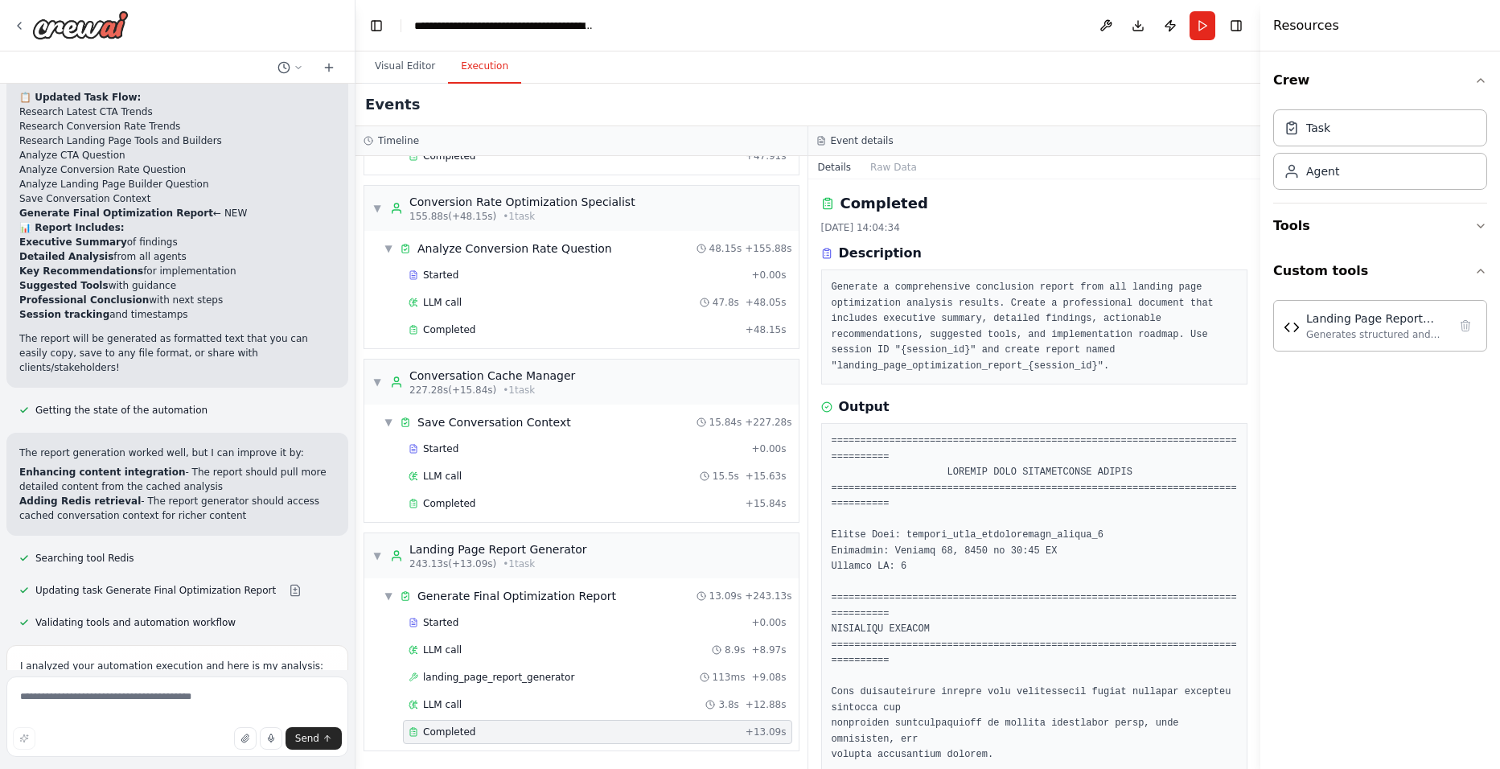
drag, startPoint x: 933, startPoint y: 465, endPoint x: 560, endPoint y: 687, distance: 434.2
drag, startPoint x: 560, startPoint y: 687, endPoint x: 56, endPoint y: 432, distance: 564.3
drag, startPoint x: 39, startPoint y: 373, endPoint x: 122, endPoint y: 496, distance: 148.3
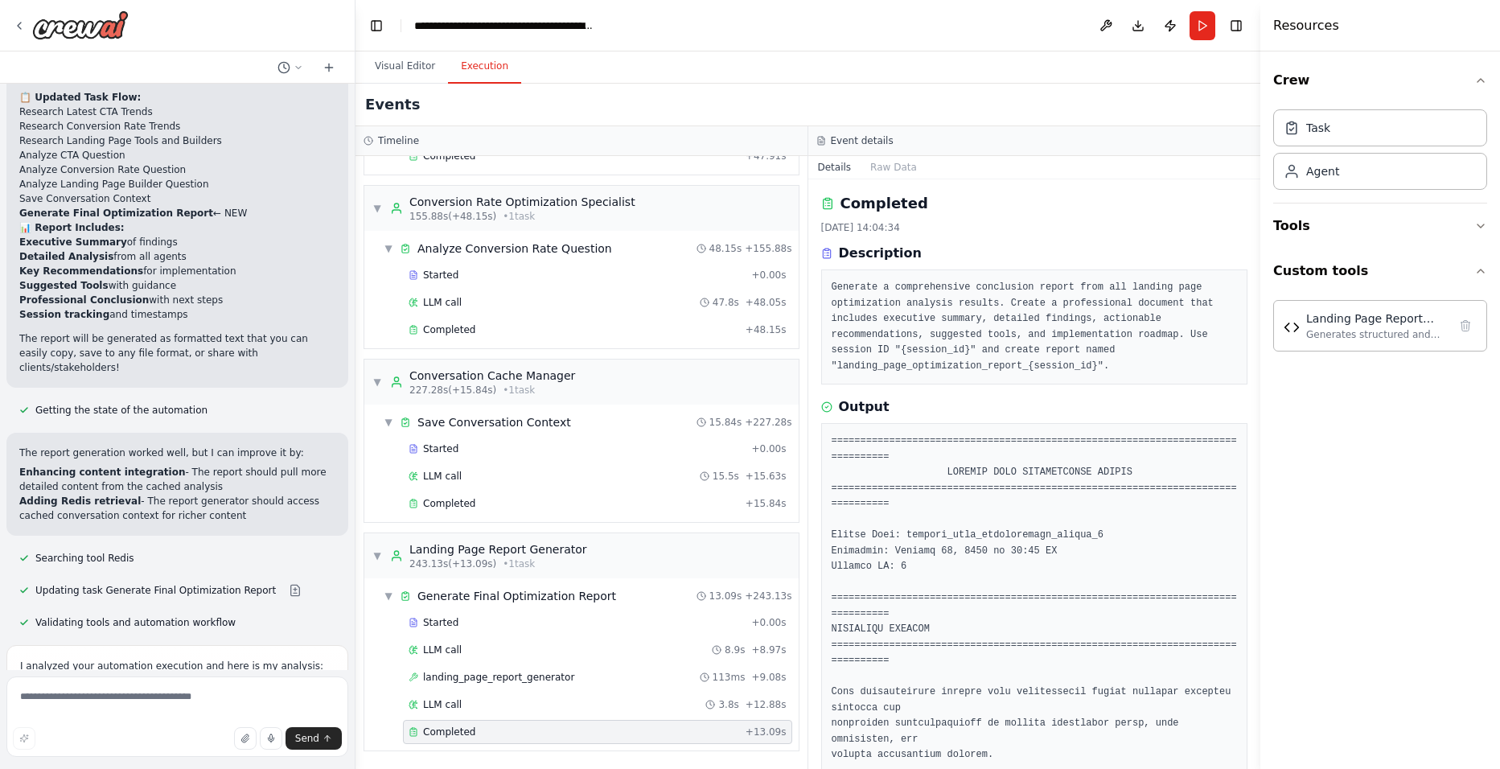
copy div "Areas for Improvements Report content is too generic and doesn't pull detailed …"
click at [109, 696] on textarea at bounding box center [177, 716] width 342 height 80
paste textarea "**********"
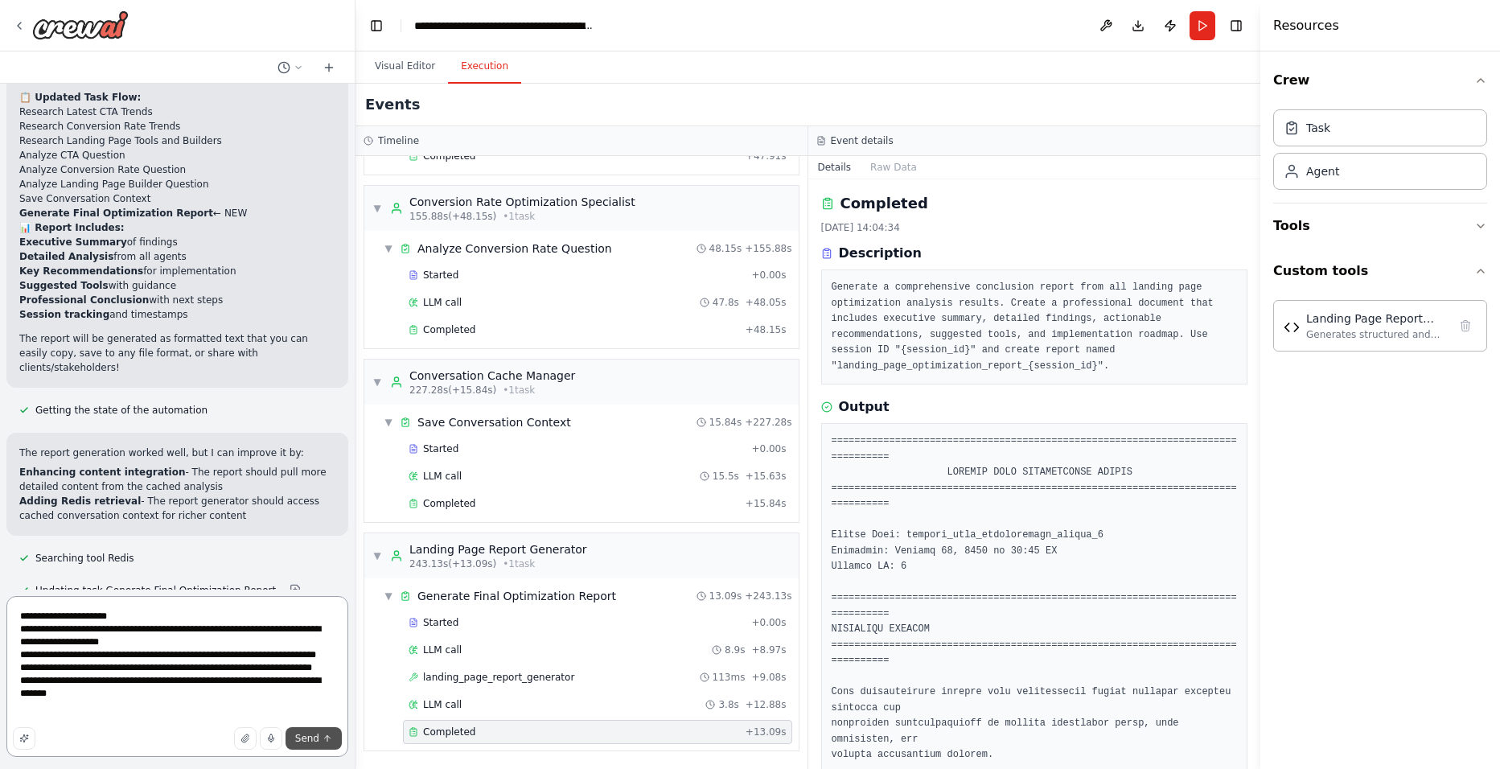
type textarea "**********"
click at [297, 737] on button "Send" at bounding box center [314, 738] width 56 height 23
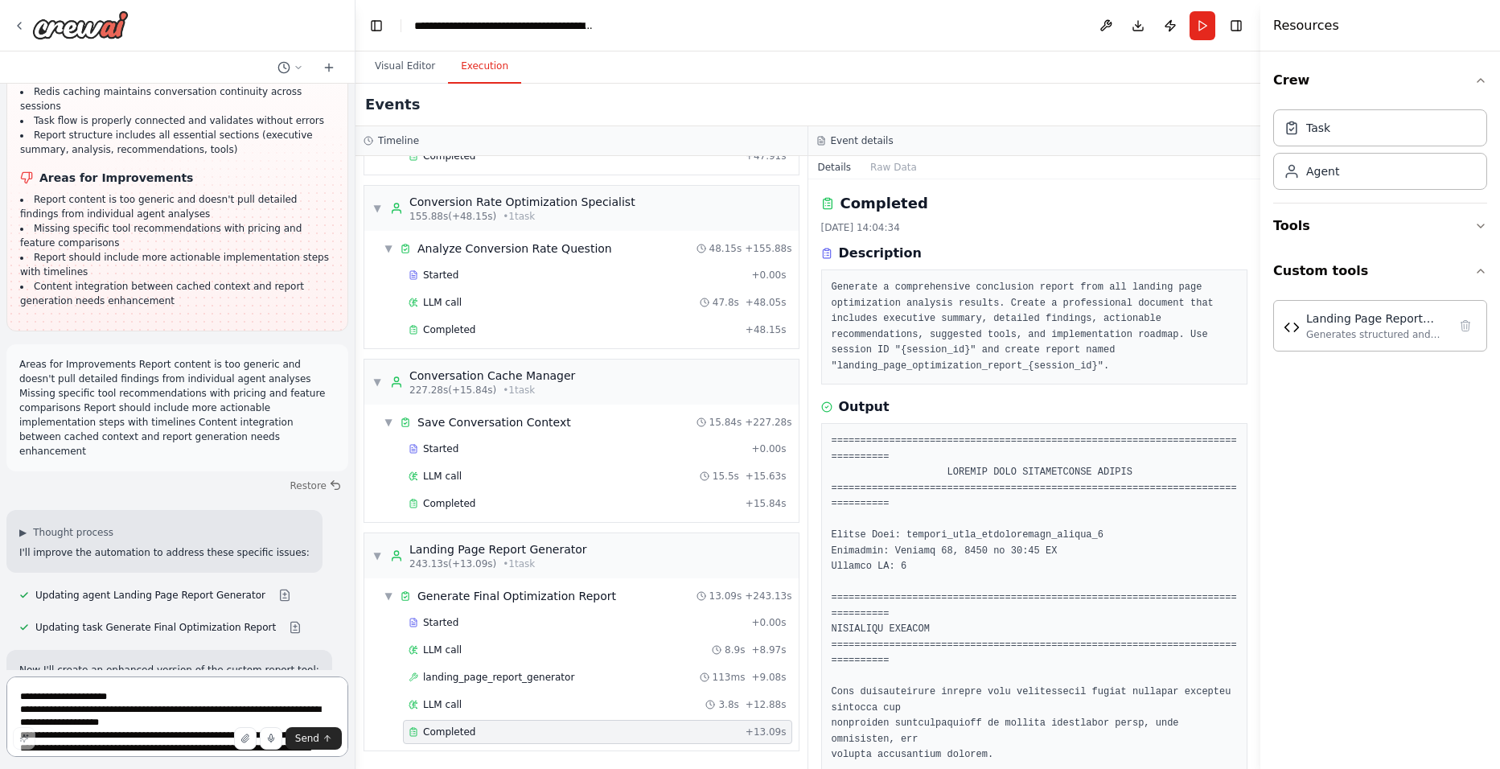
scroll to position [10195, 0]
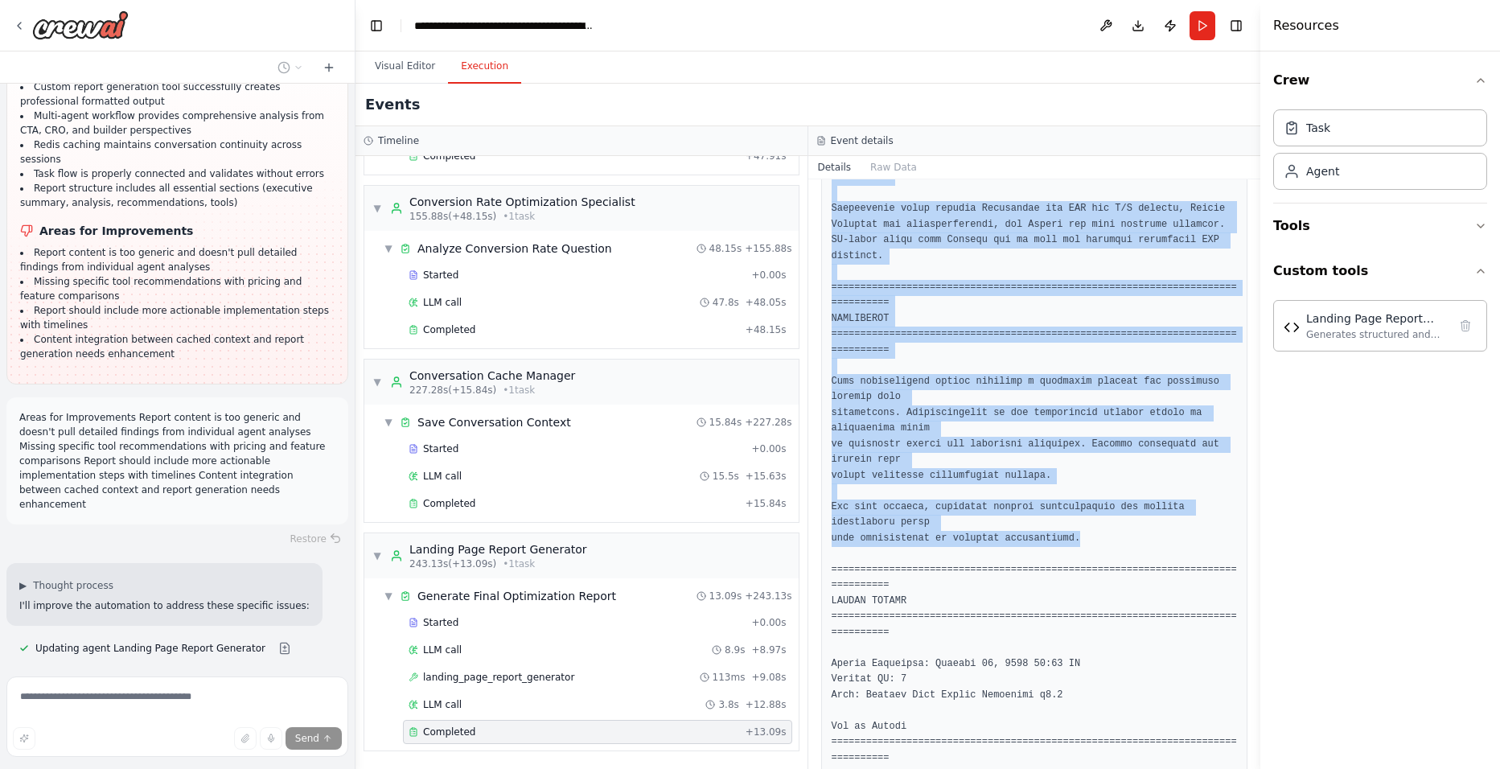
scroll to position [1238, 0]
drag, startPoint x: 831, startPoint y: 377, endPoint x: 1087, endPoint y: 506, distance: 286.3
drag, startPoint x: 1087, startPoint y: 506, endPoint x: 1035, endPoint y: 506, distance: 51.5
copy pre "The landing page optimization analysis for 'Pipocando Boituva' focused on creat…"
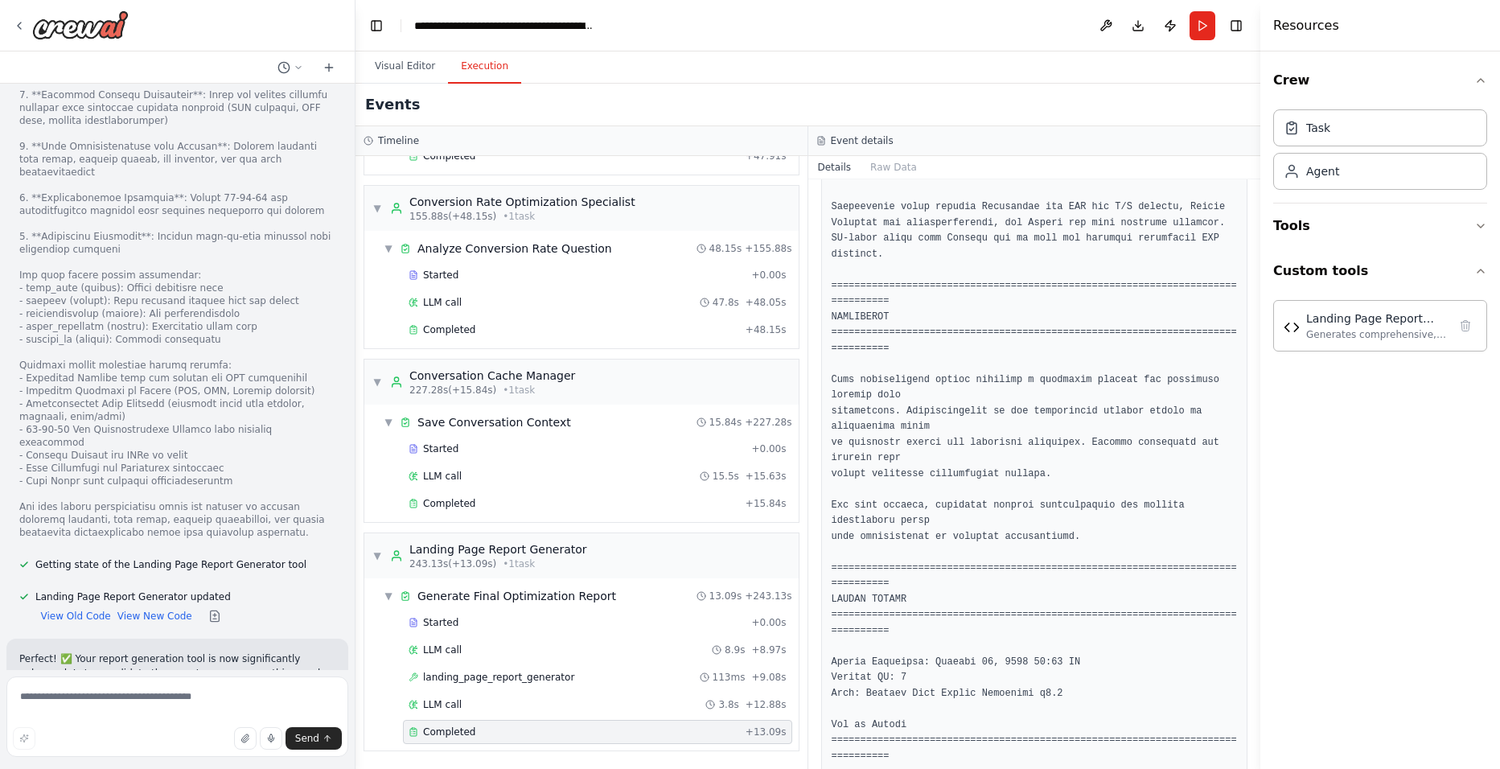
scroll to position [11236, 0]
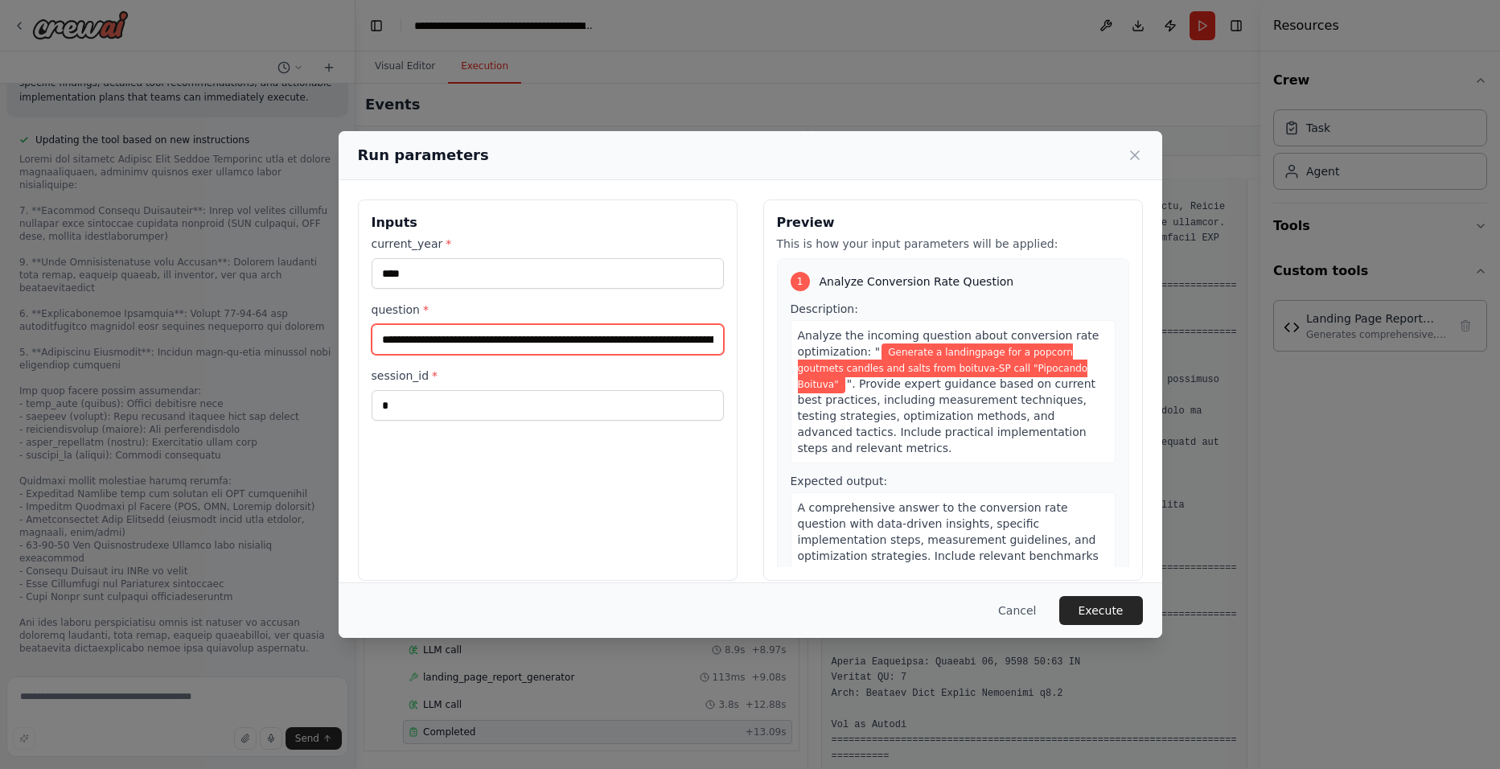
click at [561, 343] on input "**********" at bounding box center [548, 339] width 352 height 31
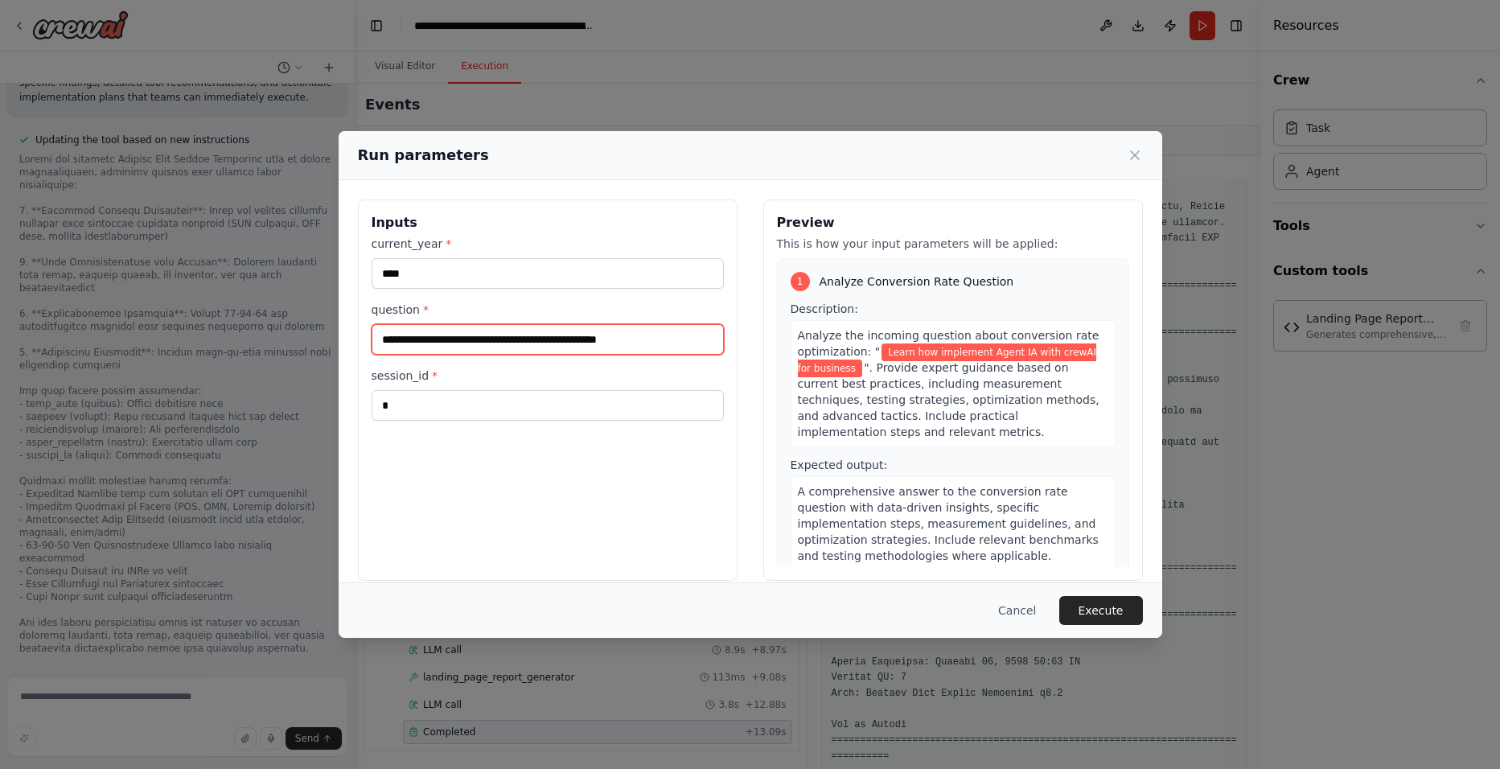
type input "**********"
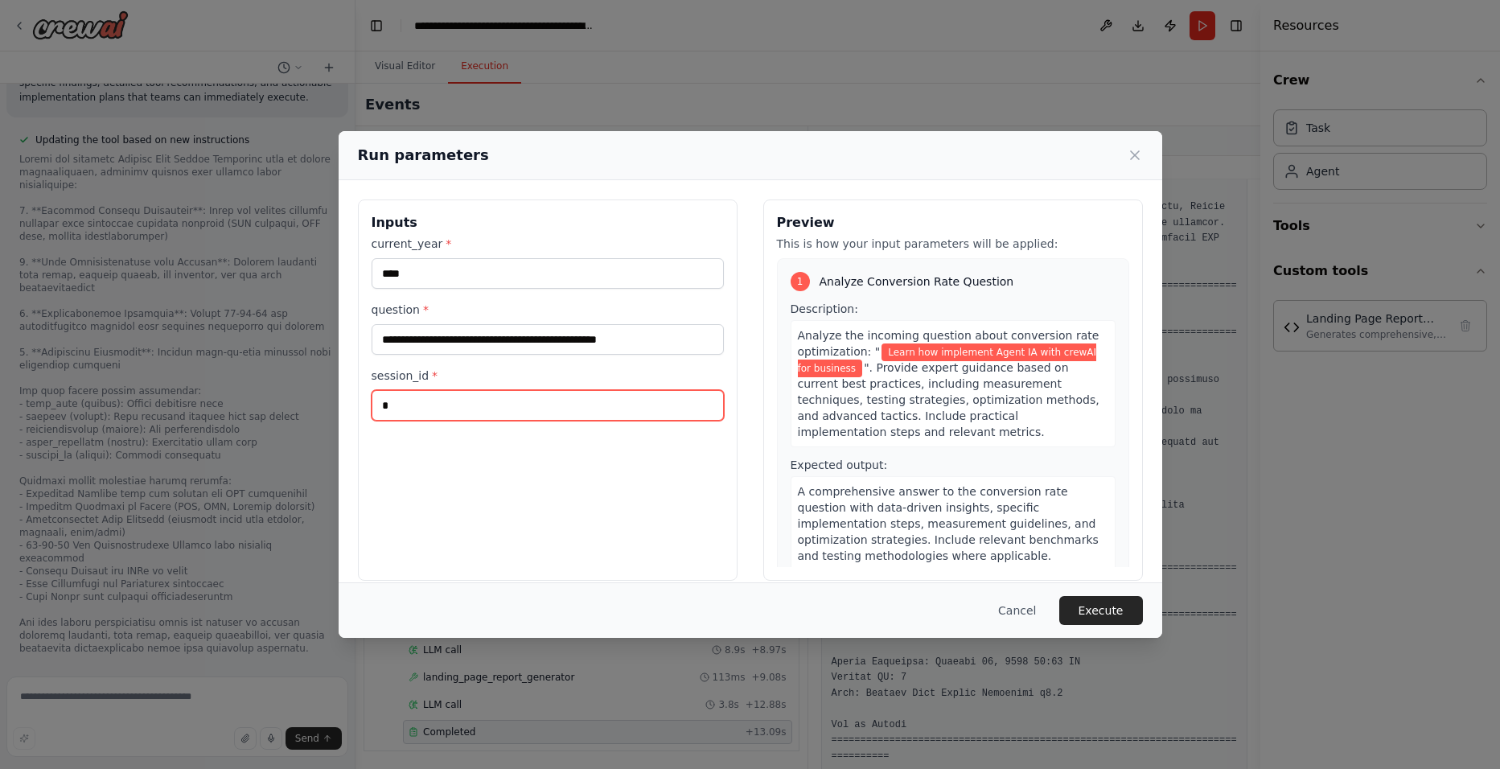
type input "*"
click at [1113, 614] on button "Execute" at bounding box center [1101, 610] width 84 height 29
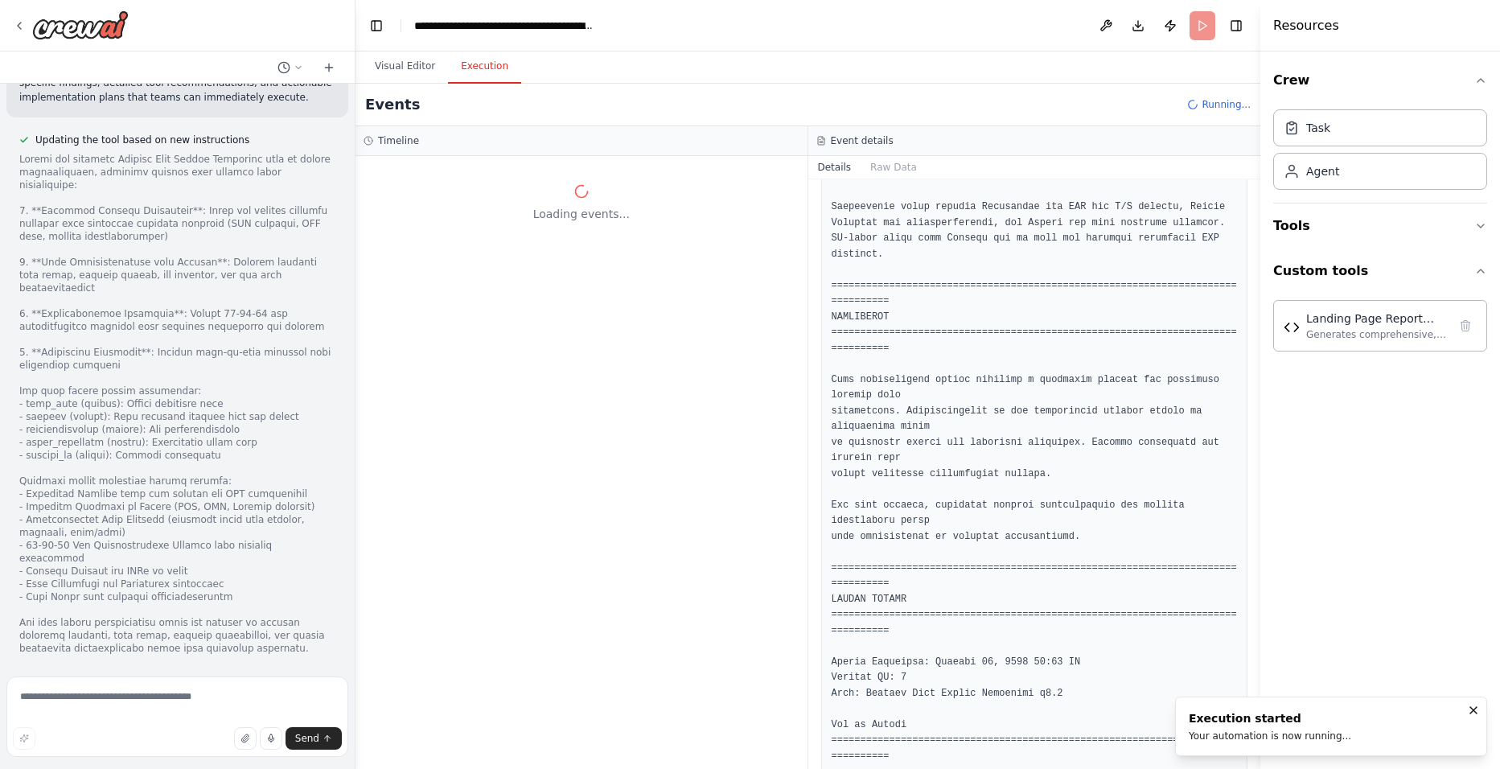
scroll to position [0, 0]
click at [1346, 327] on div "Landing Page Report Generator Generates comprehensive, detailed landing page op…" at bounding box center [1377, 325] width 142 height 31
click at [421, 57] on button "Visual Editor" at bounding box center [405, 67] width 86 height 34
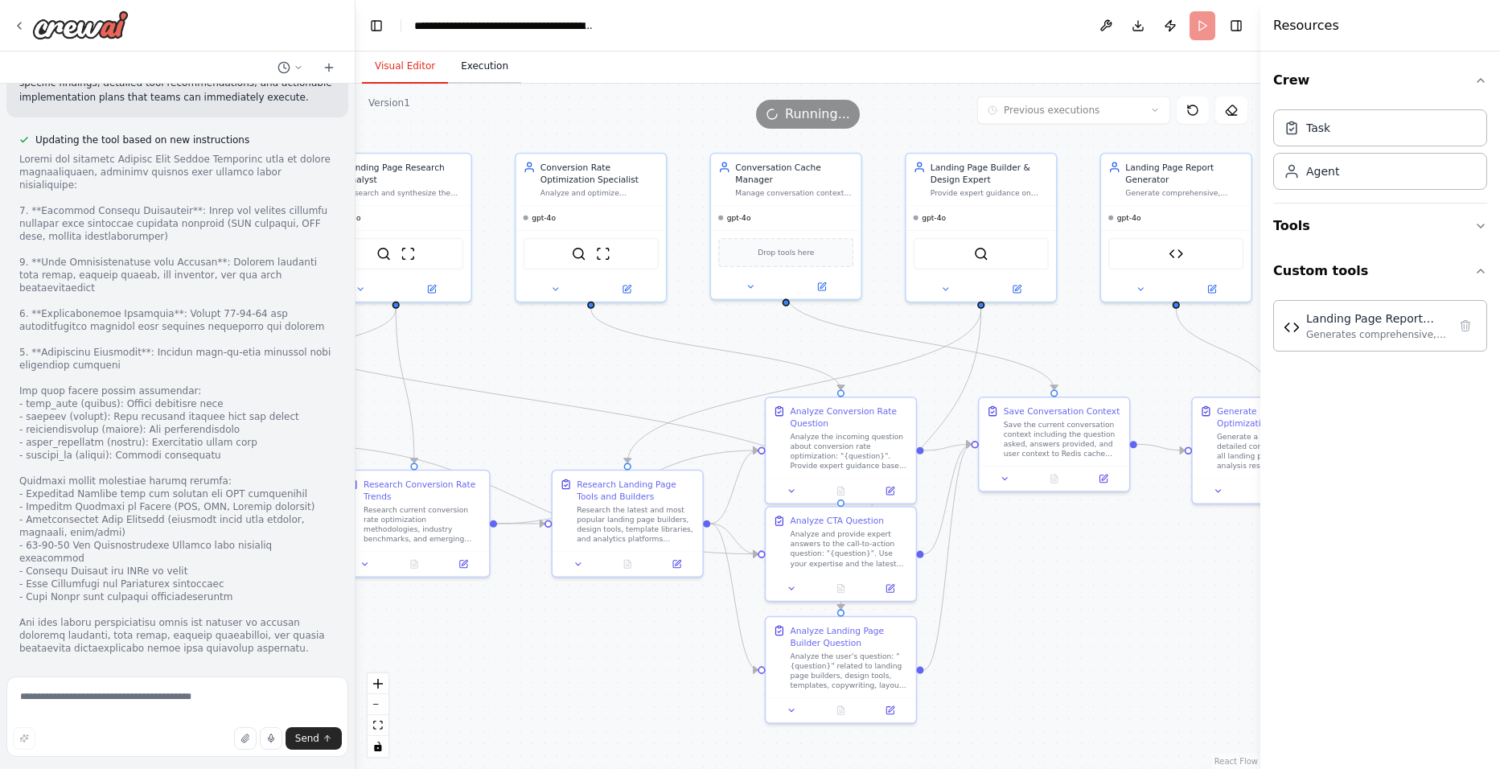
click at [486, 74] on button "Execution" at bounding box center [484, 67] width 73 height 34
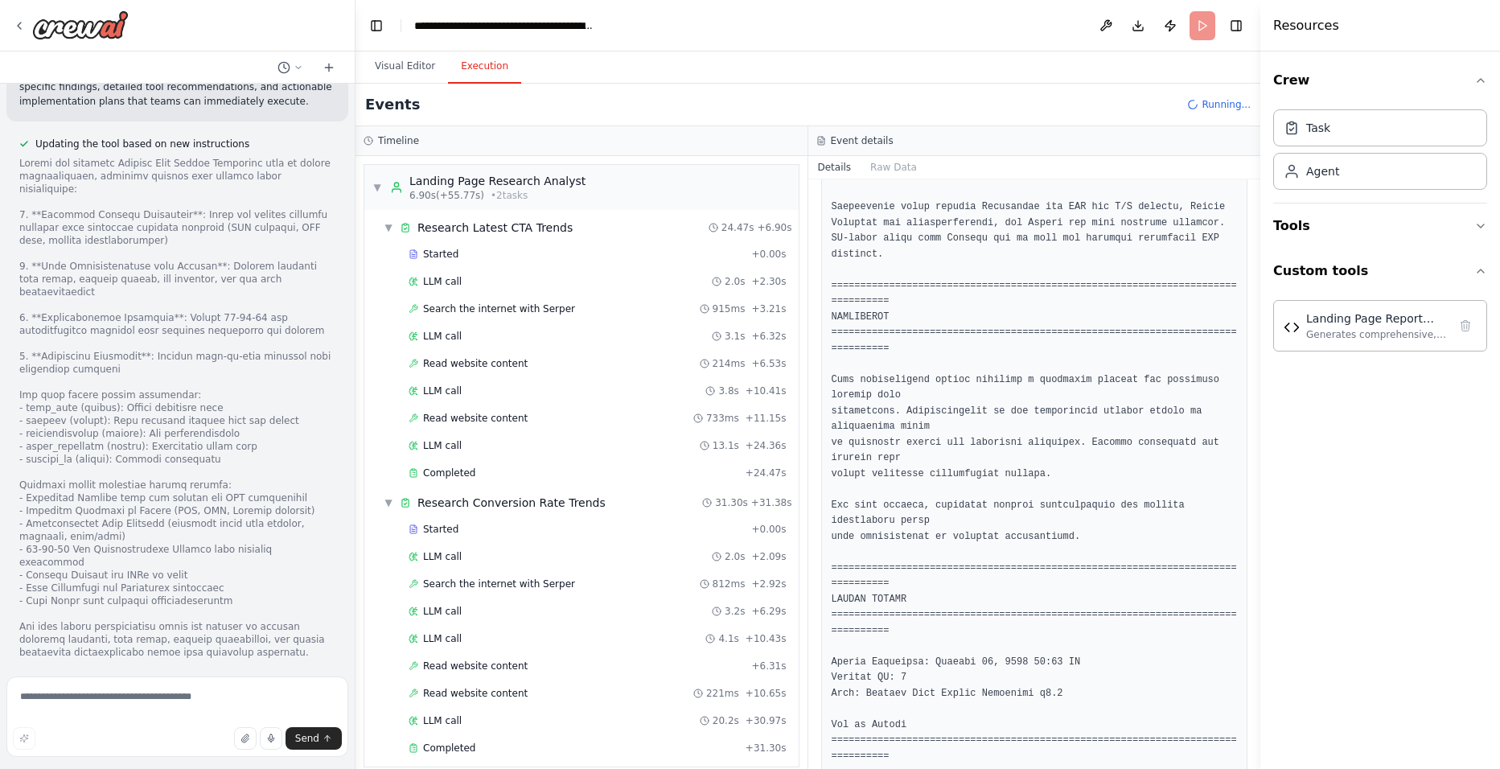
scroll to position [11105, 0]
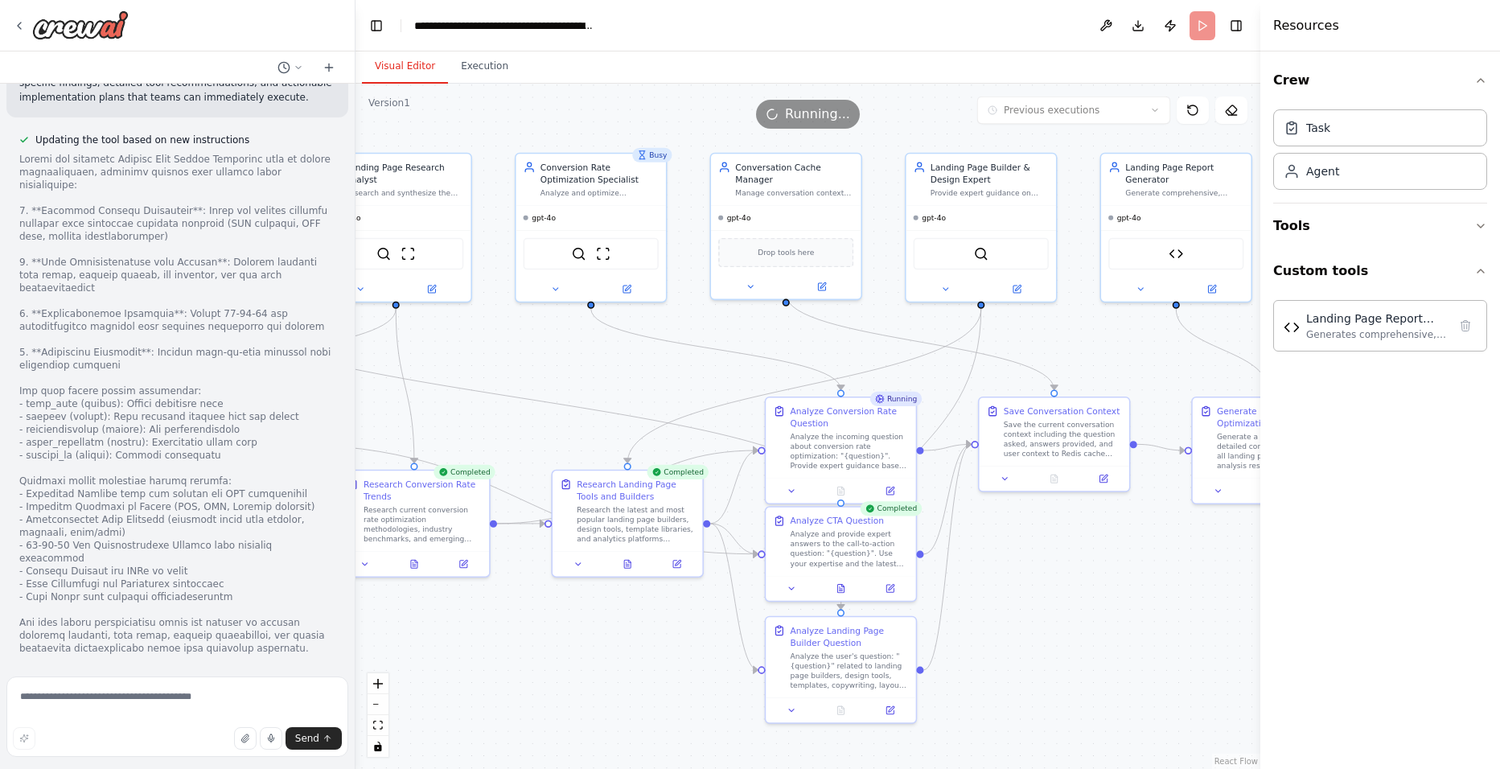
click at [406, 69] on button "Visual Editor" at bounding box center [405, 67] width 86 height 34
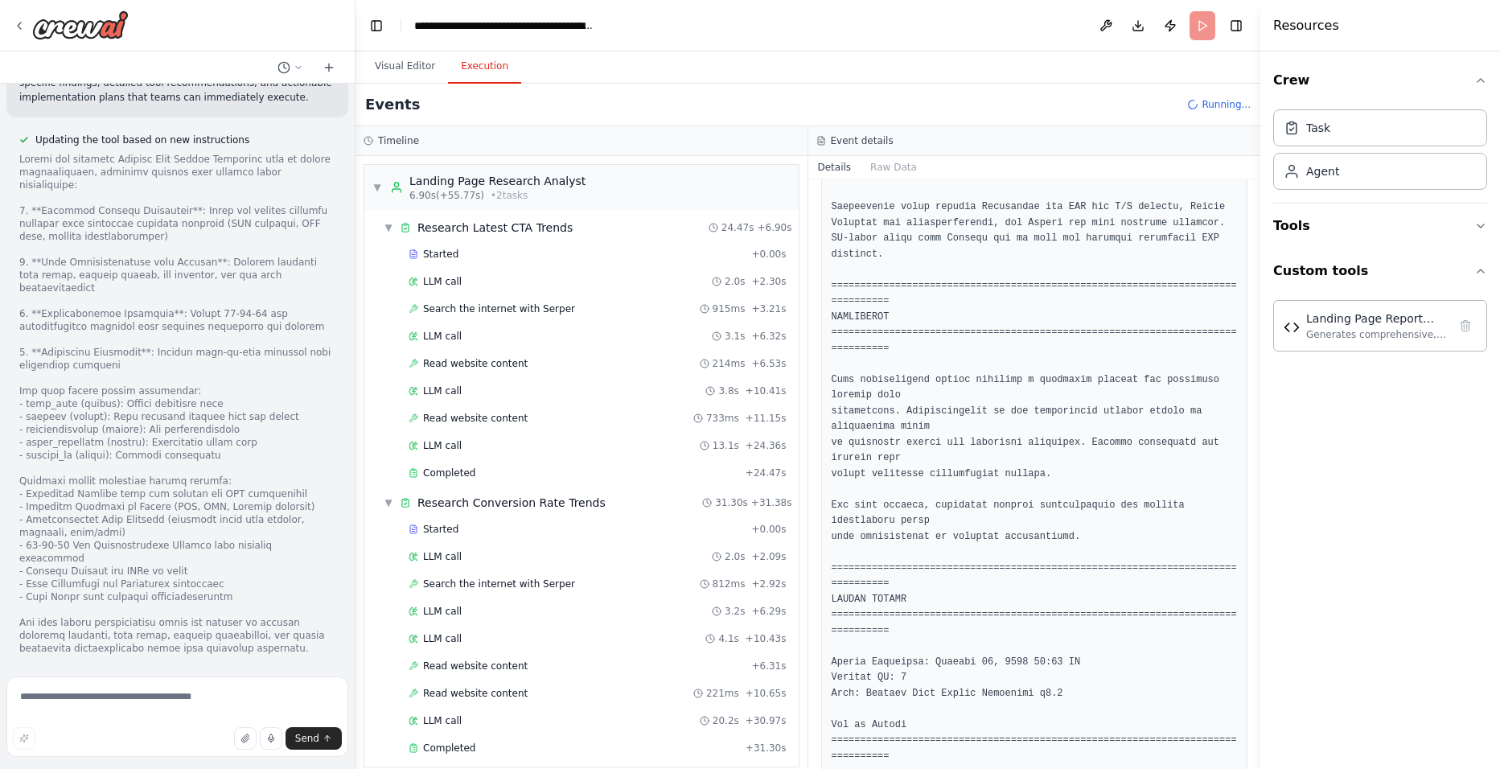
click at [466, 64] on button "Execution" at bounding box center [484, 67] width 73 height 34
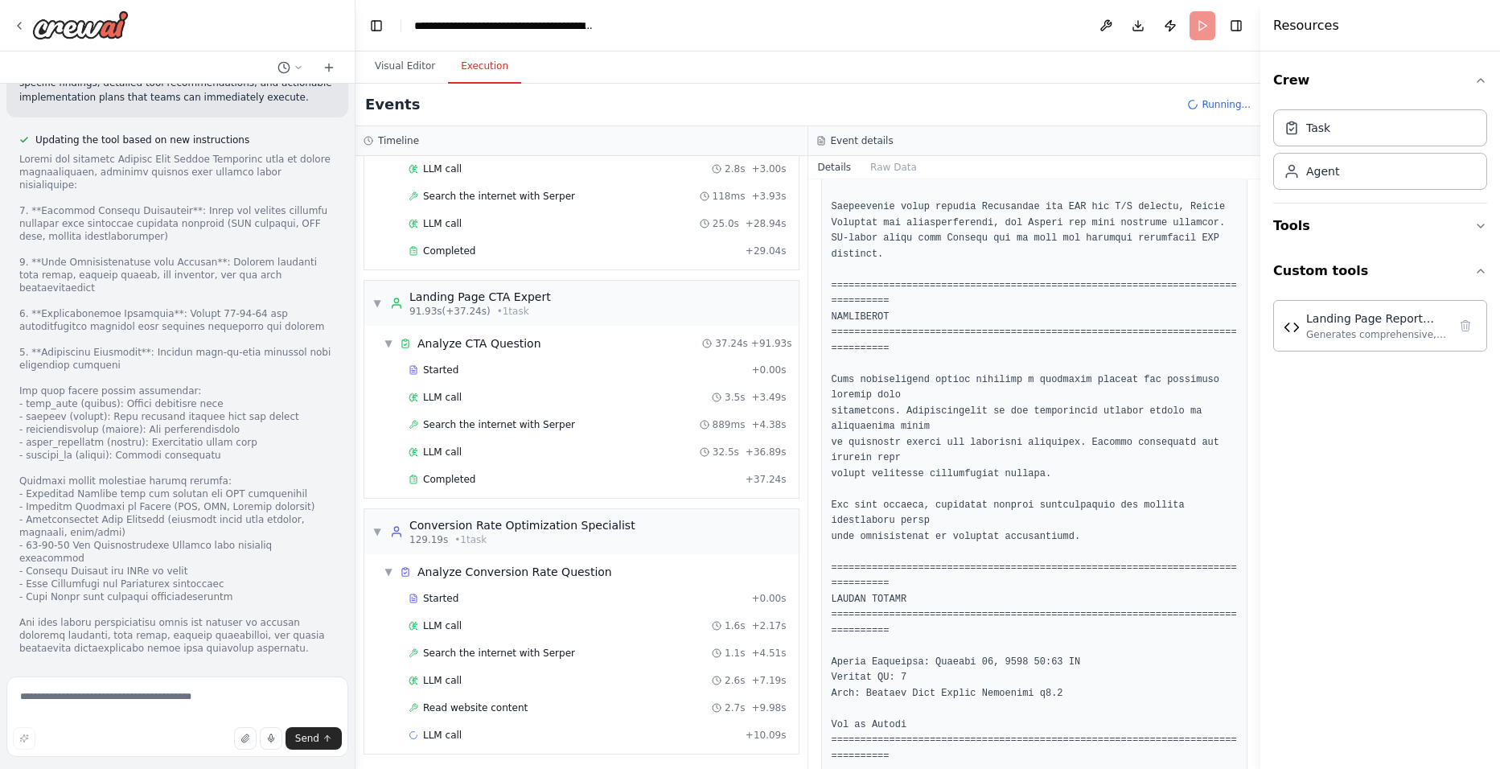
scroll to position [729, 0]
click at [502, 709] on span "Read website content" at bounding box center [475, 704] width 105 height 13
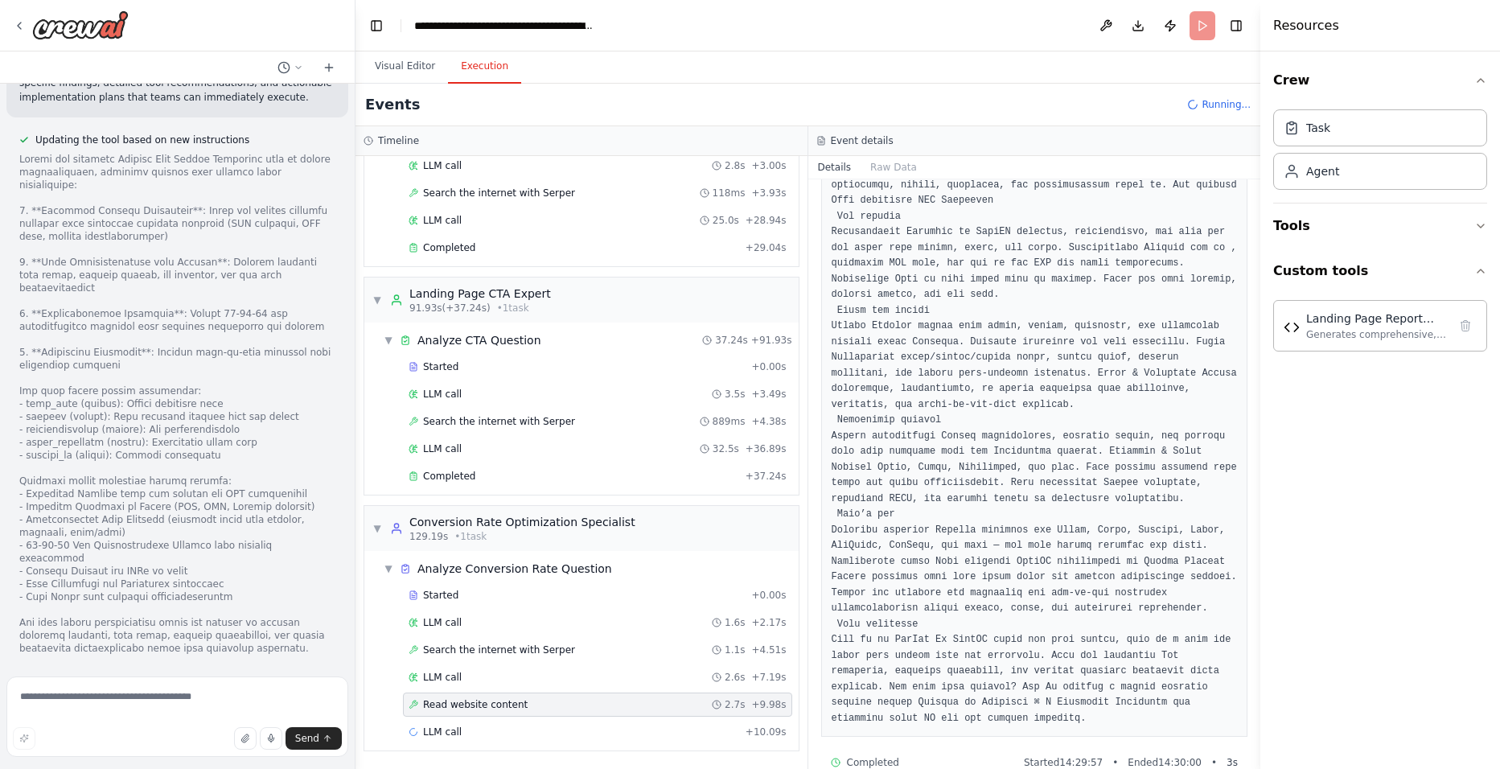
scroll to position [367, 0]
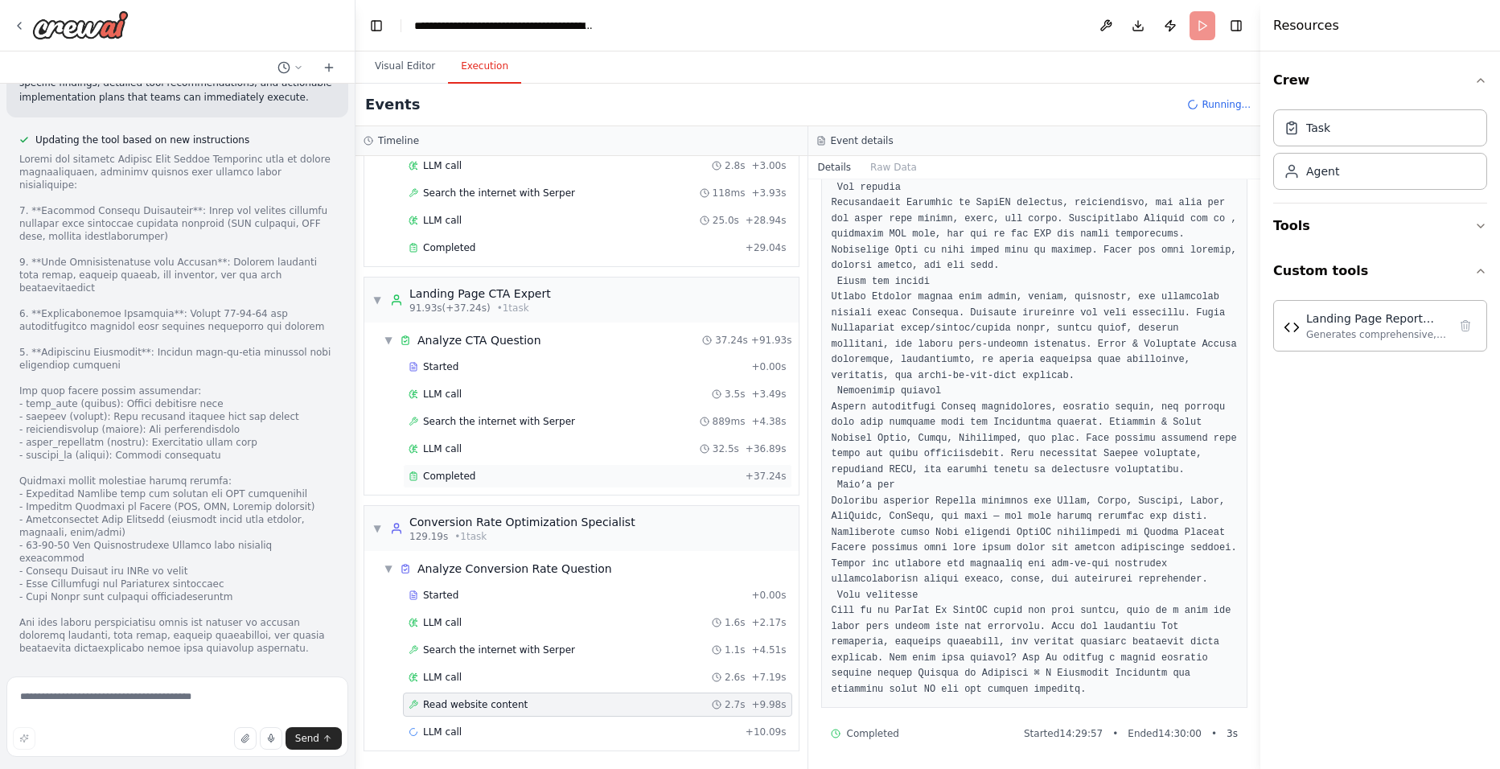
click at [519, 470] on div "Completed" at bounding box center [574, 476] width 331 height 13
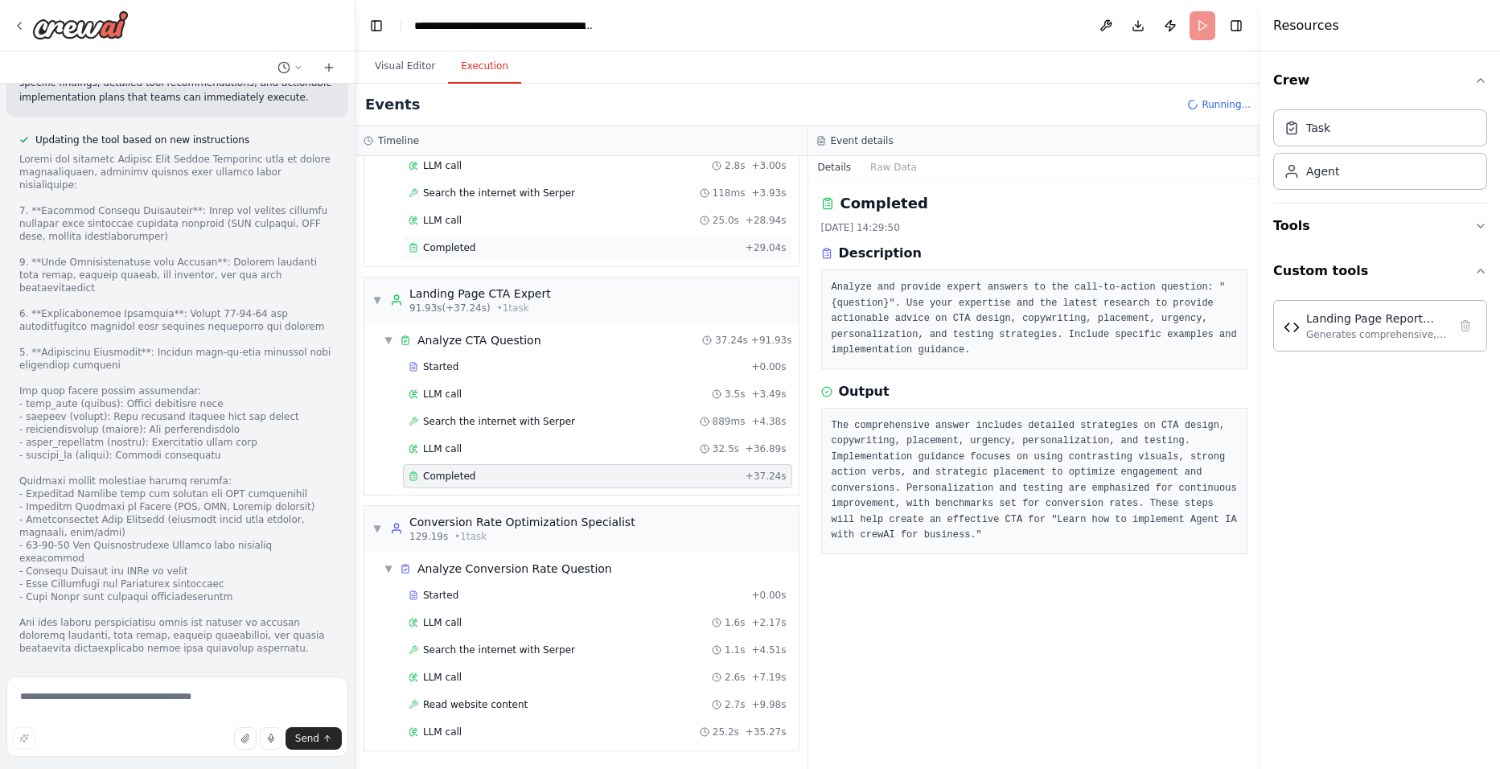
click at [493, 244] on div "Completed" at bounding box center [574, 247] width 331 height 13
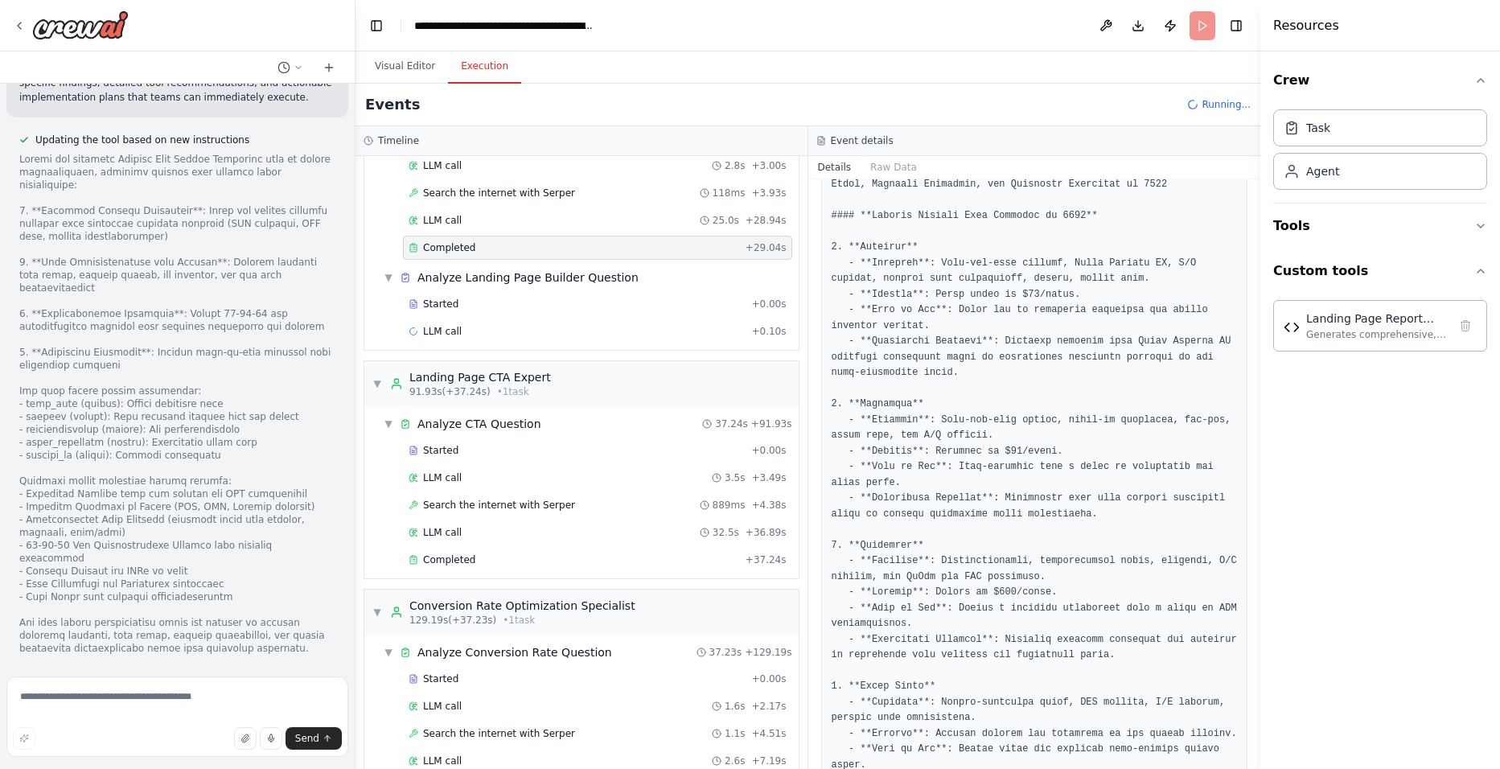
scroll to position [322, 0]
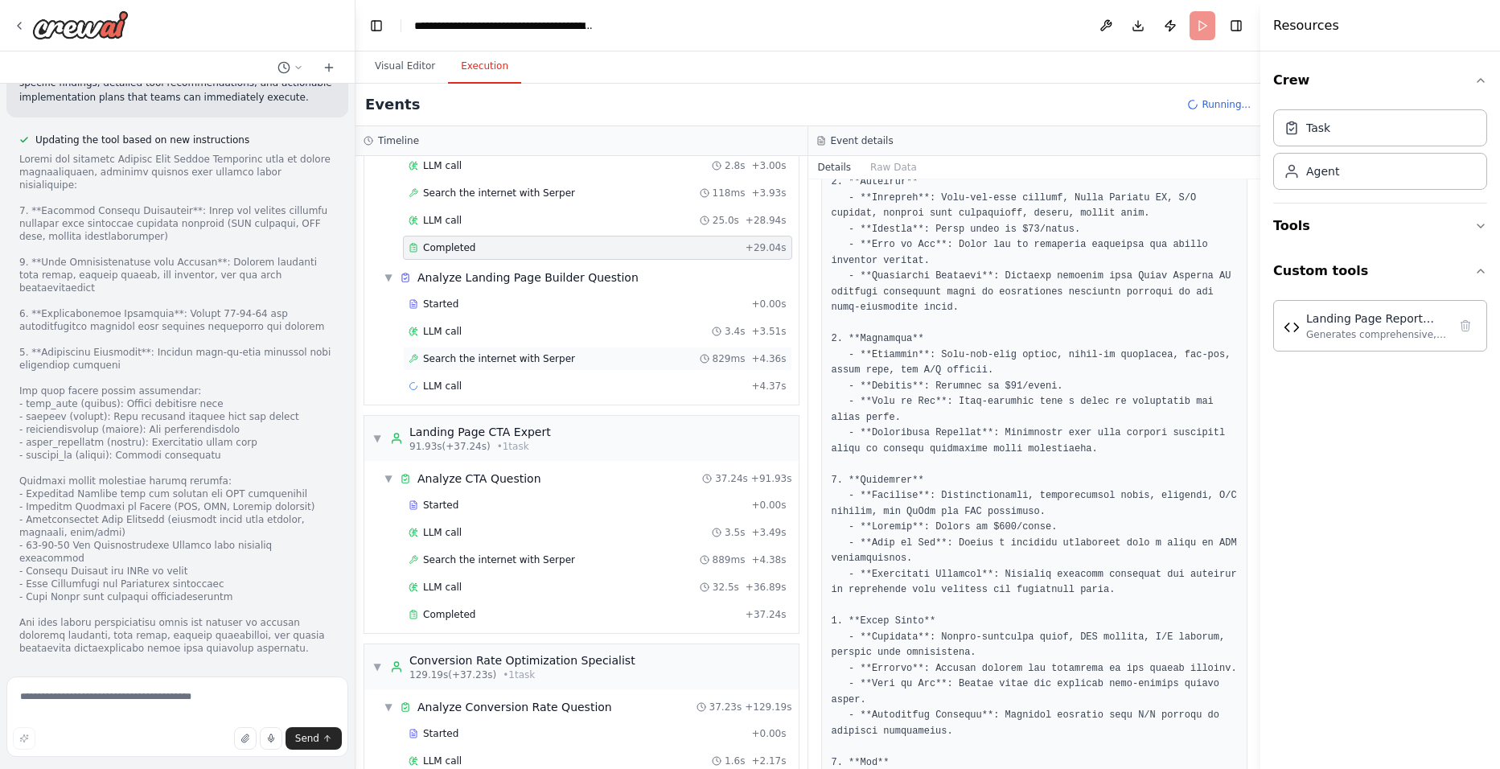
click at [545, 365] on div "Search the internet with [PERSON_NAME] 829ms + 4.36s" at bounding box center [597, 359] width 389 height 24
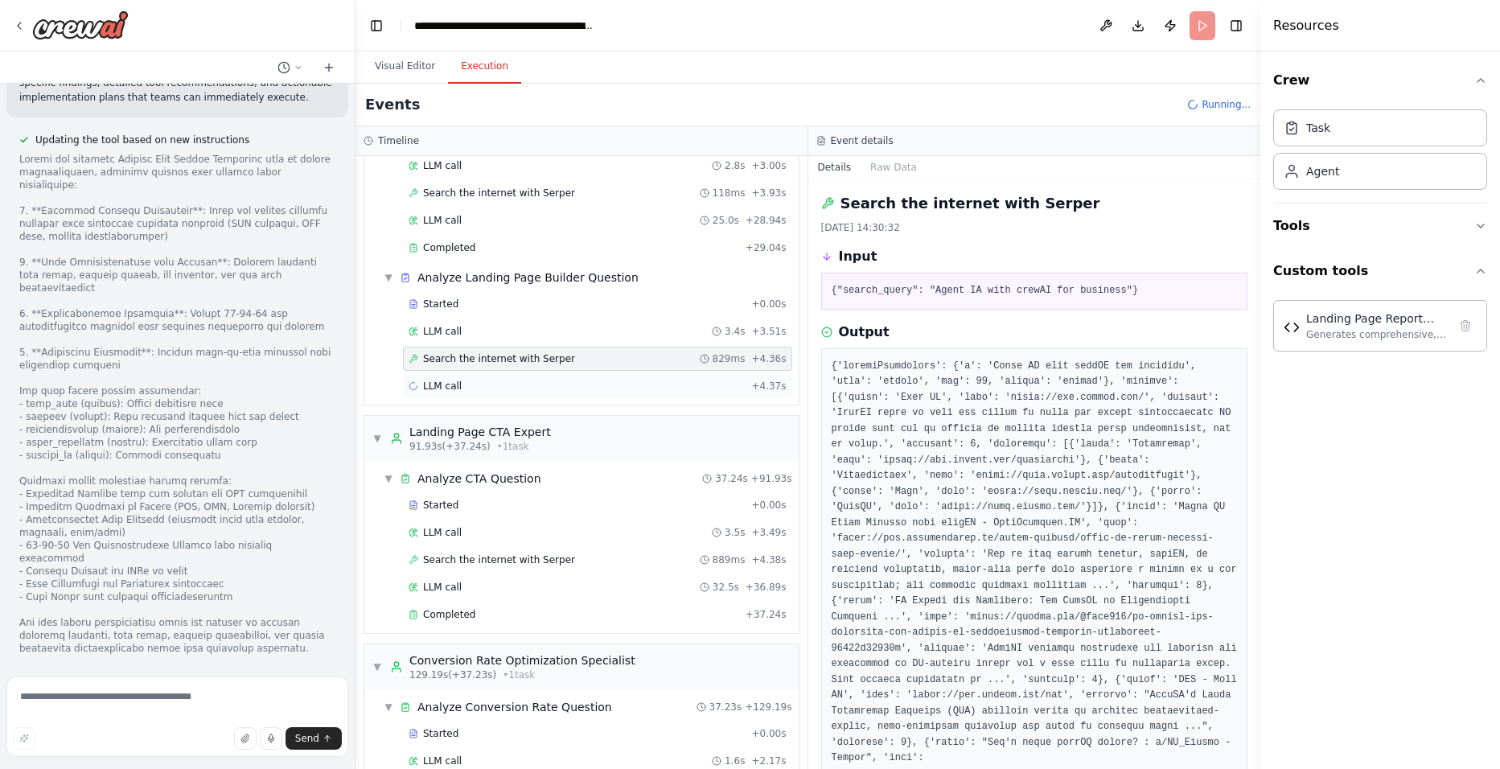
click at [521, 382] on div "LLM call + 4.37s" at bounding box center [598, 386] width 378 height 13
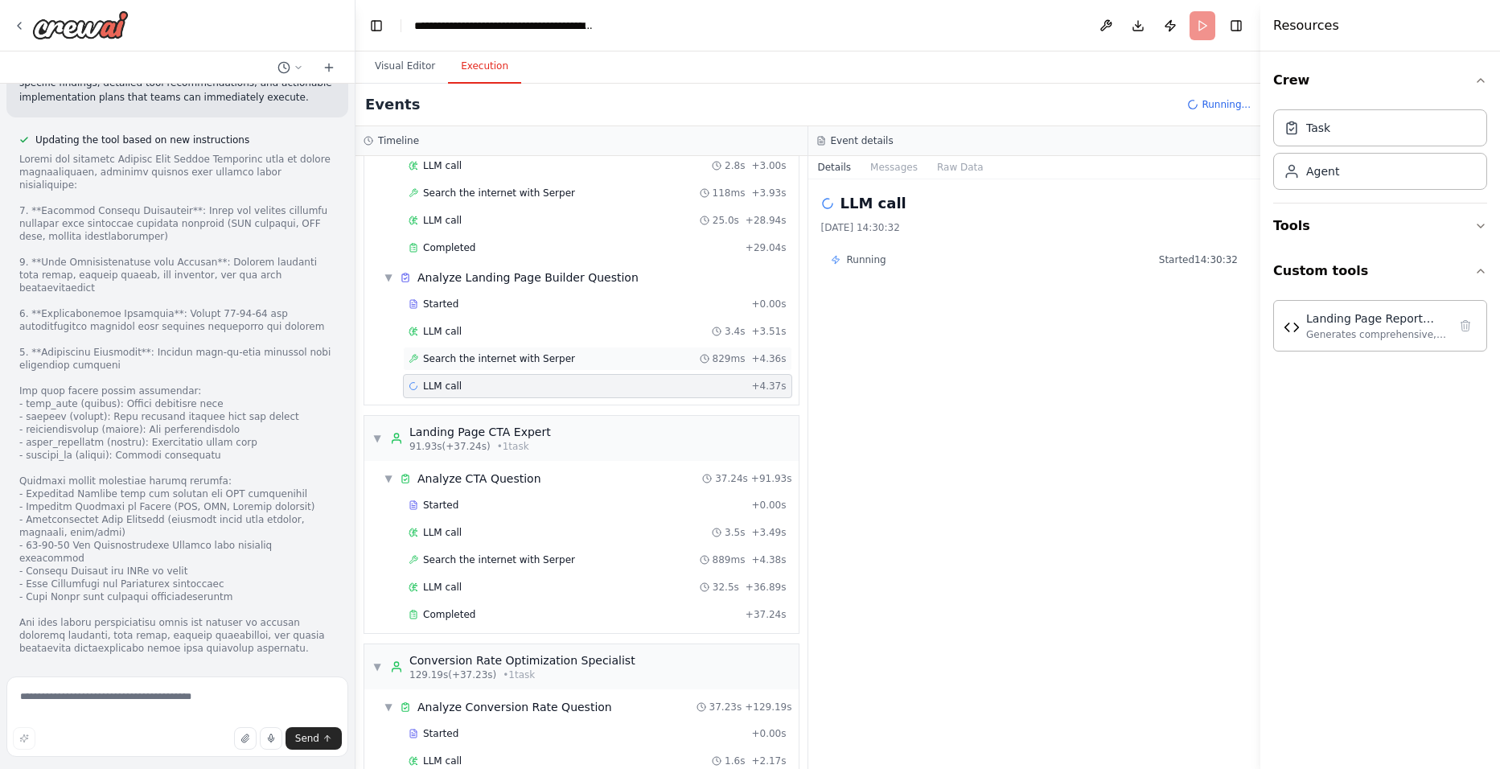
click at [517, 363] on span "Search the internet with Serper" at bounding box center [499, 358] width 152 height 13
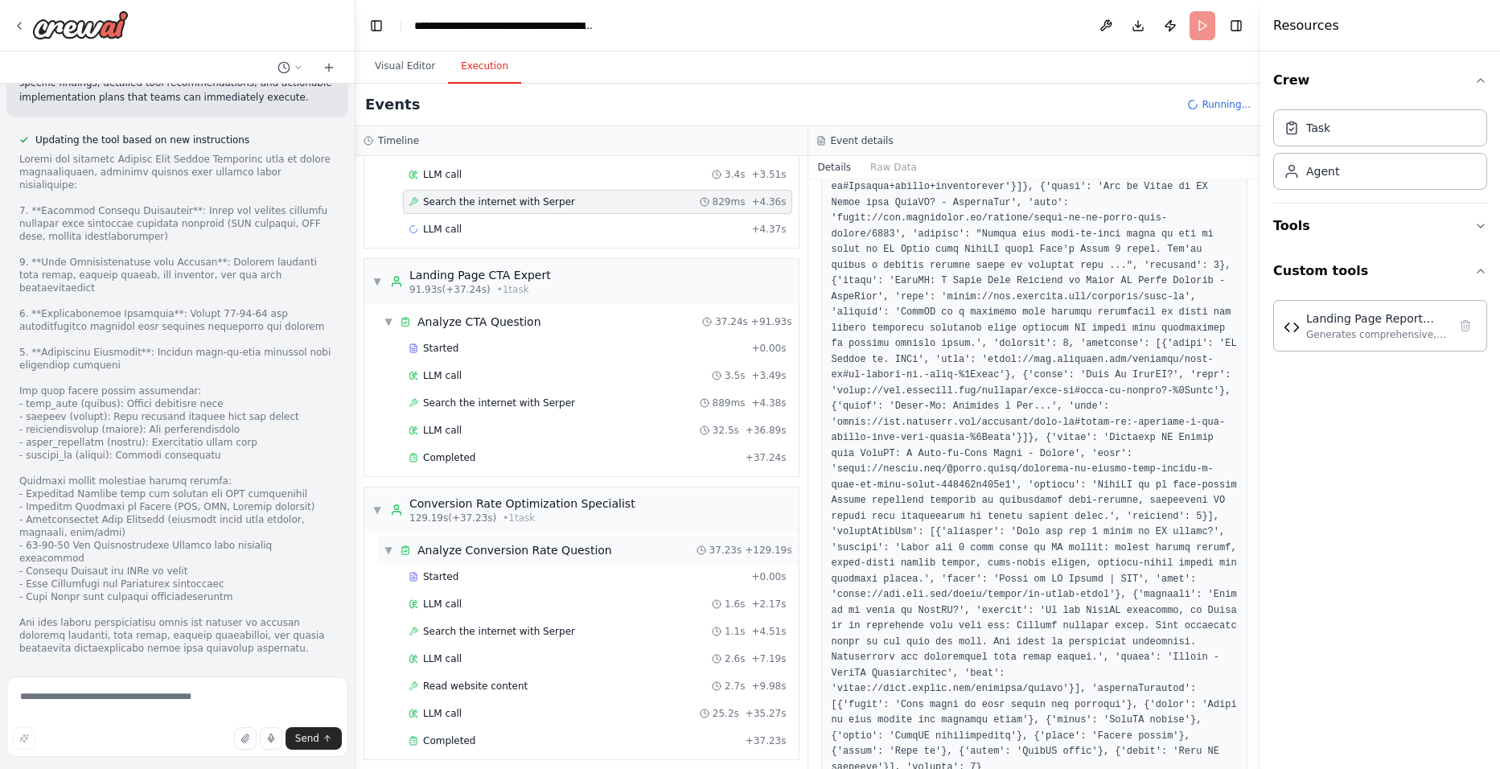
scroll to position [894, 0]
